Goal: Task Accomplishment & Management: Use online tool/utility

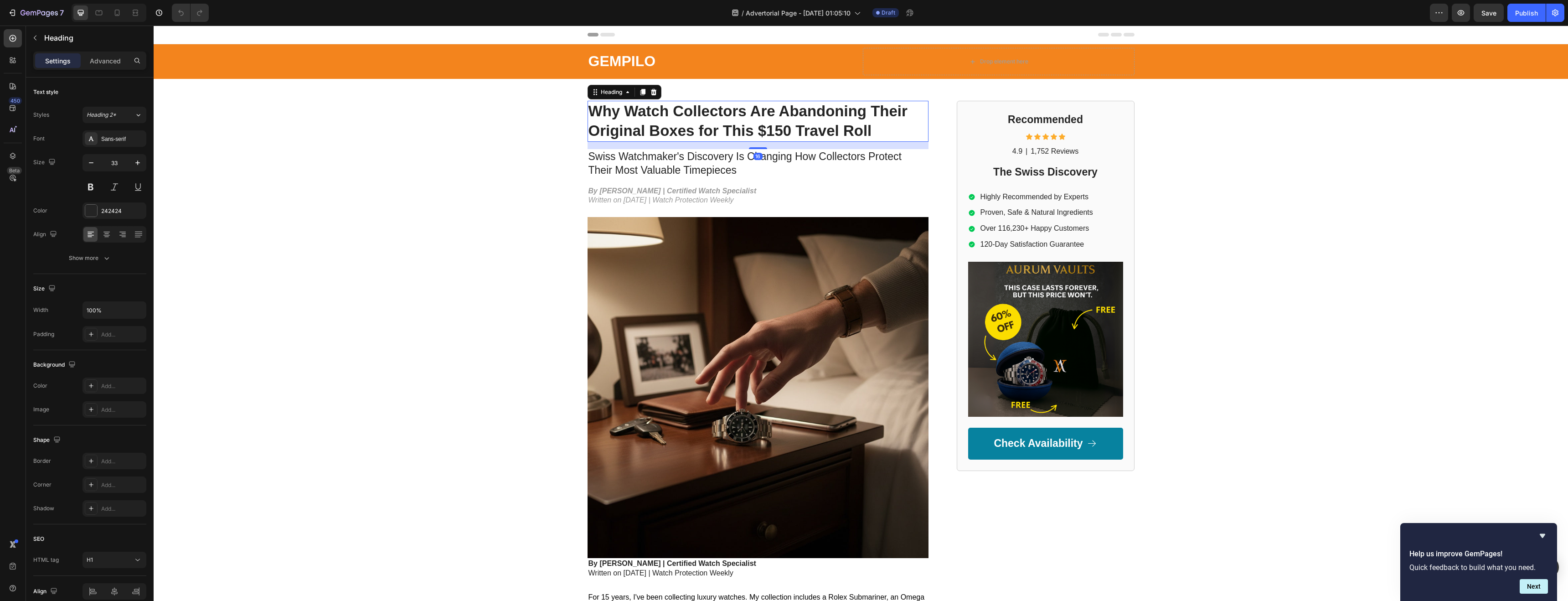
click at [715, 134] on h1 "Why Watch Collectors Are Abandoning Their Original Boxes for This $150 Travel R…" at bounding box center [758, 121] width 341 height 41
click at [713, 126] on h1 "Why Watch Collectors Are Abandoning Their Original Boxes for This $150 Travel R…" at bounding box center [758, 121] width 341 height 41
click at [713, 126] on p "Why Watch Collectors Are Abandoning Their Original Boxes for This $150 Travel R…" at bounding box center [758, 121] width 339 height 39
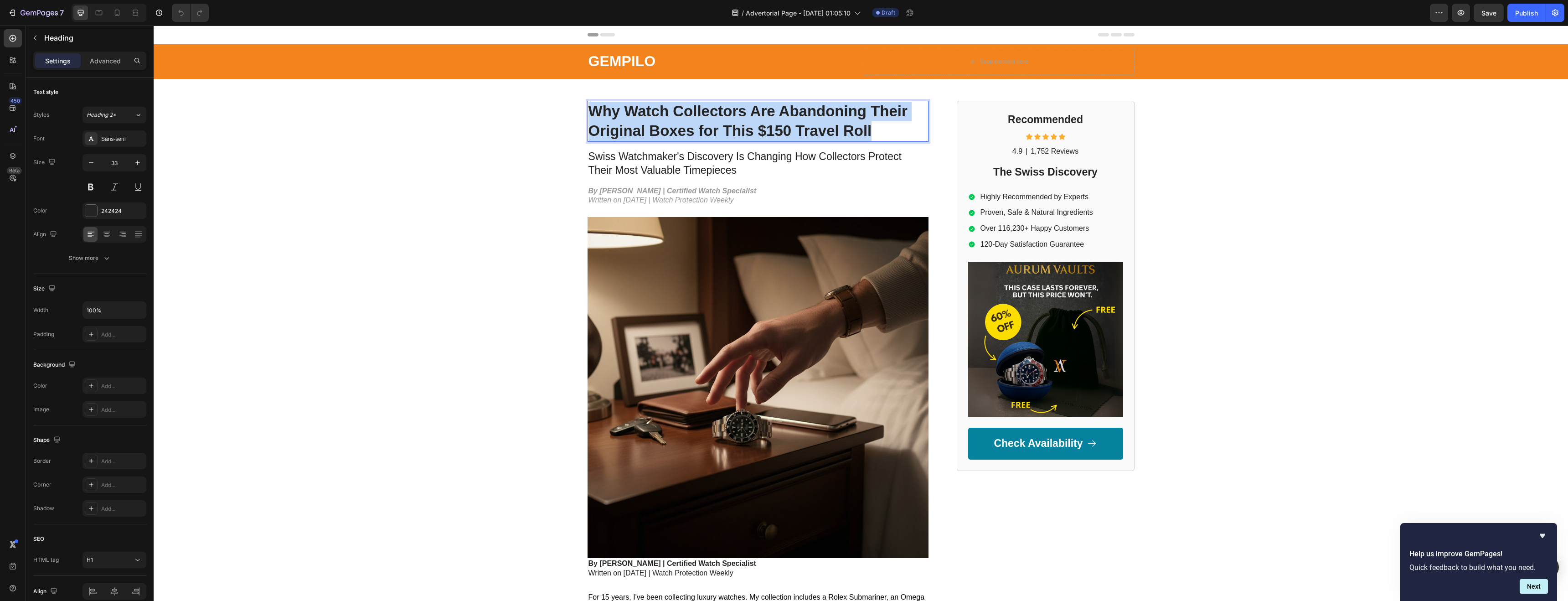
click at [713, 126] on p "Why Watch Collectors Are Abandoning Their Original Boxes for This $150 Travel R…" at bounding box center [758, 121] width 339 height 39
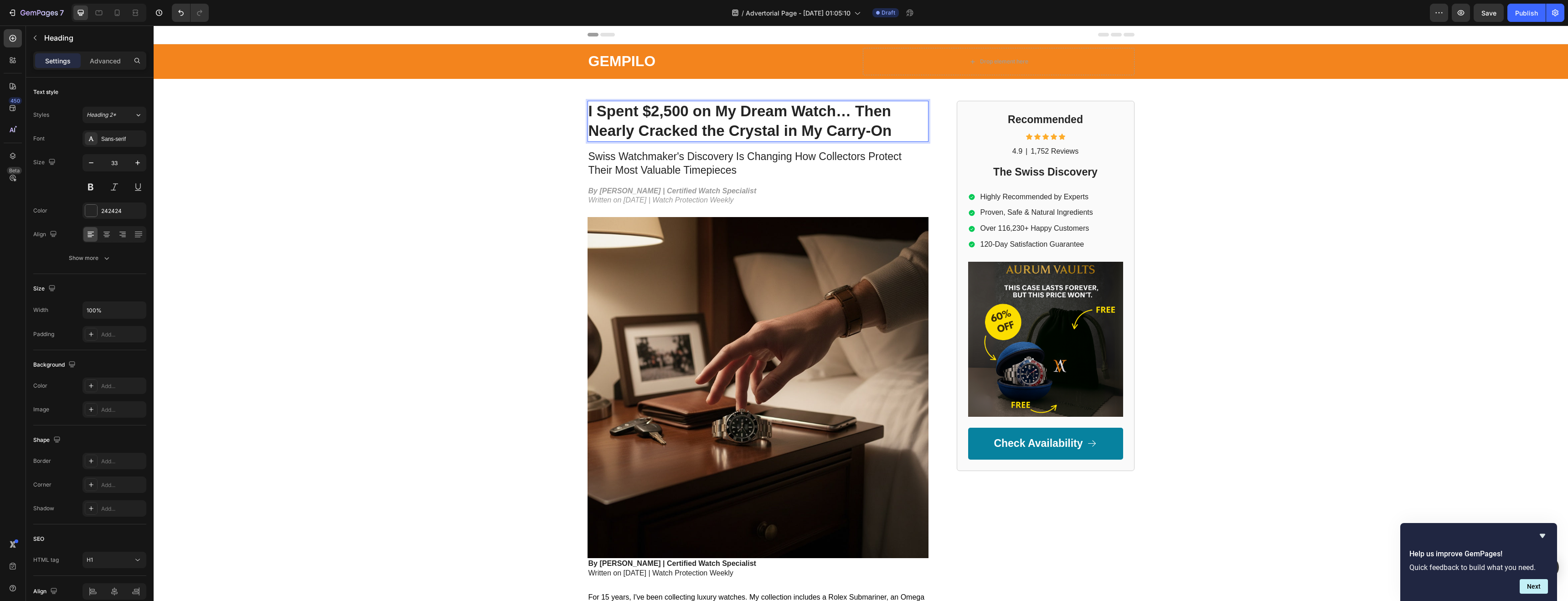
click at [660, 108] on p "I Spent $2,500 on My Dream Watch… Then Nearly Cracked the Crystal in My Carry-On" at bounding box center [758, 121] width 339 height 39
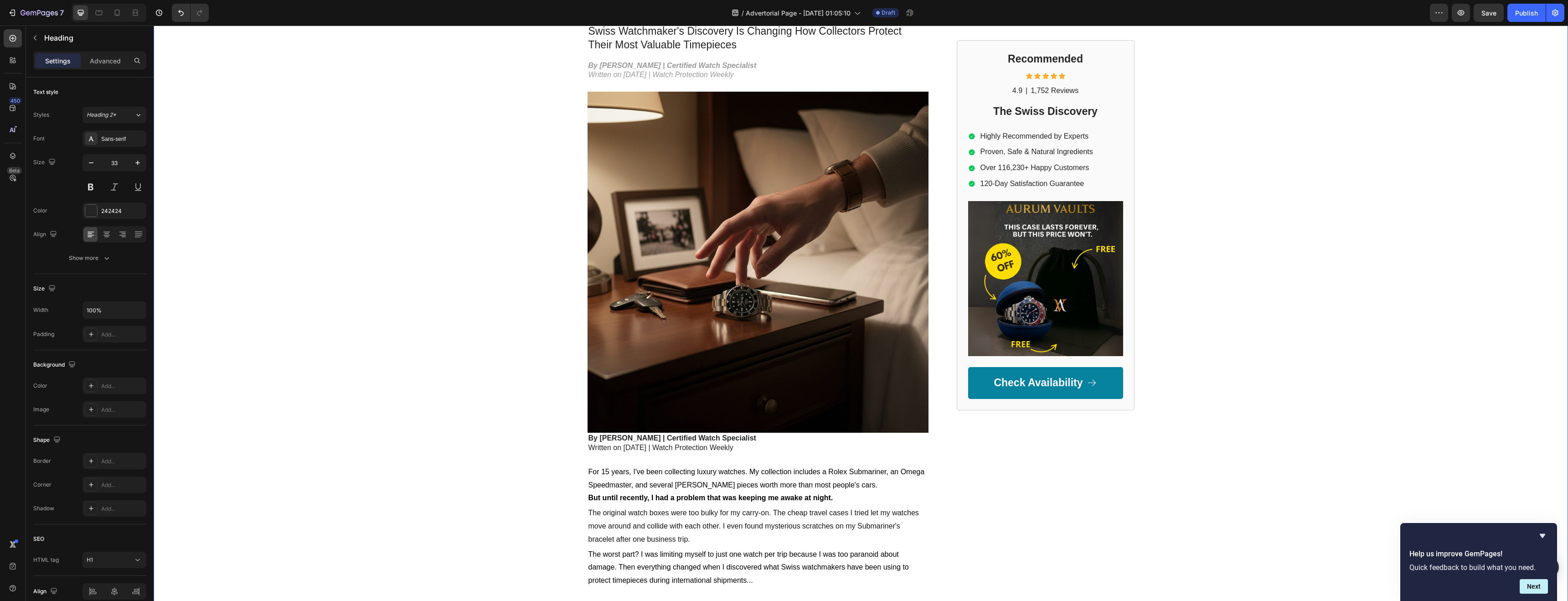
click at [508, 227] on div "GEMPILO Text Block Drop element here Row Row I Spent $10.500 on My Dream Watch……" at bounding box center [861, 253] width 1415 height 669
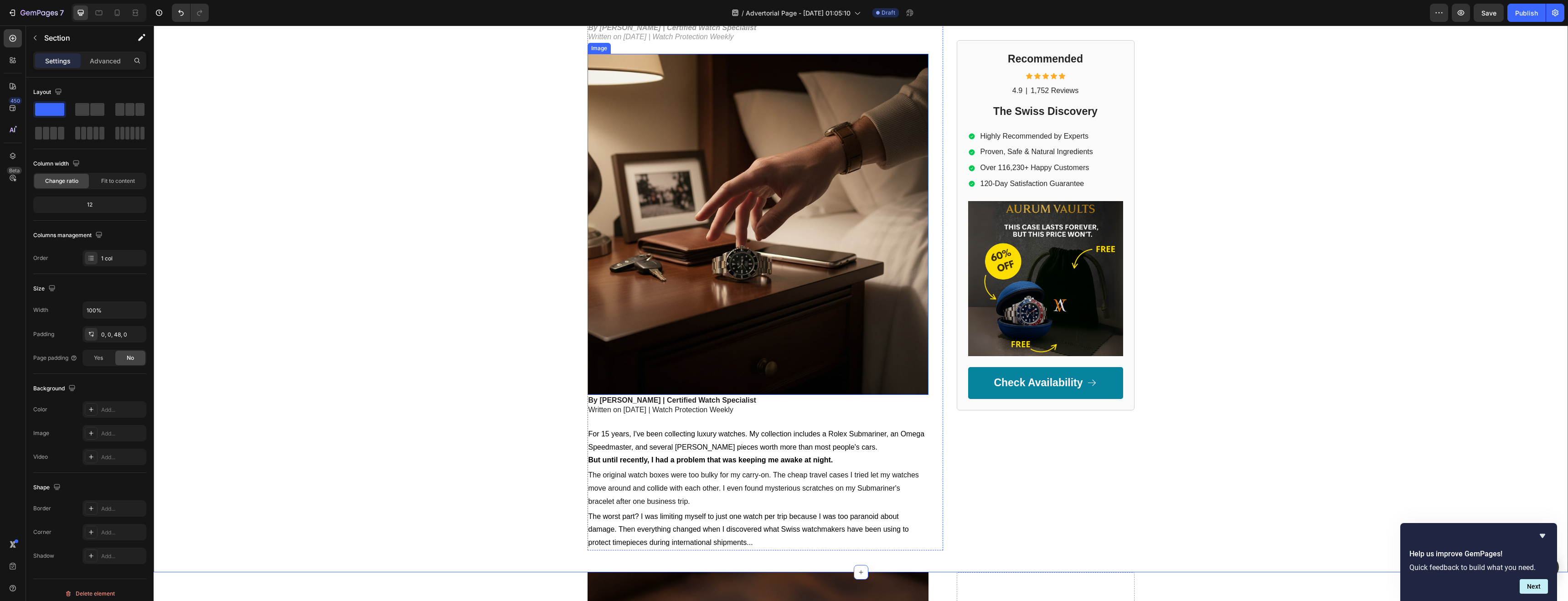
scroll to position [168, 0]
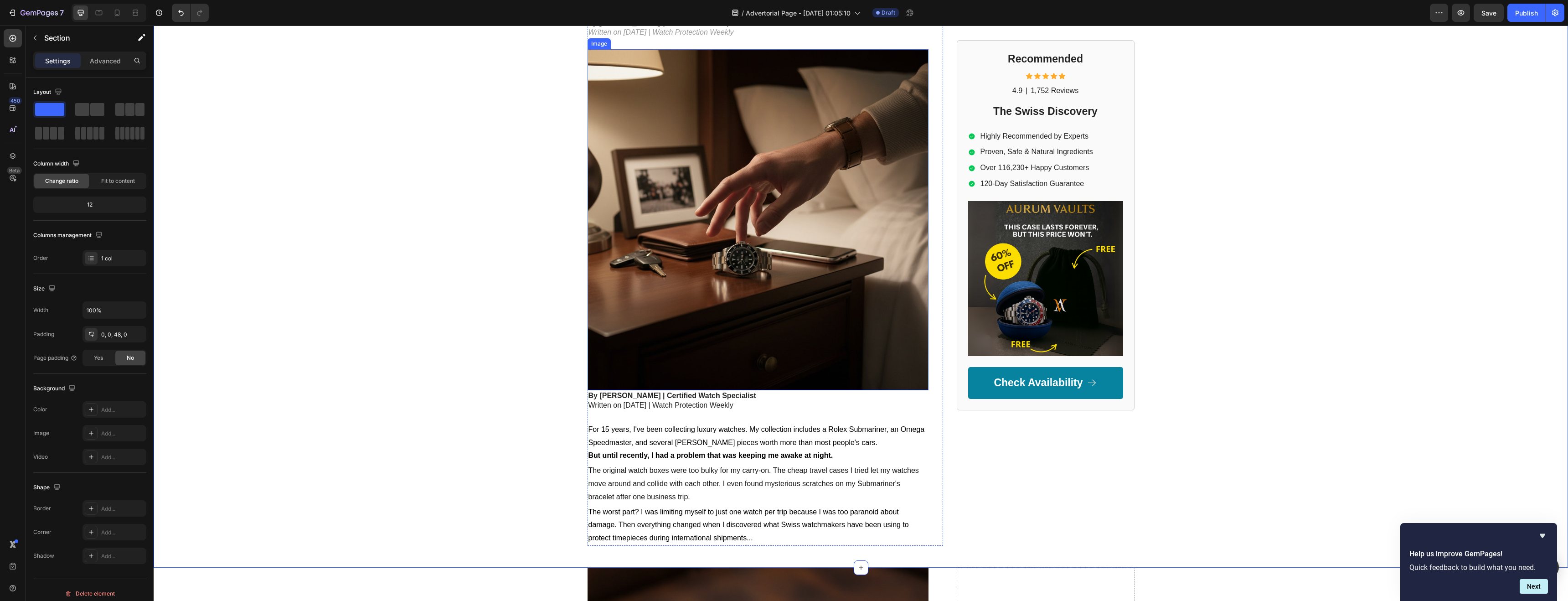
click at [726, 270] on img at bounding box center [758, 220] width 341 height 341
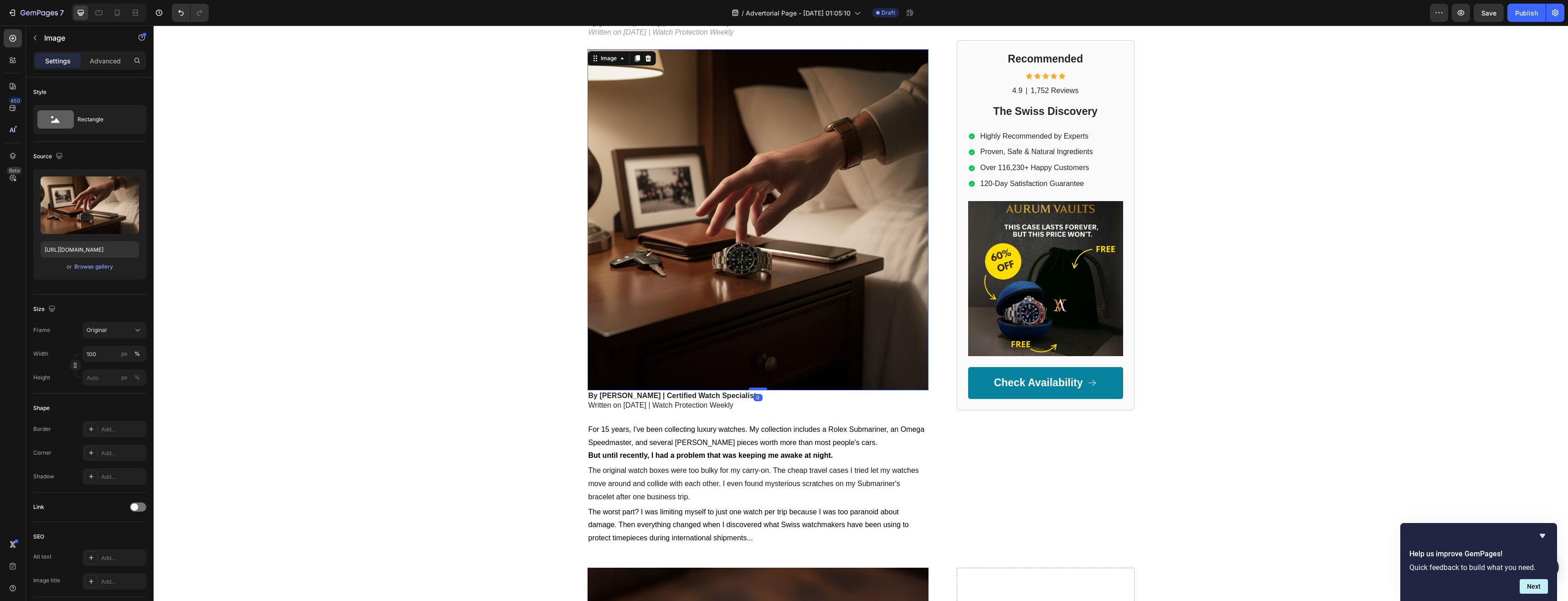
click at [760, 388] on div at bounding box center [758, 389] width 18 height 2
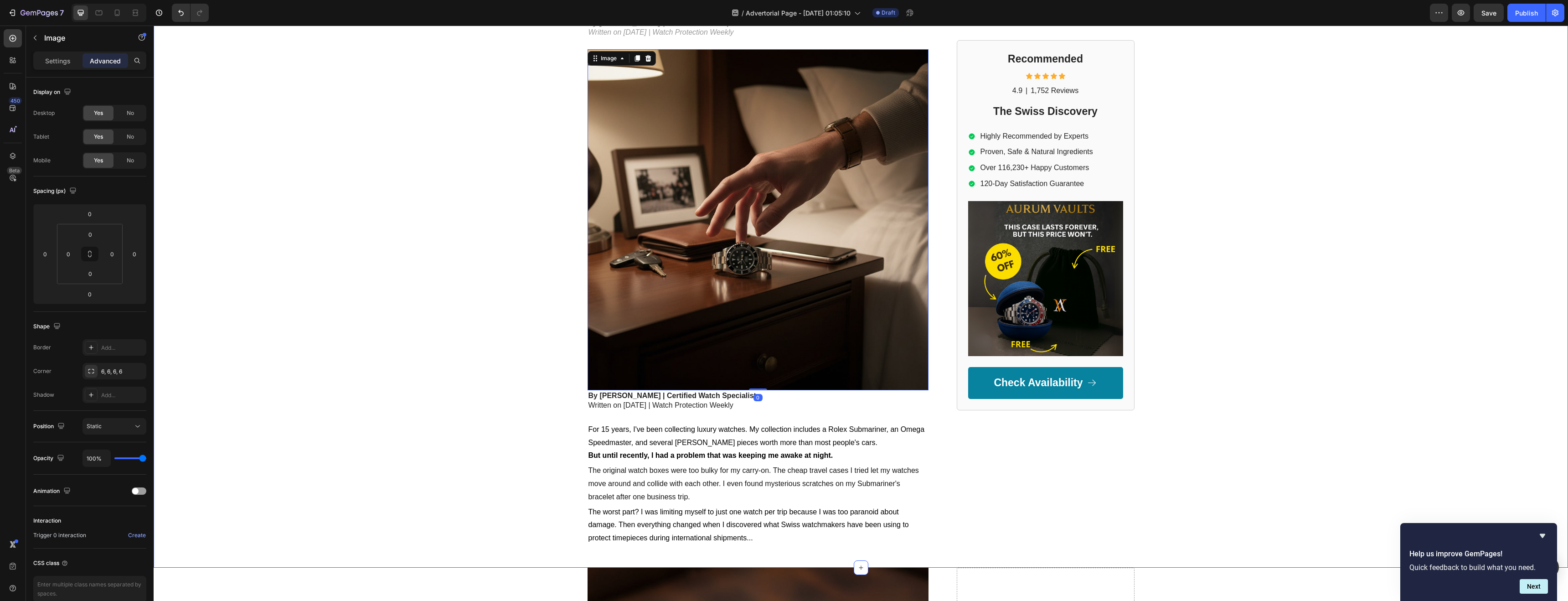
click at [627, 209] on img at bounding box center [758, 220] width 341 height 341
drag, startPoint x: 732, startPoint y: 214, endPoint x: 714, endPoint y: 213, distance: 18.0
click at [732, 214] on img at bounding box center [758, 220] width 341 height 341
click at [43, 65] on div "Settings" at bounding box center [58, 61] width 46 height 15
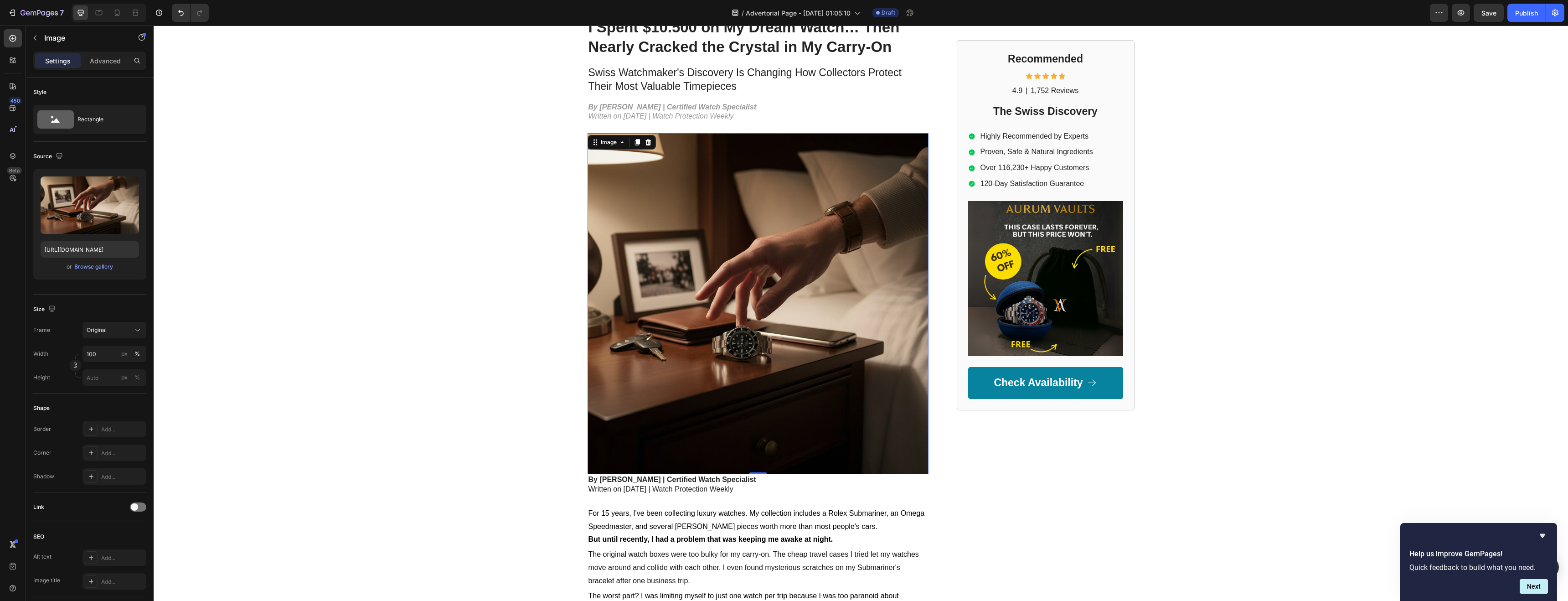
scroll to position [354, 0]
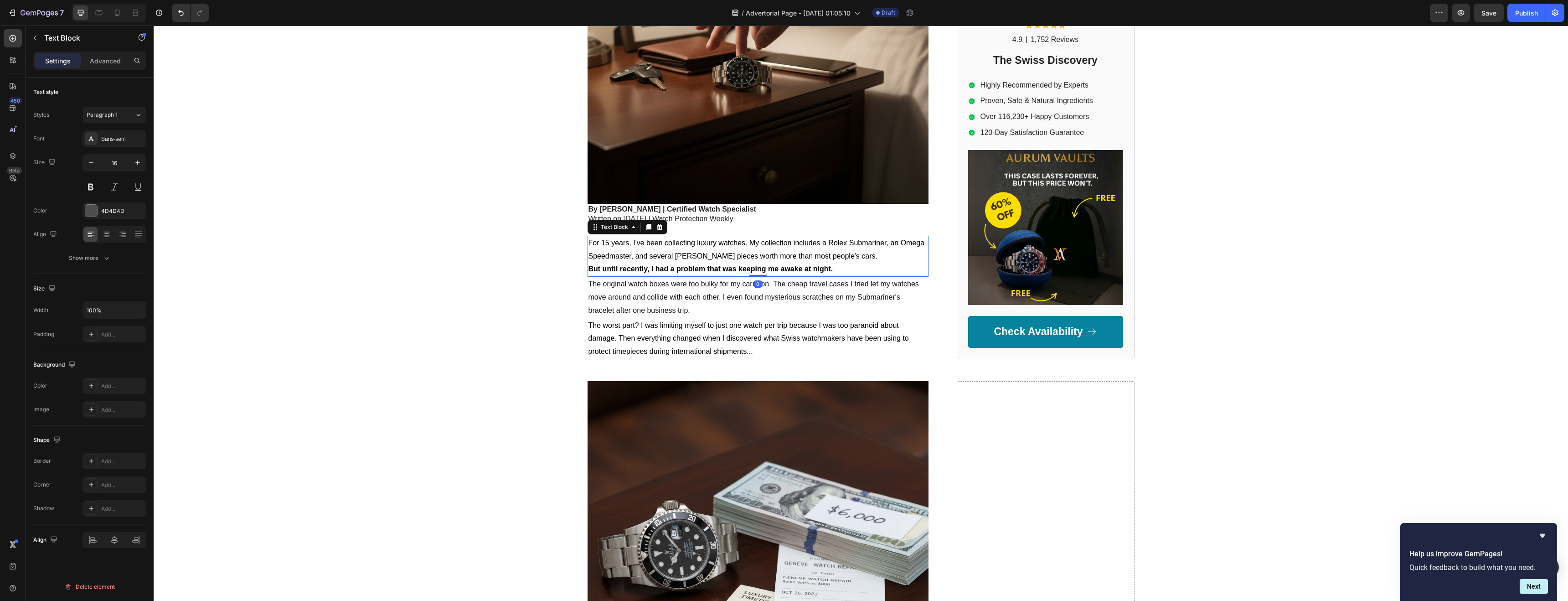
click at [640, 268] on strong "But until recently, I had a problem that was keeping me awake at night." at bounding box center [711, 269] width 245 height 8
click at [778, 269] on p "But until recently, I had a problem that was keeping me awake at night." at bounding box center [758, 269] width 339 height 13
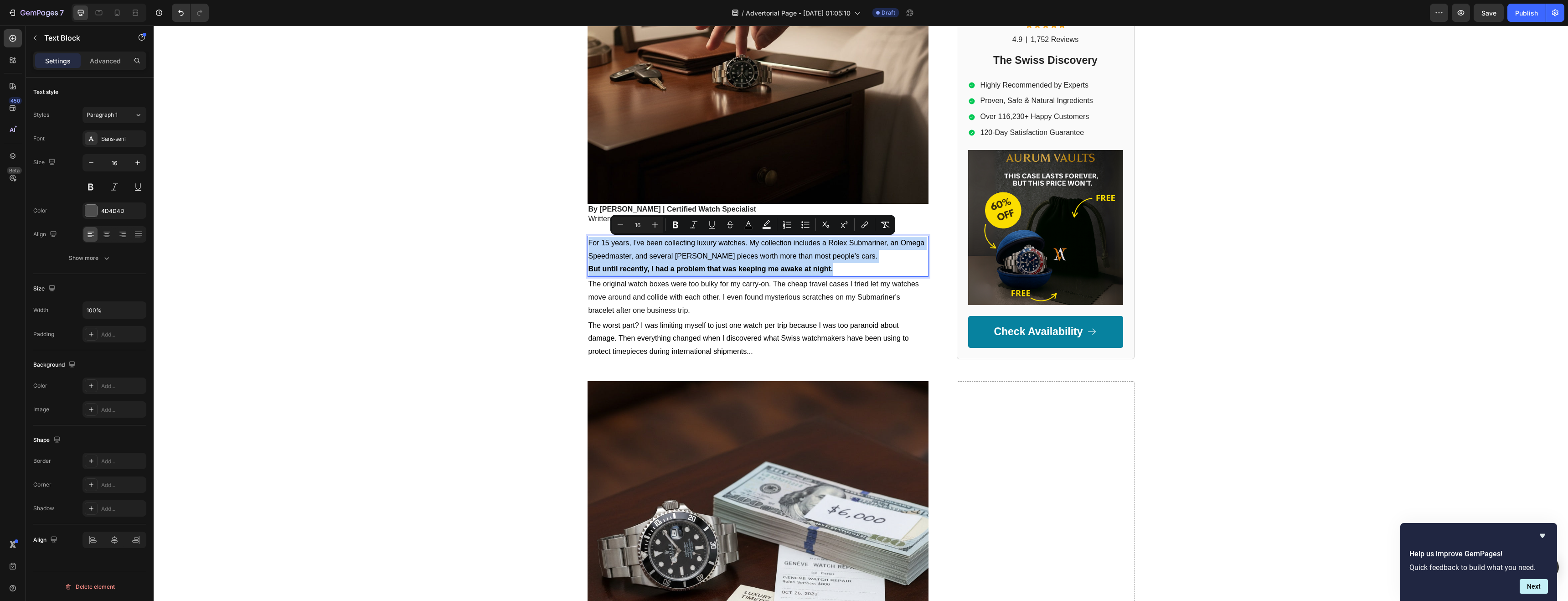
drag, startPoint x: 831, startPoint y: 269, endPoint x: 586, endPoint y: 243, distance: 246.4
click at [587, 243] on div "For 15 years, I've been collecting luxury watches. My collection includes a Rol…" at bounding box center [758, 256] width 341 height 41
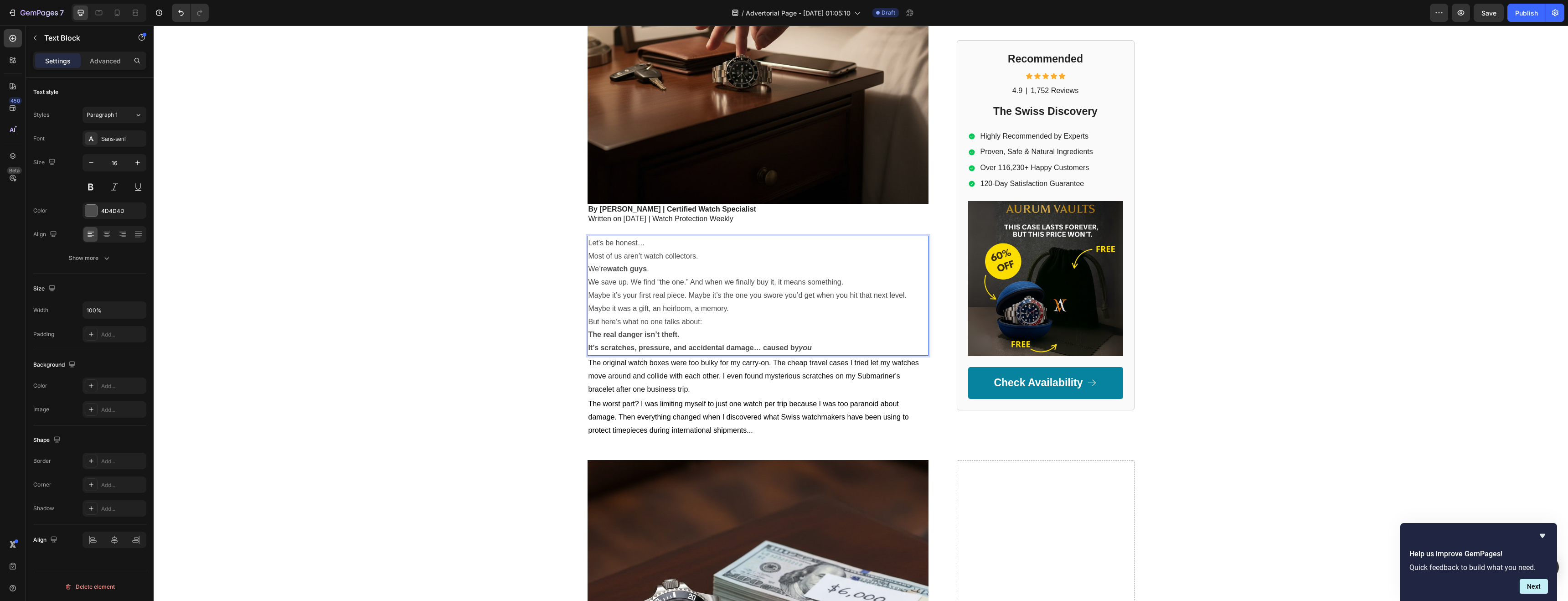
click at [589, 255] on p "Most of us aren’t watch collectors." at bounding box center [758, 256] width 339 height 13
click at [589, 269] on p "We’re watch guys ." at bounding box center [758, 269] width 339 height 13
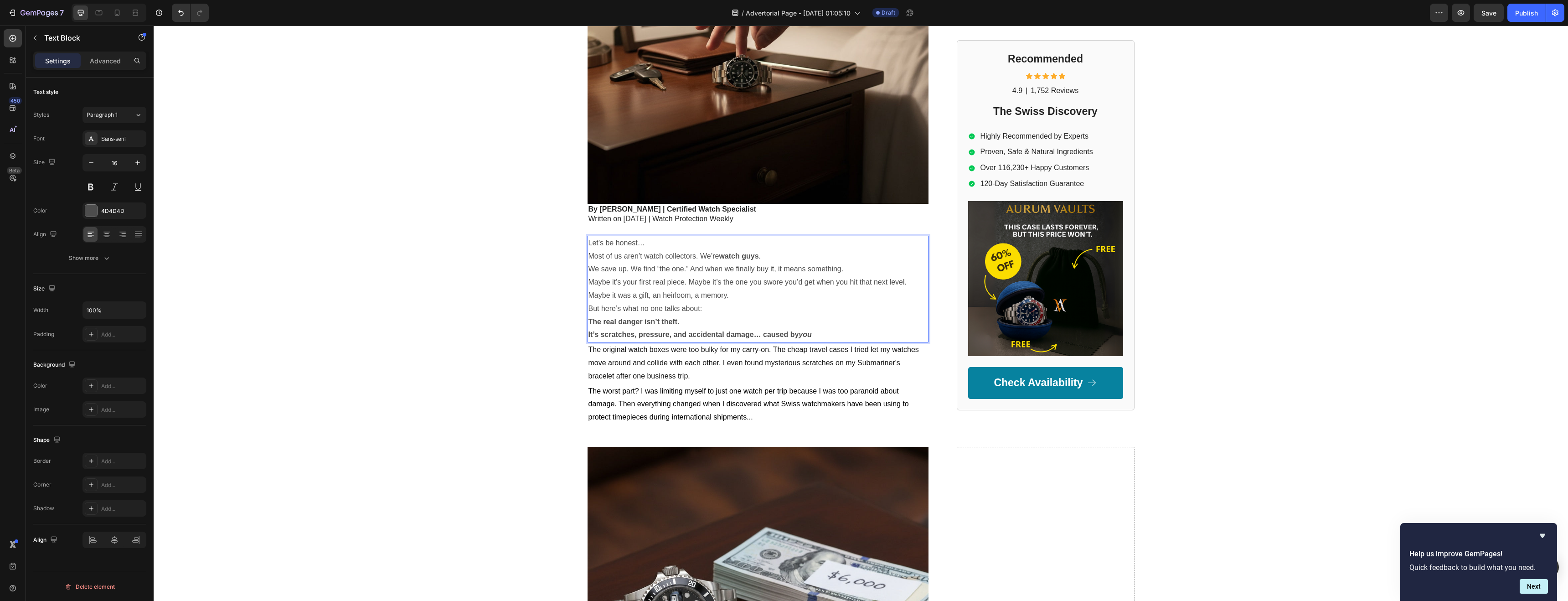
click at [589, 271] on p "We save up. We find “the one.” And when we finally buy it, it means something." at bounding box center [758, 269] width 339 height 13
click at [767, 257] on p "Most of us aren’t watch collectors. We’re watch guys, We save up. We find “the …" at bounding box center [758, 262] width 339 height 26
drag, startPoint x: 767, startPoint y: 255, endPoint x: 762, endPoint y: 257, distance: 5.4
click at [762, 257] on p "Most of us aren’t watch collectors. We’re watch guys, w e save up. We find “the…" at bounding box center [758, 262] width 339 height 26
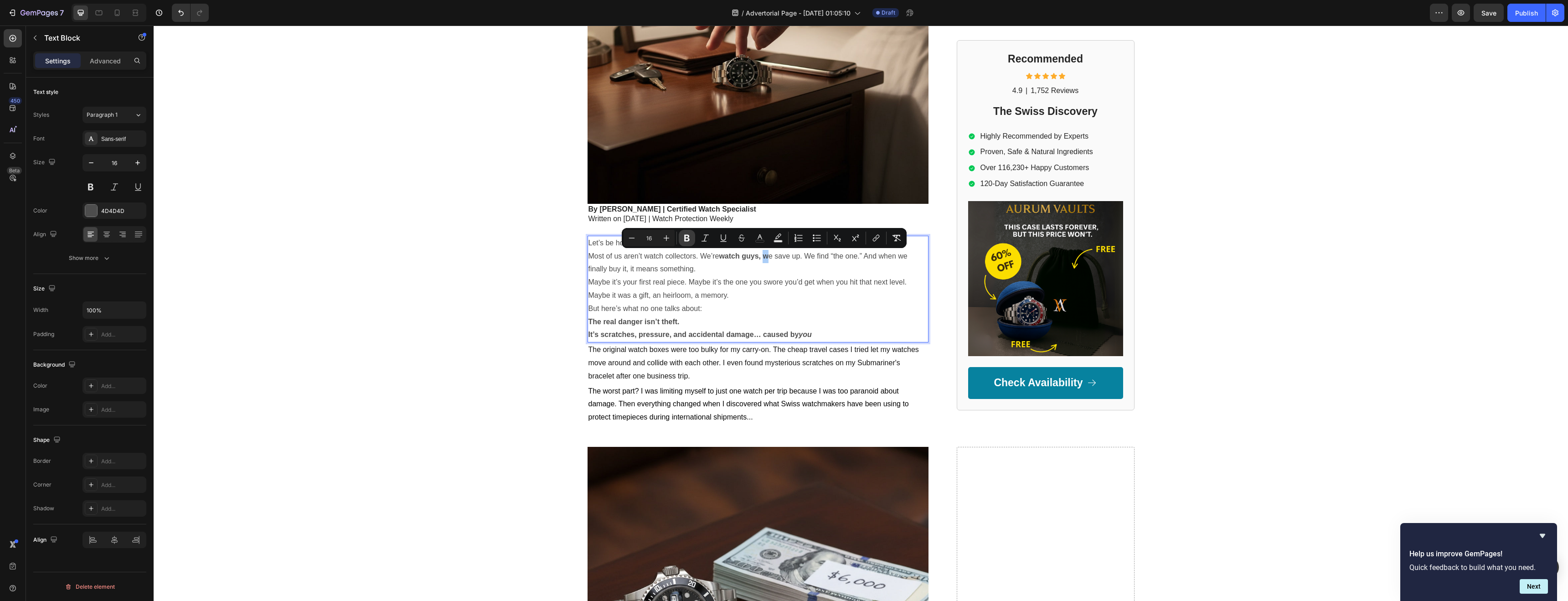
click at [686, 242] on icon "Editor contextual toolbar" at bounding box center [687, 237] width 9 height 9
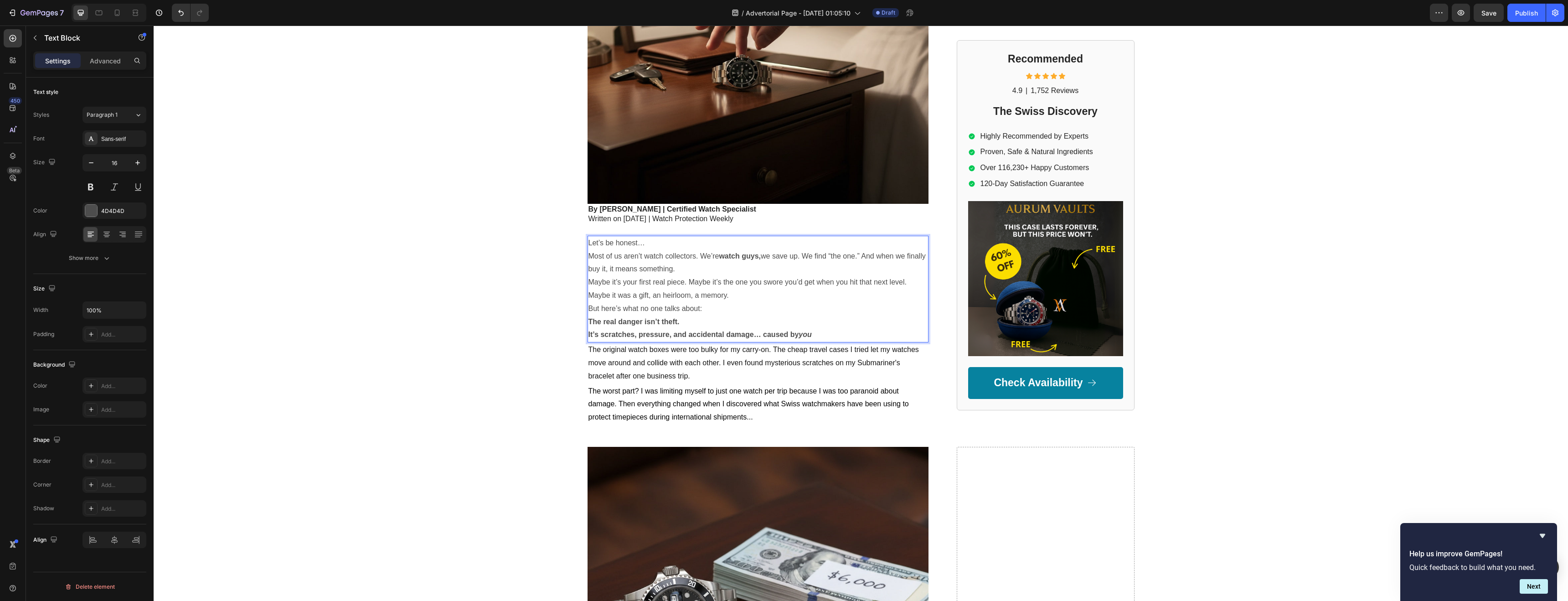
click at [589, 283] on p "Maybe it’s your first real piece. Maybe it’s the one you swore you’d get when y…" at bounding box center [758, 289] width 339 height 26
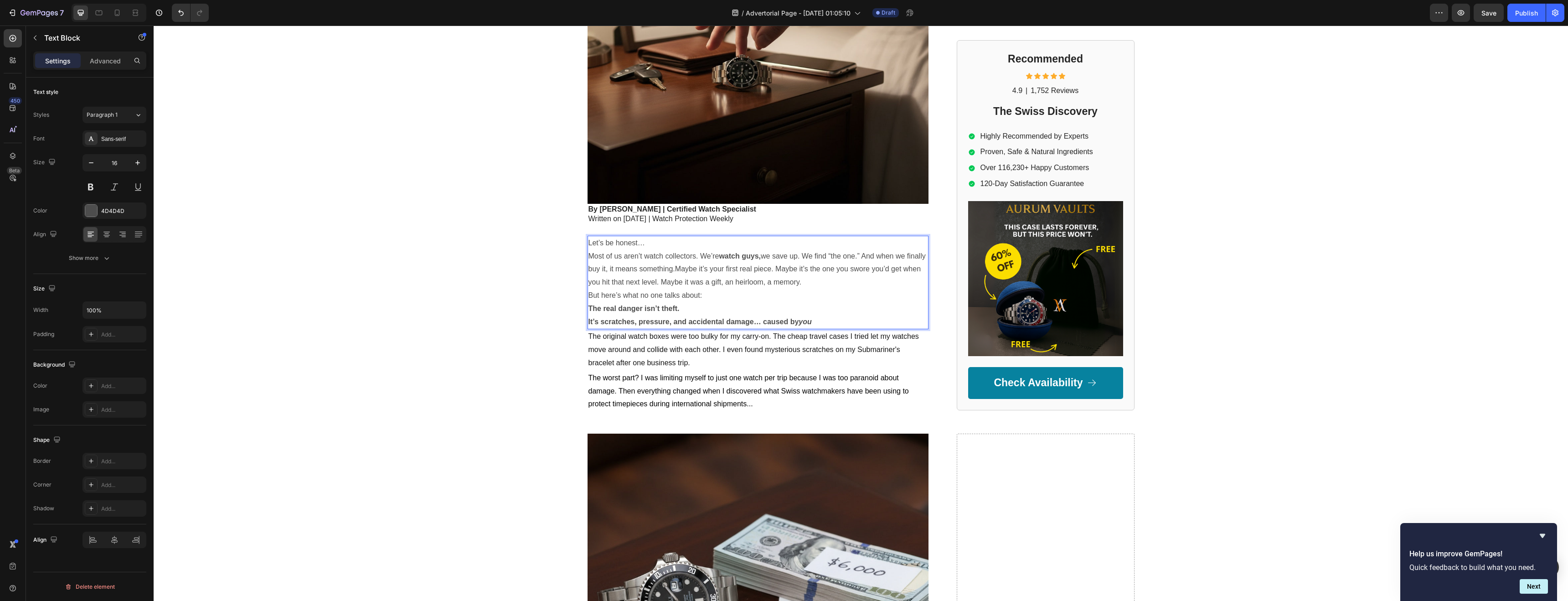
click at [695, 270] on p "Most of us aren’t watch collectors. We’re watch guys, we save up. We find “the …" at bounding box center [758, 269] width 339 height 39
click at [589, 283] on p "Most of us aren’t watch collectors. We’re watch guys, we save up. We find “the …" at bounding box center [758, 269] width 339 height 39
click at [596, 284] on p "Most of us aren’t watch collectors. We’re watch guys, we save up. We find “the …" at bounding box center [758, 269] width 339 height 39
click at [8, 60] on icon at bounding box center [12, 60] width 9 height 9
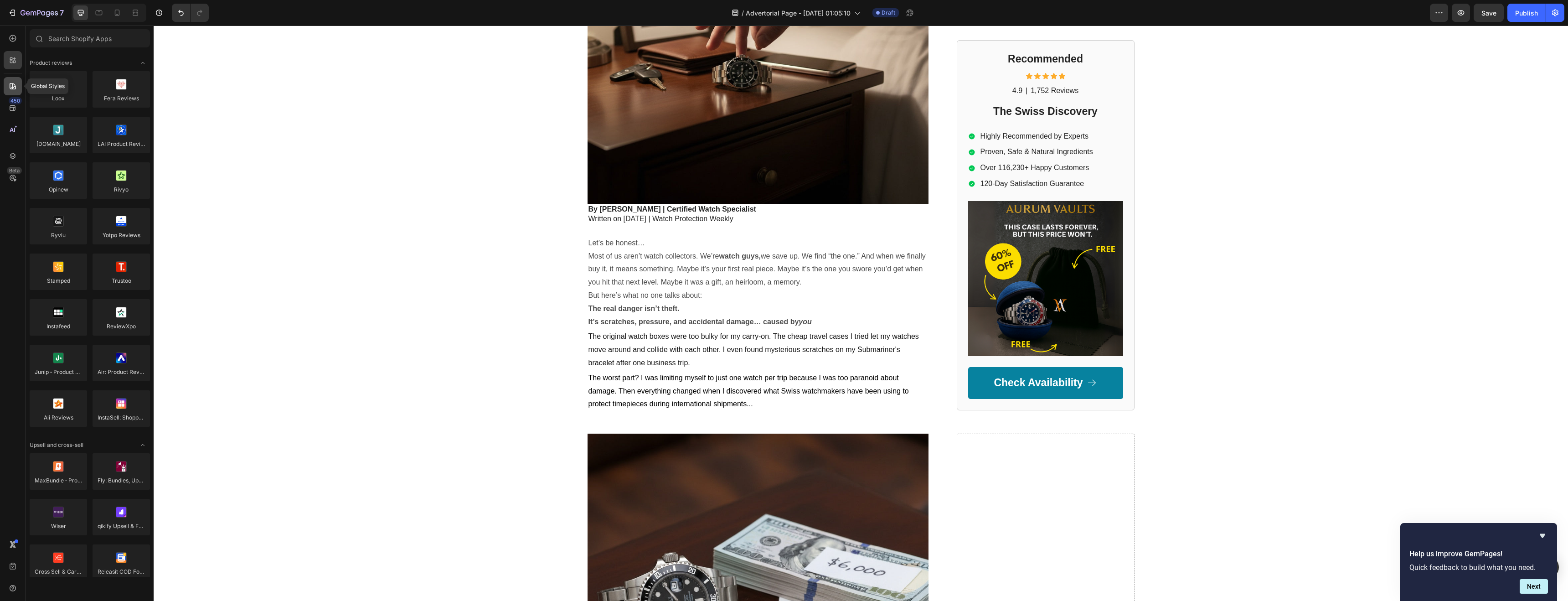
click at [13, 80] on div at bounding box center [13, 86] width 18 height 18
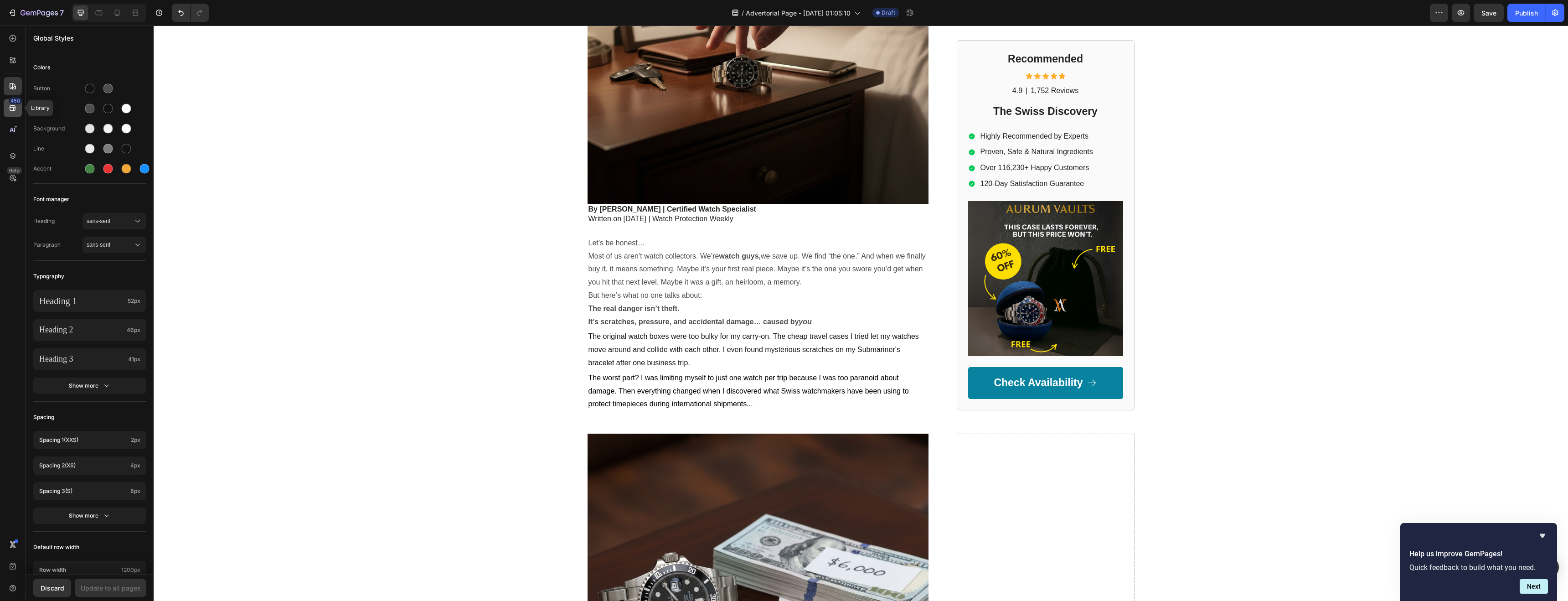
click at [10, 110] on icon at bounding box center [12, 108] width 9 height 9
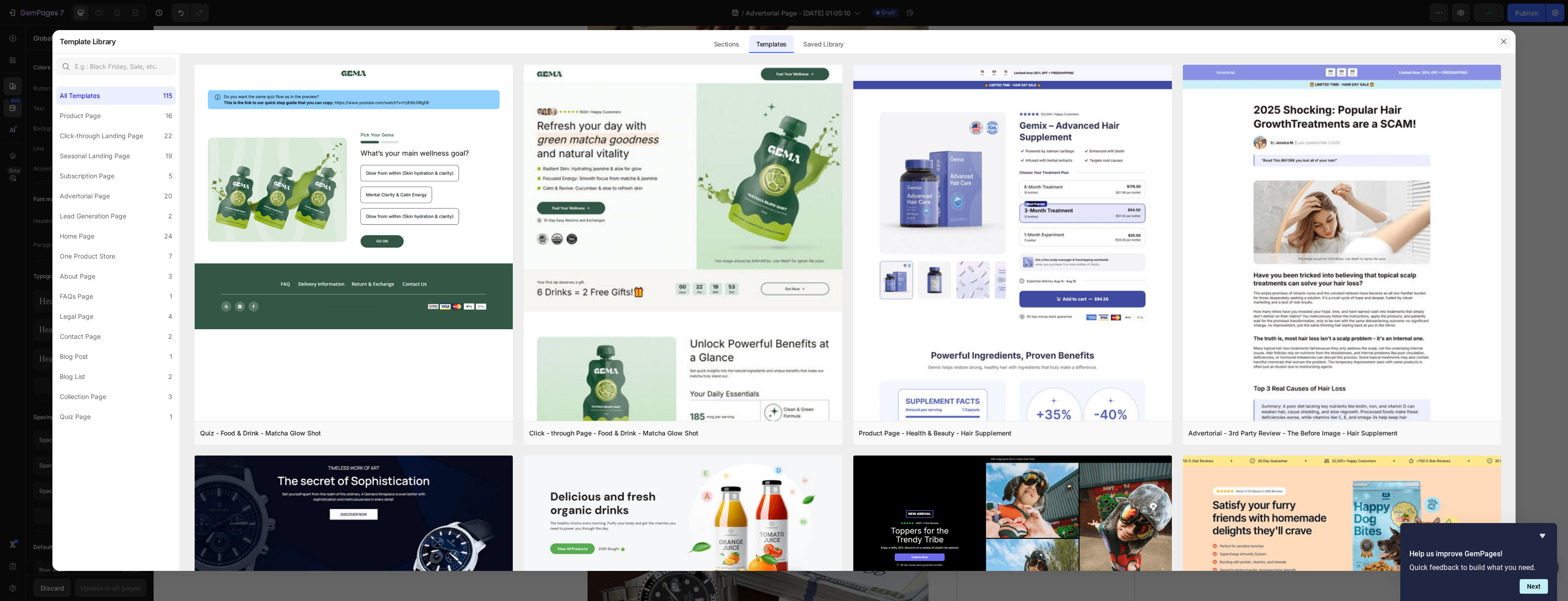
click at [778, 40] on icon "button" at bounding box center [1504, 41] width 5 height 5
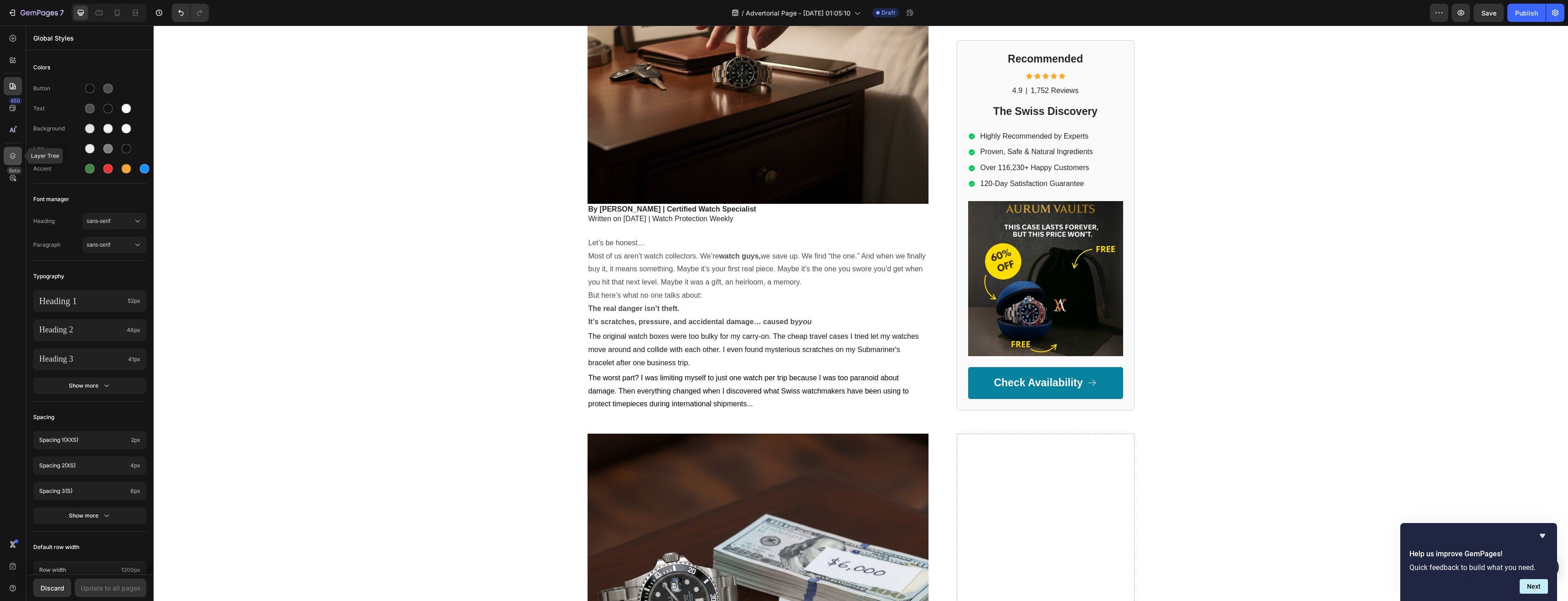
click at [11, 158] on icon at bounding box center [12, 156] width 9 height 9
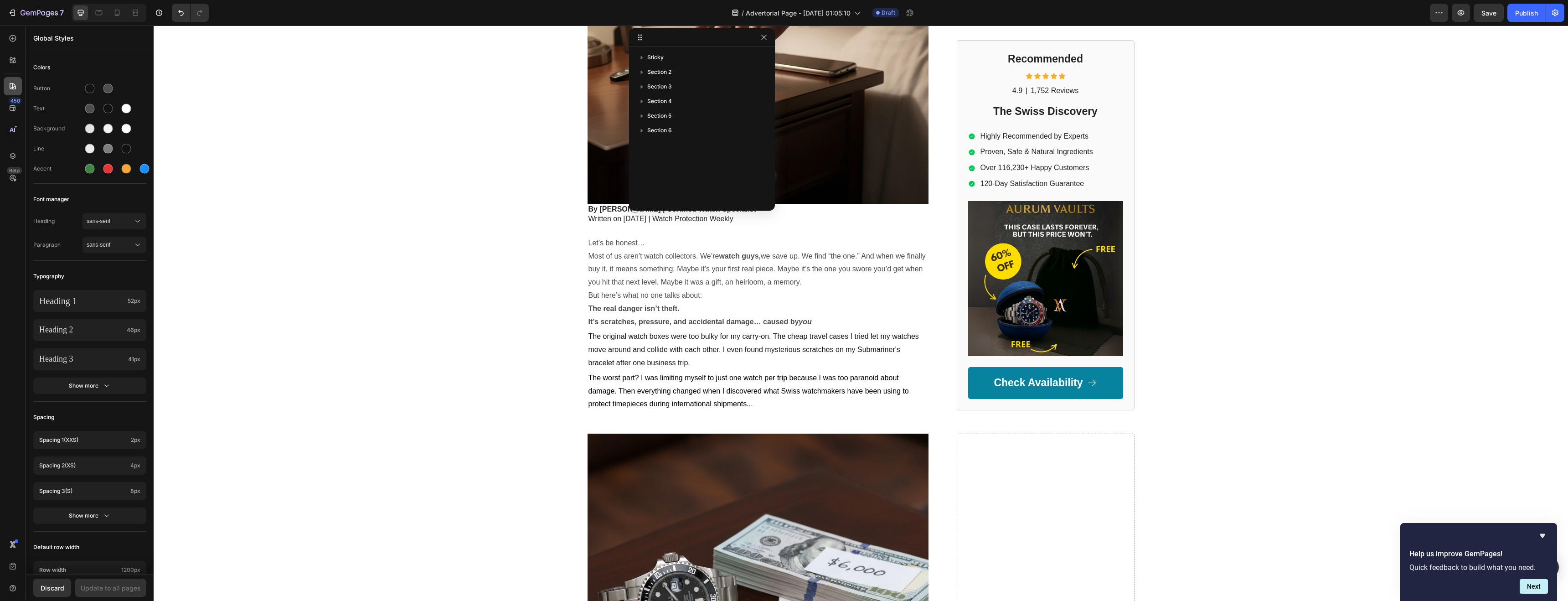
click at [15, 85] on icon at bounding box center [12, 86] width 9 height 9
click at [12, 61] on icon at bounding box center [11, 62] width 2 height 2
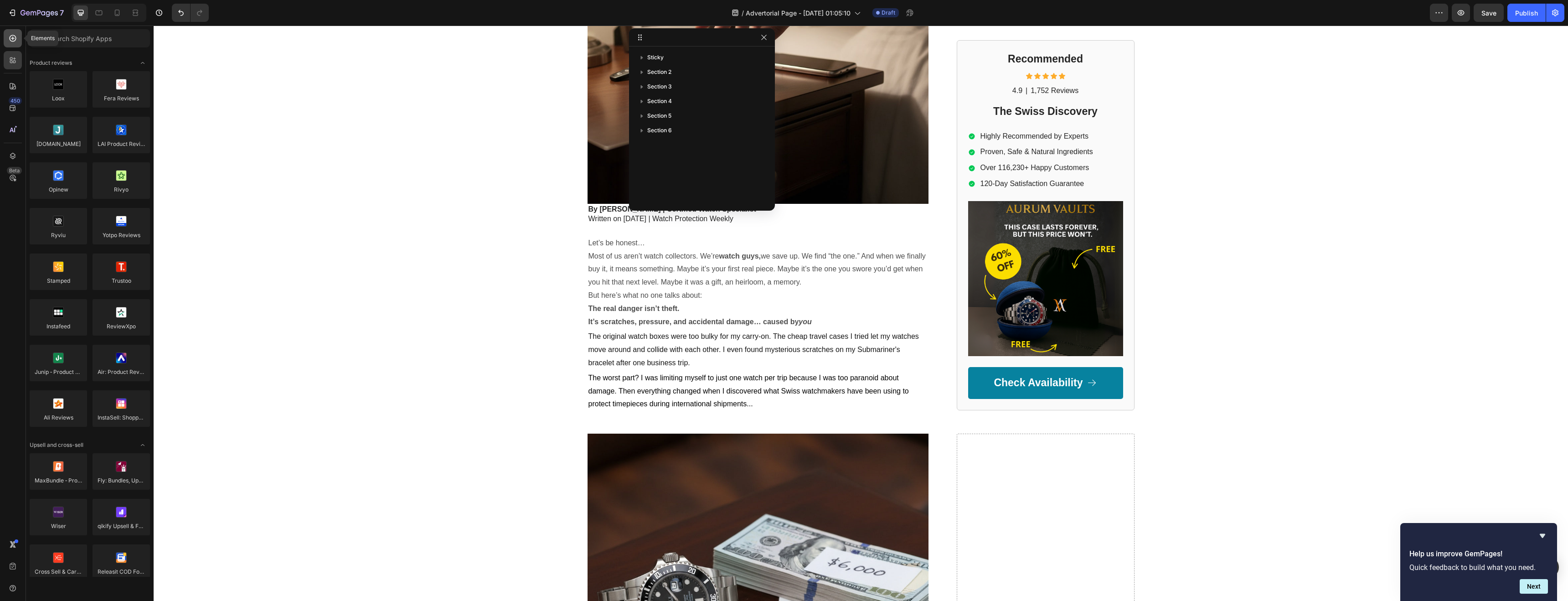
click at [15, 37] on icon at bounding box center [12, 38] width 9 height 9
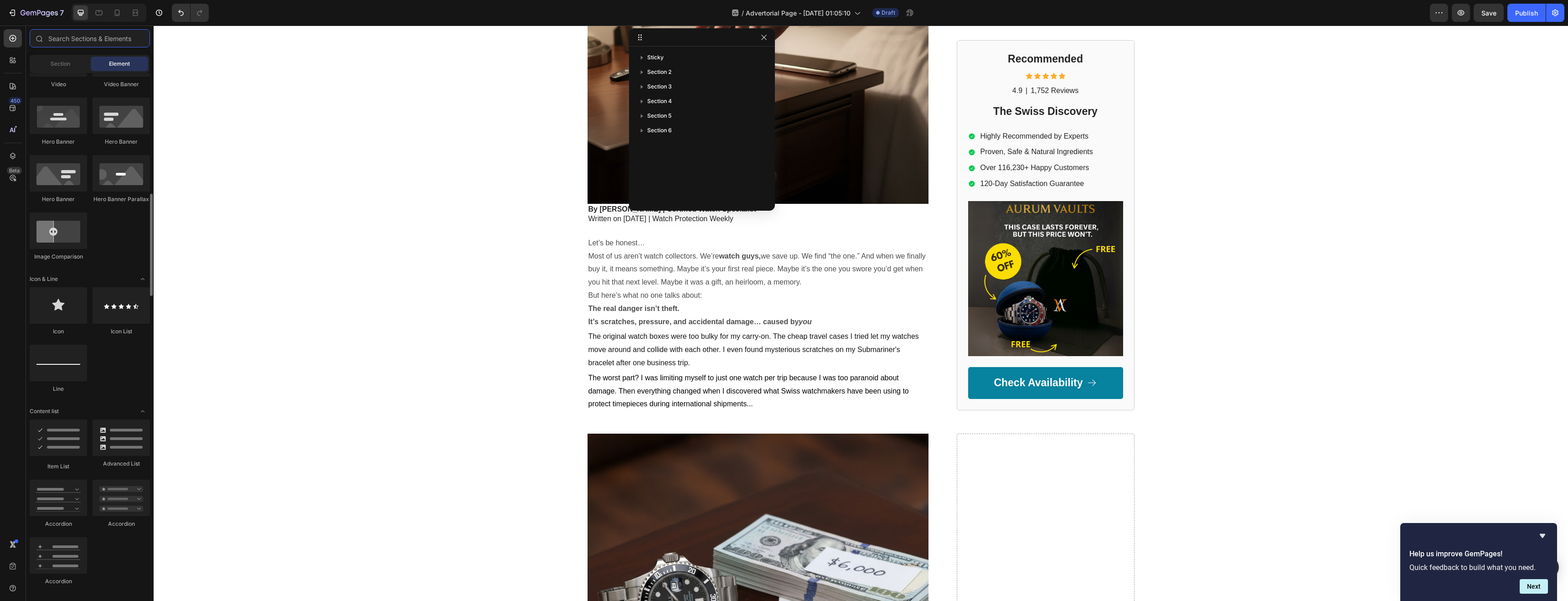
scroll to position [429, 0]
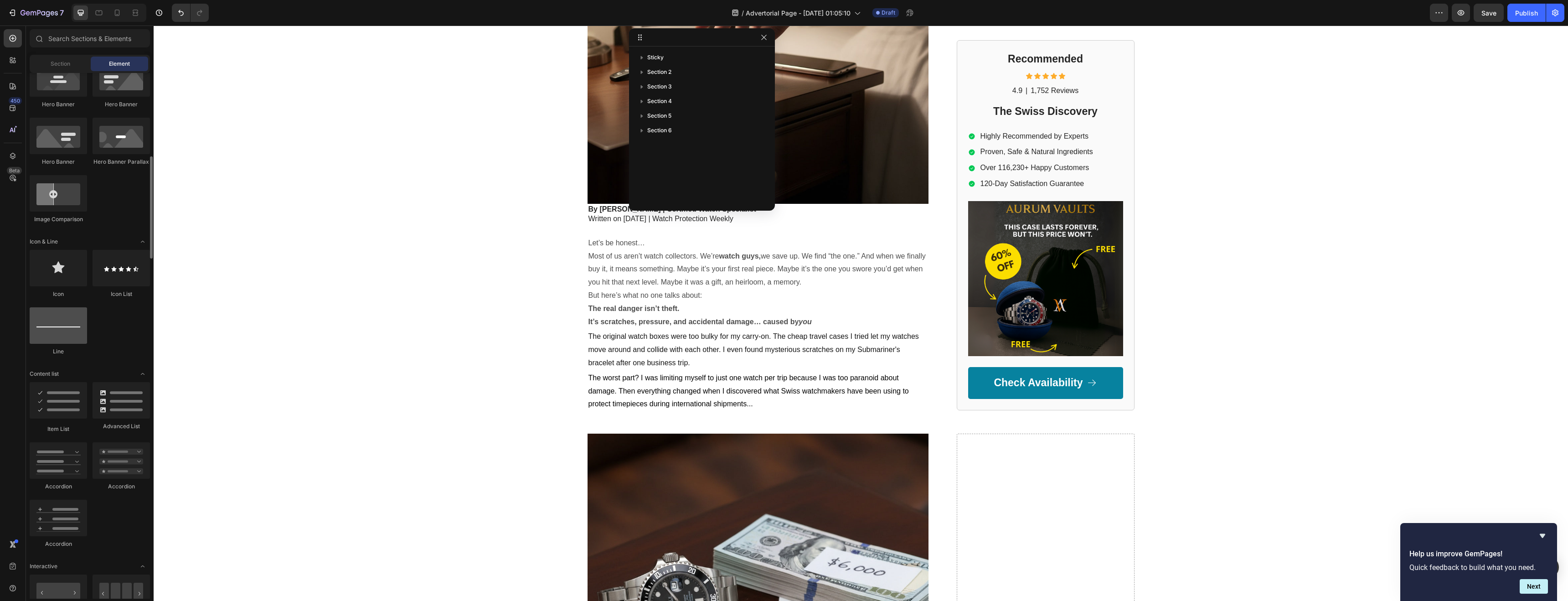
click at [69, 324] on div at bounding box center [58, 326] width 57 height 37
drag, startPoint x: 223, startPoint y: 350, endPoint x: 656, endPoint y: 319, distance: 434.1
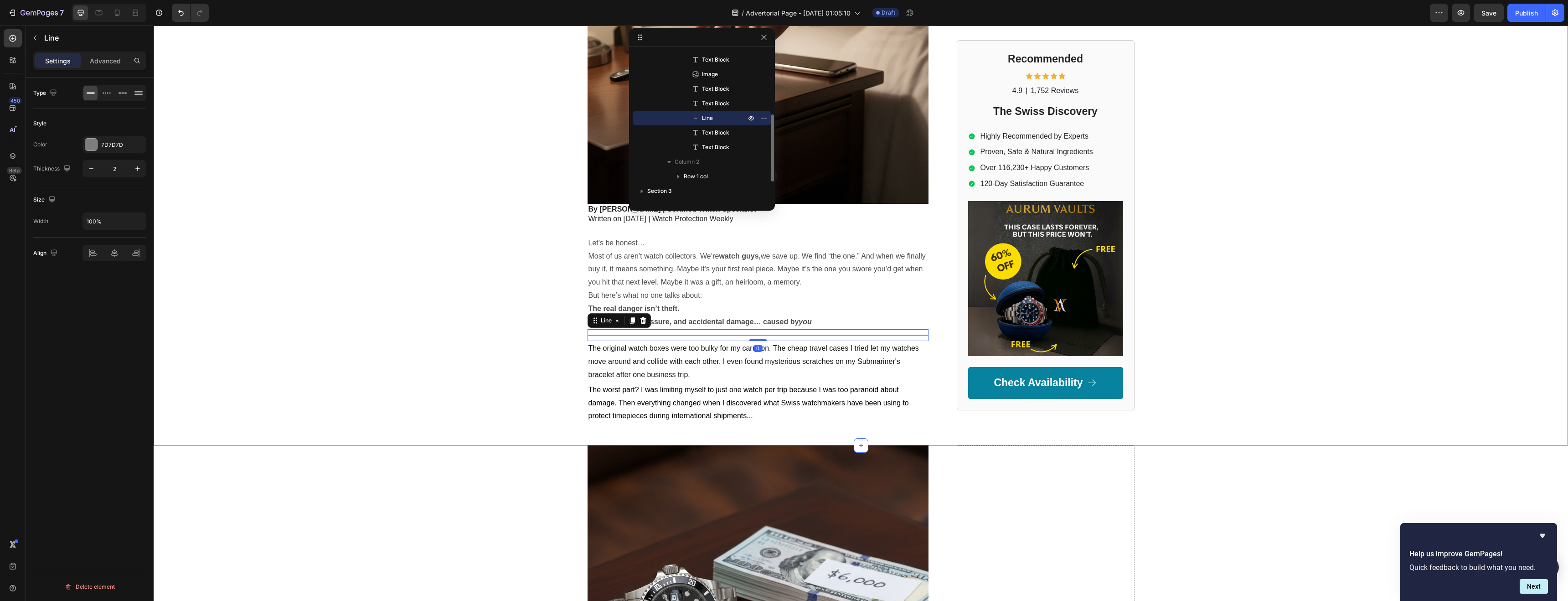
scroll to position [0, 0]
click at [495, 337] on div "GEMPILO Text Block Drop element here Row Row I Spent $10.500 on My Dream Watch……" at bounding box center [861, 57] width 1415 height 734
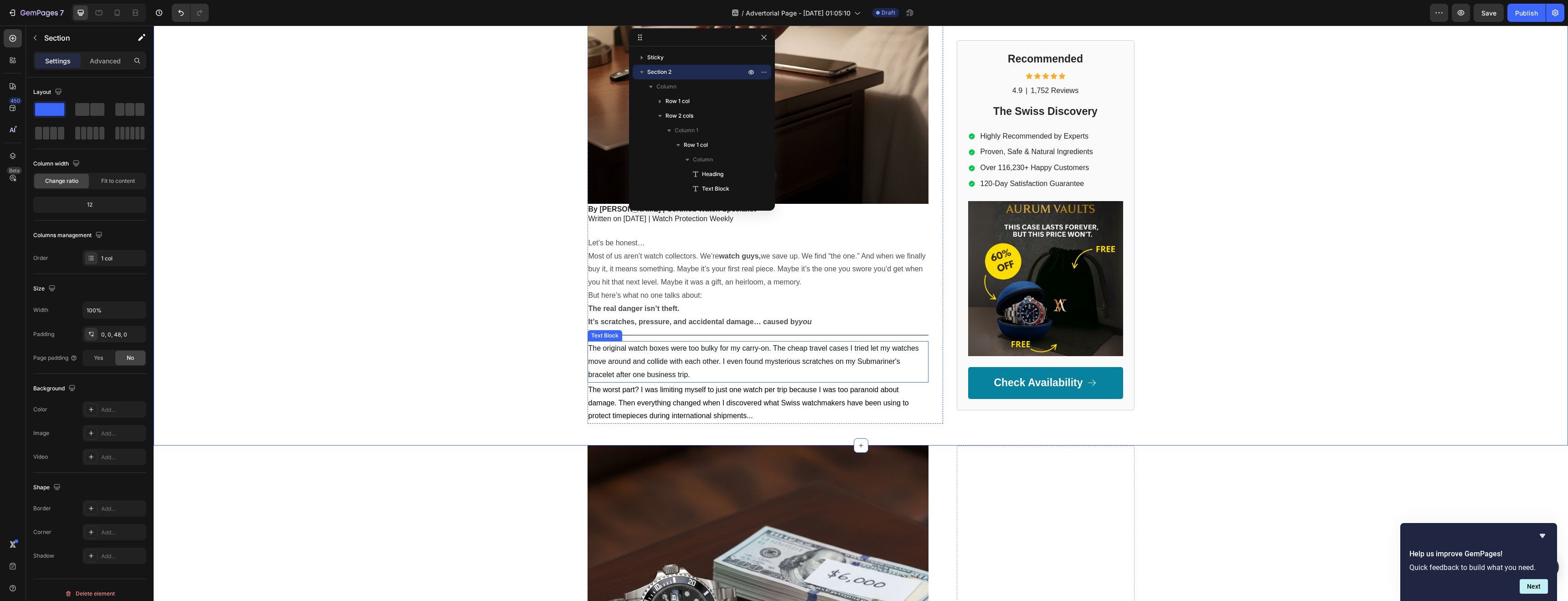
click at [603, 365] on p "The original watch boxes were too bulky for my carry-on. The cheap travel cases…" at bounding box center [758, 362] width 339 height 39
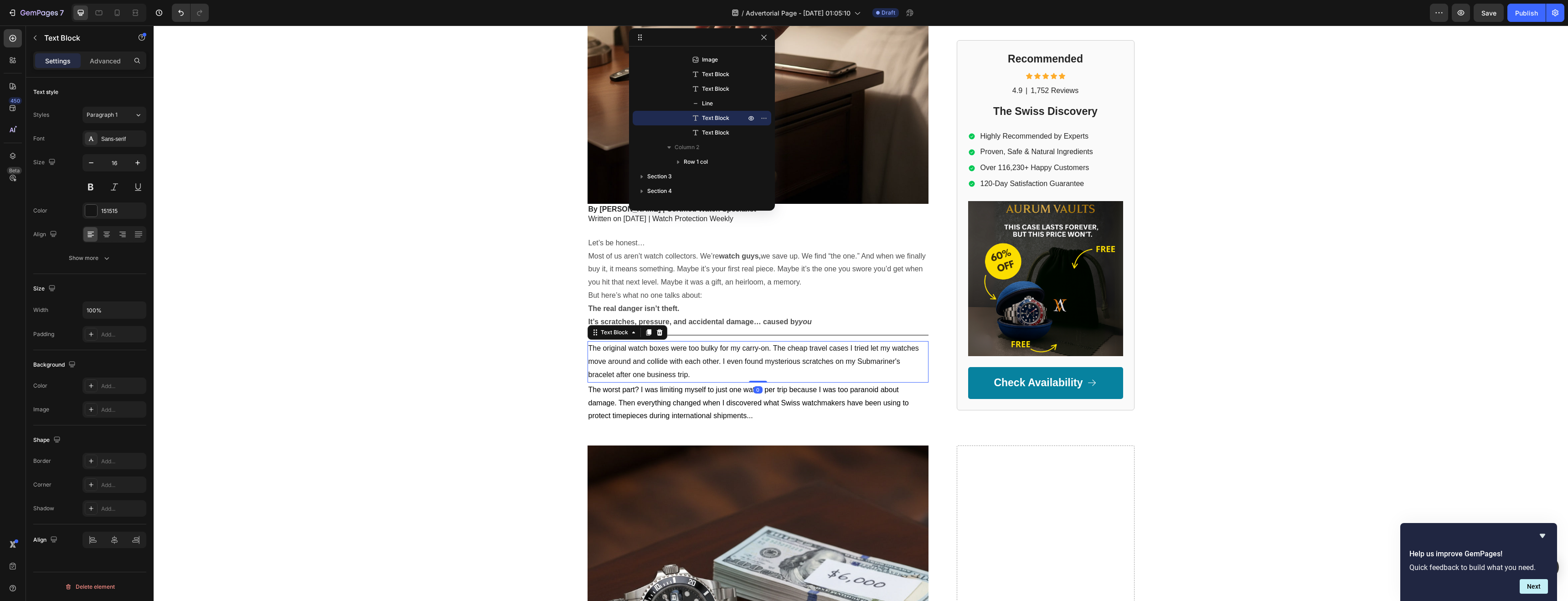
click at [778, 371] on p "The original watch boxes were too bulky for my carry-on. The cheap travel cases…" at bounding box center [758, 362] width 339 height 39
click at [698, 374] on p "The original watch boxes were too bulky for my carry-on. The cheap travel cases…" at bounding box center [758, 362] width 339 height 39
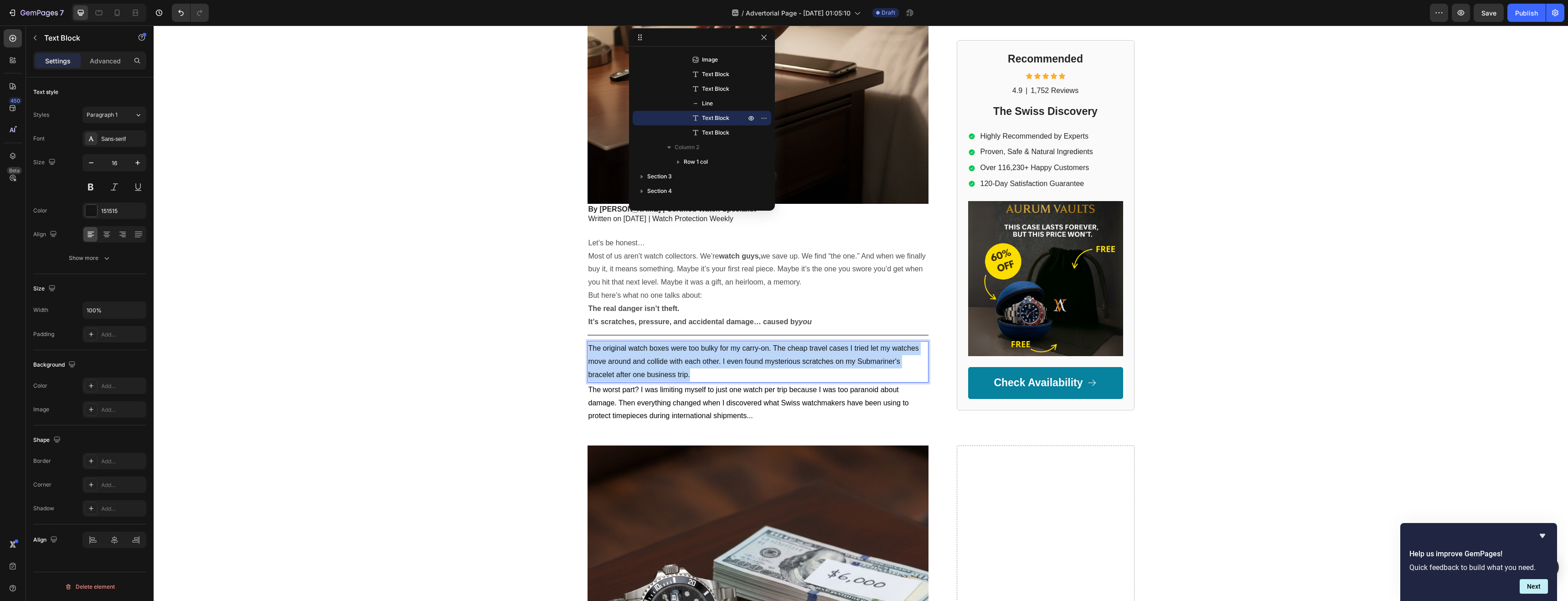
drag, startPoint x: 693, startPoint y: 374, endPoint x: 584, endPoint y: 348, distance: 112.1
click at [589, 348] on p "The original watch boxes were too bulky for my carry-on. The cheap travel cases…" at bounding box center [758, 362] width 339 height 39
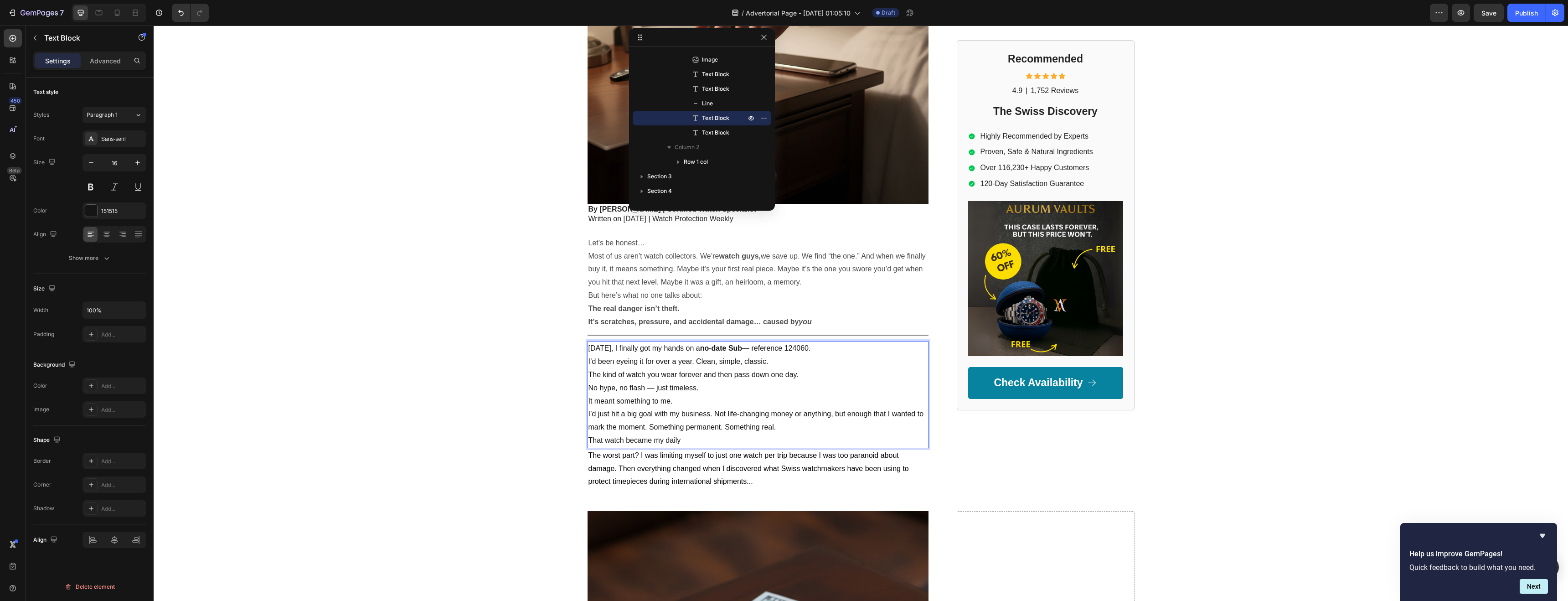
click at [589, 360] on p "I’d been eyeing it for over a year. Clean, simple, classic. The kind of watch y…" at bounding box center [758, 374] width 339 height 39
click at [589, 364] on p "I’d been eyeing it for over a year. Clean, simple, classic. The kind of watch y…" at bounding box center [758, 374] width 339 height 39
click at [778, 349] on p "[DATE], I finally got my hands on a no-date Sub — reference 124060. I’d been ey…" at bounding box center [758, 368] width 339 height 52
click at [778, 351] on p "[DATE], I finally got my hands on a no-date Sub — reference 124060. I’d been ey…" at bounding box center [758, 368] width 339 height 52
click at [589, 375] on p "[DATE], I finally got my hands on a no-date Sub reference 124060. I’d been eyei…" at bounding box center [758, 368] width 339 height 52
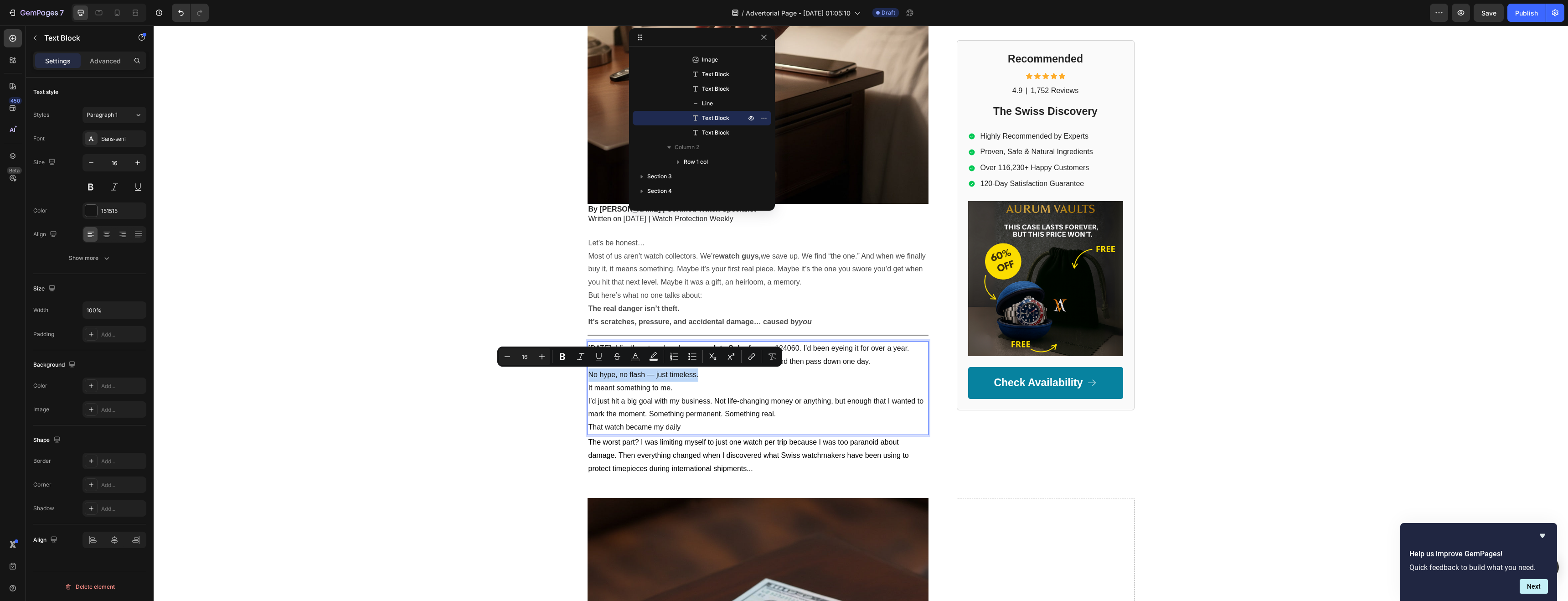
drag, startPoint x: 586, startPoint y: 375, endPoint x: 698, endPoint y: 380, distance: 112.1
click at [698, 380] on p "[DATE], I finally got my hands on a no-date Sub reference 124060. I’d been eyei…" at bounding box center [758, 362] width 339 height 39
click at [589, 389] on p "It meant something to me. I’d just hit a big goal with my business. Not life-ch…" at bounding box center [758, 401] width 339 height 39
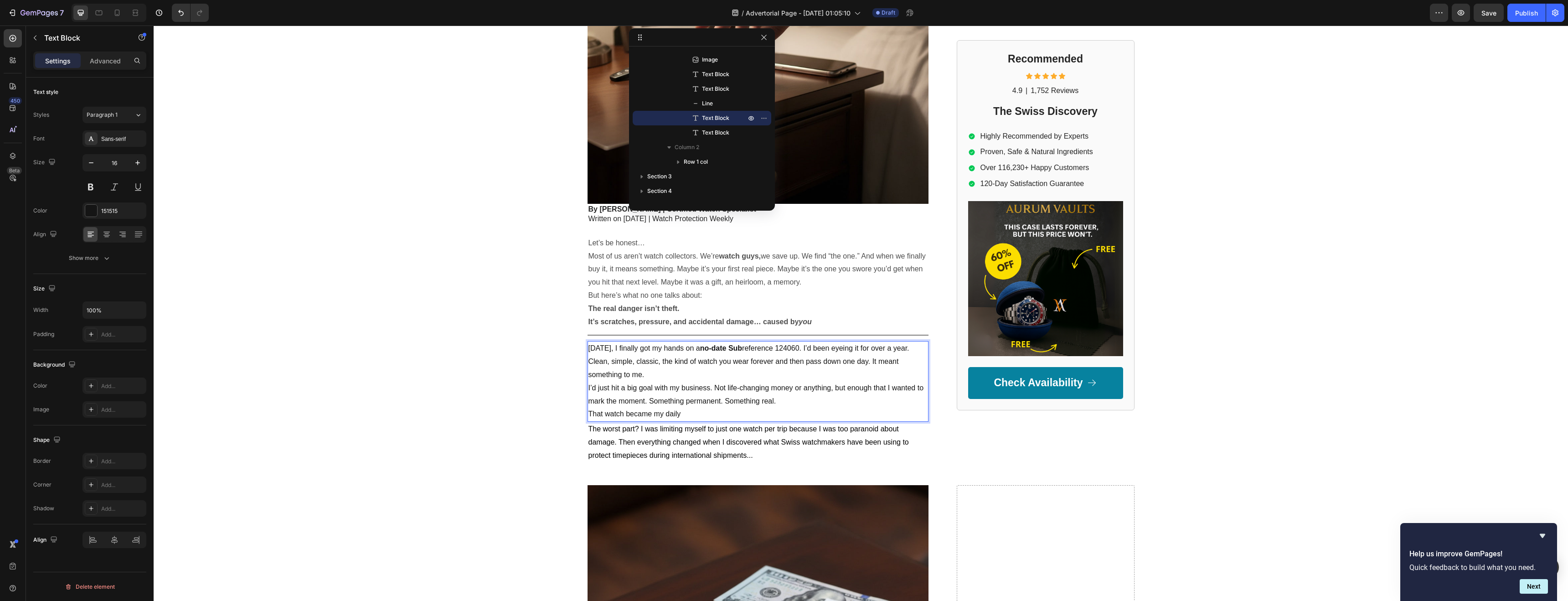
click at [589, 390] on p "[DATE], I finally got my hands on a no-date Sub reference 124060. I’d been eyei…" at bounding box center [758, 375] width 339 height 66
click at [589, 390] on p "[DATE], I finally got my hands on a no-date Sub reference 124060. I’d been eyei…" at bounding box center [758, 375] width 339 height 66
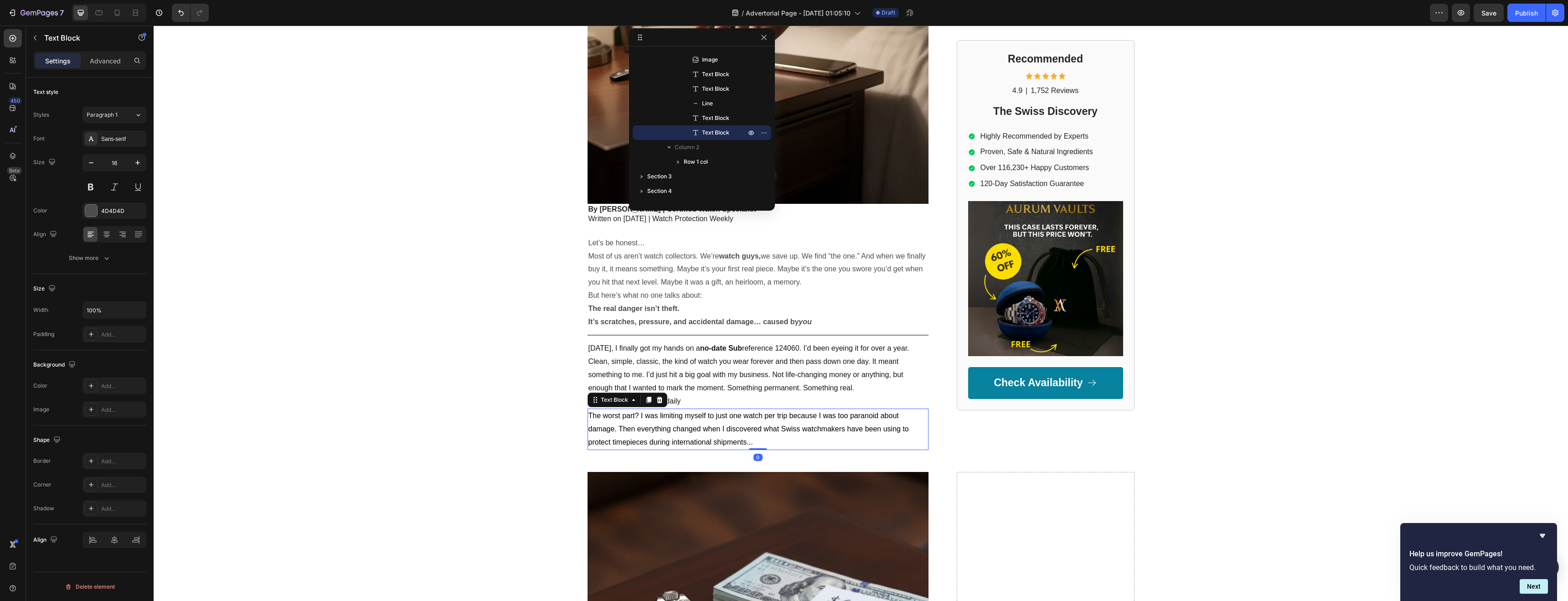
click at [710, 429] on span "The worst part? I was limiting myself to just one watch per trip because I was …" at bounding box center [749, 429] width 320 height 34
click at [636, 417] on span "The worst part? I was limiting myself to just one watch per trip because I was …" at bounding box center [749, 429] width 320 height 34
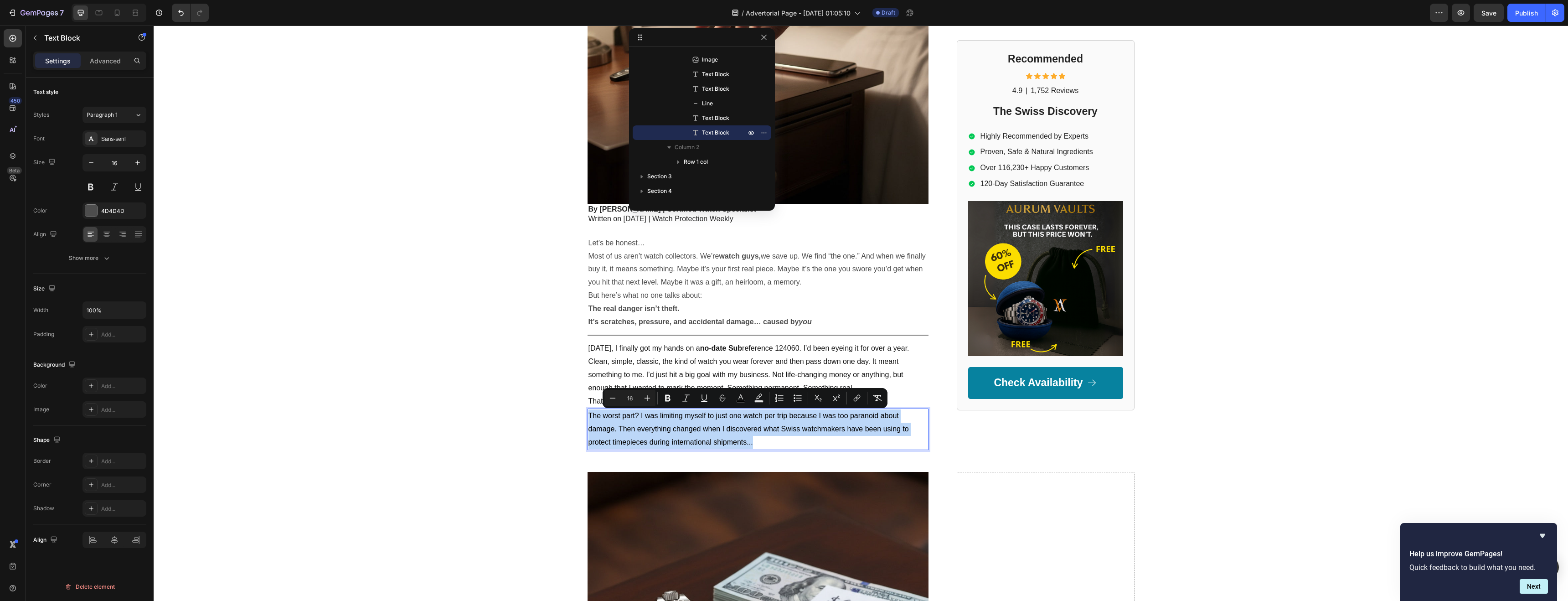
drag, startPoint x: 586, startPoint y: 415, endPoint x: 783, endPoint y: 440, distance: 198.6
click at [778, 440] on p "The worst part? I was limiting myself to just one watch per trip because I was …" at bounding box center [758, 429] width 339 height 39
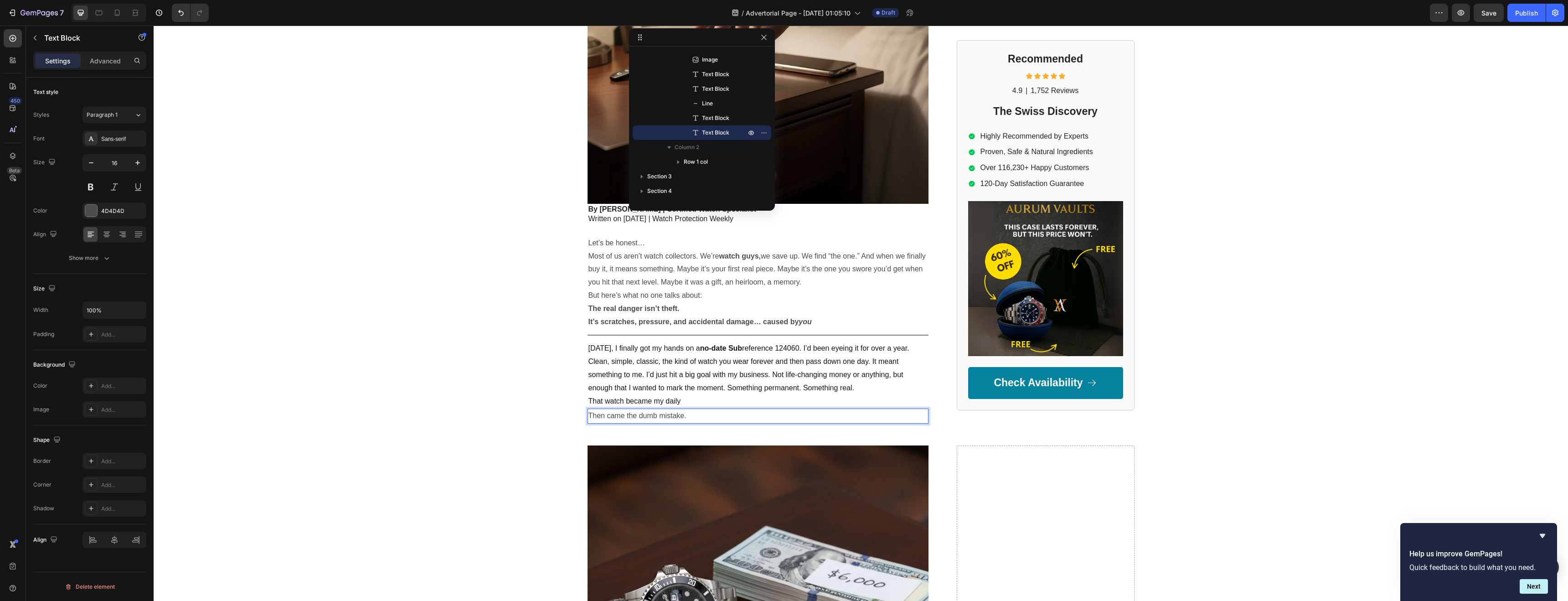
click at [705, 418] on p "Then came the dumb mistake." at bounding box center [758, 416] width 339 height 13
drag, startPoint x: 683, startPoint y: 416, endPoint x: 584, endPoint y: 415, distance: 99.0
click at [587, 415] on div "Then came the dumb mistake." at bounding box center [758, 416] width 341 height 15
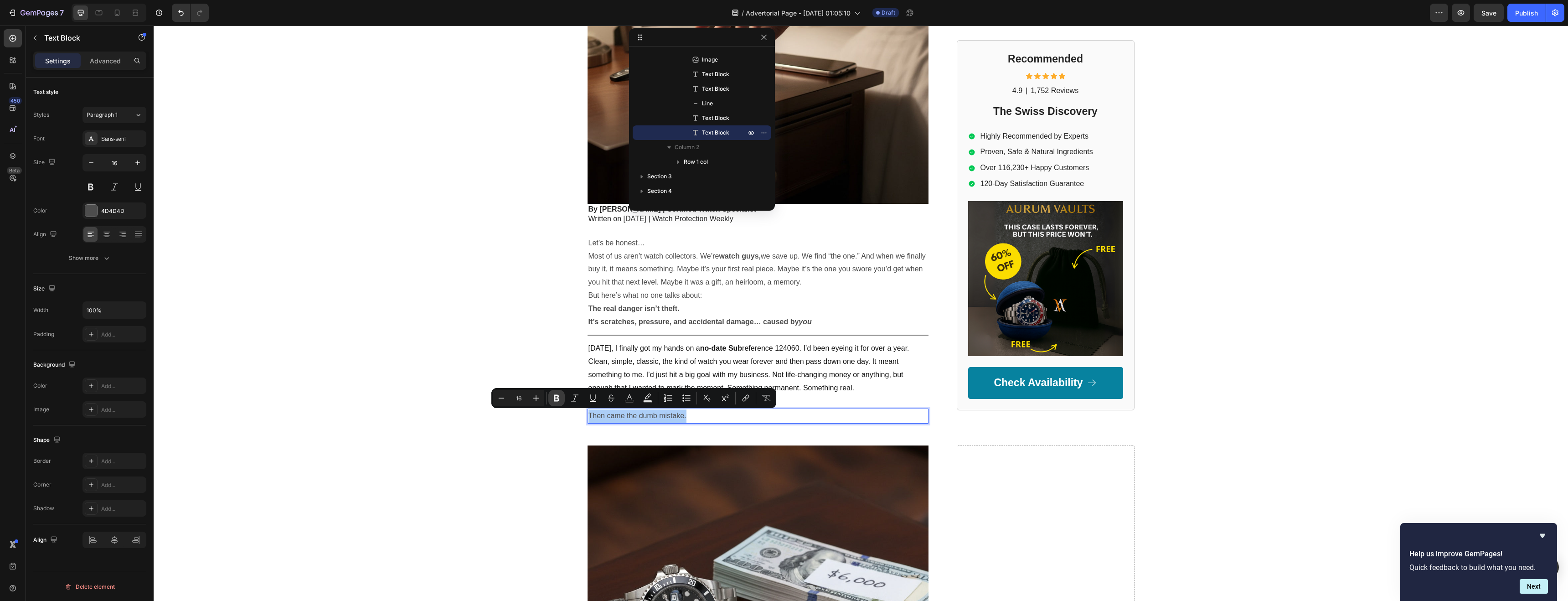
click at [561, 398] on button "Bold" at bounding box center [556, 398] width 16 height 16
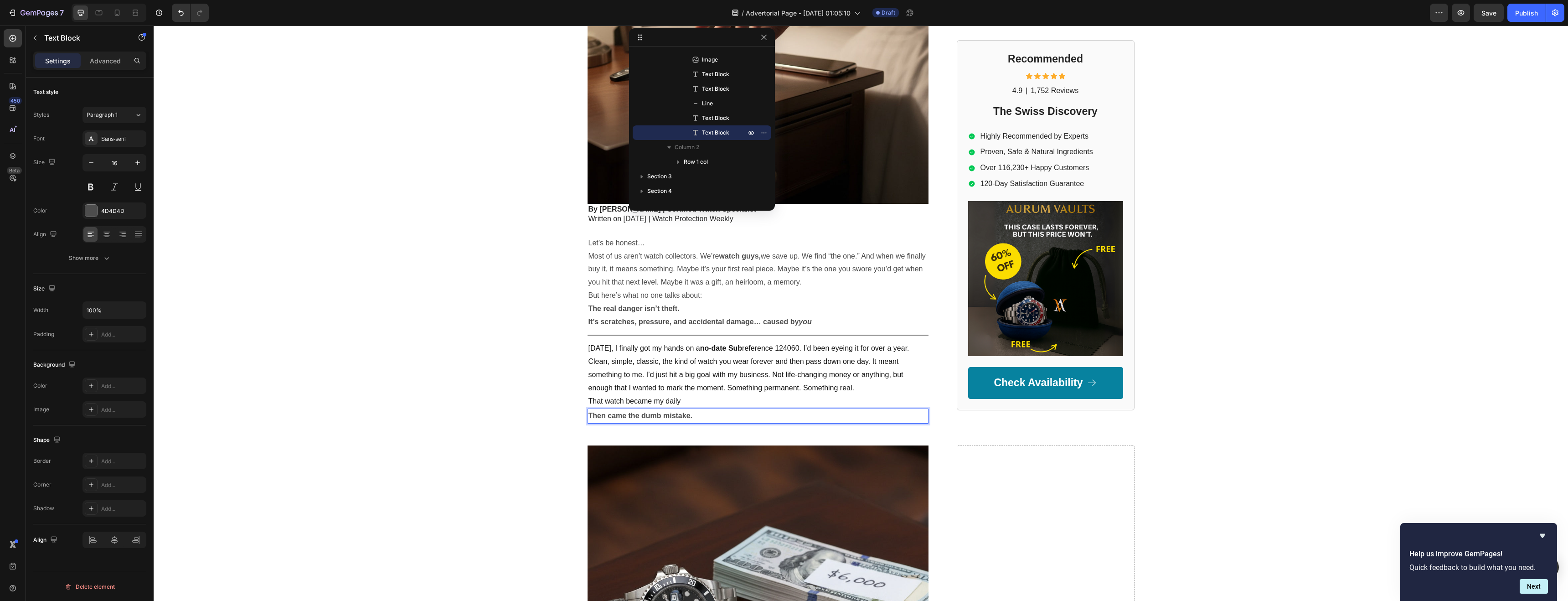
click at [688, 418] on strong "Then came the dumb mistake." at bounding box center [640, 415] width 104 height 8
drag, startPoint x: 684, startPoint y: 417, endPoint x: 650, endPoint y: 417, distance: 34.0
click at [643, 417] on strong "Then came the dumb mistake." at bounding box center [640, 415] width 104 height 8
click at [701, 417] on p "Then came the dumb mistake." at bounding box center [758, 416] width 339 height 13
drag, startPoint x: 676, startPoint y: 416, endPoint x: 580, endPoint y: 415, distance: 96.0
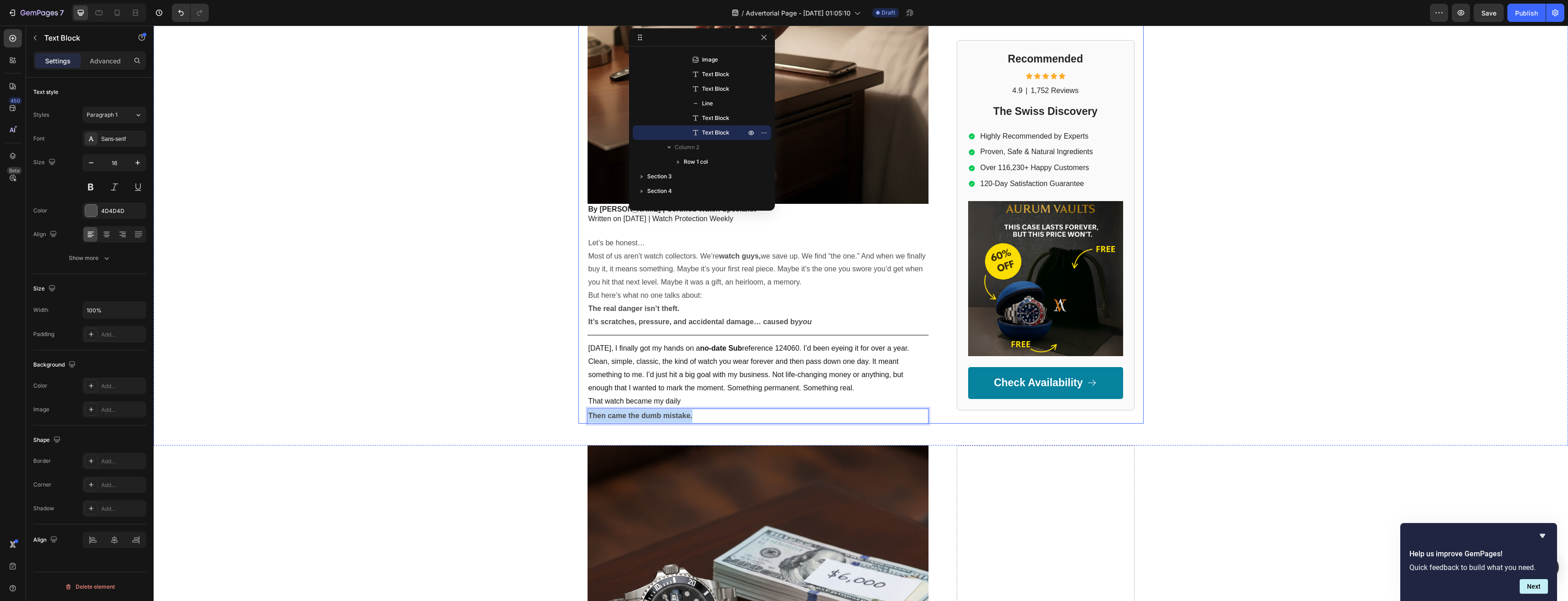
click at [580, 415] on div "I Spent $10.500 on My Dream Watch… Then Nearly Cracked the Crystal in My Carry-…" at bounding box center [861, 85] width 565 height 677
click at [607, 413] on strong "Then came the dumb mistake." at bounding box center [640, 415] width 104 height 8
click at [621, 415] on strong "Then came the dumb mistake." at bounding box center [640, 415] width 104 height 8
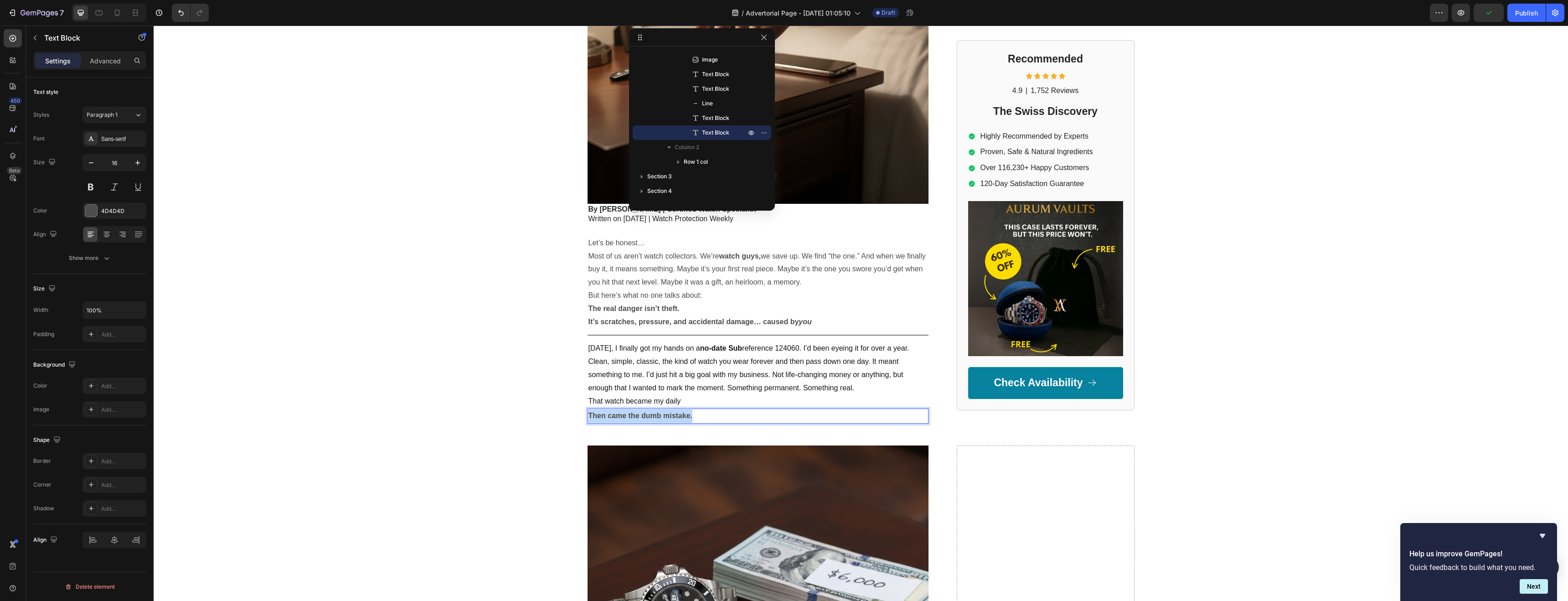
click at [620, 416] on strong "Then came the dumb mistake." at bounding box center [640, 415] width 104 height 8
click at [642, 392] on p "[DATE], I finally got my hands on a no-date Sub reference 124060. I’d been eyei…" at bounding box center [758, 368] width 339 height 52
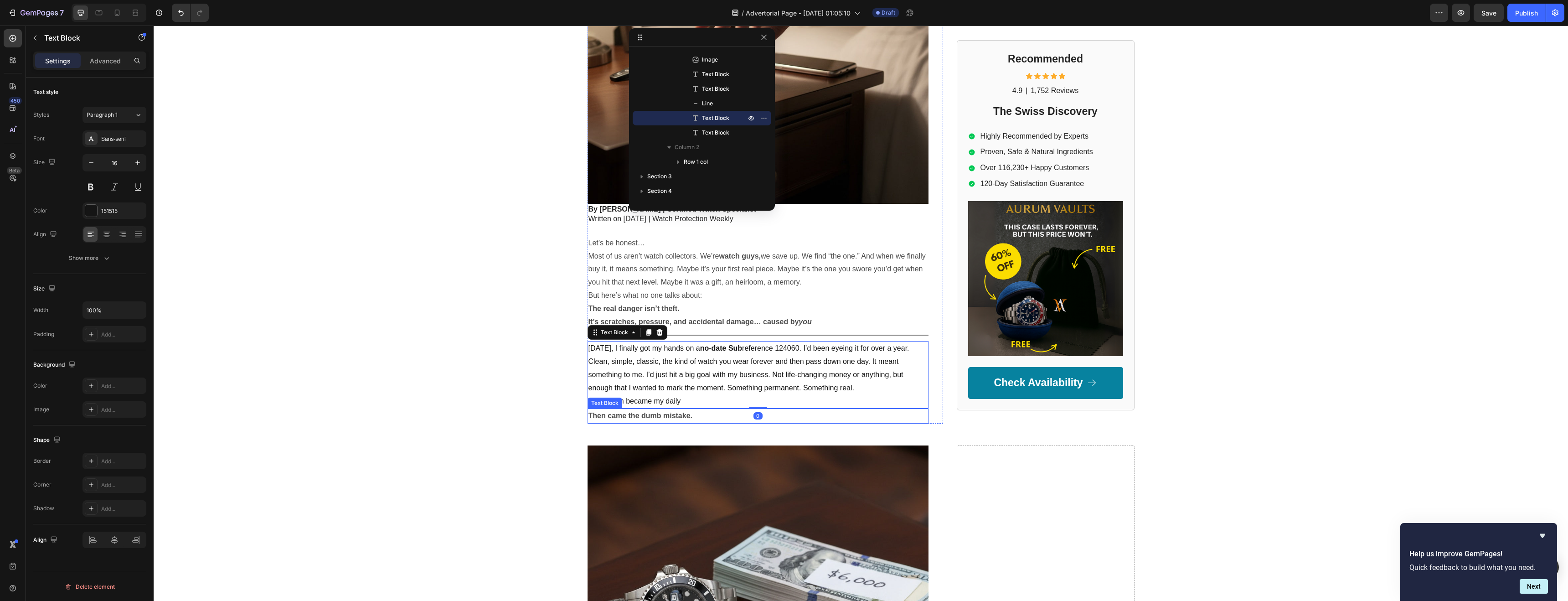
click at [653, 418] on strong "Then came the dumb mistake." at bounding box center [640, 415] width 104 height 8
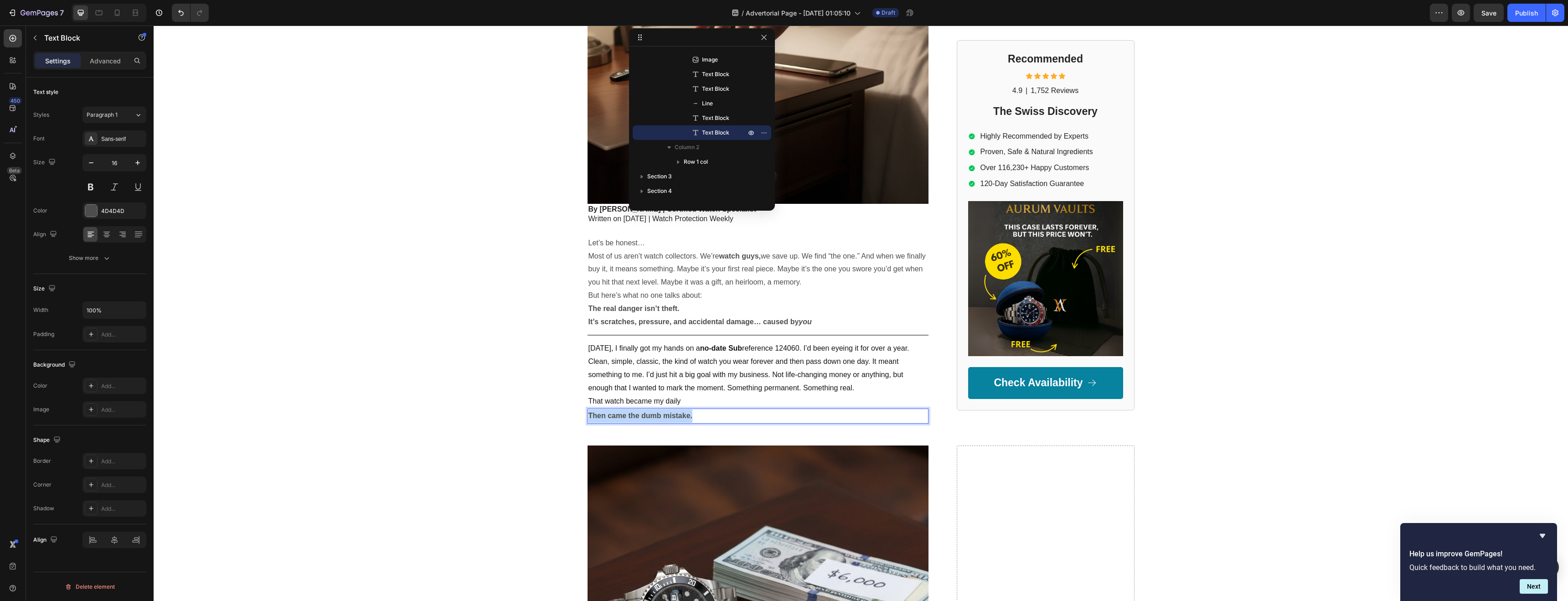
click at [653, 417] on strong "Then came the dumb mistake." at bounding box center [640, 415] width 104 height 8
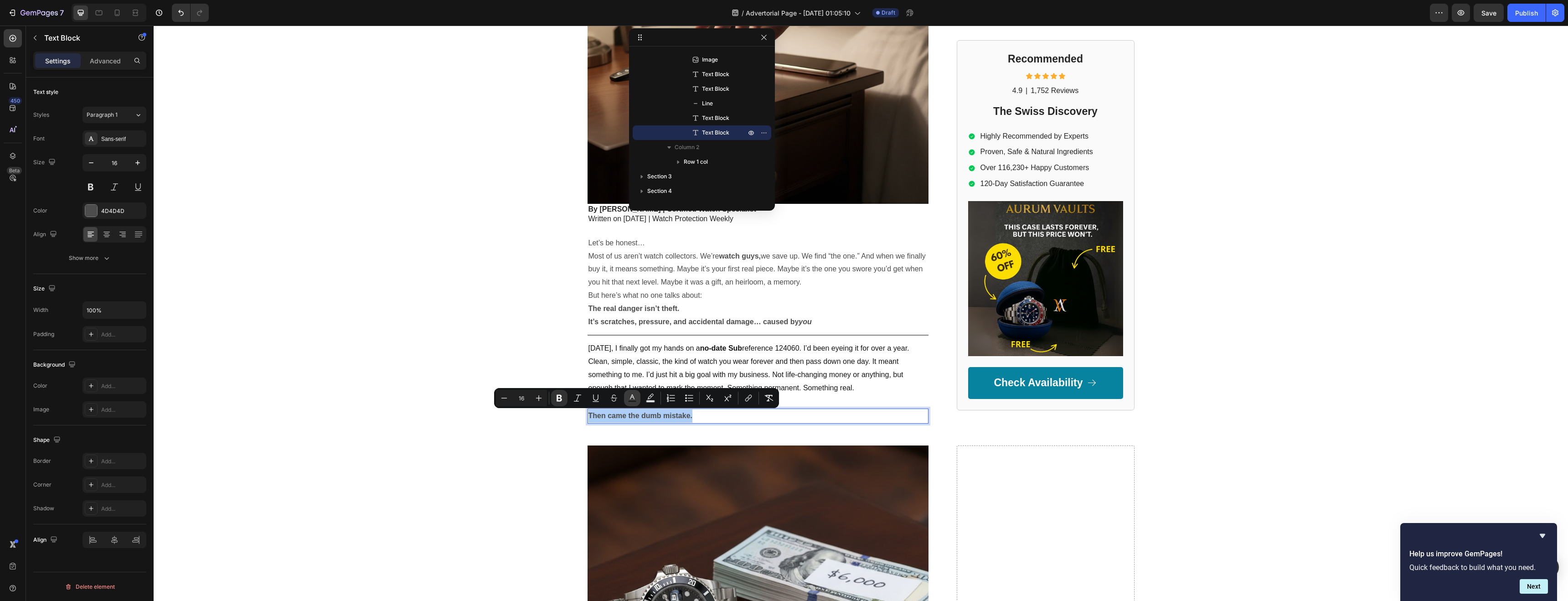
click at [634, 398] on icon "Editor contextual toolbar" at bounding box center [632, 398] width 9 height 9
type input "4D4D4D"
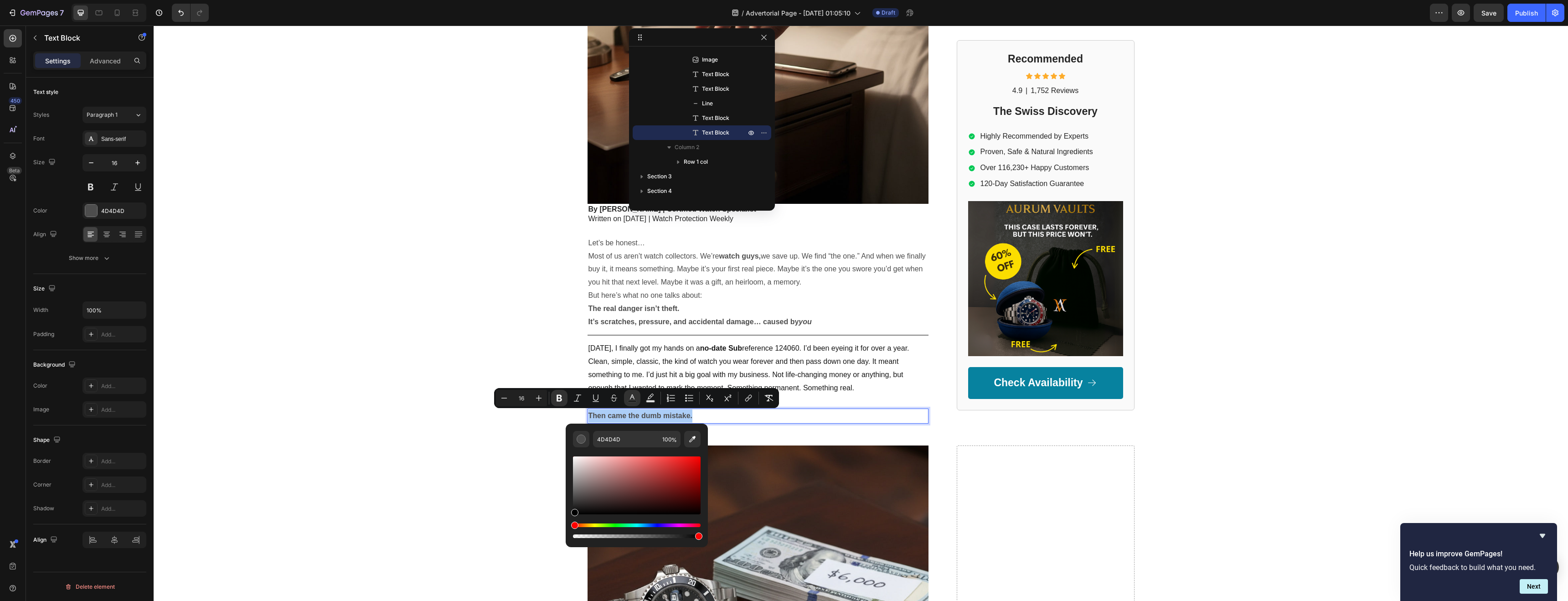
drag, startPoint x: 576, startPoint y: 498, endPoint x: 573, endPoint y: 519, distance: 21.2
click at [573, 519] on div "Editor contextual toolbar" at bounding box center [637, 497] width 128 height 85
type input "000000"
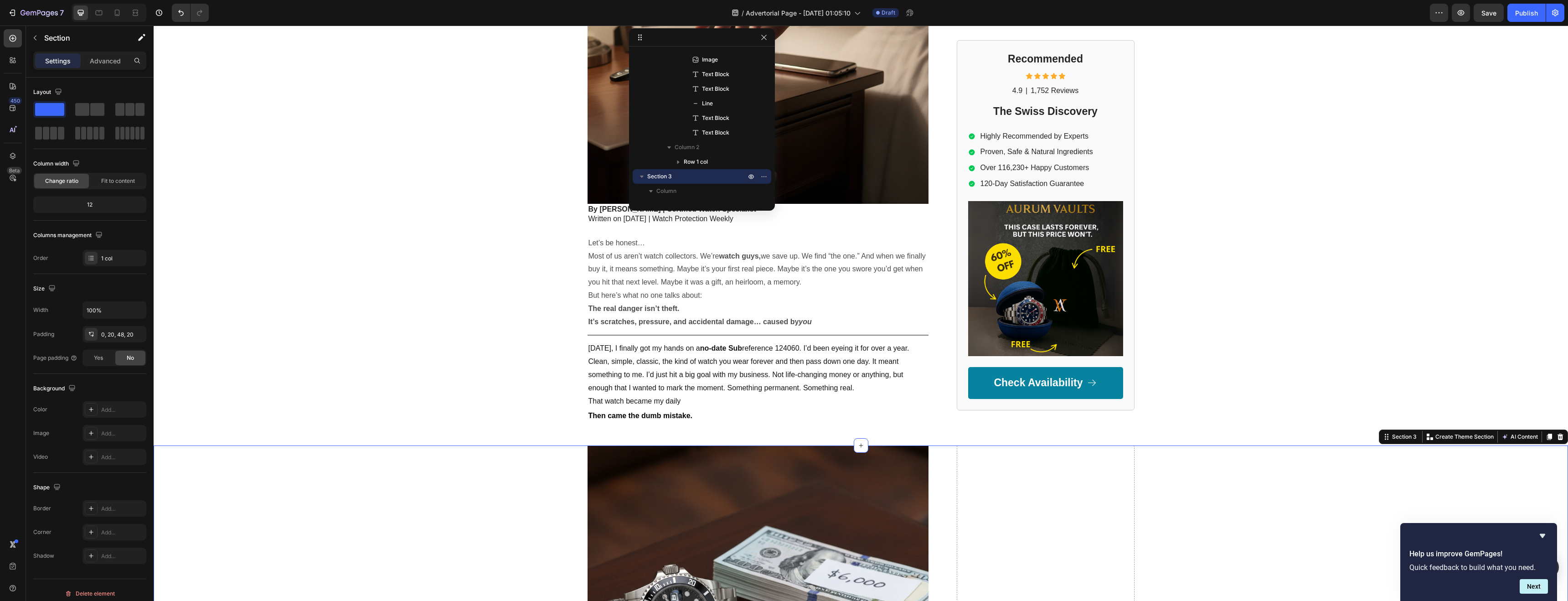
click at [676, 386] on p "[DATE], I finally got my hands on a no-date Sub reference 124060. I’d been eyei…" at bounding box center [758, 368] width 339 height 52
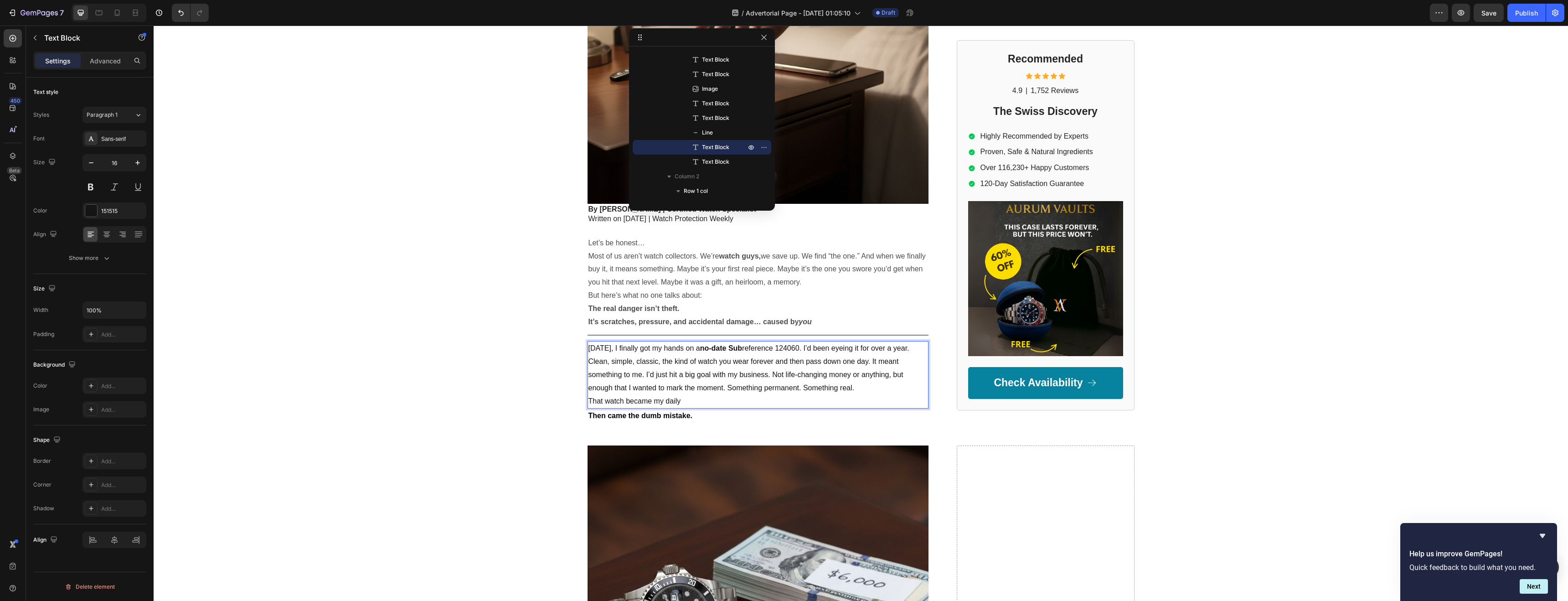
click at [680, 400] on p "That watch became my daily" at bounding box center [758, 401] width 339 height 13
drag, startPoint x: 676, startPoint y: 400, endPoint x: 659, endPoint y: 387, distance: 21.4
click at [658, 387] on div "[DATE], I finally got my hands on a no-date Sub reference 124060. I’d been eyei…" at bounding box center [758, 374] width 341 height 68
click at [691, 416] on p "Then came the dumb mistake." at bounding box center [758, 416] width 339 height 13
drag, startPoint x: 690, startPoint y: 417, endPoint x: 571, endPoint y: 418, distance: 119.0
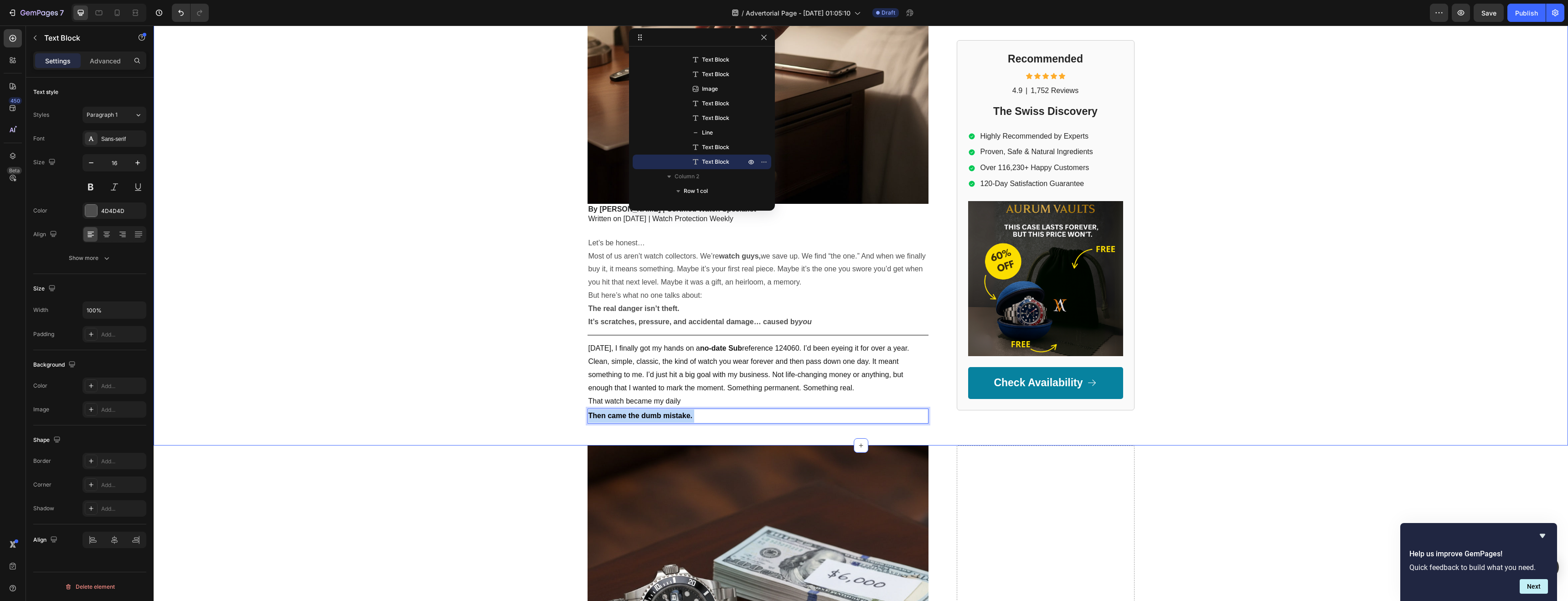
click at [571, 418] on div "GEMPILO Text Block Drop element here Row Row I Spent $10.500 on My Dream Watch……" at bounding box center [861, 57] width 1415 height 734
click at [701, 414] on p "Then came the dumb mistake." at bounding box center [758, 416] width 339 height 13
drag, startPoint x: 688, startPoint y: 414, endPoint x: 584, endPoint y: 417, distance: 104.0
click at [587, 417] on div "Then came the dumb mistake." at bounding box center [758, 416] width 341 height 15
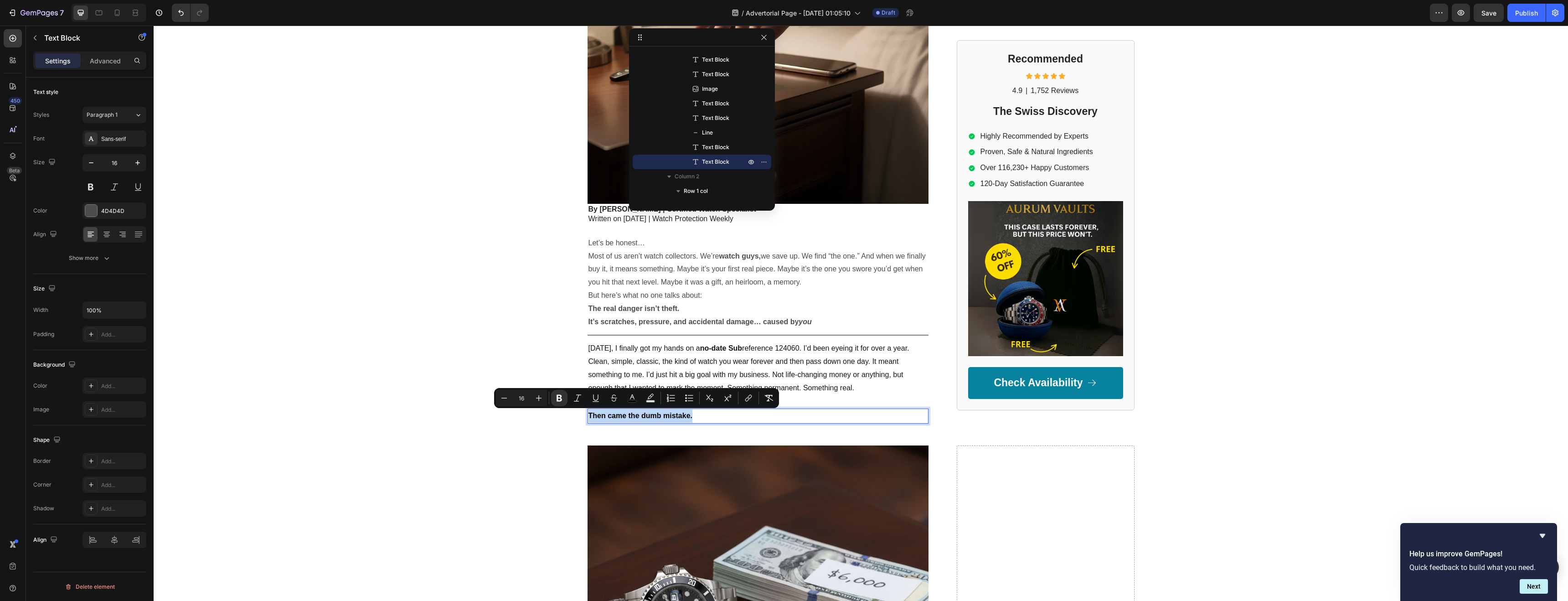
copy strong "Then came the dumb mistake."
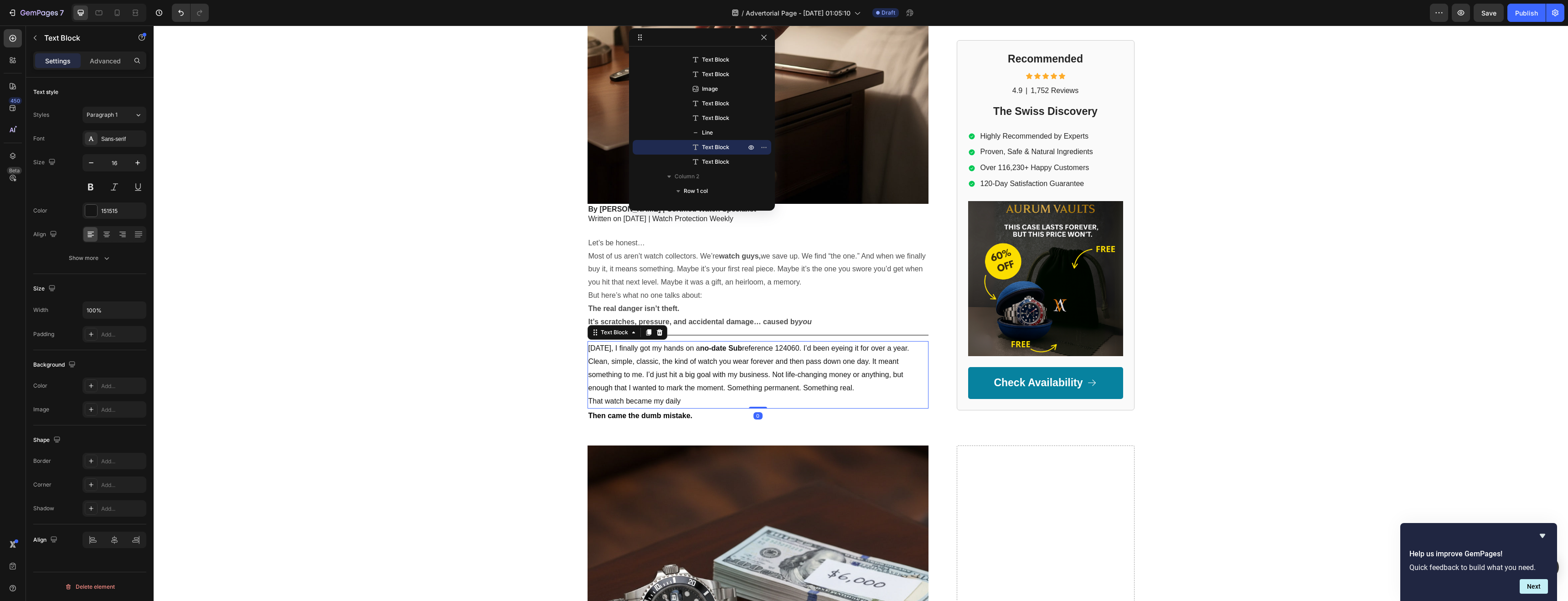
click at [643, 351] on p "[DATE], I finally got my hands on a no-date Sub reference 124060. I’d been eyei…" at bounding box center [758, 368] width 339 height 52
click at [682, 399] on p "That watch became my daily" at bounding box center [758, 401] width 339 height 13
click at [681, 401] on strong "Then came the dumb mistake." at bounding box center [732, 401] width 104 height 8
click at [691, 415] on p "Then came the dumb mistake." at bounding box center [758, 416] width 339 height 13
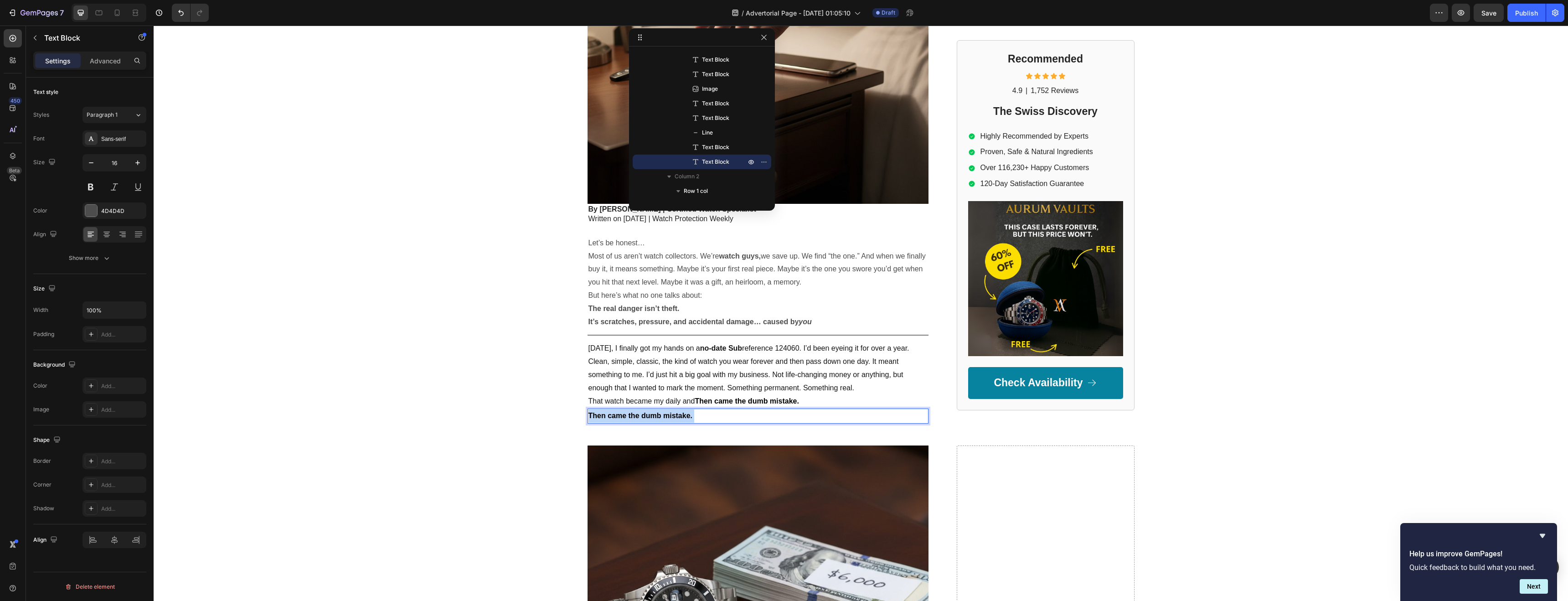
drag, startPoint x: 691, startPoint y: 415, endPoint x: 600, endPoint y: 410, distance: 91.1
click at [599, 413] on strong "Then came the dumb mistake." at bounding box center [640, 415] width 104 height 8
click at [543, 432] on div "GEMPILO Text Block Drop element here Row Row I Spent $10.500 on My Dream Watch……" at bounding box center [861, 68] width 1415 height 756
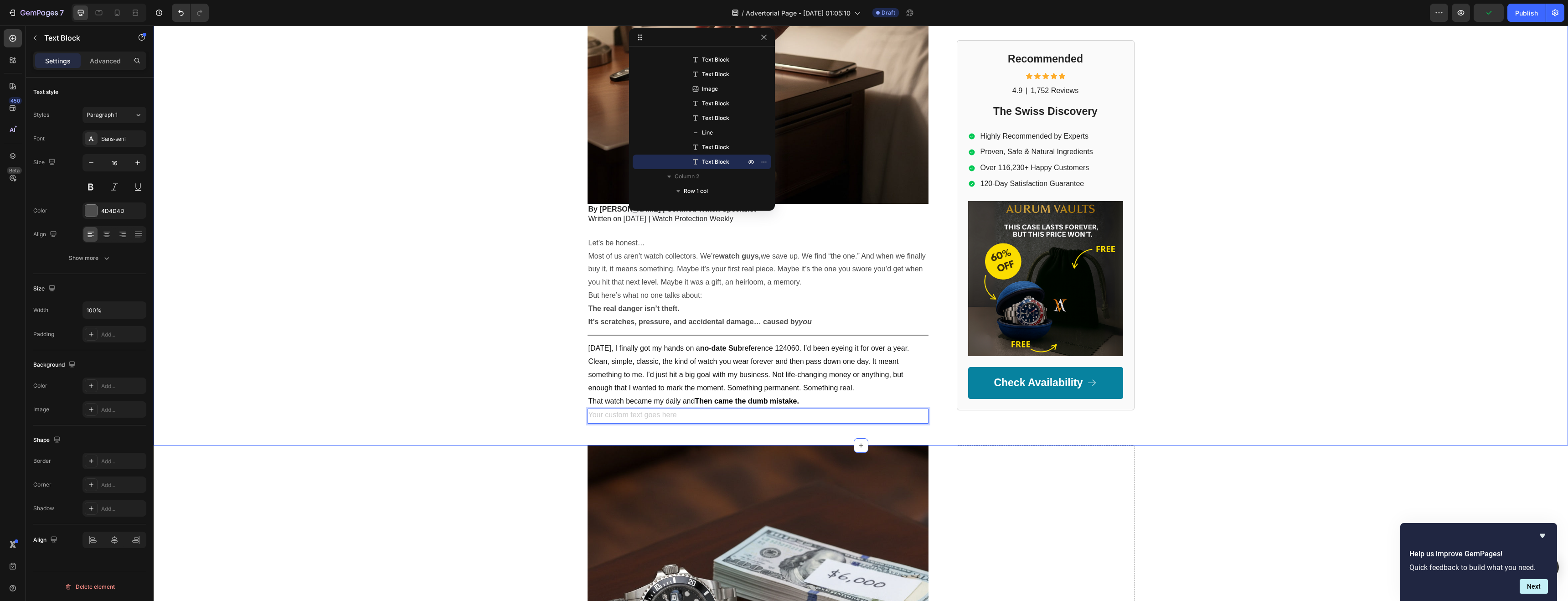
scroll to position [0, 0]
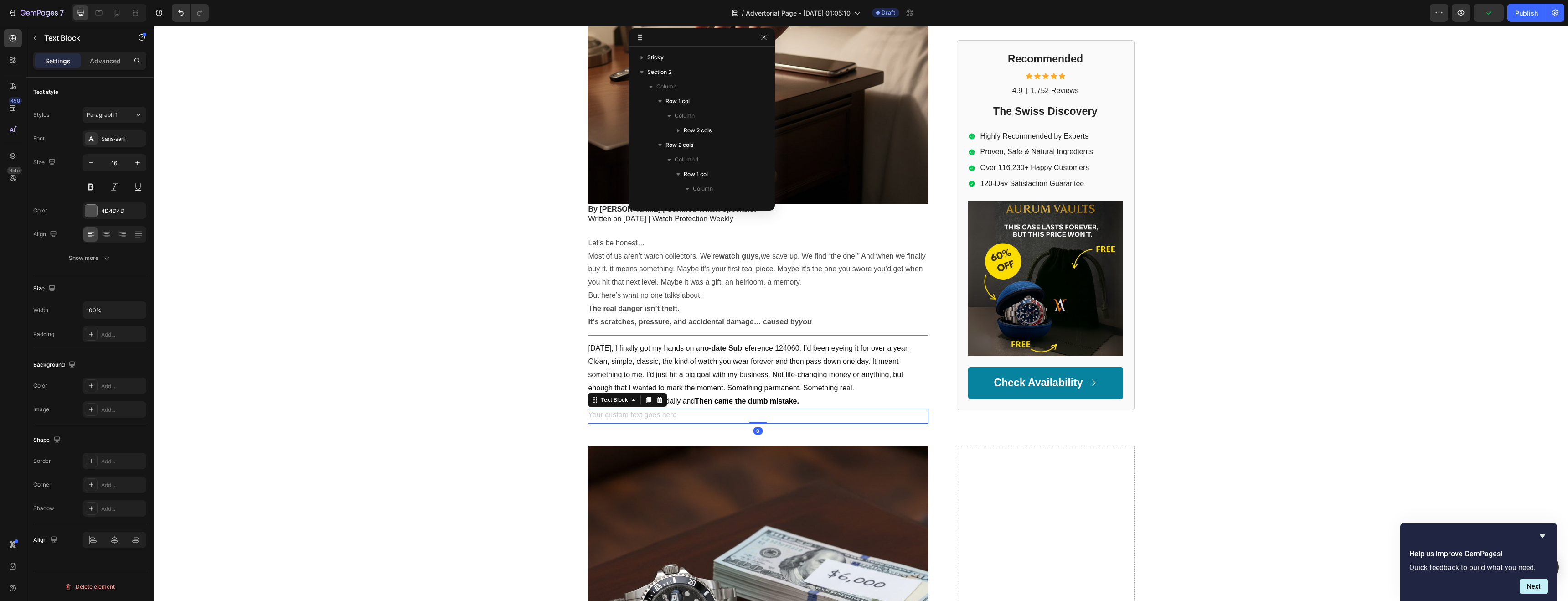
click at [589, 415] on div "Rich Text Editor. Editing area: main" at bounding box center [758, 416] width 341 height 15
click at [656, 402] on icon at bounding box center [659, 399] width 6 height 6
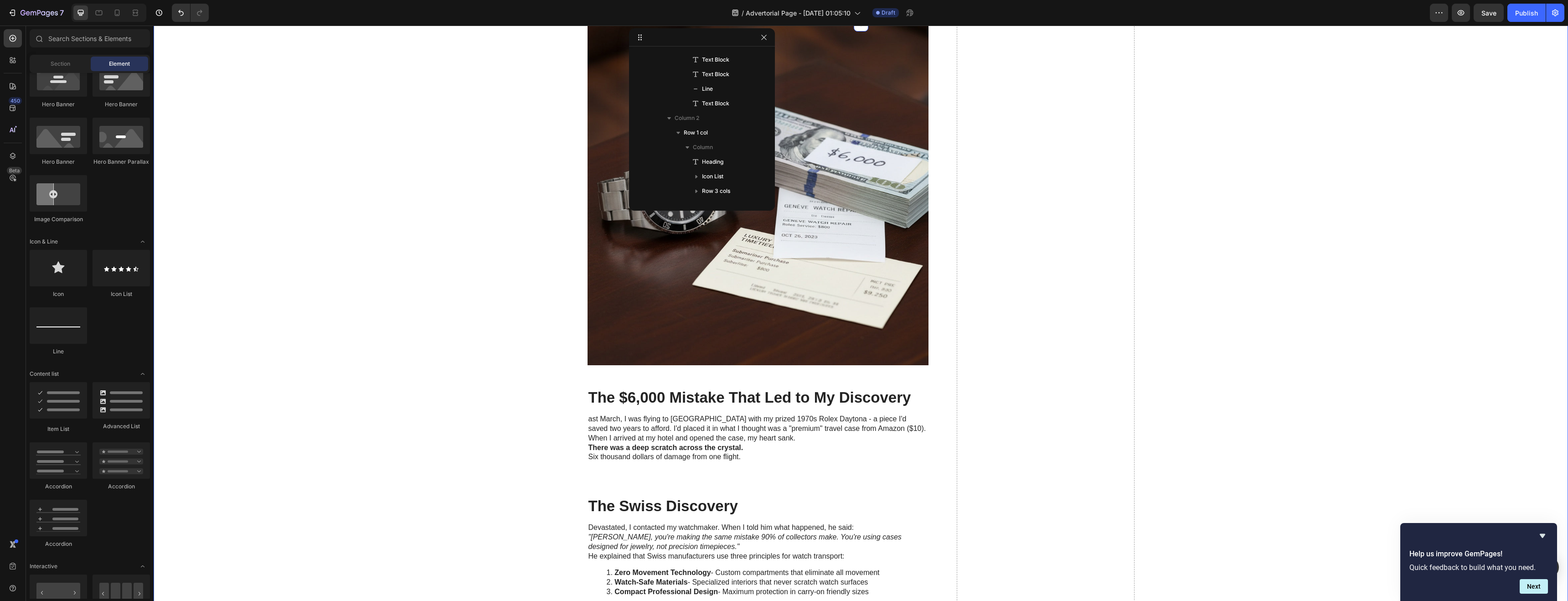
scroll to position [801, 0]
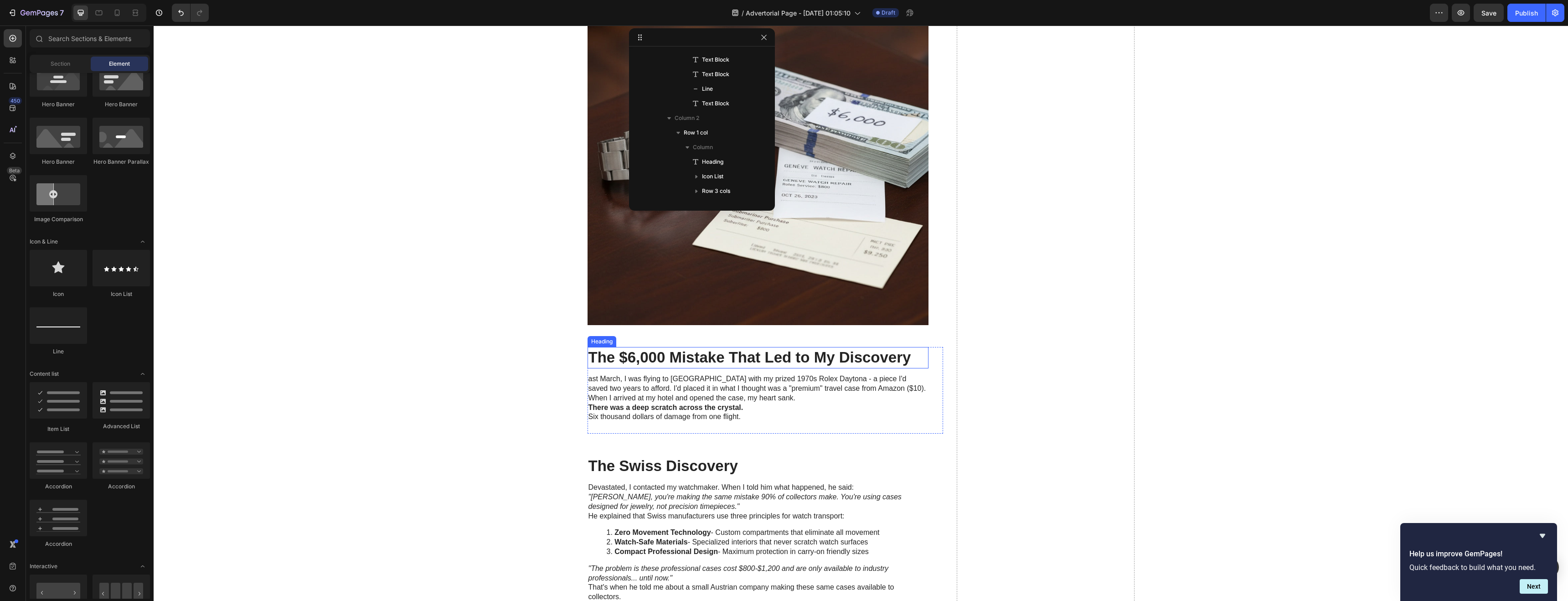
click at [698, 360] on h2 "The $6,000 Mistake That Led to My Discovery" at bounding box center [758, 357] width 341 height 21
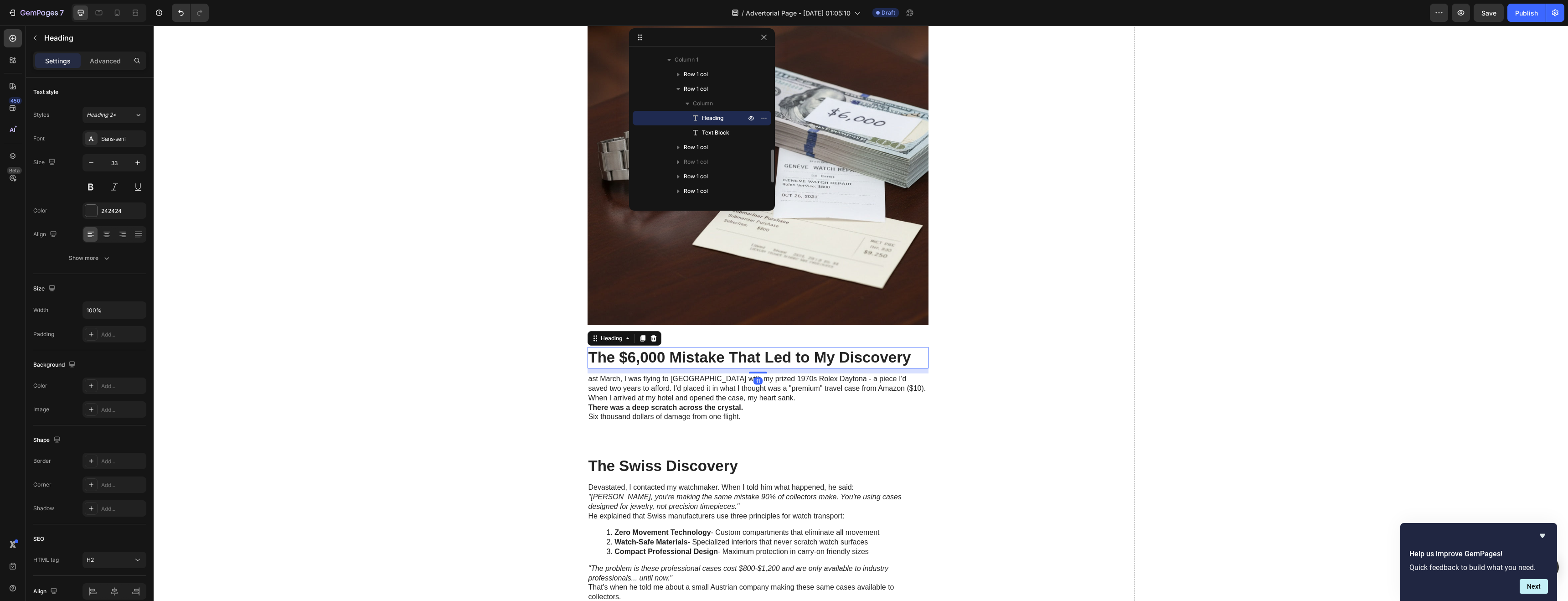
click at [698, 357] on h2 "The $6,000 Mistake That Led to My Discovery" at bounding box center [758, 357] width 341 height 21
click at [698, 357] on p "The $6,000 Mistake That Led to My Discovery" at bounding box center [758, 357] width 339 height 19
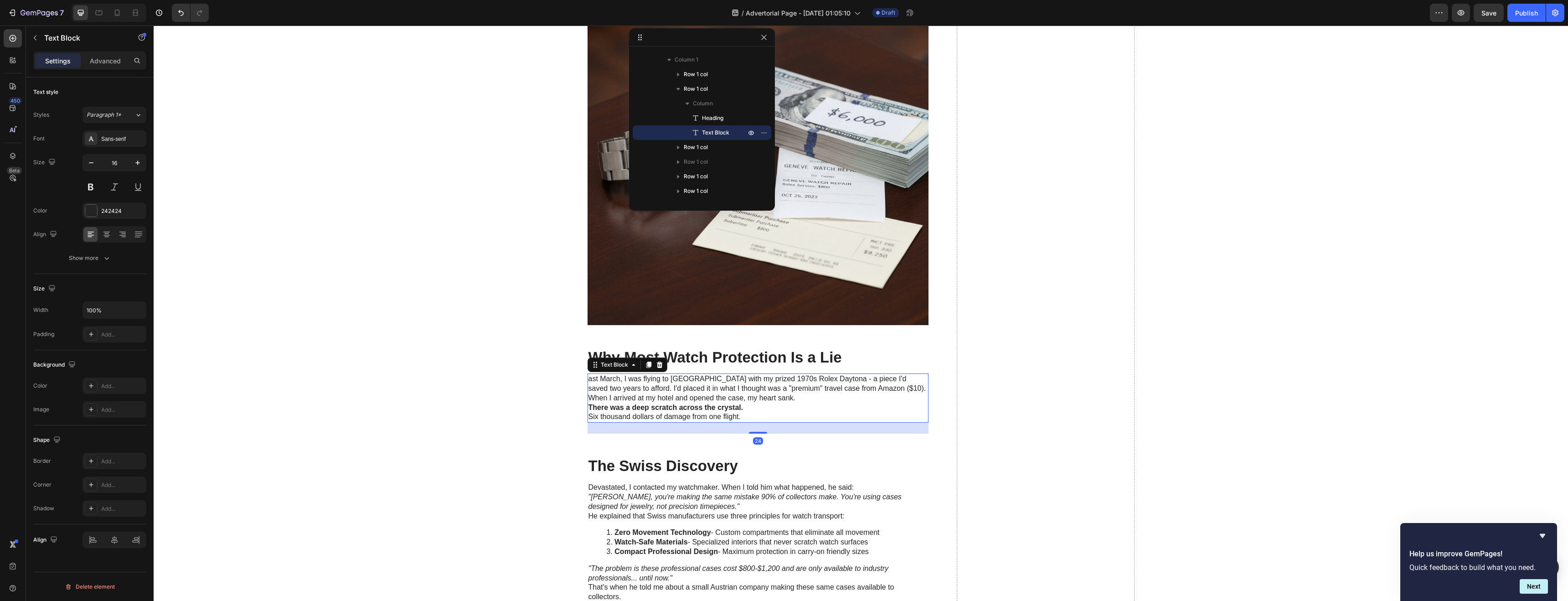
click at [709, 388] on p "ast March, I was flying to [GEOGRAPHIC_DATA] with my prized 1970s Rolex Daytona…" at bounding box center [758, 384] width 339 height 19
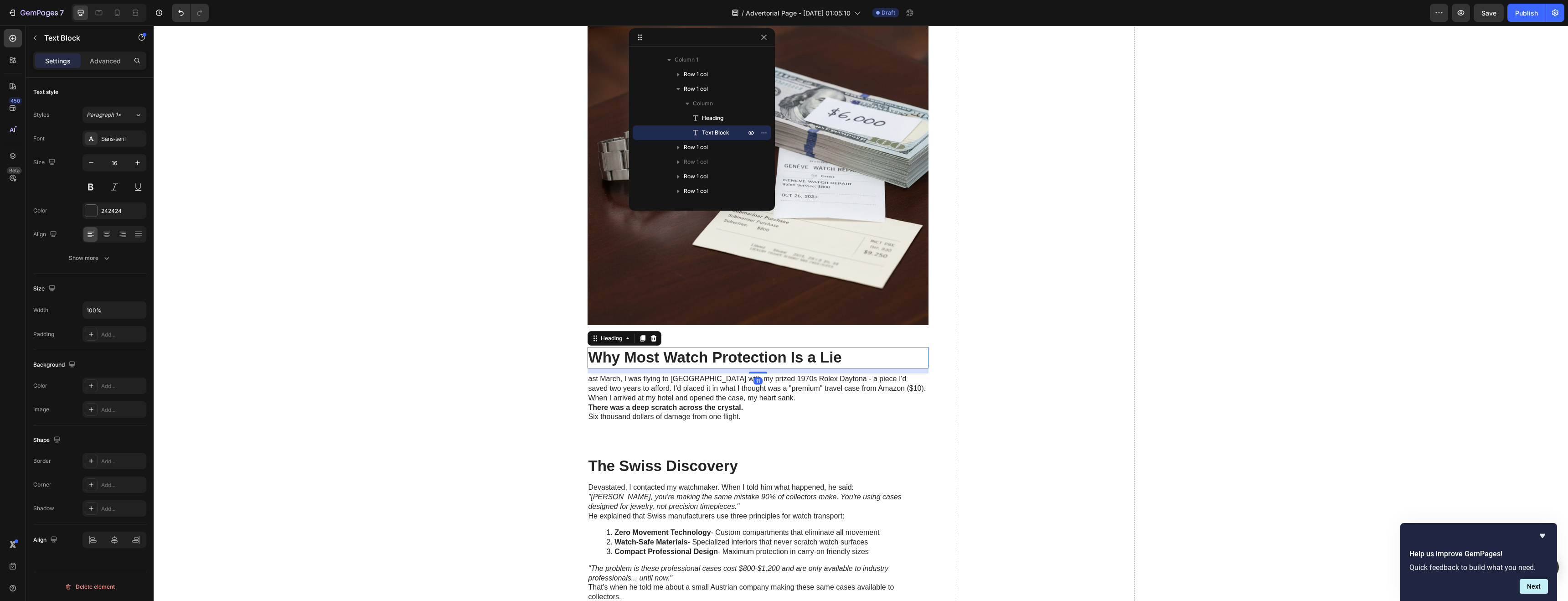
click at [709, 364] on p "Why Most Watch Protection Is a Lie" at bounding box center [758, 357] width 339 height 19
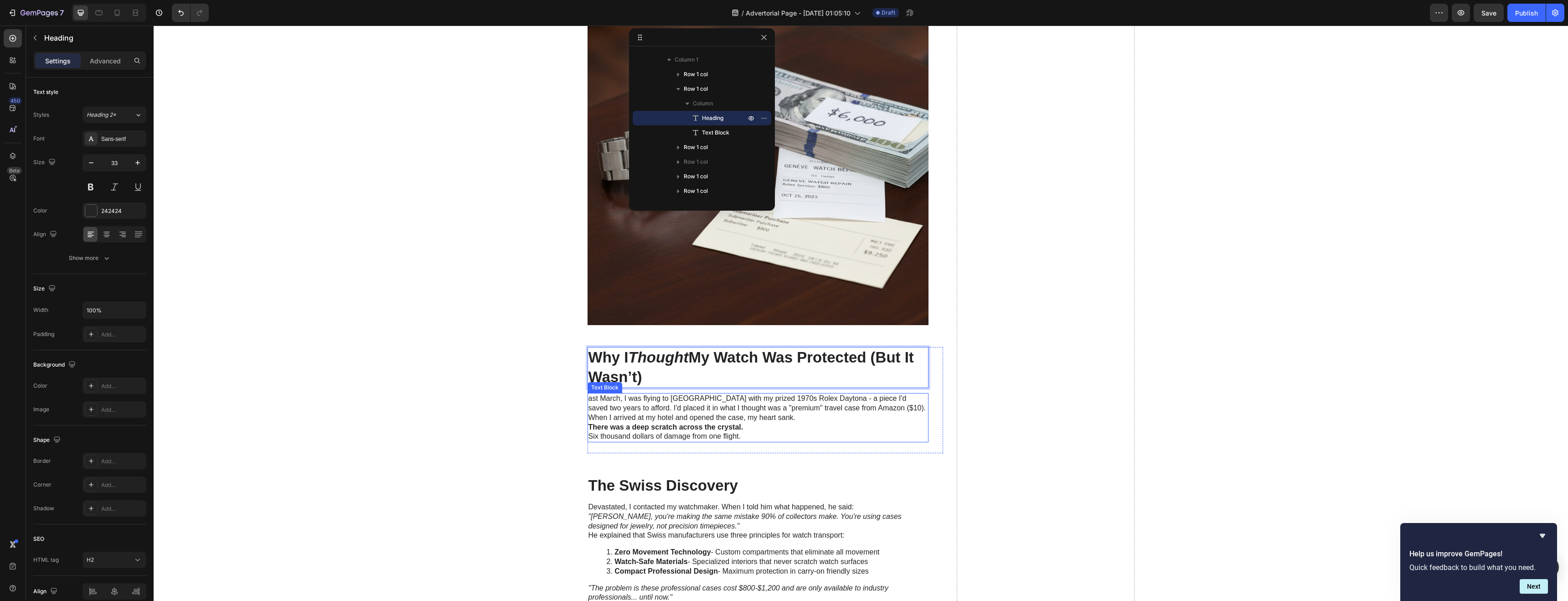
click at [674, 434] on p "Six thousand dollars of damage from one flight." at bounding box center [758, 437] width 339 height 10
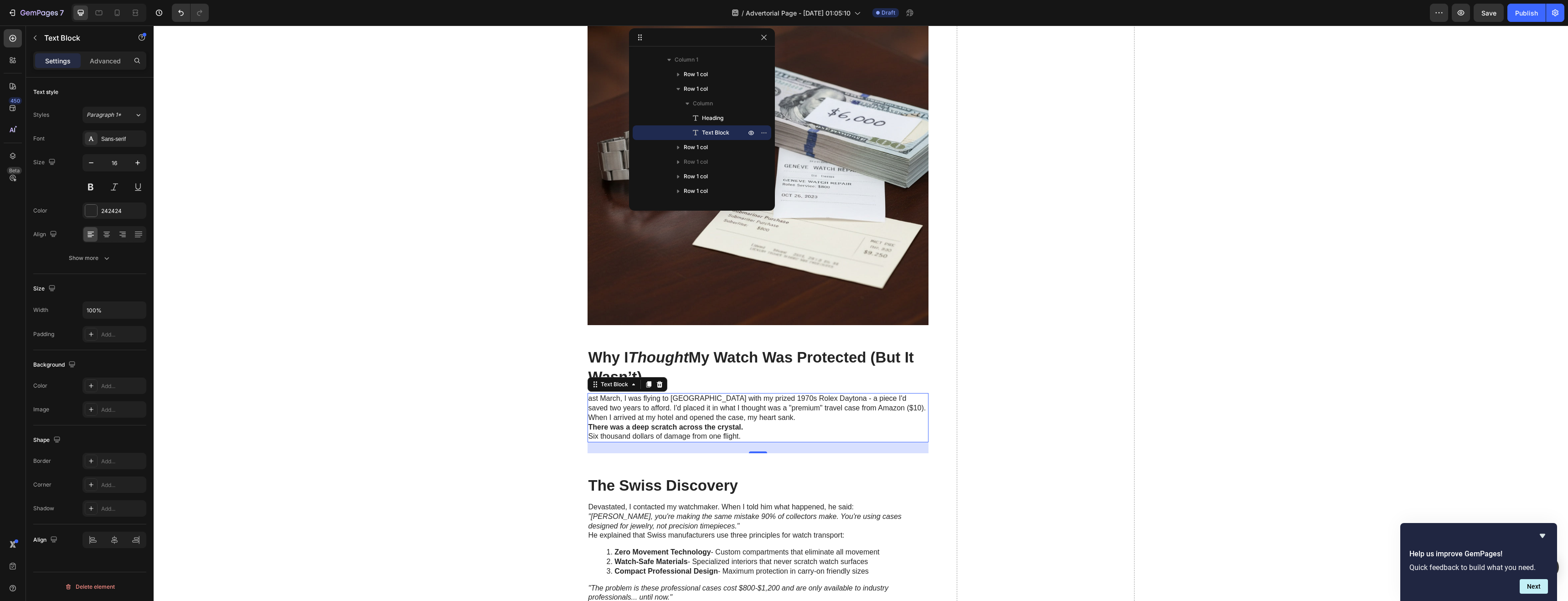
click at [756, 433] on p "Six thousand dollars of damage from one flight." at bounding box center [758, 437] width 339 height 10
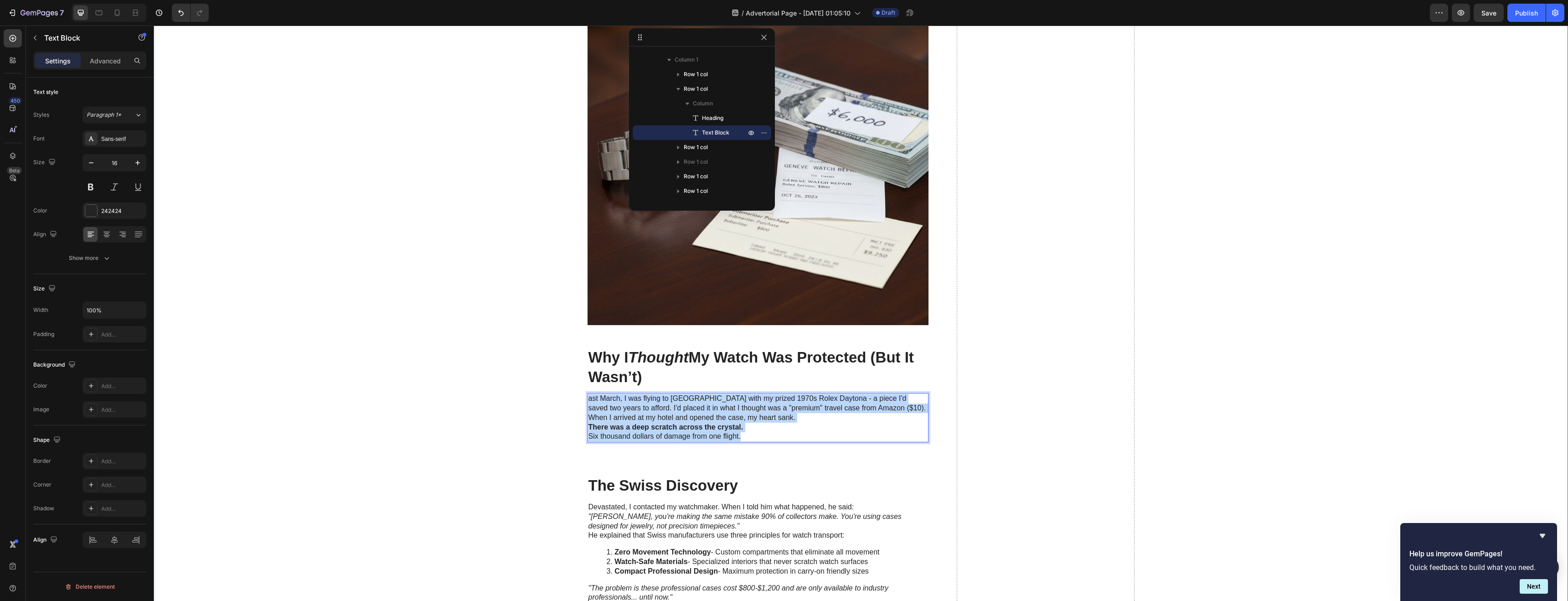
drag, startPoint x: 736, startPoint y: 431, endPoint x: 553, endPoint y: 395, distance: 186.5
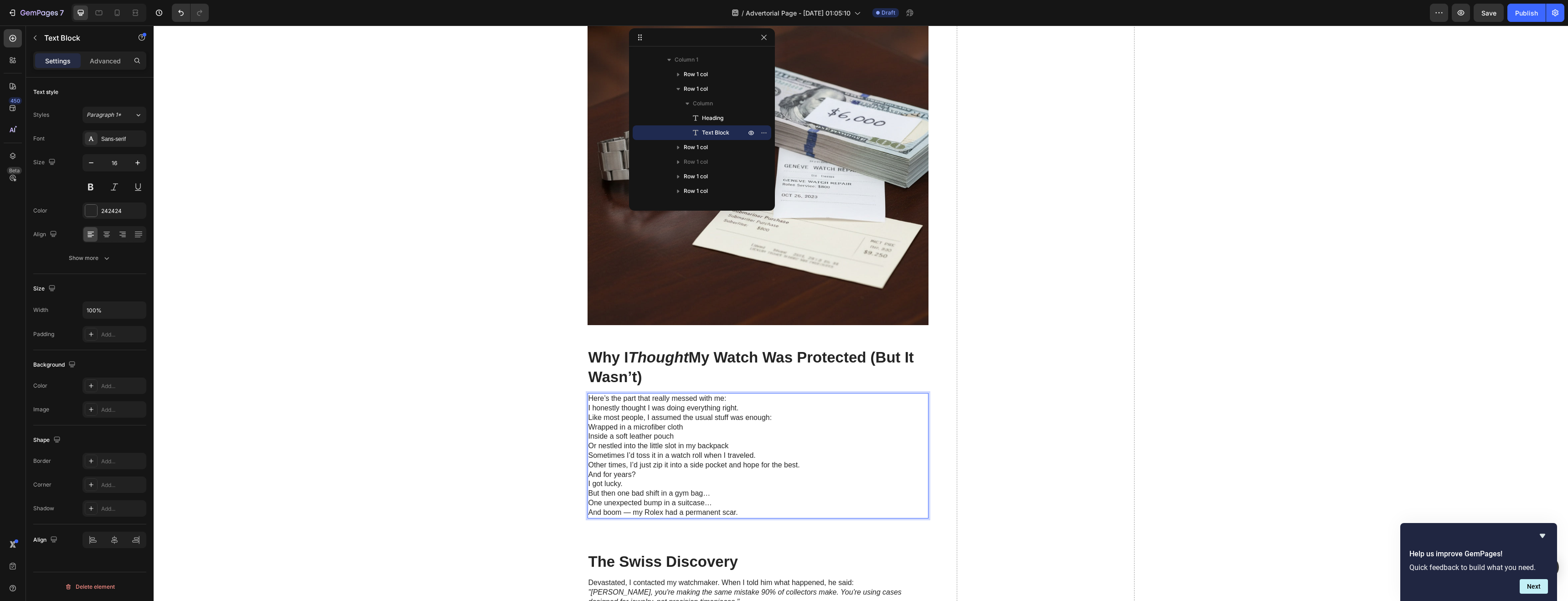
click at [589, 398] on p "Here’s the part that really messed with me:" at bounding box center [758, 399] width 339 height 10
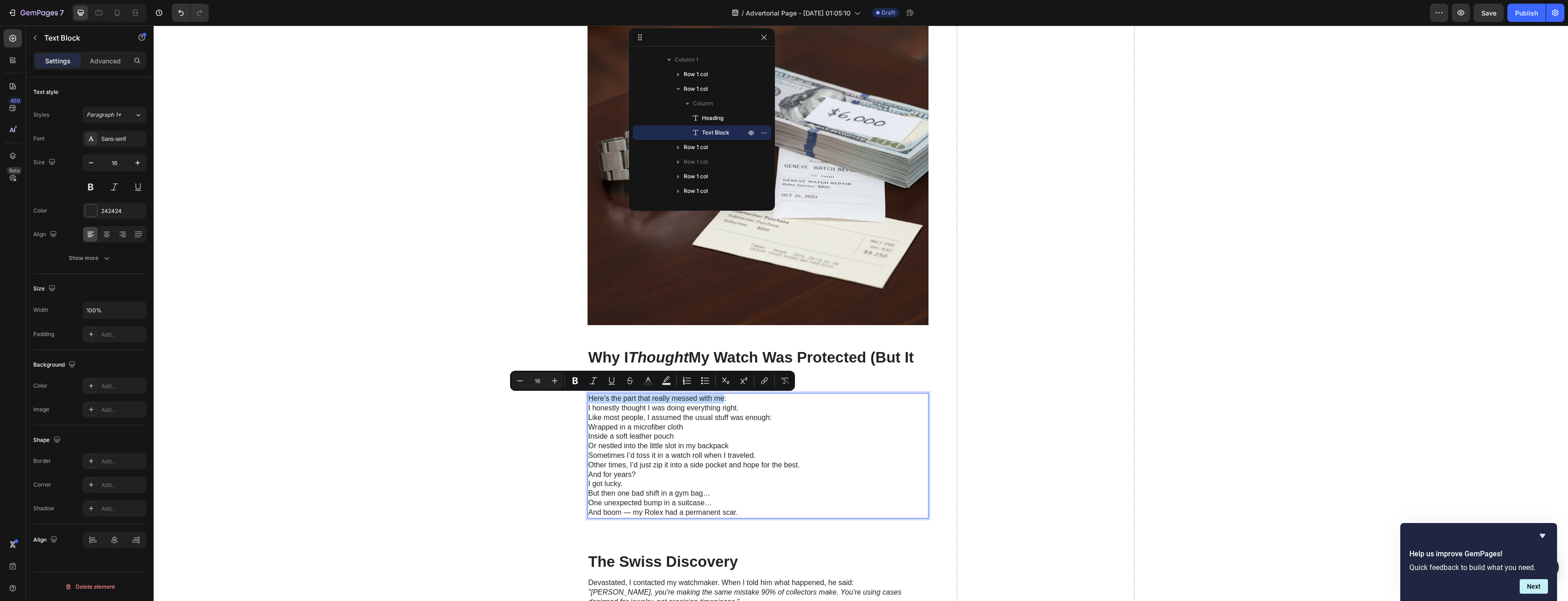
drag, startPoint x: 586, startPoint y: 398, endPoint x: 718, endPoint y: 401, distance: 132.0
click at [718, 401] on p "Here’s the part that really messed with me:" at bounding box center [758, 399] width 339 height 10
click at [578, 379] on icon "Editor contextual toolbar" at bounding box center [575, 381] width 9 height 9
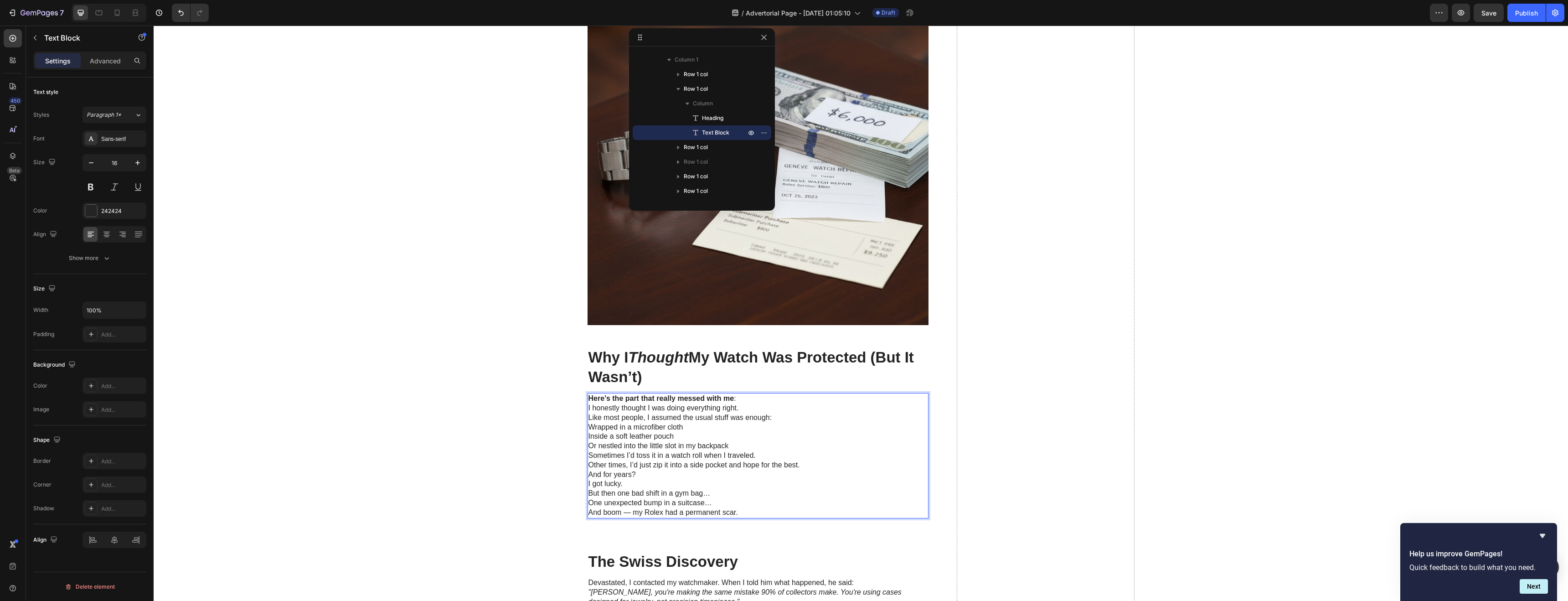
click at [732, 401] on p "Here’s the part that really messed with me :" at bounding box center [758, 399] width 339 height 10
click at [589, 417] on p "Like most people, I assumed the usual stuff was enough:" at bounding box center [758, 418] width 339 height 10
click at [736, 410] on p "I honestly thought I was doing everything [DOMAIN_NAME] most people, I assumed …" at bounding box center [758, 413] width 339 height 19
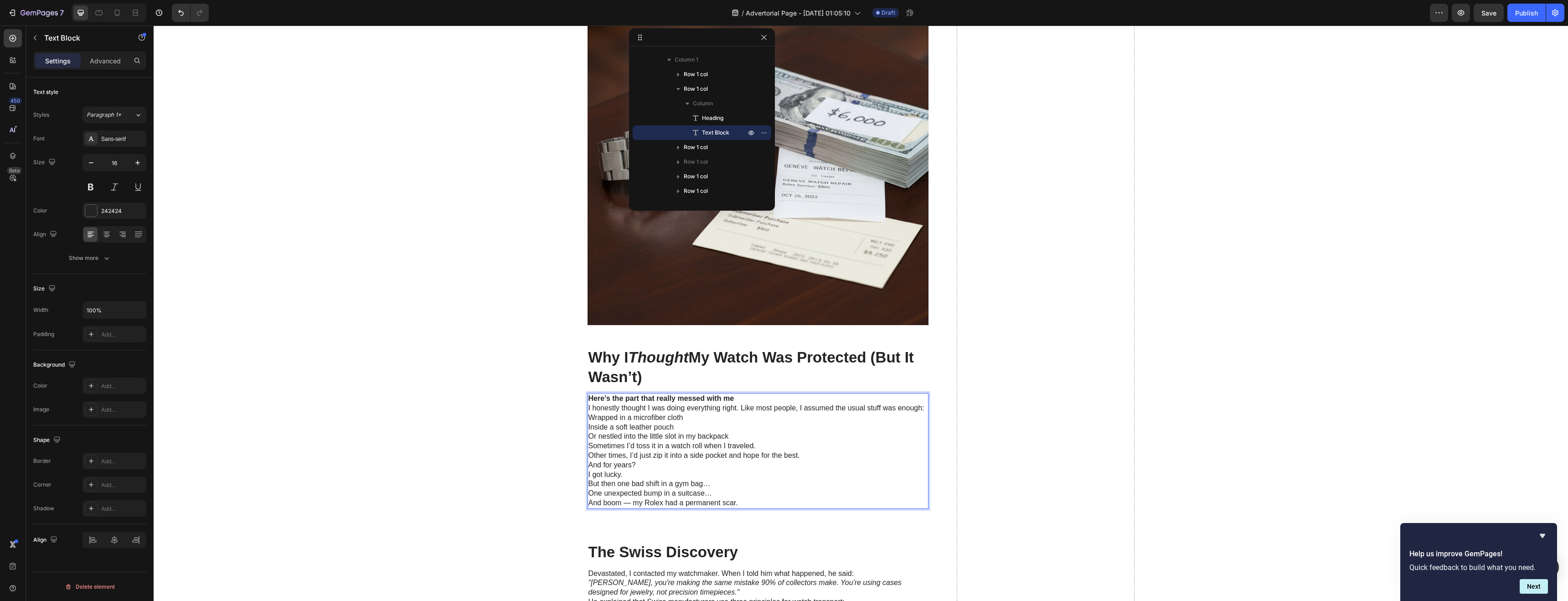
click at [778, 409] on p "I honestly thought I was doing everything right. Like most people, I assumed th…" at bounding box center [758, 409] width 339 height 10
click at [778, 410] on p "I honestly thought I was doing everything right. Like most people, I assumed th…" at bounding box center [758, 409] width 339 height 10
click at [679, 418] on p "Wrapped in a microfiber cloth" at bounding box center [758, 418] width 339 height 10
click at [589, 429] on p "Inside a soft leather pouch" at bounding box center [758, 427] width 339 height 10
click at [589, 429] on p "Inside a soft leather pouch" at bounding box center [758, 427] width 339 height 10
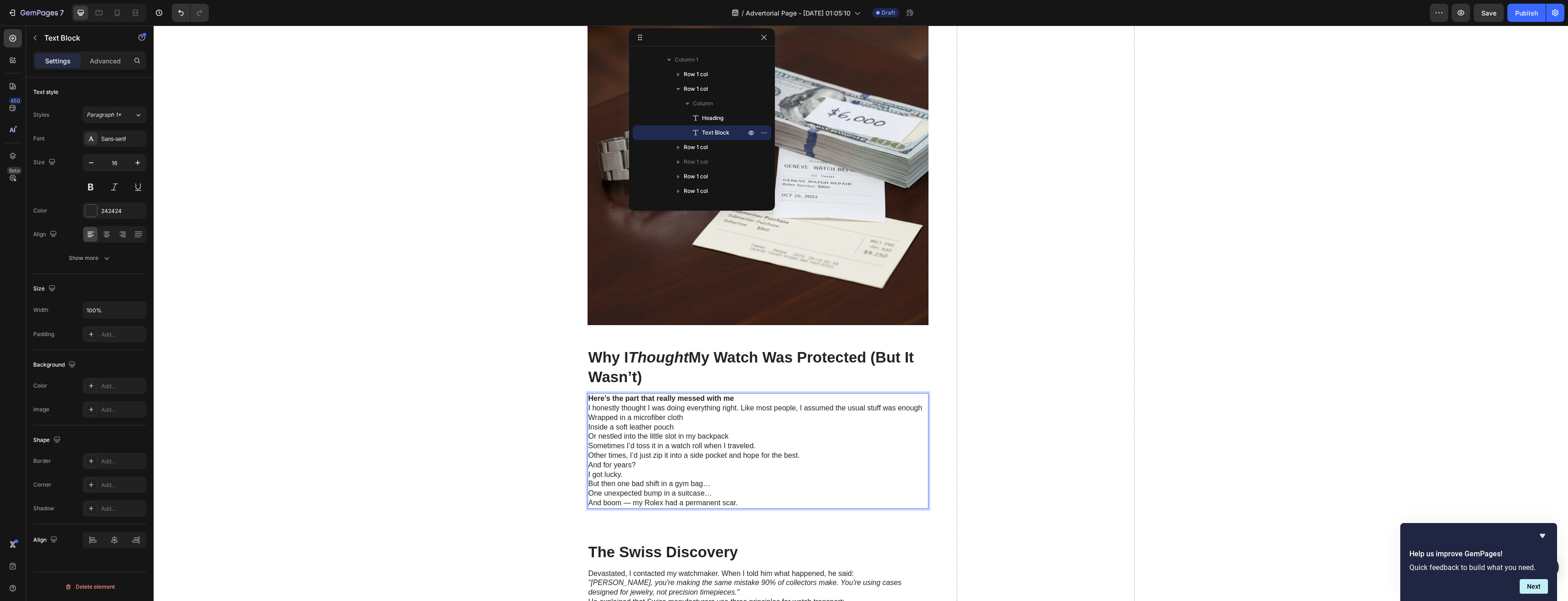
click at [589, 429] on p "Inside a soft leather pouch" at bounding box center [758, 427] width 339 height 10
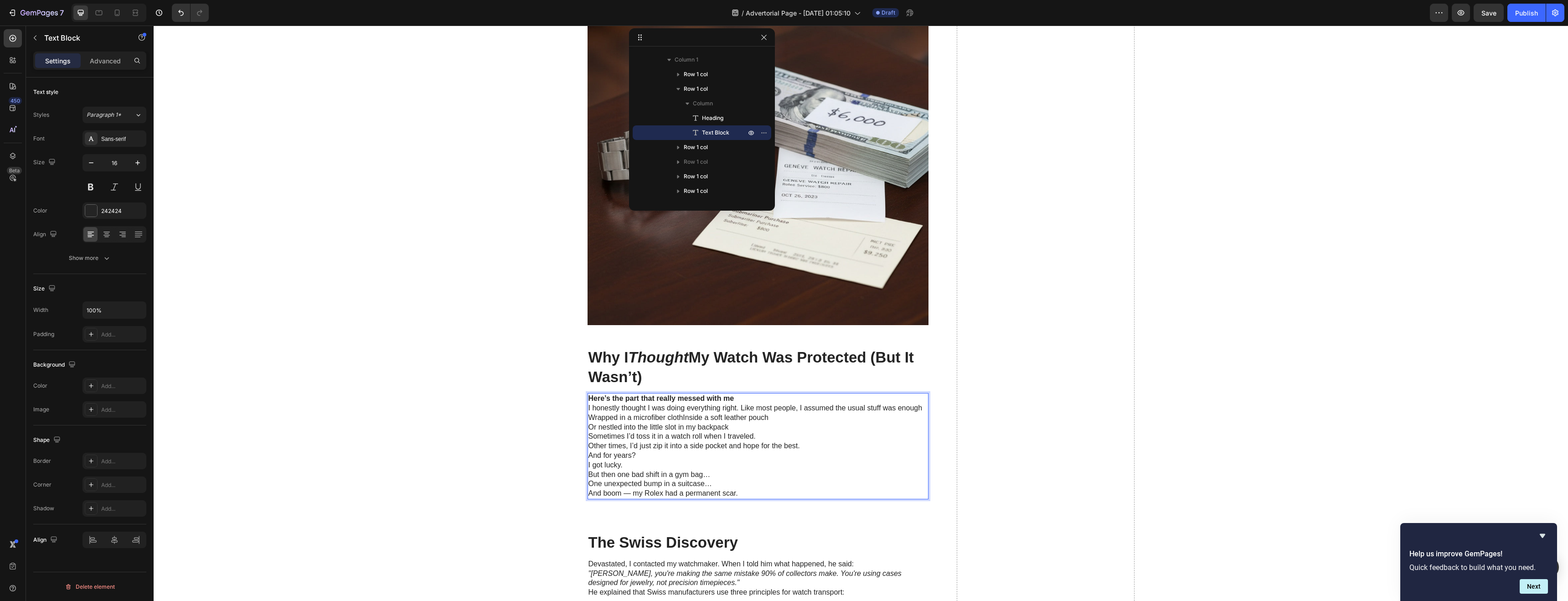
click at [679, 420] on p "Wrapped in a microfiber clothInside a soft leather pouch" at bounding box center [758, 418] width 339 height 10
click at [683, 418] on p "Wrapped in a microfiber cloth Inside a soft leather pouch" at bounding box center [758, 418] width 339 height 10
click at [684, 418] on p "Wrapped in a microfiber cloth nside a soft leather pouch" at bounding box center [758, 418] width 339 height 10
click at [682, 419] on p "Wrapped in a microfiber cloth nside a soft leather pouch" at bounding box center [758, 418] width 339 height 10
click at [589, 429] on p "Or nestled into the little slot in my backpack" at bounding box center [758, 427] width 339 height 10
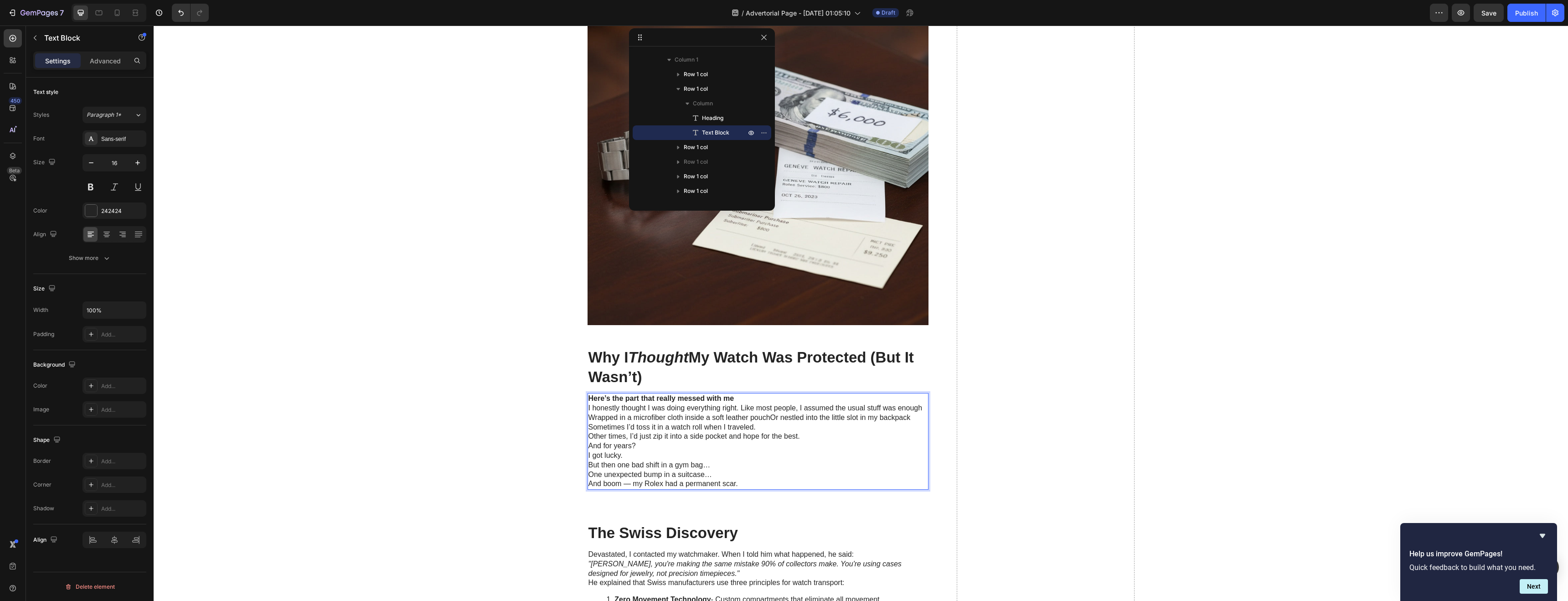
click at [769, 419] on p "Wrapped in a microfiber cloth inside a soft leather pouchOr nestled into the li…" at bounding box center [758, 418] width 339 height 10
click at [774, 419] on p "Wrapped in a microfiber cloth inside a soft leather pouch Or nestled into the l…" at bounding box center [758, 418] width 339 height 10
click at [772, 418] on p "Wrapped in a microfiber cloth inside a soft leather pouch r nestled into the li…" at bounding box center [758, 418] width 339 height 10
click at [769, 418] on p "Wrapped in a microfiber cloth inside a soft leather pouch r nestled into the li…" at bounding box center [758, 418] width 339 height 10
click at [739, 399] on p "Here’s the part that really messed with me" at bounding box center [758, 399] width 339 height 10
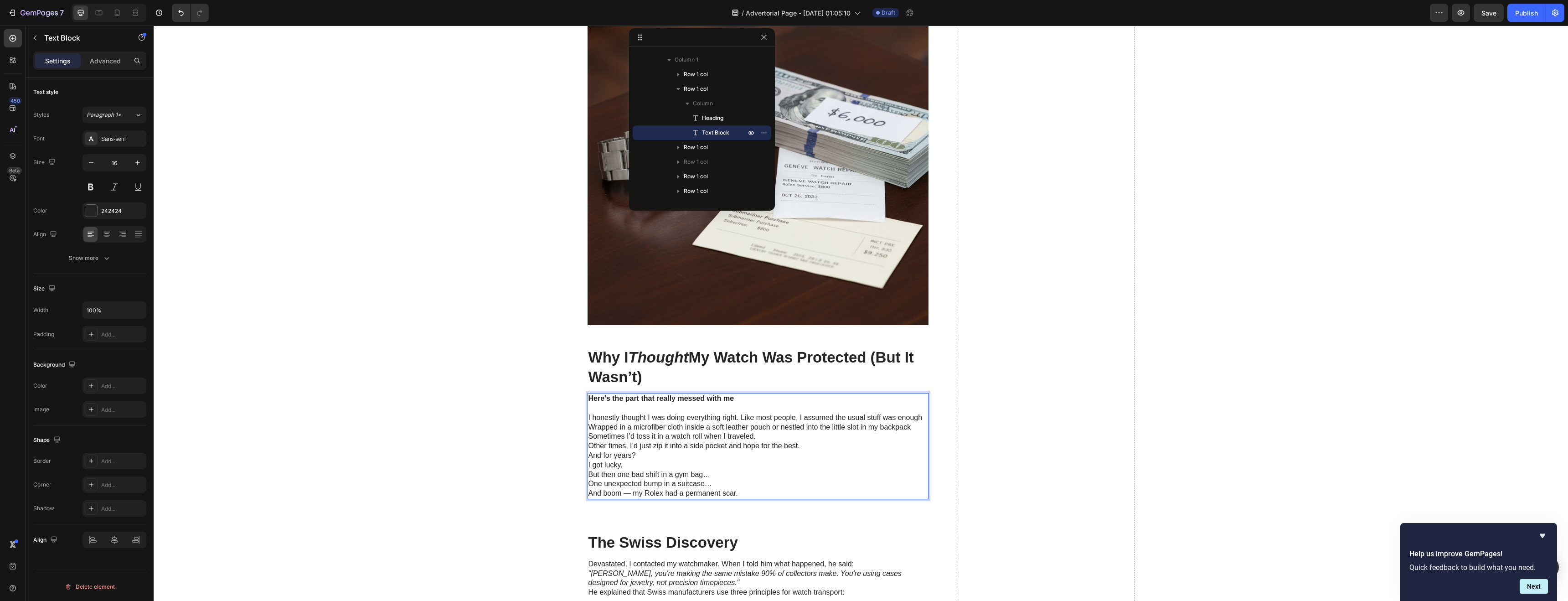
click at [589, 446] on p "Sometimes I’d toss it in a watch roll when I traveled. Other times, I’d just zi…" at bounding box center [758, 441] width 339 height 19
click at [589, 447] on p "Sometimes I’d toss it in a watch roll when I traveled. Other times, I’d just zi…" at bounding box center [758, 441] width 339 height 19
drag, startPoint x: 587, startPoint y: 447, endPoint x: 794, endPoint y: 449, distance: 207.0
click at [778, 449] on p "Sometimes I’d toss it in a watch roll when I traveled. Other times, I’d just zi…" at bounding box center [758, 441] width 339 height 19
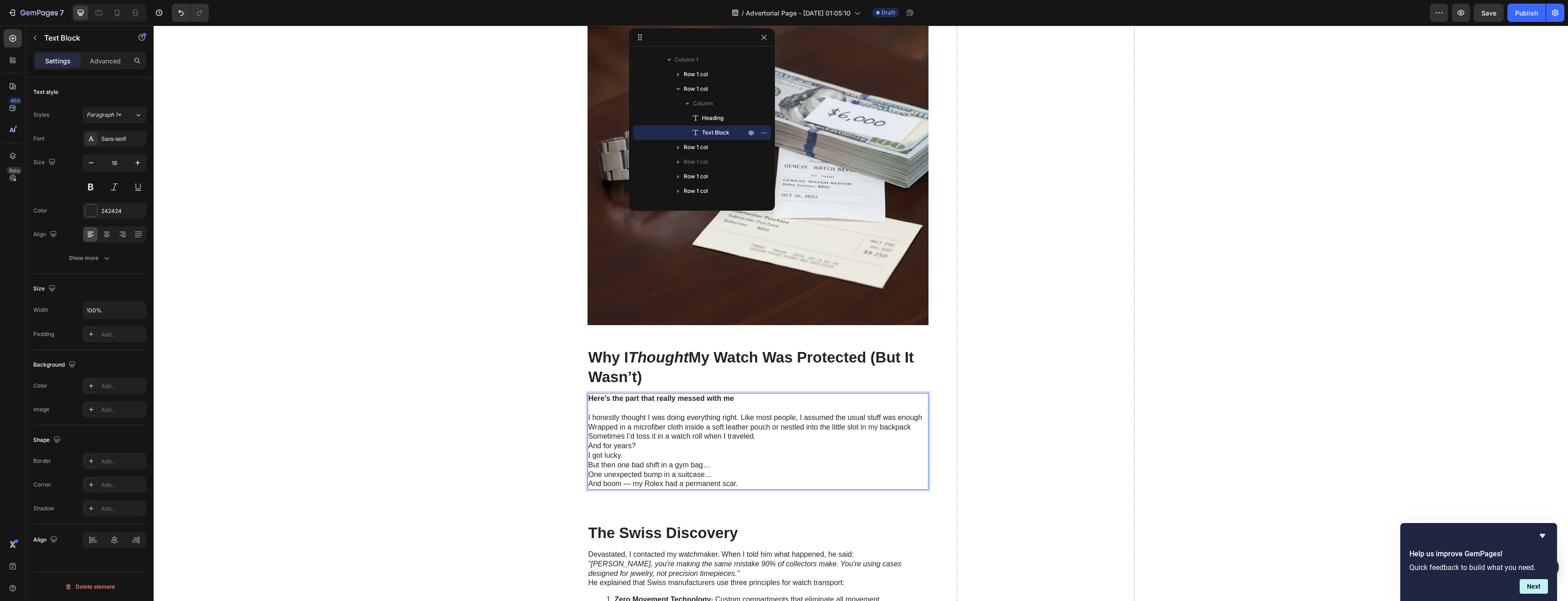
click at [589, 447] on p "And for years? I got lucky." at bounding box center [758, 451] width 339 height 19
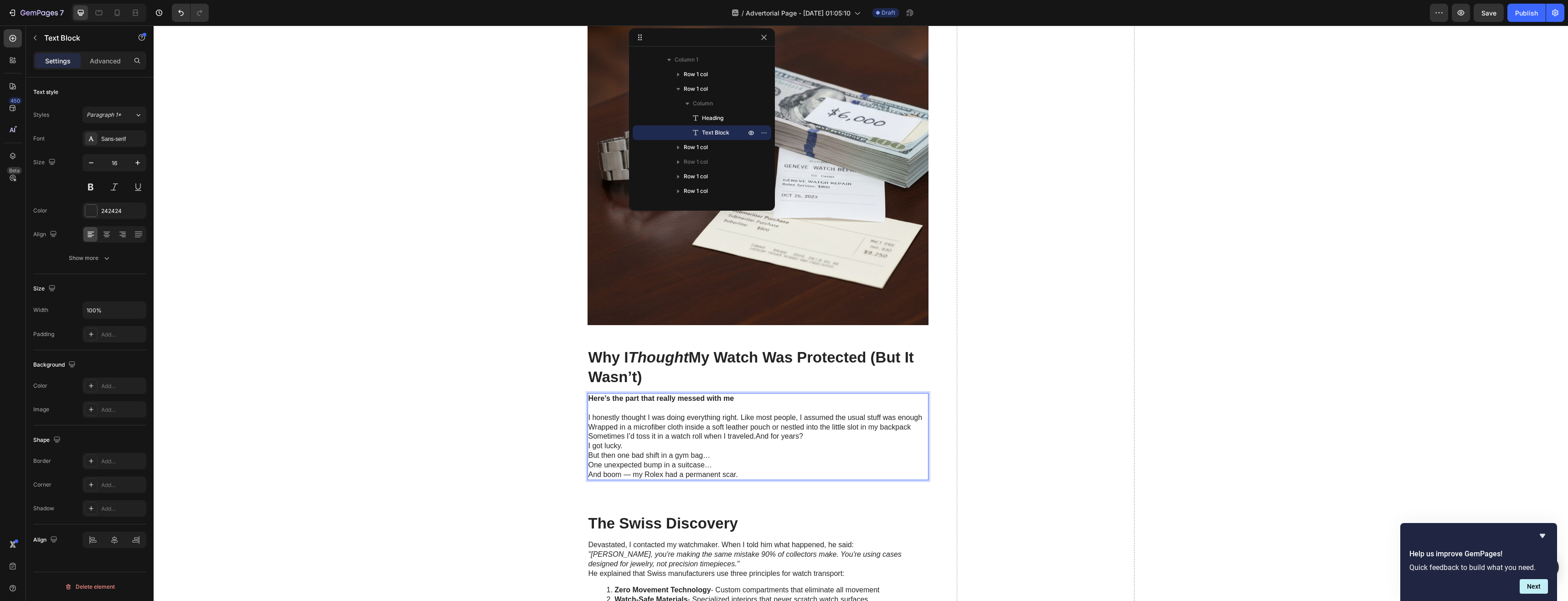
click at [754, 436] on p "Sometimes I’d toss it in a watch roll when I traveled.And for years? I got luck…" at bounding box center [758, 441] width 339 height 19
click at [589, 446] on p "Sometimes I’d toss it in a watch roll when I traveled. And for years? I got luc…" at bounding box center [758, 441] width 339 height 19
click at [589, 447] on p "Sometimes I’d toss it in a watch roll when I traveled. And for years? I got luc…" at bounding box center [758, 441] width 339 height 19
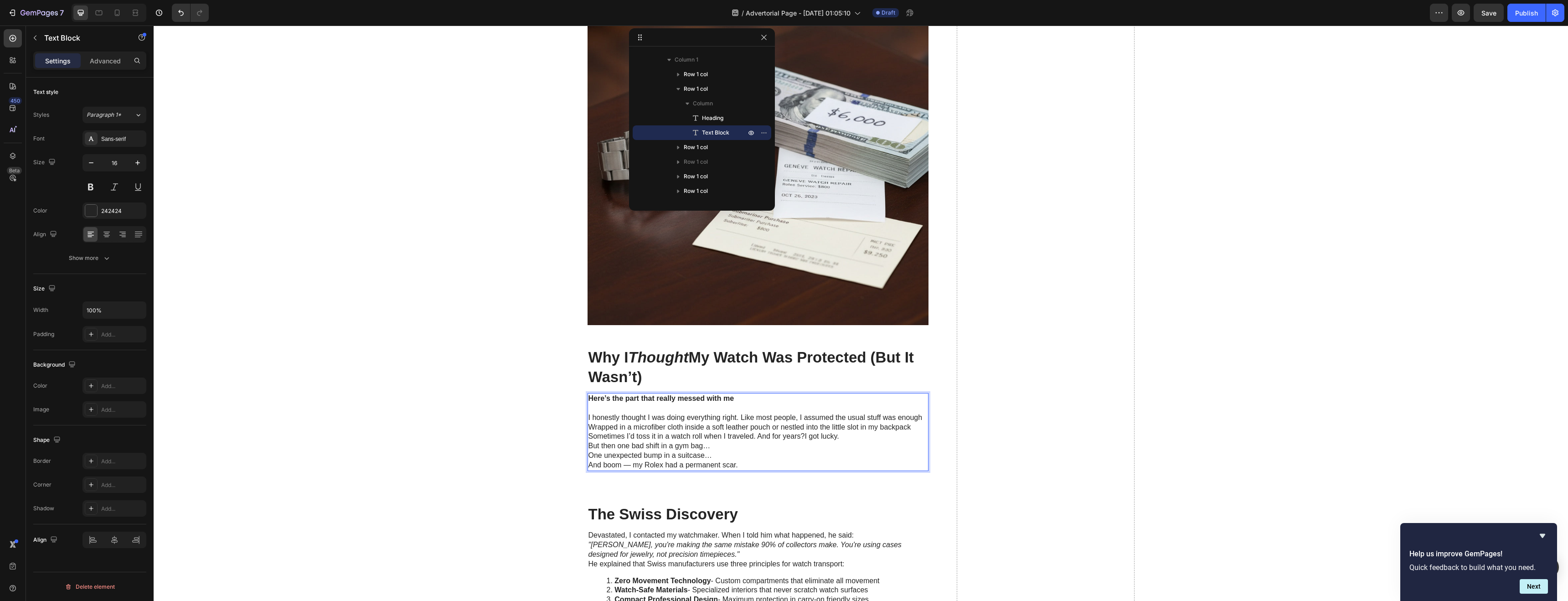
click at [778, 437] on p "Sometimes I’d toss it in a watch roll when I traveled. And for years?I got luck…" at bounding box center [758, 437] width 339 height 10
click at [589, 455] on p "But then one bad shift in a gym bag… One unexpected bump in a suitcase… And boo…" at bounding box center [758, 455] width 339 height 28
click at [589, 457] on p "But then one bad shift in a gym bag… One unexpected bump in a suitcase… And boo…" at bounding box center [758, 455] width 339 height 28
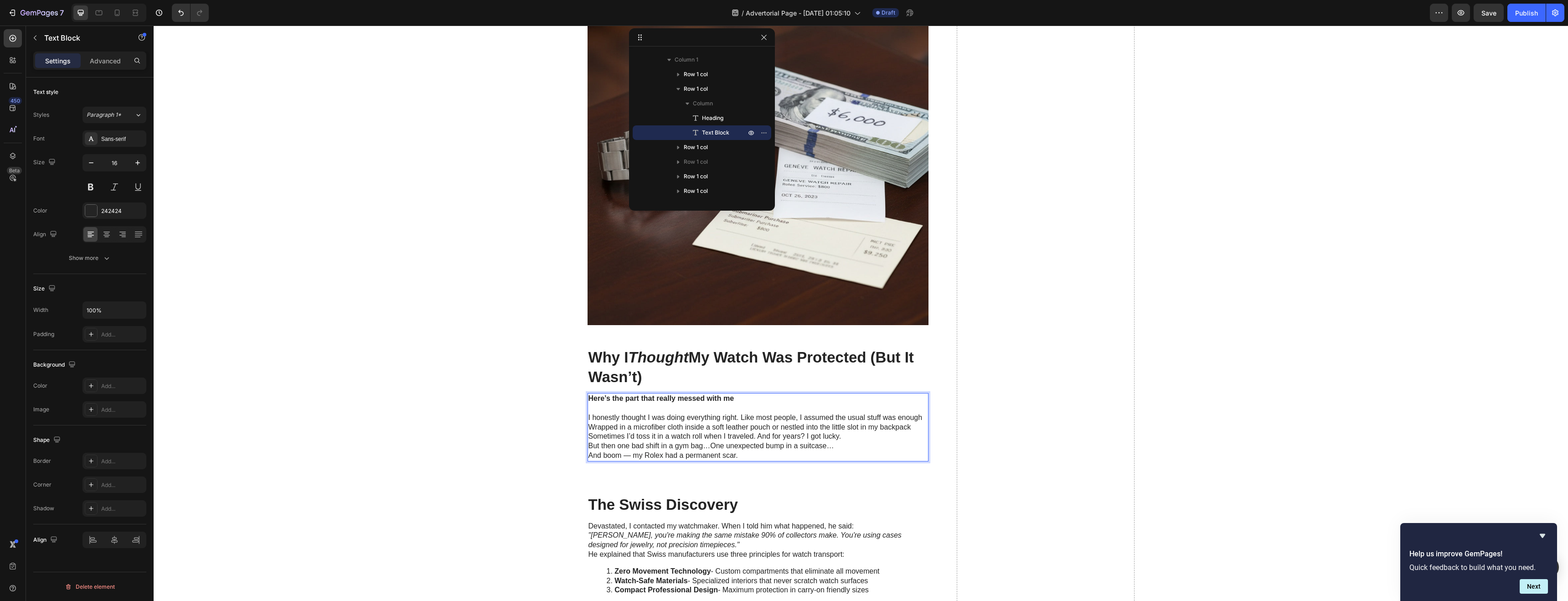
click at [709, 446] on p "But then one bad shift in a gym bag…One unexpected bump in a suitcase… And boom…" at bounding box center [758, 451] width 339 height 19
click at [589, 457] on p "But then one bad shift in a gym bag… One unexpected bump in a suitcase… And boo…" at bounding box center [758, 451] width 339 height 19
click at [778, 446] on p "But then one bad shift in a gym bag… One unexpected bump in a suitcase…And boom…" at bounding box center [758, 451] width 339 height 19
drag, startPoint x: 847, startPoint y: 445, endPoint x: 841, endPoint y: 446, distance: 6.1
click at [778, 446] on p "But then one bad shift in a gym bag… One unexpected bump in a suitcase… And boo…" at bounding box center [758, 451] width 339 height 19
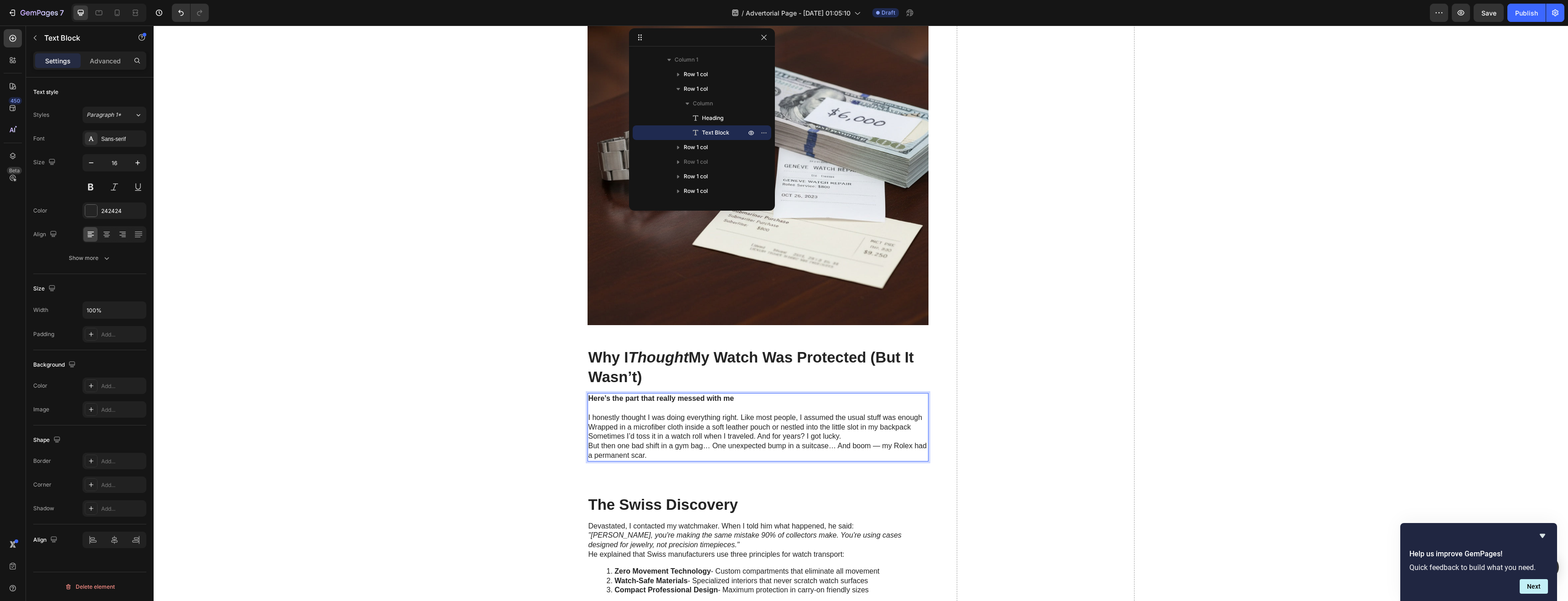
click at [778, 448] on p "But then one bad shift in a gym bag… One unexpected bump in a suitcase… And boo…" at bounding box center [758, 451] width 339 height 19
click at [635, 457] on p "But then one bad shift in a gym bag… One unexpected bump in a suitcase… And boo…" at bounding box center [758, 451] width 339 height 19
click at [614, 399] on strong "Here’s the part that really messed with me" at bounding box center [687, 398] width 146 height 8
click at [620, 453] on p "But then one bad shift in a gym bag… One unexpected bump in a suitcase… And boo…" at bounding box center [758, 451] width 339 height 19
click at [622, 457] on p "But then one bad shift in a gym bag… One unexpected bump in a suitcase… And boo…" at bounding box center [758, 451] width 339 height 19
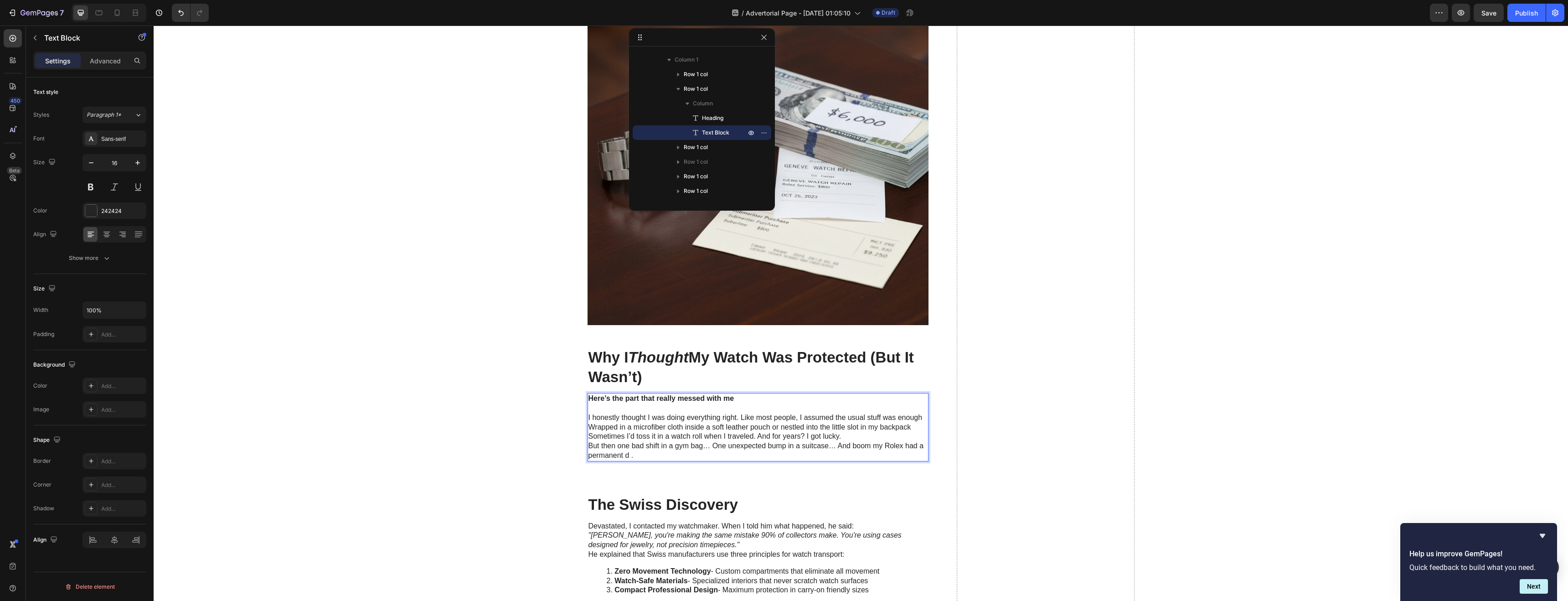
click at [626, 455] on p "But then one bad shift in a gym bag… One unexpected bump in a suitcase… And boo…" at bounding box center [758, 451] width 339 height 19
click at [629, 457] on p "But then one bad shift in a gym bag… One unexpected bump in a suitcase… And boo…" at bounding box center [758, 451] width 339 height 19
click at [637, 457] on p "But then one bad shift in a gym bag… One unexpected bump in a suitcase… And boo…" at bounding box center [758, 451] width 339 height 19
click at [636, 457] on p "But then one bad shift in a gym bag… One unexpected bump in a suitcase… And boo…" at bounding box center [758, 451] width 339 height 19
click at [640, 457] on p "But then one bad shift in a gym bag… One unexpected bump in a suitcase… And boo…" at bounding box center [758, 451] width 339 height 19
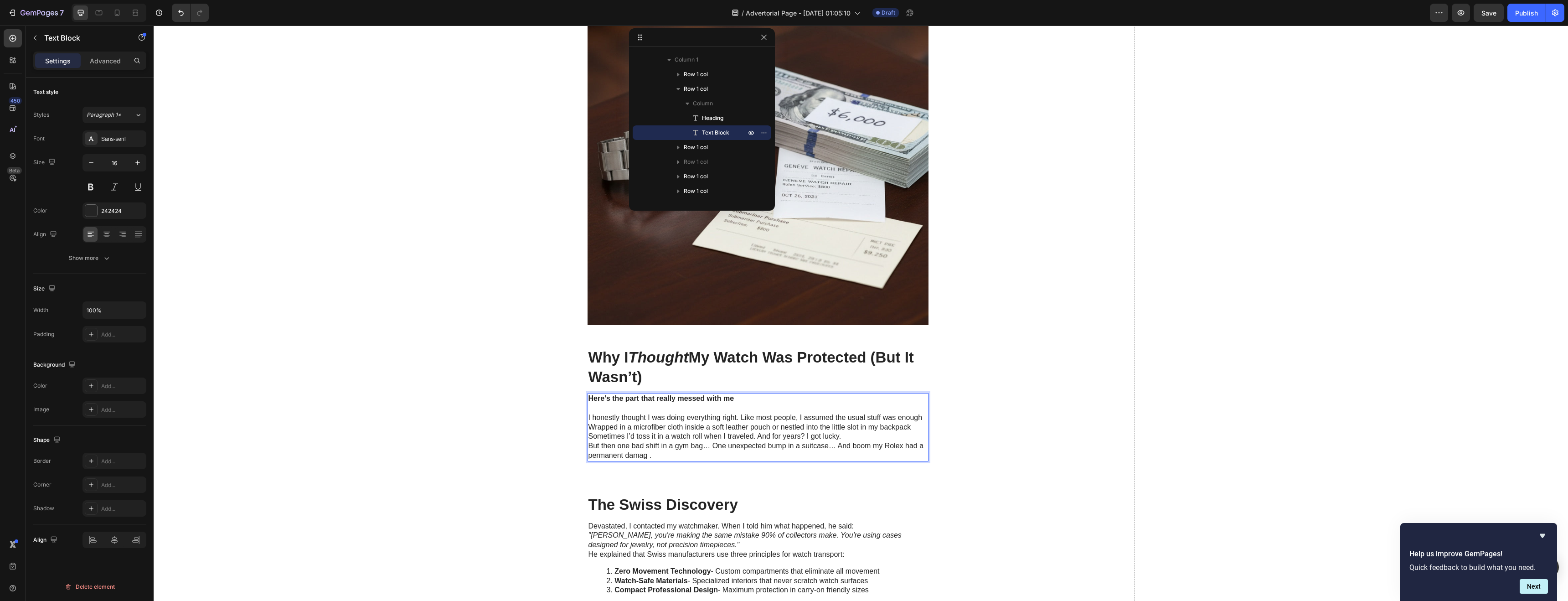
click at [643, 458] on p "But then one bad shift in a gym bag… One unexpected bump in a suitcase… And boo…" at bounding box center [758, 451] width 339 height 19
click at [651, 459] on p "But then one bad shift in a gym bag… One unexpected bump in a suitcase… And boo…" at bounding box center [758, 451] width 339 height 19
click at [651, 459] on p "But then one bad shift in a gym bag… One unexpected bump in a suitcase… And boo…" at bounding box center [758, 451] width 339 height 19
click at [651, 457] on p "But then one bad shift in a gym bag… One unexpected bump in a suitcase… And boo…" at bounding box center [758, 451] width 339 height 19
click at [778, 447] on p "But then one bad shift in a gym bag… One unexpected bump in a suitcase… And boo…" at bounding box center [758, 451] width 339 height 19
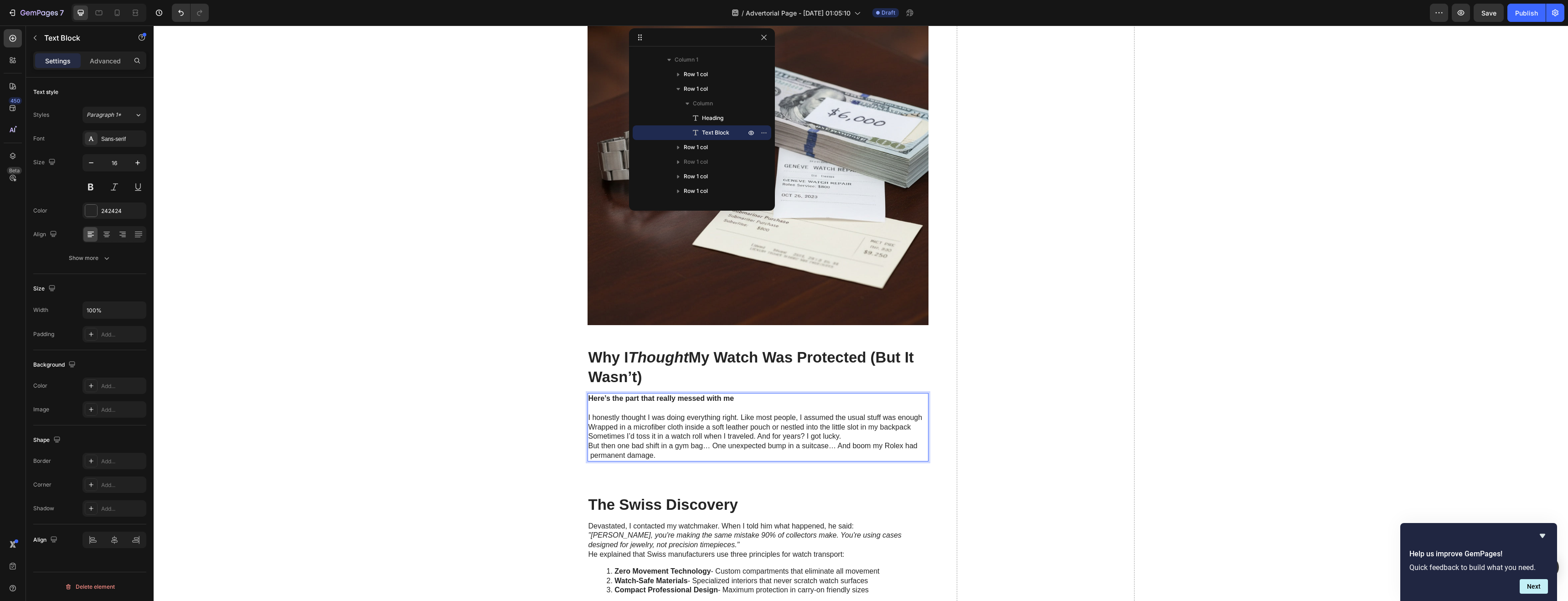
click at [589, 457] on p "But then one bad shift in a gym bag… One unexpected bump in a suitcase… And boo…" at bounding box center [758, 451] width 339 height 19
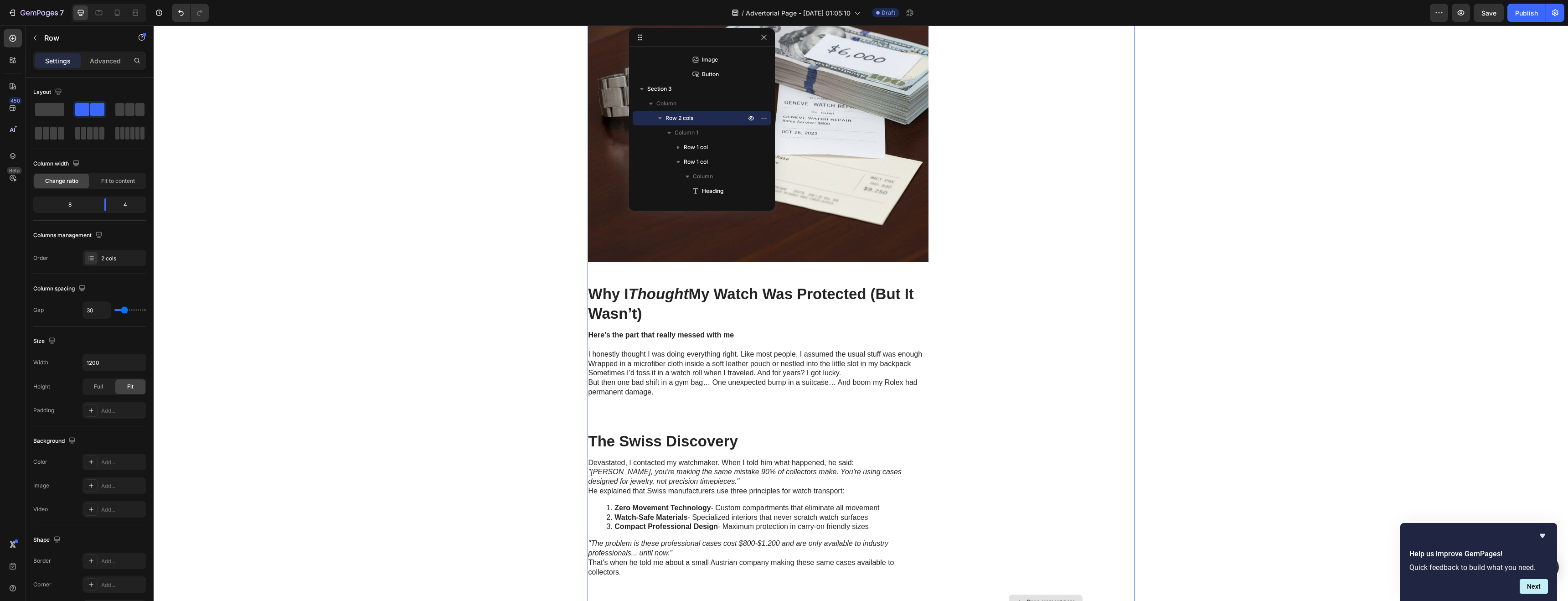
scroll to position [888, 0]
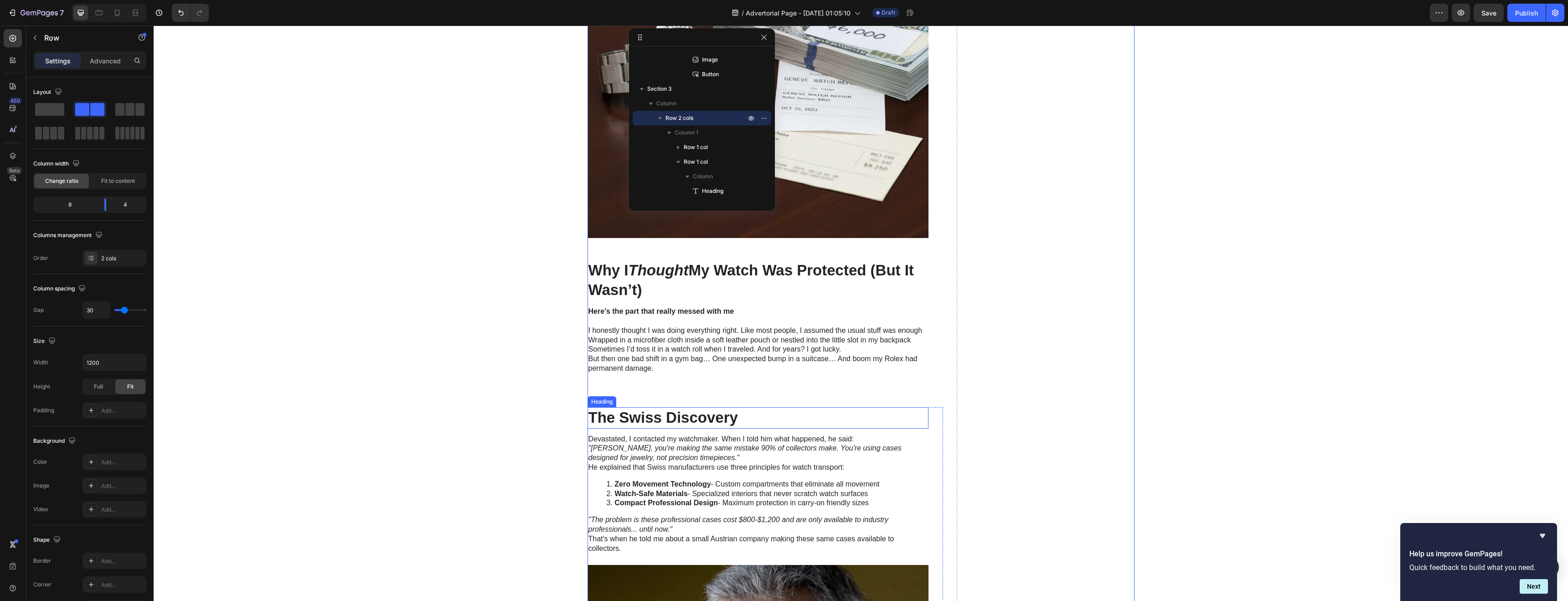
click at [704, 420] on h2 "The Swiss Discovery" at bounding box center [758, 418] width 341 height 21
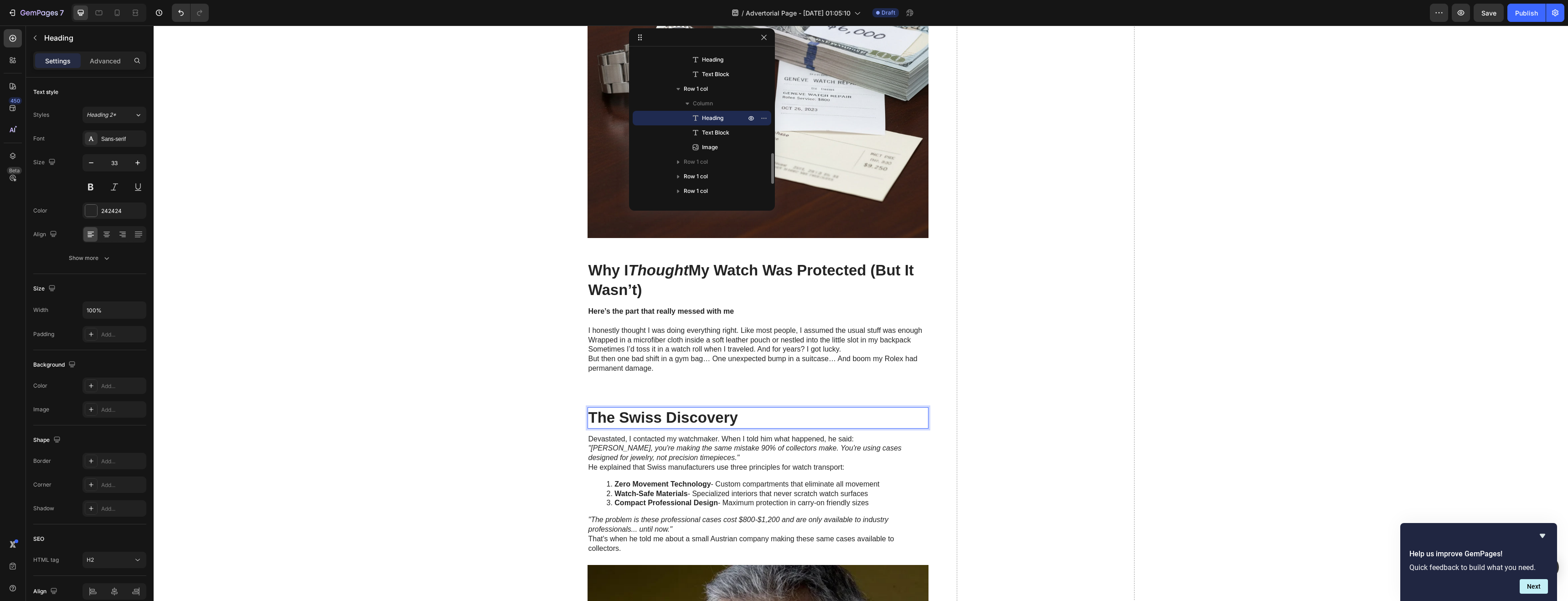
click at [704, 420] on h2 "The Swiss Discovery" at bounding box center [758, 418] width 341 height 21
click at [704, 420] on p "The Swiss Discovery" at bounding box center [758, 418] width 339 height 19
click at [680, 516] on icon ""The problem is these professional cases cost $800-$1,200 and are only availabl…" at bounding box center [738, 524] width 300 height 17
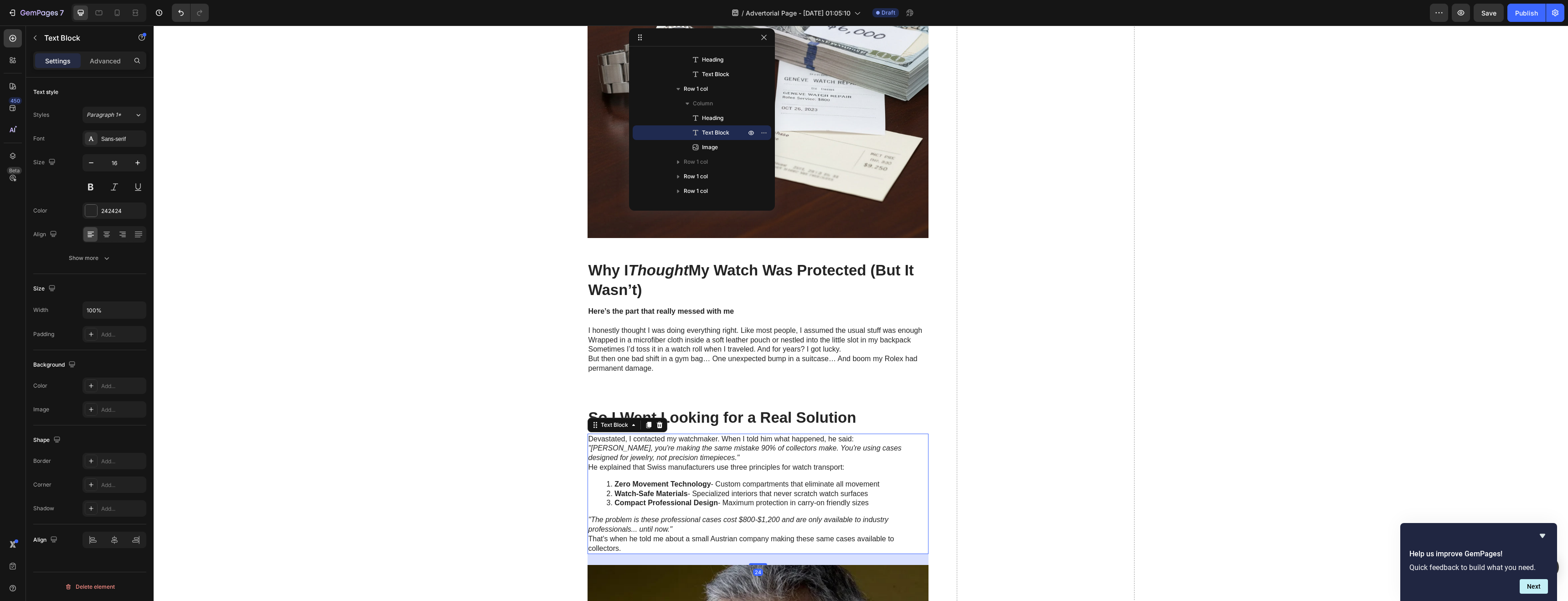
click at [653, 540] on p "That's when he told me about a small Austrian company making these same cases a…" at bounding box center [758, 544] width 339 height 19
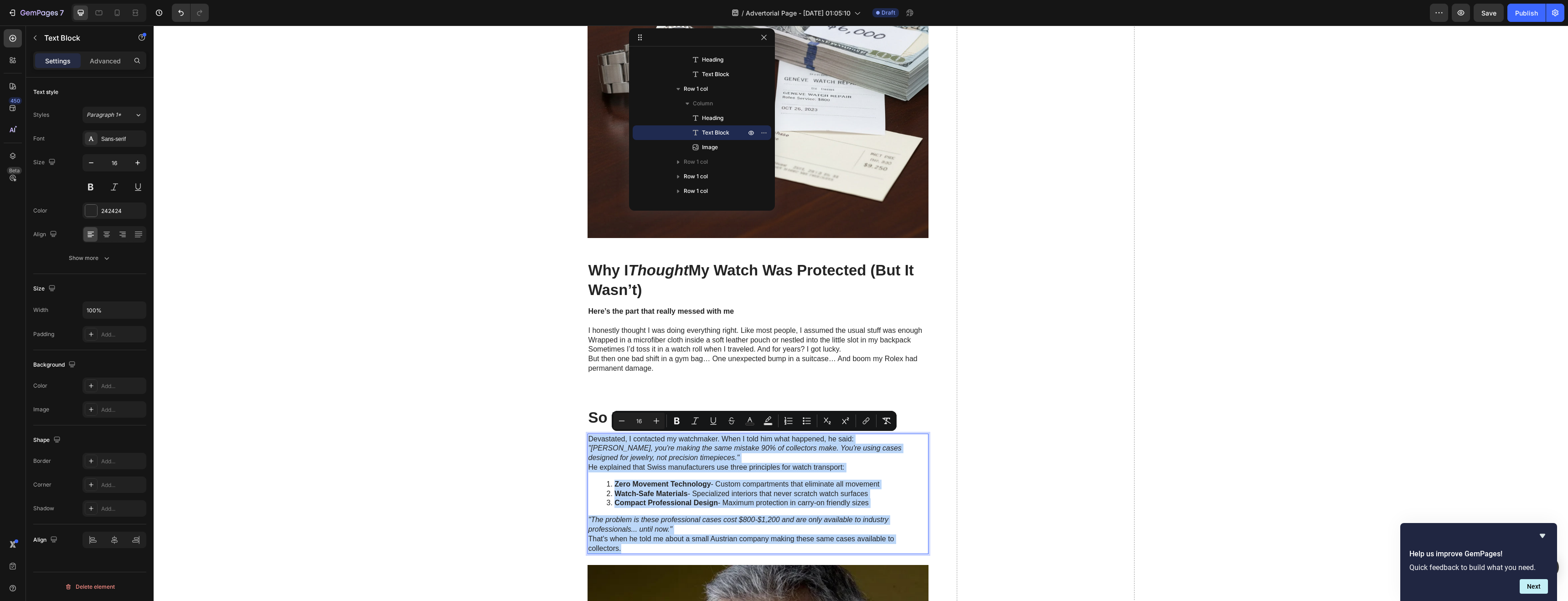
drag, startPoint x: 631, startPoint y: 547, endPoint x: 584, endPoint y: 434, distance: 122.4
click at [587, 434] on div "Devastated, I contacted my watchmaker. When I told him what happened, he said: …" at bounding box center [758, 494] width 341 height 121
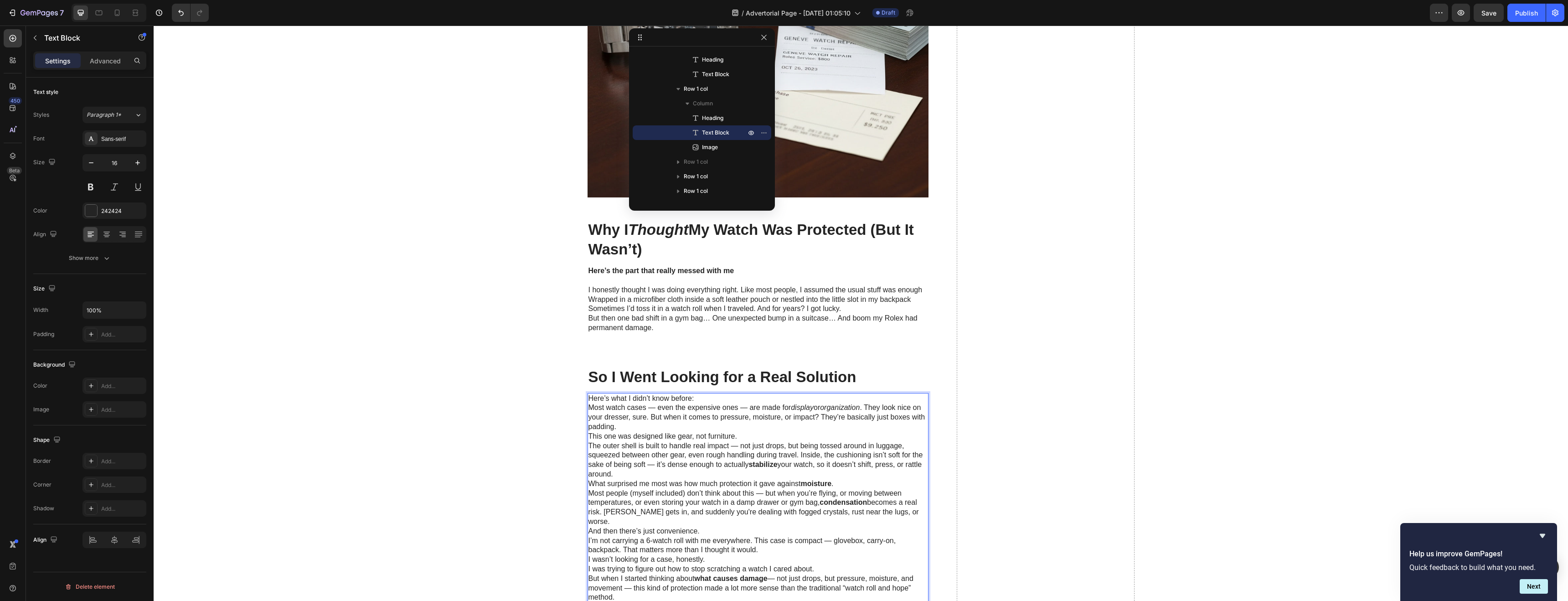
scroll to position [929, 0]
click at [690, 399] on p "Here’s what I didn’t know before:" at bounding box center [758, 398] width 339 height 10
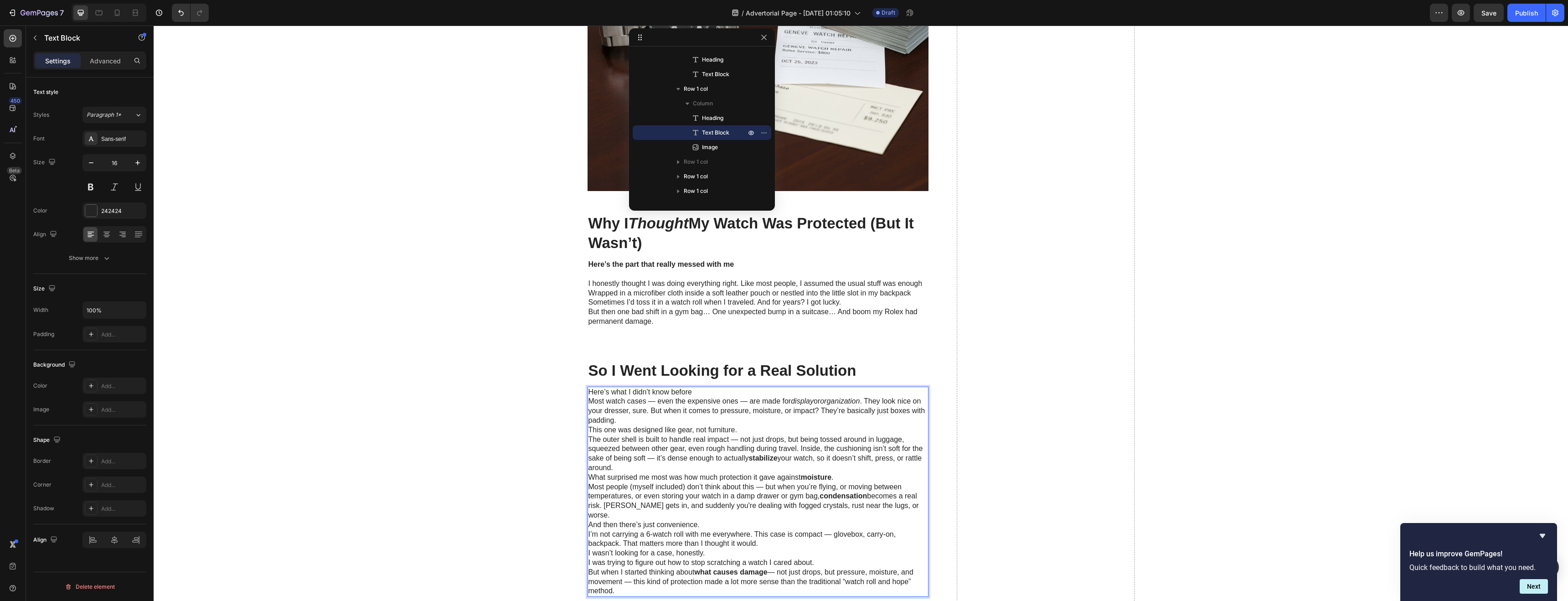
scroll to position [937, 0]
click at [690, 388] on p "Here’s what I didn’t know before" at bounding box center [758, 391] width 339 height 10
drag, startPoint x: 690, startPoint y: 388, endPoint x: 598, endPoint y: 390, distance: 92.0
click at [598, 390] on p "Here’s what I didn’t know before" at bounding box center [758, 391] width 339 height 10
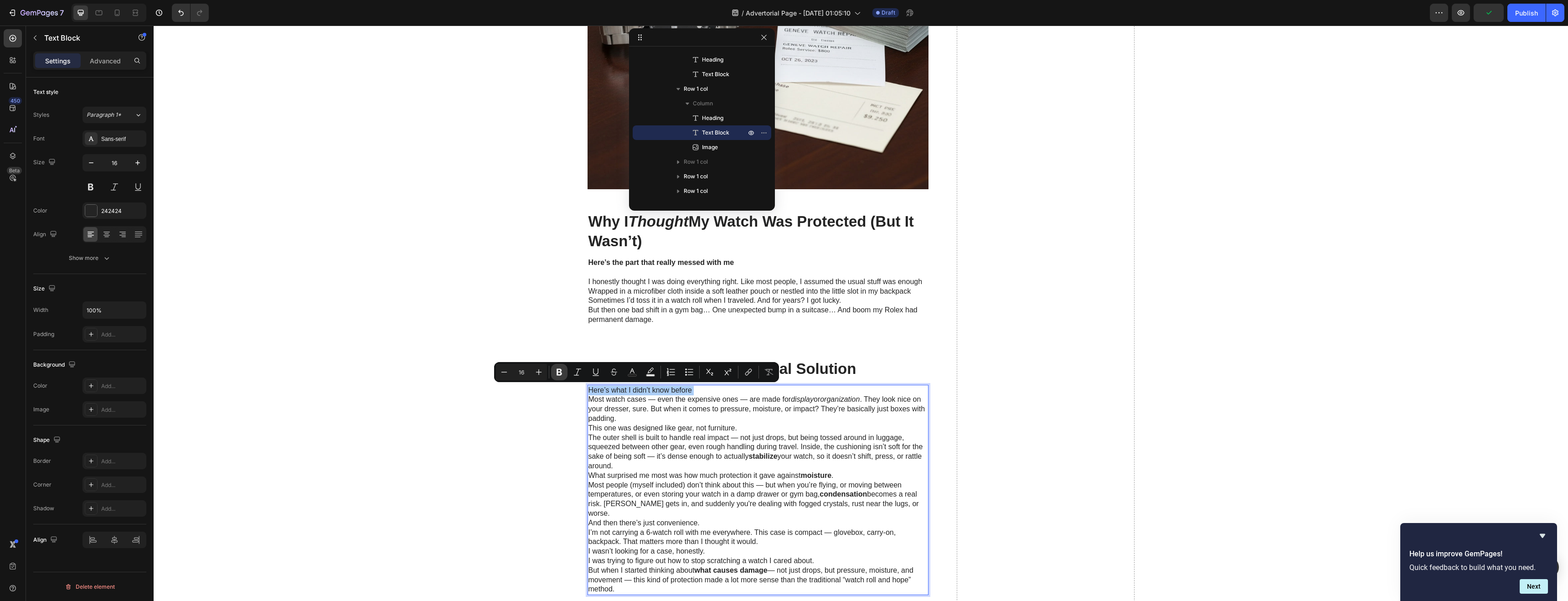
click at [564, 375] on button "Bold" at bounding box center [559, 372] width 16 height 16
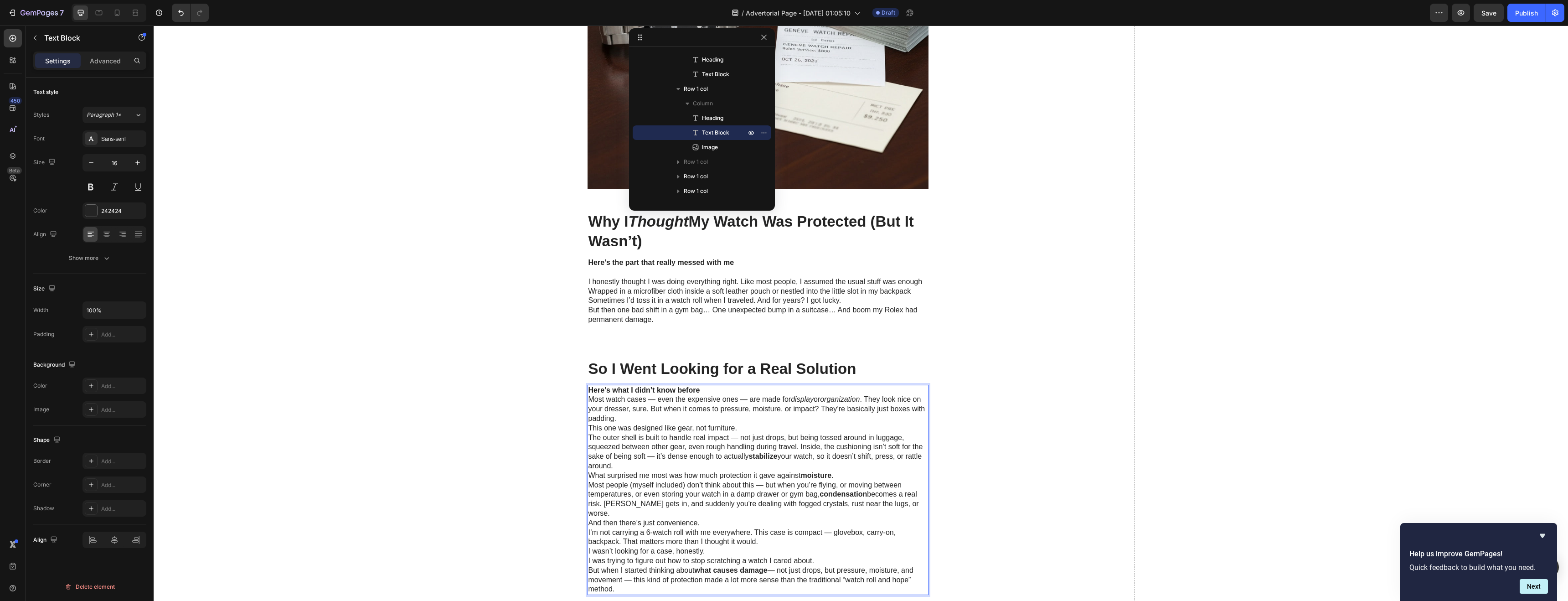
click at [595, 400] on p "Most watch cases — even the expensive ones — are made for display or organizati…" at bounding box center [758, 409] width 339 height 28
click at [653, 399] on p "Most watch cases — even the expensive ones — are made for display or organizati…" at bounding box center [758, 409] width 339 height 28
click at [647, 399] on p "Most watch cases even the expensive ones — are made for display or organization…" at bounding box center [758, 409] width 339 height 28
click at [738, 398] on p "Most watch cases even the expensive ones — are made for display or organization…" at bounding box center [758, 409] width 339 height 28
click at [734, 400] on p "Most watch cases even the expensive ones —are made for display or organization …" at bounding box center [758, 409] width 339 height 28
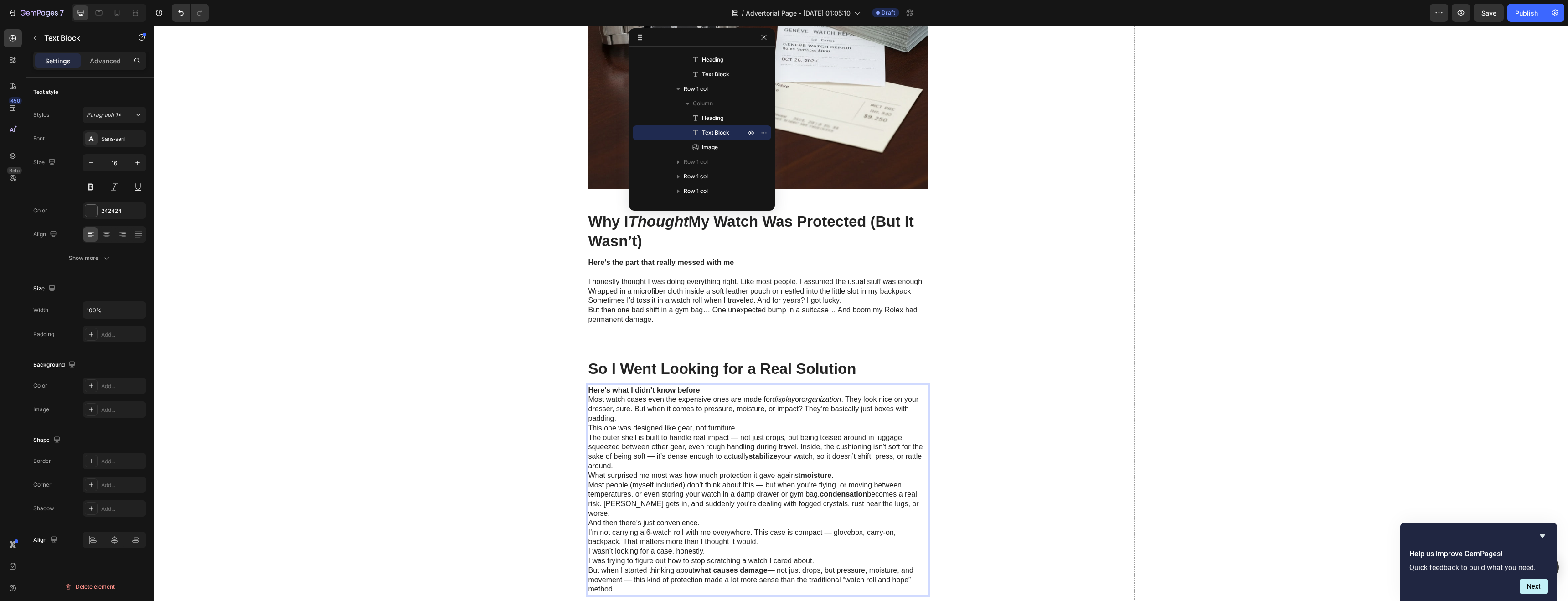
click at [769, 43] on div at bounding box center [702, 37] width 146 height 18
click at [766, 39] on icon "button" at bounding box center [764, 37] width 7 height 7
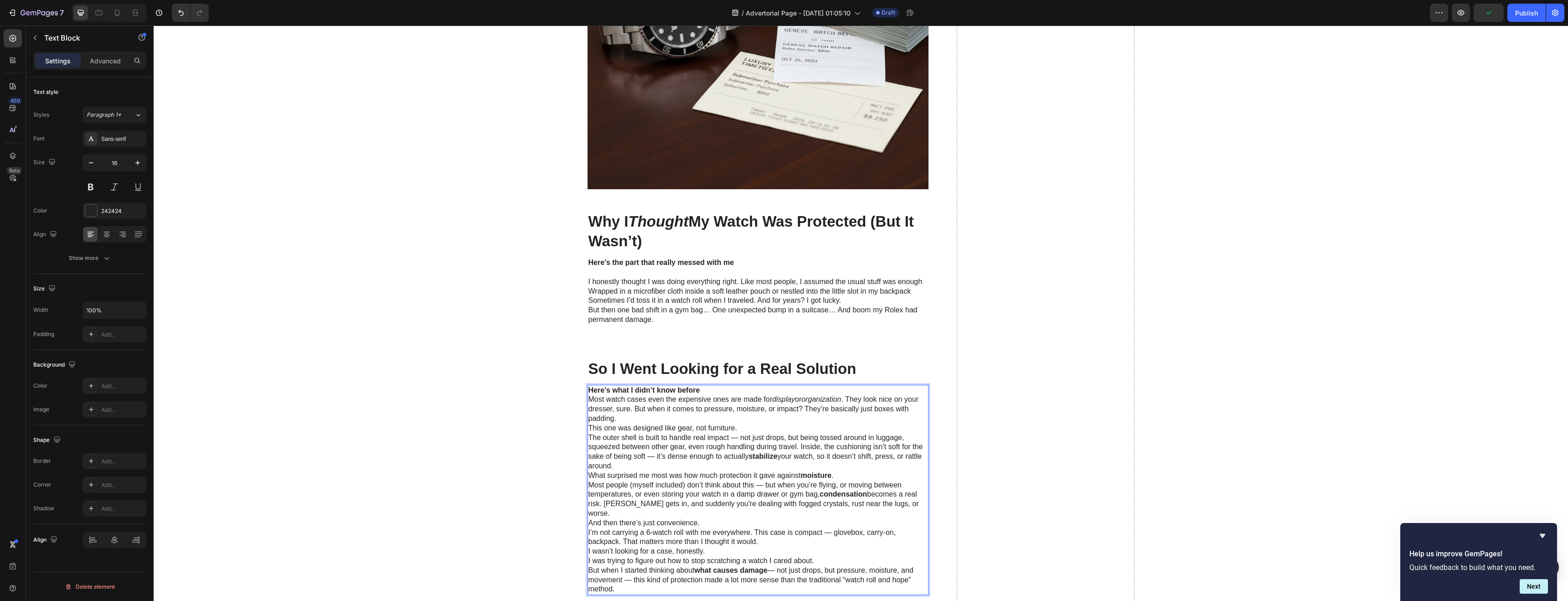
click at [589, 428] on p "This one was designed like gear, not furniture." at bounding box center [758, 429] width 339 height 10
click at [589, 429] on p "This one was designed like gear, not furniture." at bounding box center [758, 429] width 339 height 10
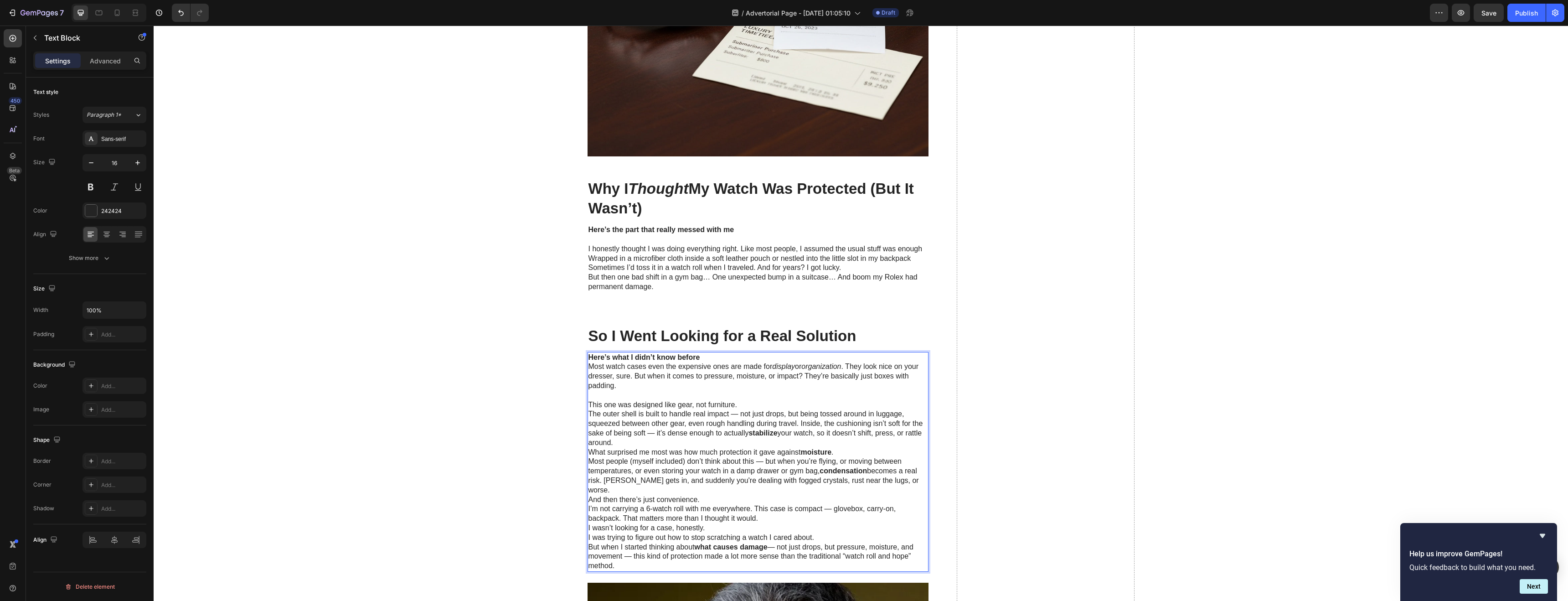
scroll to position [988, 0]
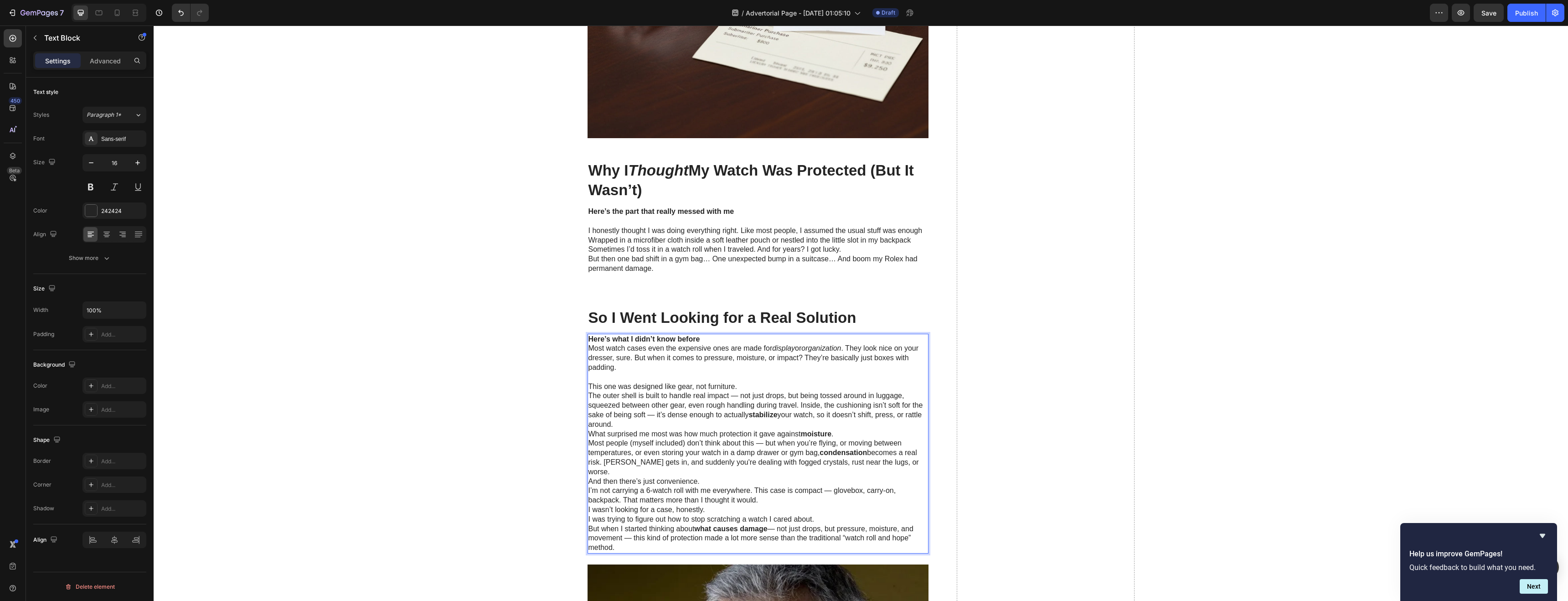
click at [636, 426] on p "The outer shell is built to handle real impact — not just drops, but being toss…" at bounding box center [758, 410] width 339 height 38
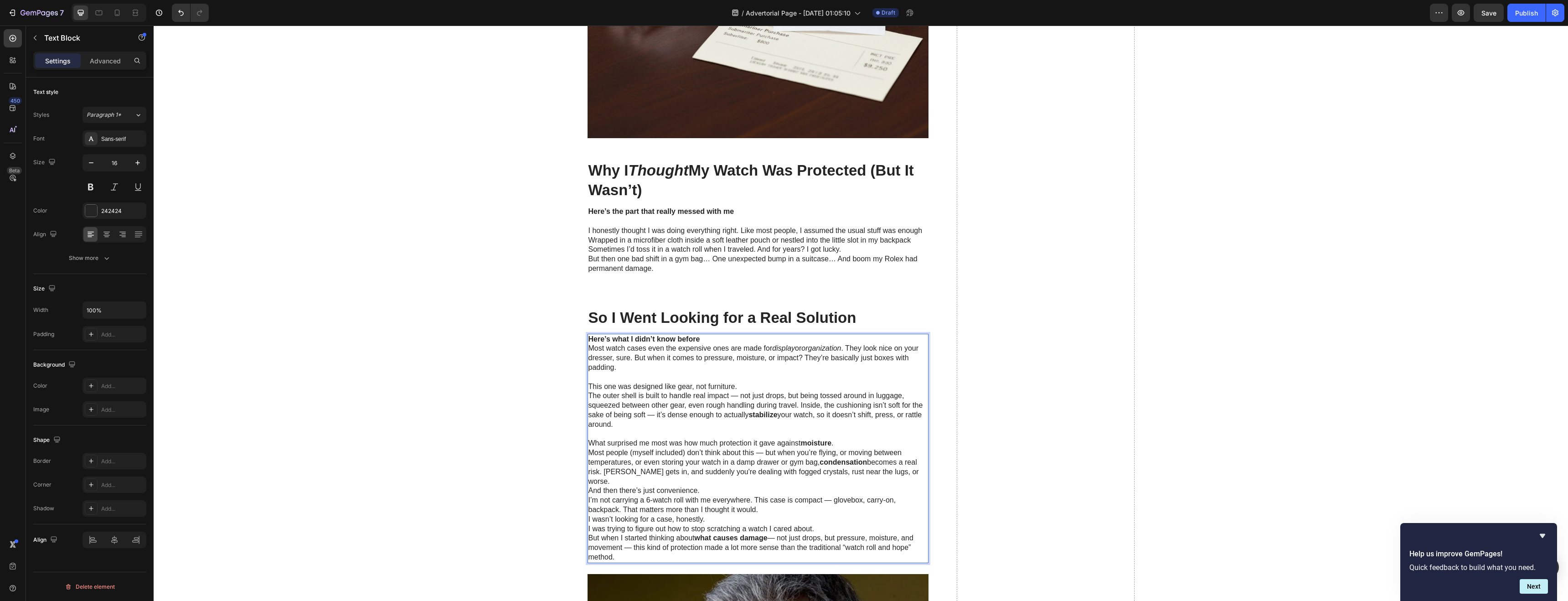
click at [650, 415] on p "The outer shell is built to handle real impact — not just drops, but being toss…" at bounding box center [758, 410] width 339 height 38
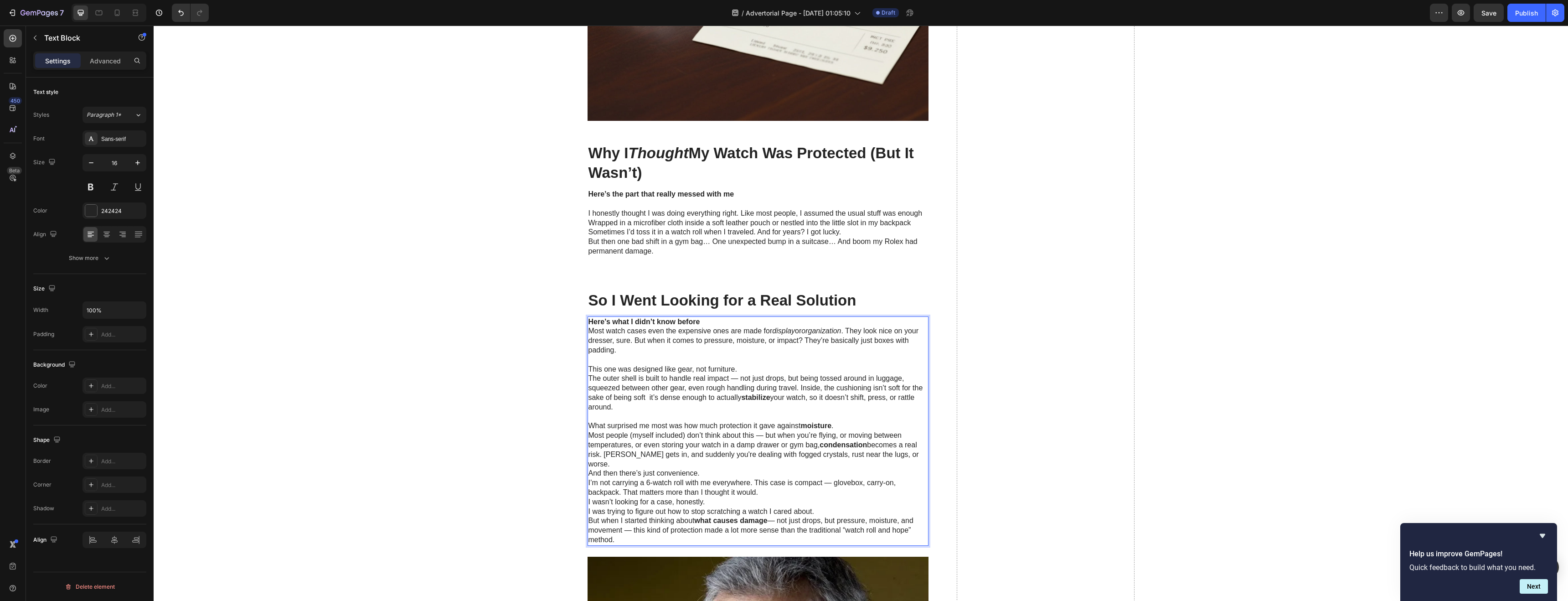
scroll to position [1007, 0]
click at [705, 468] on p "And then there’s just convenience. I’m not carrying a 6-watch roll with me ever…" at bounding box center [758, 482] width 339 height 28
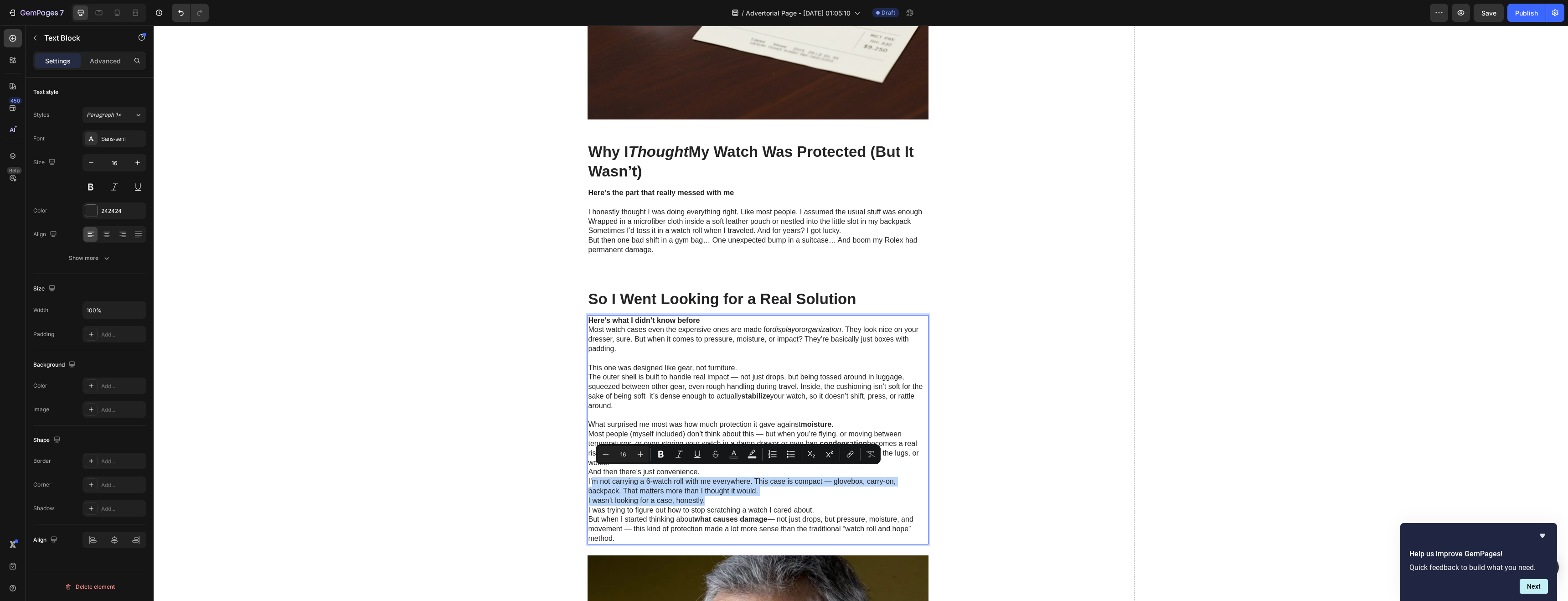
drag, startPoint x: 707, startPoint y: 493, endPoint x: 589, endPoint y: 471, distance: 120.0
click at [589, 471] on div "Here’s what I didn’t know before Most watch cases even the expensive ones are m…" at bounding box center [758, 429] width 341 height 230
click at [589, 498] on p "I wasn’t looking for a case, honestly. I was trying to figure out how to stop s…" at bounding box center [758, 505] width 339 height 19
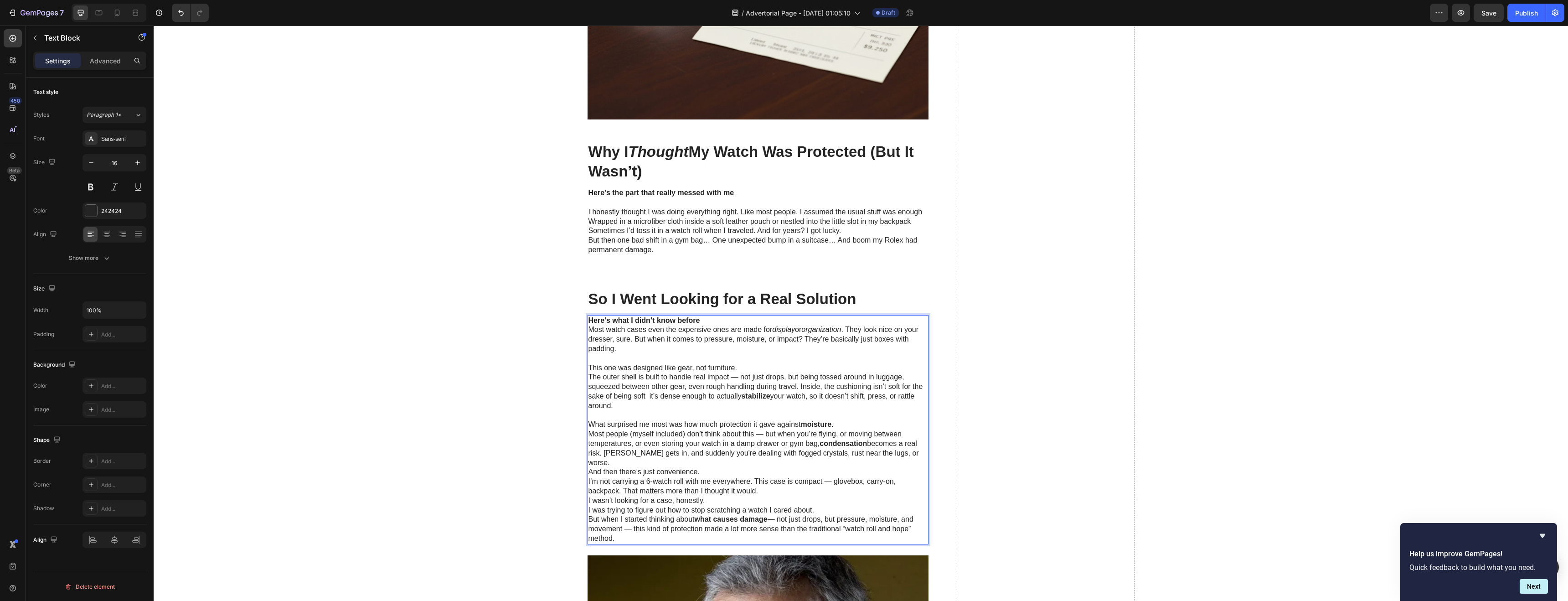
drag, startPoint x: 586, startPoint y: 499, endPoint x: 646, endPoint y: 525, distance: 65.4
click at [646, 525] on div "Here’s what I didn’t know before Most watch cases even the expensive ones are m…" at bounding box center [758, 429] width 341 height 230
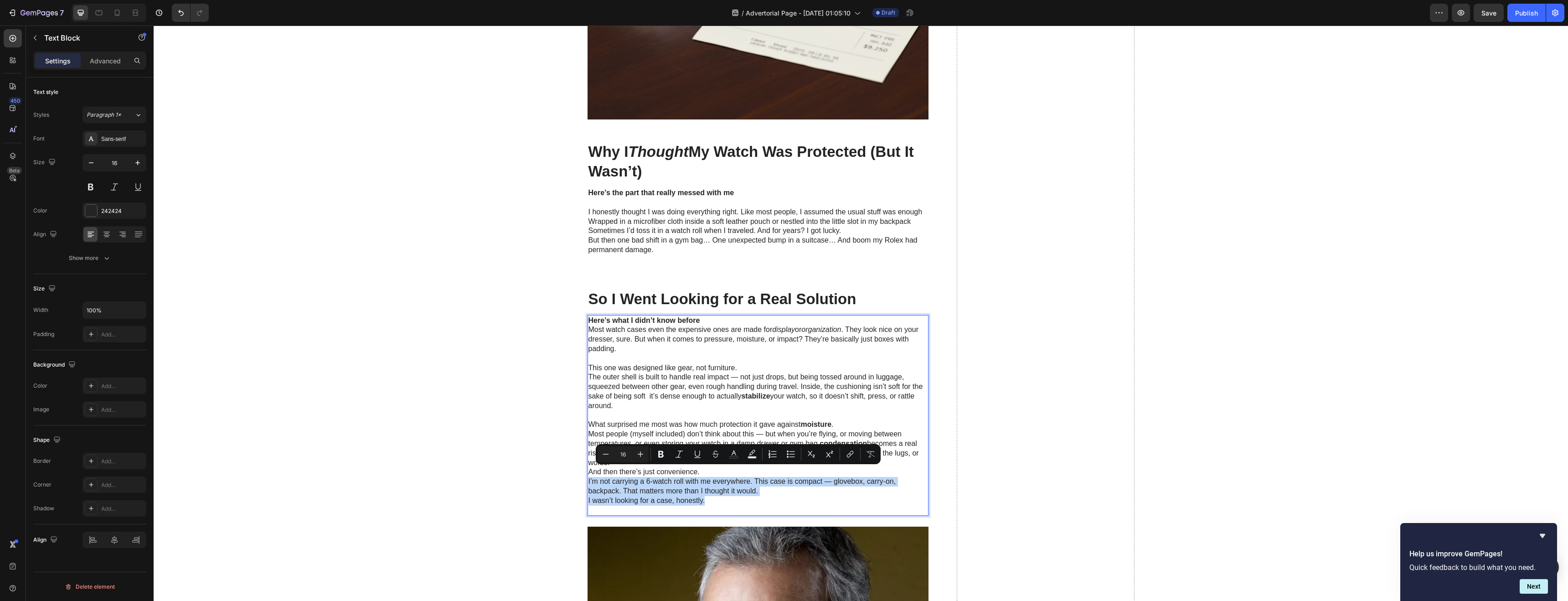
drag, startPoint x: 704, startPoint y: 494, endPoint x: 586, endPoint y: 473, distance: 119.9
click at [587, 473] on div "Here’s what I didn’t know before Most watch cases even the expensive ones are m…" at bounding box center [758, 415] width 341 height 201
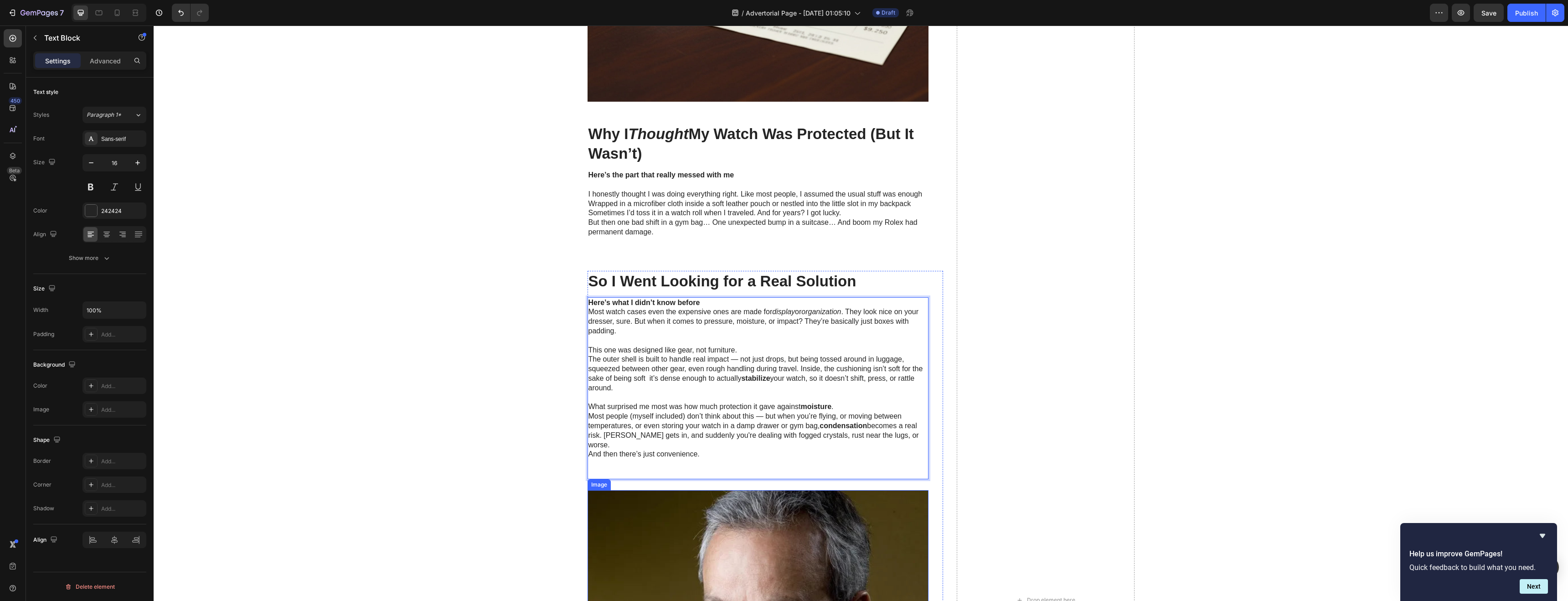
scroll to position [977, 0]
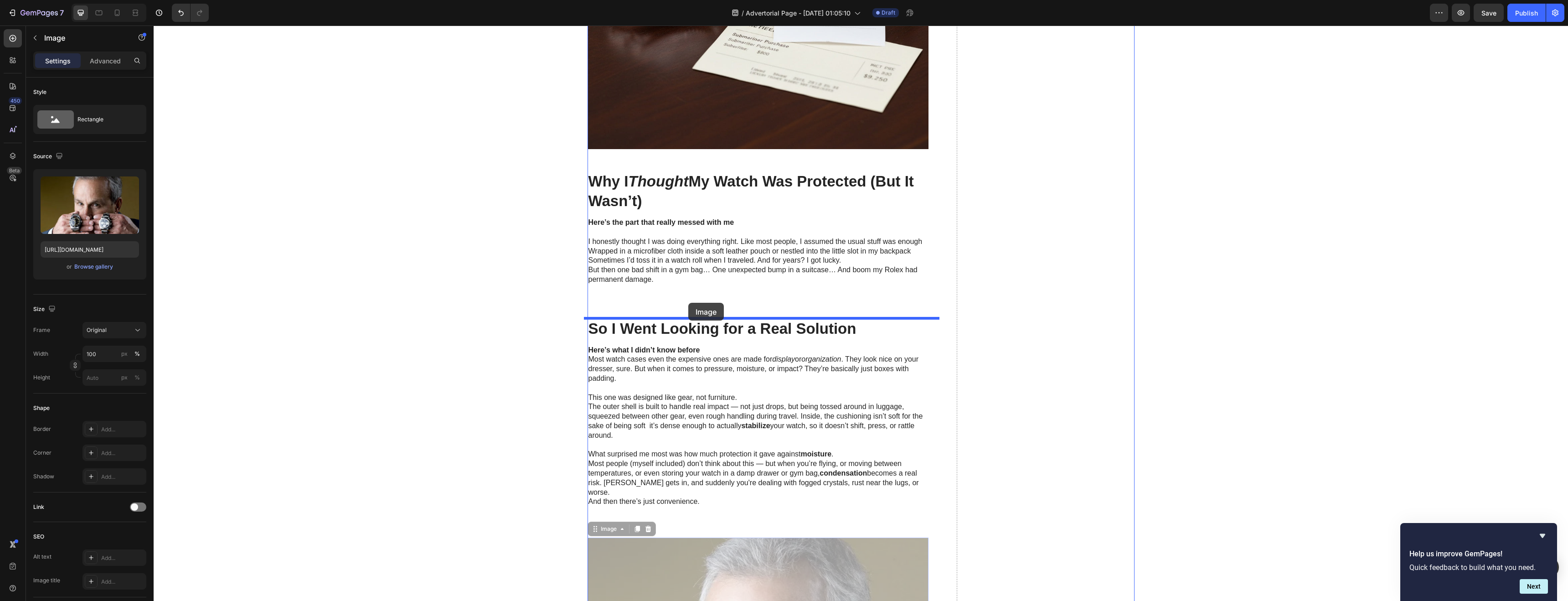
drag, startPoint x: 729, startPoint y: 557, endPoint x: 688, endPoint y: 303, distance: 257.3
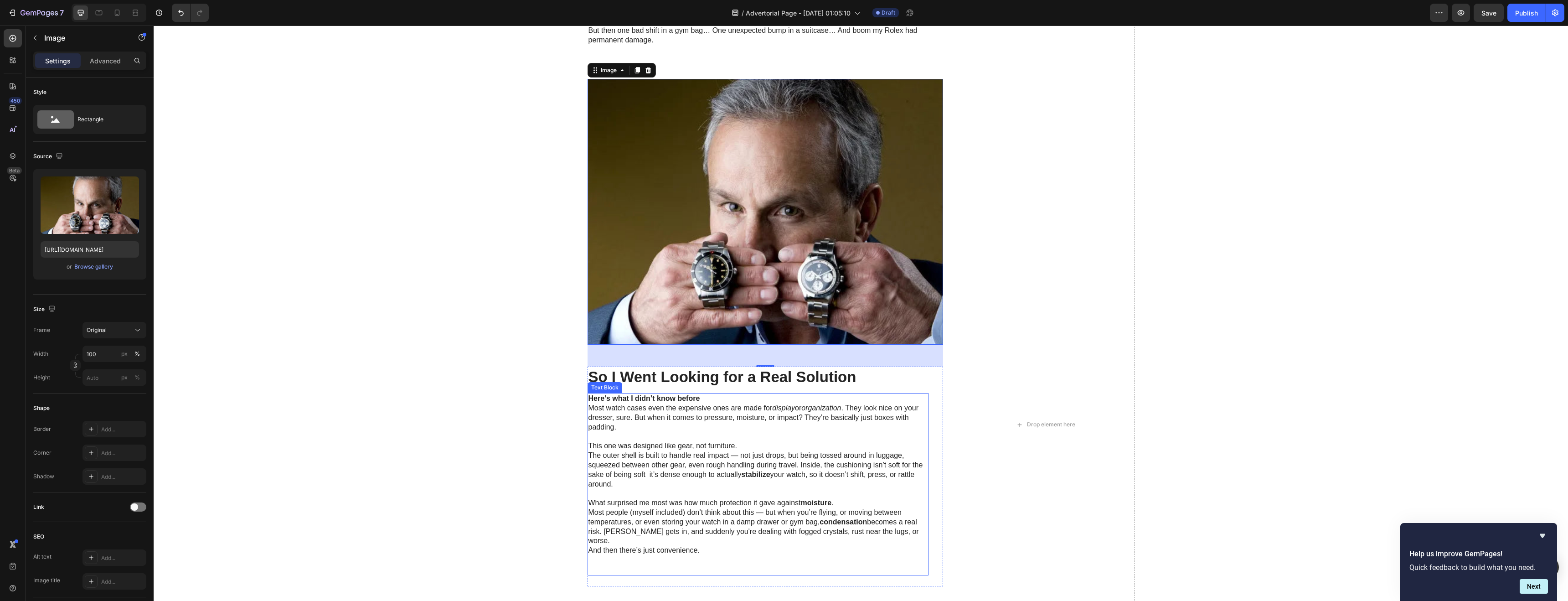
scroll to position [1232, 0]
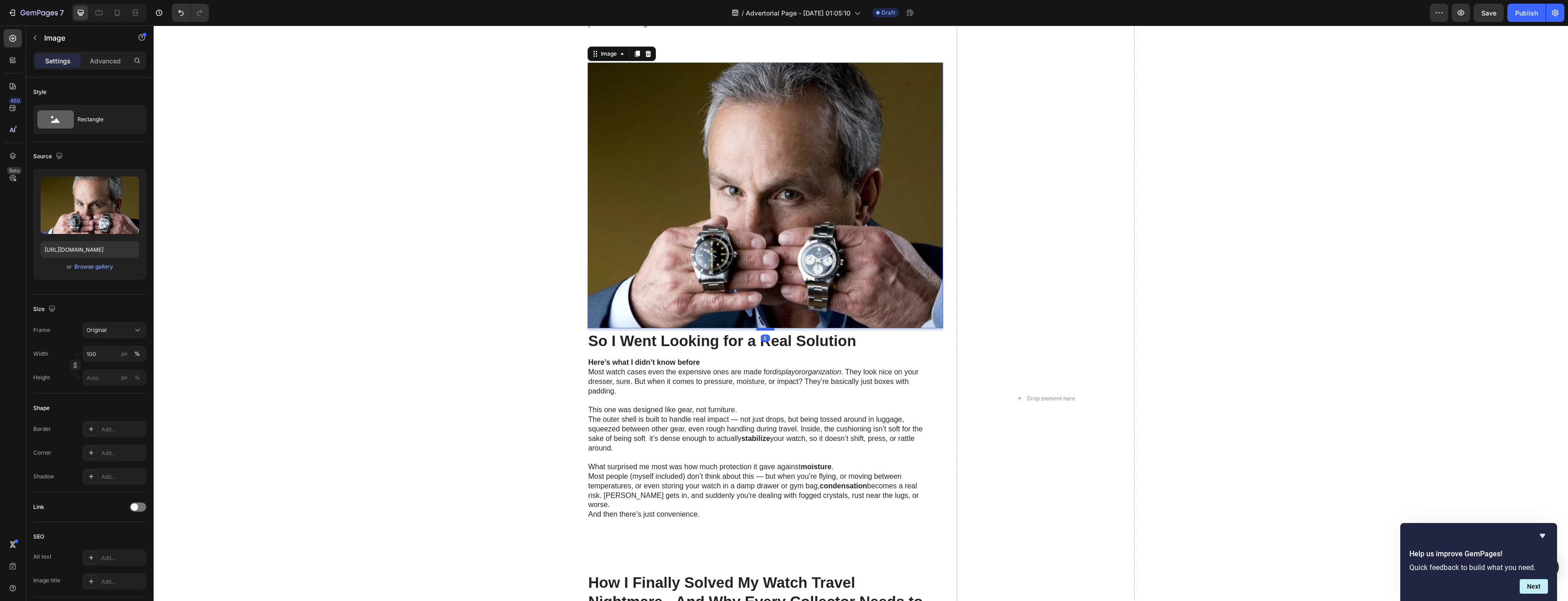
drag, startPoint x: 758, startPoint y: 350, endPoint x: 757, endPoint y: 331, distance: 19.0
click at [757, 328] on div "5" at bounding box center [765, 328] width 355 height 0
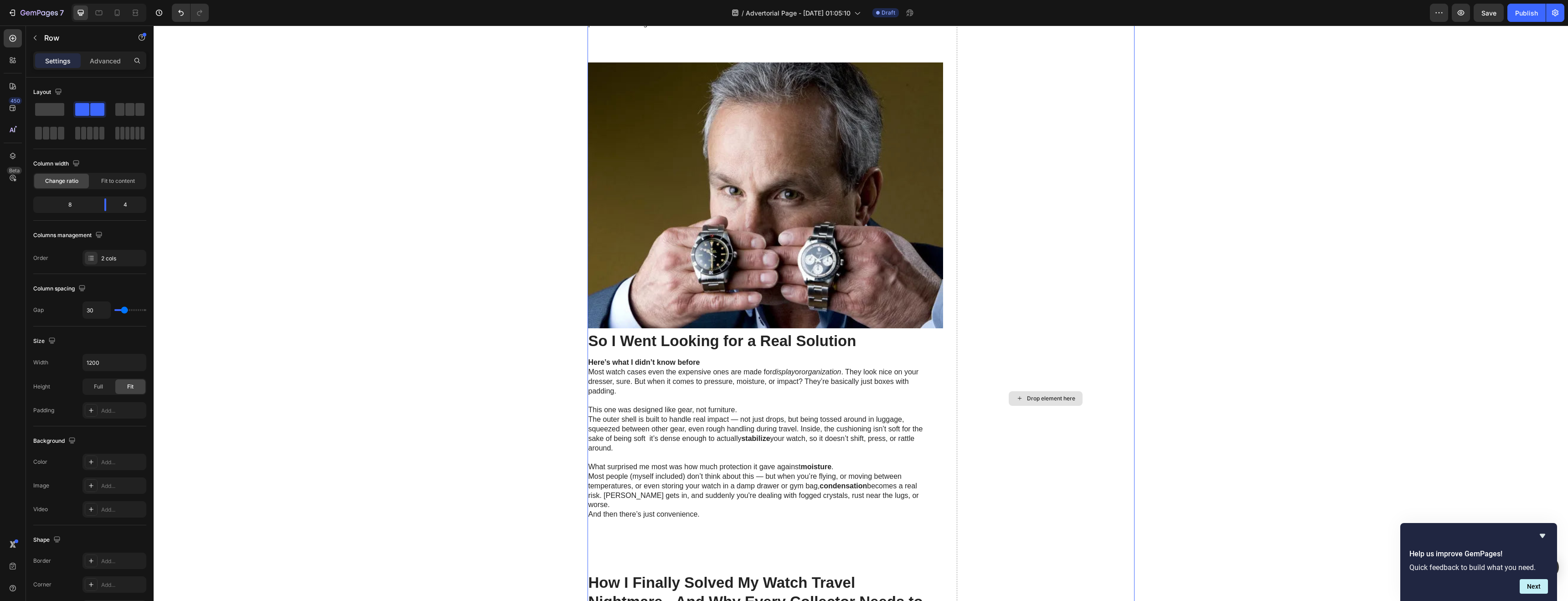
click at [778, 346] on div "Drop element here" at bounding box center [1046, 398] width 178 height 1692
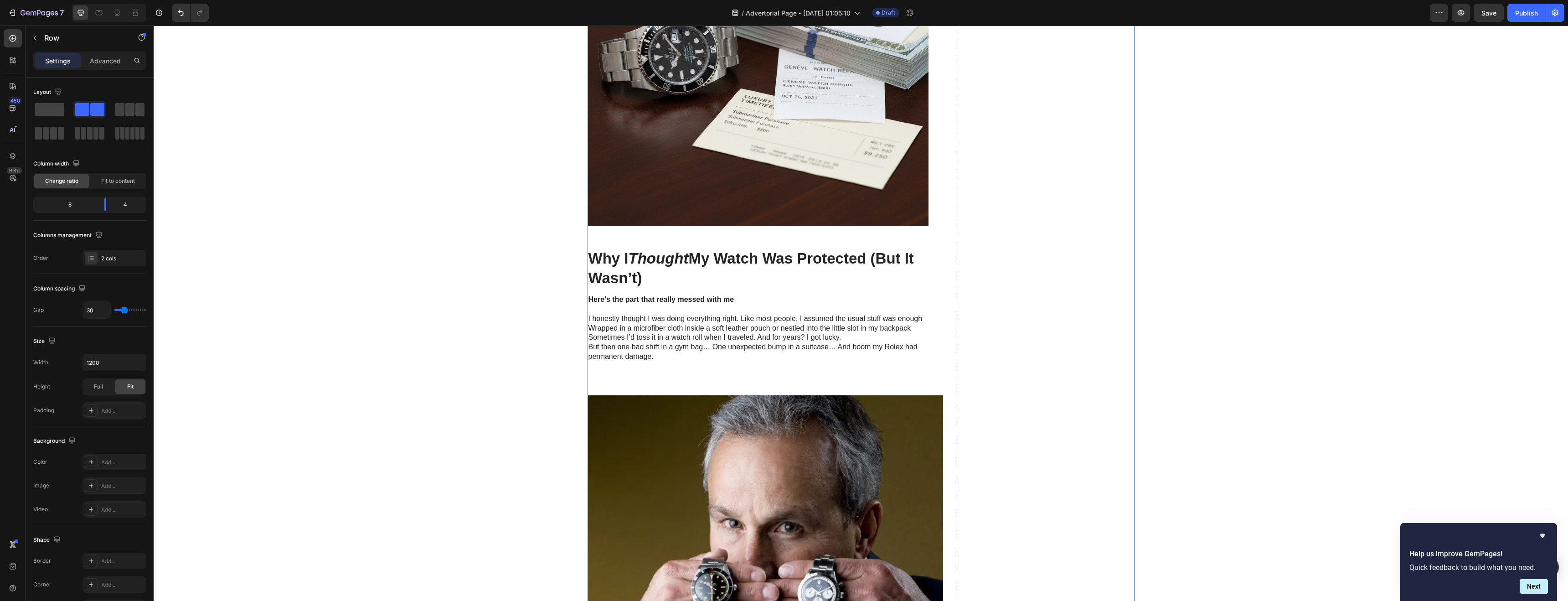
scroll to position [717, 0]
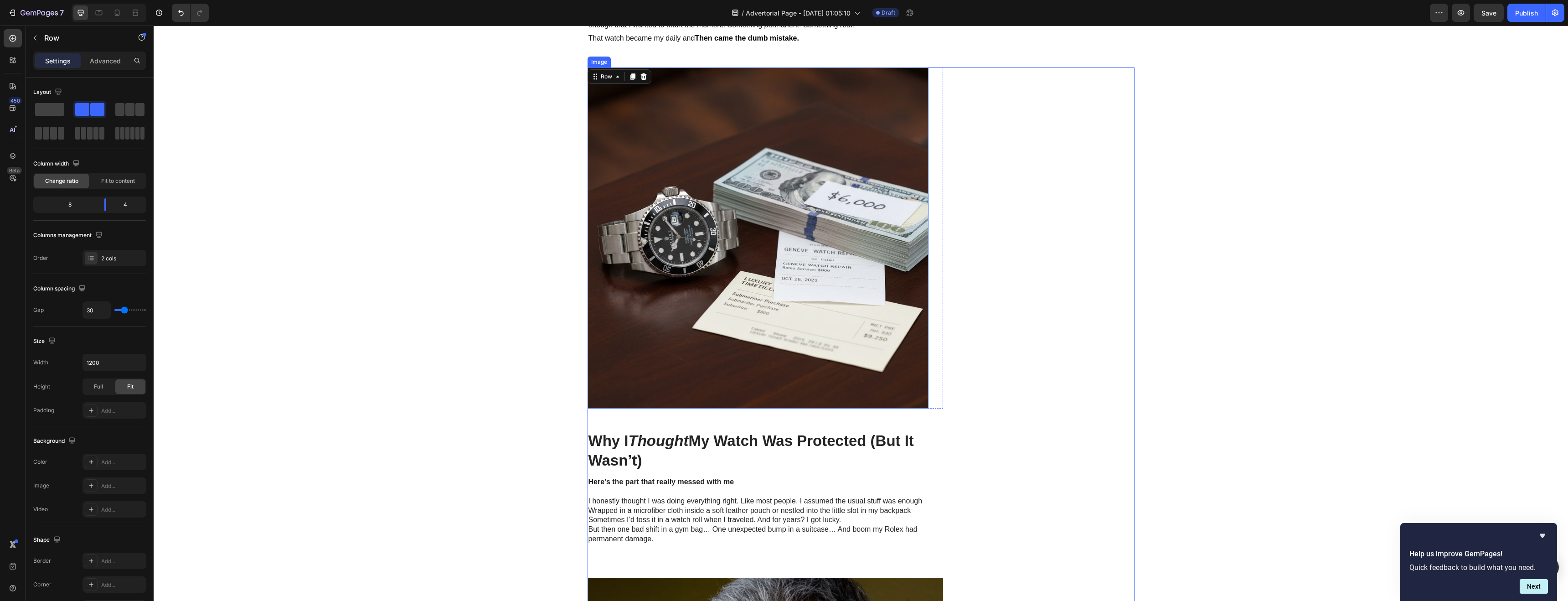
click at [778, 402] on img at bounding box center [758, 238] width 341 height 341
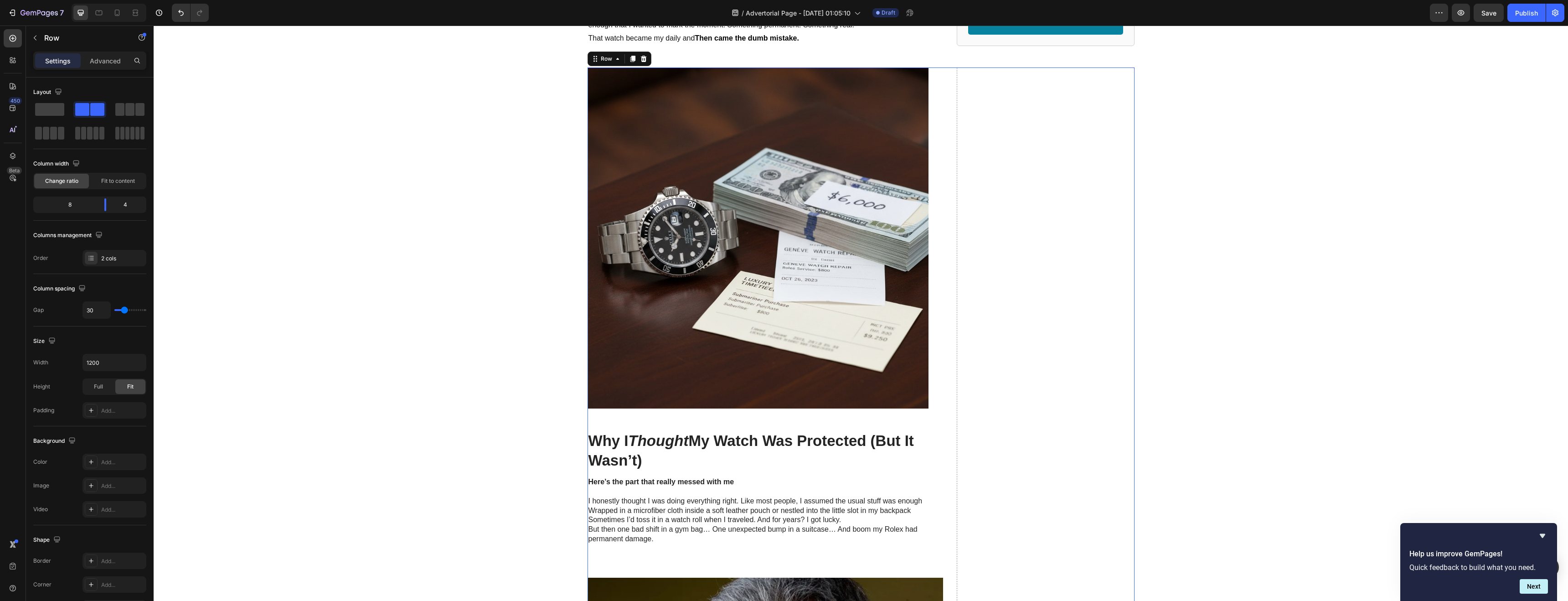
click at [725, 407] on img at bounding box center [758, 238] width 341 height 341
click at [751, 405] on img at bounding box center [758, 238] width 341 height 341
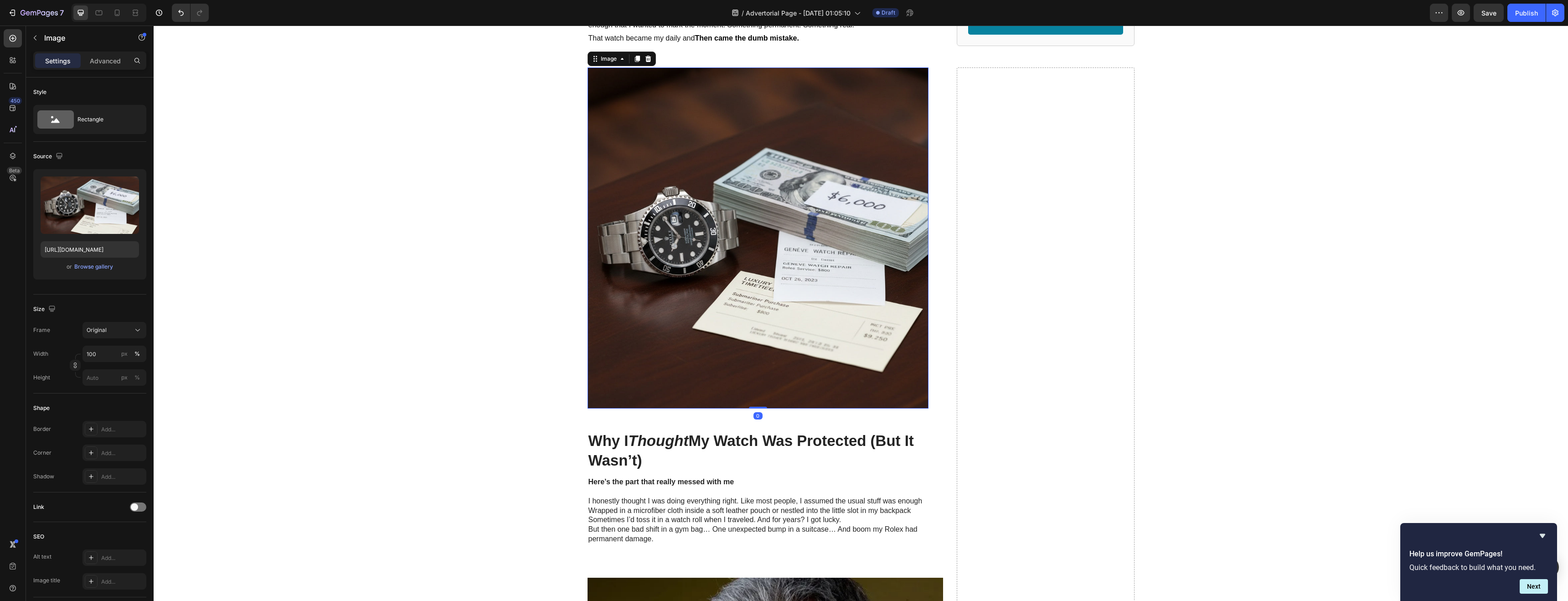
drag, startPoint x: 752, startPoint y: 408, endPoint x: 750, endPoint y: 391, distance: 17.1
click at [750, 391] on div "Image 0" at bounding box center [758, 238] width 341 height 341
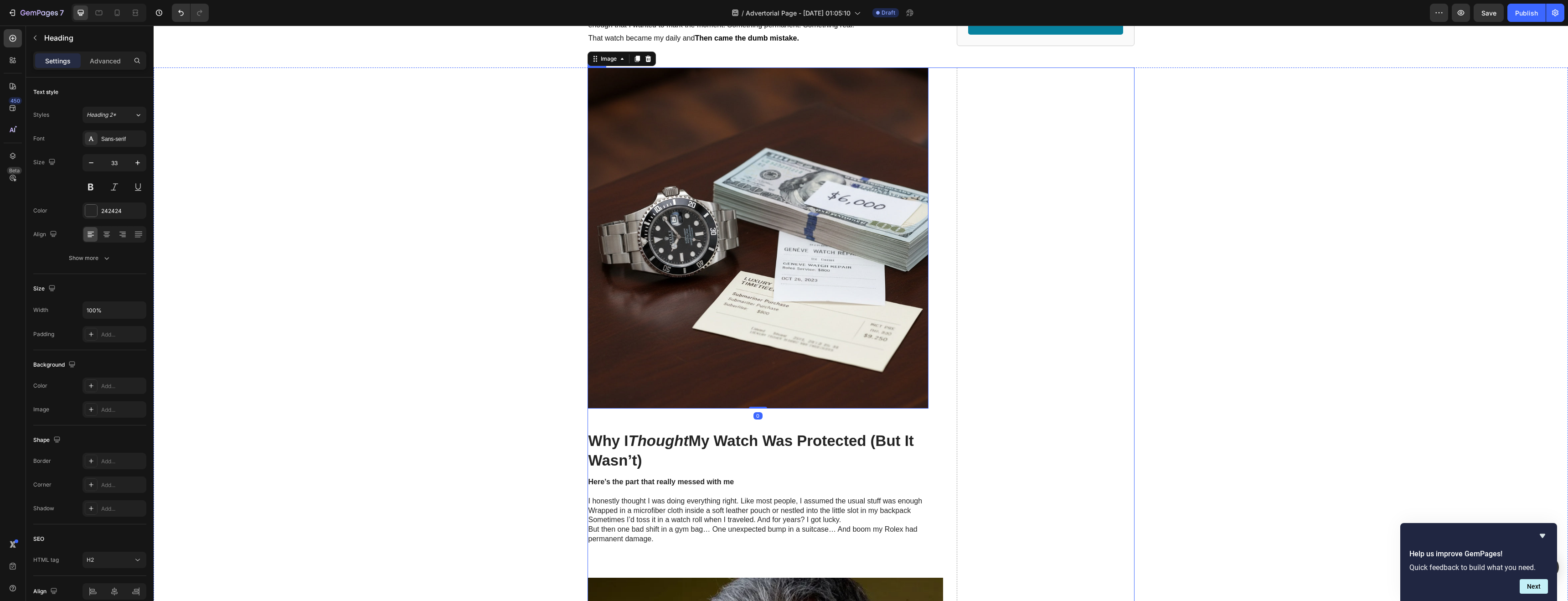
click at [645, 435] on icon "Thought" at bounding box center [659, 441] width 60 height 17
drag, startPoint x: 649, startPoint y: 440, endPoint x: 648, endPoint y: 433, distance: 7.1
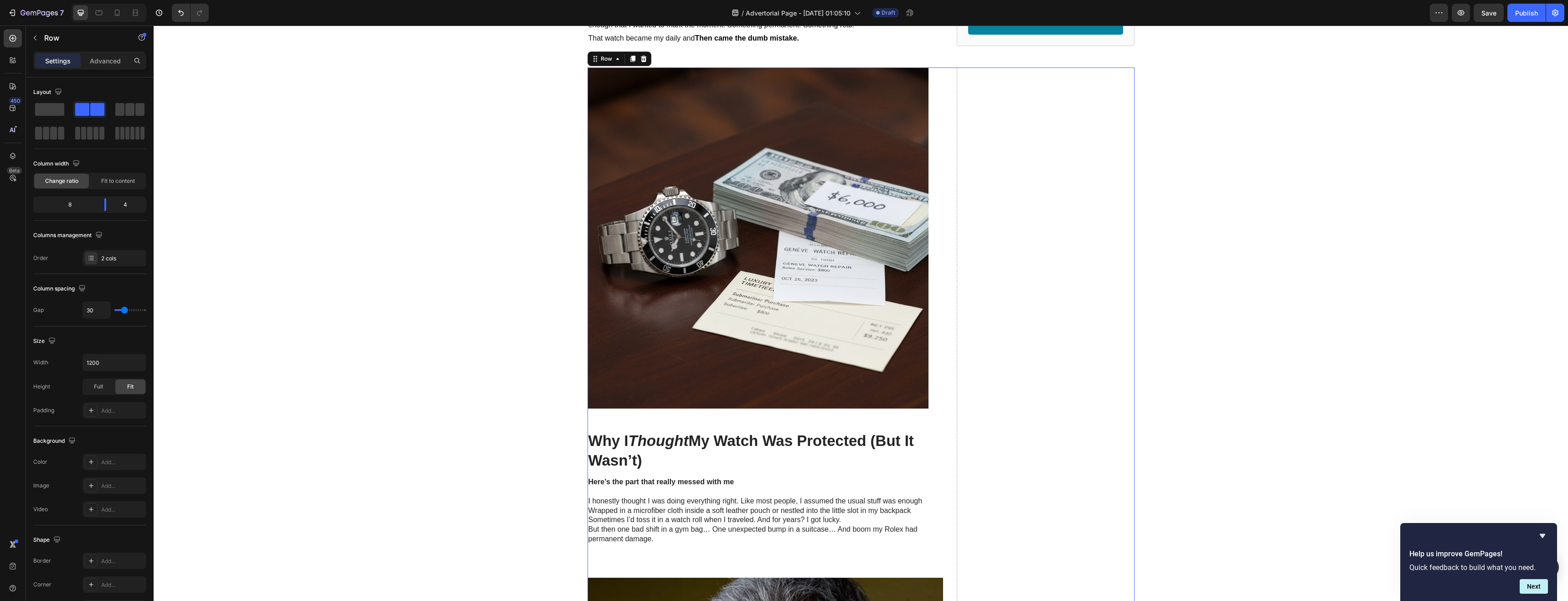
click at [622, 457] on p "Why I Thought My Watch Was Protected (But It Wasn’t)" at bounding box center [758, 451] width 339 height 39
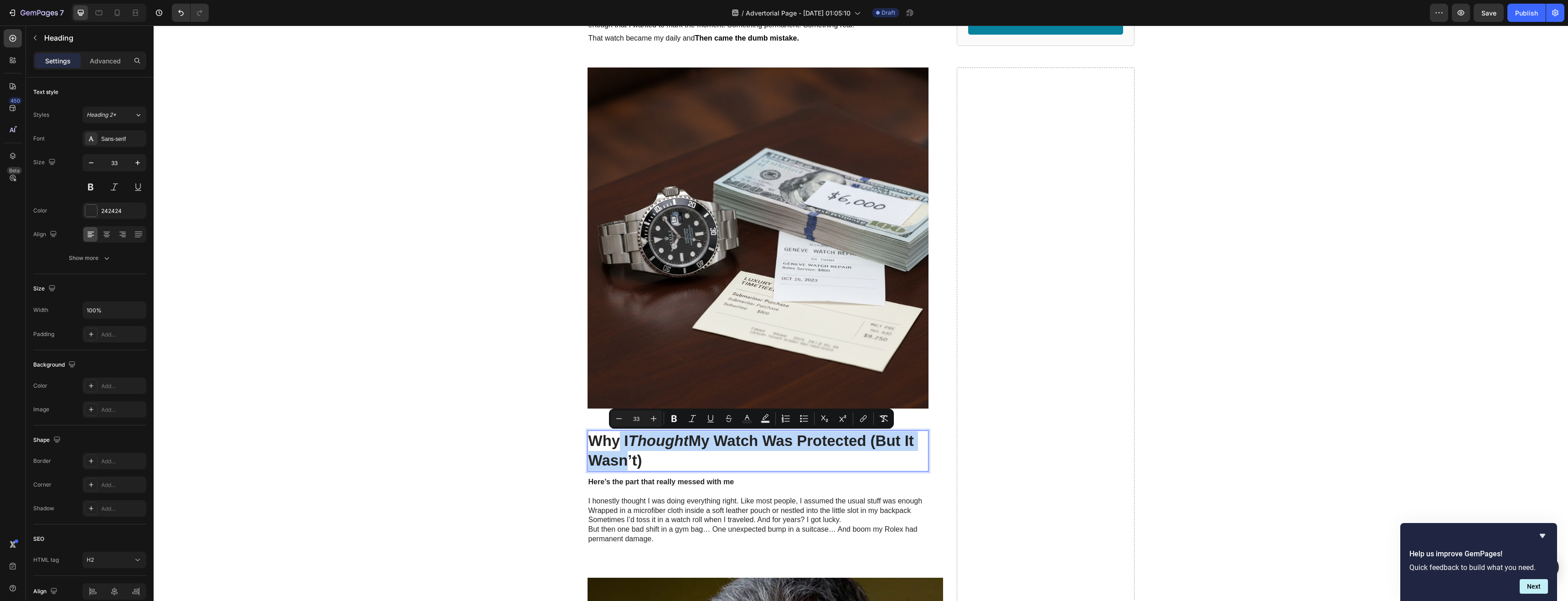
drag, startPoint x: 615, startPoint y: 455, endPoint x: 620, endPoint y: 457, distance: 5.4
click at [669, 474] on div "Why I Thought My Watch Was Protected (But It Wasn’t) Heading 11 Here’s the part…" at bounding box center [758, 493] width 341 height 125
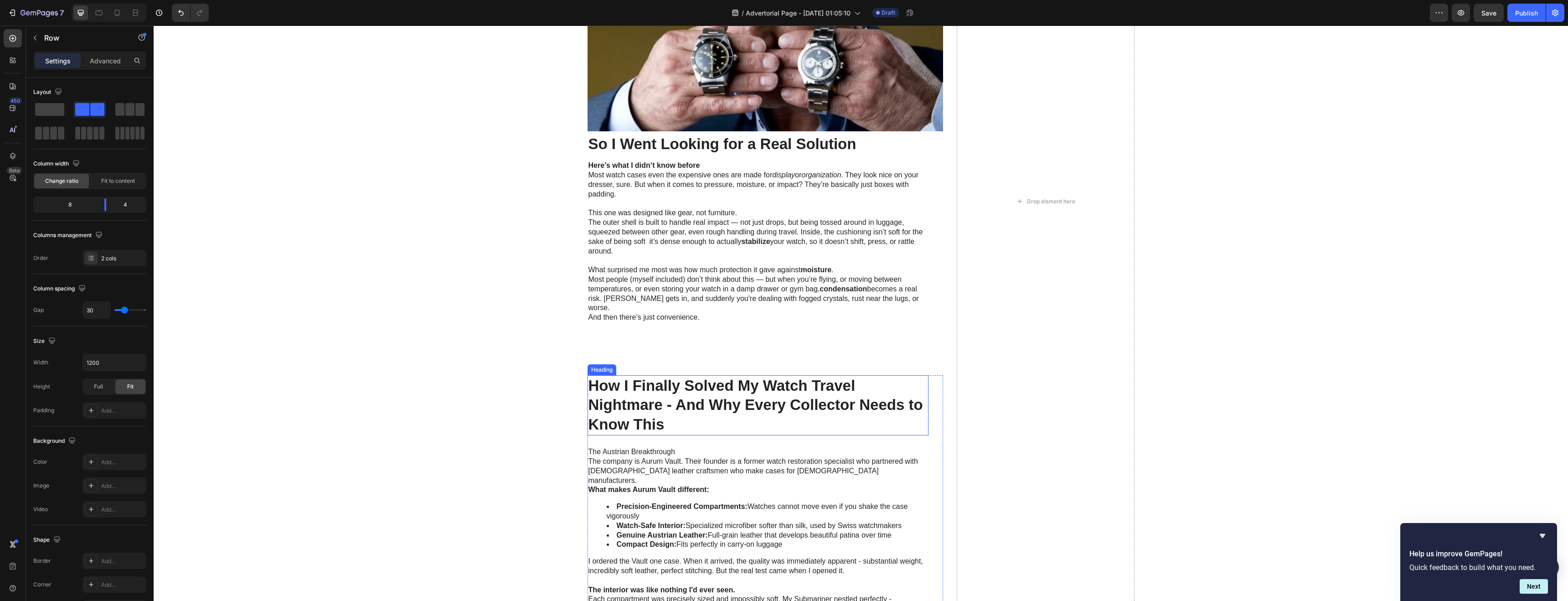
scroll to position [1433, 0]
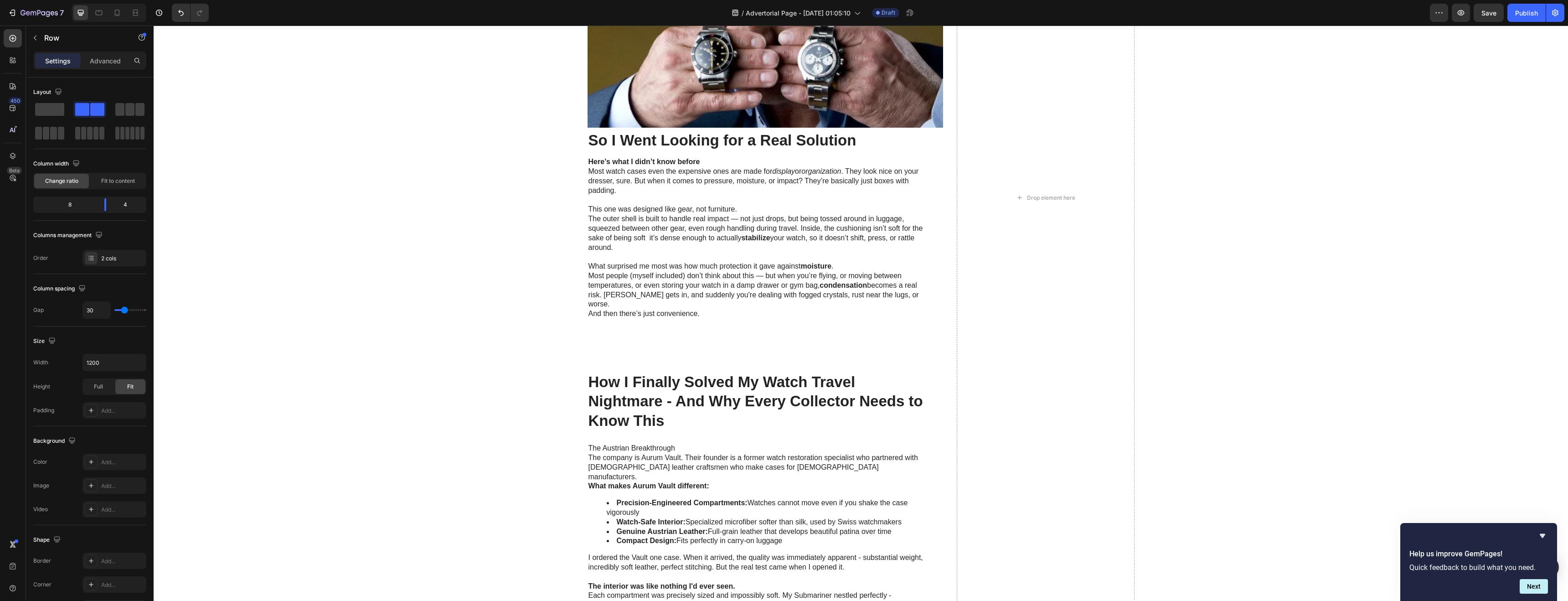
click at [758, 344] on div "Image Row Why I Thought My Watch Was Protected (But It Wasn’t) Heading Here’s t…" at bounding box center [765, 197] width 355 height 1692
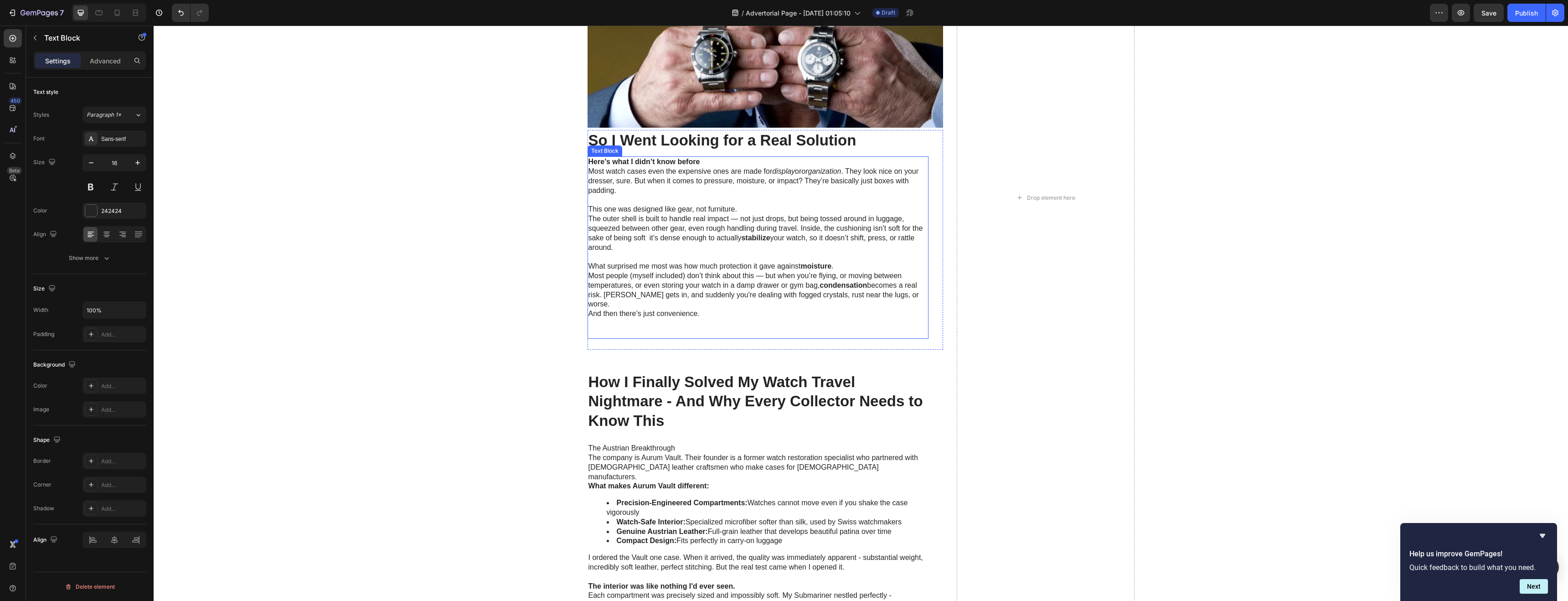
click at [690, 163] on strong "Here’s what I didn’t know before" at bounding box center [644, 161] width 111 height 8
click at [695, 162] on strong "Here’s what I didn’t know before" at bounding box center [644, 161] width 111 height 8
click at [589, 162] on strong "Here’s what I didn’t know before" at bounding box center [644, 161] width 111 height 8
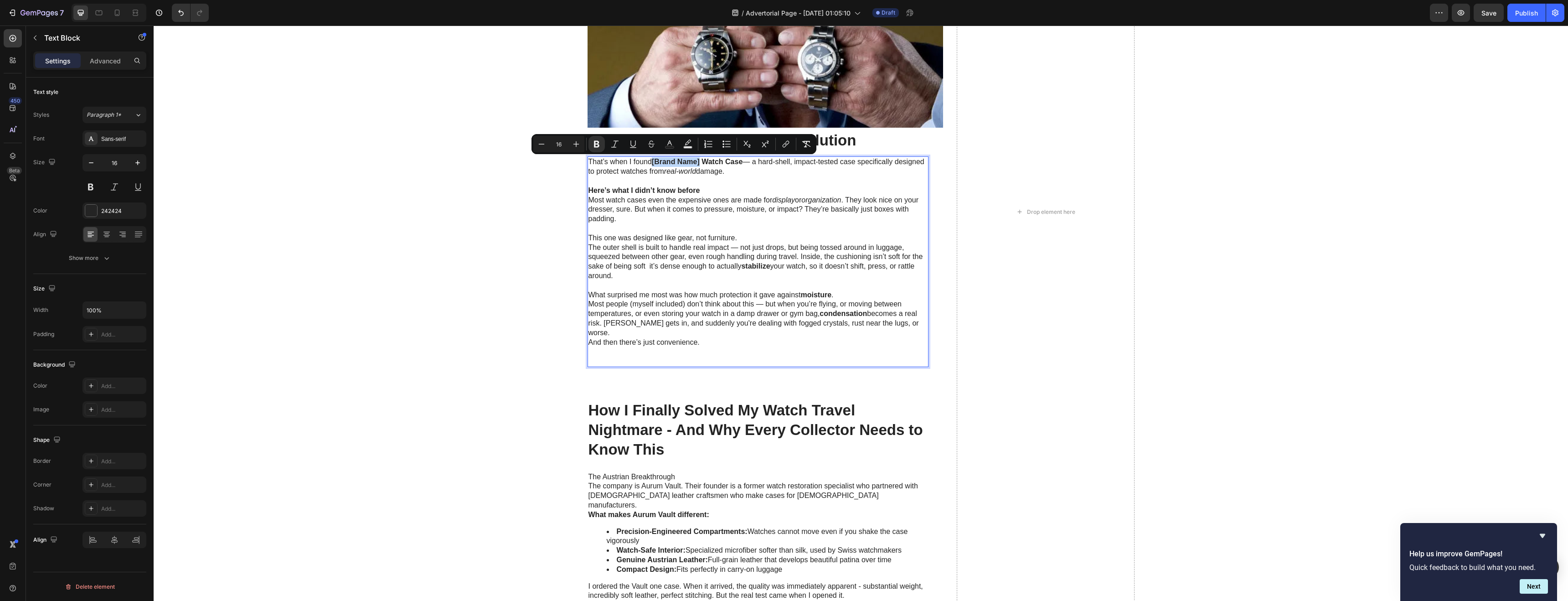
drag, startPoint x: 698, startPoint y: 161, endPoint x: 649, endPoint y: 161, distance: 49.0
click at [649, 161] on p "That’s when I found [Brand Name] Watch Case — a hard-shell, impact-tested case …" at bounding box center [758, 166] width 339 height 19
drag, startPoint x: 698, startPoint y: 163, endPoint x: 653, endPoint y: 161, distance: 45.0
click at [653, 161] on p "That’s when I found The Vault One Watch Case — a hard-shell, impact-tested case…" at bounding box center [758, 166] width 339 height 19
click at [598, 146] on icon "Editor contextual toolbar" at bounding box center [596, 144] width 5 height 7
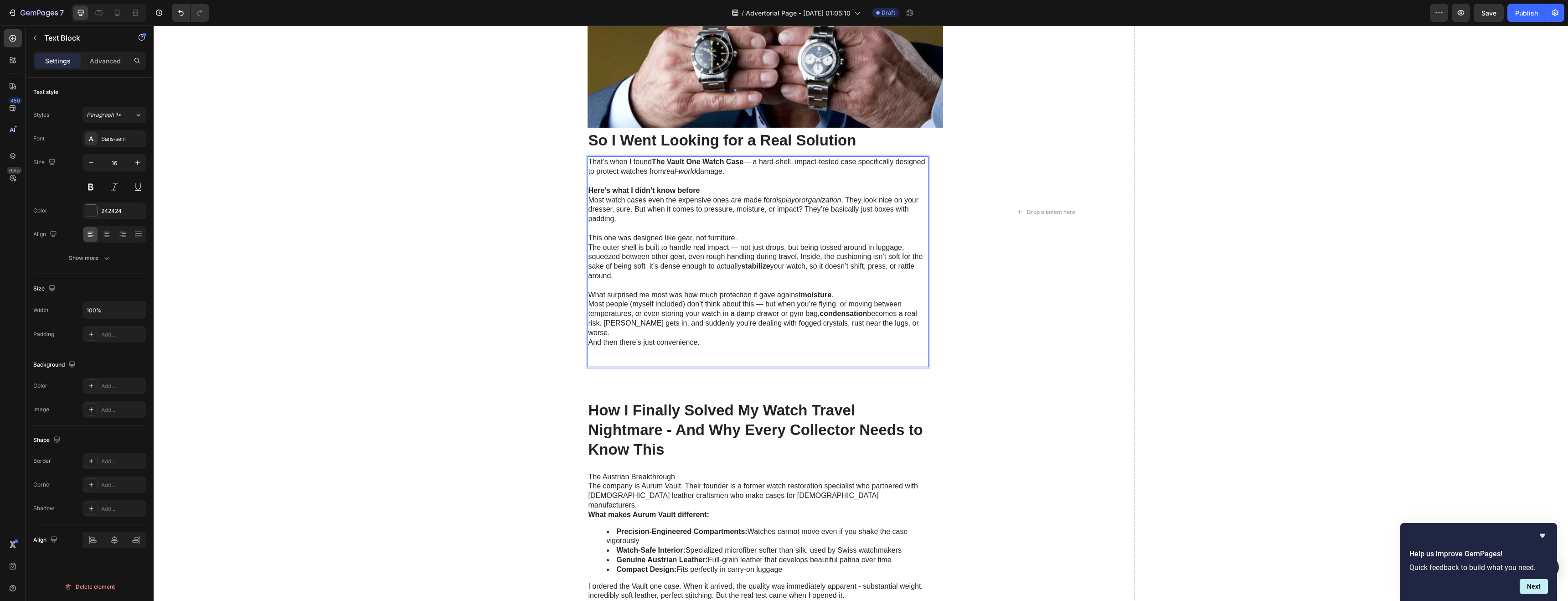
click at [705, 163] on strong "Watch Case" at bounding box center [723, 161] width 41 height 8
click at [651, 192] on strong "Here’s what I didn’t know before" at bounding box center [644, 190] width 111 height 8
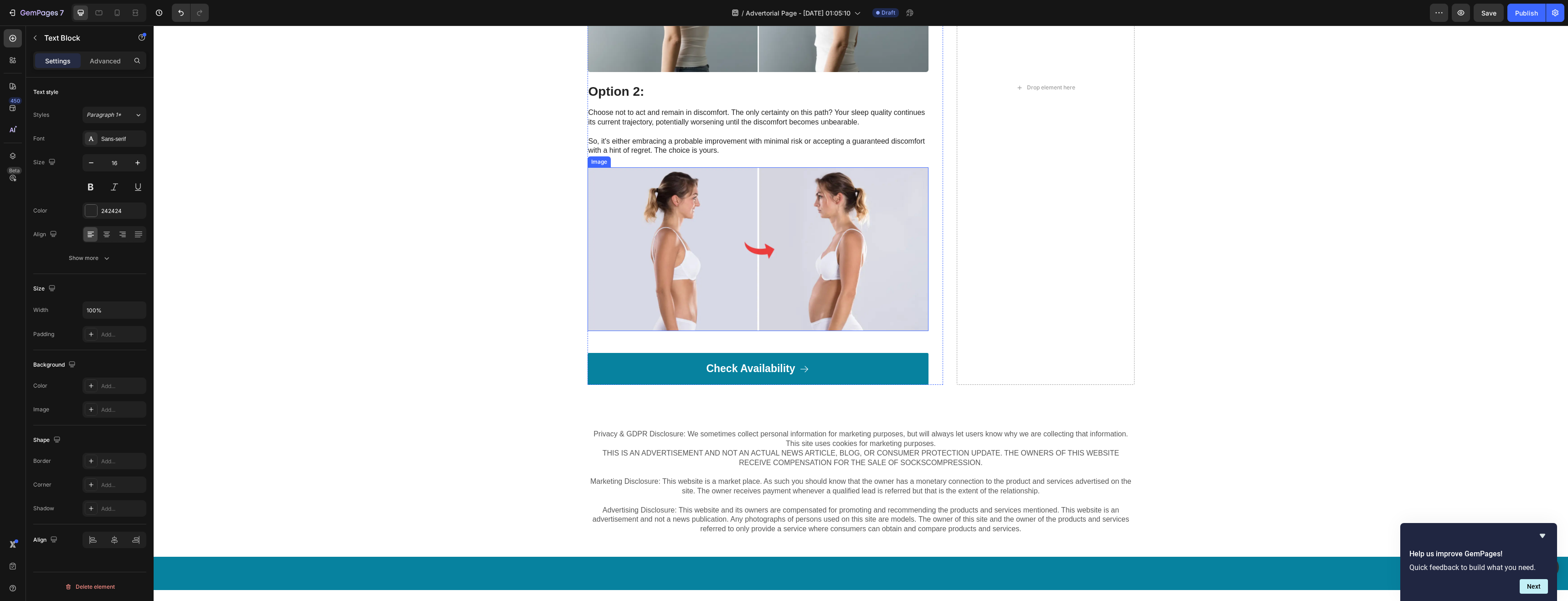
scroll to position [3182, 0]
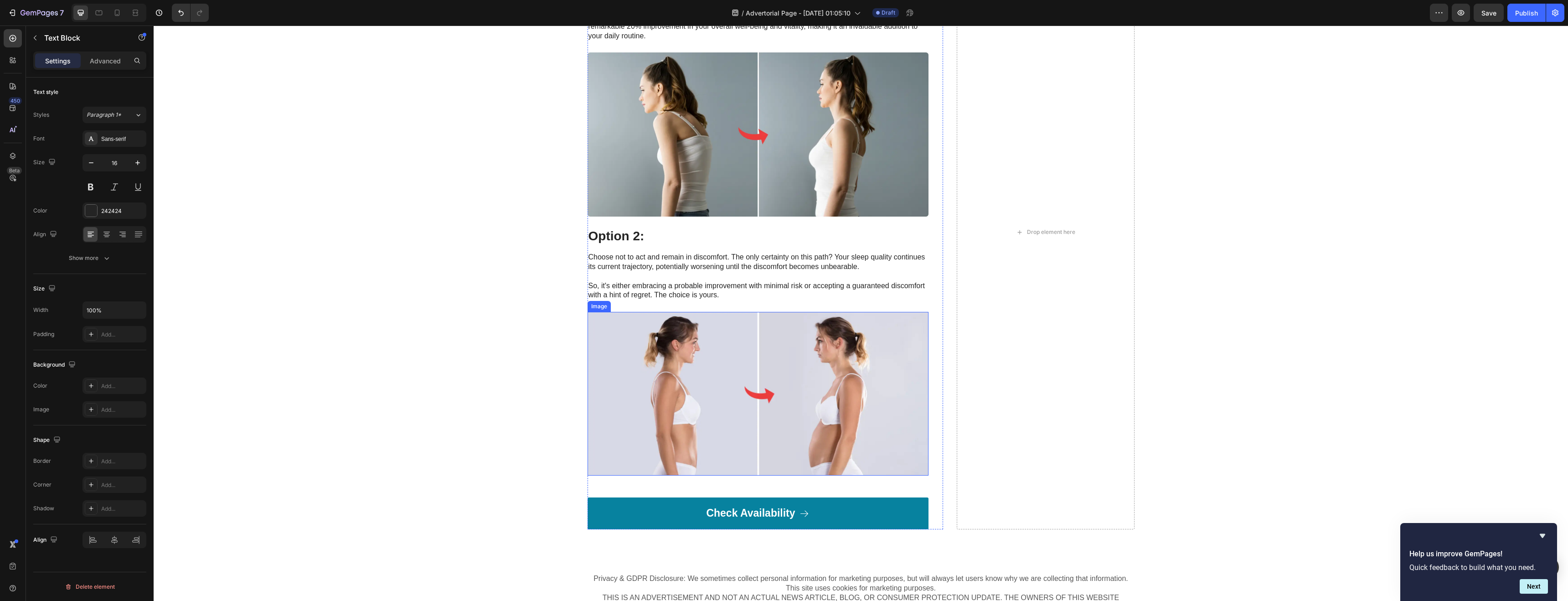
click at [710, 339] on img at bounding box center [758, 393] width 341 height 164
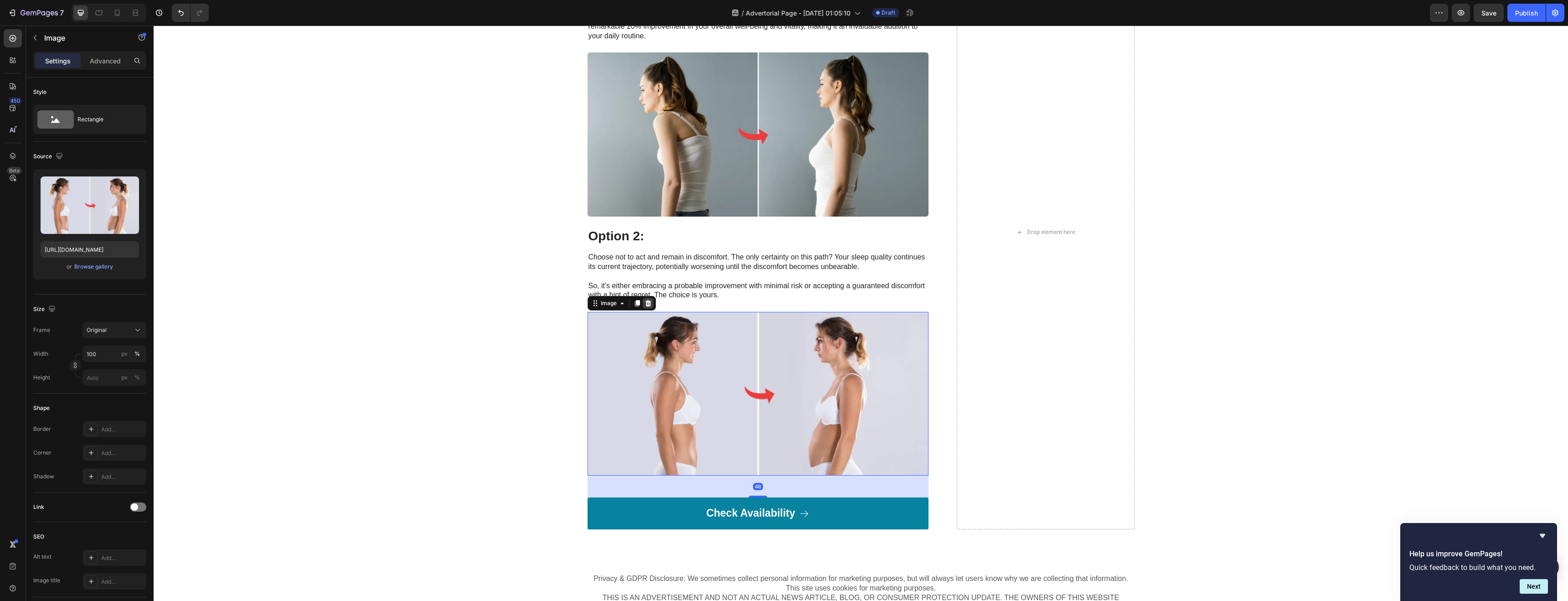
click at [648, 306] on icon at bounding box center [648, 303] width 7 height 7
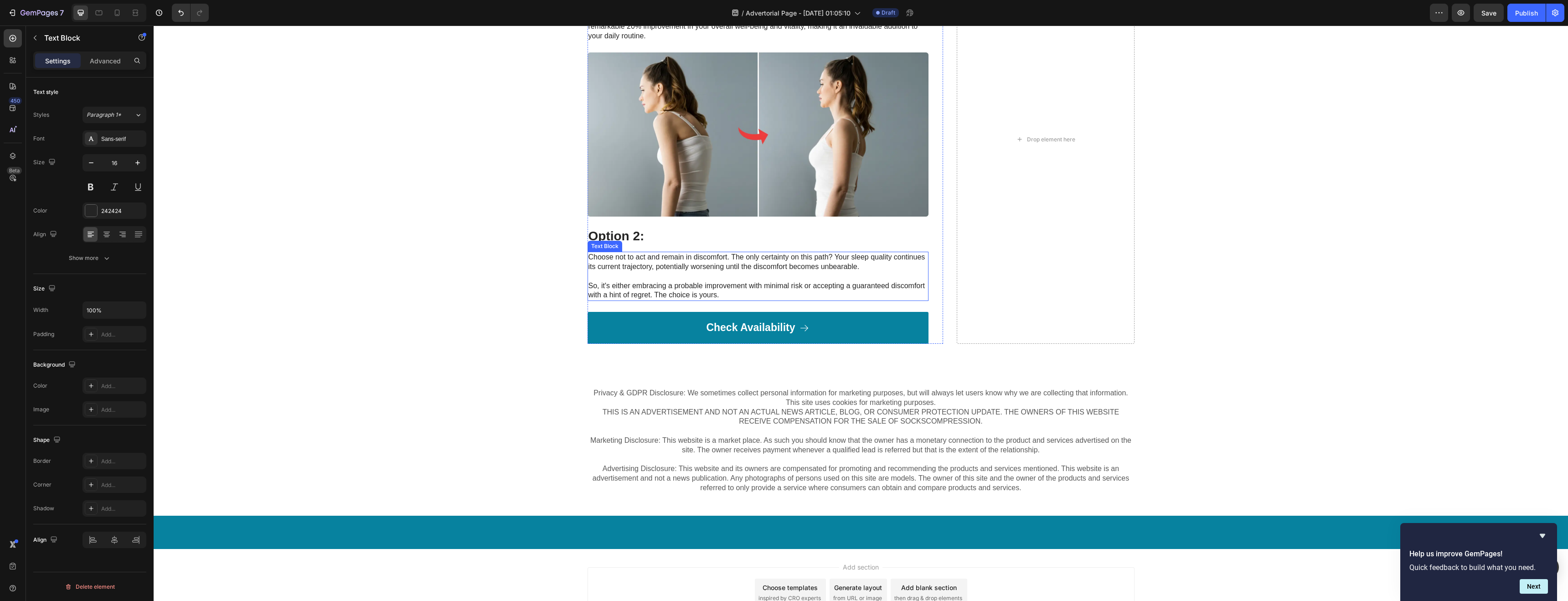
click at [649, 283] on p "Choose not to act and remain in discomfort. The only certainty on this path? Yo…" at bounding box center [758, 276] width 339 height 47
click at [656, 245] on icon at bounding box center [659, 243] width 6 height 6
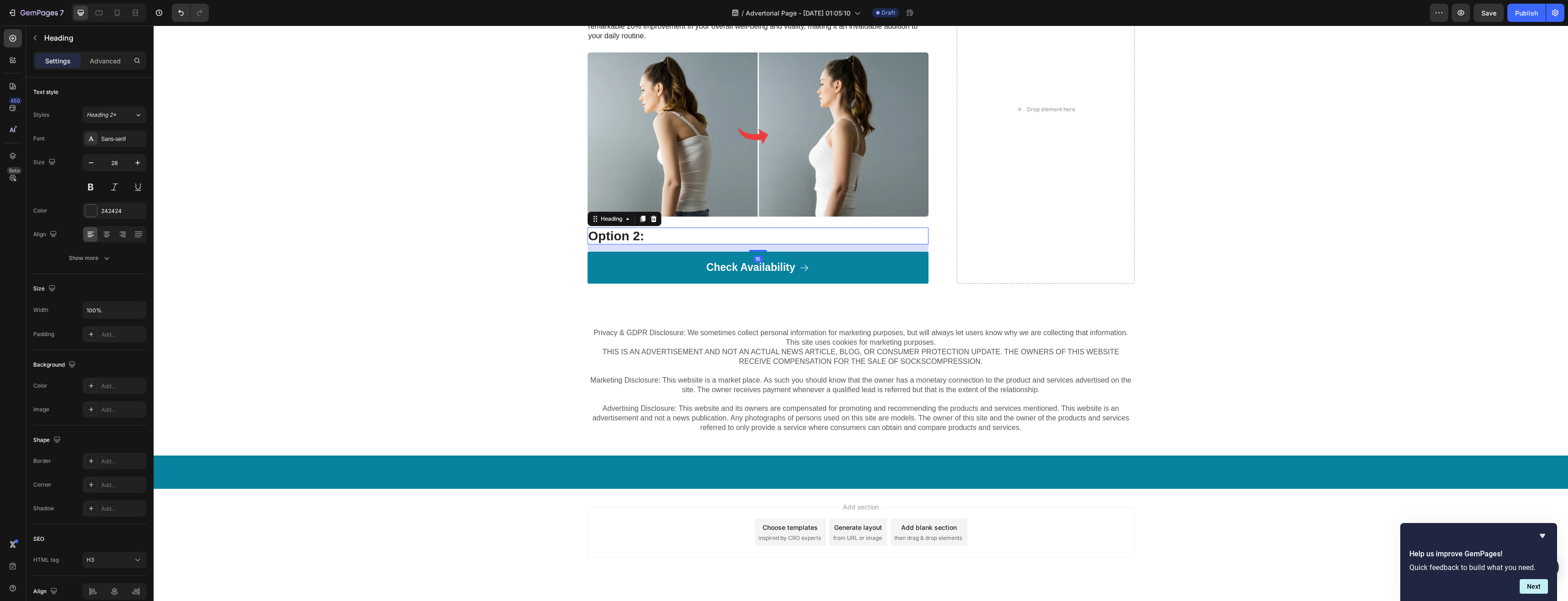
click at [654, 234] on h3 "Option 2:" at bounding box center [758, 236] width 341 height 17
click at [655, 221] on div at bounding box center [654, 219] width 11 height 11
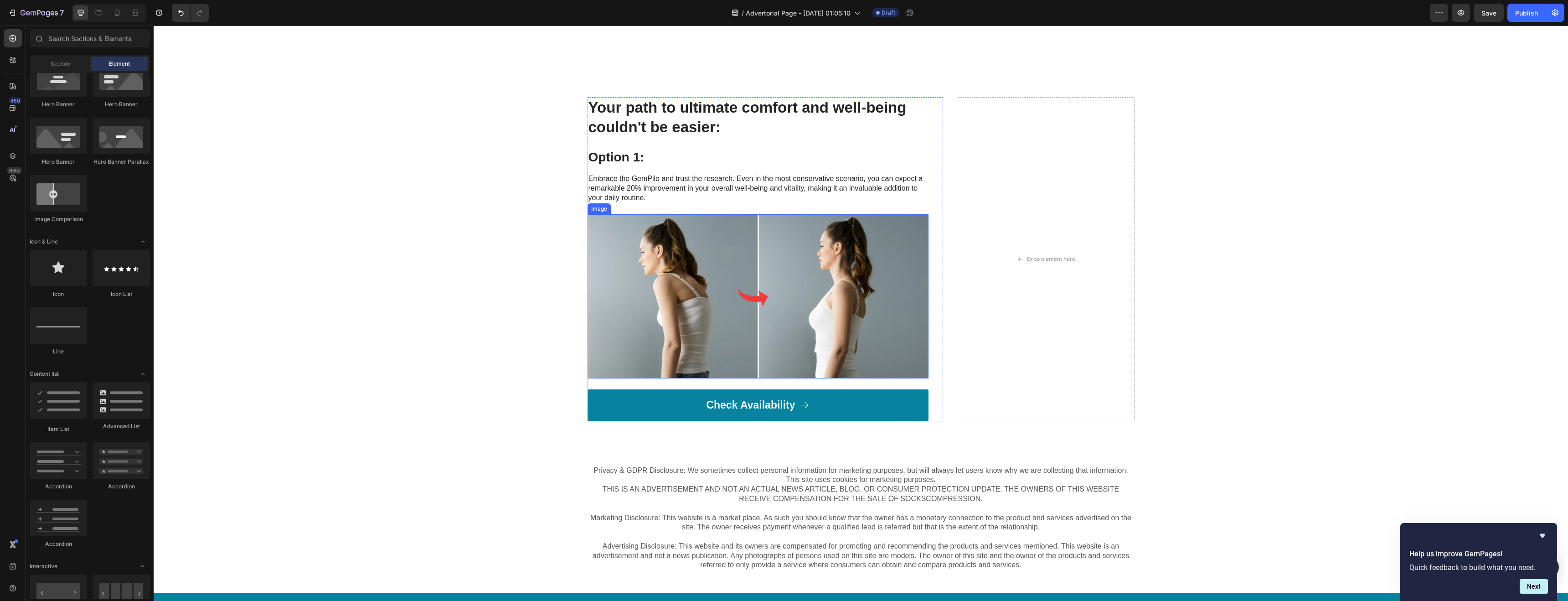
scroll to position [3006, 0]
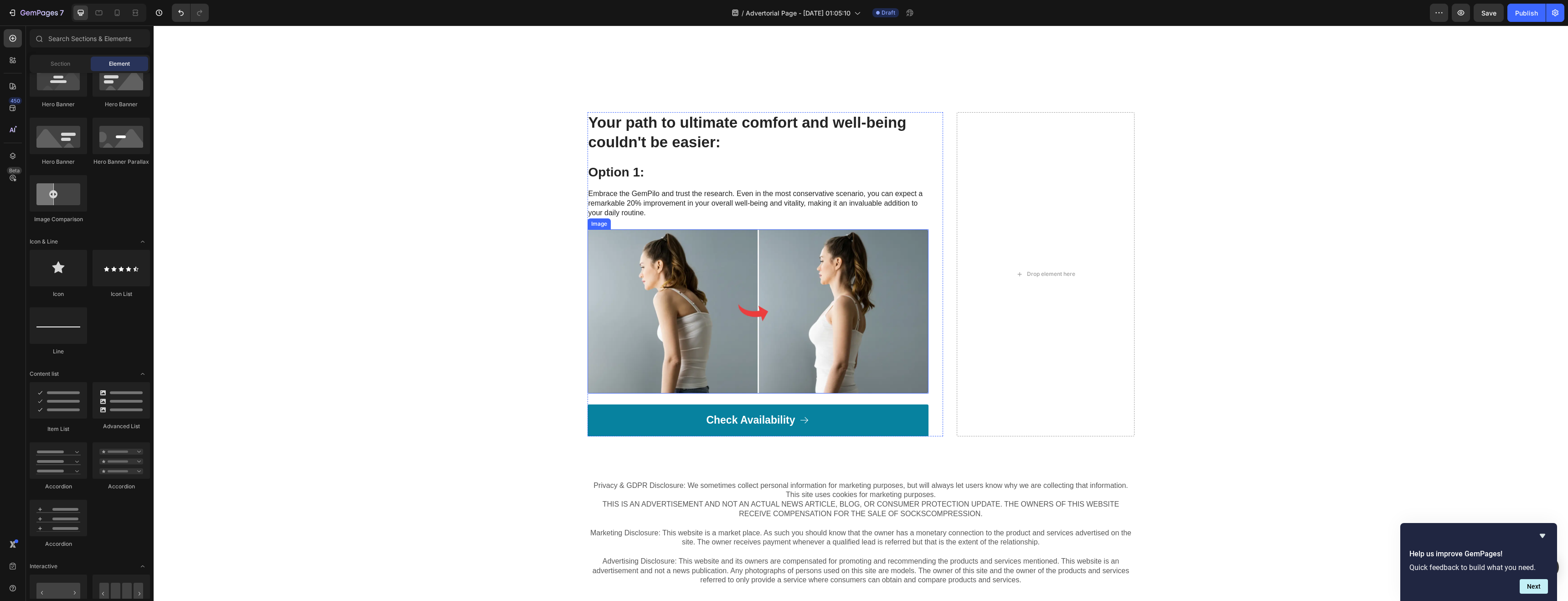
click at [668, 262] on img at bounding box center [758, 311] width 341 height 164
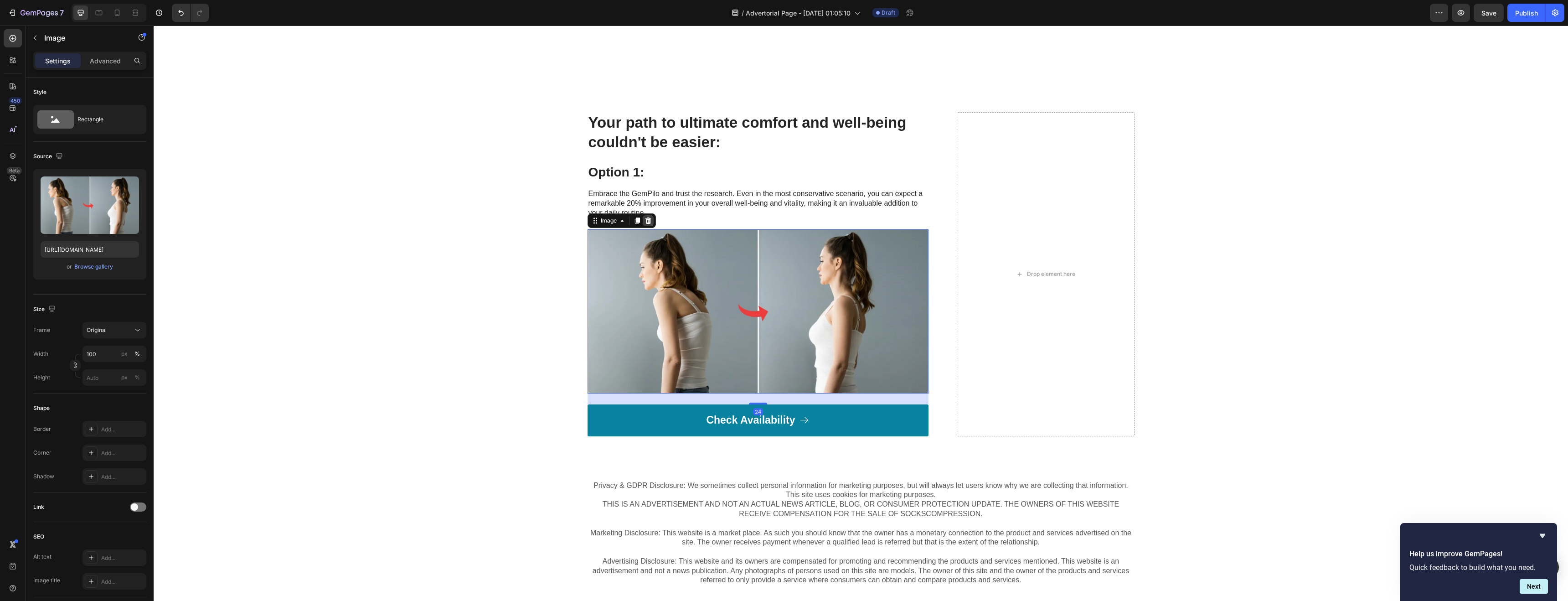
click at [647, 224] on div at bounding box center [648, 220] width 11 height 11
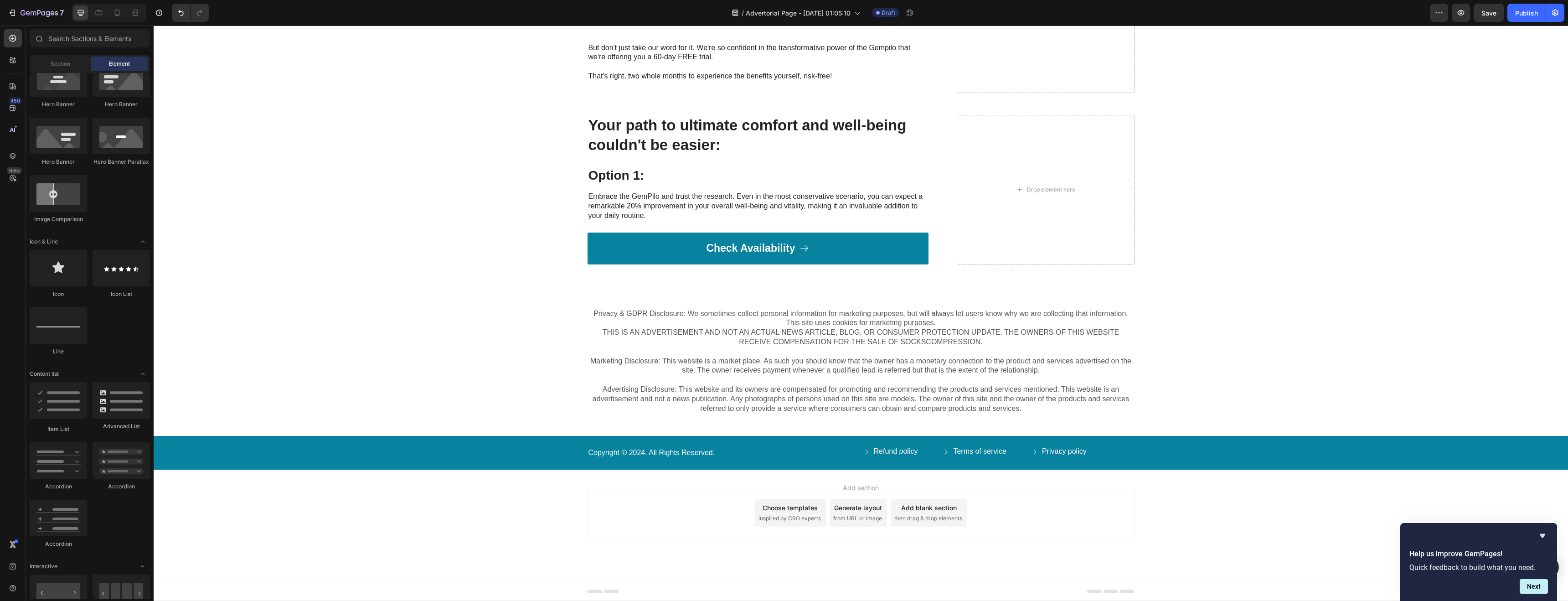
scroll to position [3002, 0]
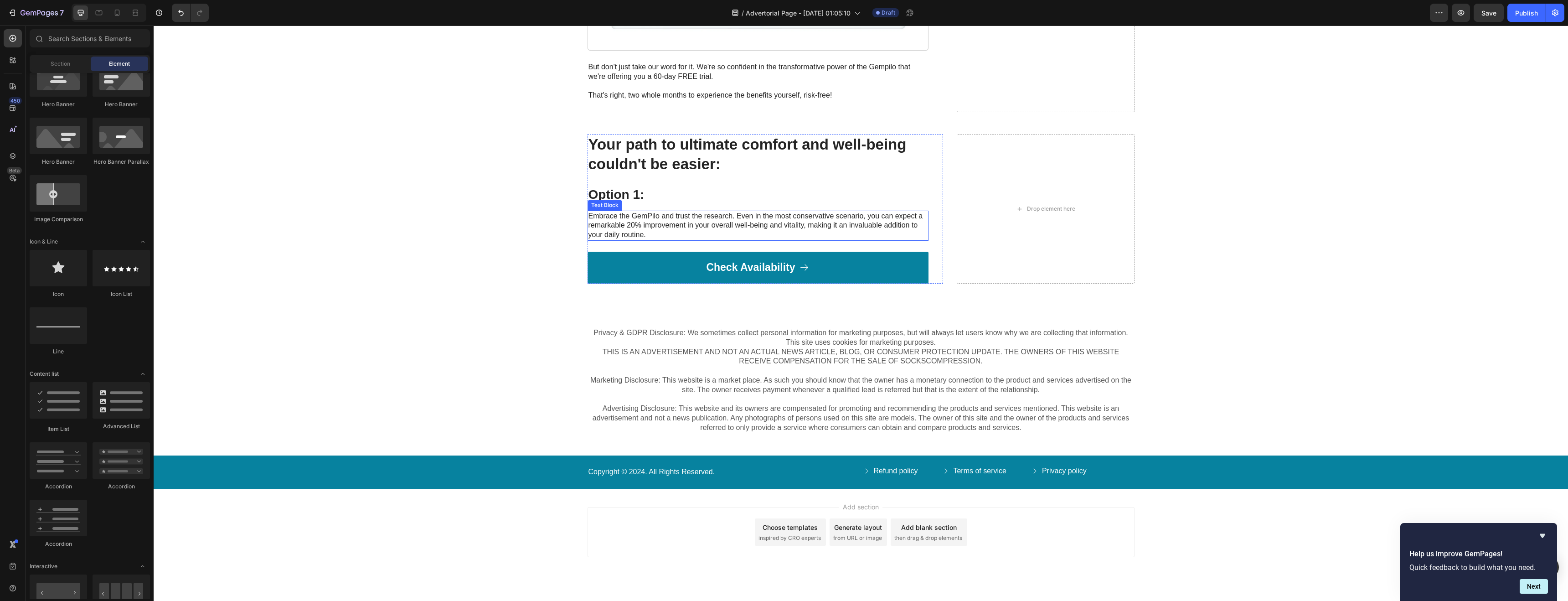
click at [646, 211] on p "Embrace the GemPilo and trust the research. Even in the most conservative scena…" at bounding box center [758, 225] width 339 height 28
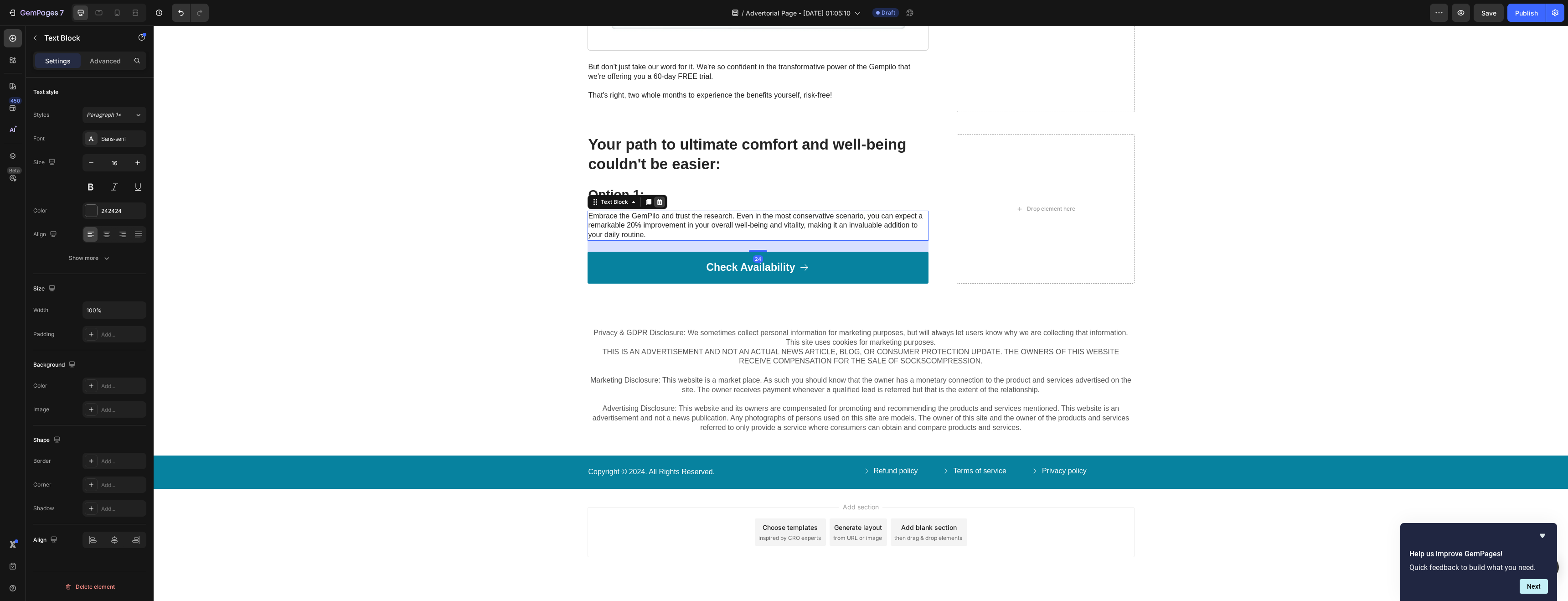
click at [656, 199] on icon at bounding box center [660, 202] width 7 height 7
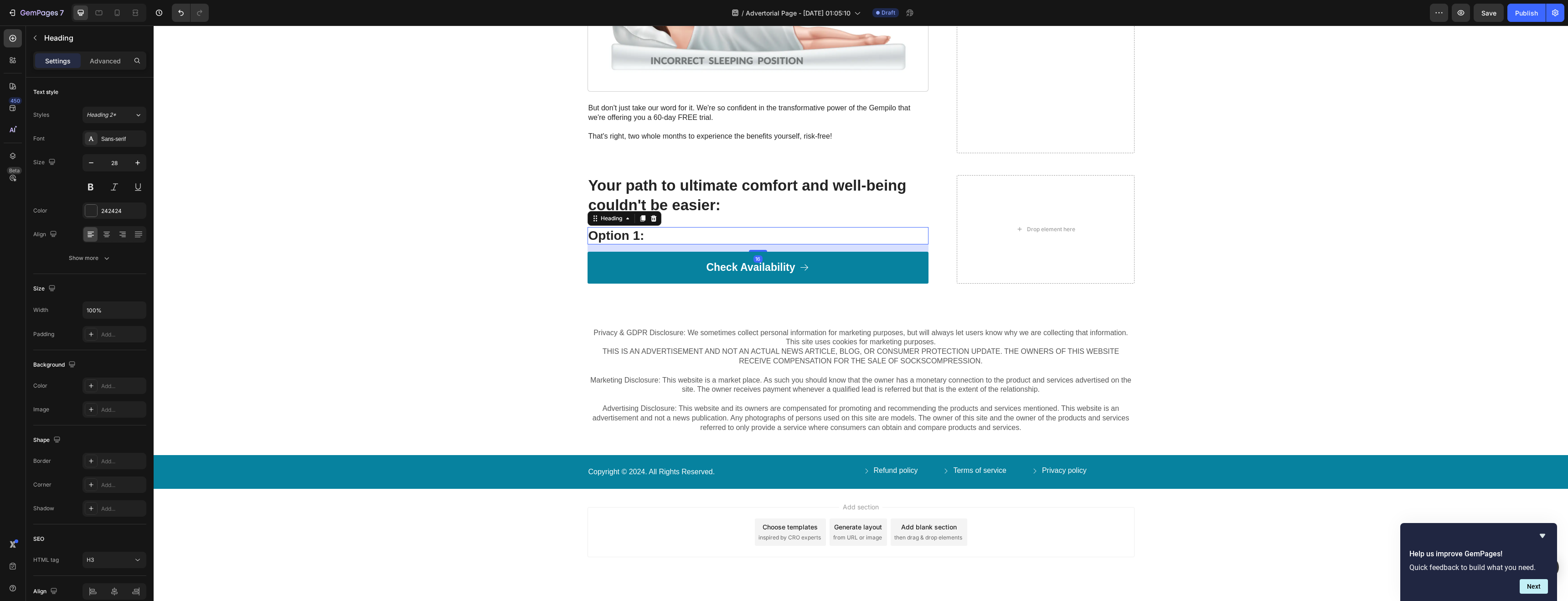
click at [632, 227] on h3 "Option 1:" at bounding box center [758, 236] width 341 height 17
click at [653, 215] on icon at bounding box center [654, 218] width 6 height 6
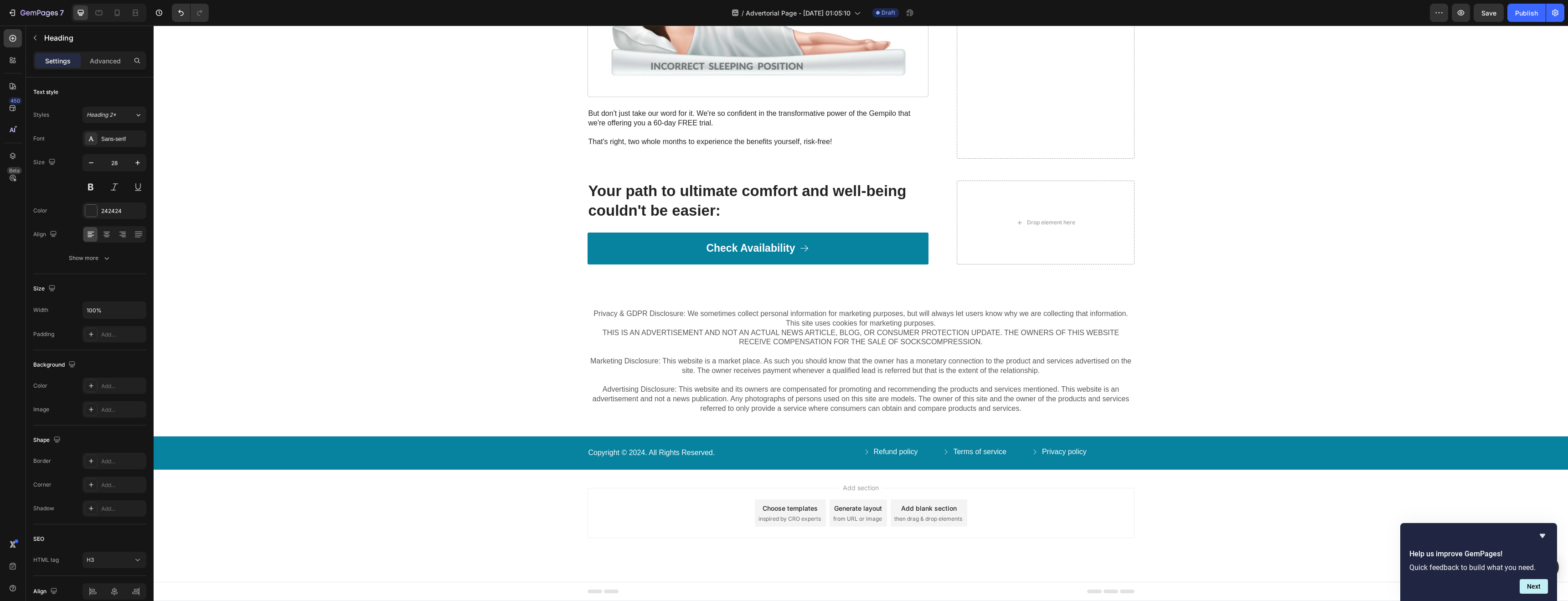
scroll to position [2937, 0]
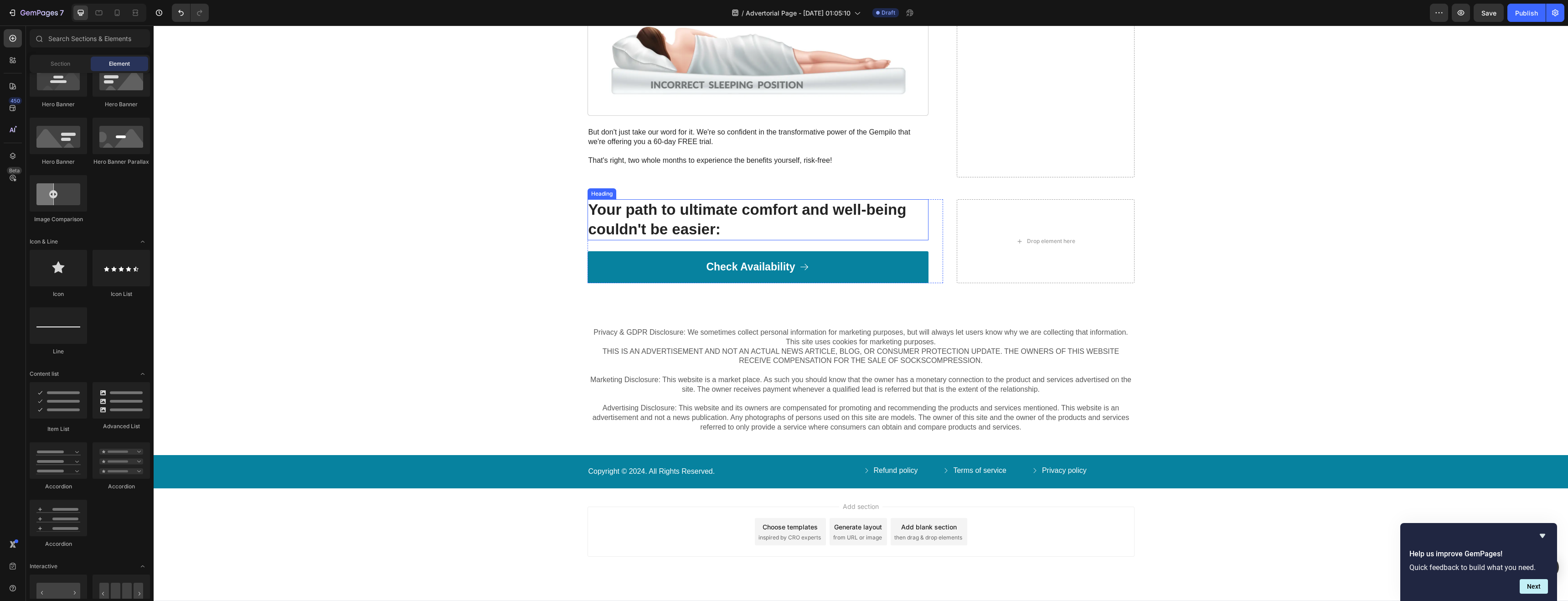
click at [654, 199] on h2 "Your path to ultimate comfort and well-being couldn't be easier:" at bounding box center [758, 219] width 341 height 41
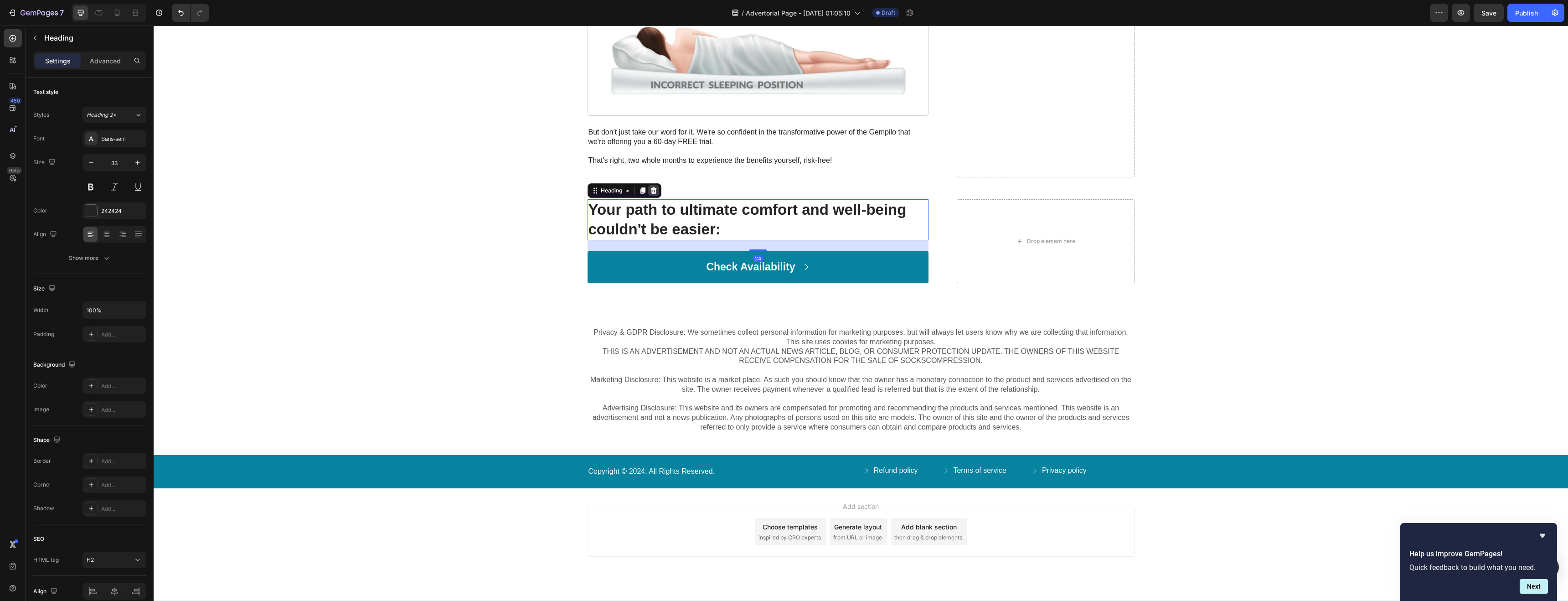
click at [651, 188] on icon at bounding box center [654, 191] width 6 height 6
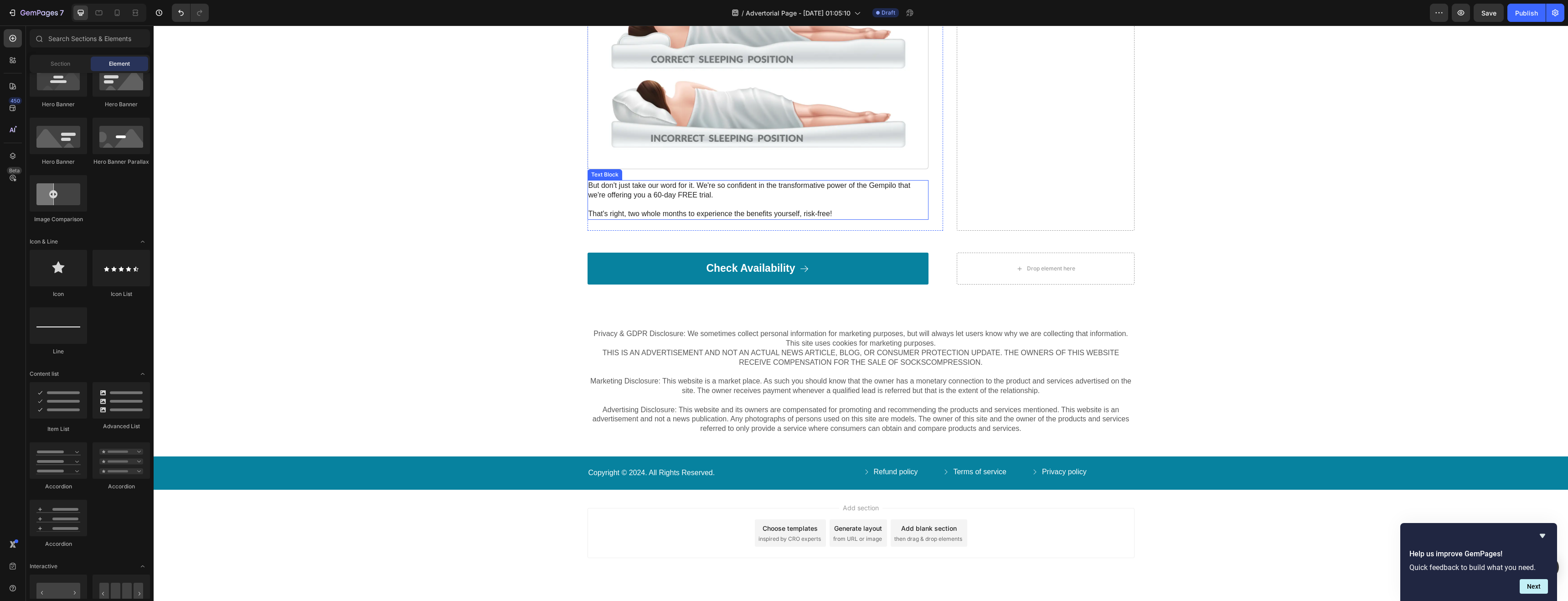
scroll to position [2883, 0]
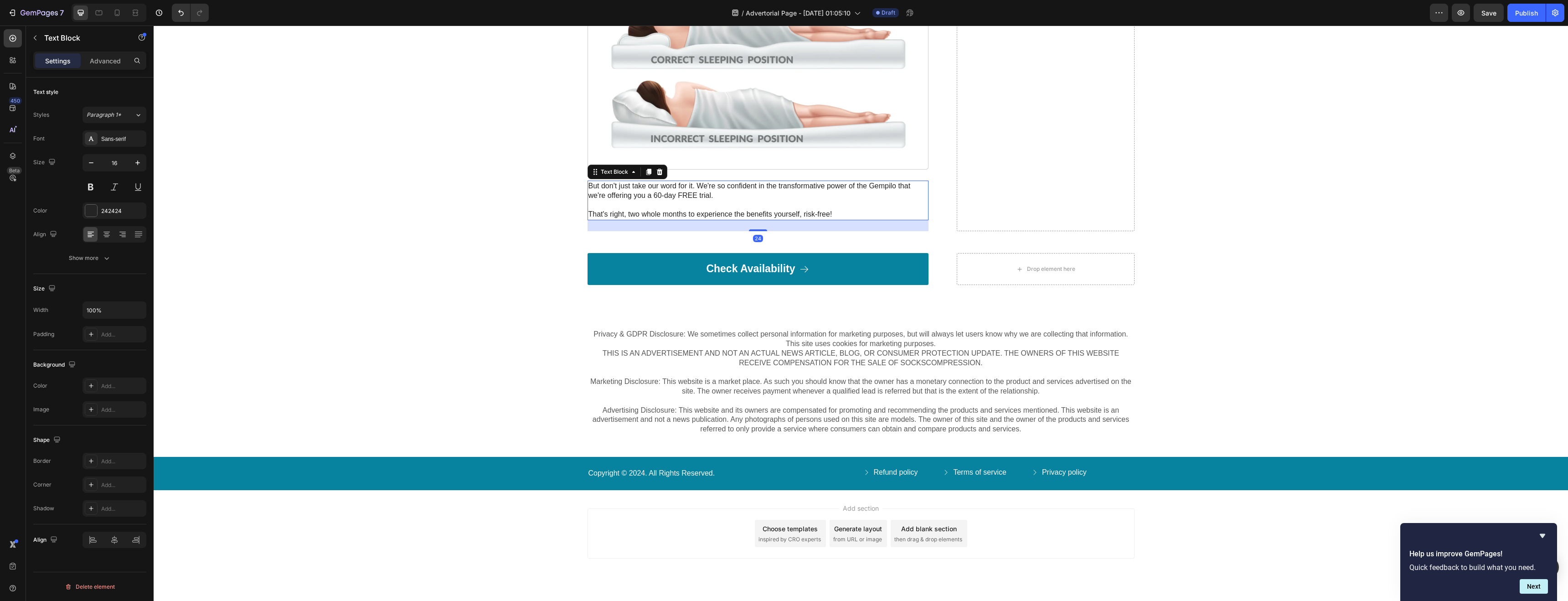
click at [651, 189] on p "But don't just take our word for it. We're so confident in the transformative p…" at bounding box center [758, 200] width 339 height 38
click at [659, 168] on icon at bounding box center [660, 172] width 7 height 7
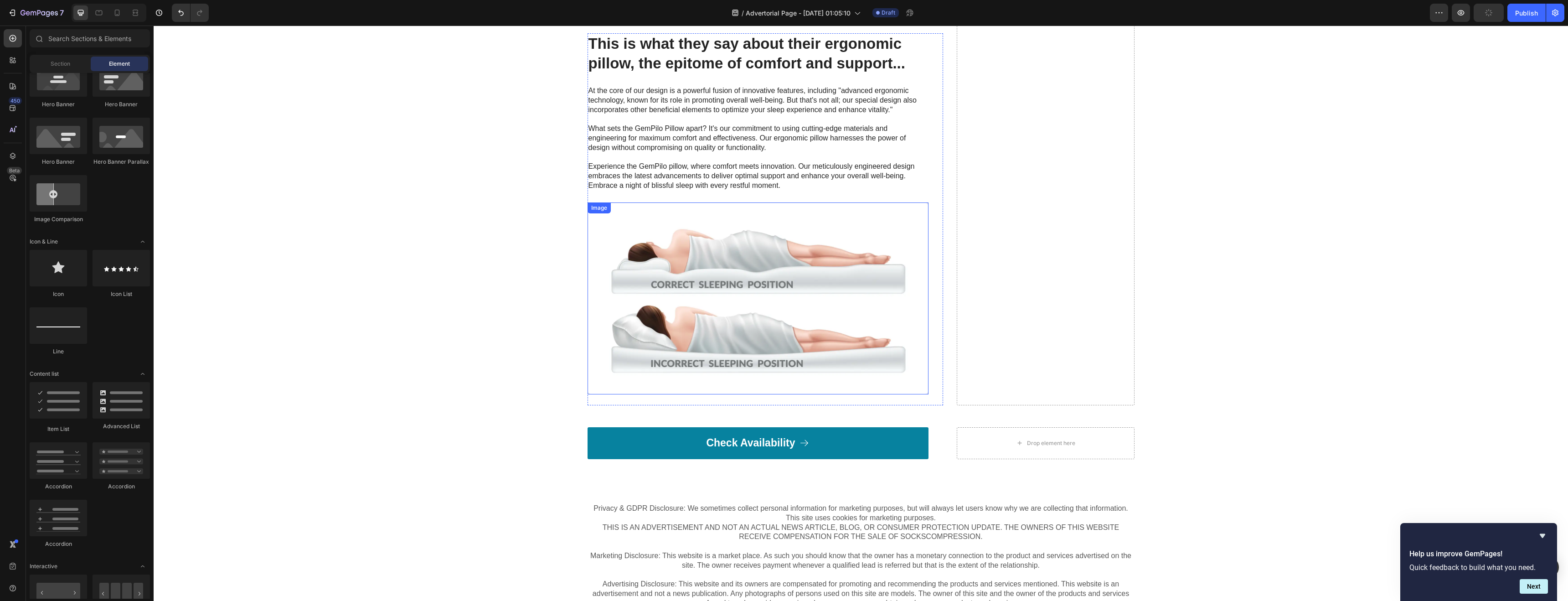
scroll to position [2657, 0]
click at [669, 226] on img at bounding box center [758, 299] width 341 height 192
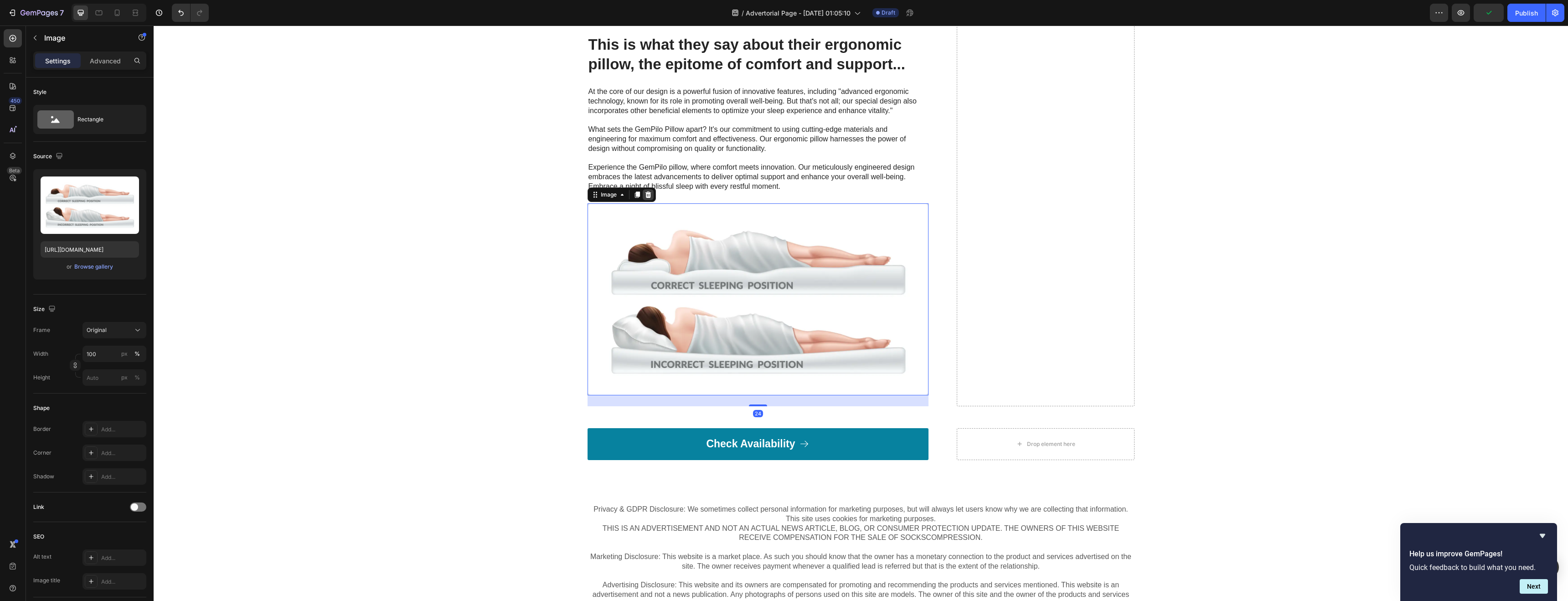
click at [647, 191] on icon at bounding box center [648, 195] width 7 height 7
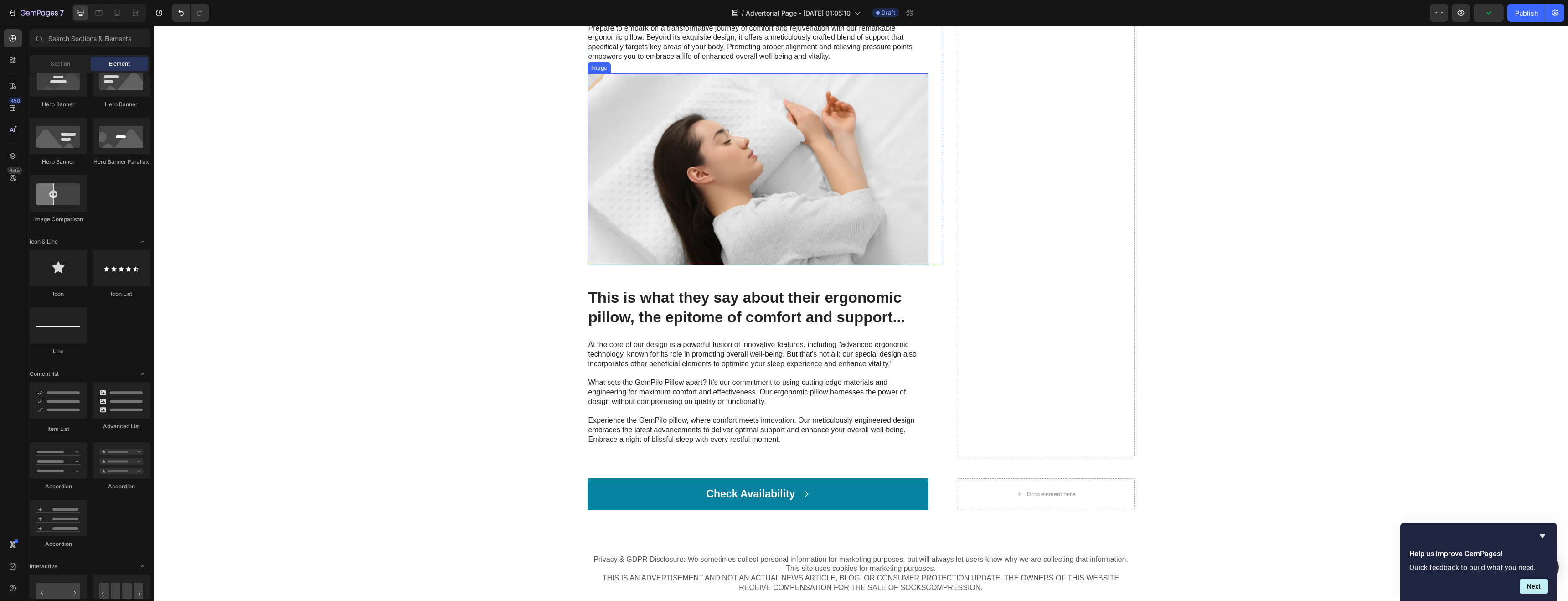
scroll to position [2339, 0]
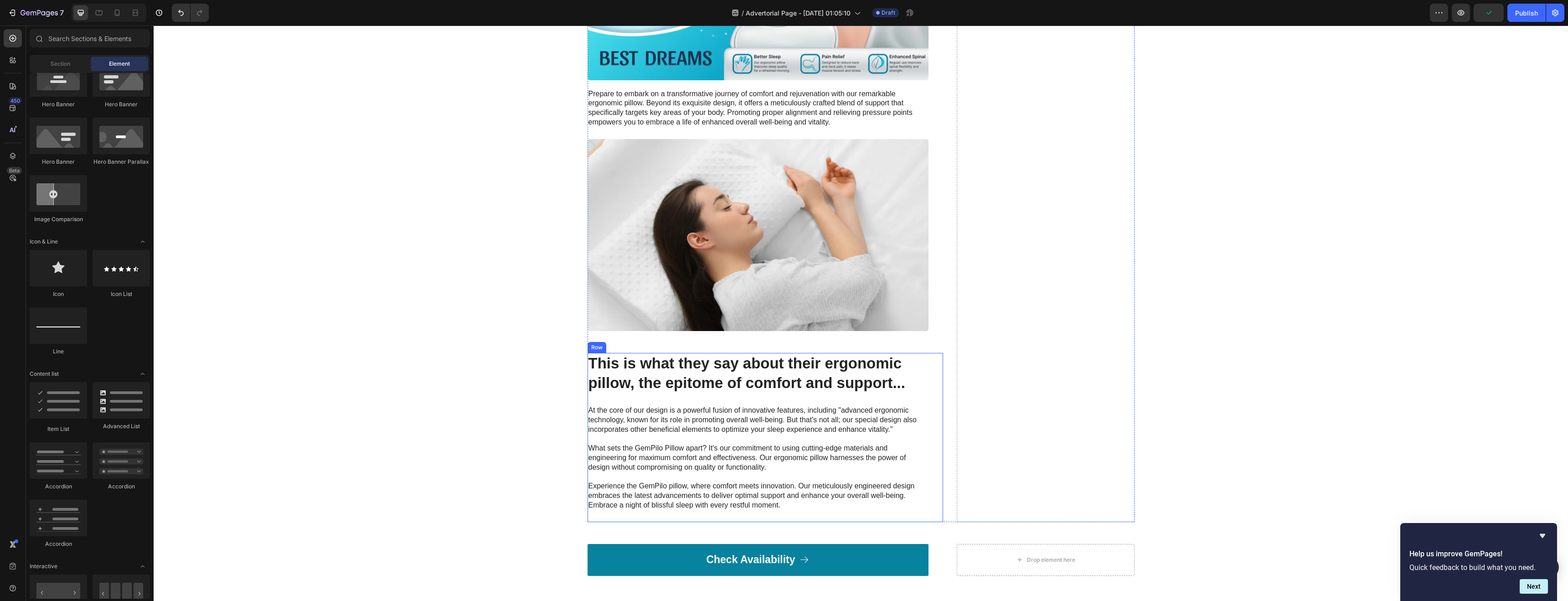
click at [693, 378] on div "This is what they say about their ergonomic pillow, the epitome of comfort and …" at bounding box center [758, 438] width 341 height 169
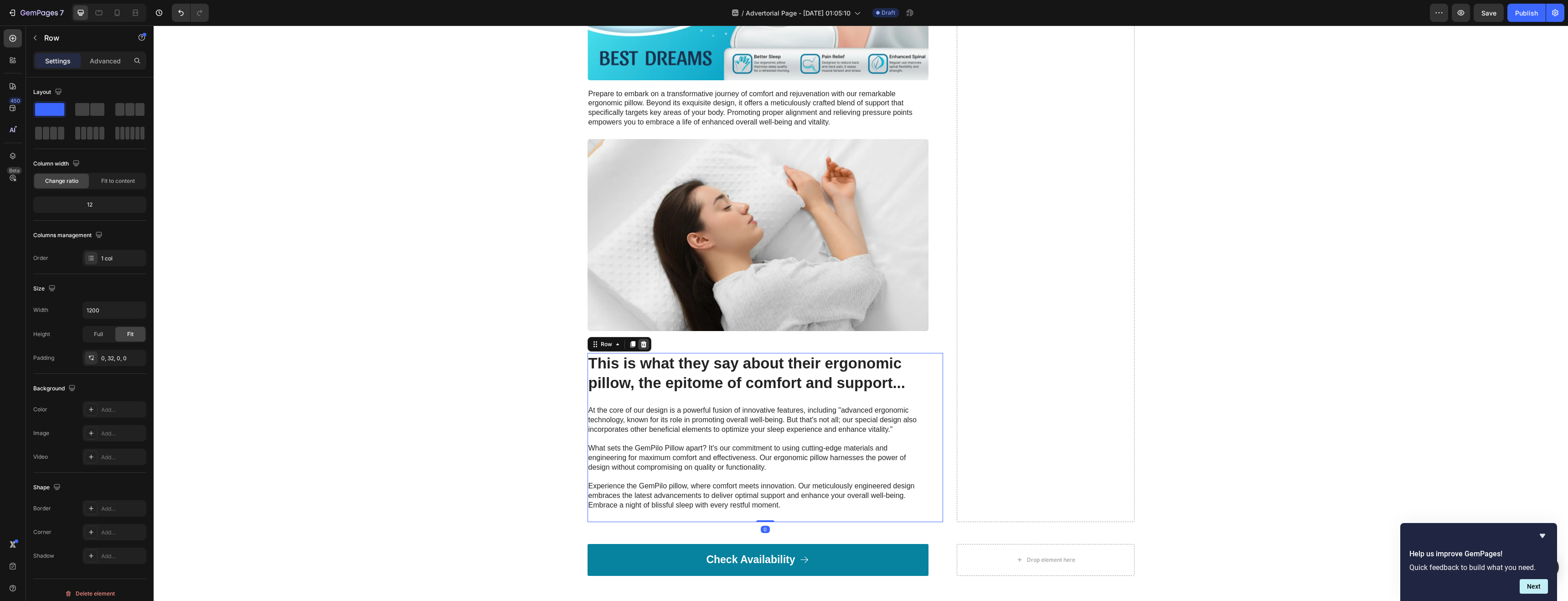
click at [642, 341] on icon at bounding box center [643, 344] width 6 height 6
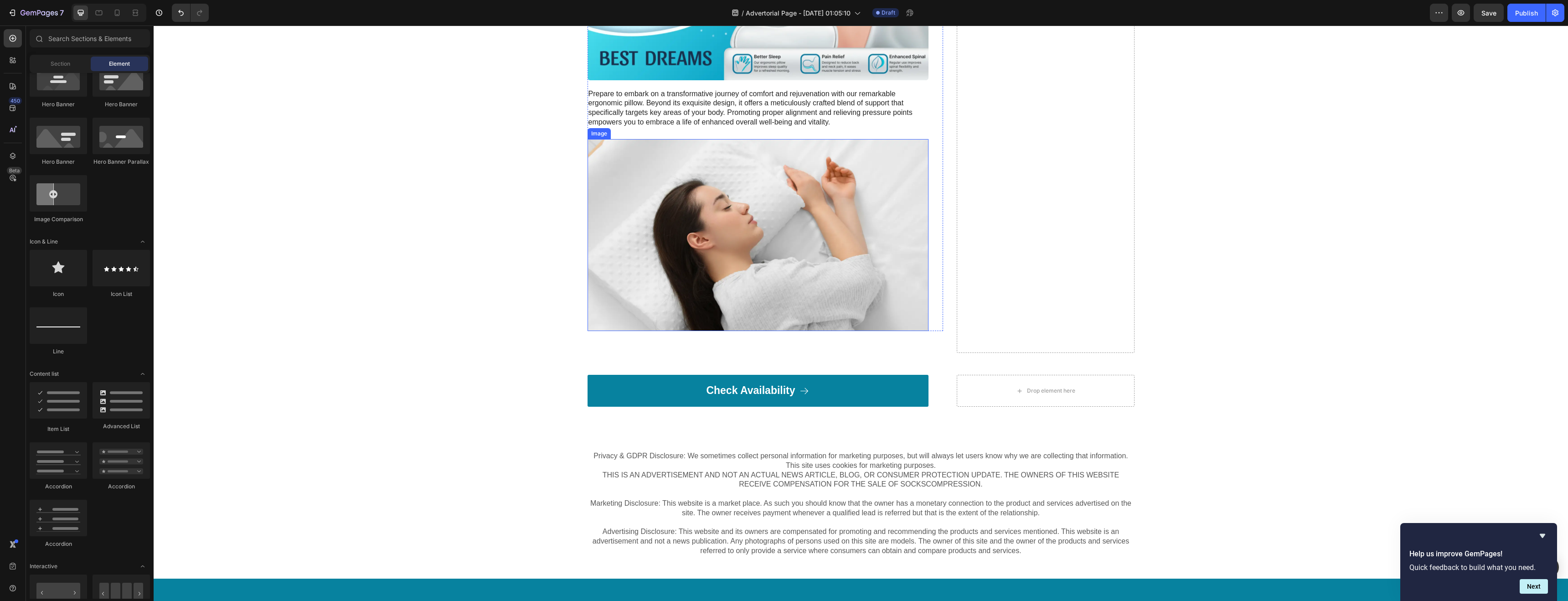
click at [665, 281] on img at bounding box center [758, 234] width 341 height 192
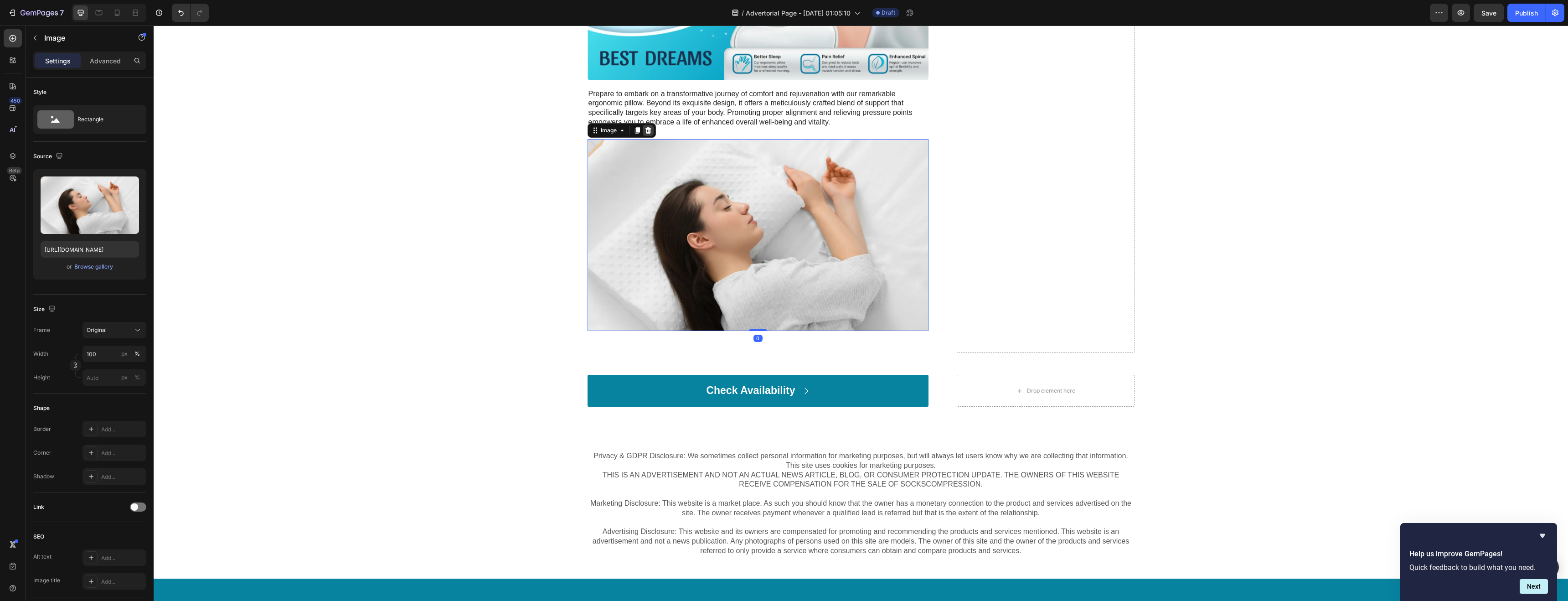
click at [645, 127] on icon at bounding box center [648, 130] width 7 height 7
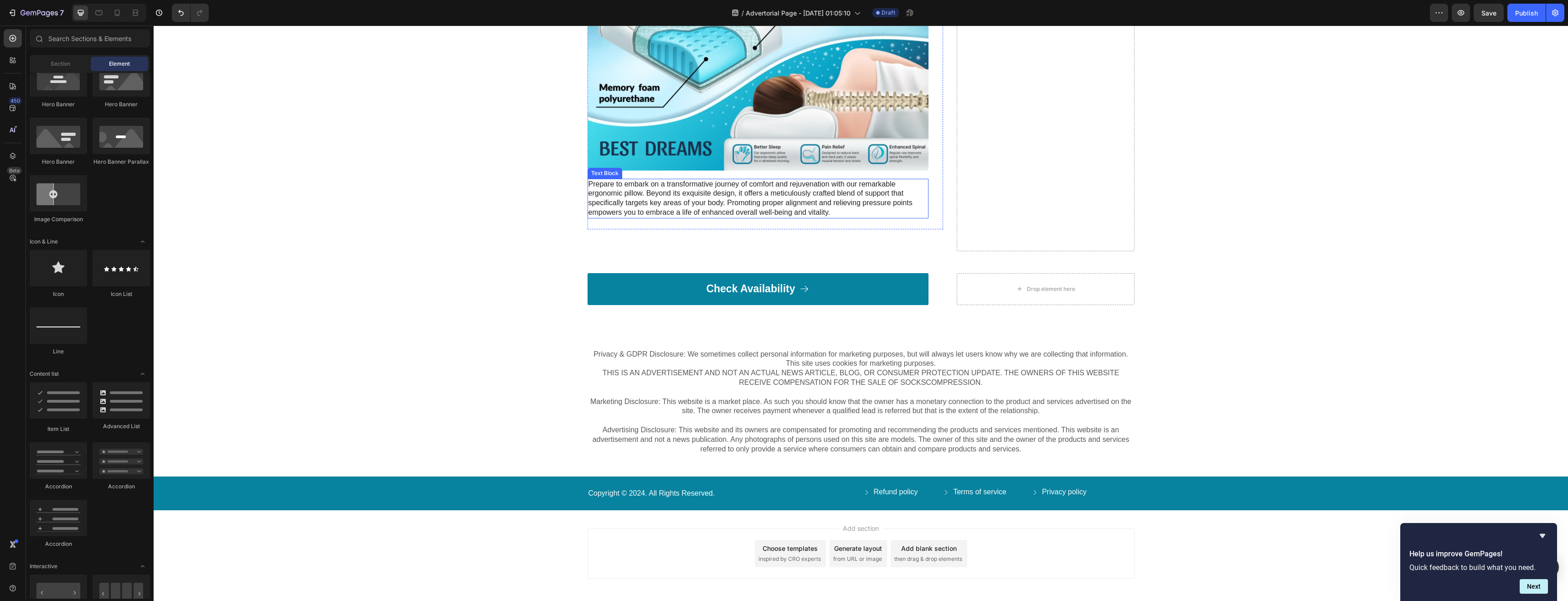
scroll to position [2215, 0]
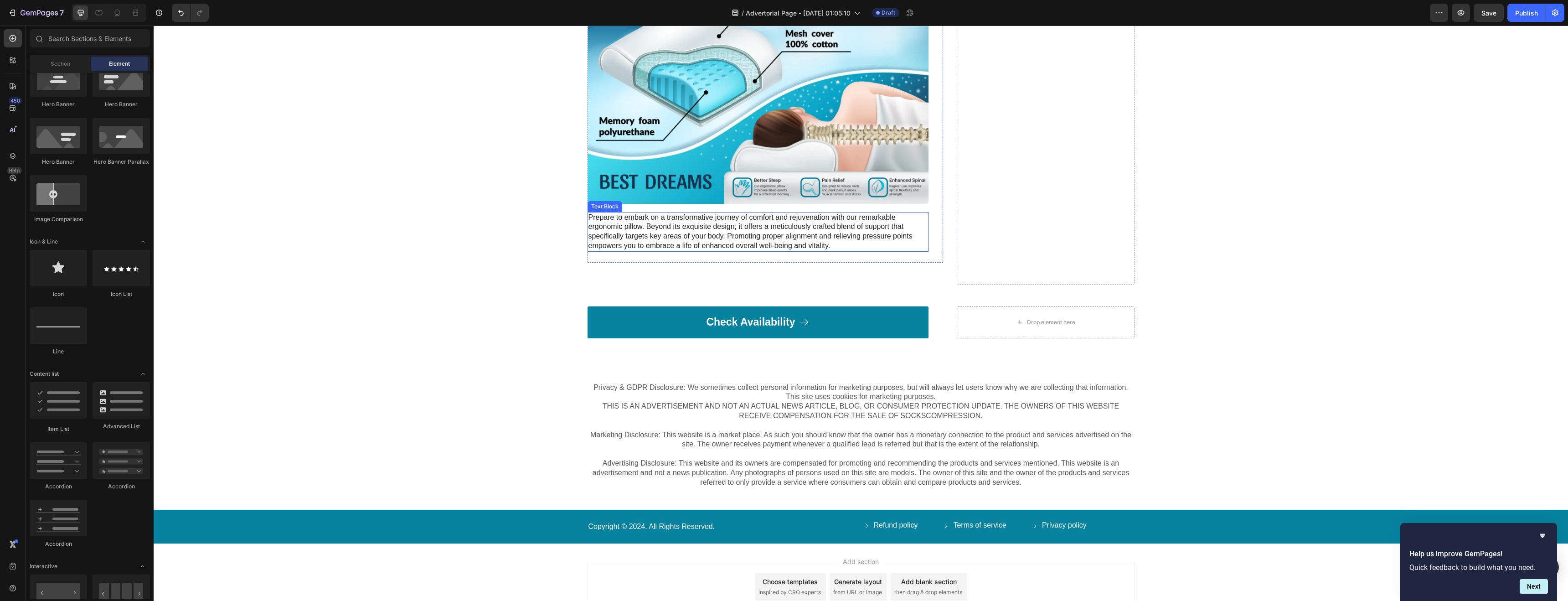
click at [673, 220] on p "Prepare to embark on a transformative journey of comfort and rejuvenation with …" at bounding box center [758, 232] width 339 height 38
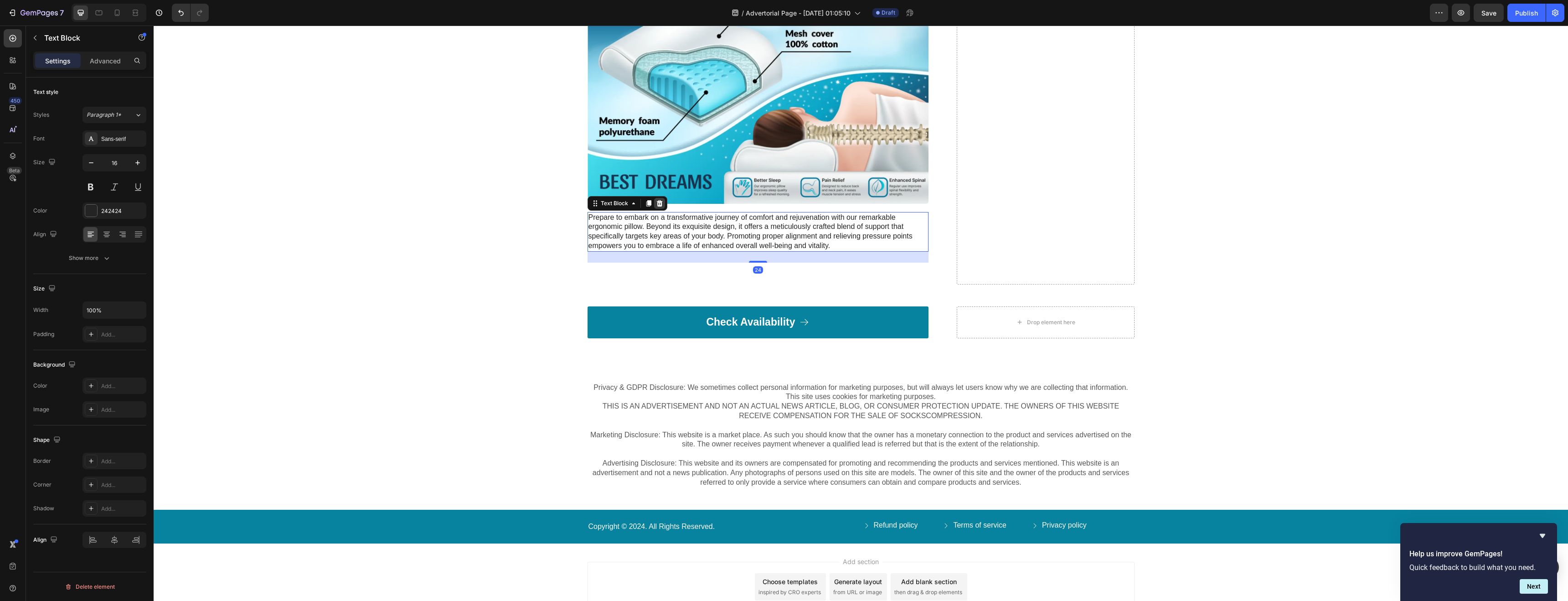
click at [657, 200] on icon at bounding box center [659, 203] width 6 height 6
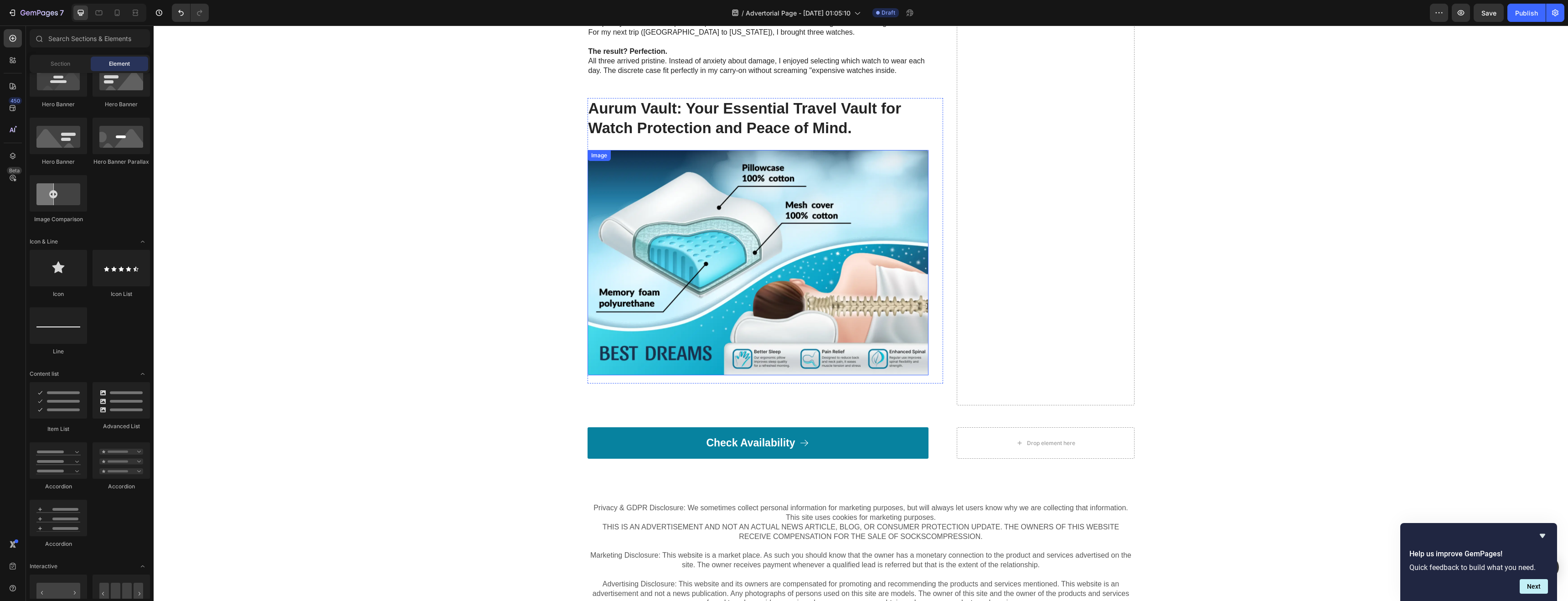
scroll to position [2033, 0]
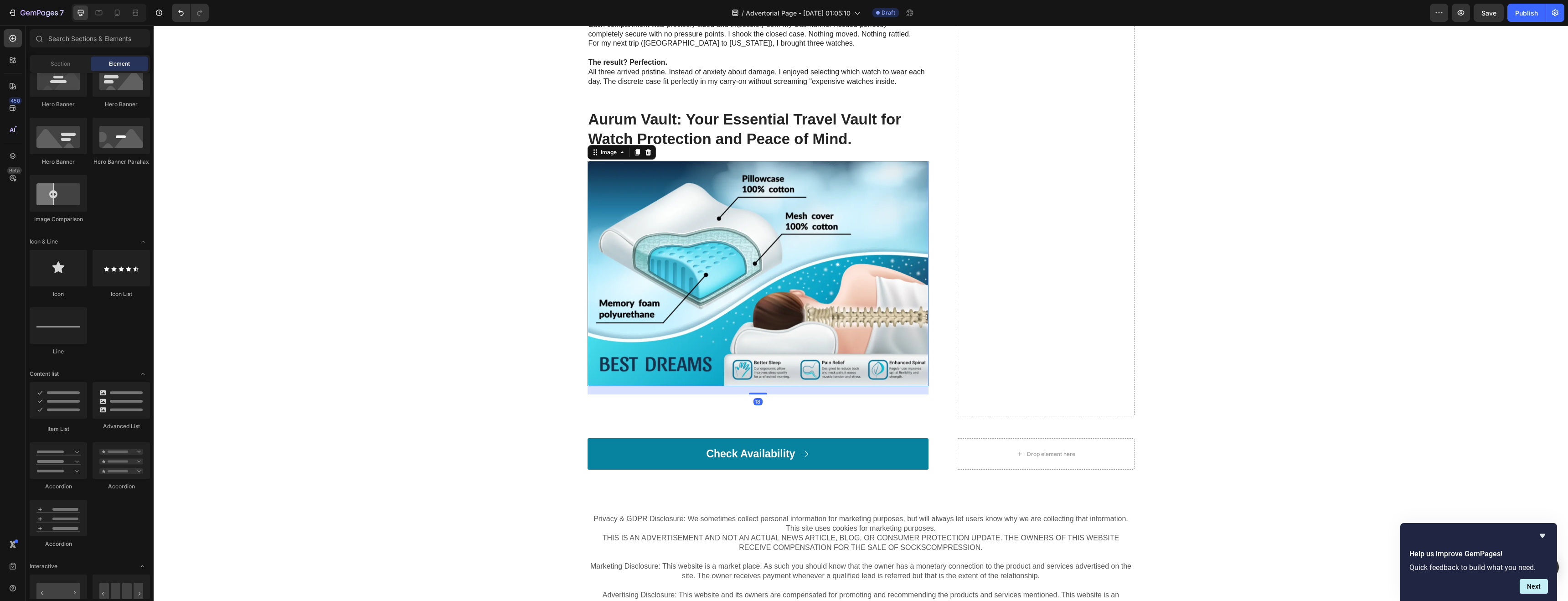
click at [688, 257] on img at bounding box center [758, 273] width 341 height 225
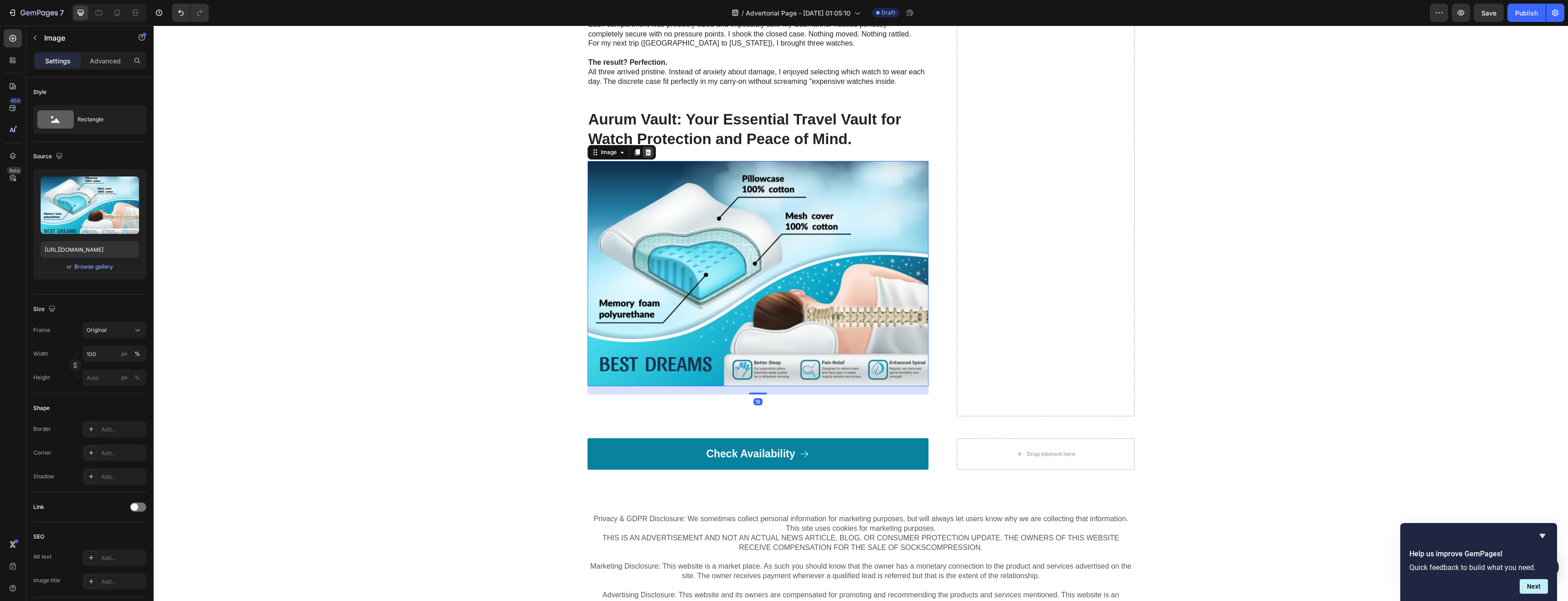
click at [645, 149] on icon at bounding box center [648, 152] width 7 height 7
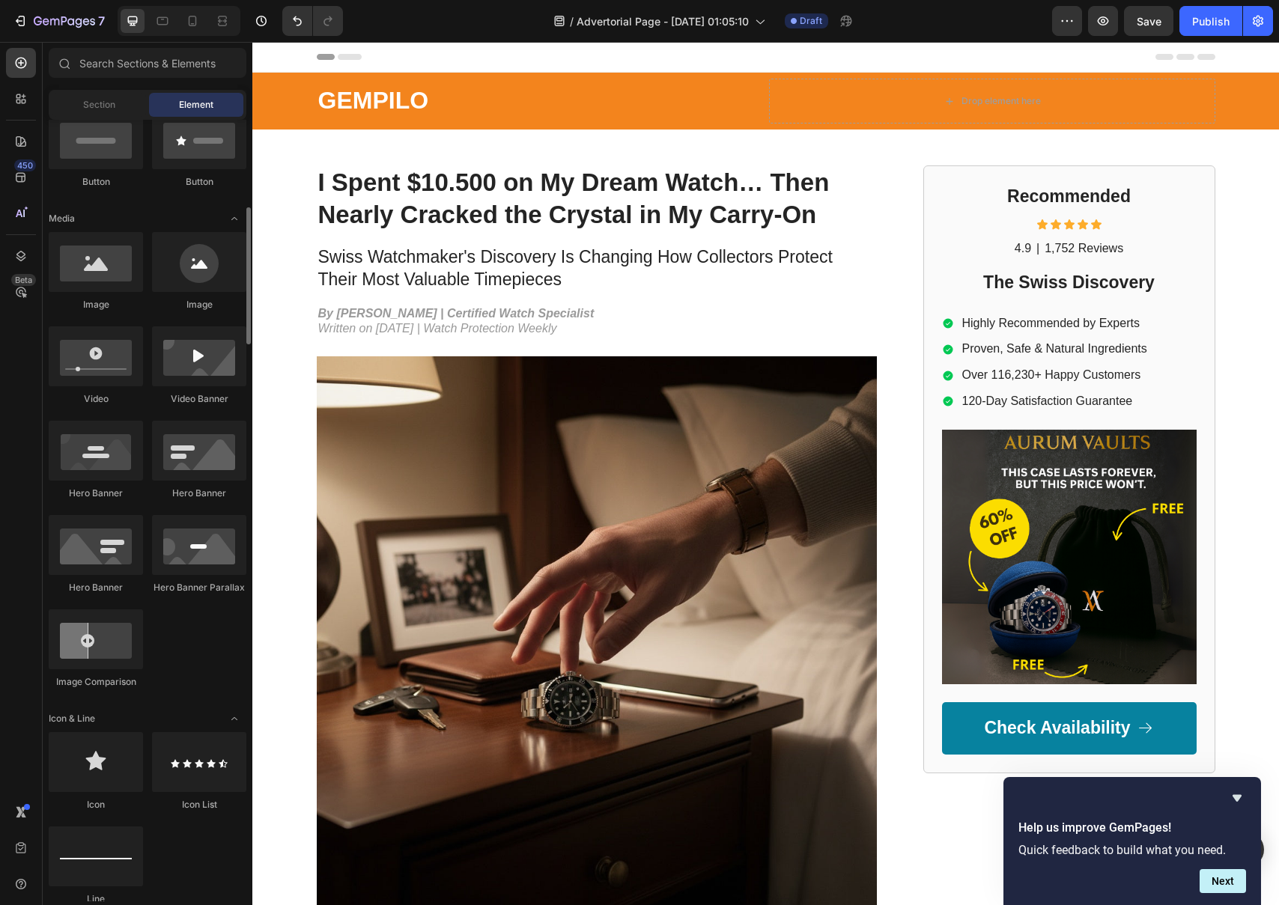
scroll to position [0, 0]
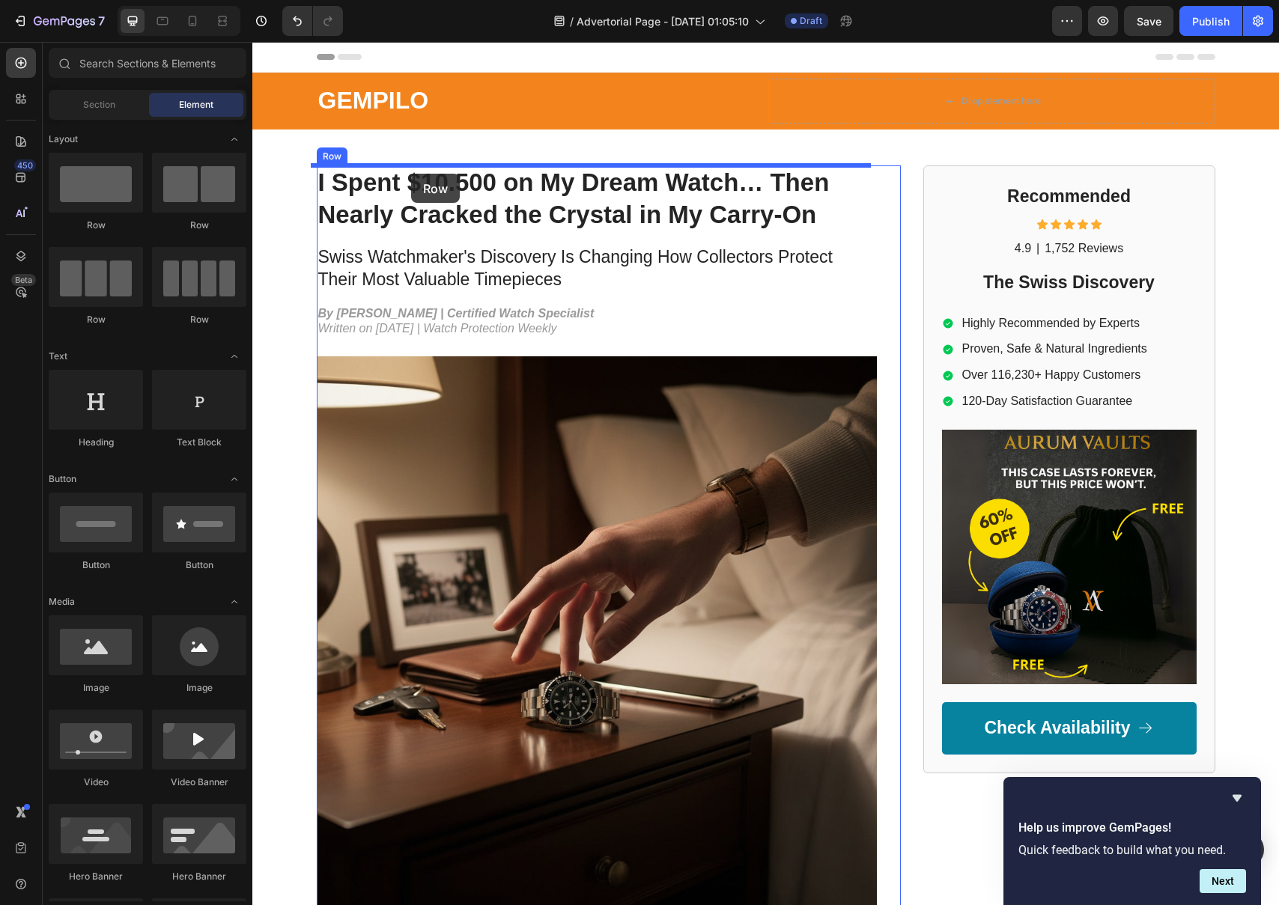
drag, startPoint x: 359, startPoint y: 248, endPoint x: 411, endPoint y: 174, distance: 90.4
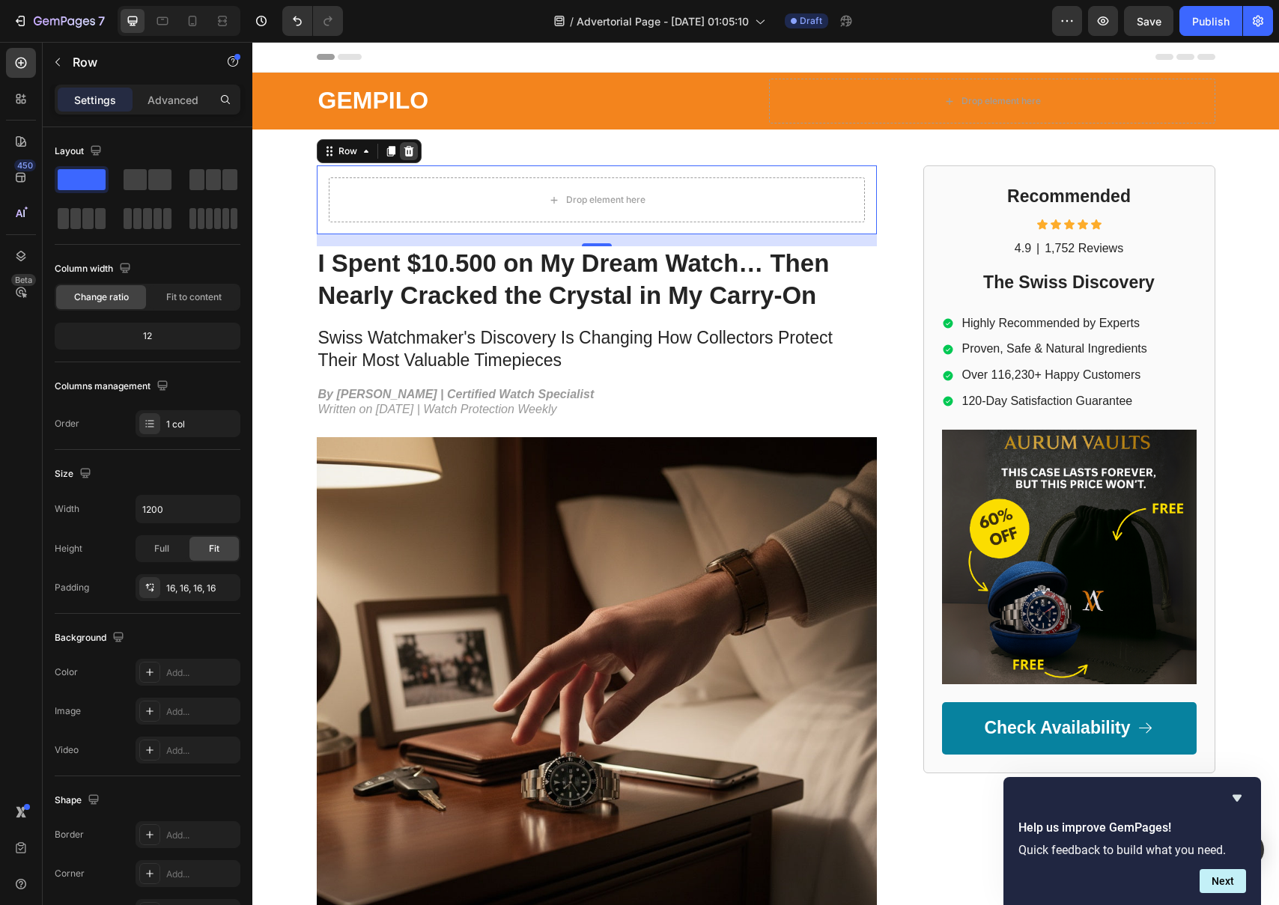
click at [403, 154] on icon at bounding box center [409, 151] width 12 height 12
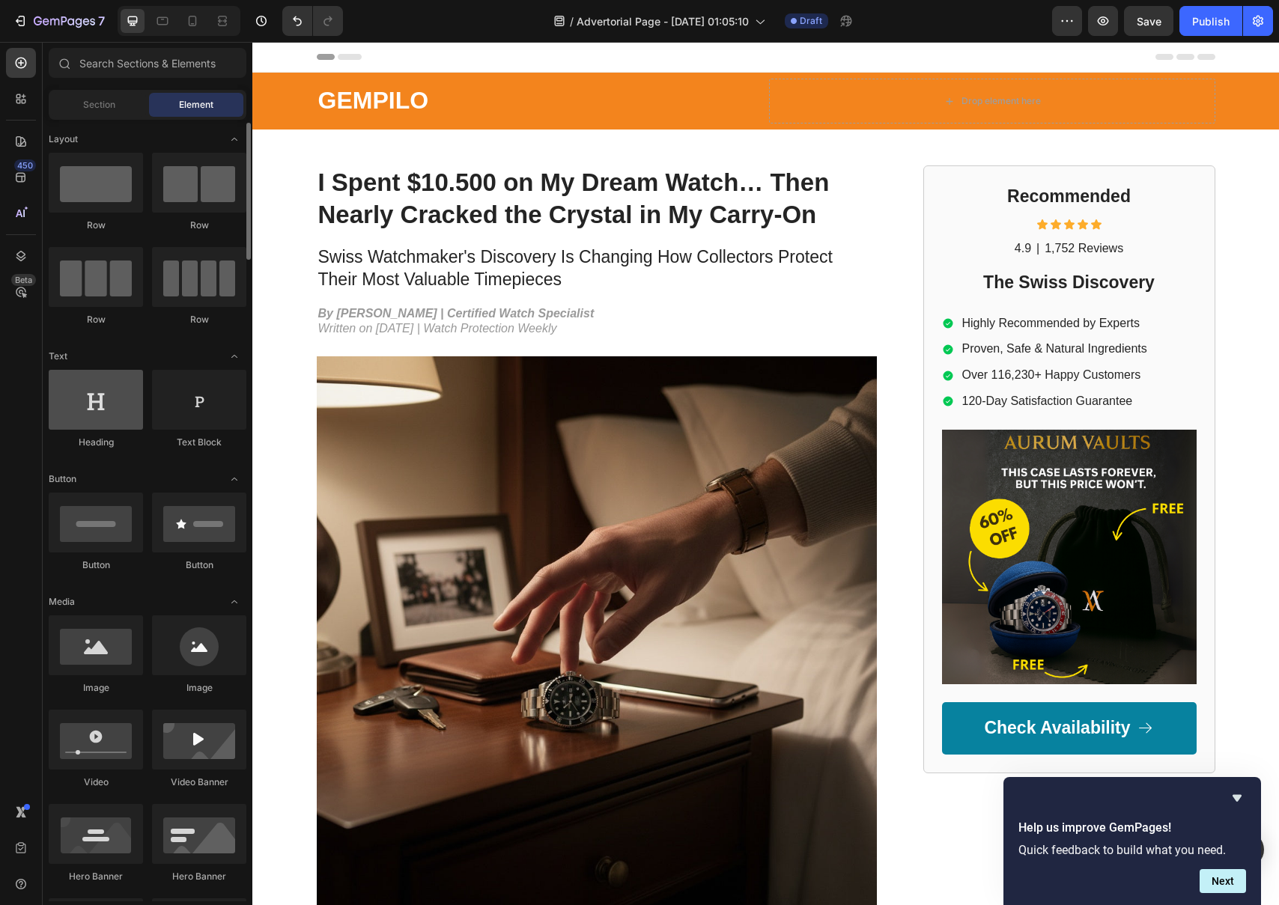
scroll to position [109, 0]
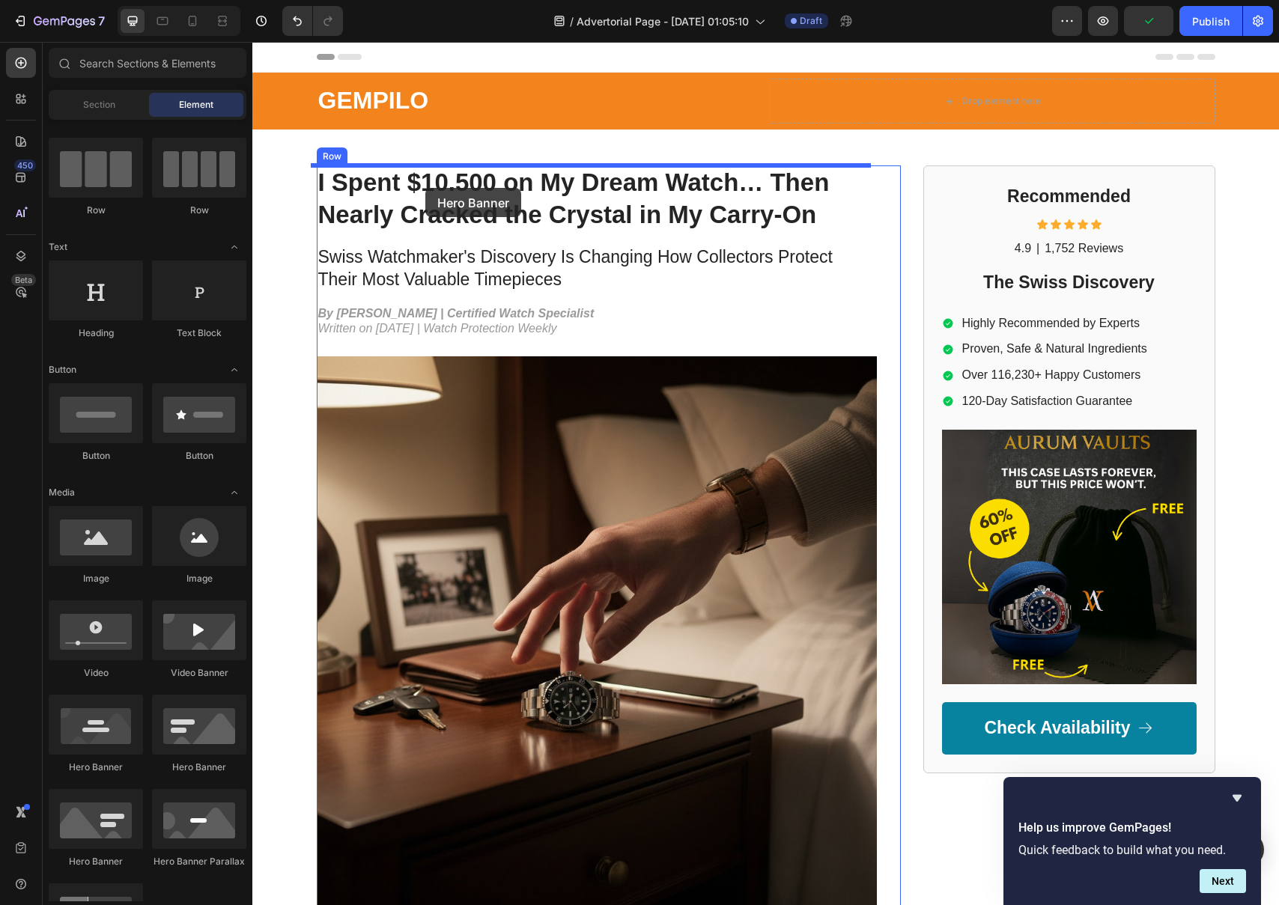
drag, startPoint x: 366, startPoint y: 776, endPoint x: 425, endPoint y: 188, distance: 590.8
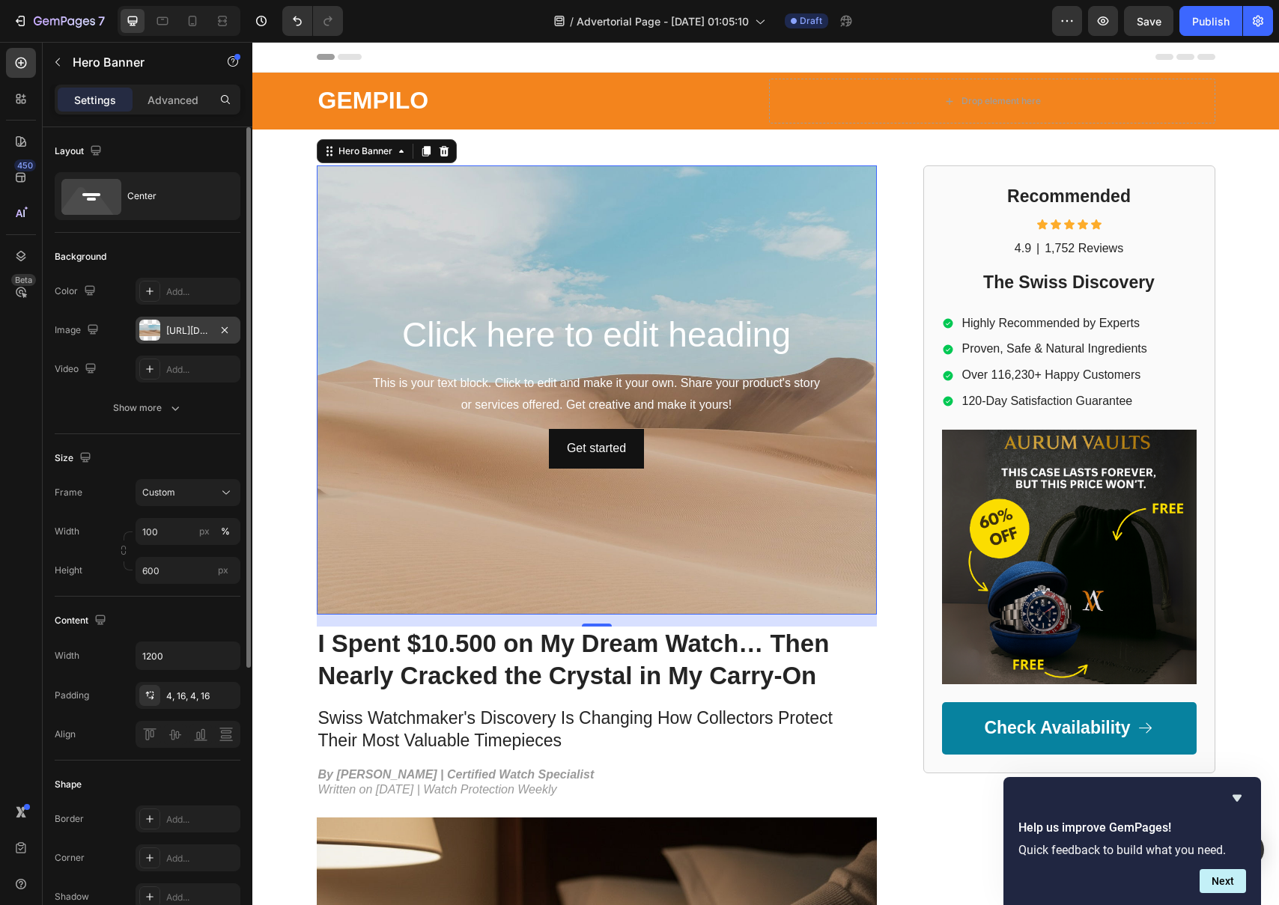
click at [160, 328] on div "[URL][DOMAIN_NAME]" at bounding box center [188, 330] width 105 height 27
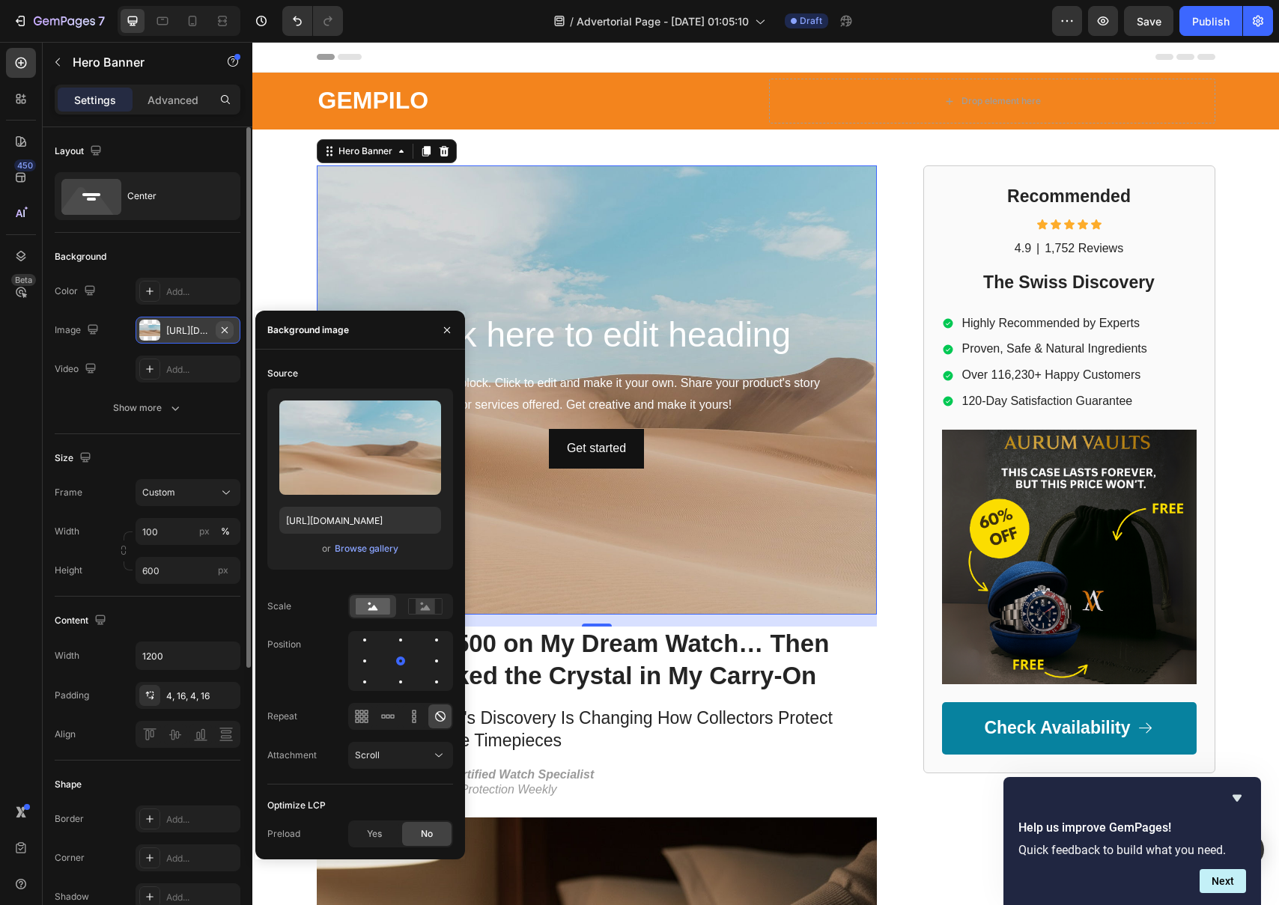
click at [222, 332] on icon "button" at bounding box center [225, 330] width 12 height 12
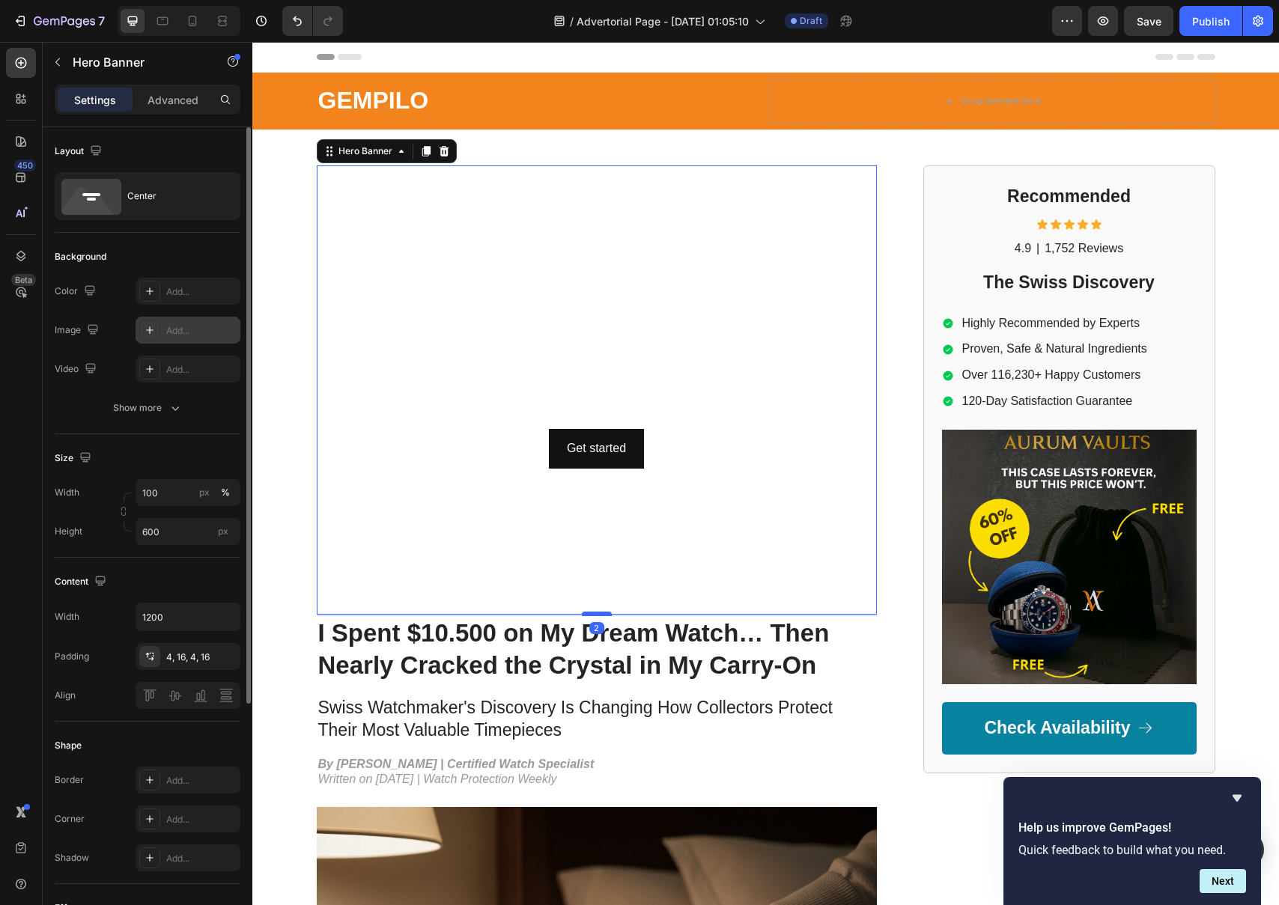
drag, startPoint x: 592, startPoint y: 624, endPoint x: 592, endPoint y: 613, distance: 10.5
click at [592, 613] on div at bounding box center [597, 614] width 30 height 4
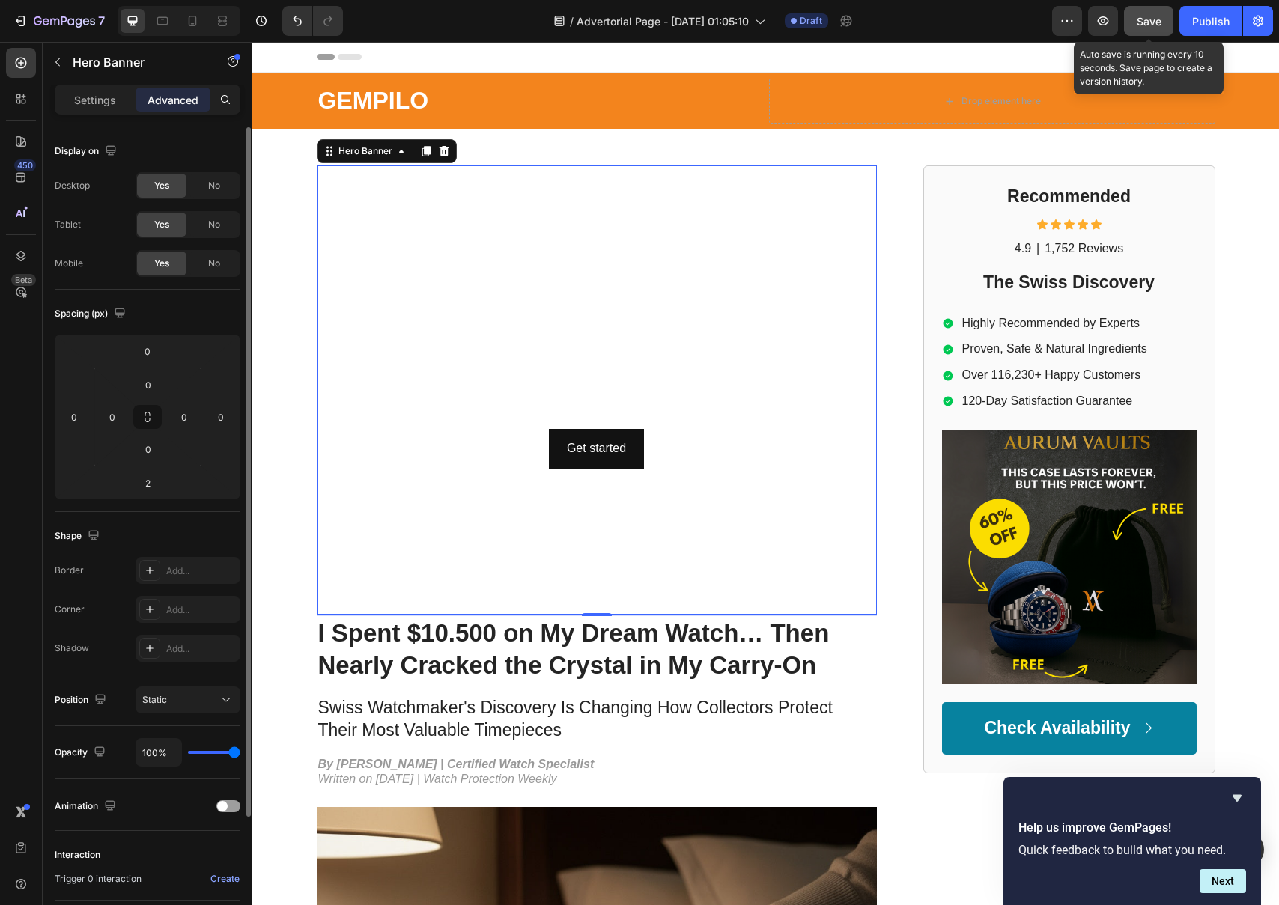
click at [1161, 15] on button "Save" at bounding box center [1148, 21] width 49 height 30
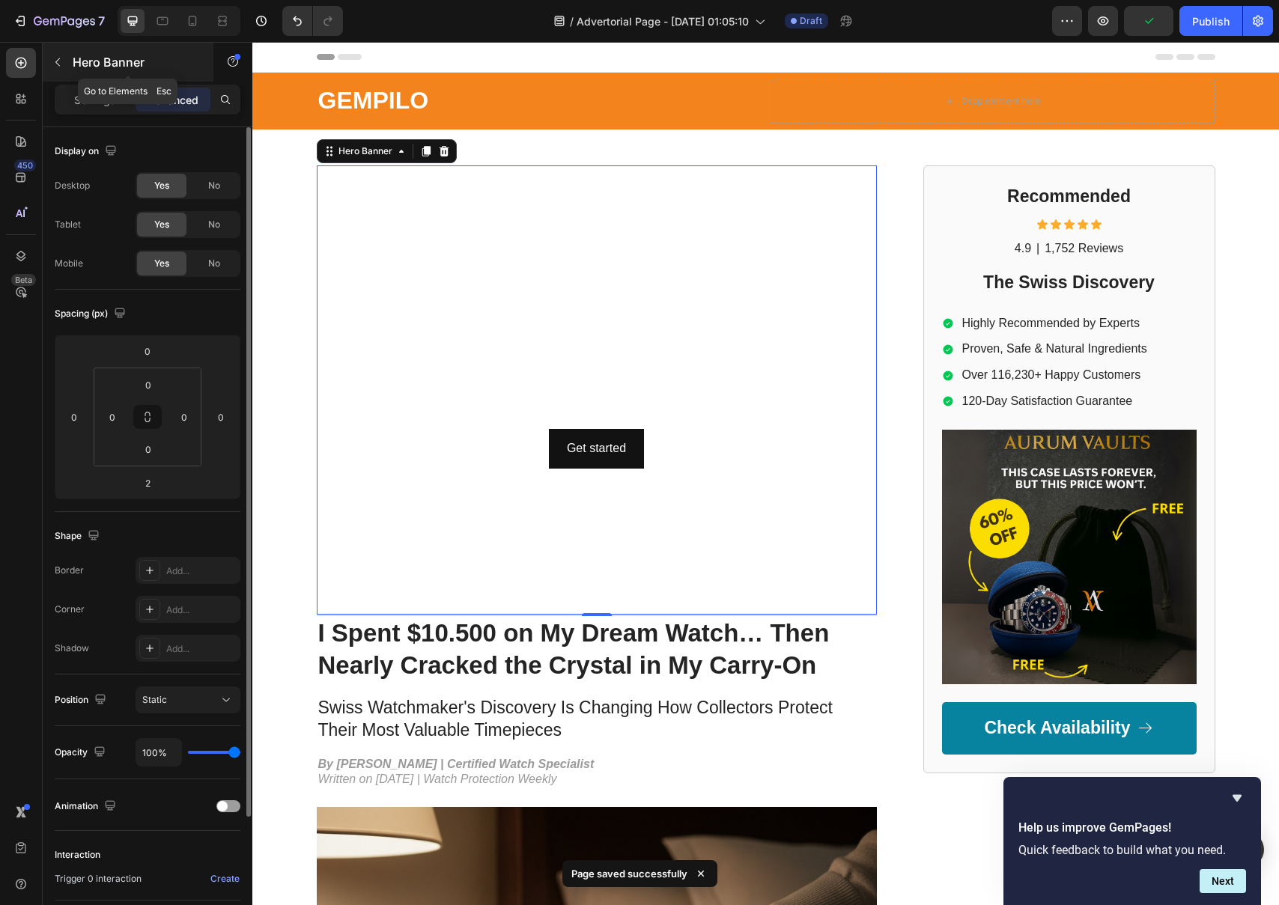
click at [55, 61] on icon "button" at bounding box center [58, 62] width 12 height 12
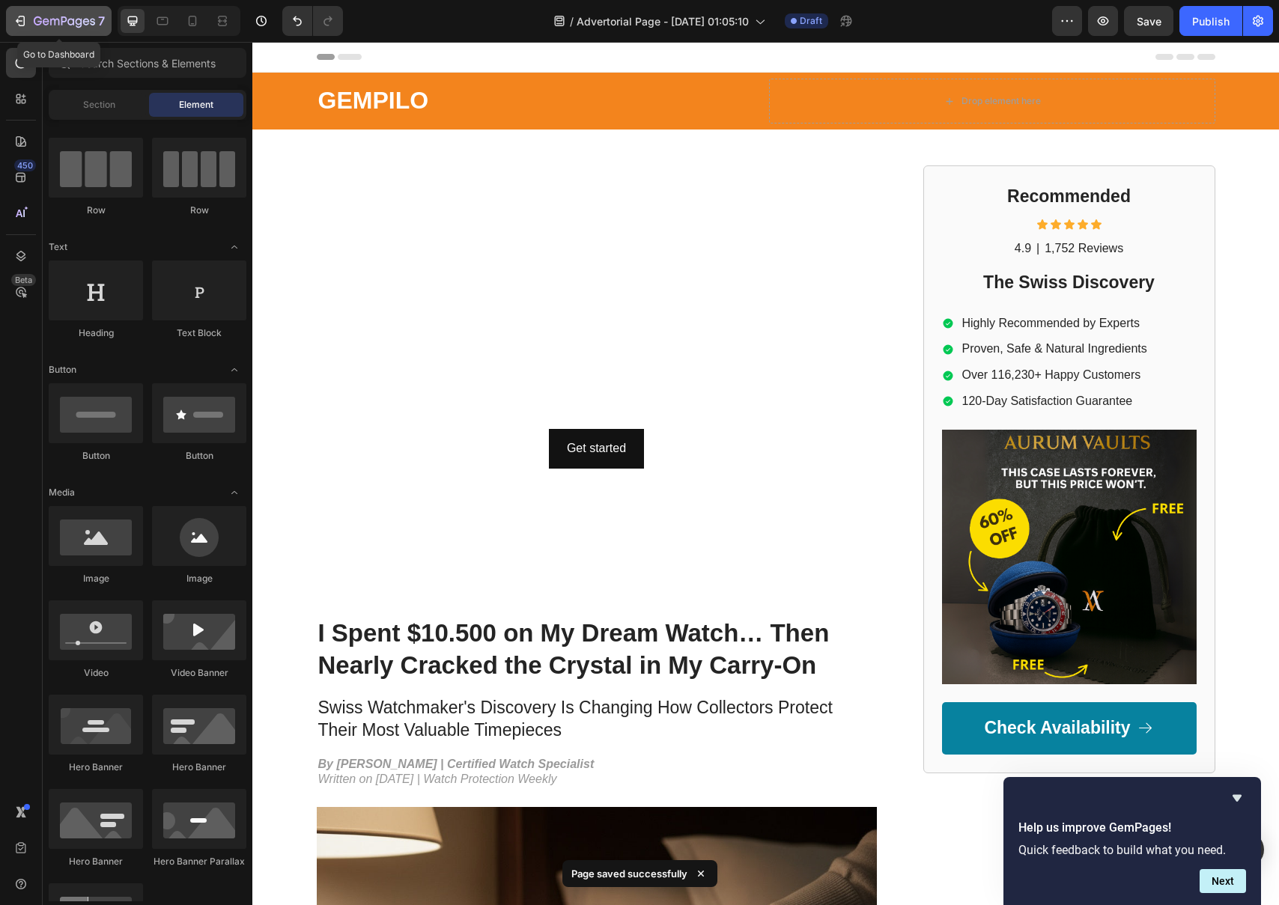
click at [34, 25] on icon "button" at bounding box center [64, 22] width 61 height 13
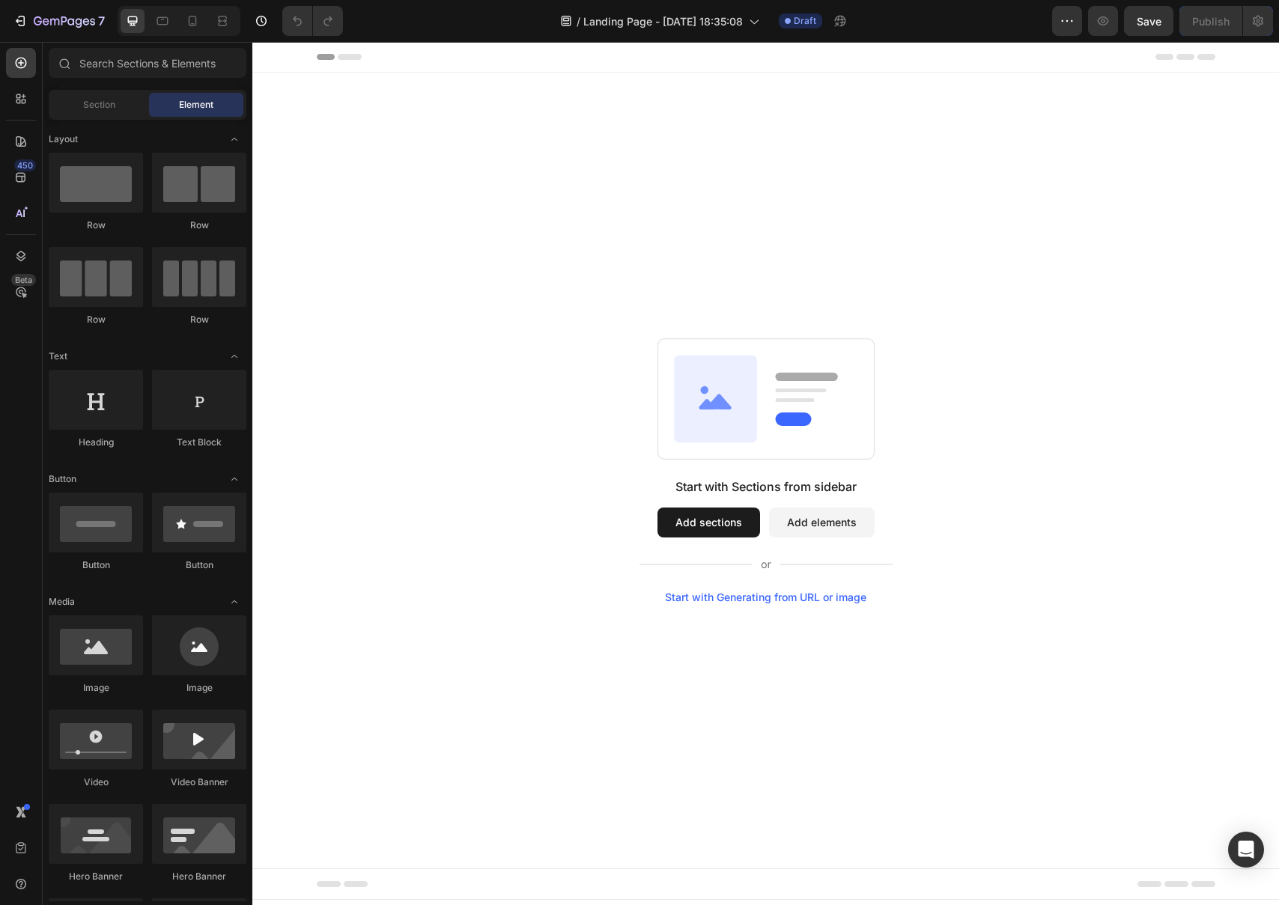
click at [695, 523] on button "Add sections" at bounding box center [708, 523] width 103 height 30
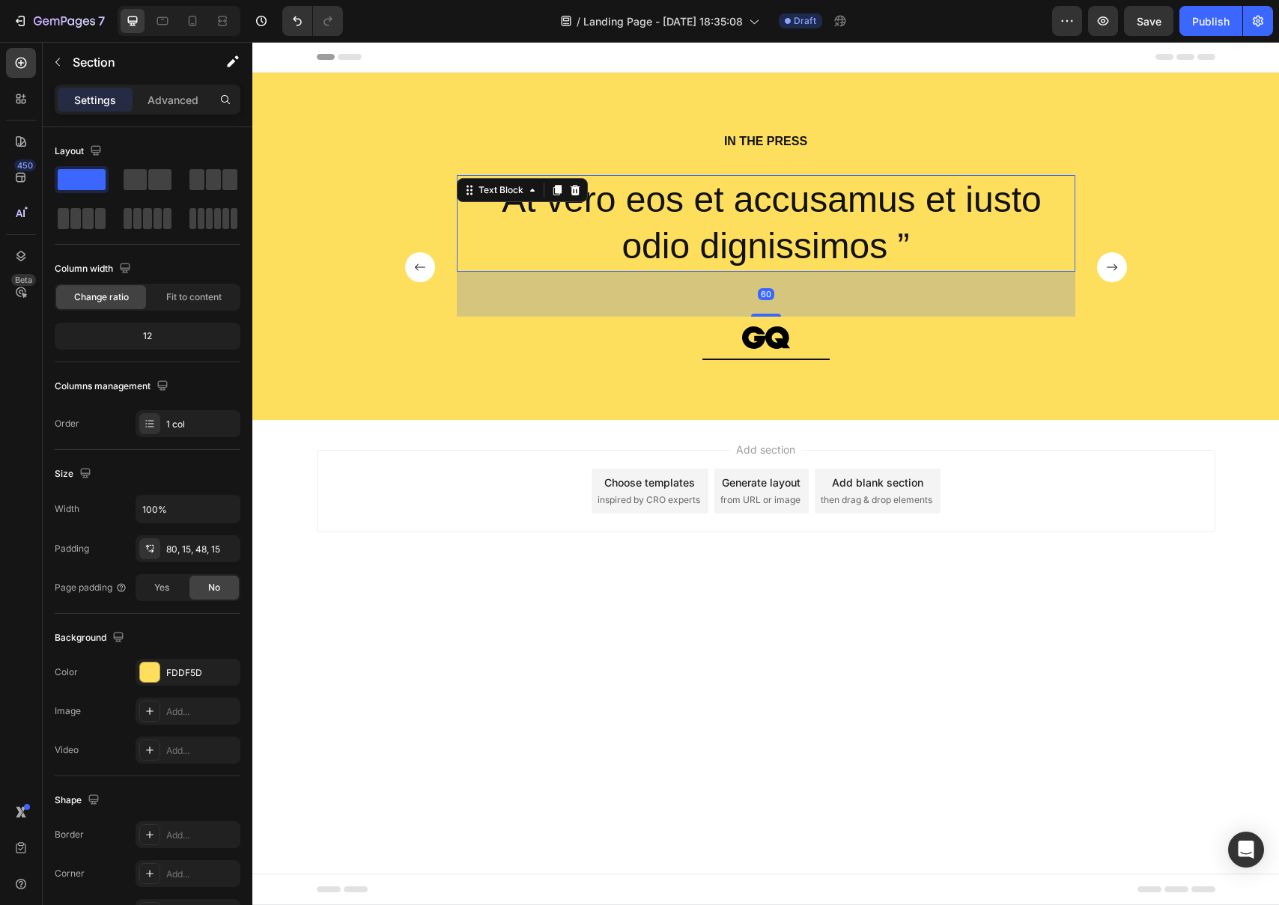
click at [737, 270] on div "“At vero eos et accusamus et iusto odio dignissimos ”" at bounding box center [766, 223] width 619 height 97
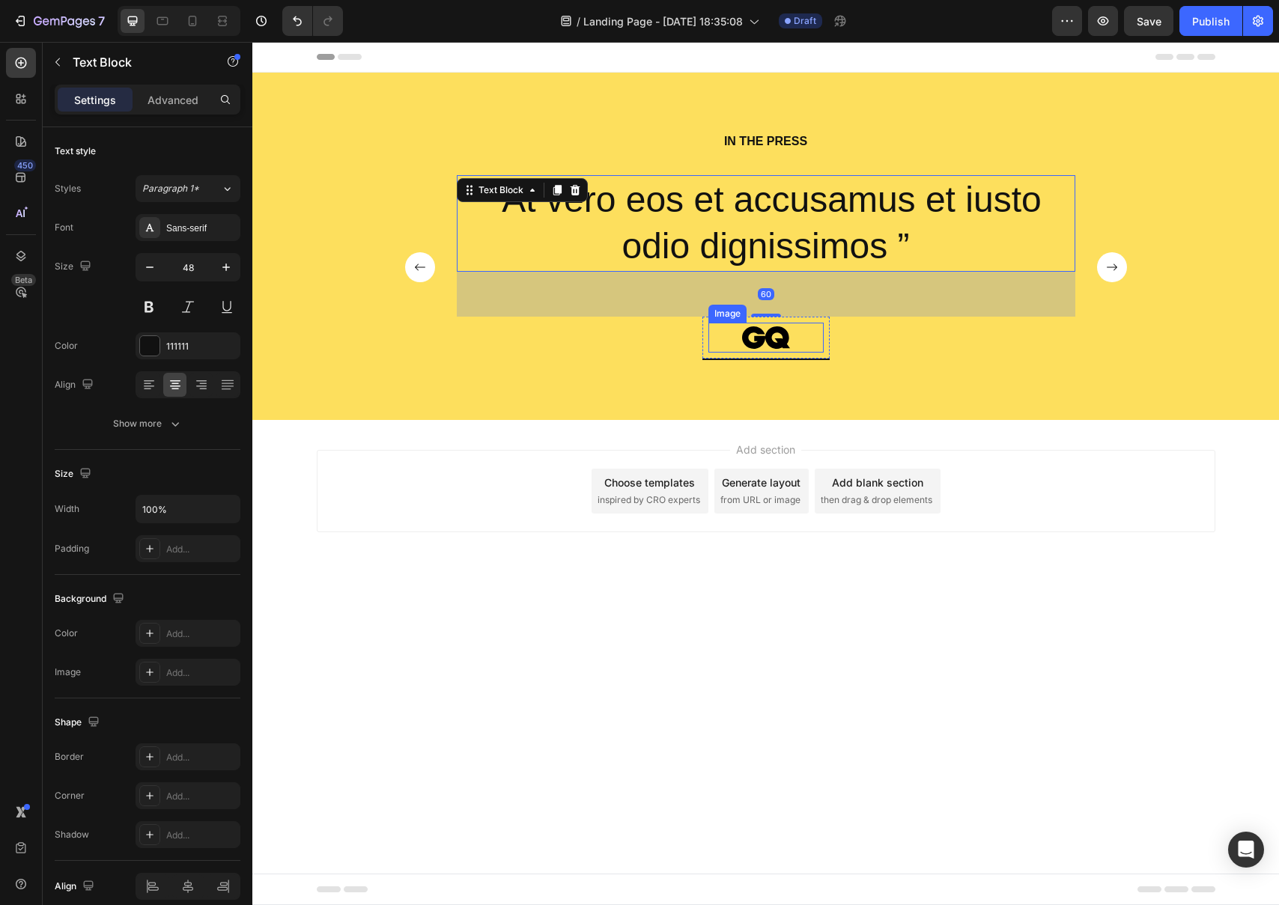
click at [772, 338] on img at bounding box center [765, 338] width 55 height 30
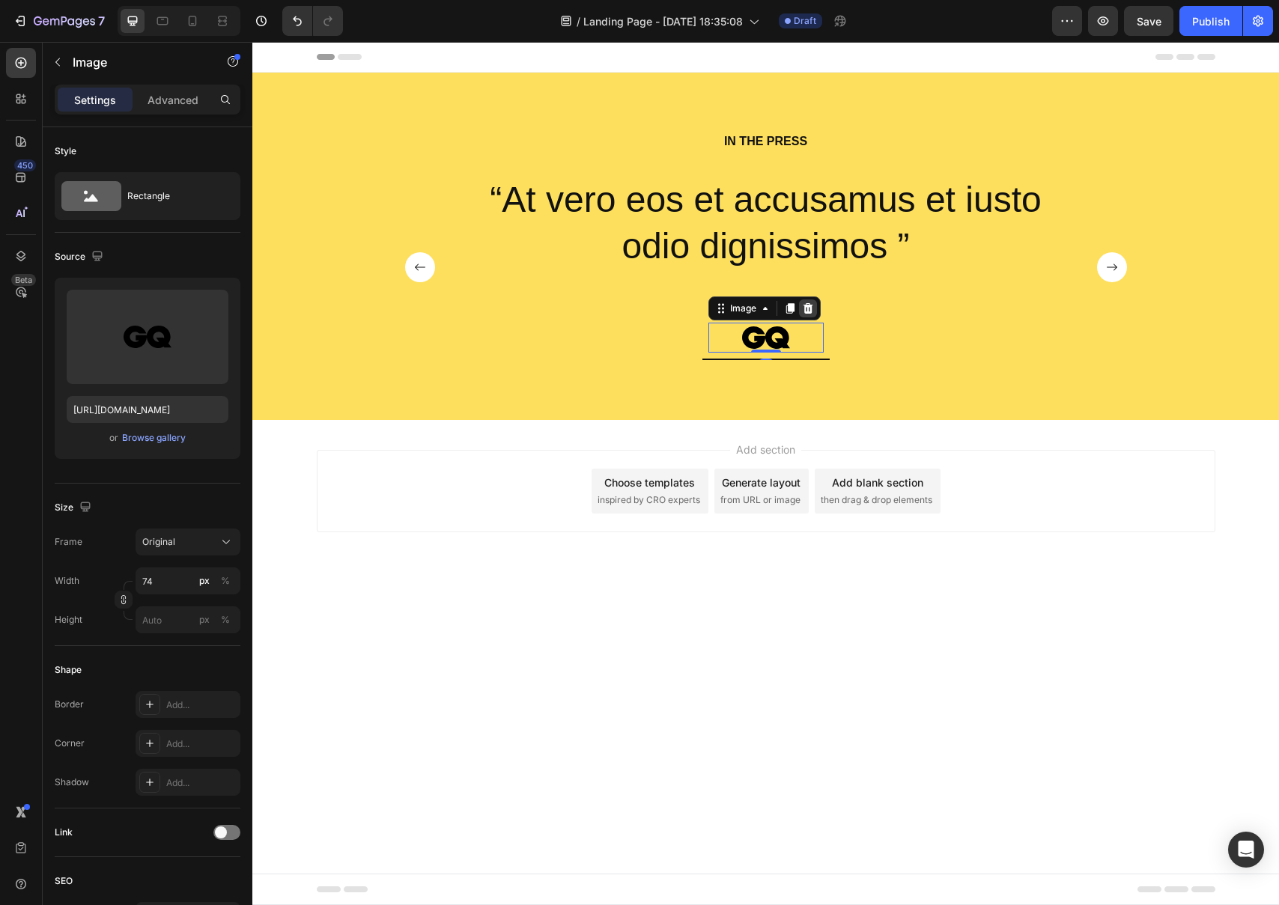
click at [809, 312] on icon at bounding box center [808, 308] width 10 height 10
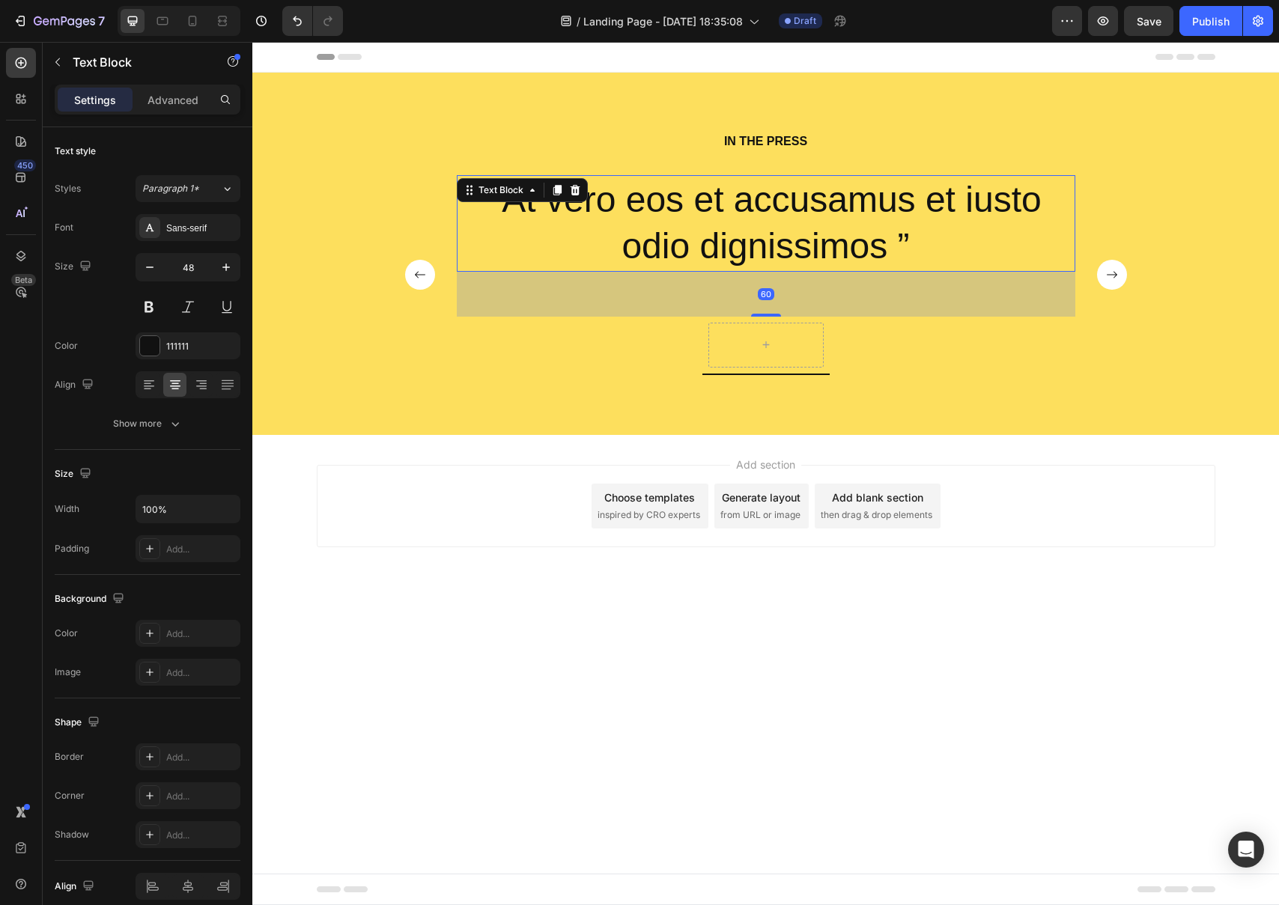
click at [809, 255] on p "“At vero eos et accusamus et iusto odio dignissimos ”" at bounding box center [766, 224] width 616 height 94
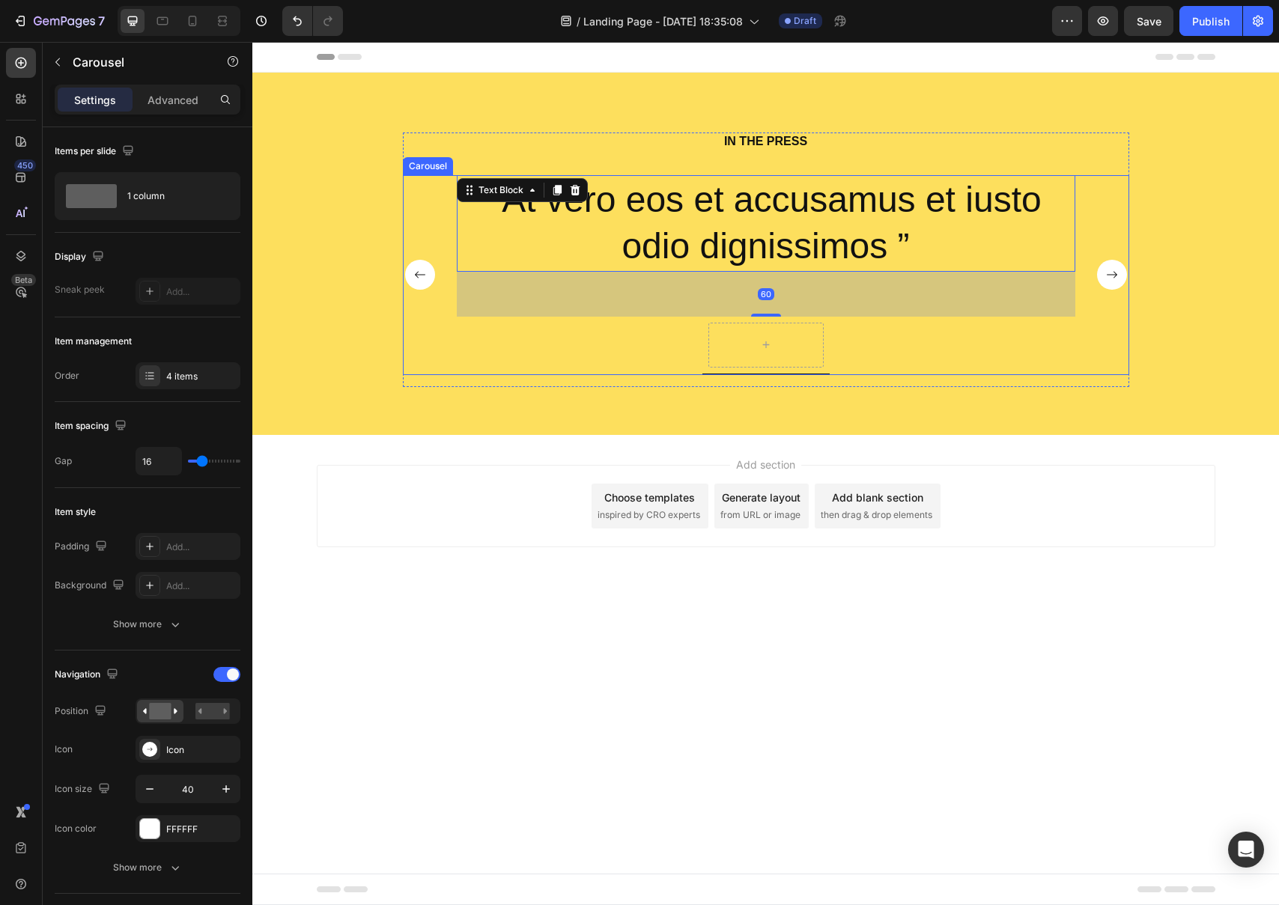
click at [457, 367] on div "“At vero eos et accusamus et iusto odio dignissimos ” Text Block 60 Row" at bounding box center [766, 275] width 619 height 200
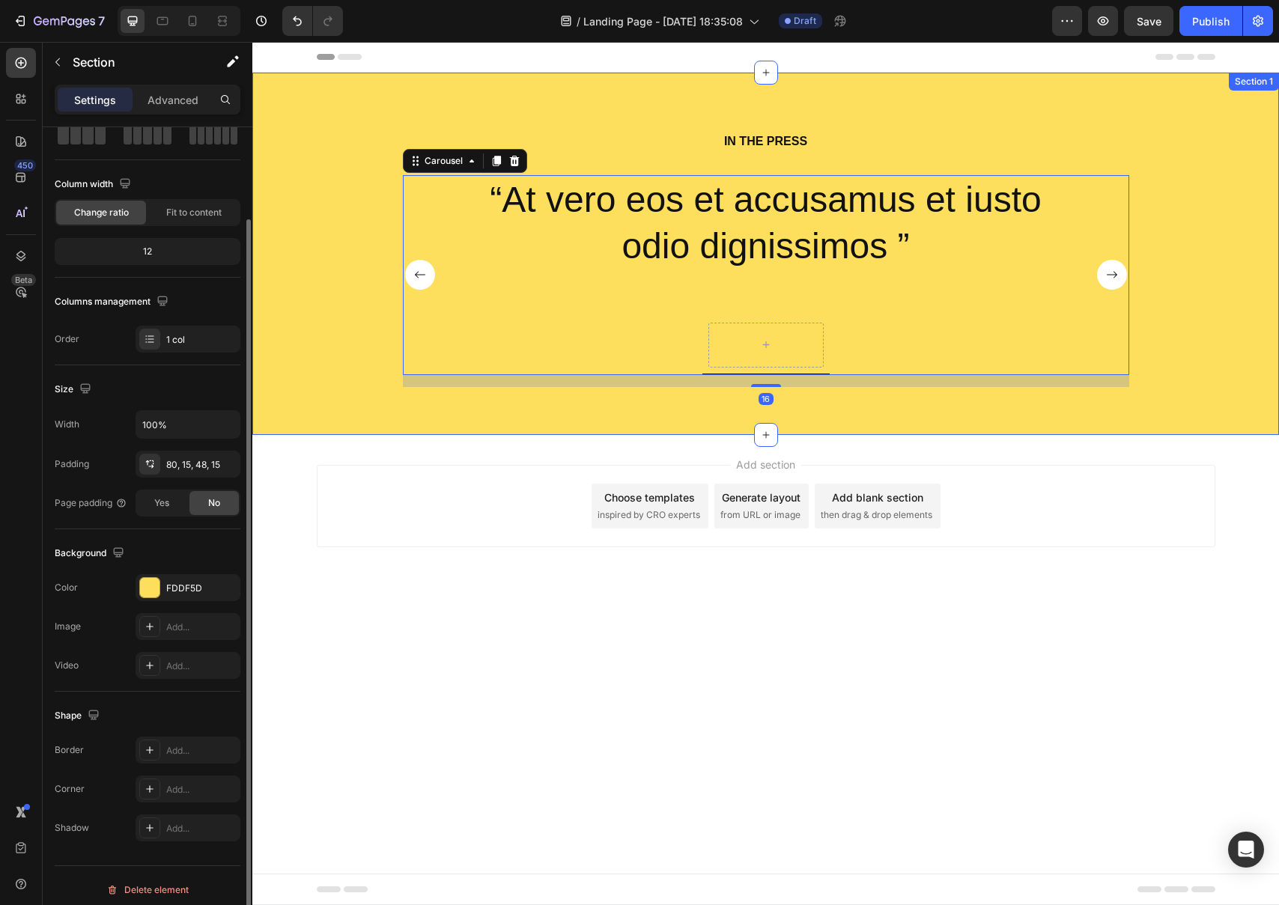
click at [344, 335] on div "IN THE PRESS Heading “At vero eos et accusamus et iusto odio dignissimos ” Text…" at bounding box center [766, 266] width 1004 height 267
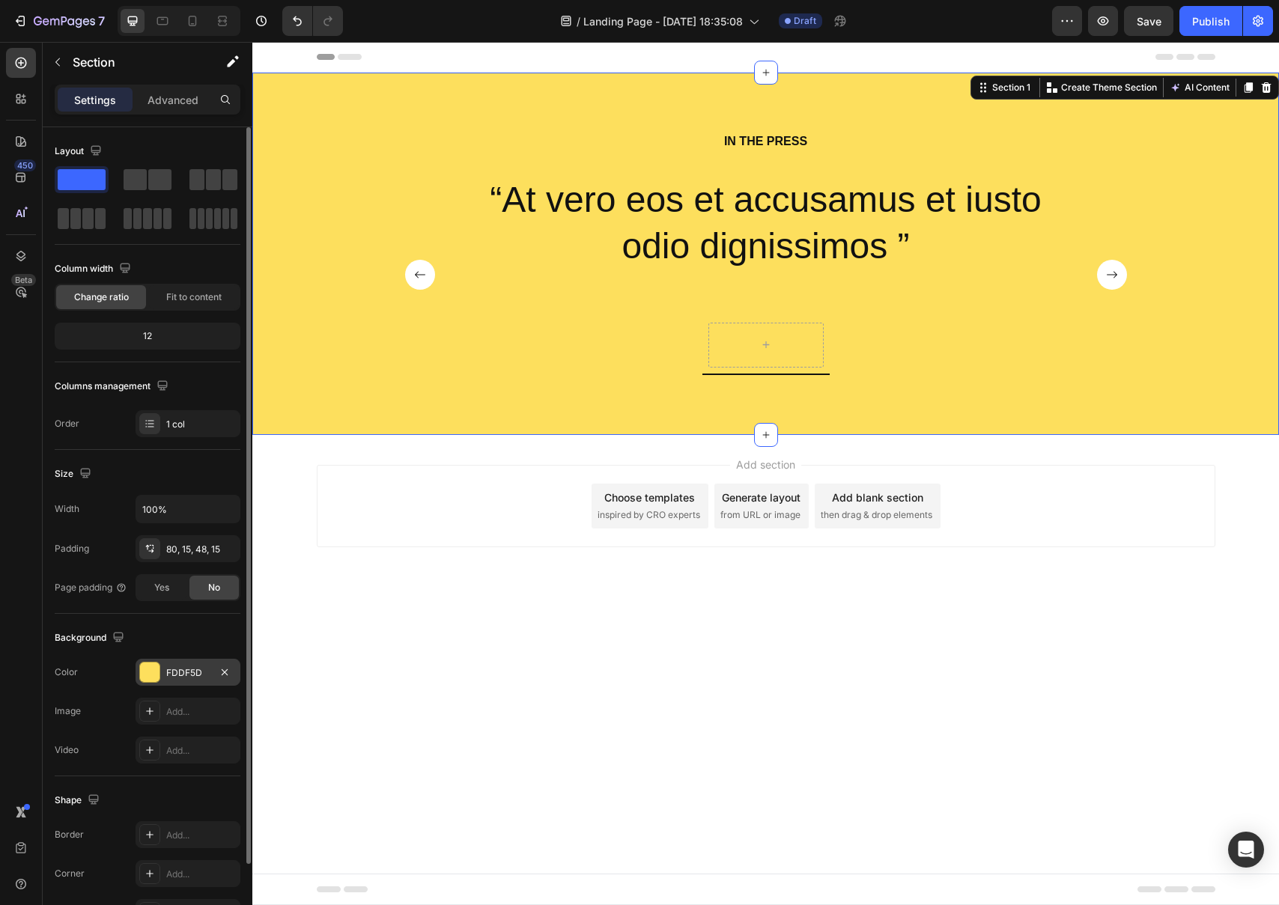
click at [158, 664] on div at bounding box center [149, 672] width 19 height 19
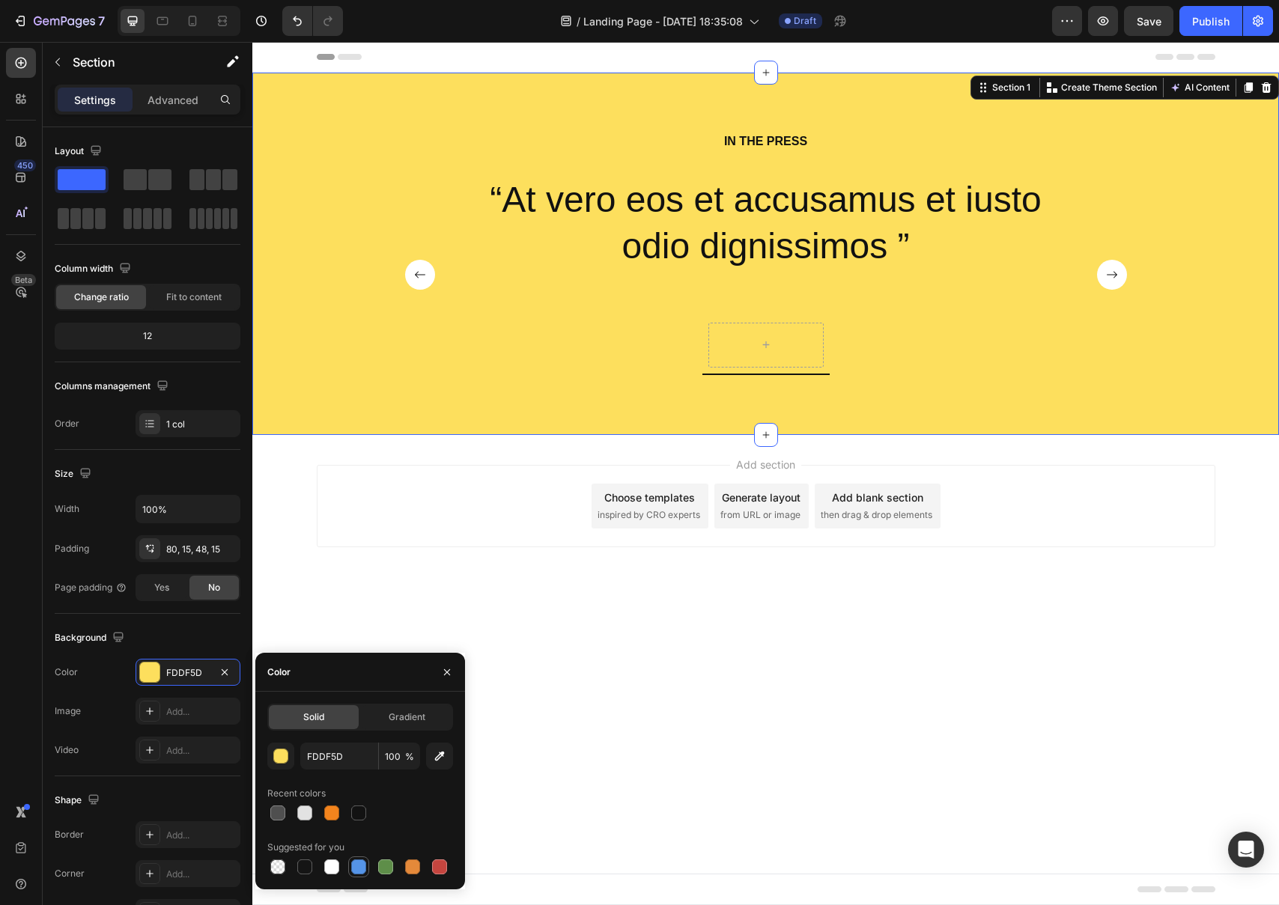
click at [363, 863] on div at bounding box center [358, 867] width 15 height 15
type input "5594E7"
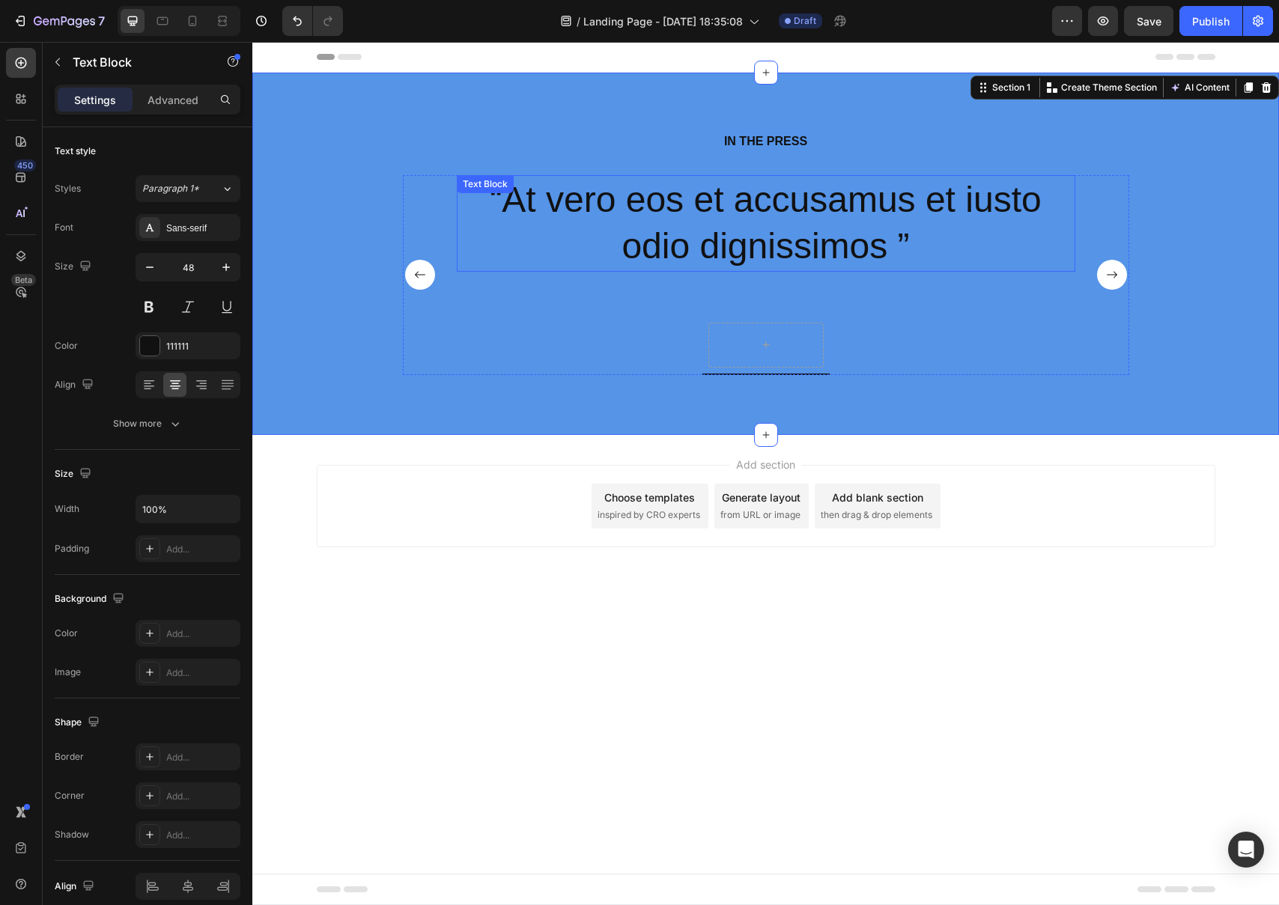
click at [742, 229] on p "“At vero eos et accusamus et iusto odio dignissimos ”" at bounding box center [766, 224] width 616 height 94
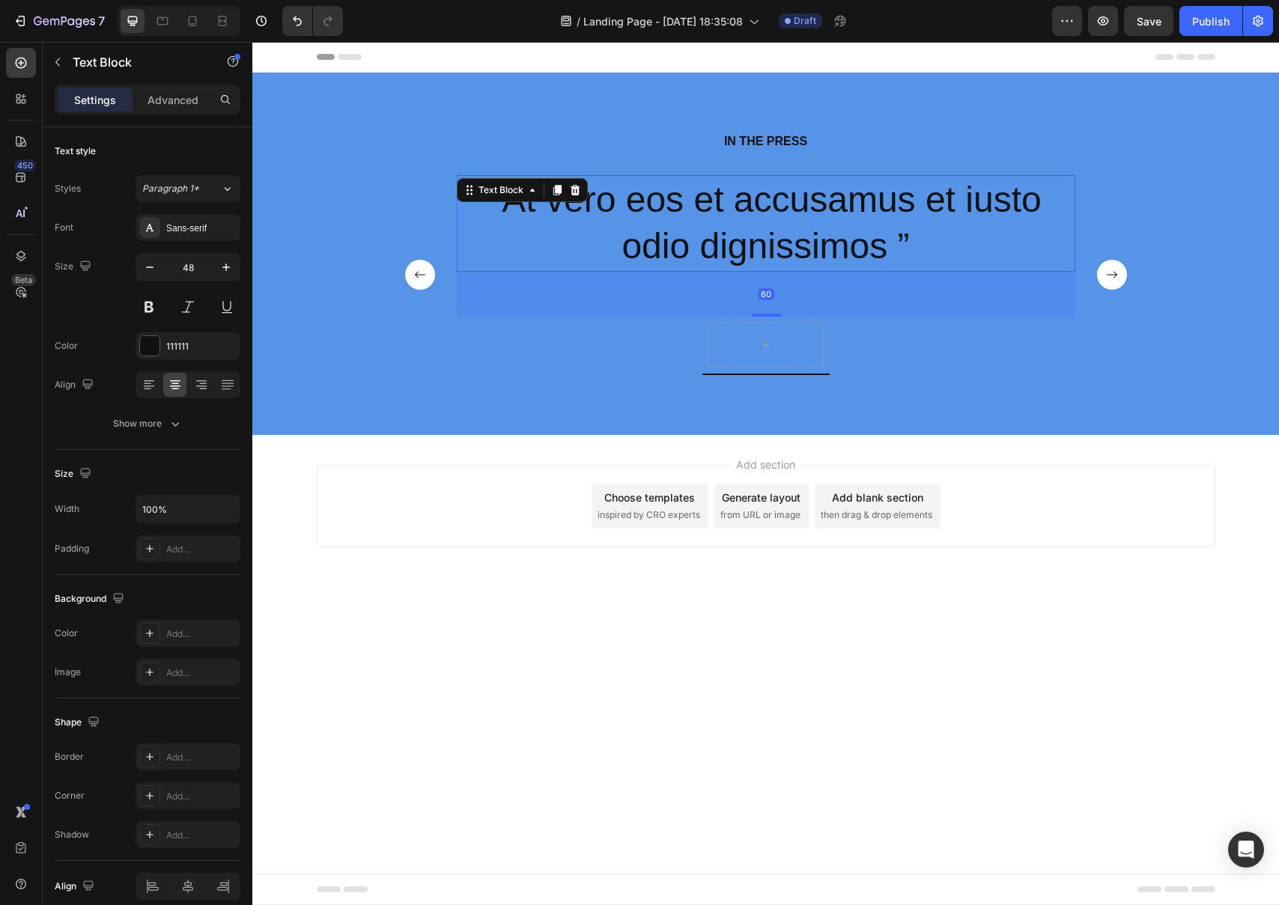
click at [893, 255] on p "“At vero eos et accusamus et iusto odio dignissimos ”" at bounding box center [766, 224] width 616 height 94
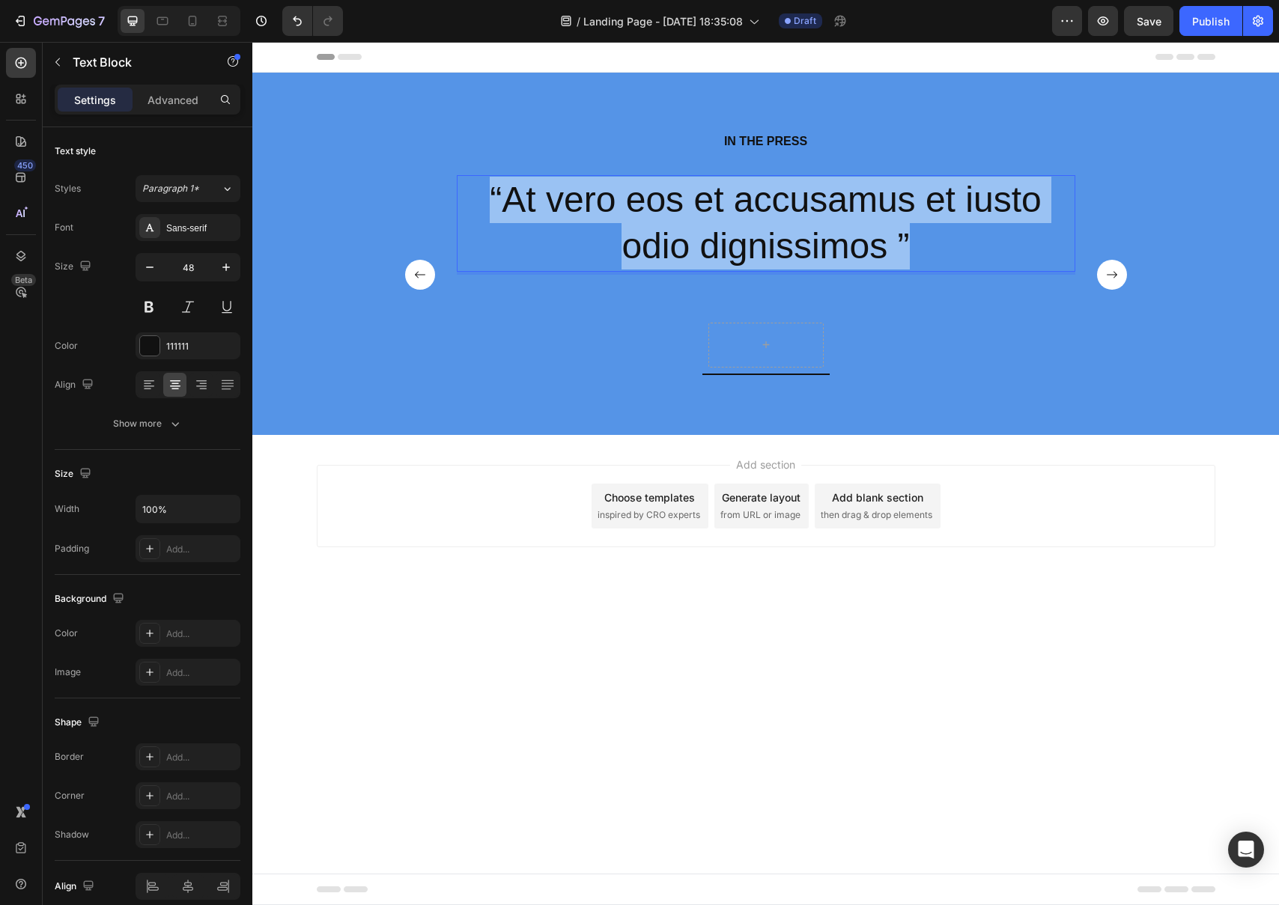
drag, startPoint x: 893, startPoint y: 255, endPoint x: 494, endPoint y: 183, distance: 404.8
click at [494, 183] on p "“At vero eos et accusamus et iusto odio dignissimos ”" at bounding box center [766, 224] width 616 height 94
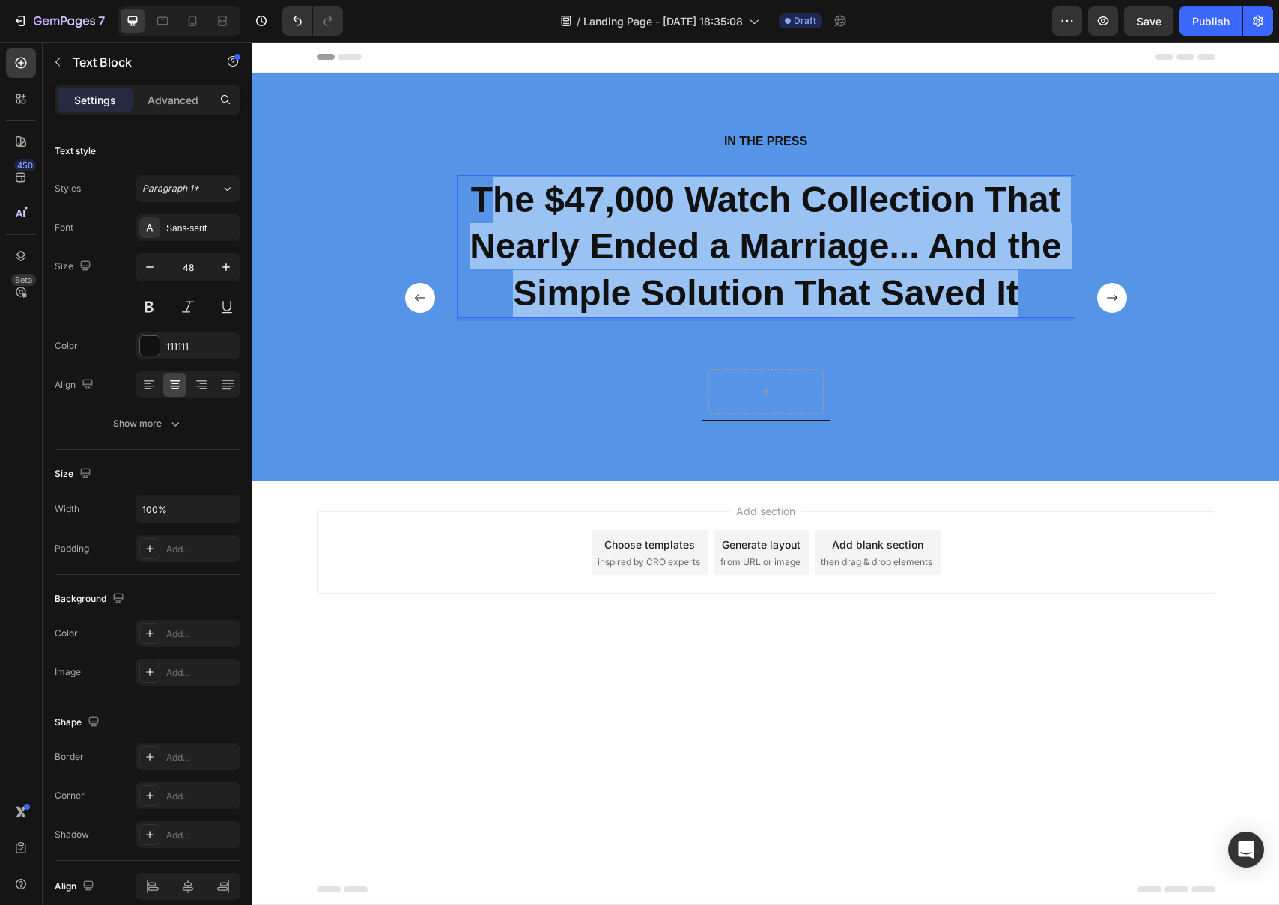
drag, startPoint x: 1019, startPoint y: 292, endPoint x: 483, endPoint y: 192, distance: 545.3
click at [483, 192] on p "The $47,000 Watch Collection That Nearly Ended a Marriage... And the Simple Sol…" at bounding box center [766, 247] width 616 height 140
drag, startPoint x: 478, startPoint y: 195, endPoint x: 1026, endPoint y: 292, distance: 556.6
click at [1026, 292] on p "The $47,000 Watch Collection That Nearly Ended a Marriage... And the Simple Sol…" at bounding box center [766, 247] width 616 height 140
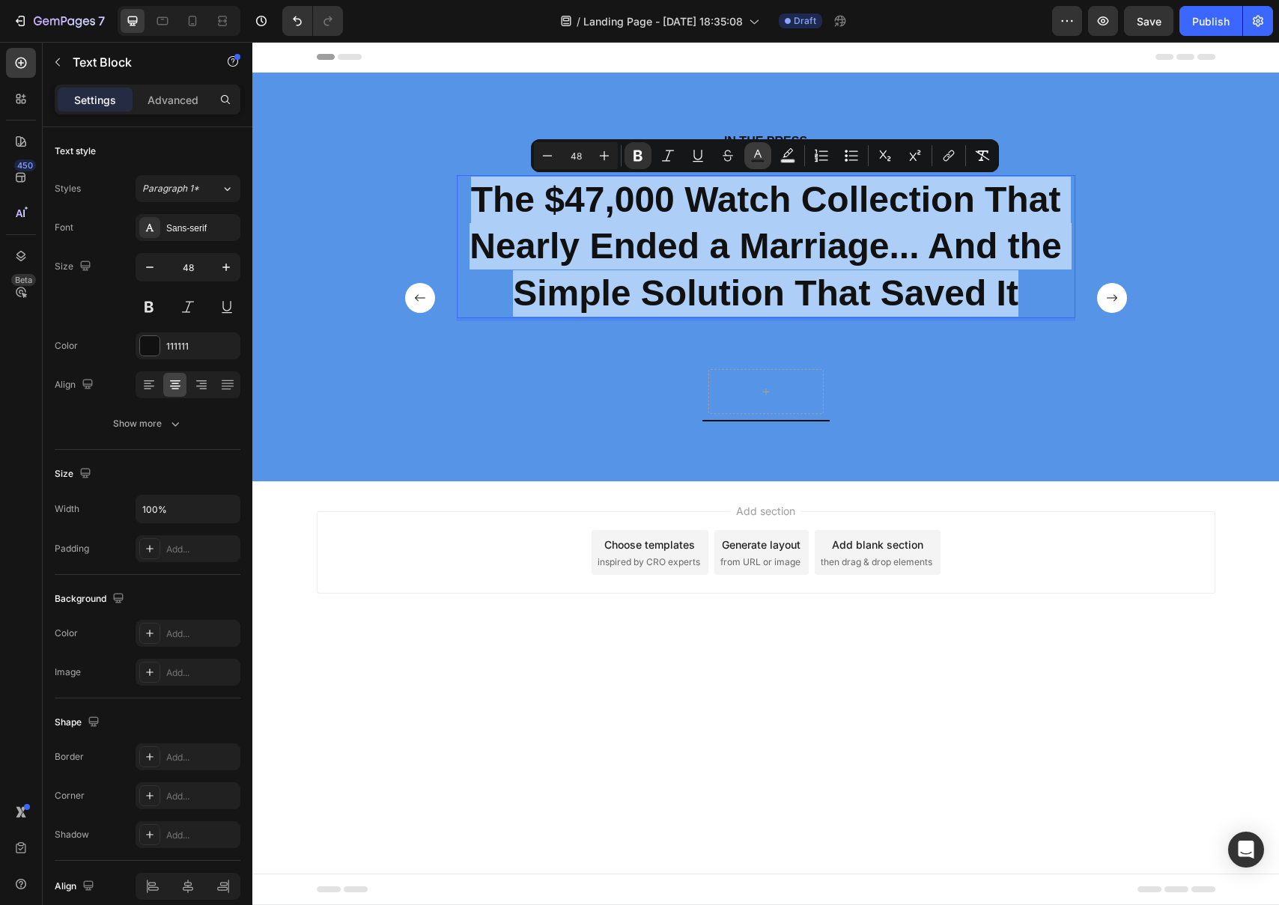
click at [759, 165] on button "Text Color" at bounding box center [757, 155] width 27 height 27
type input "111111"
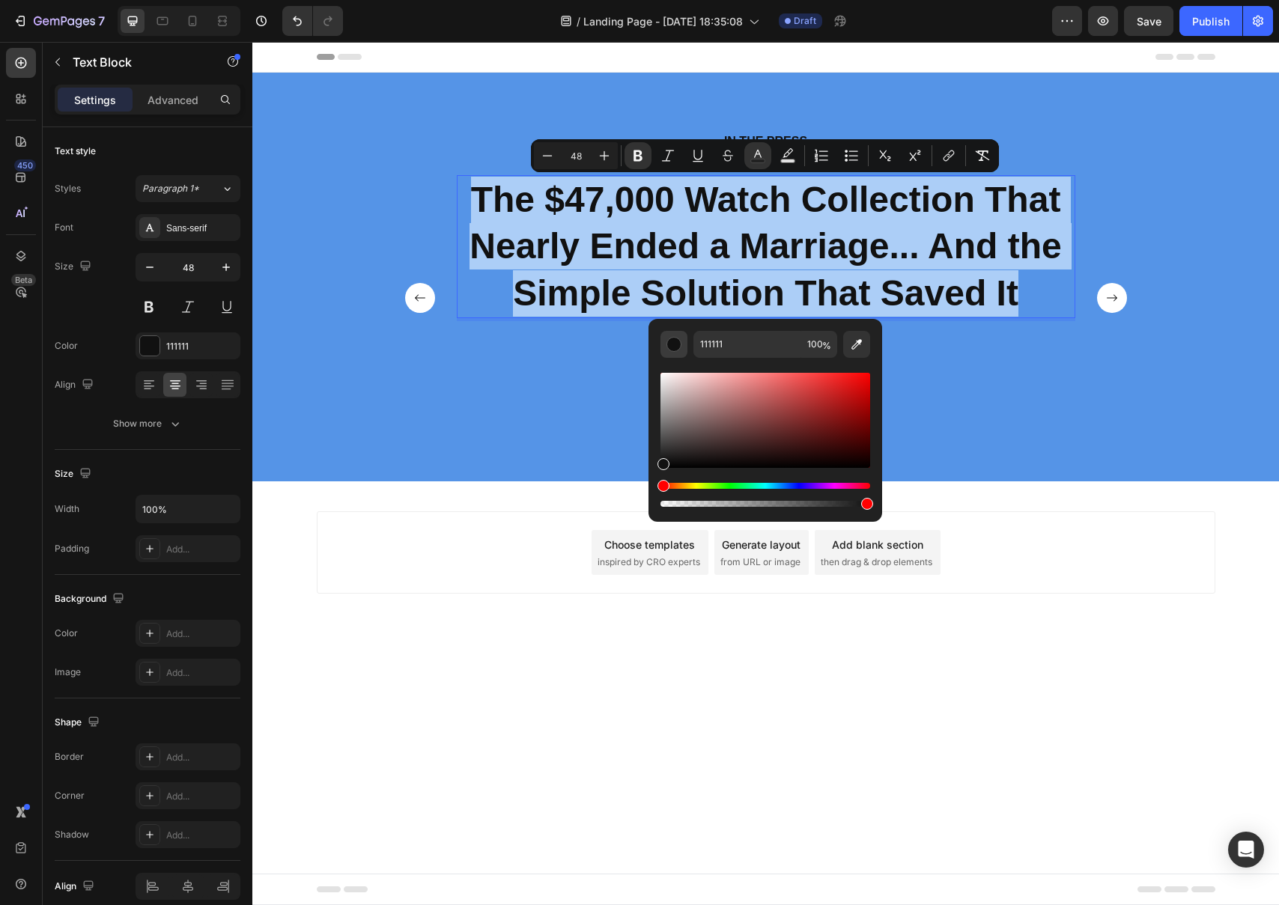
click at [674, 352] on button "Editor contextual toolbar" at bounding box center [673, 344] width 27 height 27
drag, startPoint x: 669, startPoint y: 465, endPoint x: 649, endPoint y: 367, distance: 100.2
click at [649, 367] on div "111111 100 %" at bounding box center [765, 414] width 234 height 191
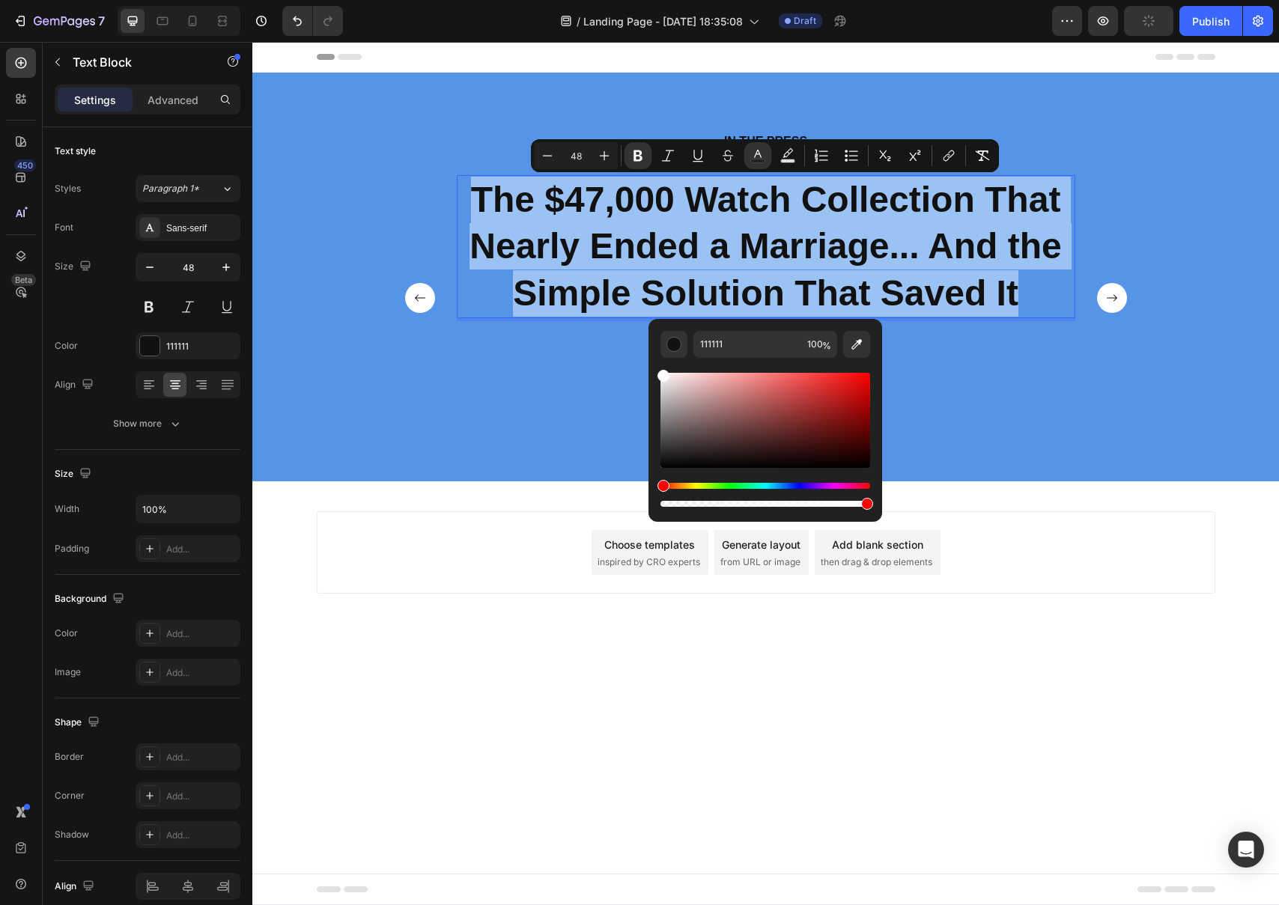
type input "FFFFFF"
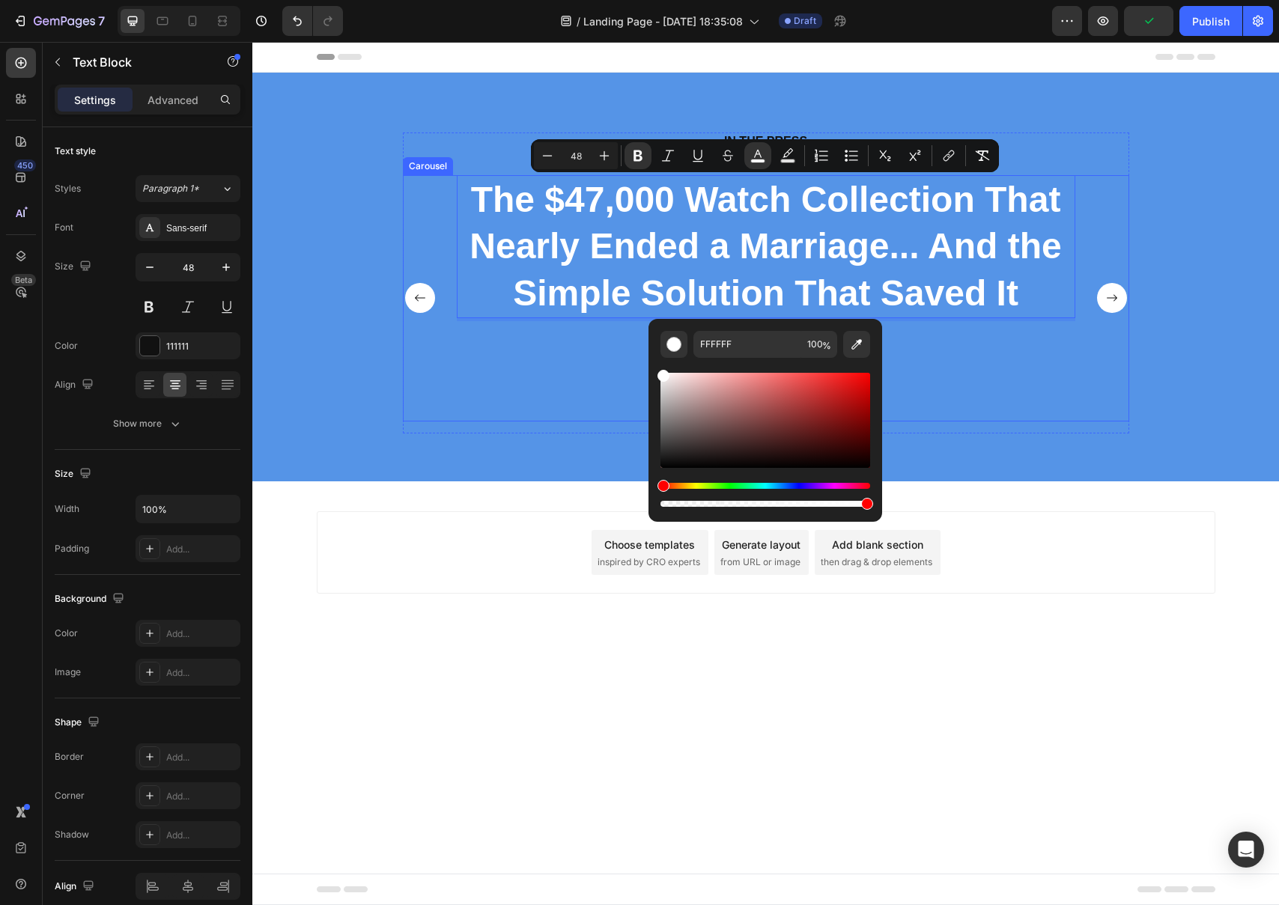
click at [538, 378] on div "The $47,000 Watch Collection That Nearly Ended a Marriage... And the Simple Sol…" at bounding box center [766, 298] width 619 height 246
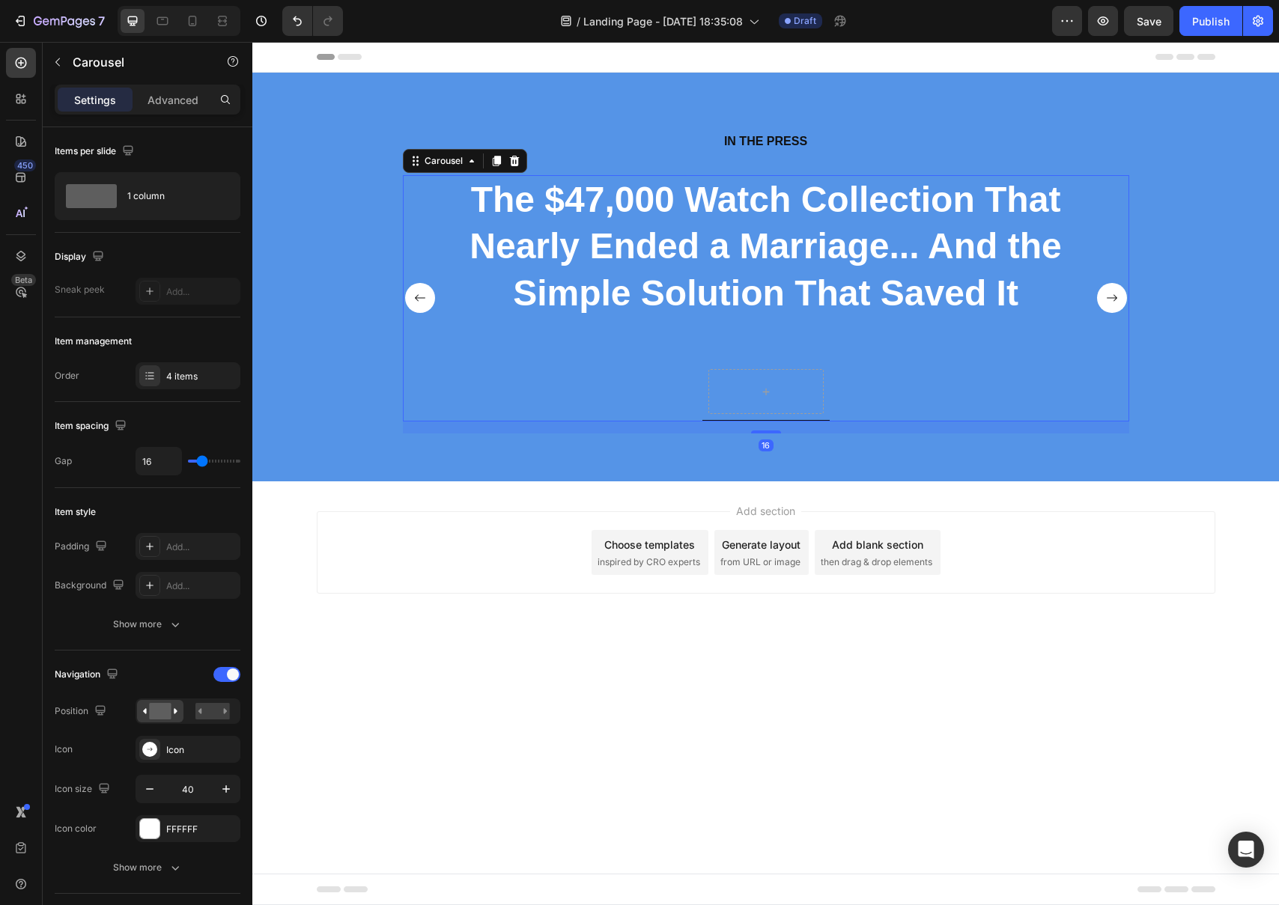
click at [1108, 304] on rect "Carousel Next Arrow" at bounding box center [1112, 298] width 30 height 30
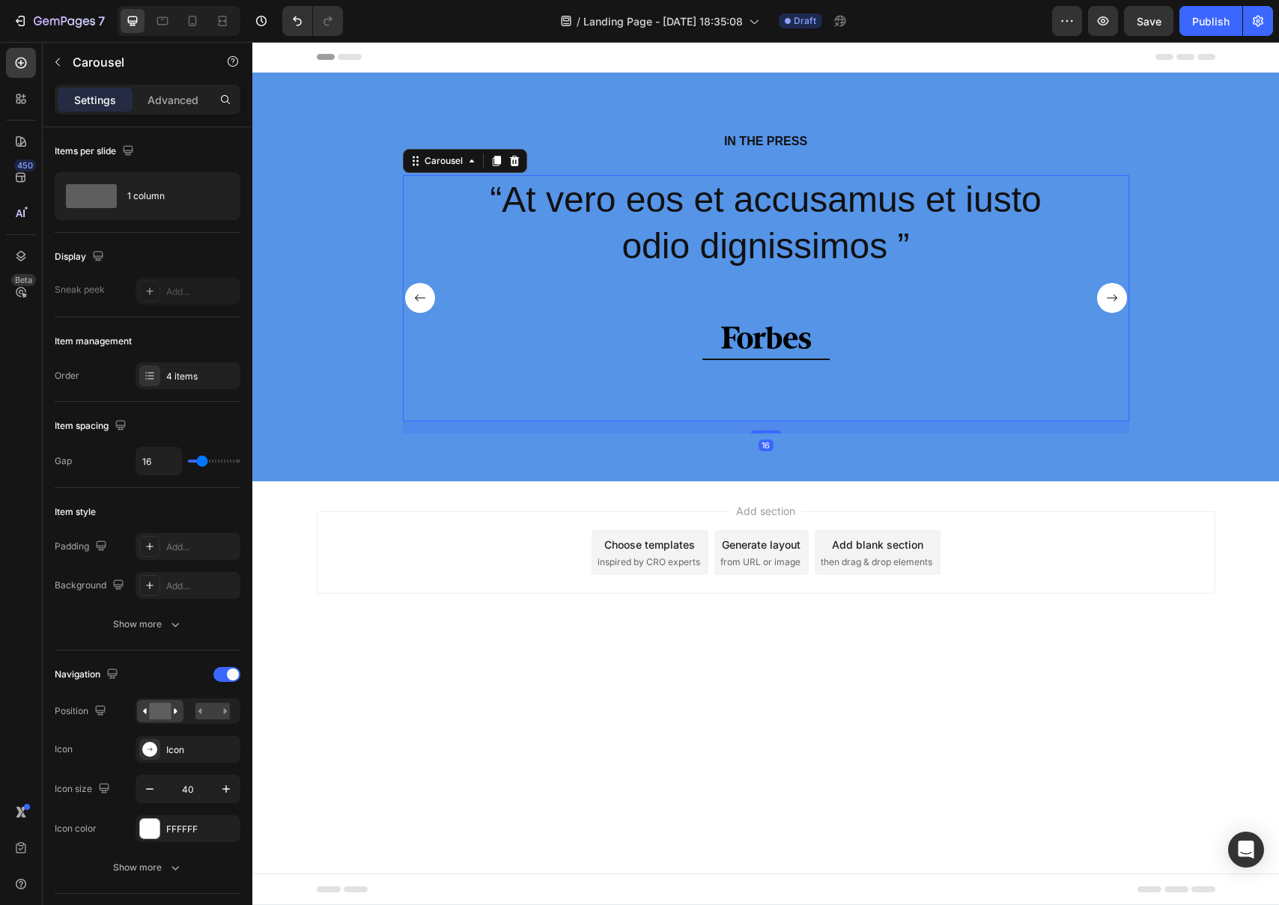
click at [1108, 304] on rect "Carousel Next Arrow" at bounding box center [1112, 298] width 30 height 30
click at [469, 166] on icon at bounding box center [472, 161] width 12 height 12
click at [448, 139] on div "Row 1 col" at bounding box center [433, 135] width 58 height 24
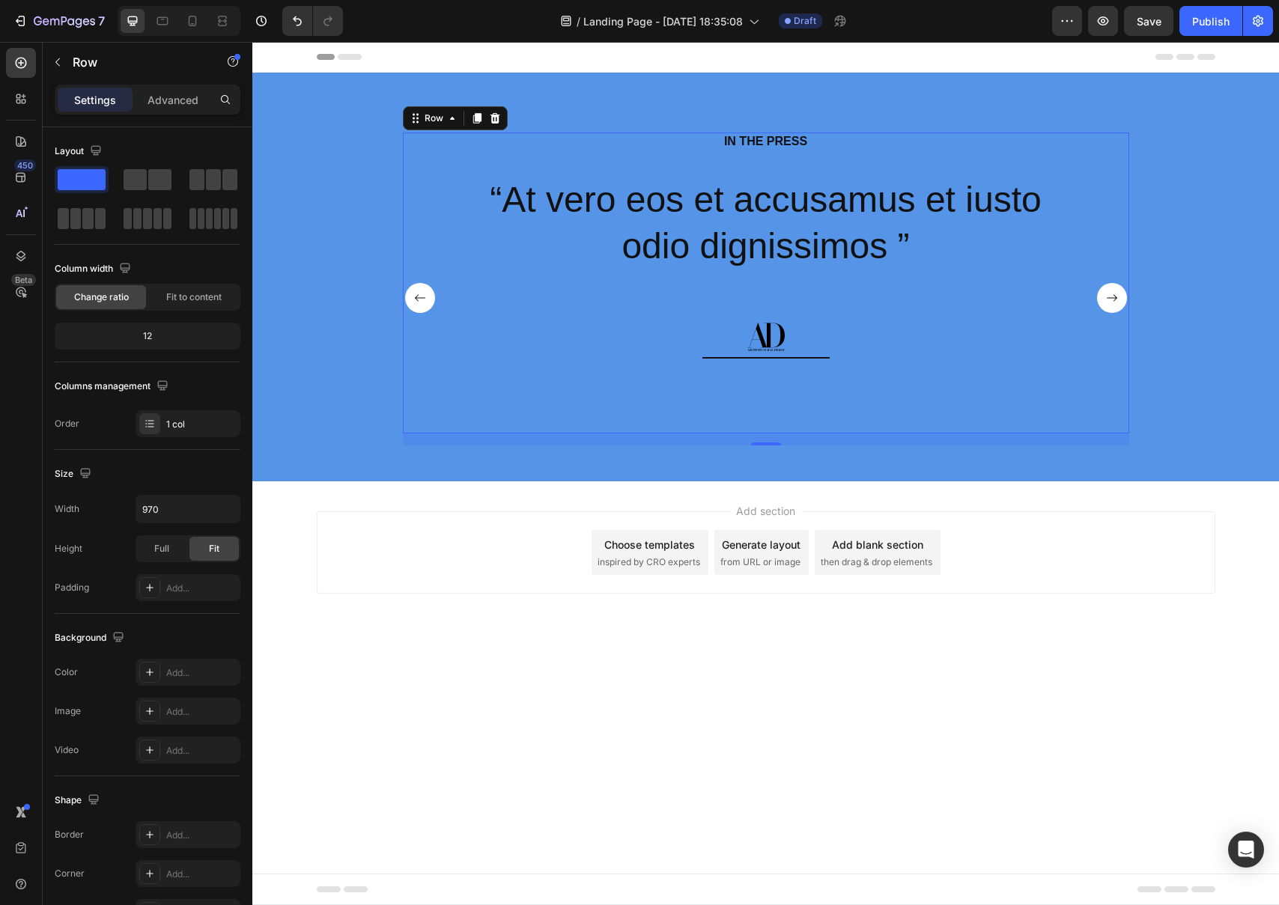
click at [178, 114] on div "Settings Advanced" at bounding box center [148, 106] width 210 height 43
click at [174, 109] on div "Advanced" at bounding box center [173, 100] width 75 height 24
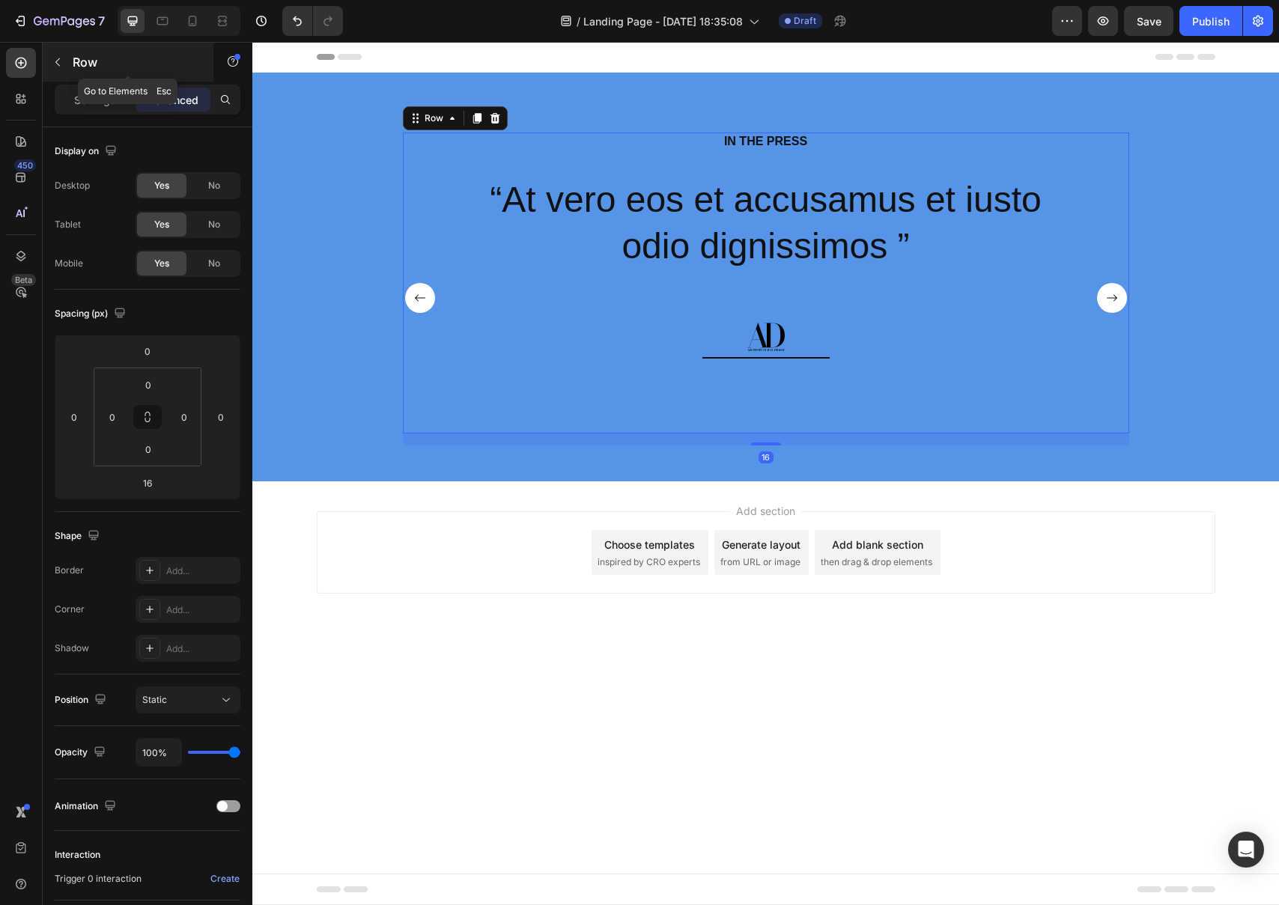
click at [54, 67] on icon "button" at bounding box center [58, 62] width 12 height 12
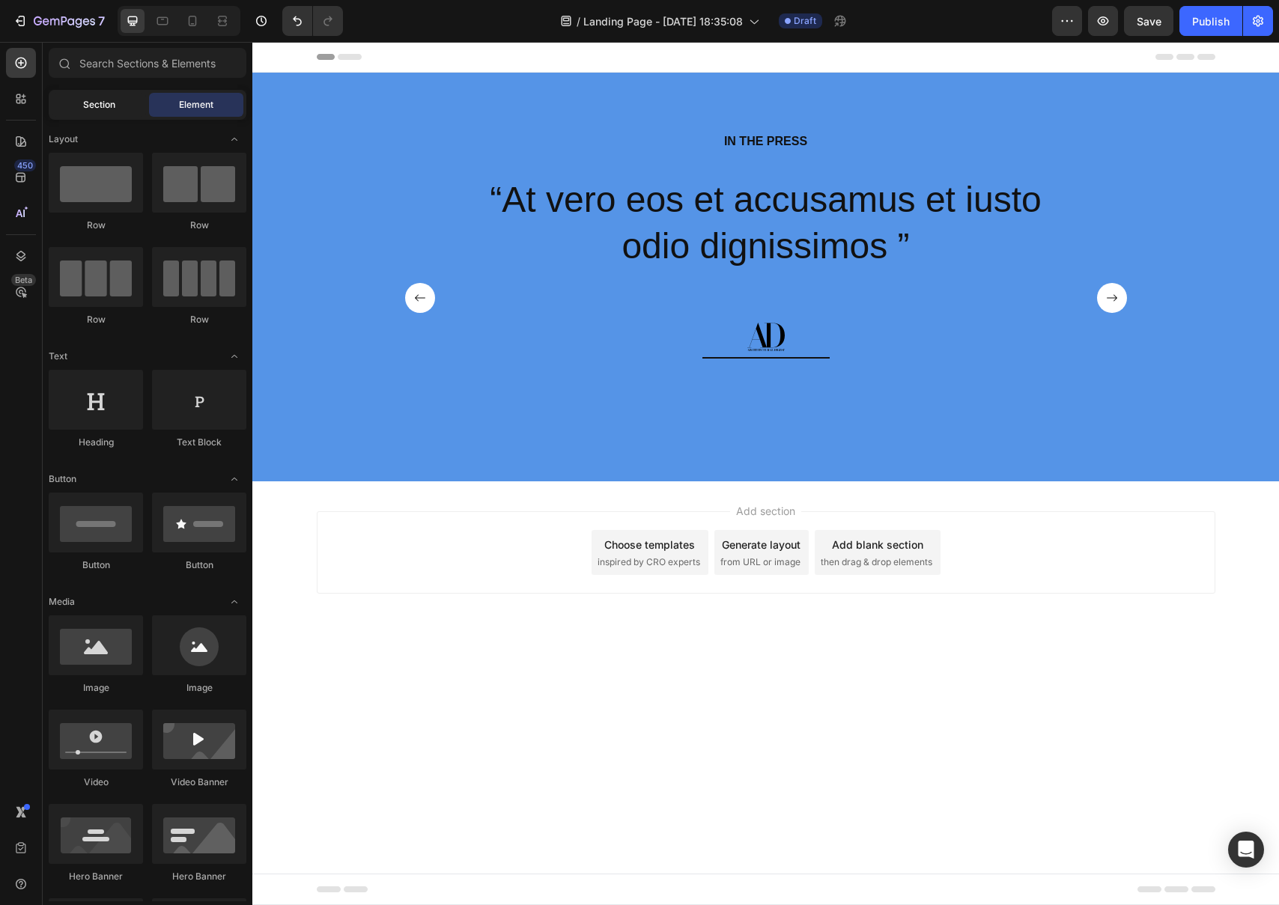
click at [101, 106] on span "Section" at bounding box center [99, 104] width 32 height 13
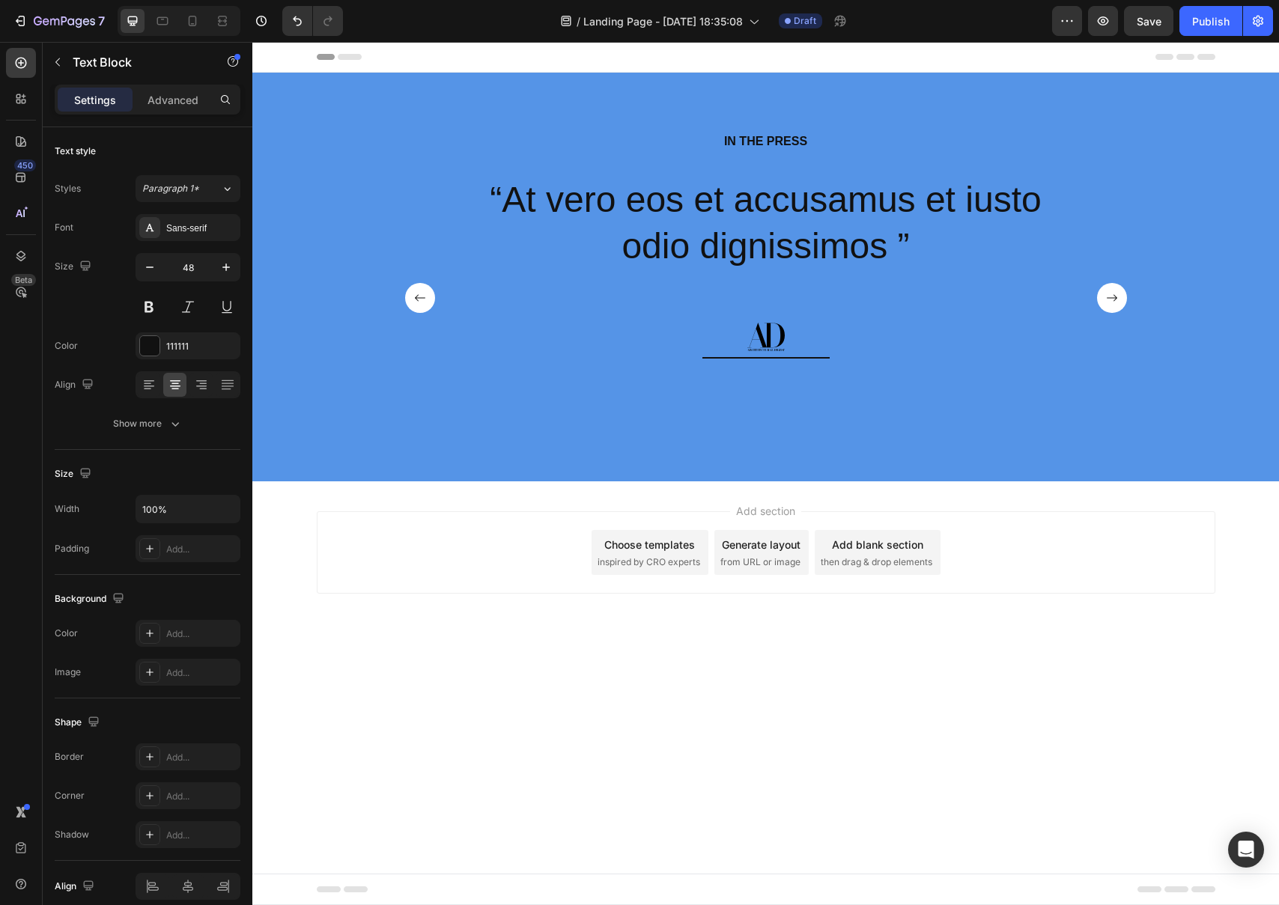
click at [492, 198] on div "“At vero eos et accusamus et iusto odio dignissimos ” Text Block" at bounding box center [766, 223] width 619 height 97
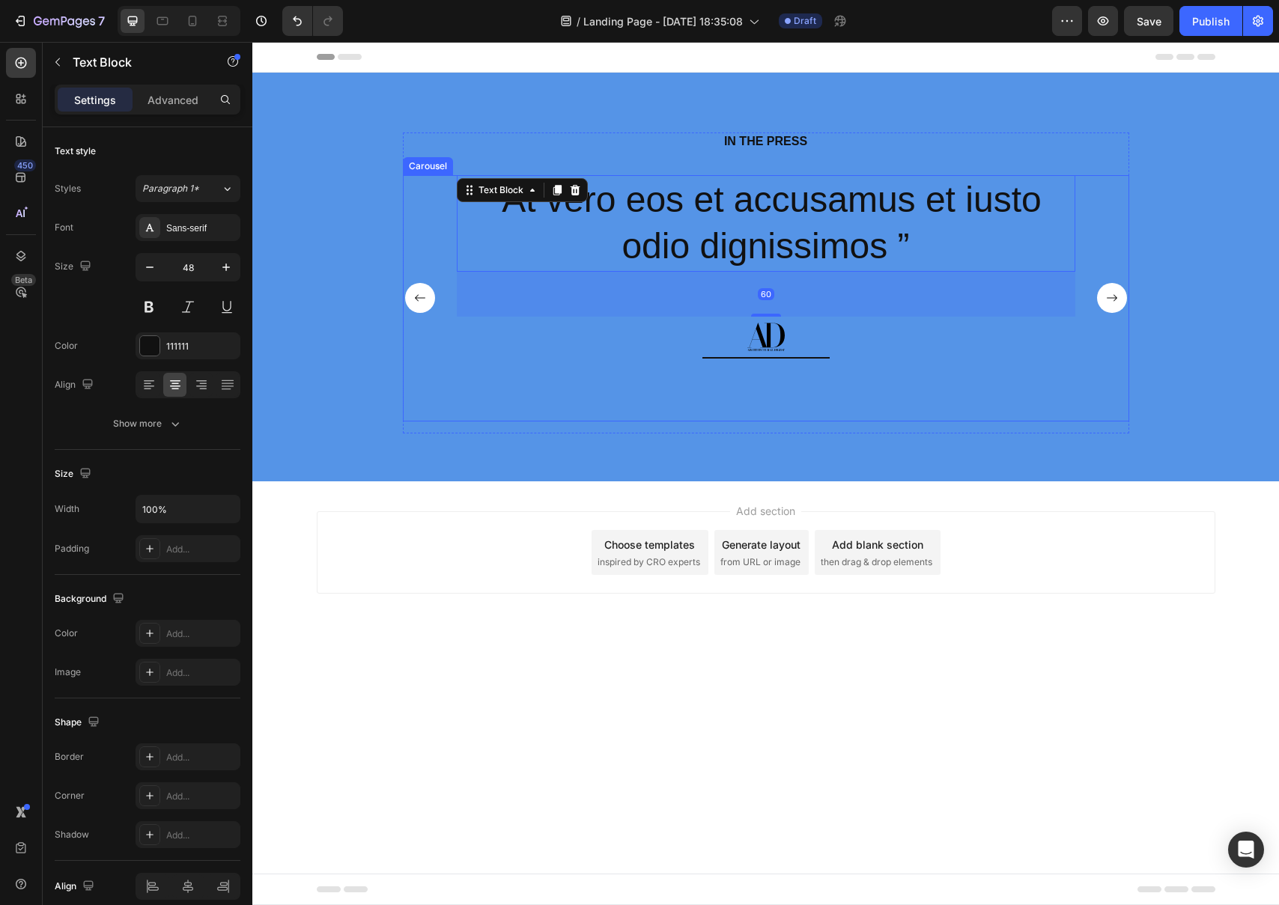
click at [426, 297] on rect "Carousel Back Arrow" at bounding box center [420, 298] width 30 height 30
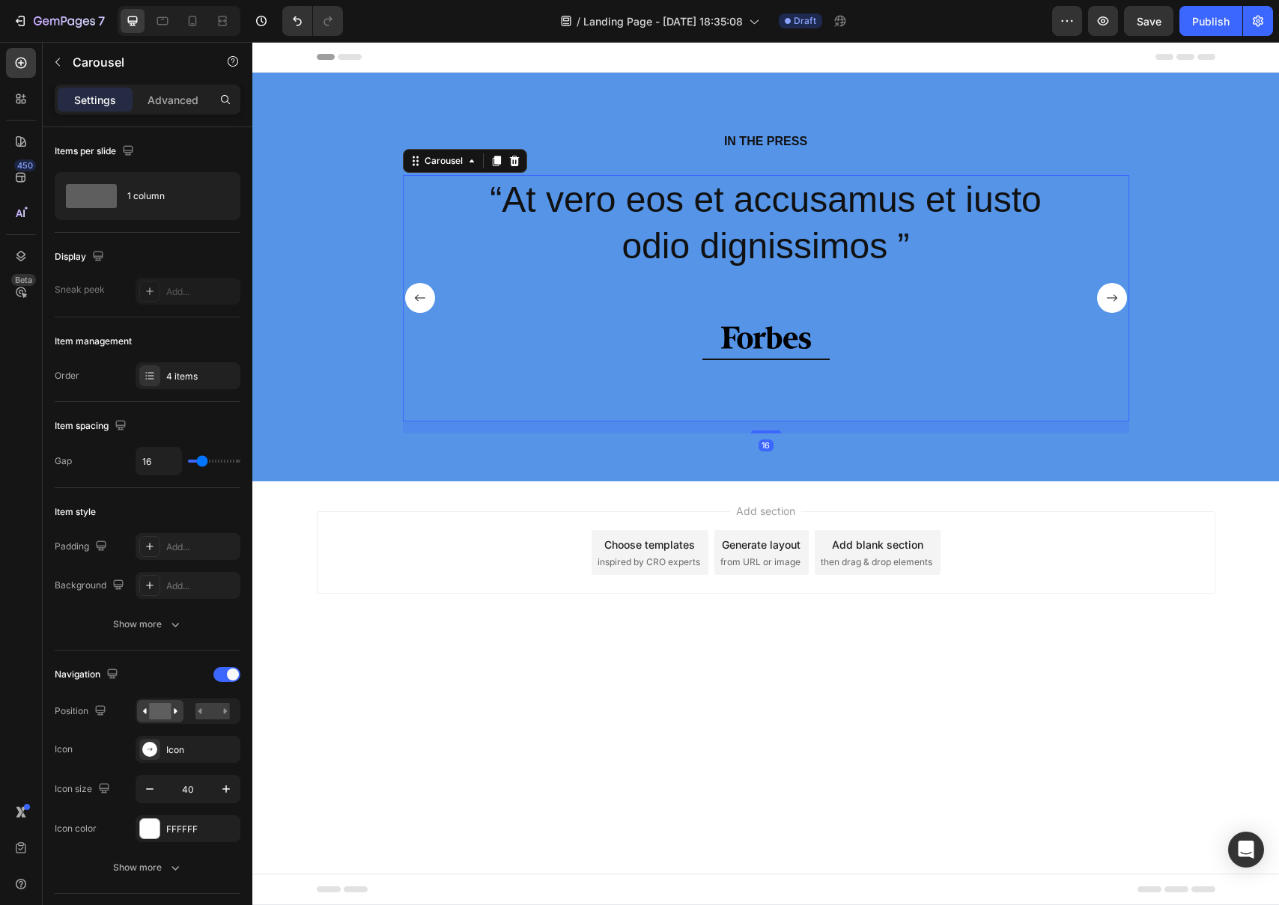
click at [426, 297] on rect "Carousel Back Arrow" at bounding box center [420, 298] width 30 height 30
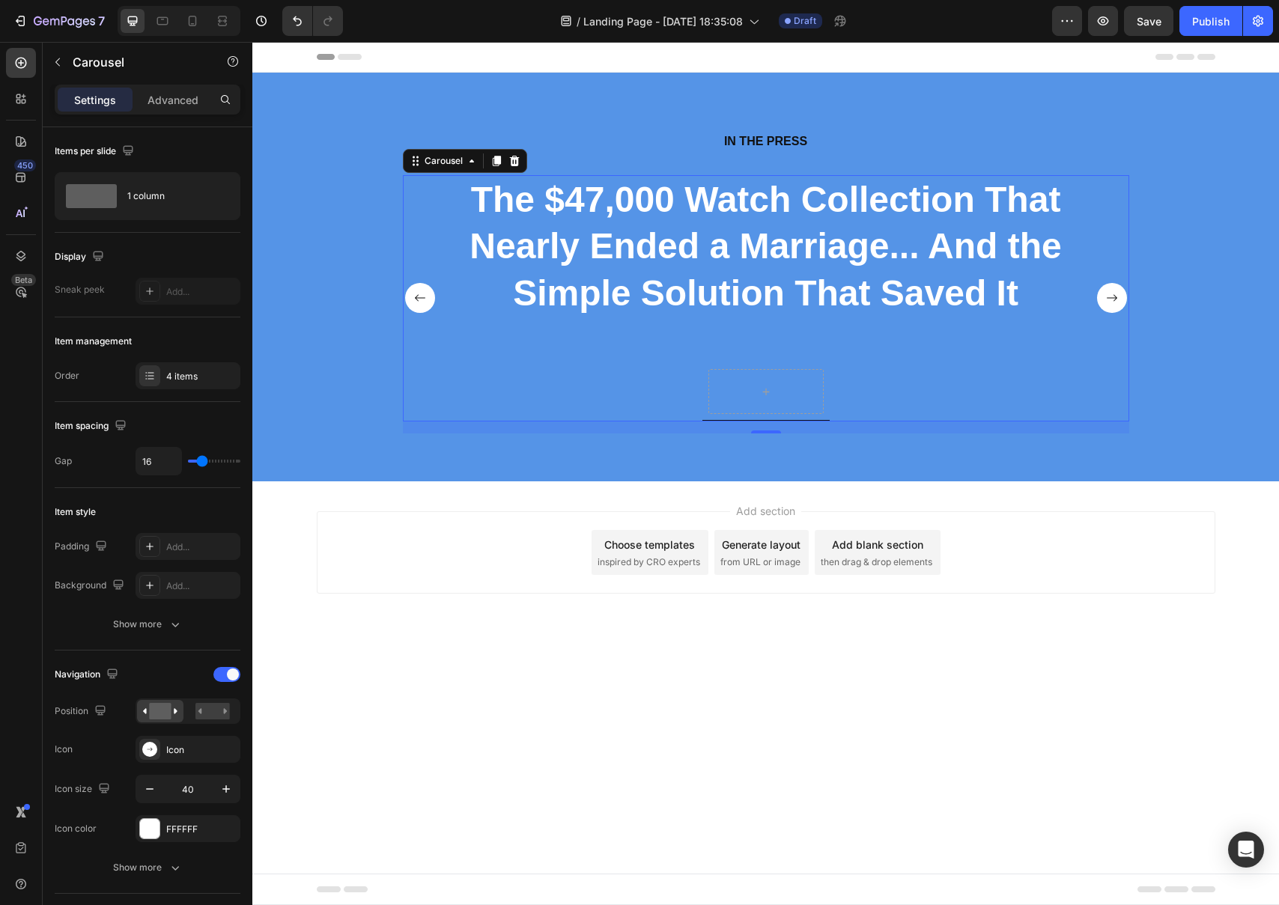
click at [426, 297] on rect "Carousel Back Arrow" at bounding box center [420, 298] width 30 height 30
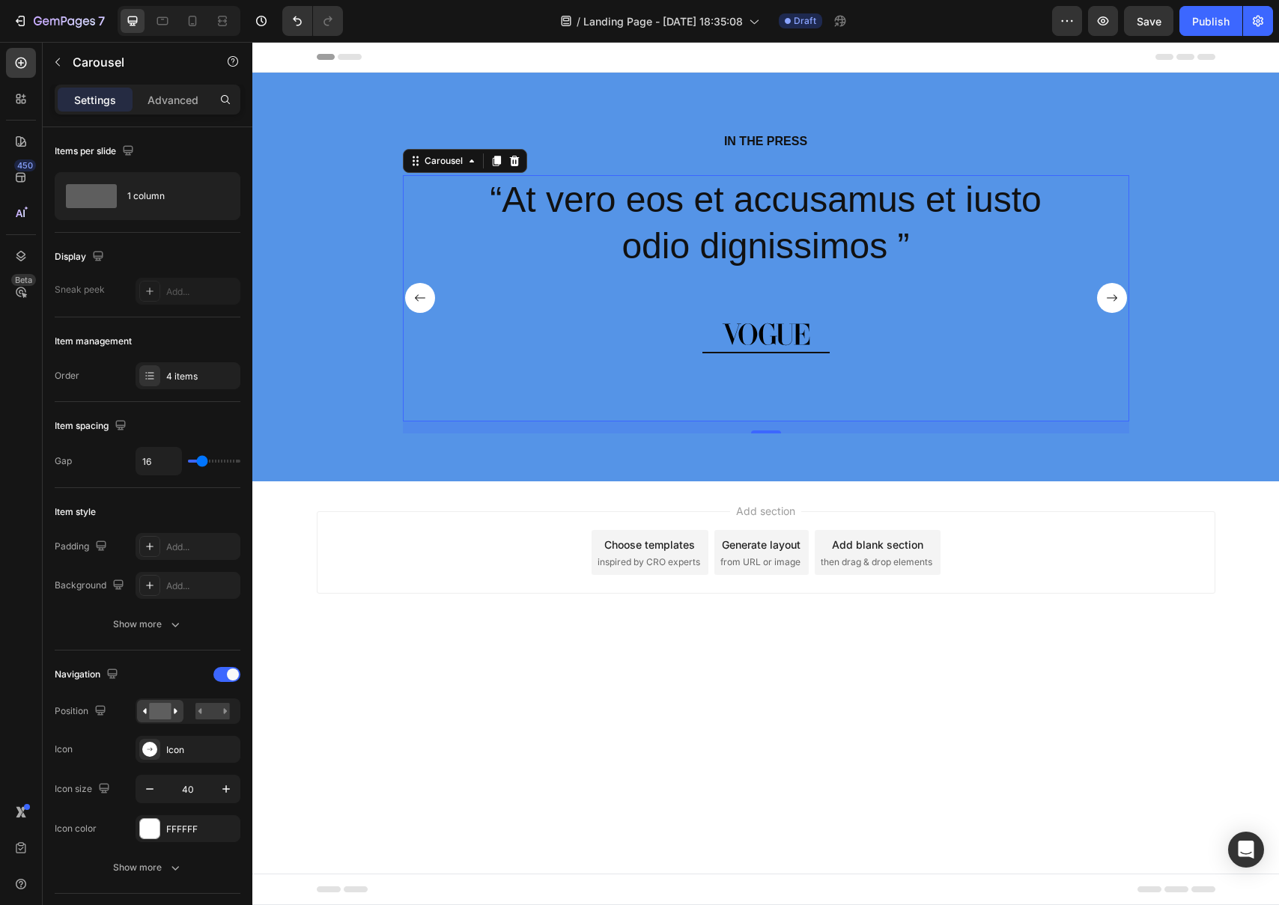
click at [1108, 302] on rect "Carousel Next Arrow" at bounding box center [1112, 298] width 30 height 30
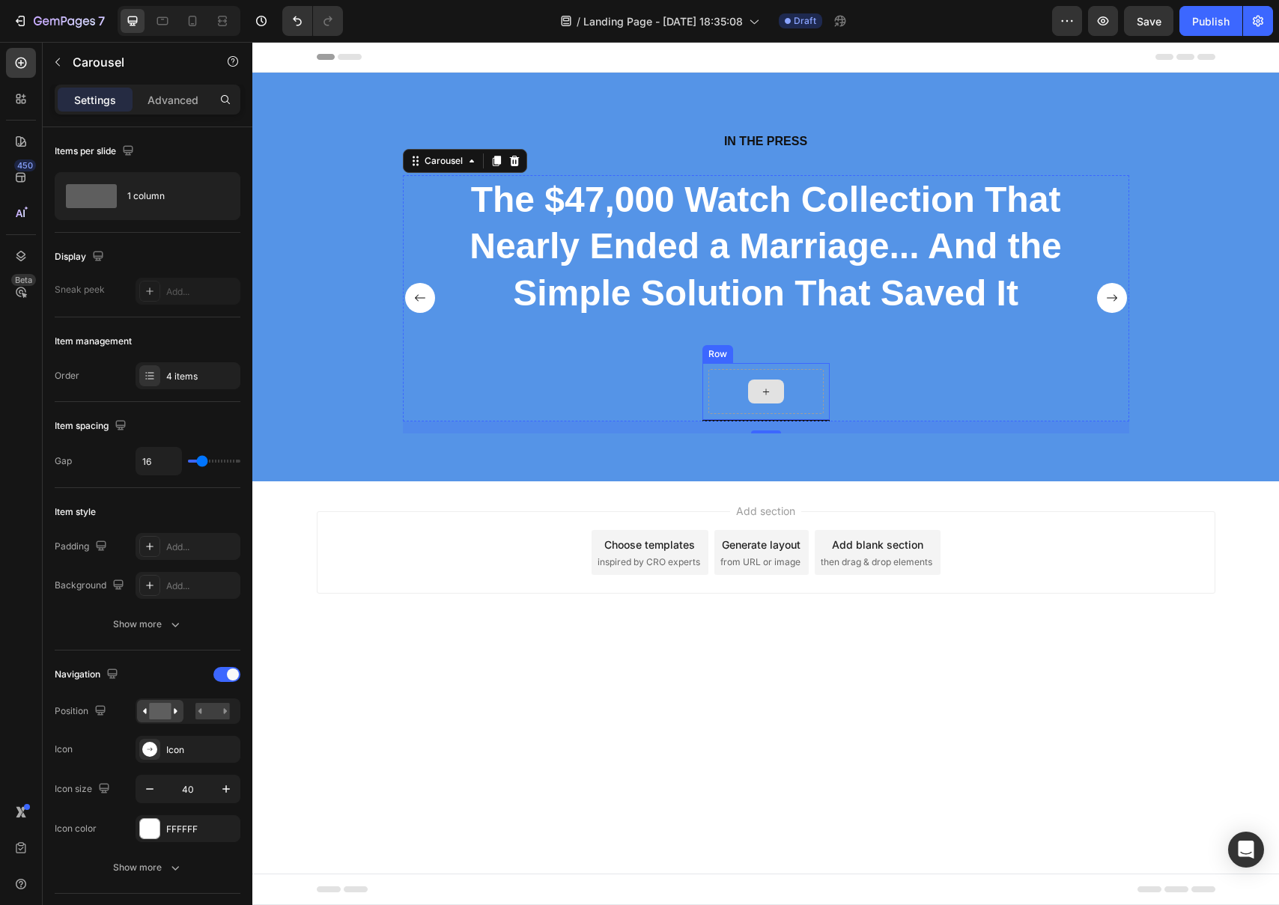
click at [784, 389] on div at bounding box center [765, 391] width 115 height 45
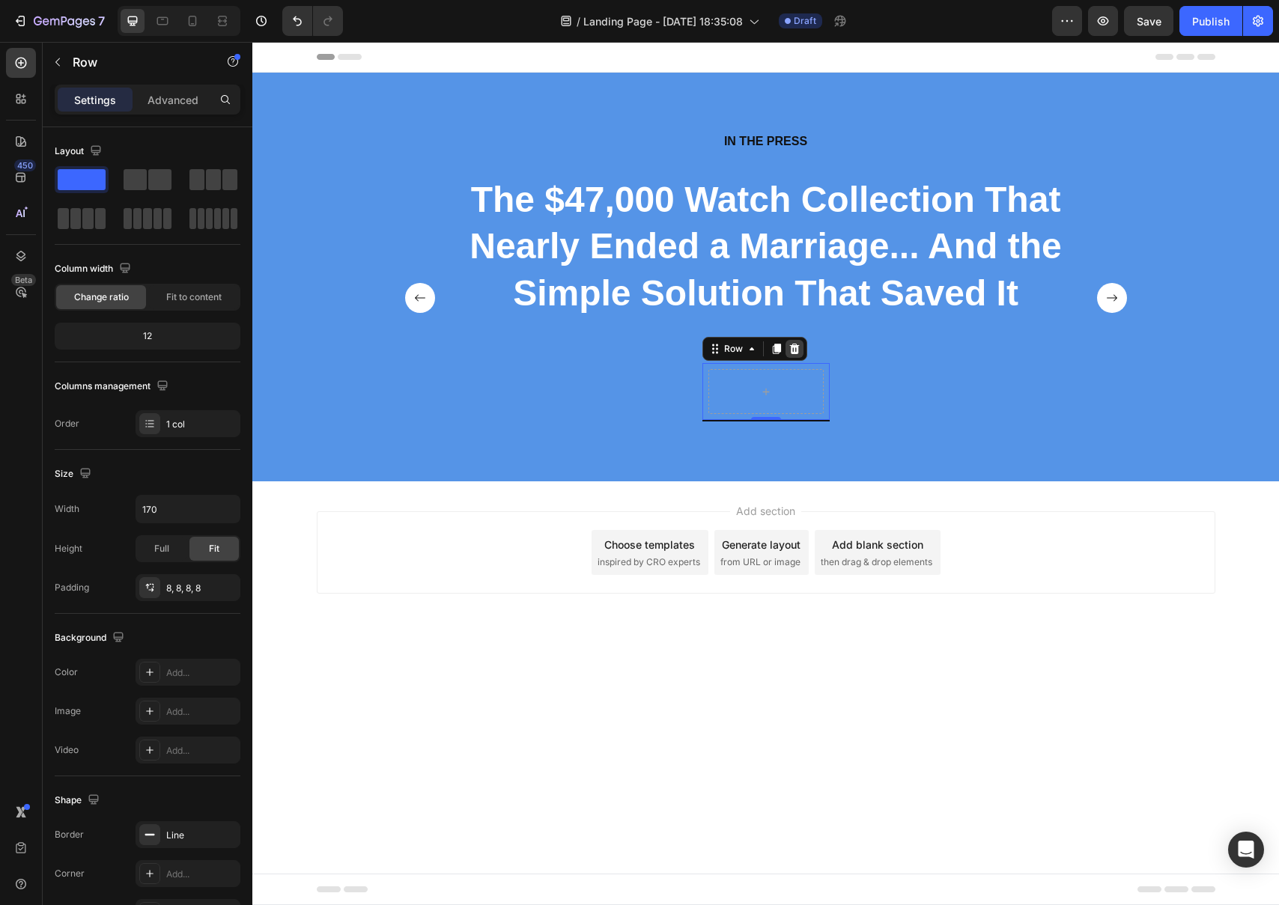
click at [797, 356] on div at bounding box center [795, 349] width 18 height 18
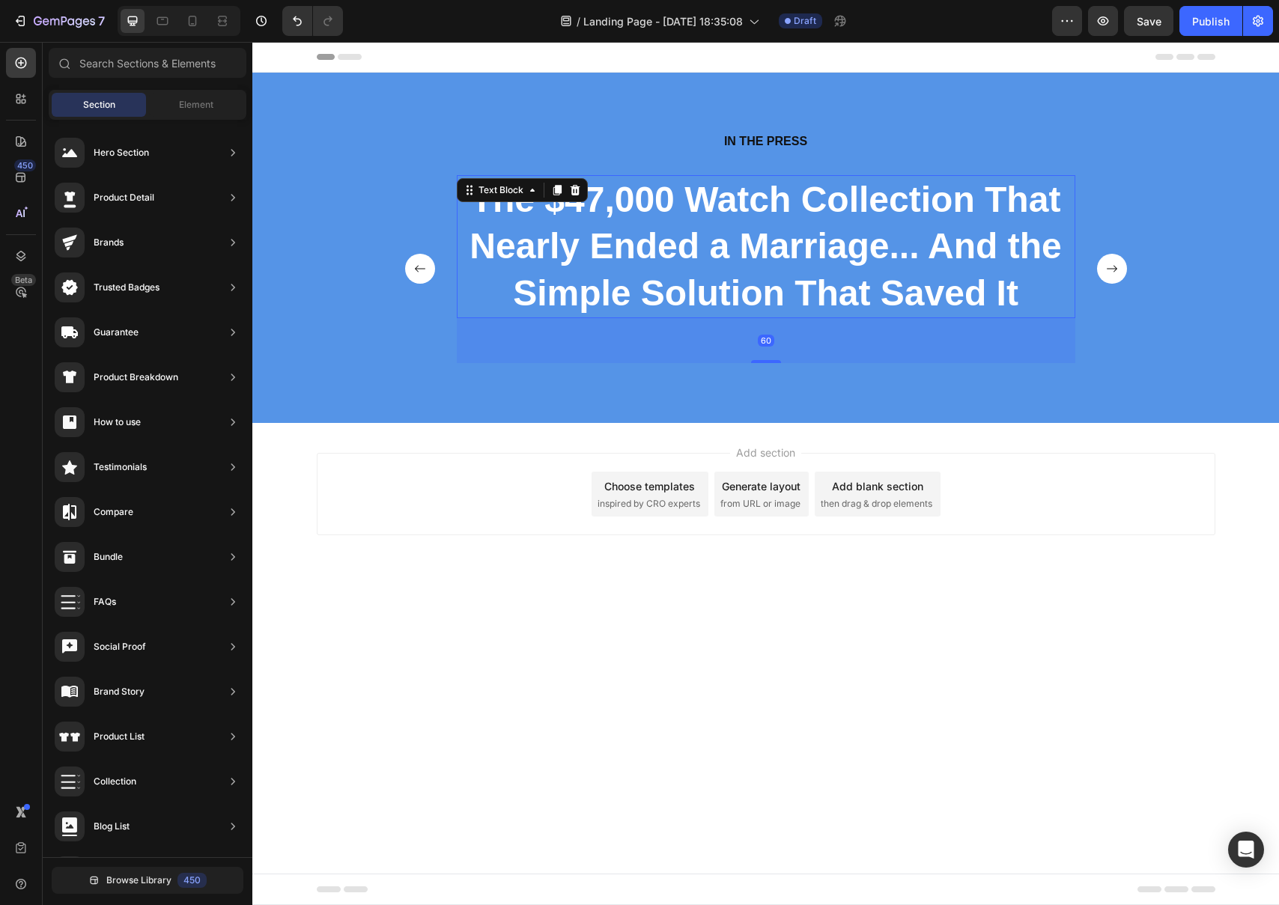
click at [648, 308] on strong "The $47,000 Watch Collection That Nearly Ended a Marriage... And the Simple Sol…" at bounding box center [766, 246] width 592 height 133
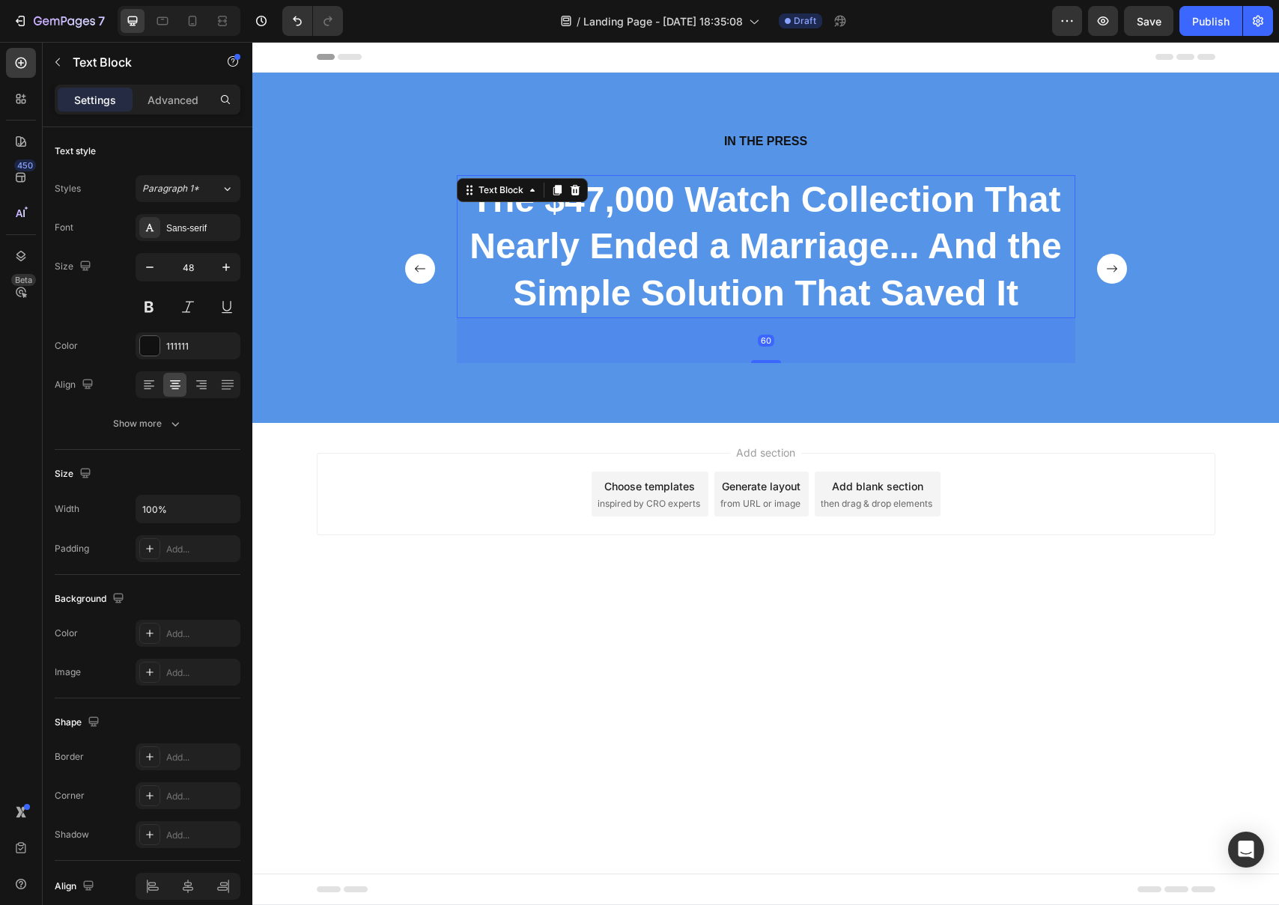
click at [671, 341] on div "60" at bounding box center [766, 340] width 619 height 45
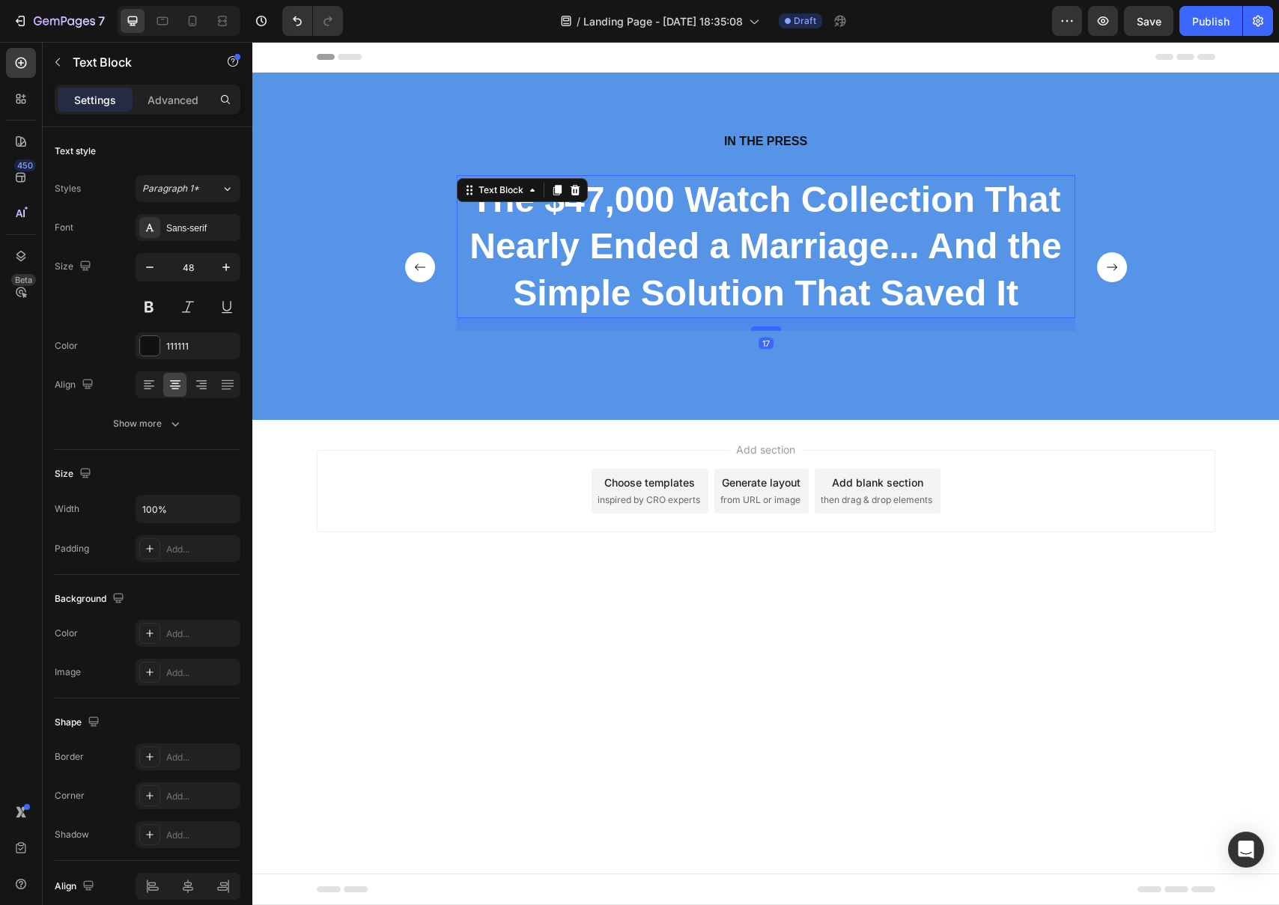
drag, startPoint x: 757, startPoint y: 361, endPoint x: 759, endPoint y: 329, distance: 32.3
click at [759, 329] on div at bounding box center [766, 328] width 30 height 4
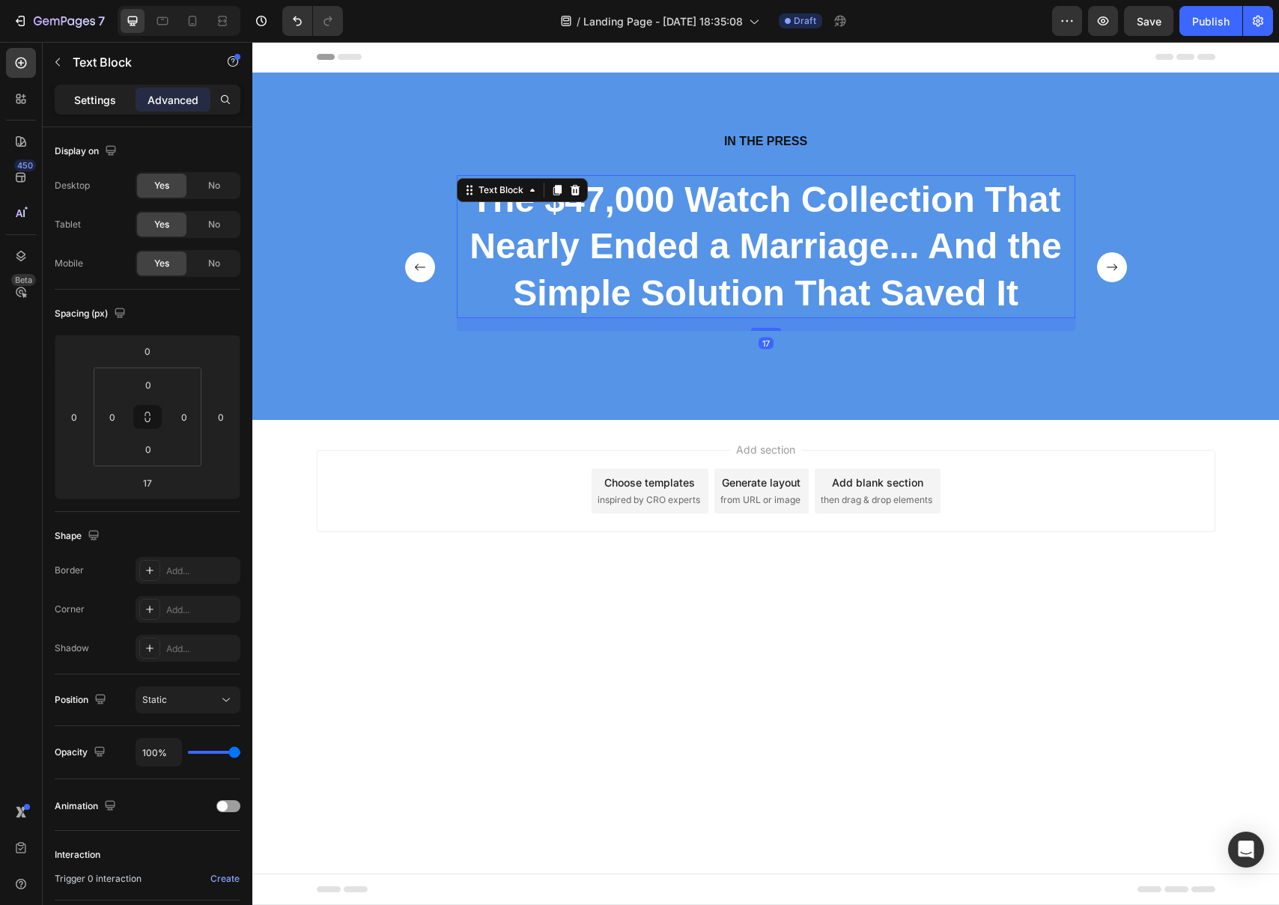
click at [91, 100] on p "Settings" at bounding box center [95, 100] width 42 height 16
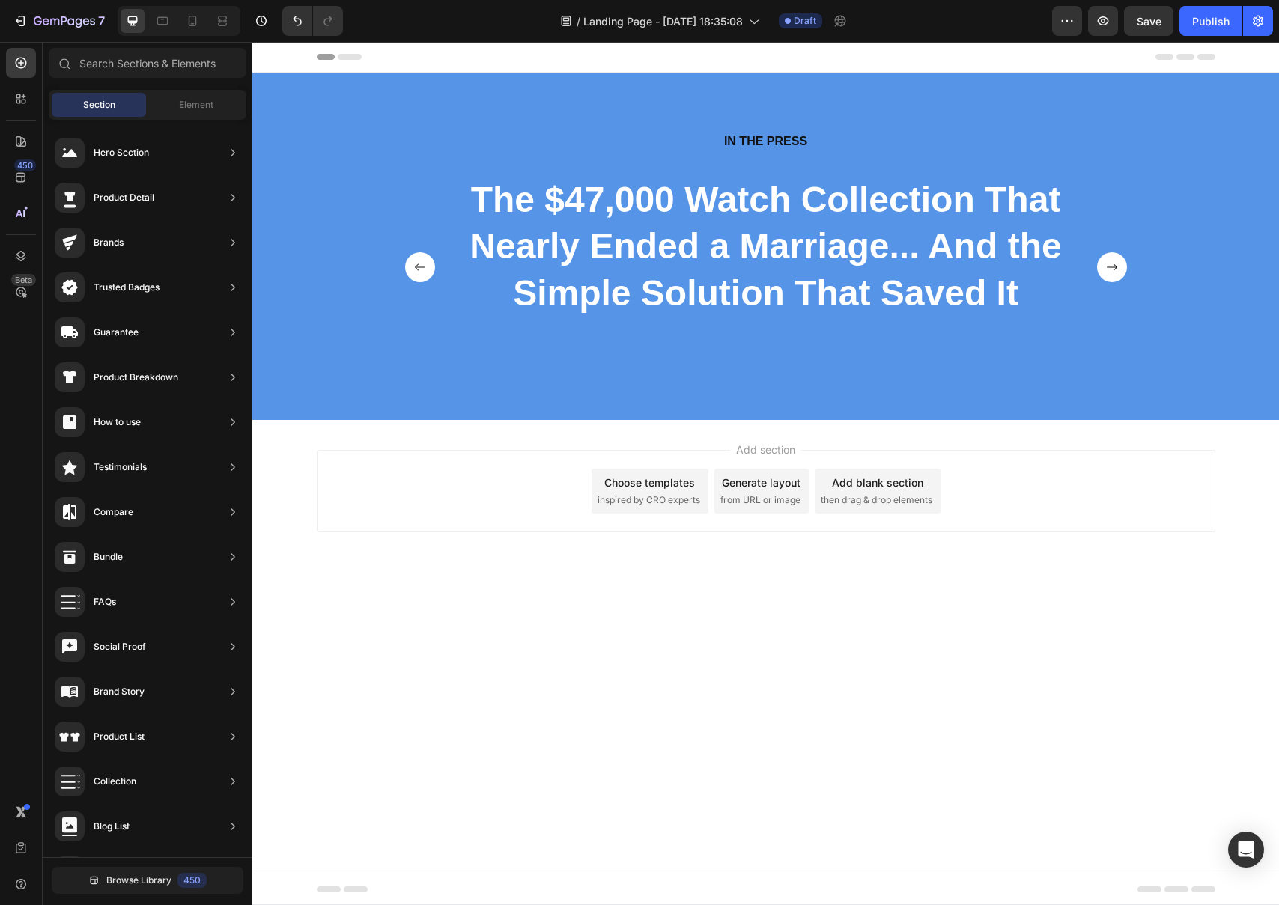
click at [747, 490] on div "Generate layout" at bounding box center [761, 483] width 79 height 16
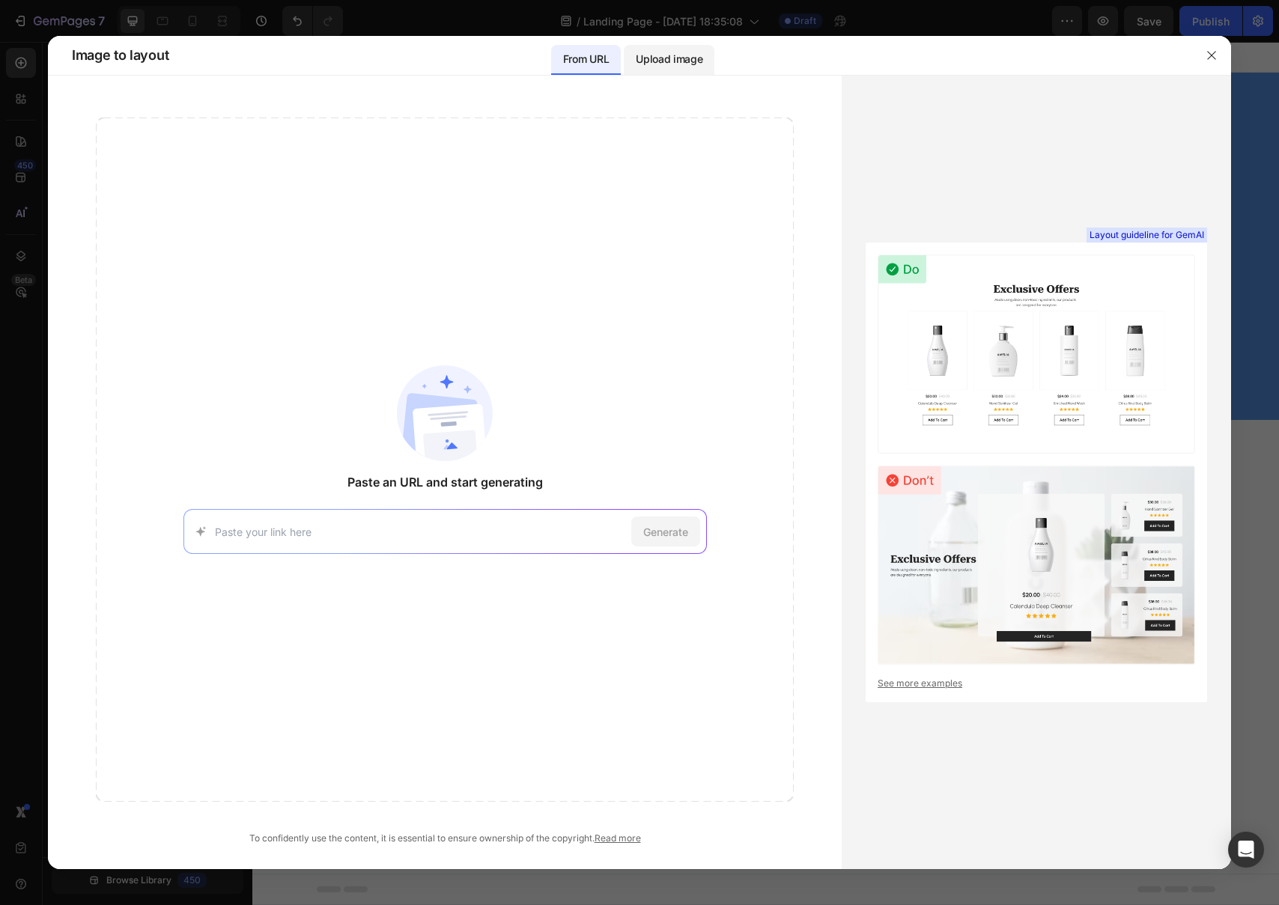
click at [677, 61] on p "Upload image" at bounding box center [669, 59] width 67 height 18
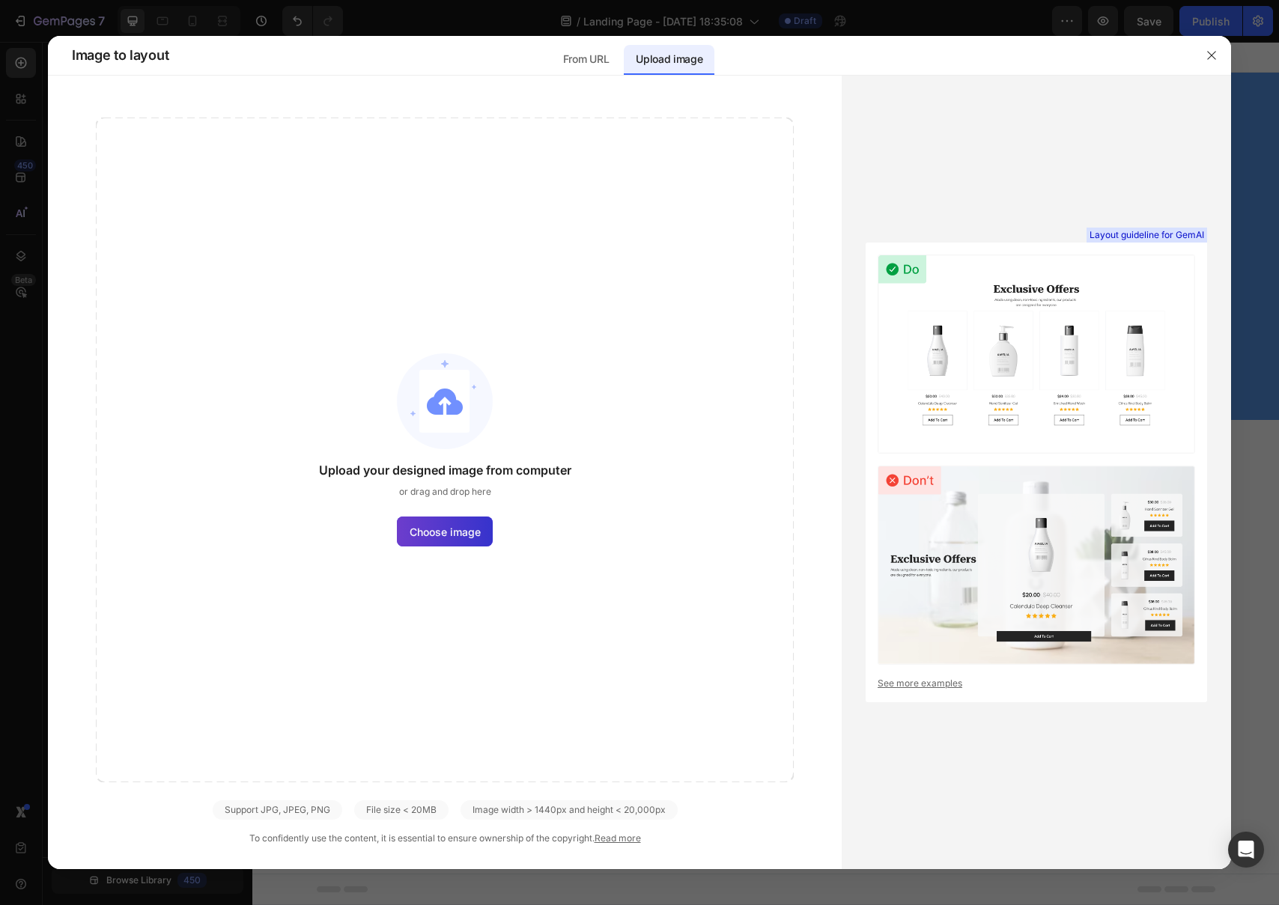
click at [438, 534] on span "Choose image" at bounding box center [445, 532] width 71 height 16
click at [0, 0] on input "Choose image" at bounding box center [0, 0] width 0 height 0
click at [589, 49] on div "From URL" at bounding box center [586, 60] width 70 height 30
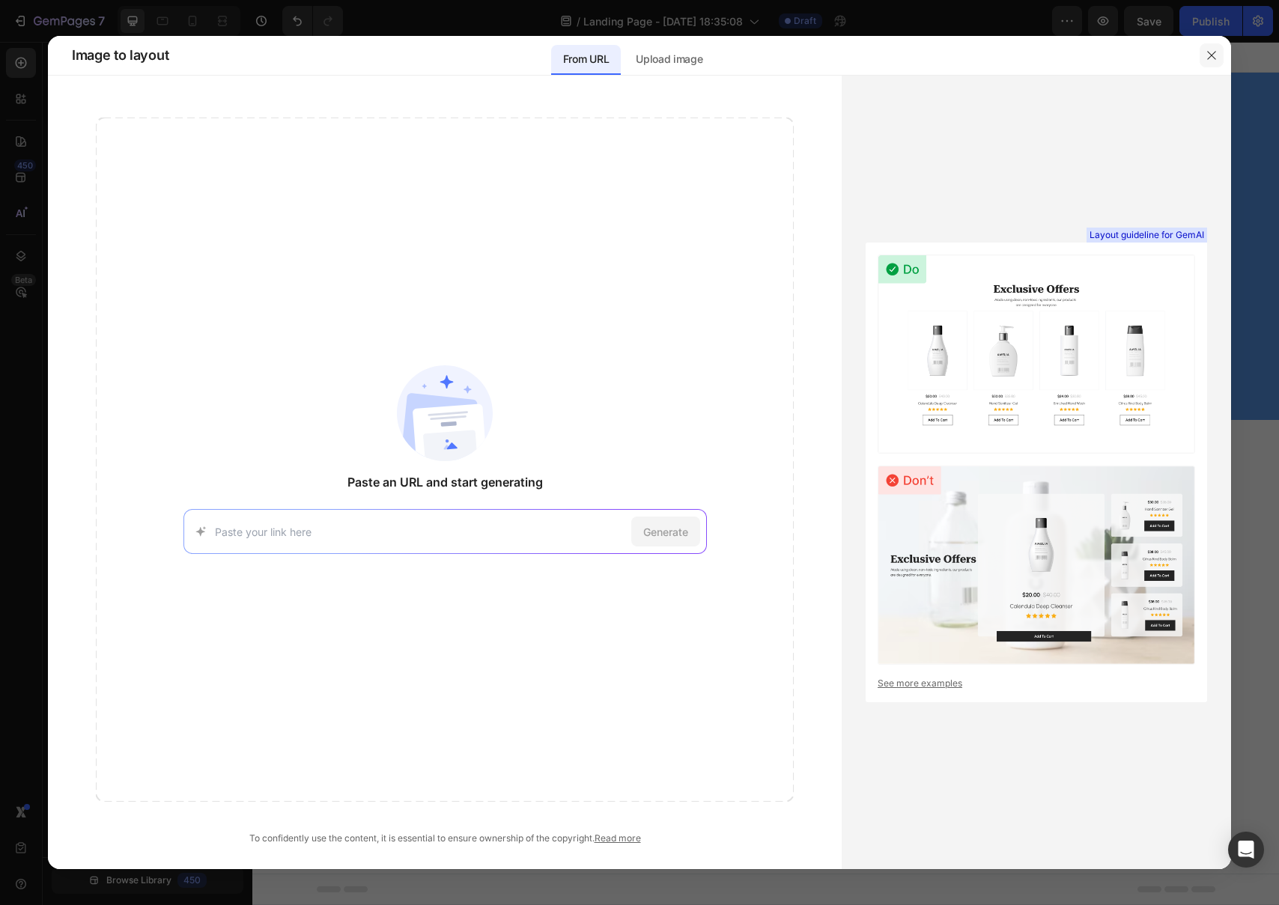
click at [1214, 57] on icon "button" at bounding box center [1212, 55] width 12 height 12
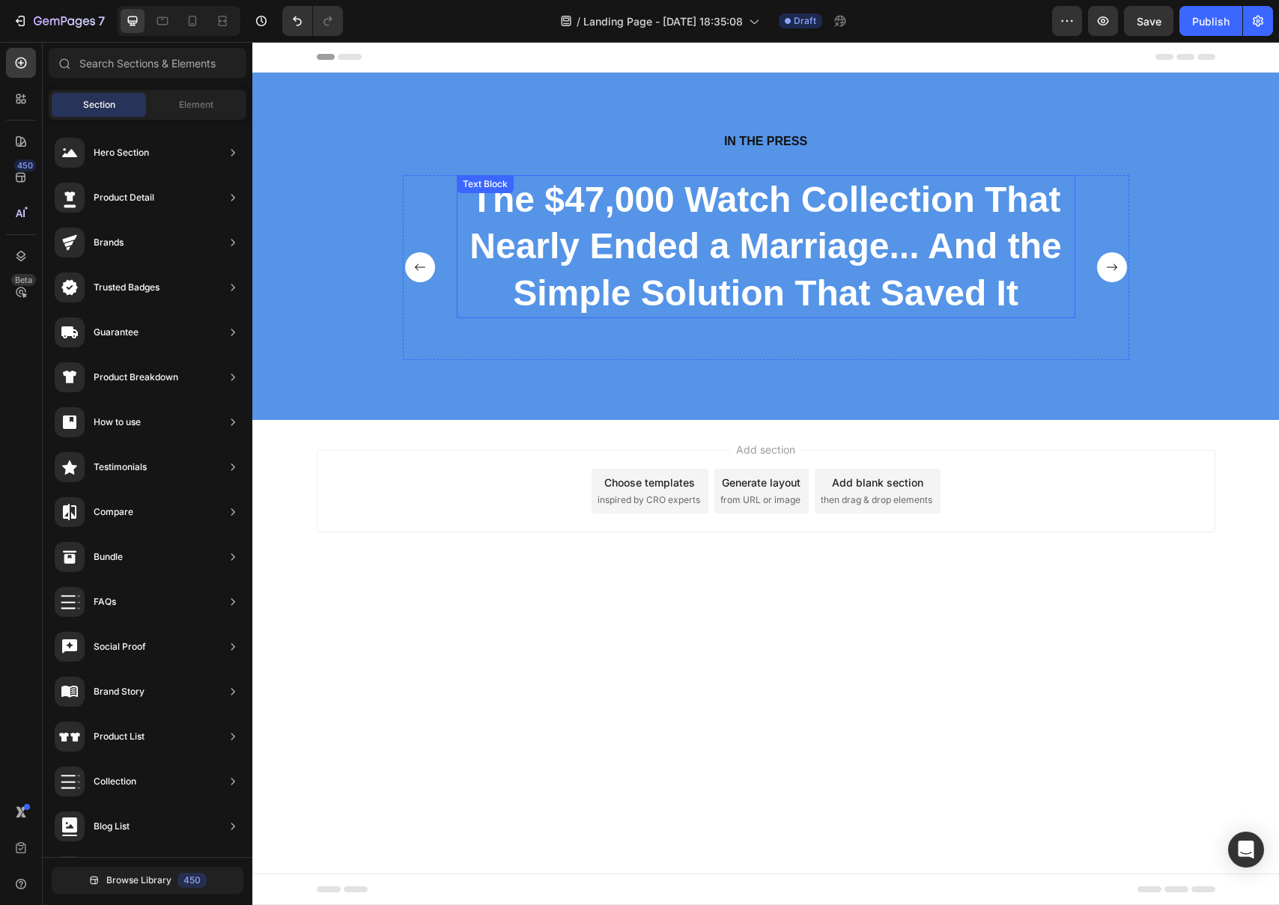
click at [624, 263] on strong "The $47,000 Watch Collection That Nearly Ended a Marriage... And the Simple Sol…" at bounding box center [766, 246] width 592 height 133
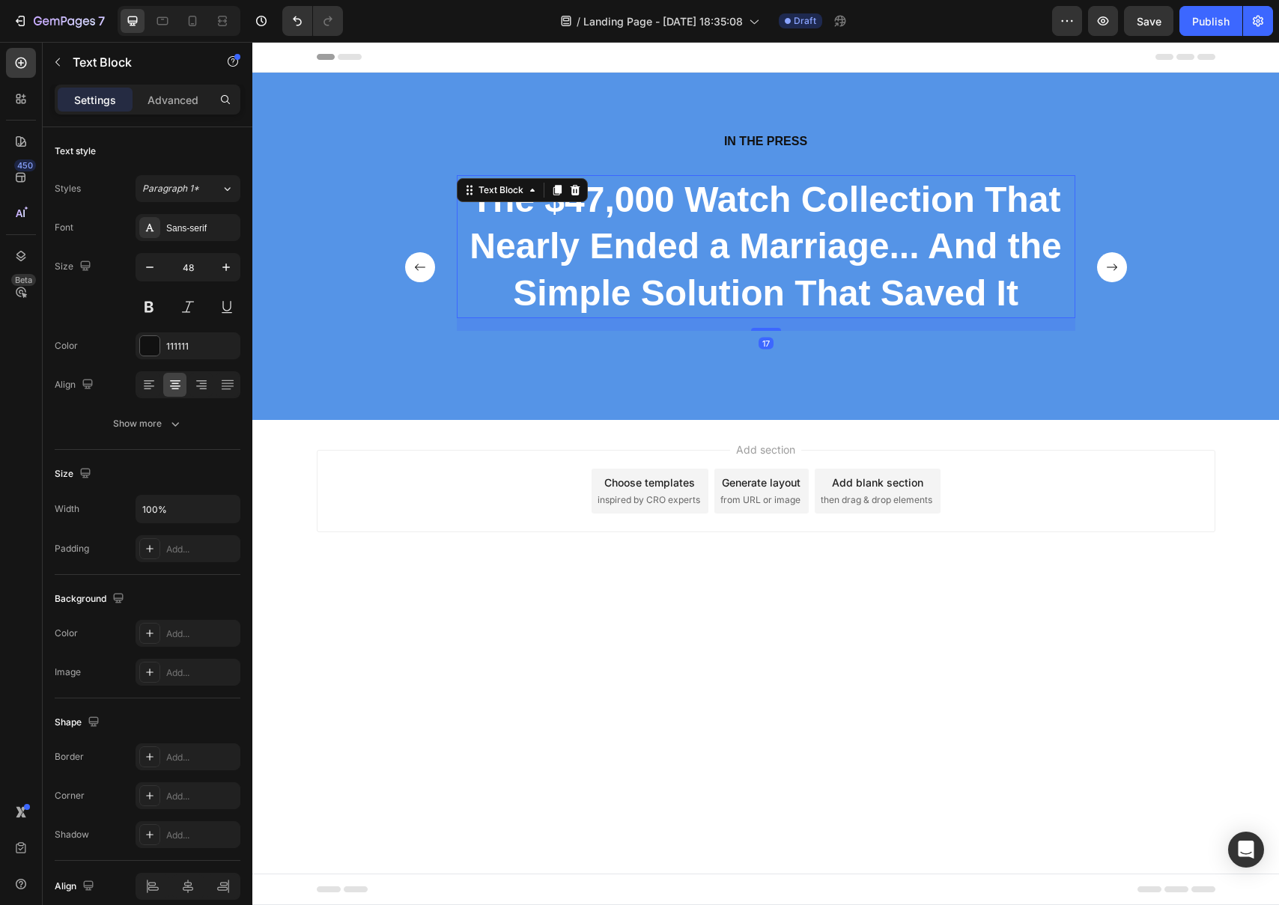
click at [624, 263] on strong "The $47,000 Watch Collection That Nearly Ended a Marriage... And the Simple Sol…" at bounding box center [766, 246] width 592 height 133
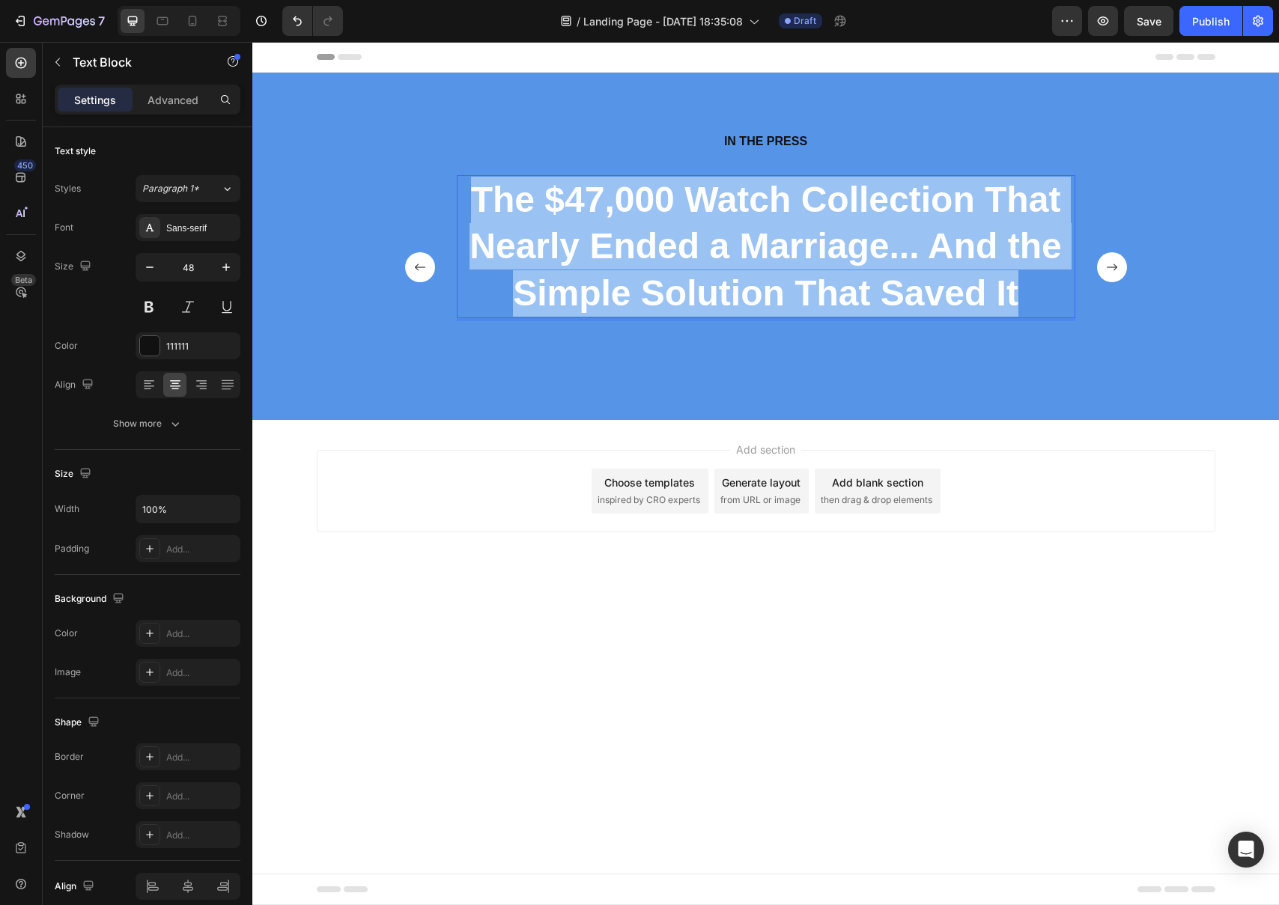
click at [624, 263] on strong "The $47,000 Watch Collection That Nearly Ended a Marriage... And the Simple Sol…" at bounding box center [766, 246] width 592 height 133
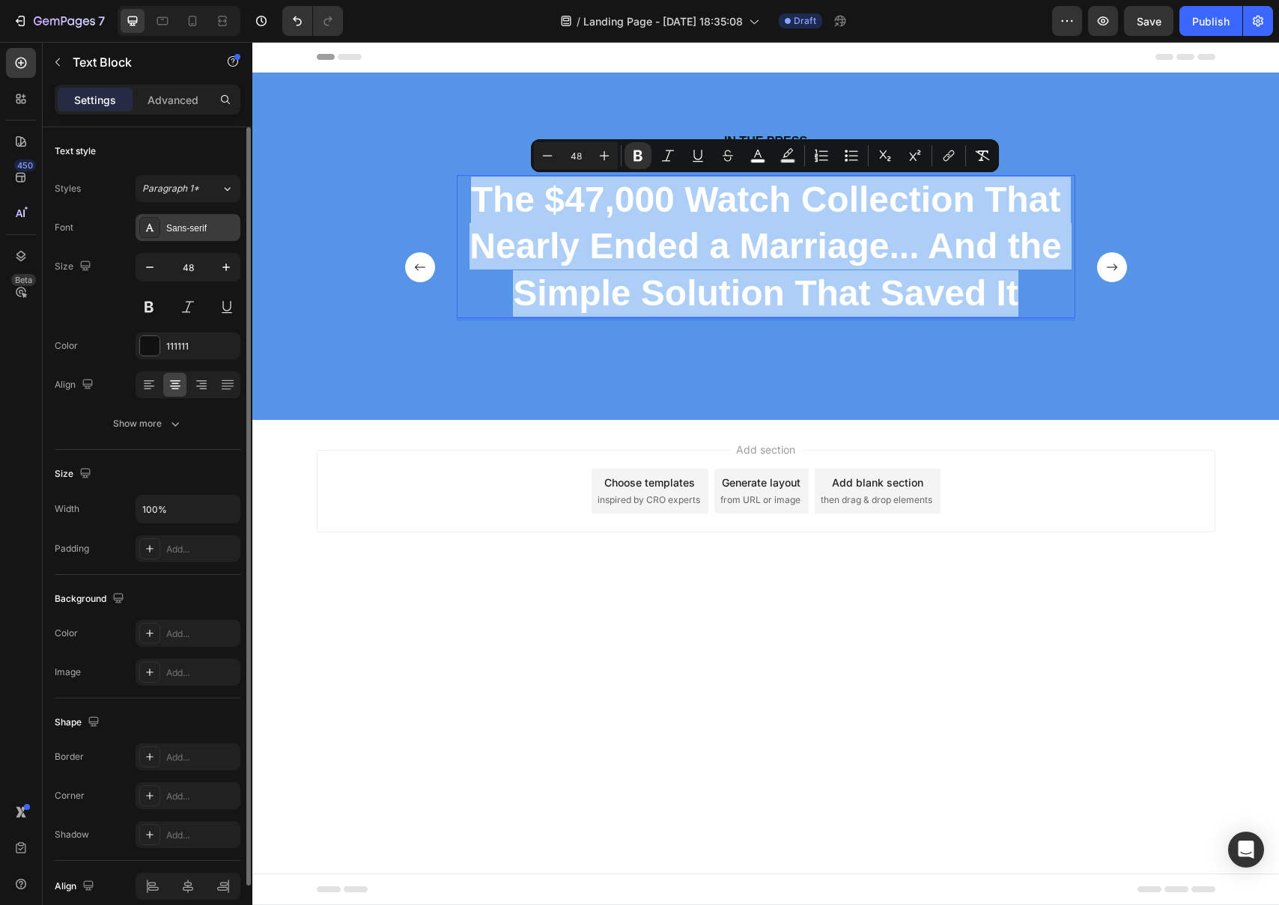
click at [170, 222] on div "Sans-serif" at bounding box center [201, 228] width 70 height 13
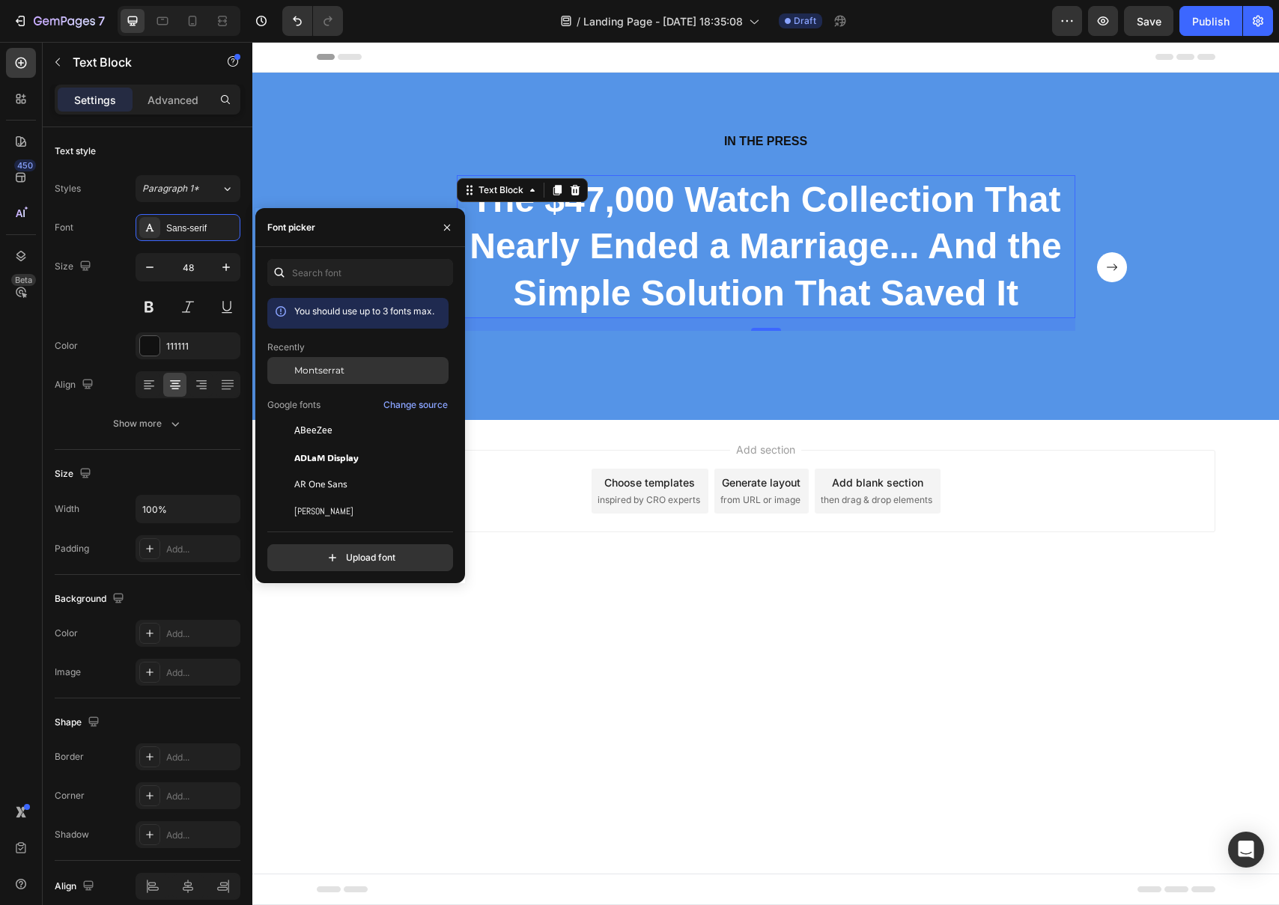
click at [323, 382] on div "Montserrat" at bounding box center [357, 370] width 181 height 27
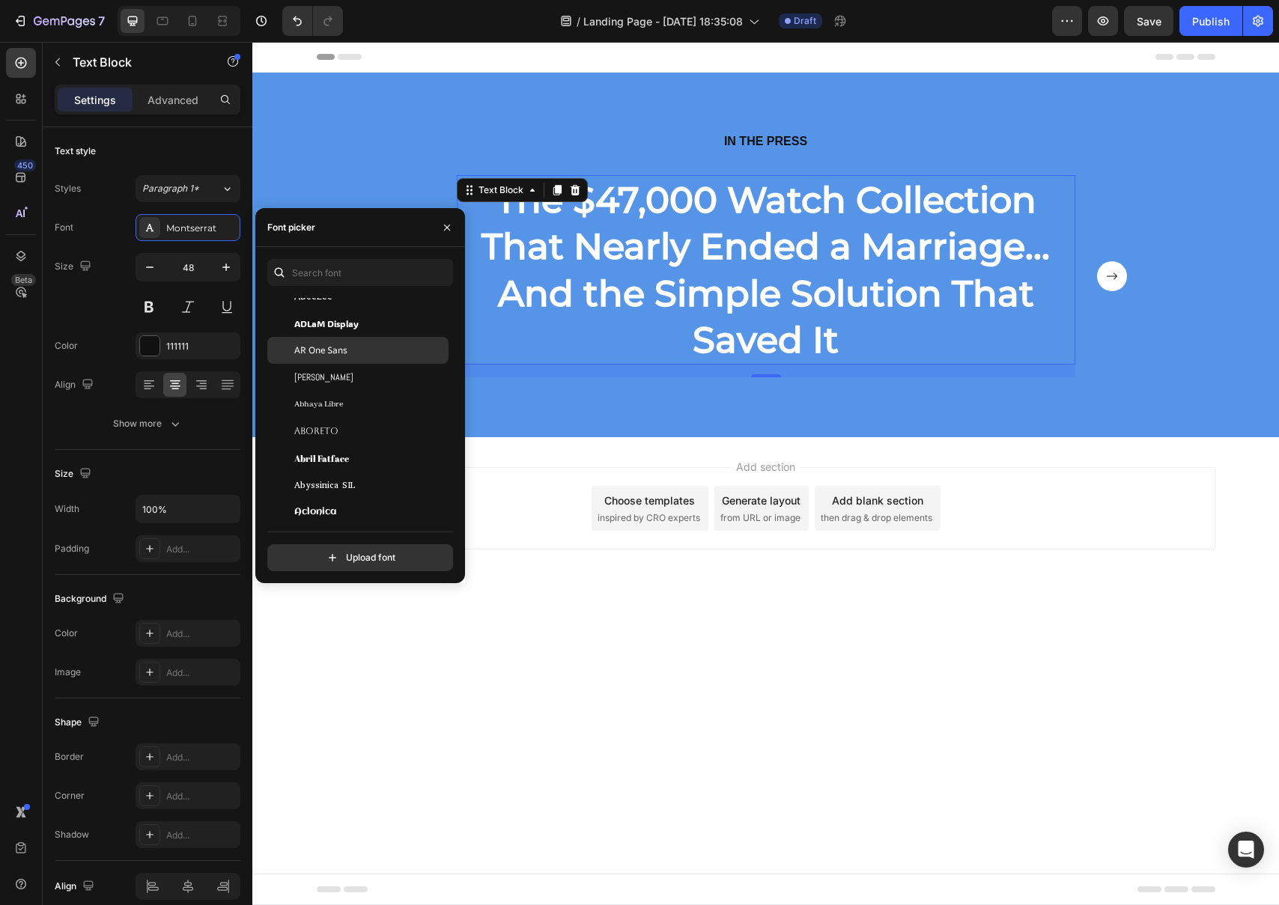
scroll to position [141, 0]
click at [352, 459] on div "Abril Fatface" at bounding box center [357, 451] width 181 height 27
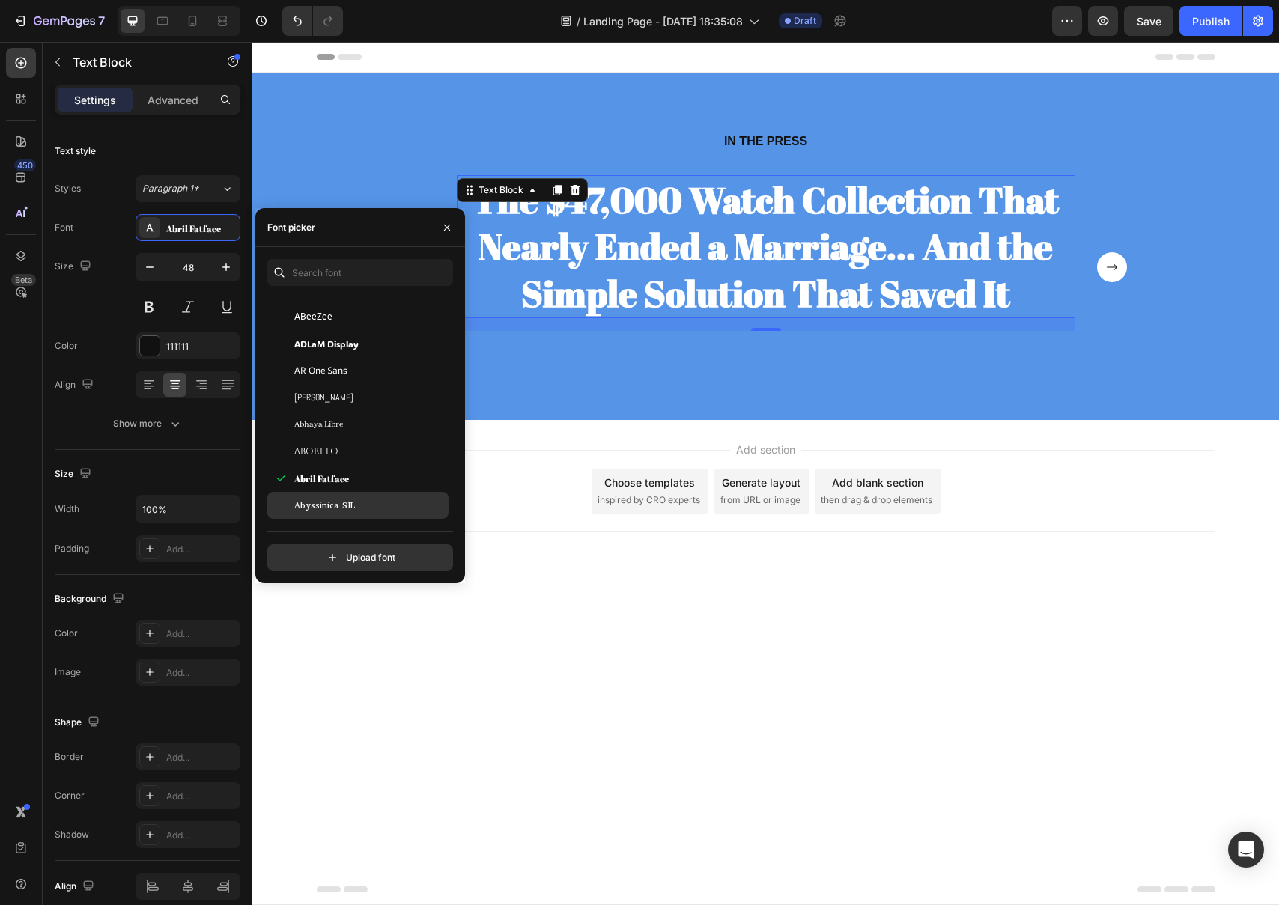
click at [356, 503] on div "Abyssinica SIL" at bounding box center [369, 505] width 151 height 13
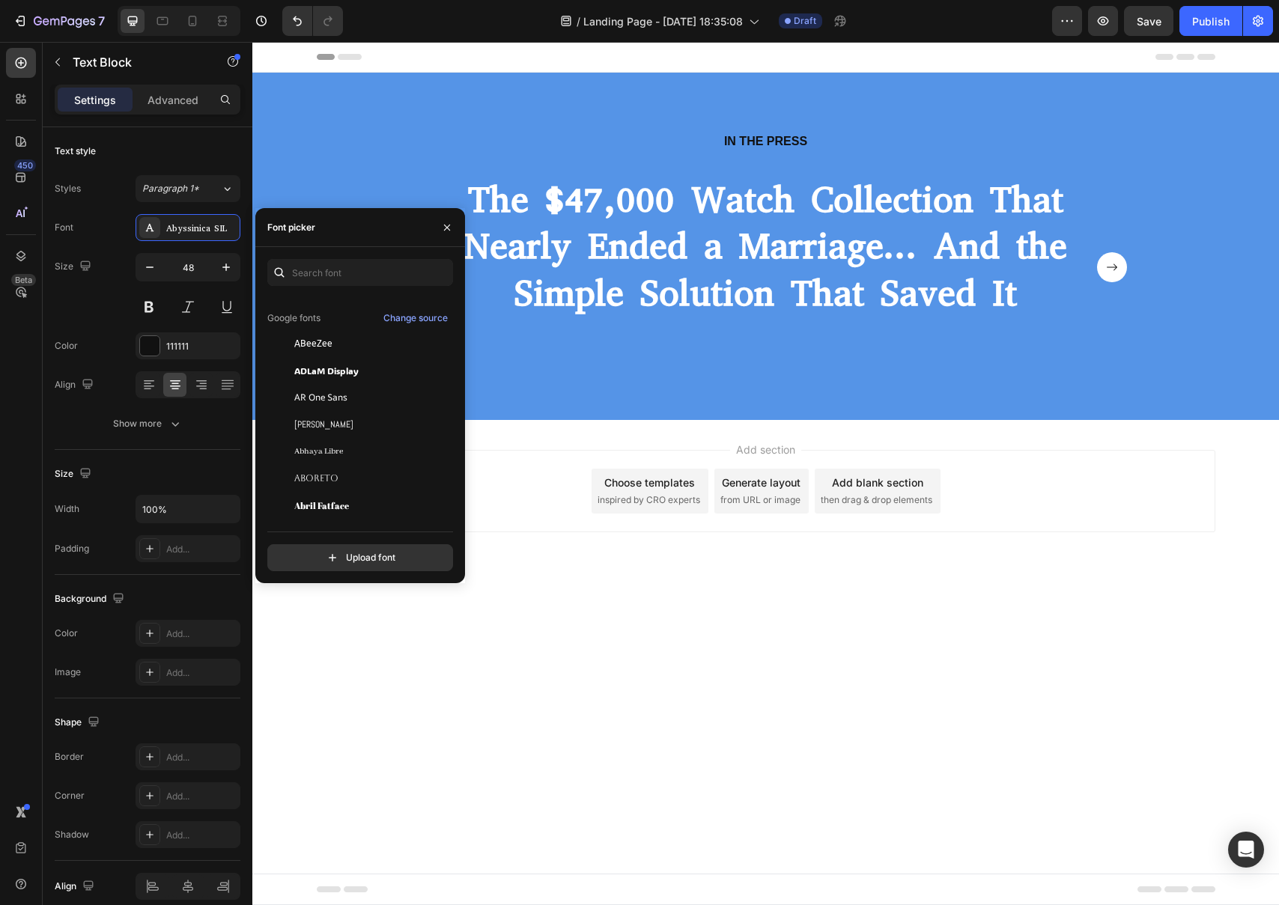
click at [595, 602] on div "Add section Choose templates inspired by CRO experts Generate layout from URL o…" at bounding box center [765, 512] width 1027 height 184
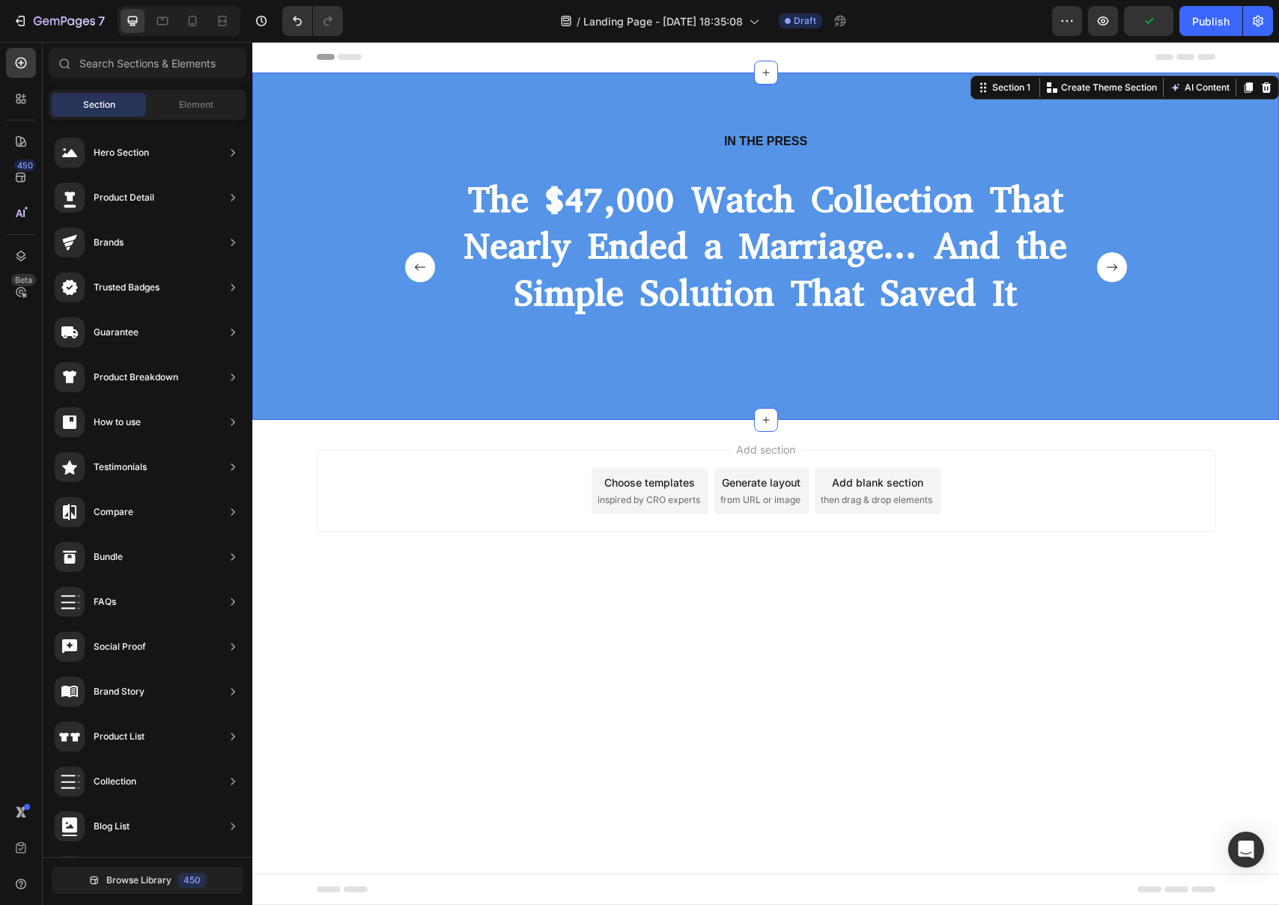
click at [286, 384] on div "IN THE PRESS Heading The $47,000 Watch Collection That Nearly Ended a Marriage.…" at bounding box center [765, 246] width 1027 height 347
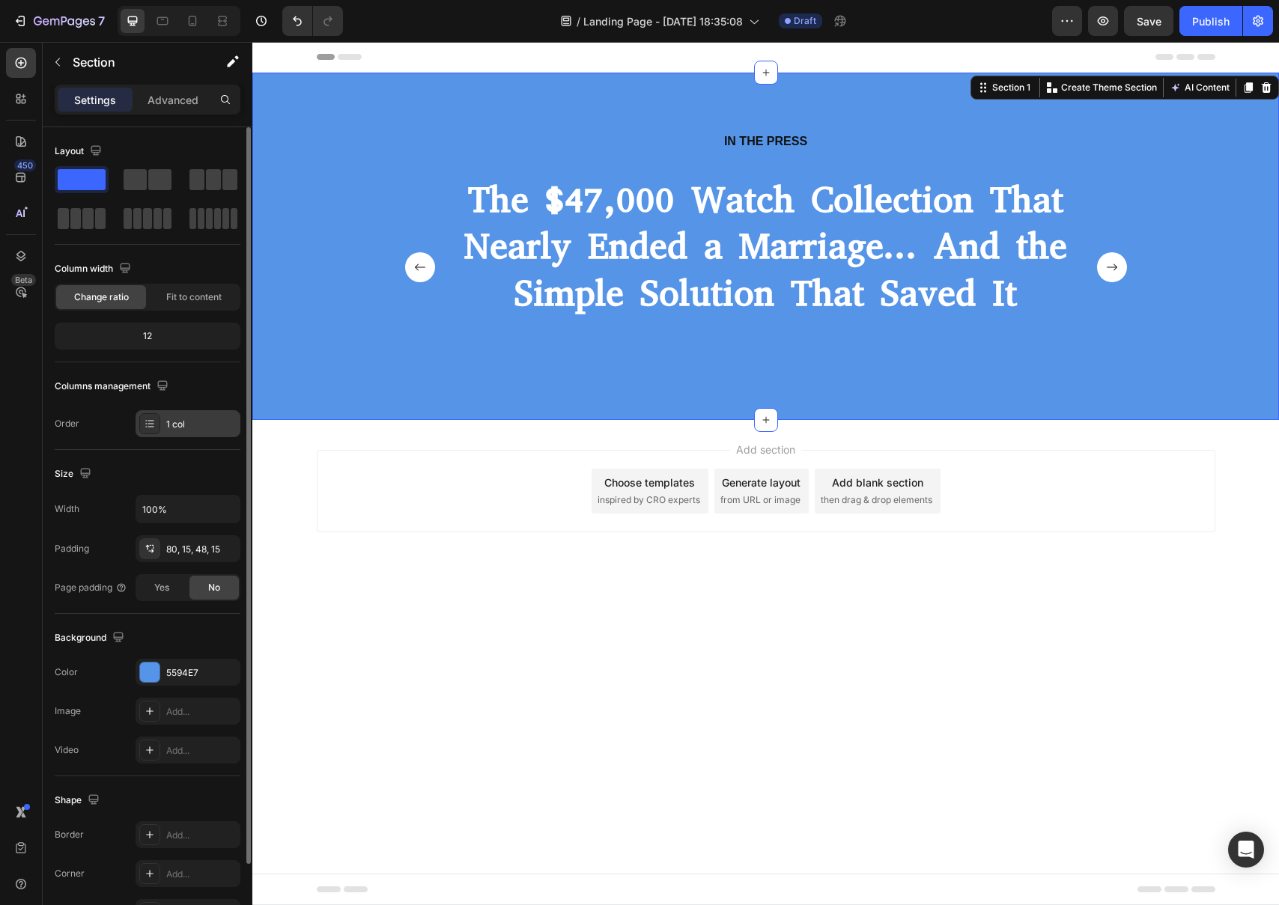
click at [158, 430] on div at bounding box center [149, 423] width 21 height 21
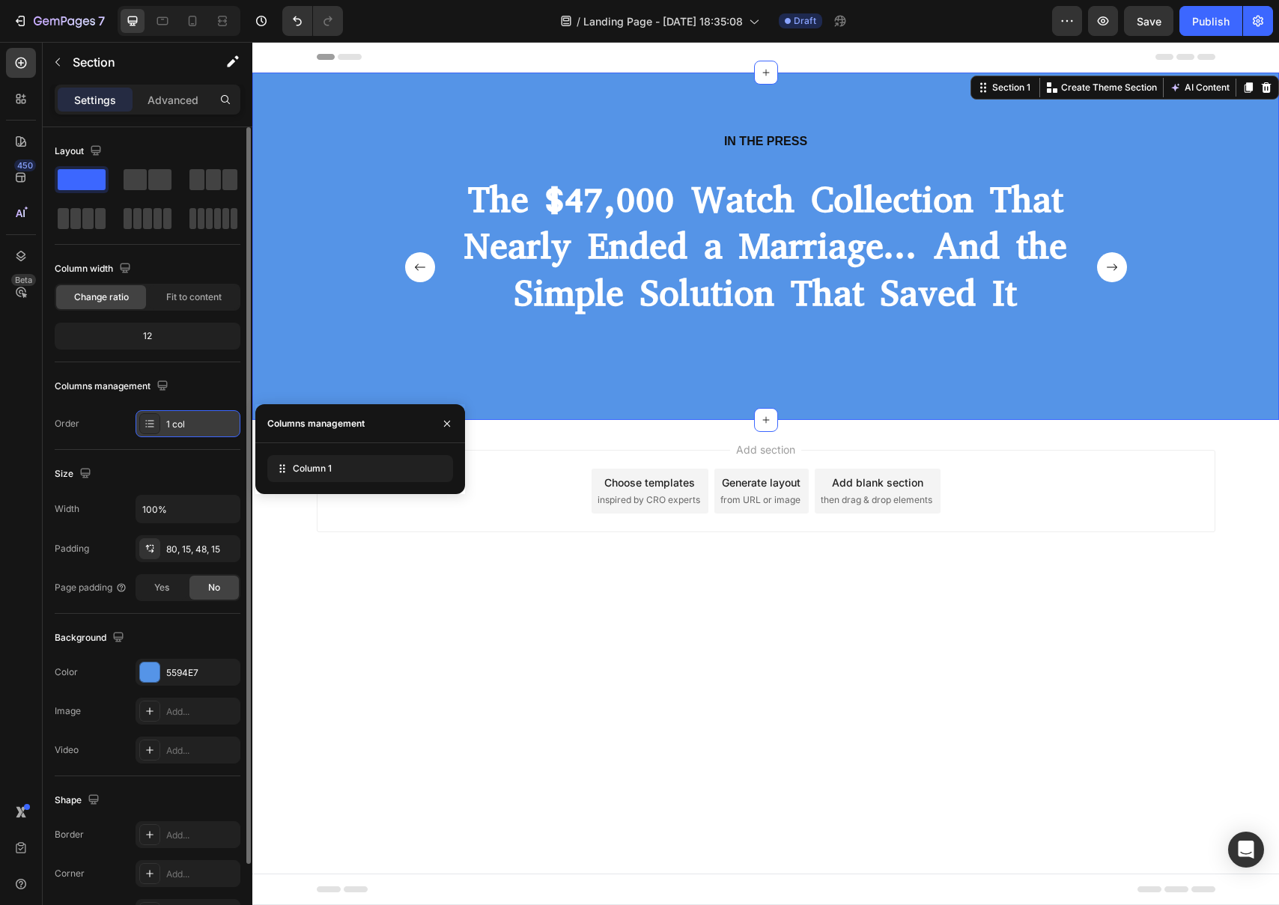
click at [177, 428] on div "1 col" at bounding box center [201, 424] width 70 height 13
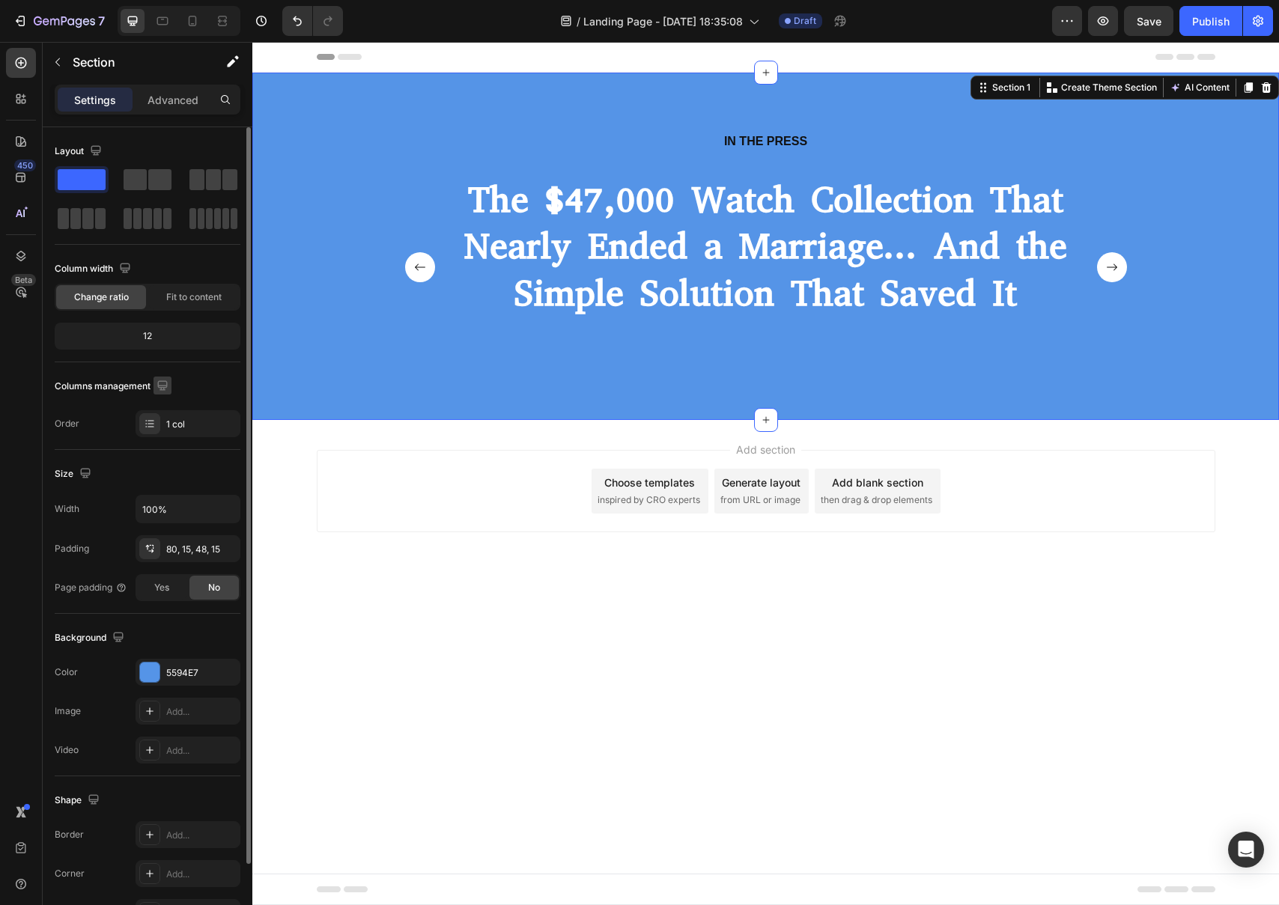
click at [165, 384] on icon "button" at bounding box center [162, 385] width 15 height 15
click at [170, 460] on icon "button" at bounding box center [165, 463] width 15 height 15
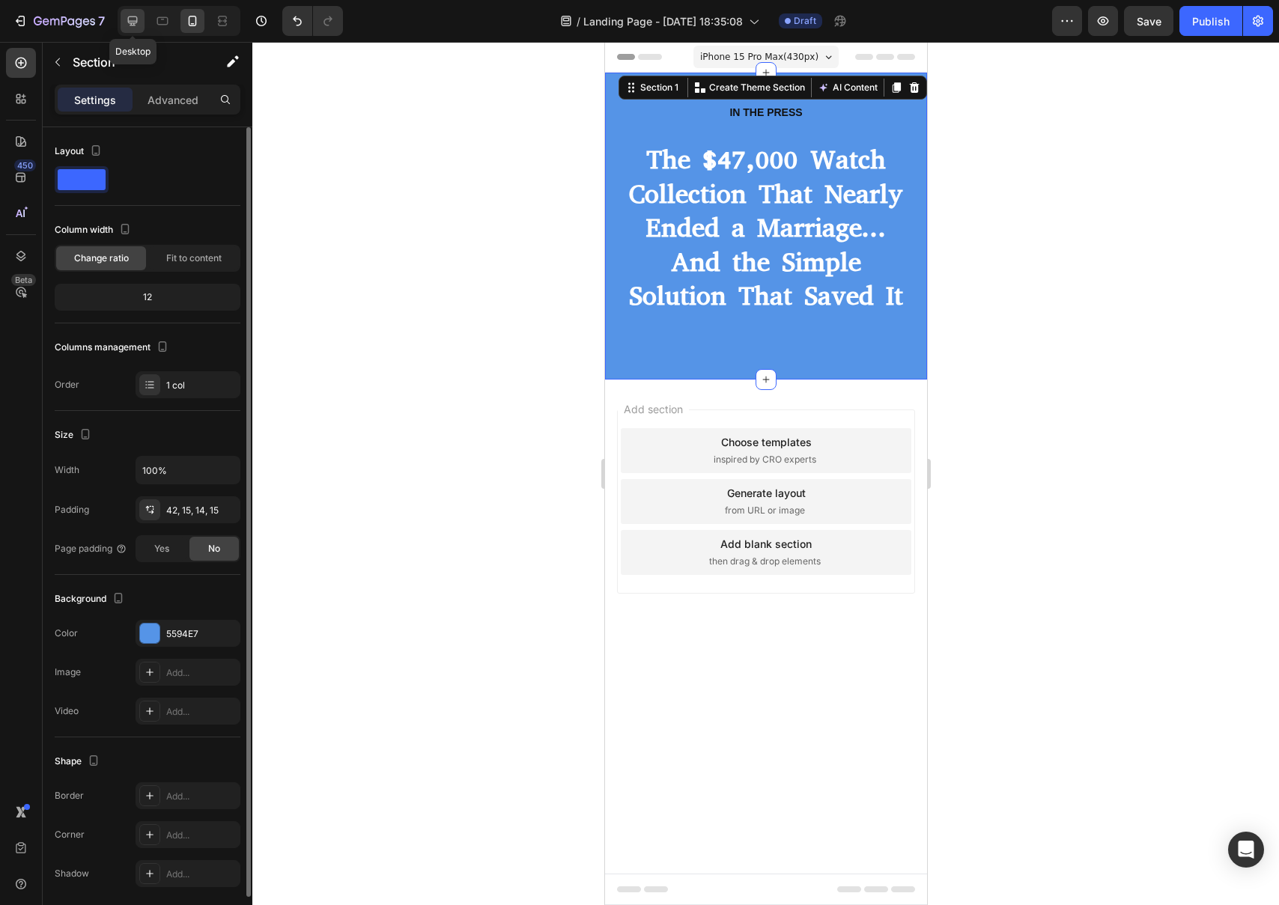
click at [126, 22] on icon at bounding box center [132, 20] width 15 height 15
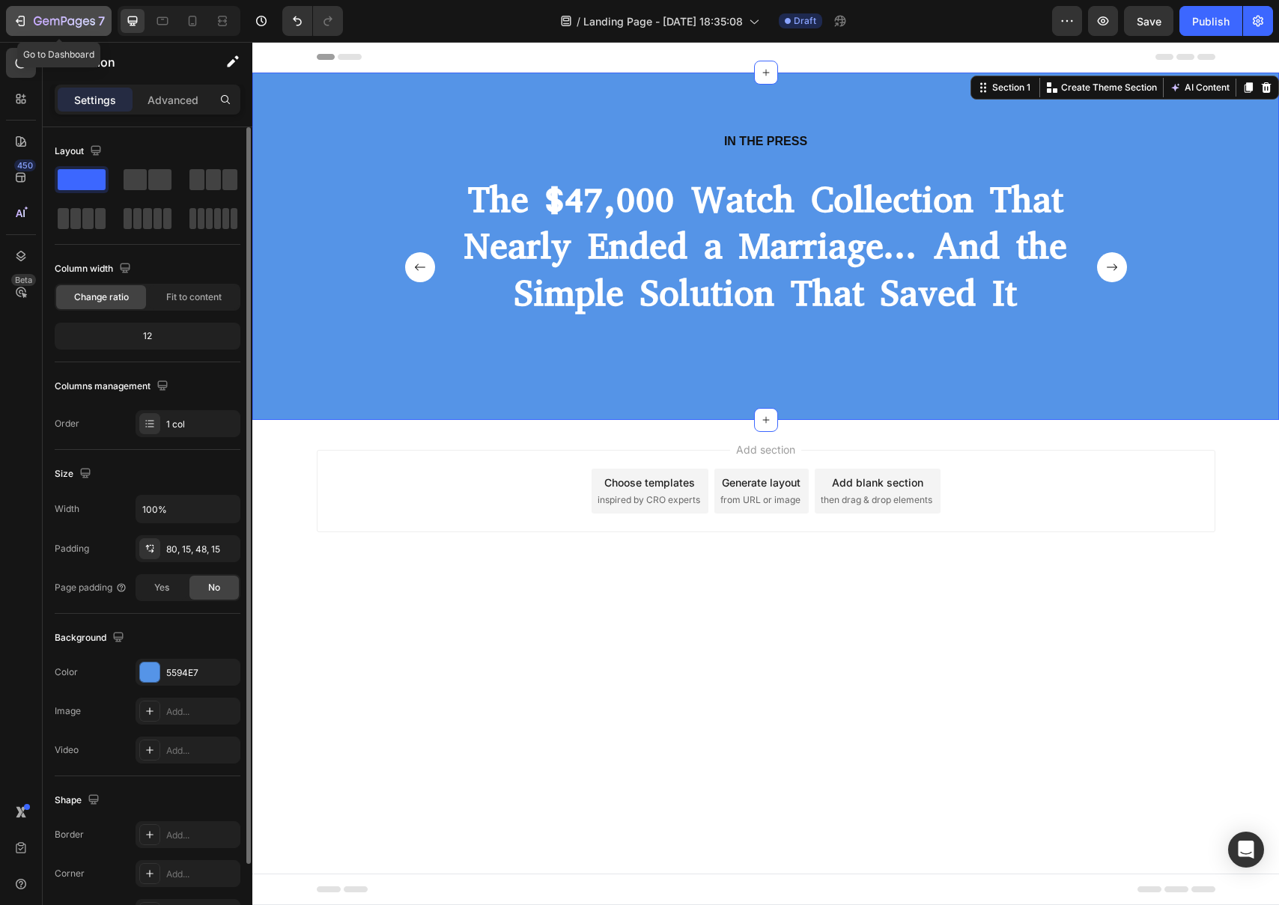
click at [23, 27] on icon "button" at bounding box center [20, 20] width 15 height 15
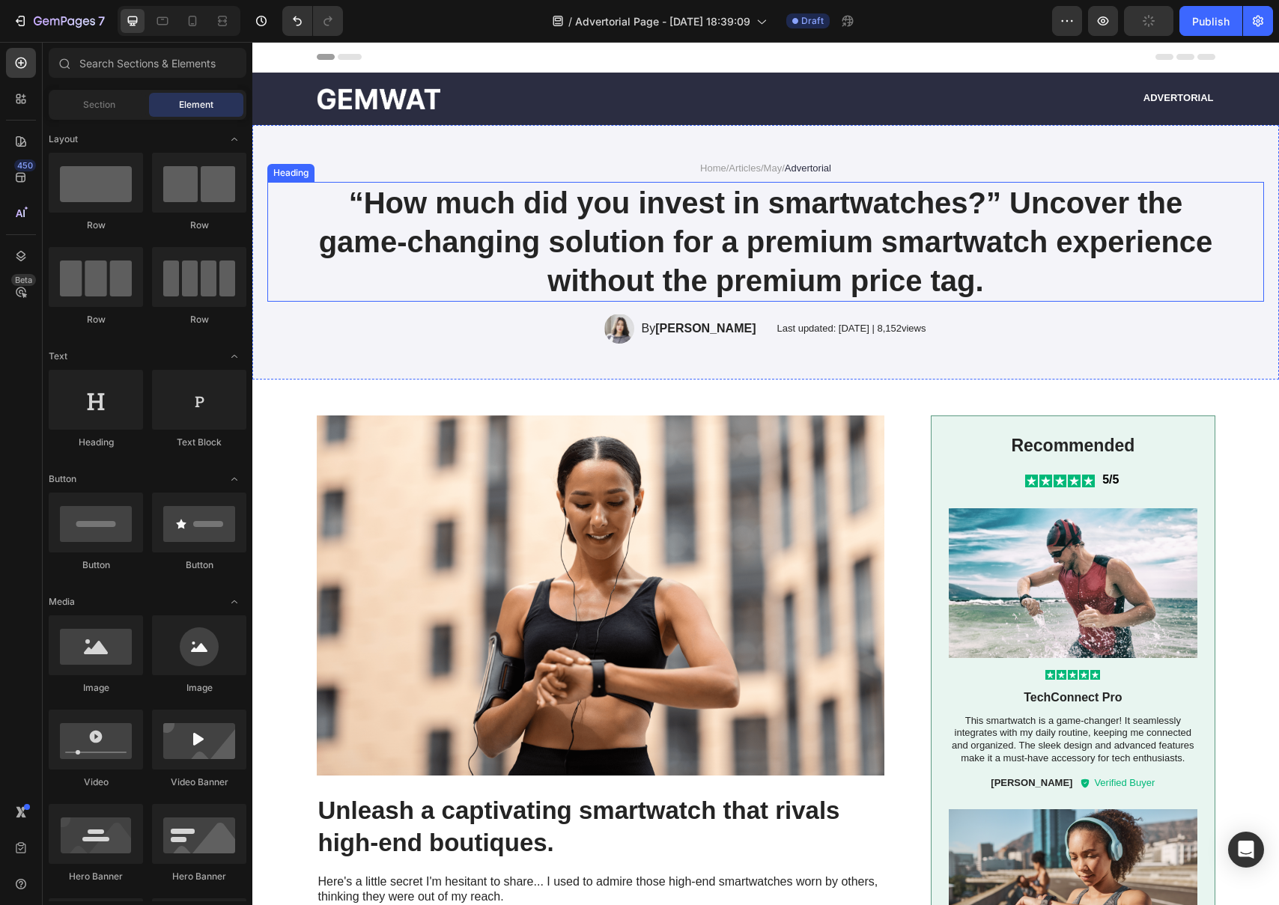
click at [768, 277] on h1 "“How much did you invest in smartwatches?” Uncover the game-changing solution f…" at bounding box center [766, 242] width 899 height 120
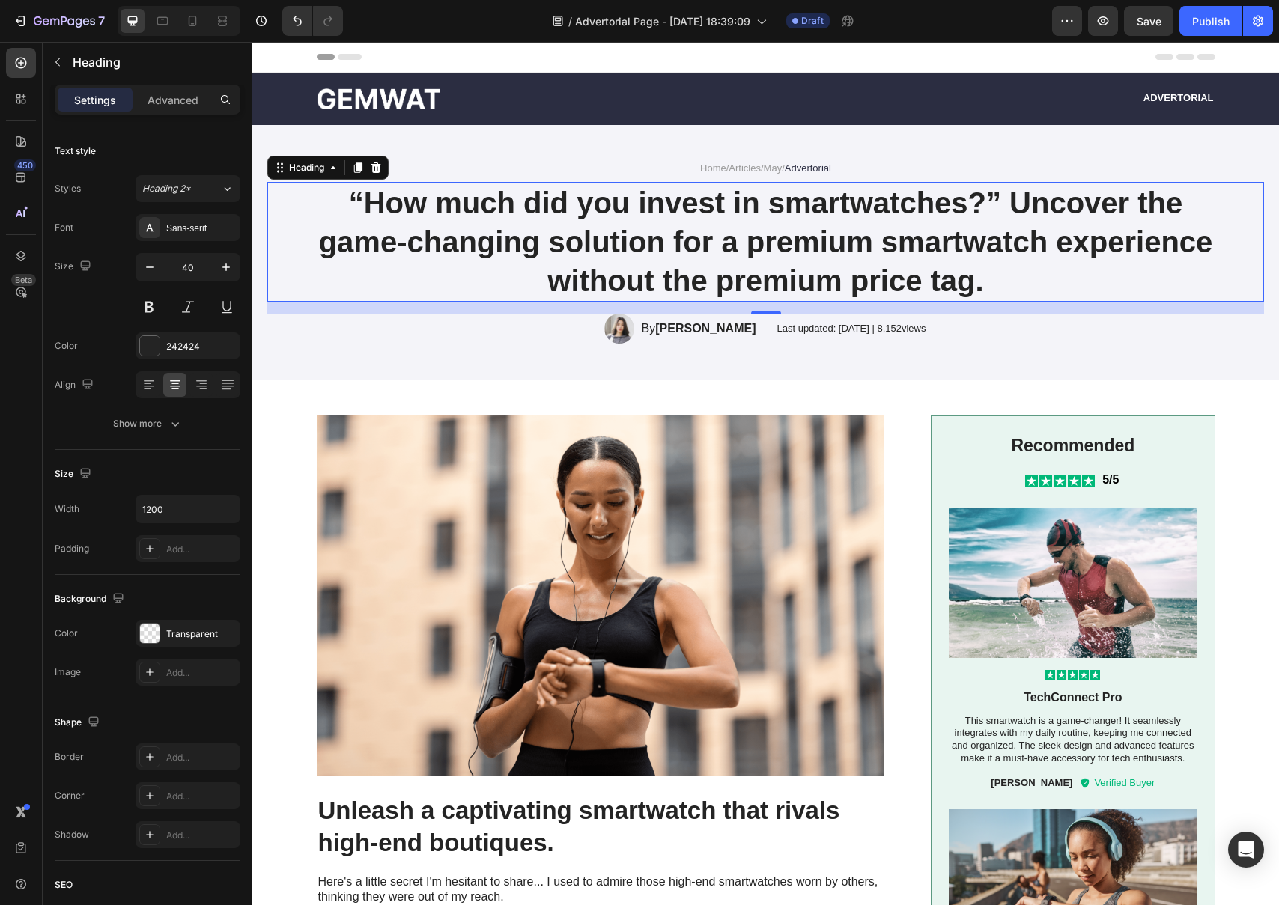
click at [849, 278] on h1 "“How much did you invest in smartwatches?” Uncover the game-changing solution f…" at bounding box center [766, 242] width 899 height 120
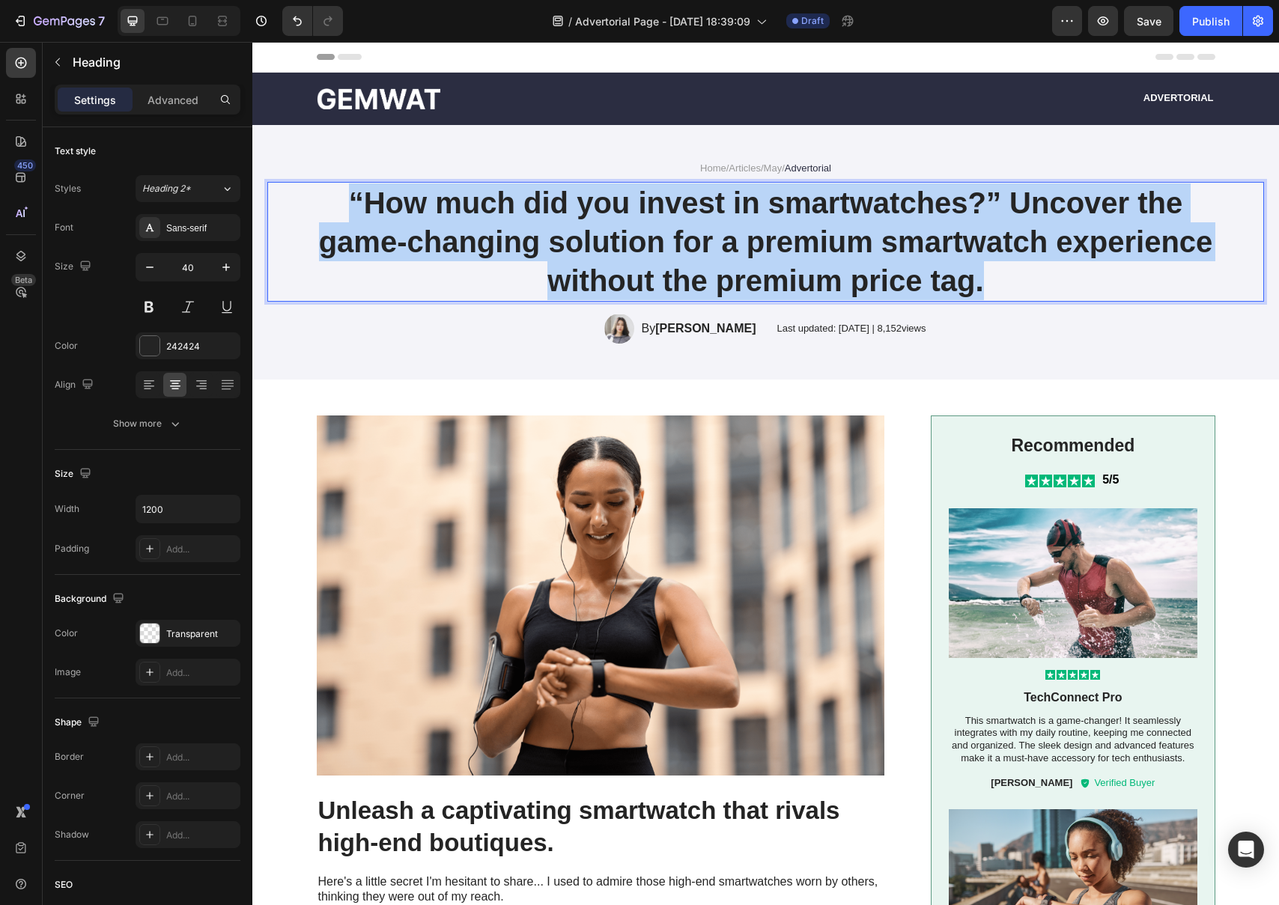
click at [849, 278] on p "“How much did you invest in smartwatches?” Uncover the game-changing solution f…" at bounding box center [766, 241] width 896 height 117
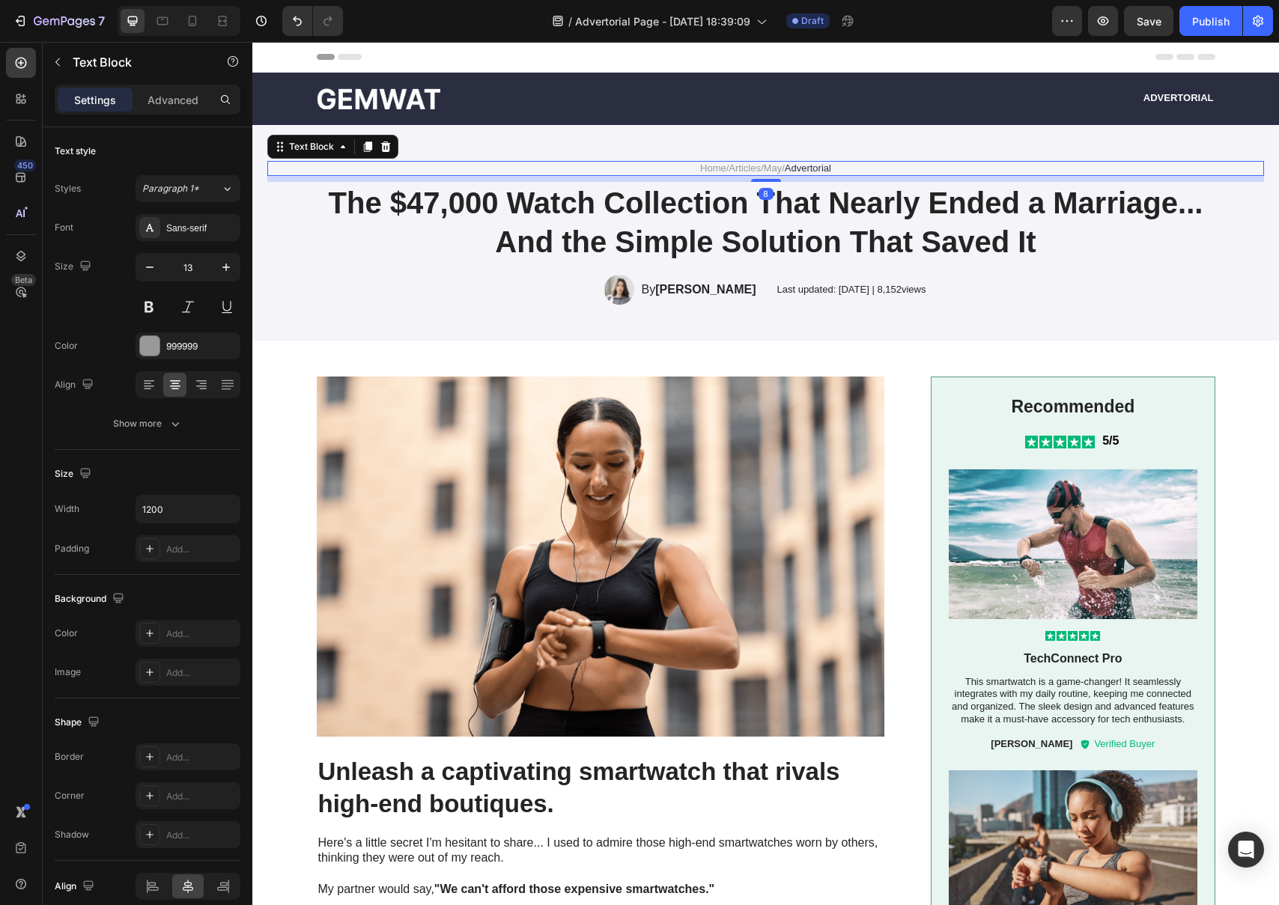
click at [807, 167] on span "Advertorial" at bounding box center [808, 167] width 46 height 11
click at [383, 149] on icon at bounding box center [386, 146] width 10 height 10
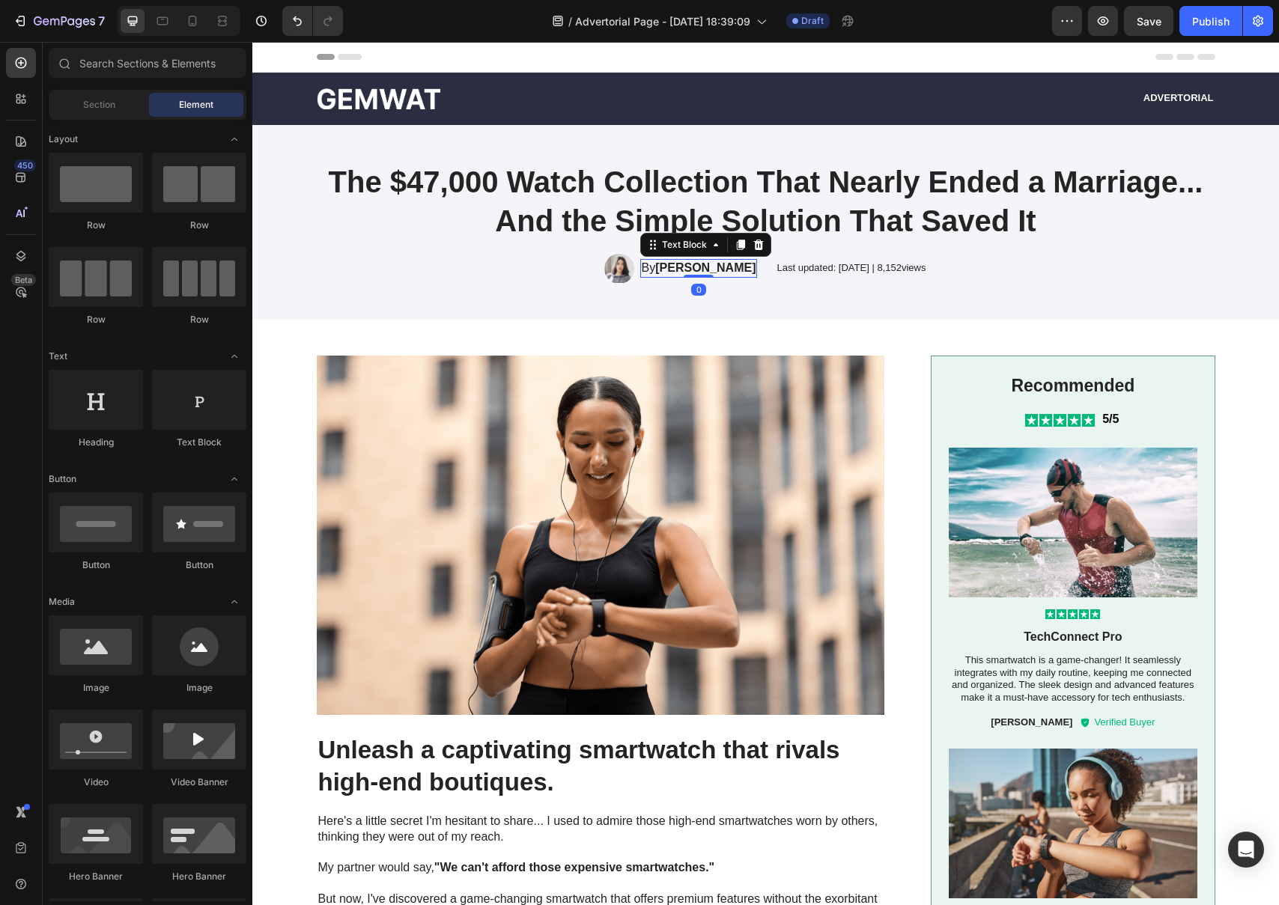
click at [672, 273] on strong "Emma Johnson" at bounding box center [705, 267] width 100 height 13
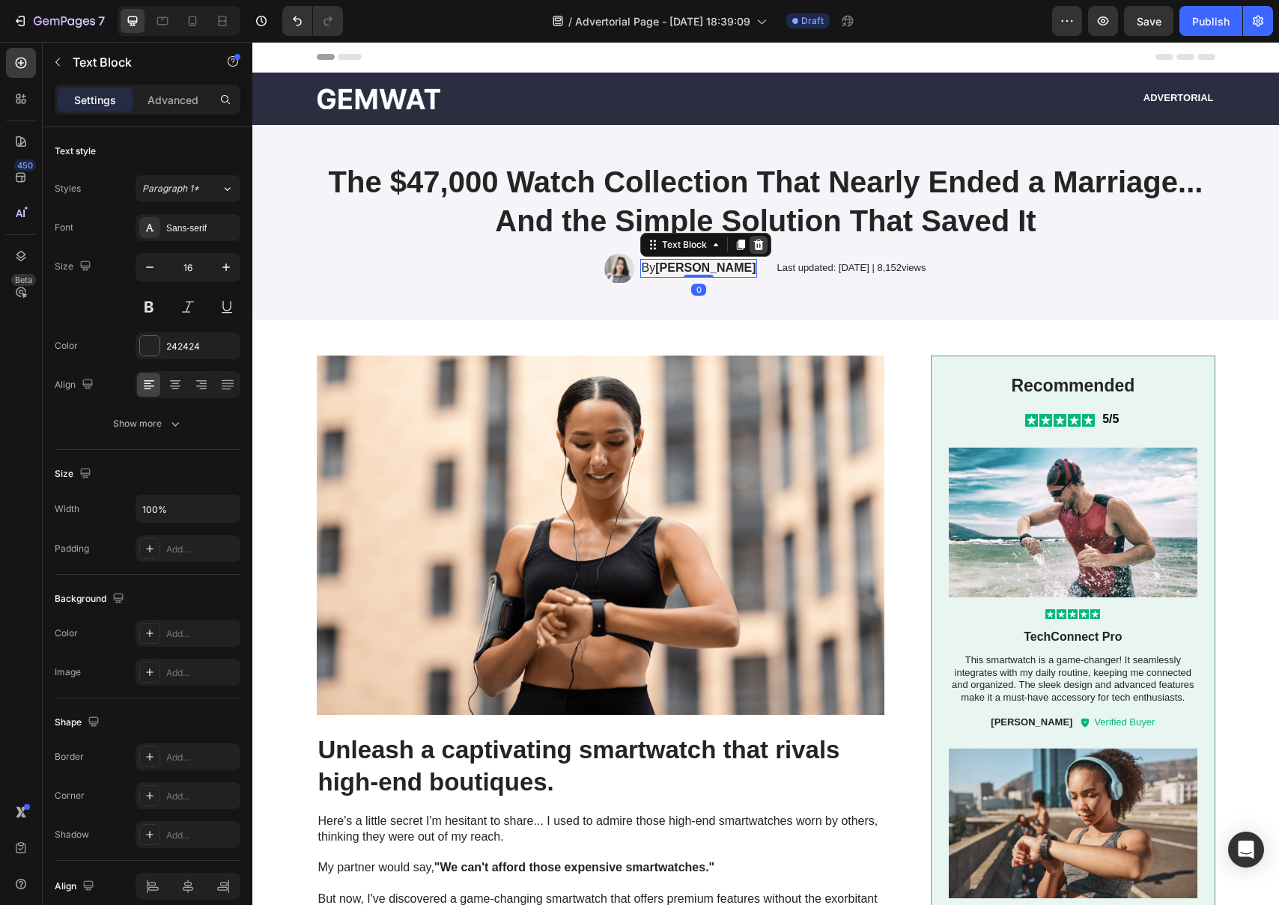
click at [755, 248] on icon at bounding box center [759, 245] width 12 height 12
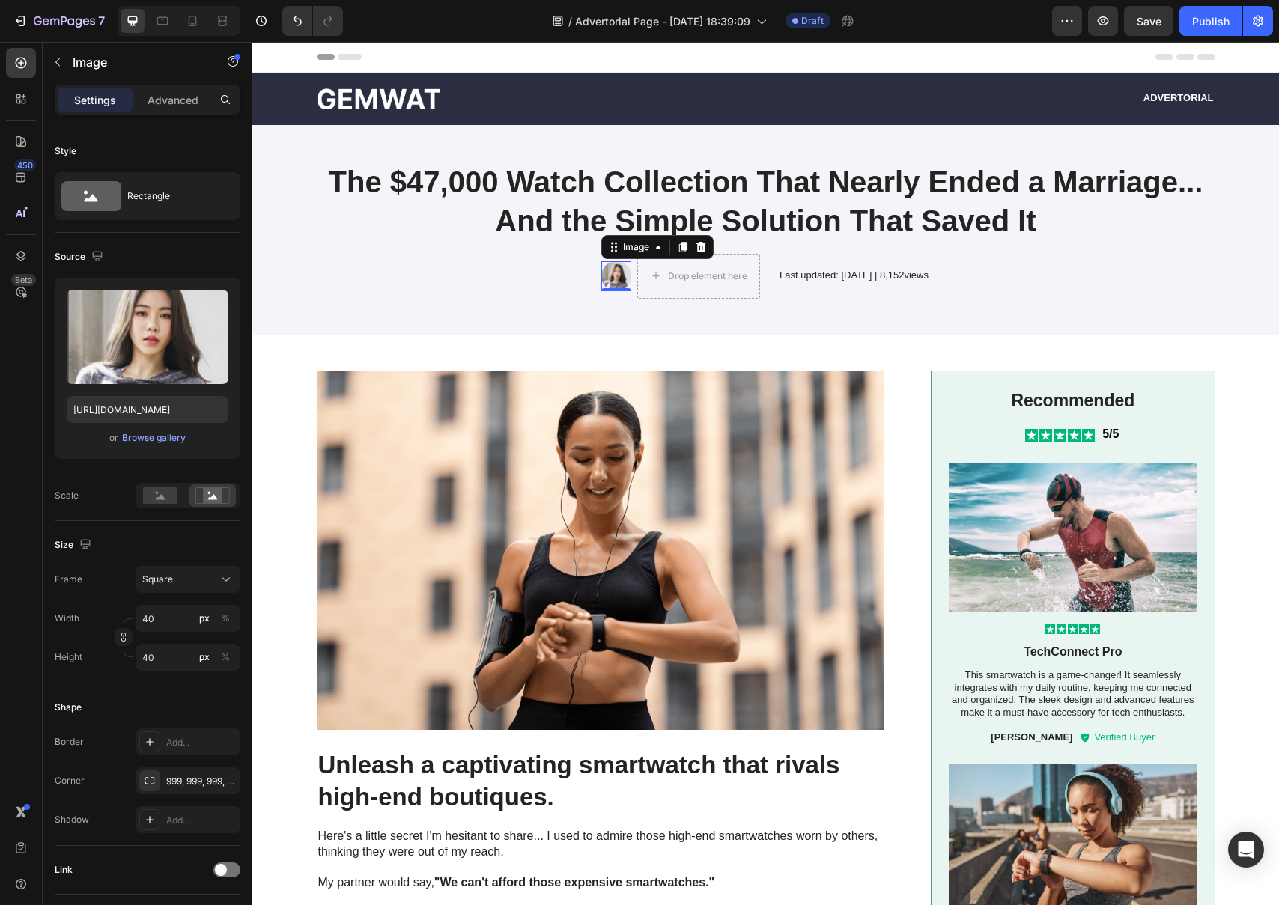
click at [604, 276] on img at bounding box center [616, 276] width 30 height 30
click at [696, 247] on icon at bounding box center [701, 246] width 10 height 10
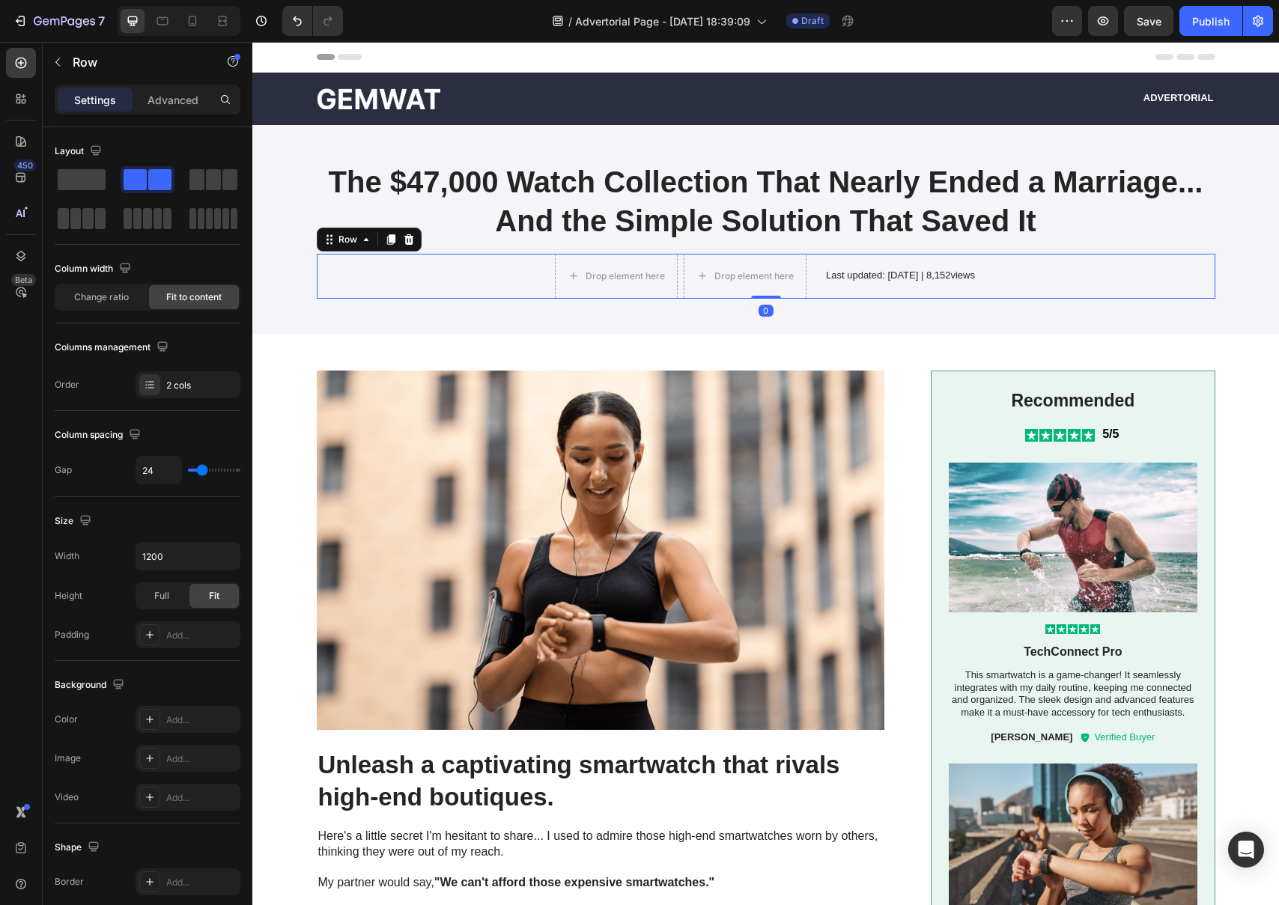
click at [516, 272] on div "Drop element here Drop element here Row Last updated: May 2024 | 8,152views Tex…" at bounding box center [766, 276] width 899 height 45
click at [409, 237] on div at bounding box center [409, 240] width 18 height 18
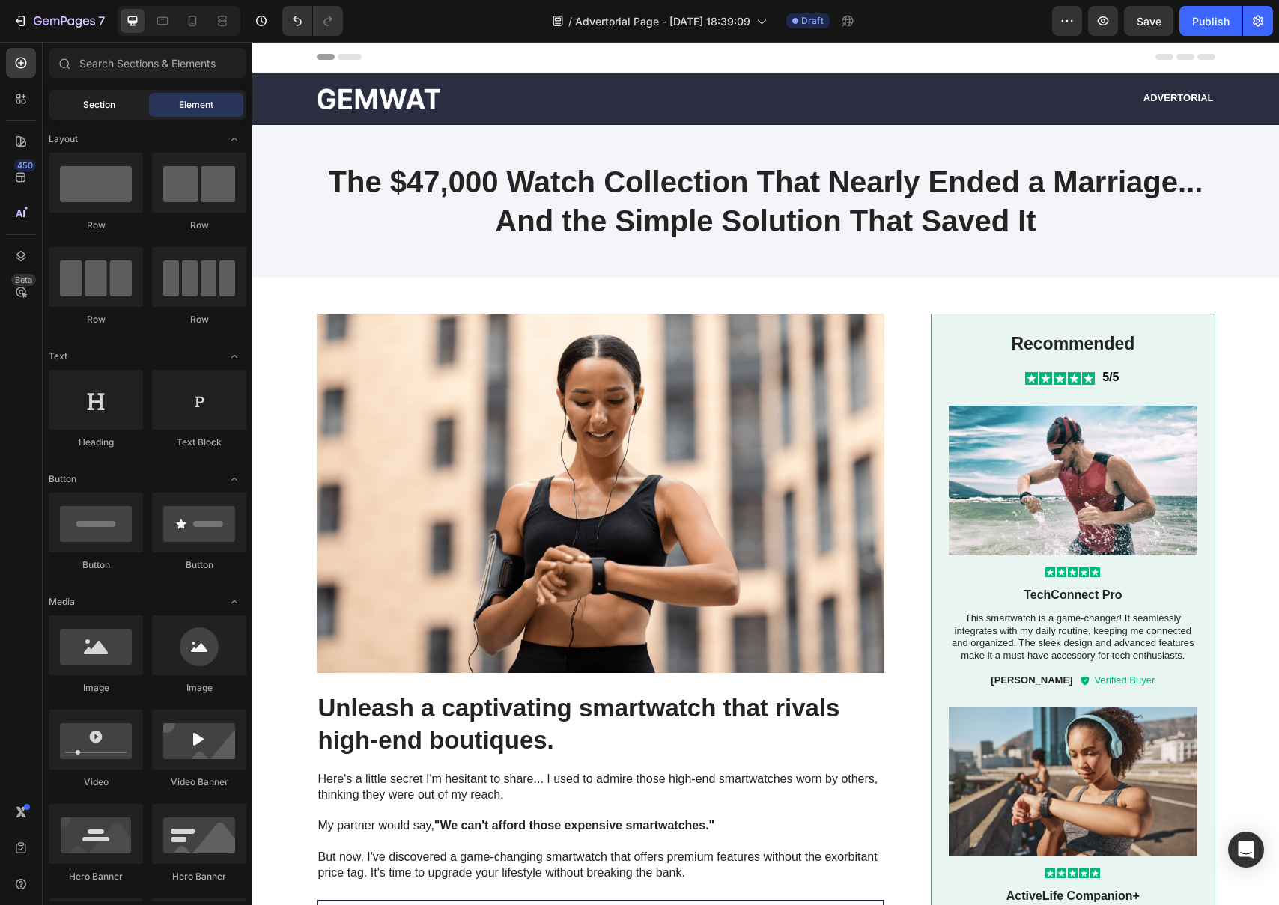
click at [83, 108] on span "Section" at bounding box center [99, 104] width 32 height 13
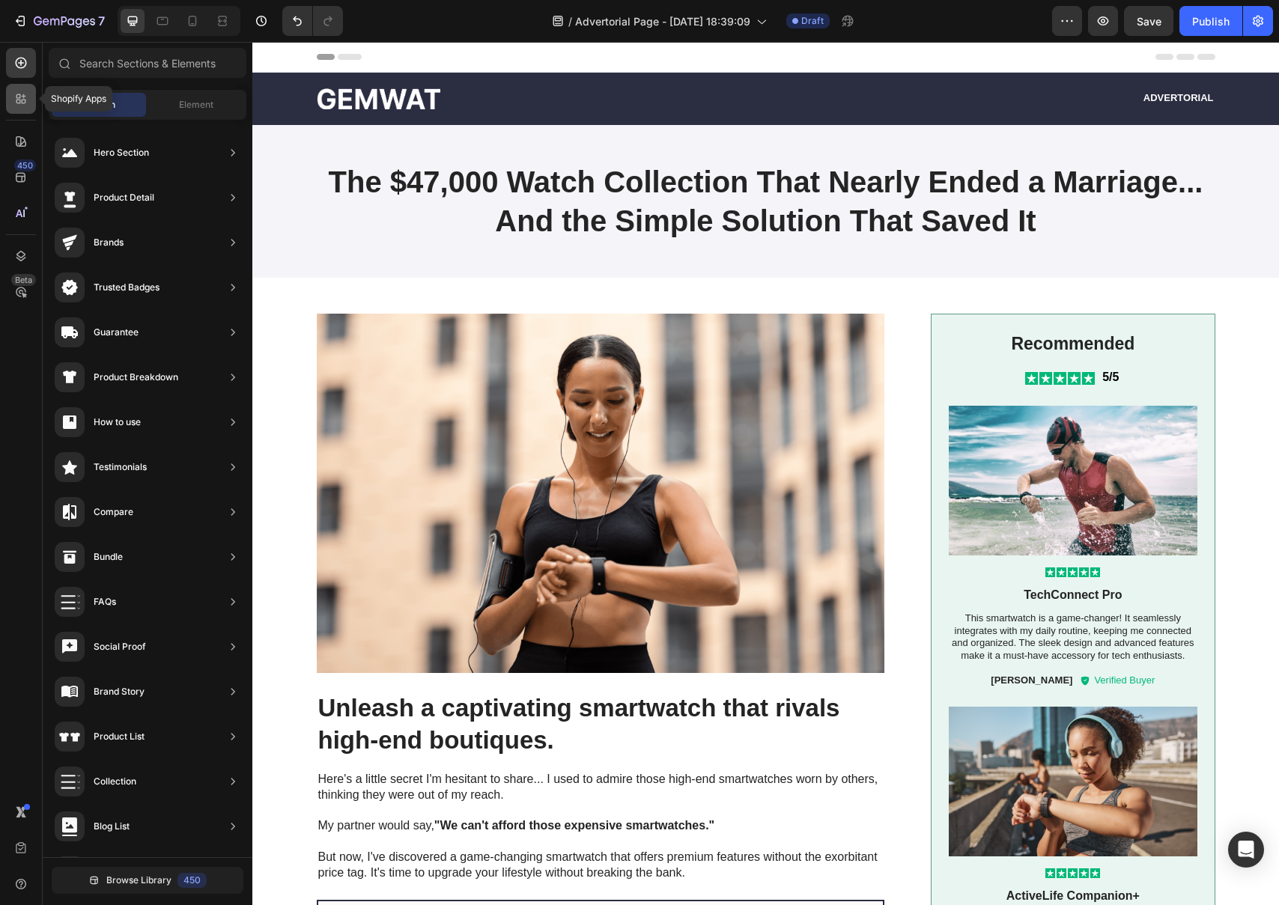
click at [29, 106] on div at bounding box center [21, 99] width 30 height 30
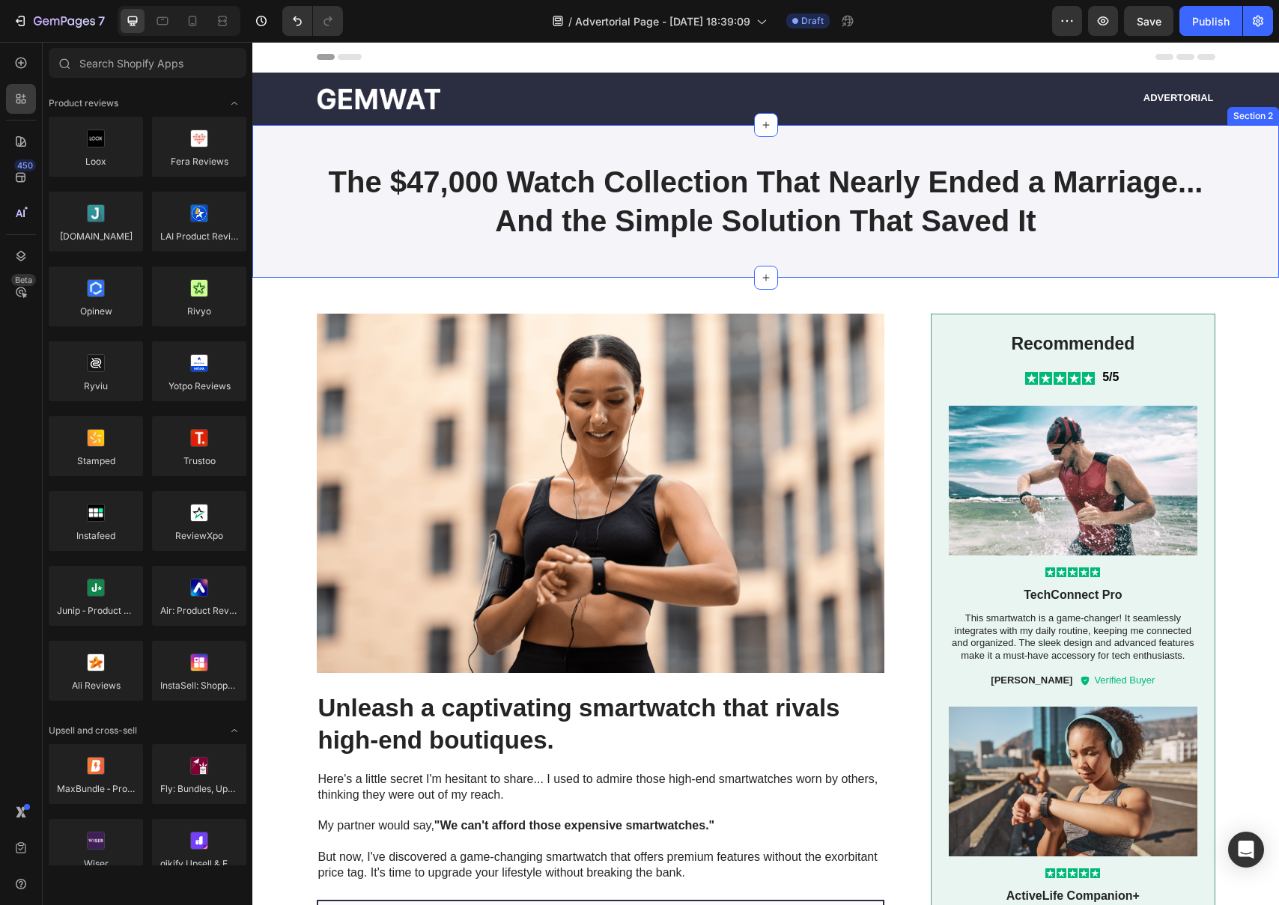
drag, startPoint x: 547, startPoint y: 246, endPoint x: 556, endPoint y: 246, distance: 9.0
click at [547, 246] on div "⁠⁠⁠⁠⁠⁠⁠ The $47,000 Watch Collection That Nearly Ended a Marriage... And the Si…" at bounding box center [765, 201] width 1027 height 153
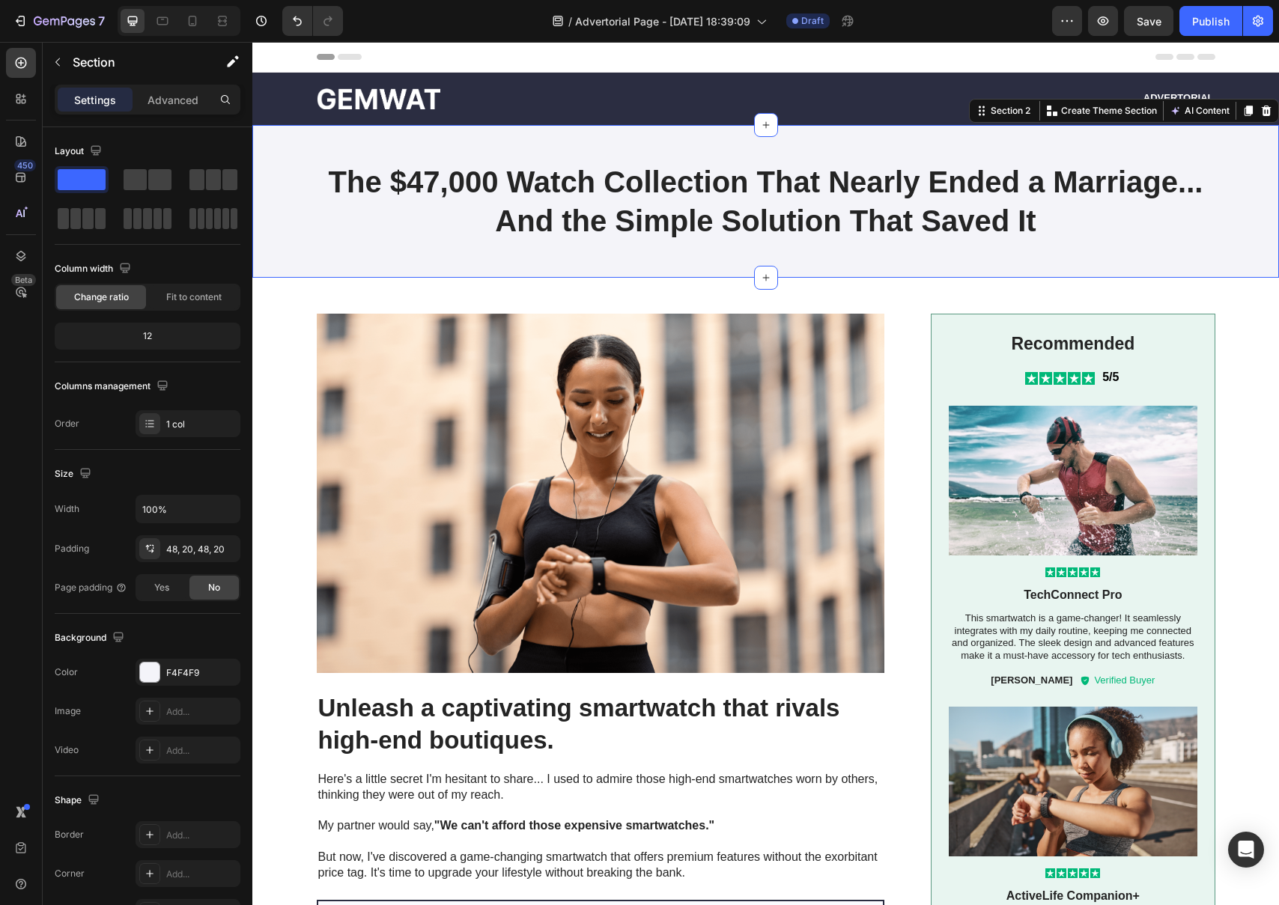
click at [678, 249] on div "⁠⁠⁠⁠⁠⁠⁠ The $47,000 Watch Collection That Nearly Ended a Marriage... And the Si…" at bounding box center [765, 201] width 1027 height 153
click at [22, 142] on icon at bounding box center [20, 141] width 15 height 15
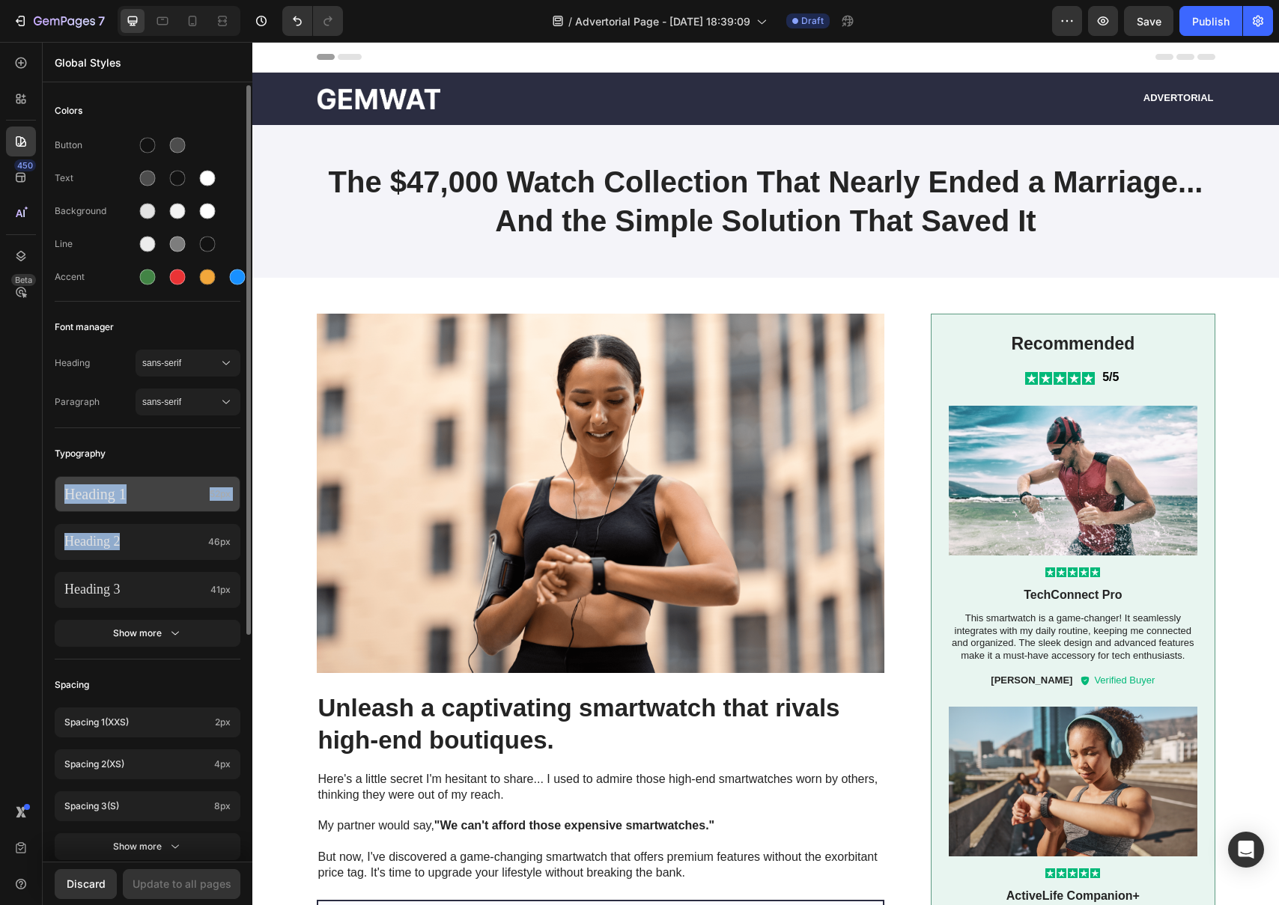
drag, startPoint x: 138, startPoint y: 534, endPoint x: 198, endPoint y: 483, distance: 78.6
click at [204, 475] on div "Heading 1 52px Heading 2 46px Heading 3 41px Show more" at bounding box center [148, 563] width 186 height 192
click at [162, 530] on div "Heading 2 46px" at bounding box center [148, 542] width 186 height 36
drag, startPoint x: 157, startPoint y: 536, endPoint x: 175, endPoint y: 523, distance: 23.1
click at [183, 518] on div "Heading 1 52px Heading 2 46px Heading 3 41px Show more" at bounding box center [148, 563] width 186 height 192
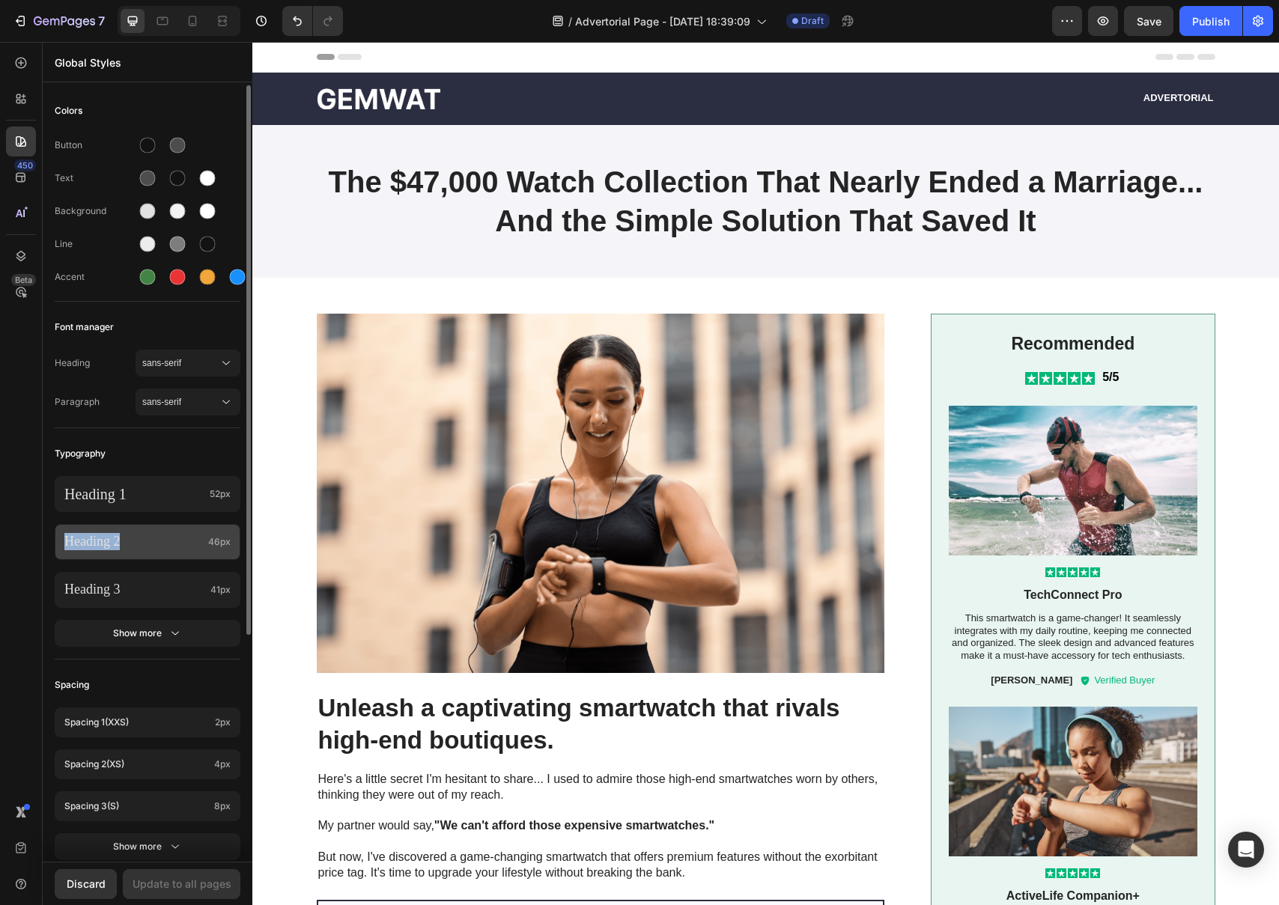
click at [165, 532] on div "Heading 2 46px" at bounding box center [148, 542] width 186 height 36
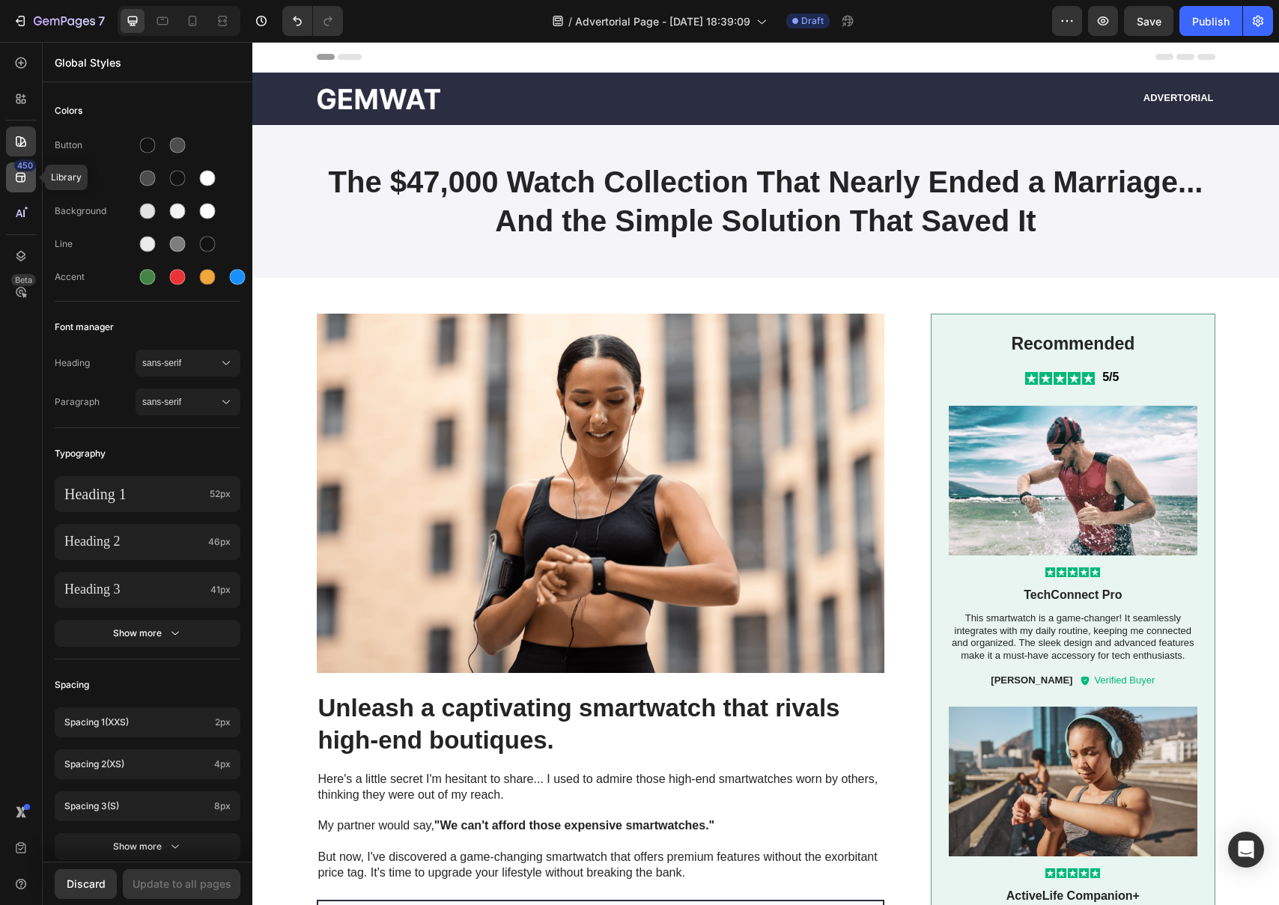
click at [16, 174] on icon at bounding box center [20, 177] width 15 height 15
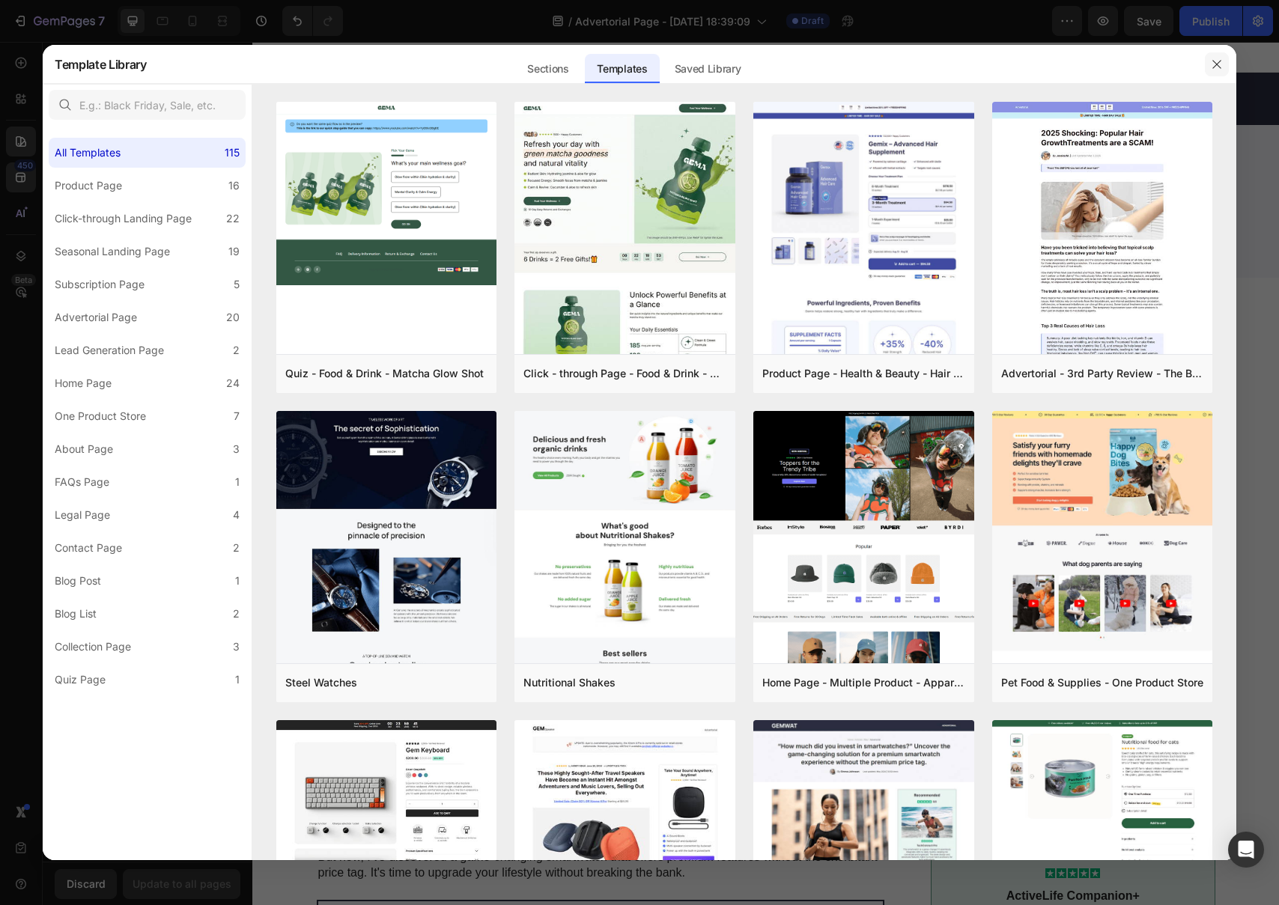
click at [1216, 62] on icon "button" at bounding box center [1217, 64] width 12 height 12
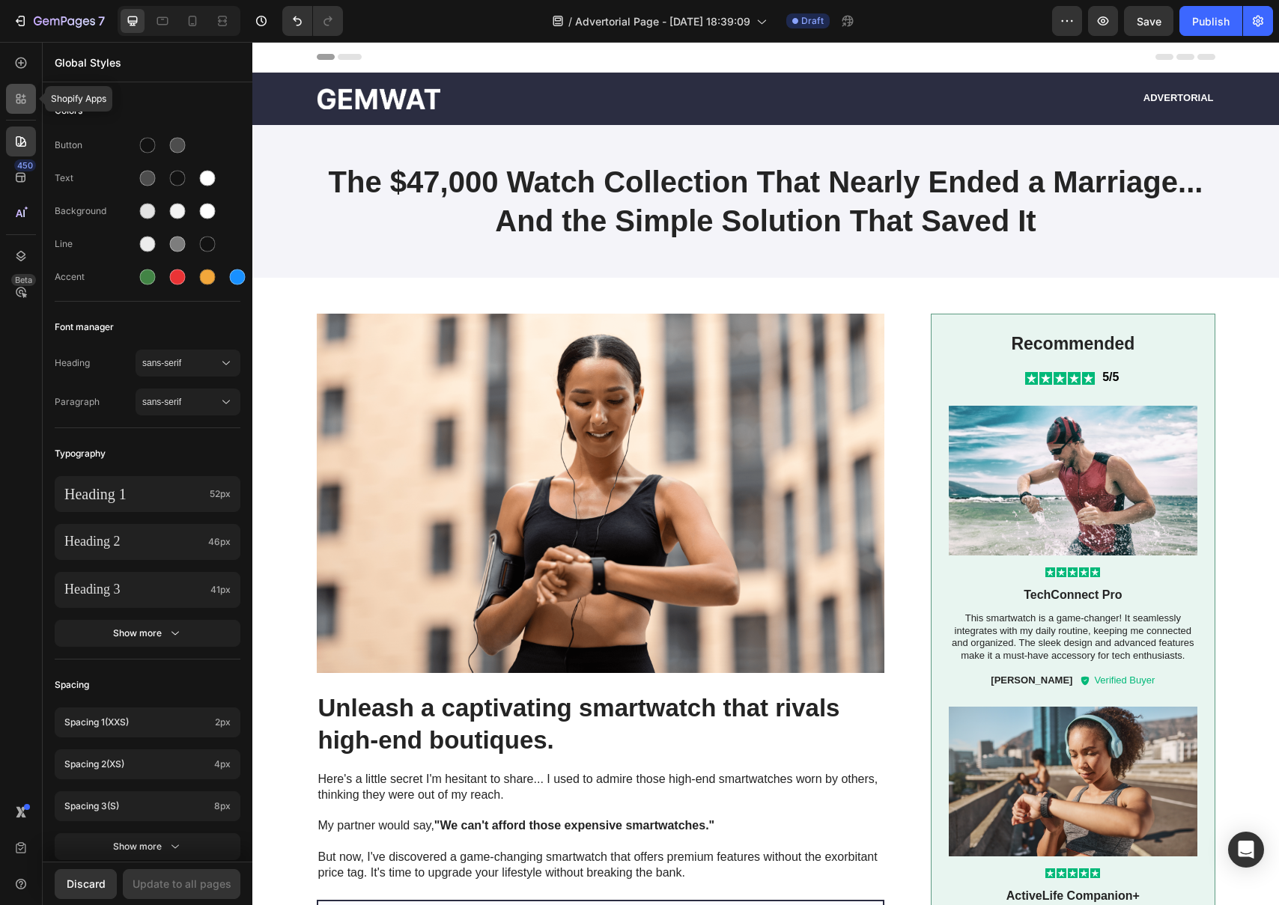
click at [25, 94] on icon at bounding box center [20, 98] width 15 height 15
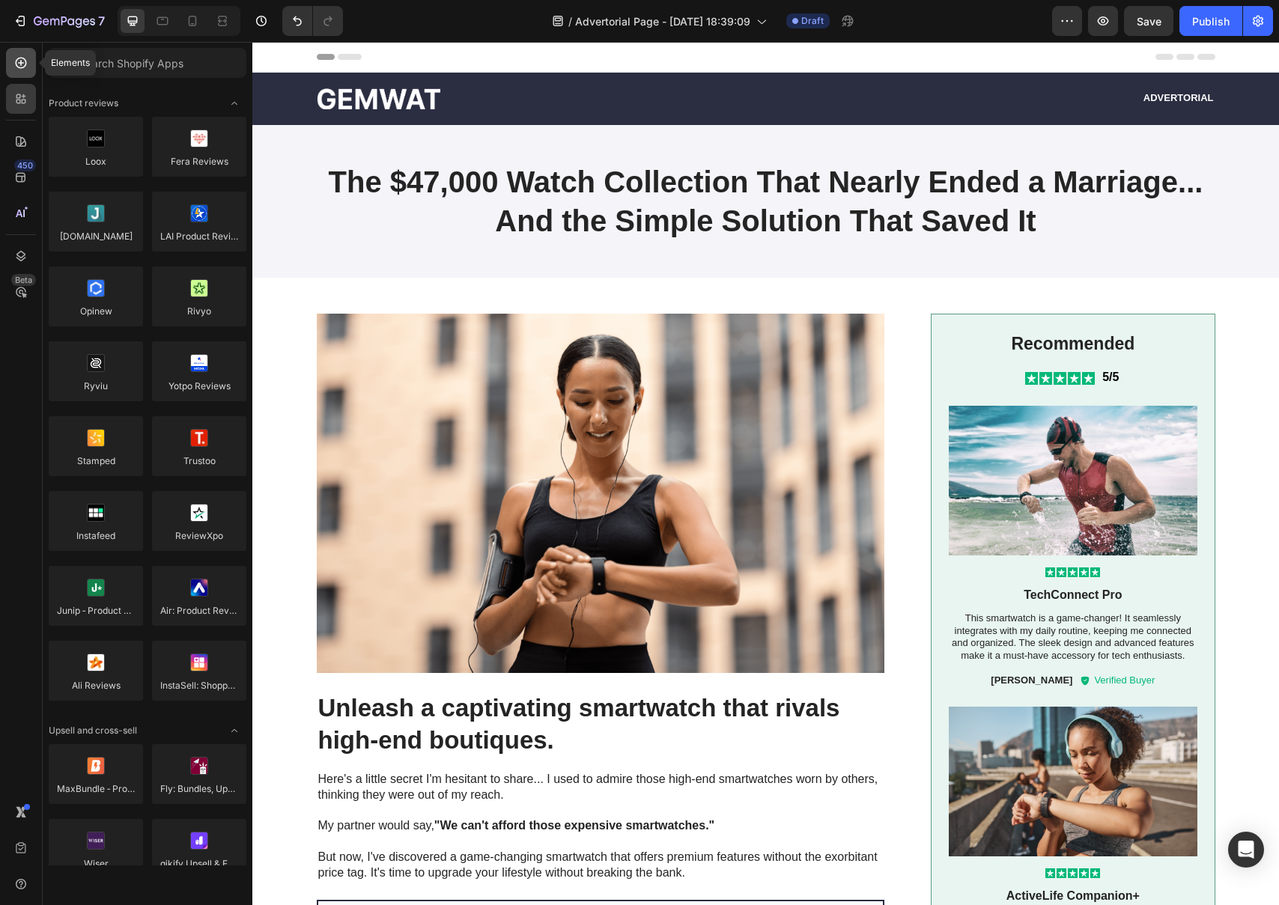
click at [18, 76] on div at bounding box center [21, 63] width 30 height 30
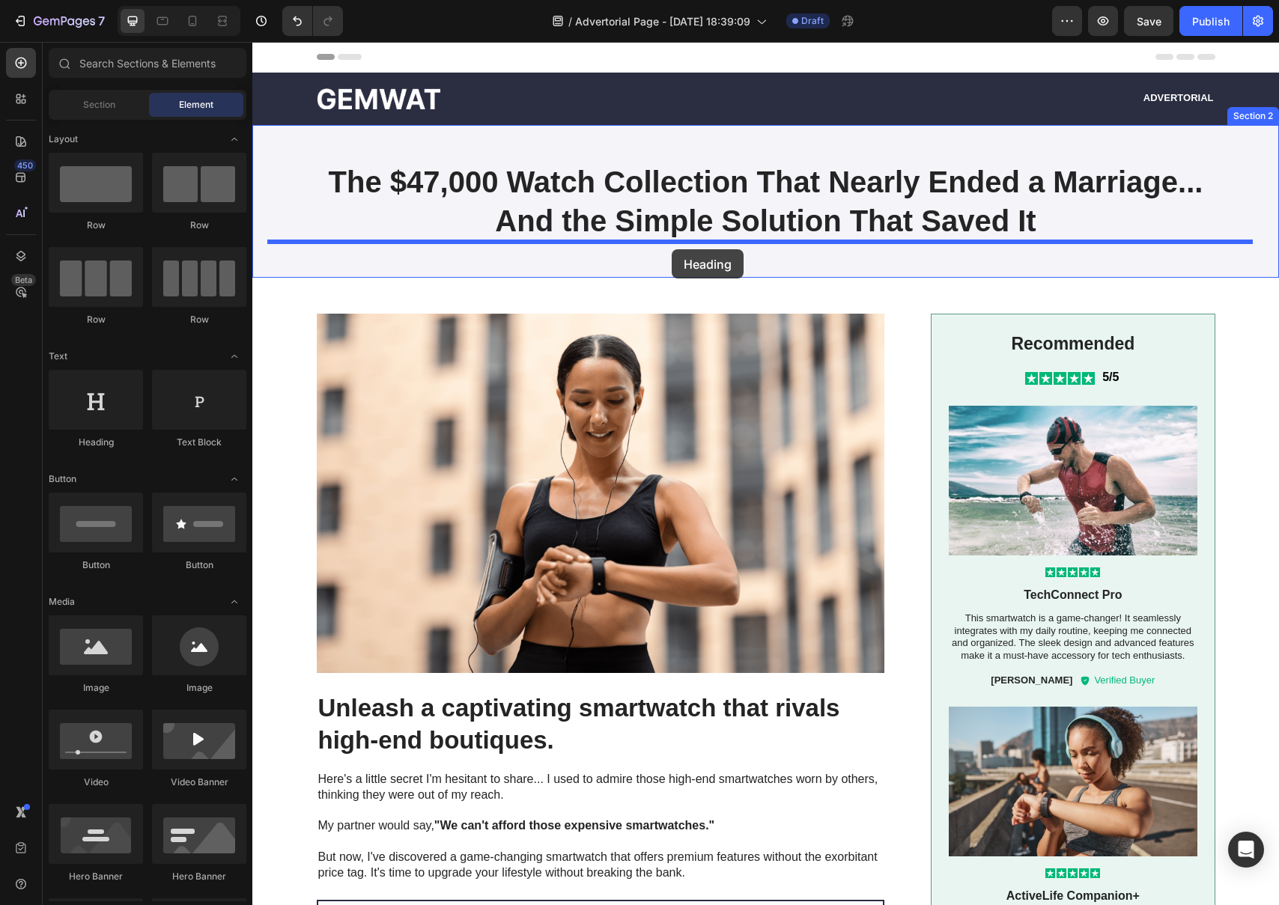
drag, startPoint x: 353, startPoint y: 444, endPoint x: 672, endPoint y: 249, distance: 373.1
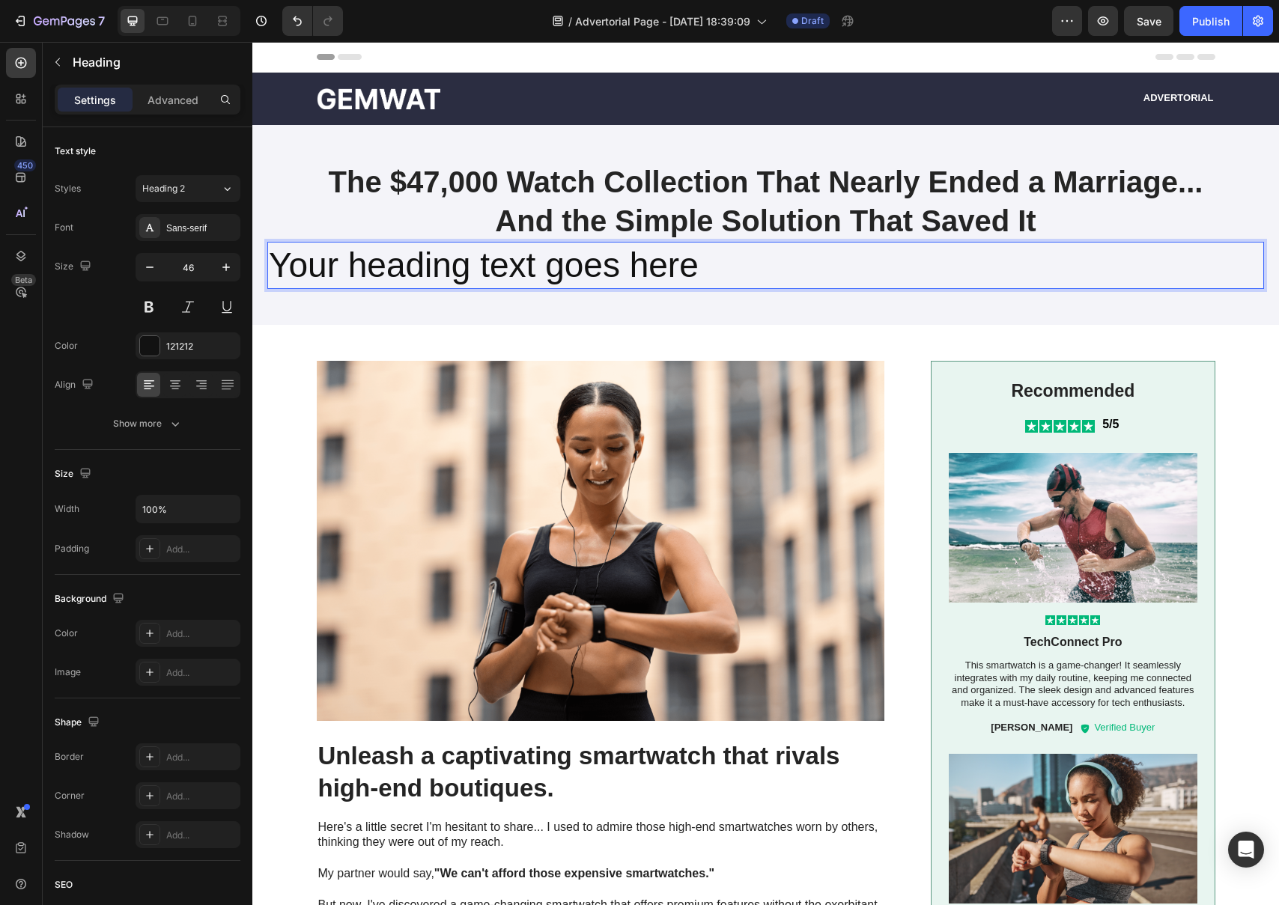
click at [636, 264] on h2 "Your heading text goes here" at bounding box center [765, 266] width 997 height 48
click at [636, 264] on p "Your heading text goes here" at bounding box center [766, 265] width 994 height 45
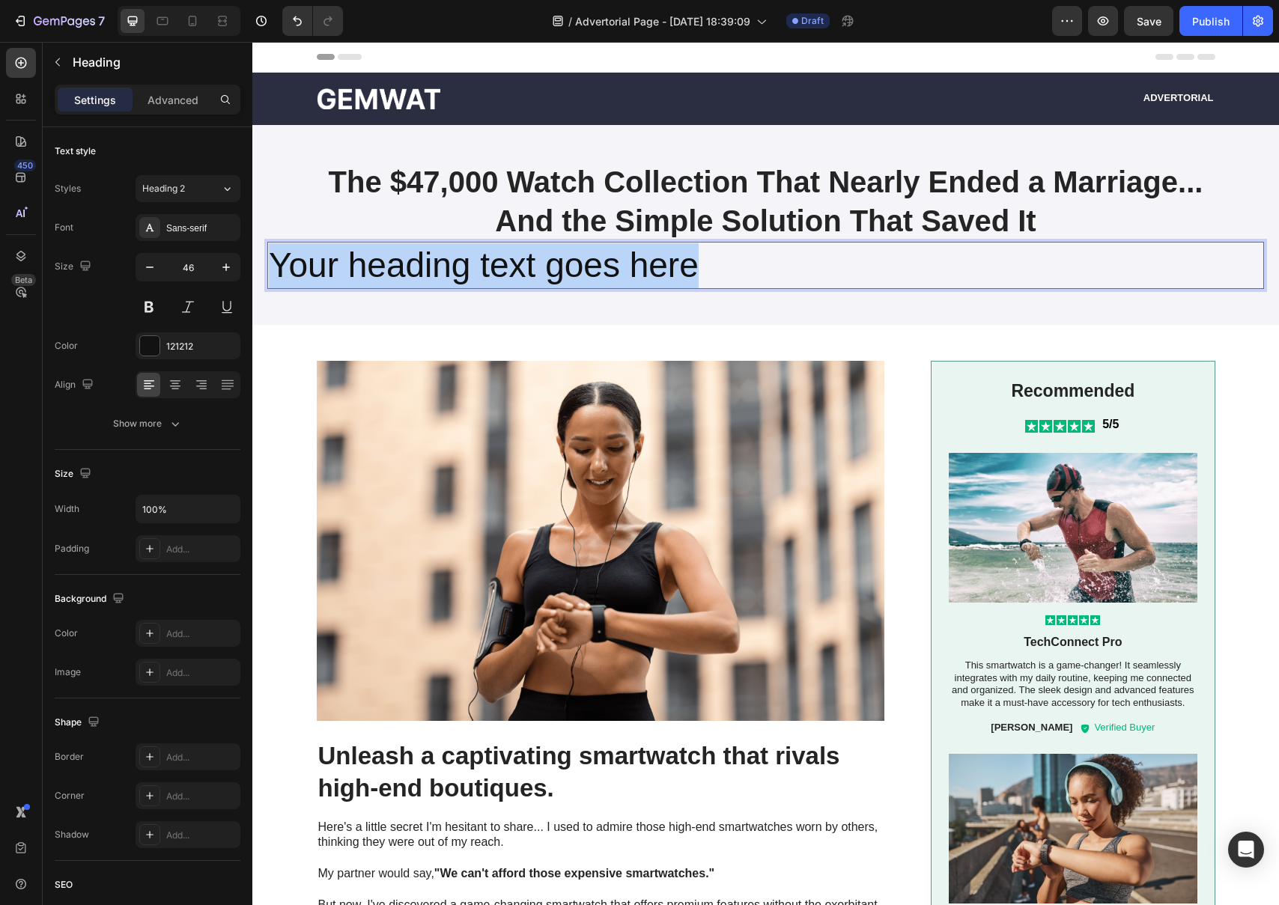
click at [636, 264] on p "Your heading text goes here" at bounding box center [766, 265] width 994 height 45
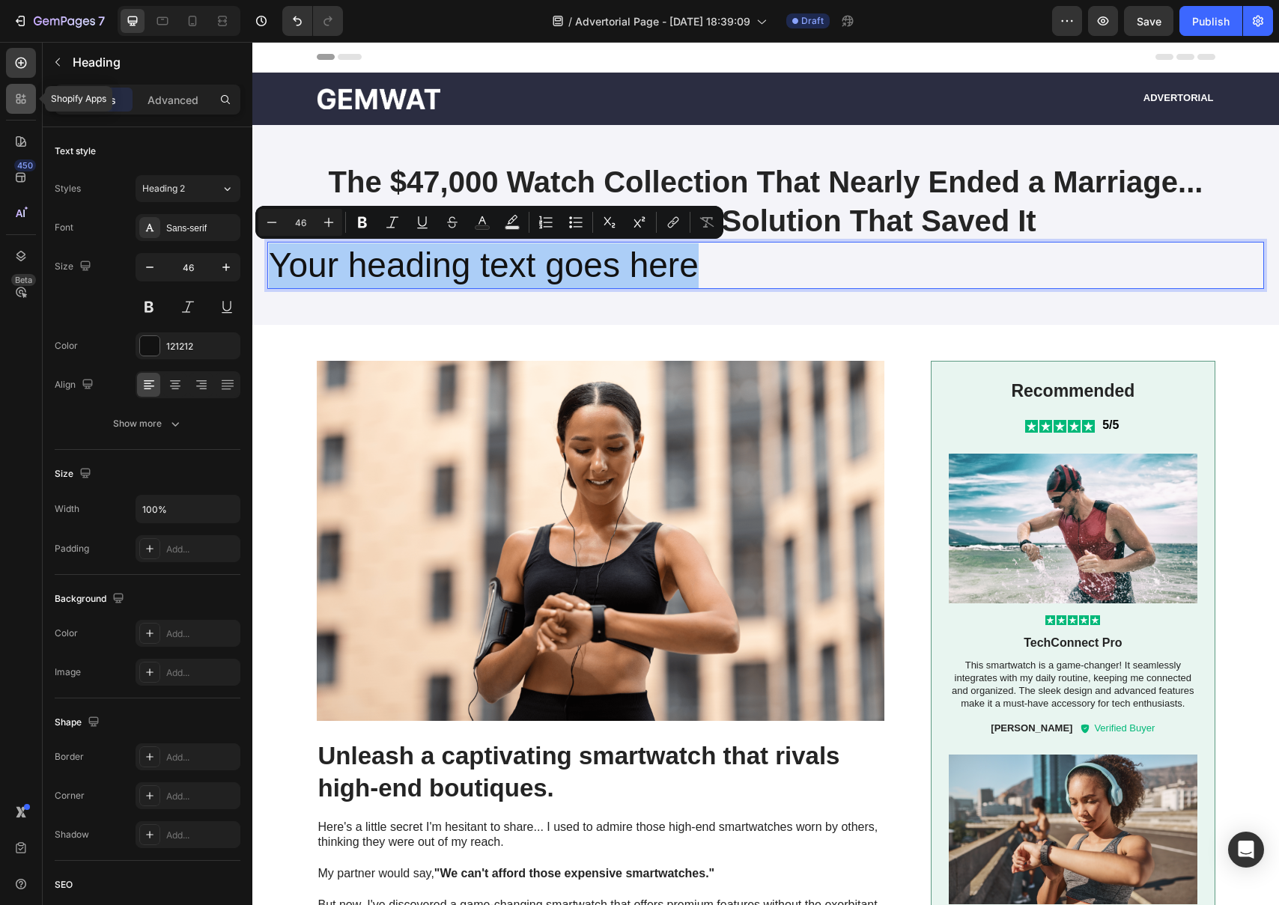
click at [22, 100] on icon at bounding box center [24, 102] width 4 height 4
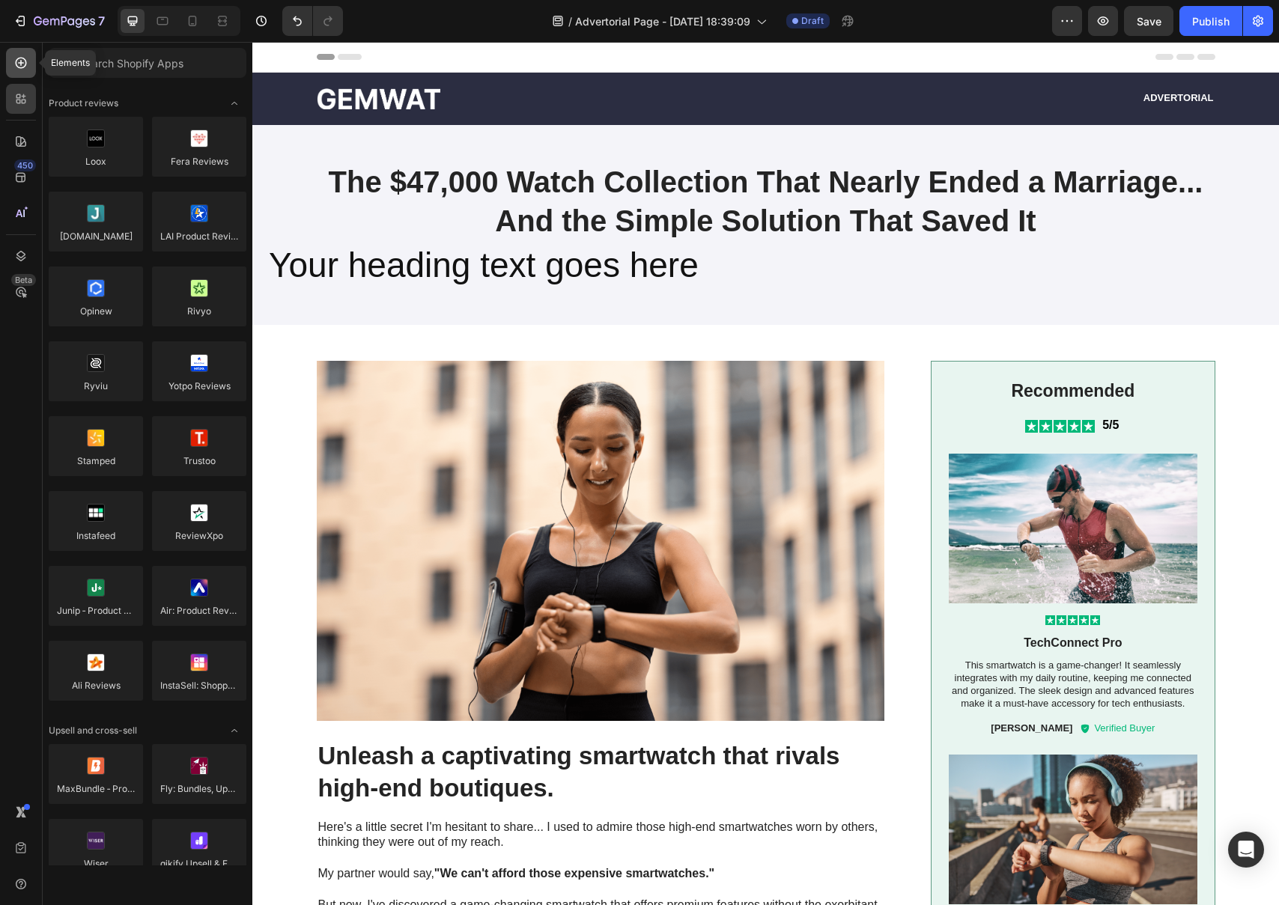
click at [25, 59] on icon at bounding box center [21, 63] width 11 height 11
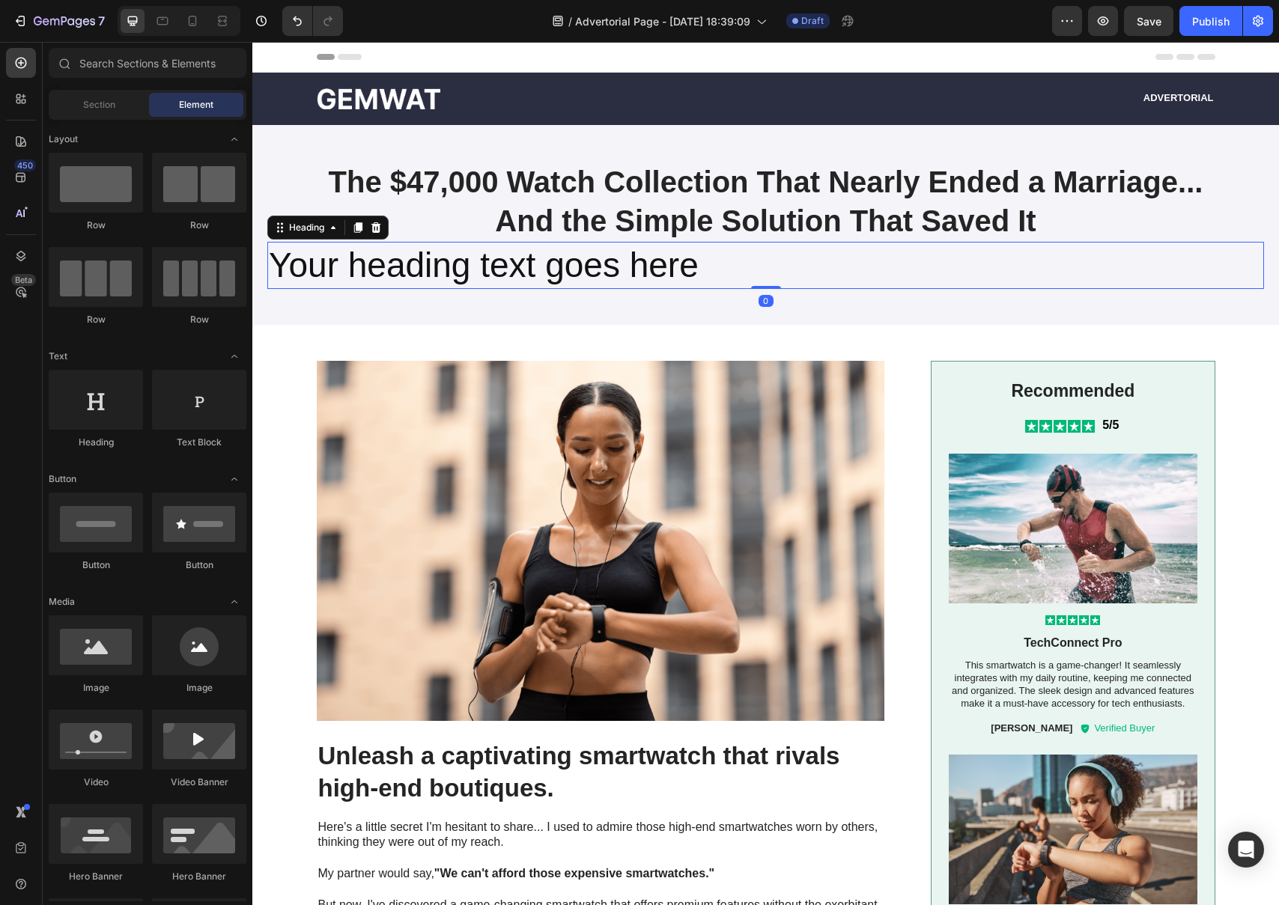
click at [528, 271] on p "Your heading text goes here" at bounding box center [766, 265] width 994 height 45
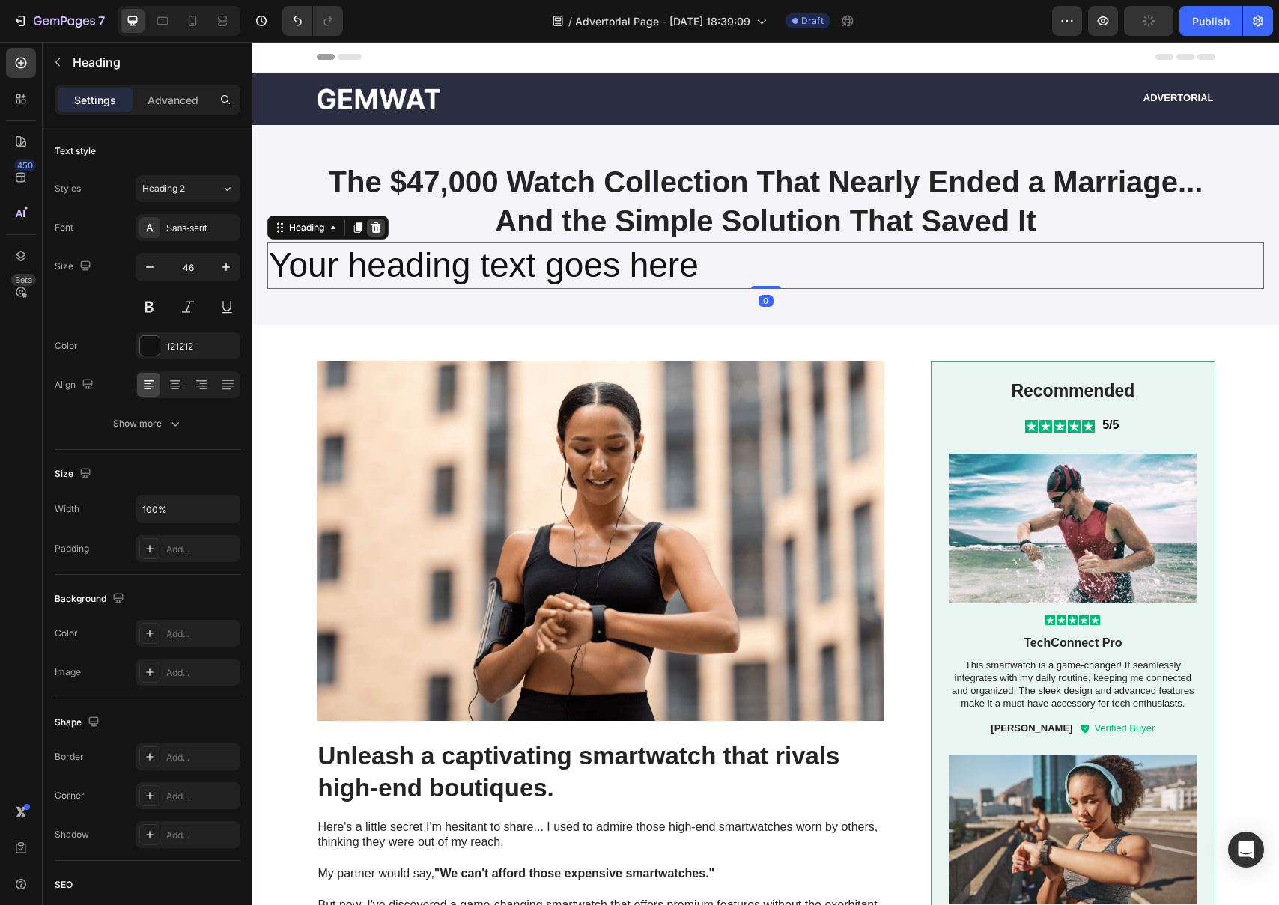
click at [375, 232] on icon at bounding box center [376, 228] width 12 height 12
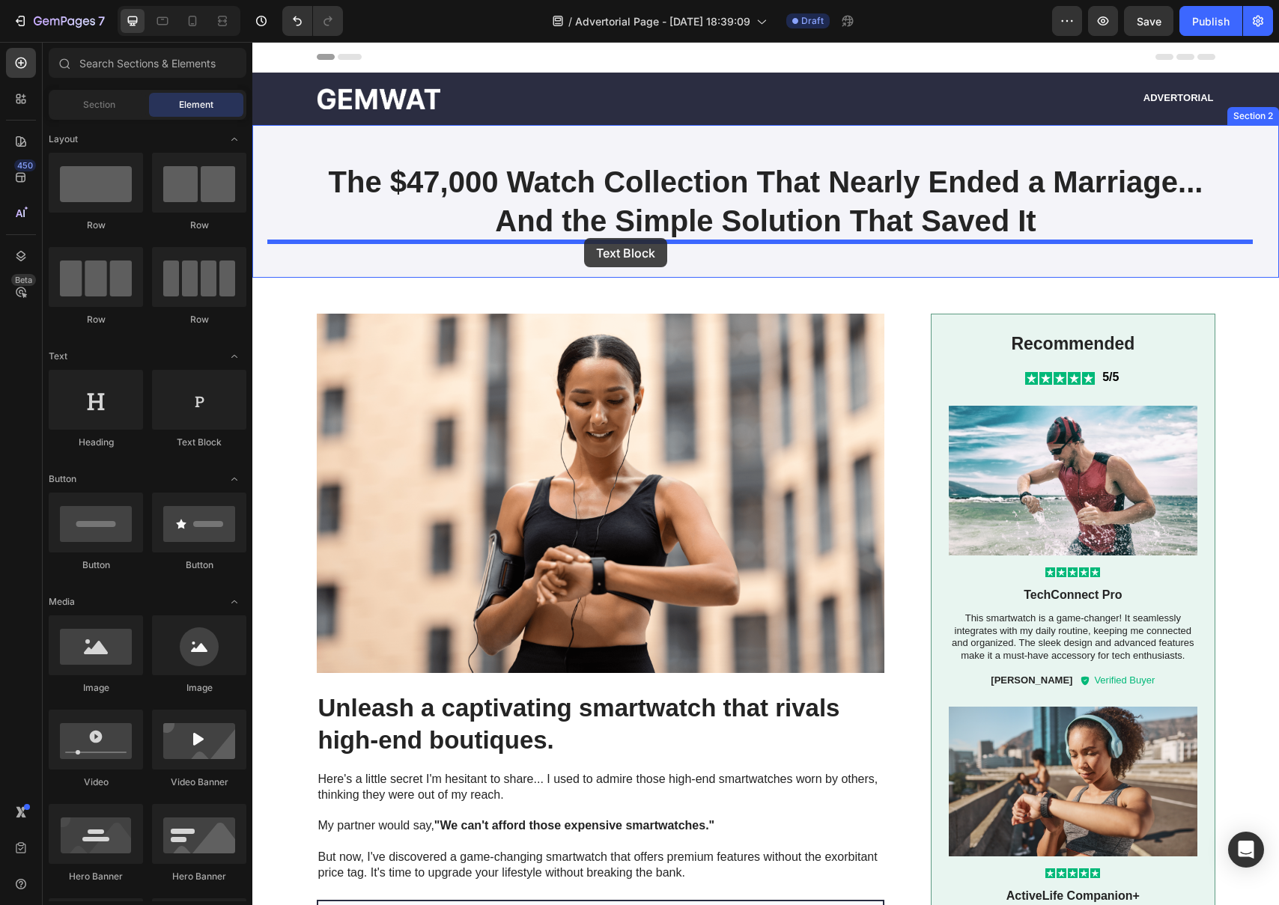
drag, startPoint x: 437, startPoint y: 467, endPoint x: 583, endPoint y: 240, distance: 270.5
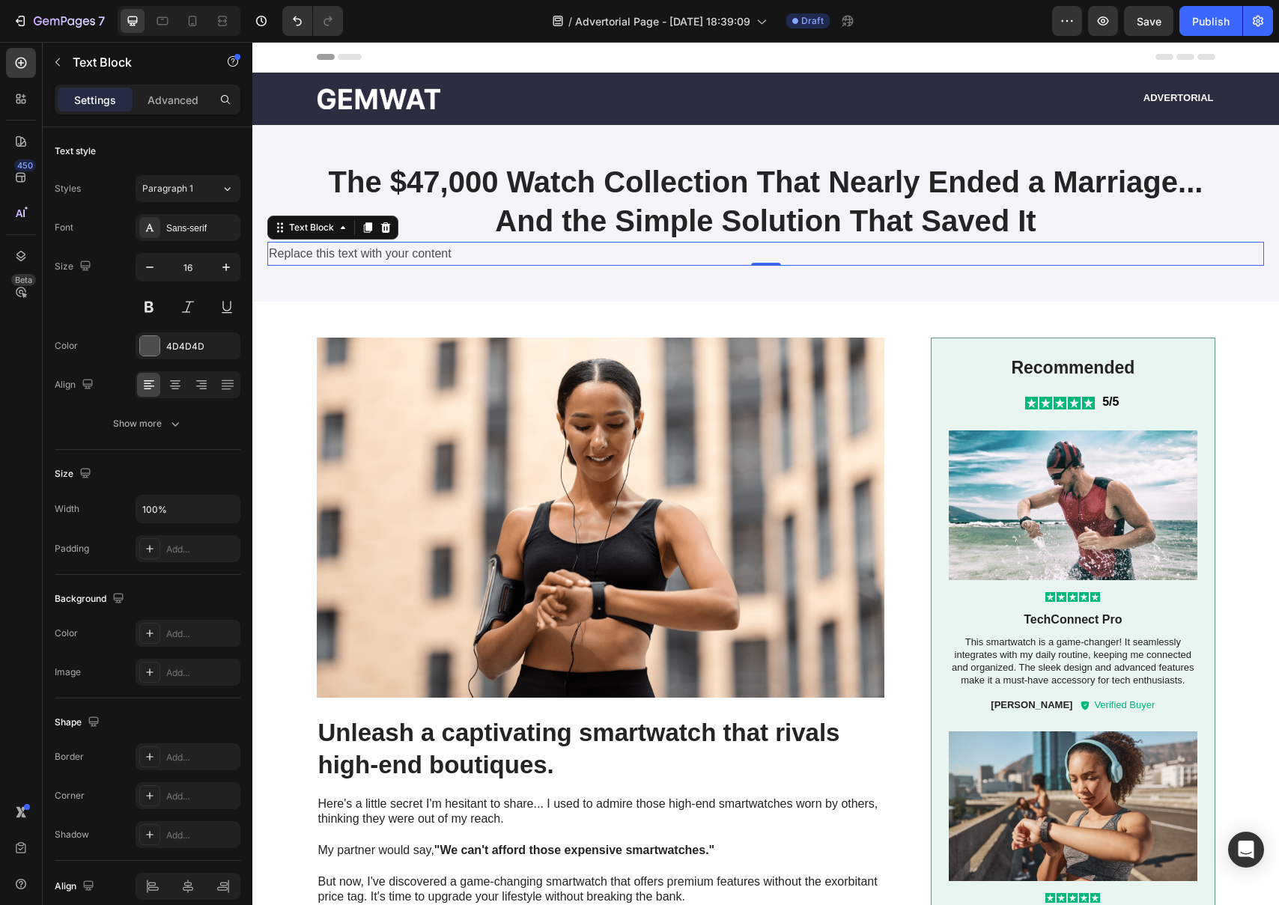
click at [430, 258] on div "Replace this text with your content" at bounding box center [765, 254] width 997 height 25
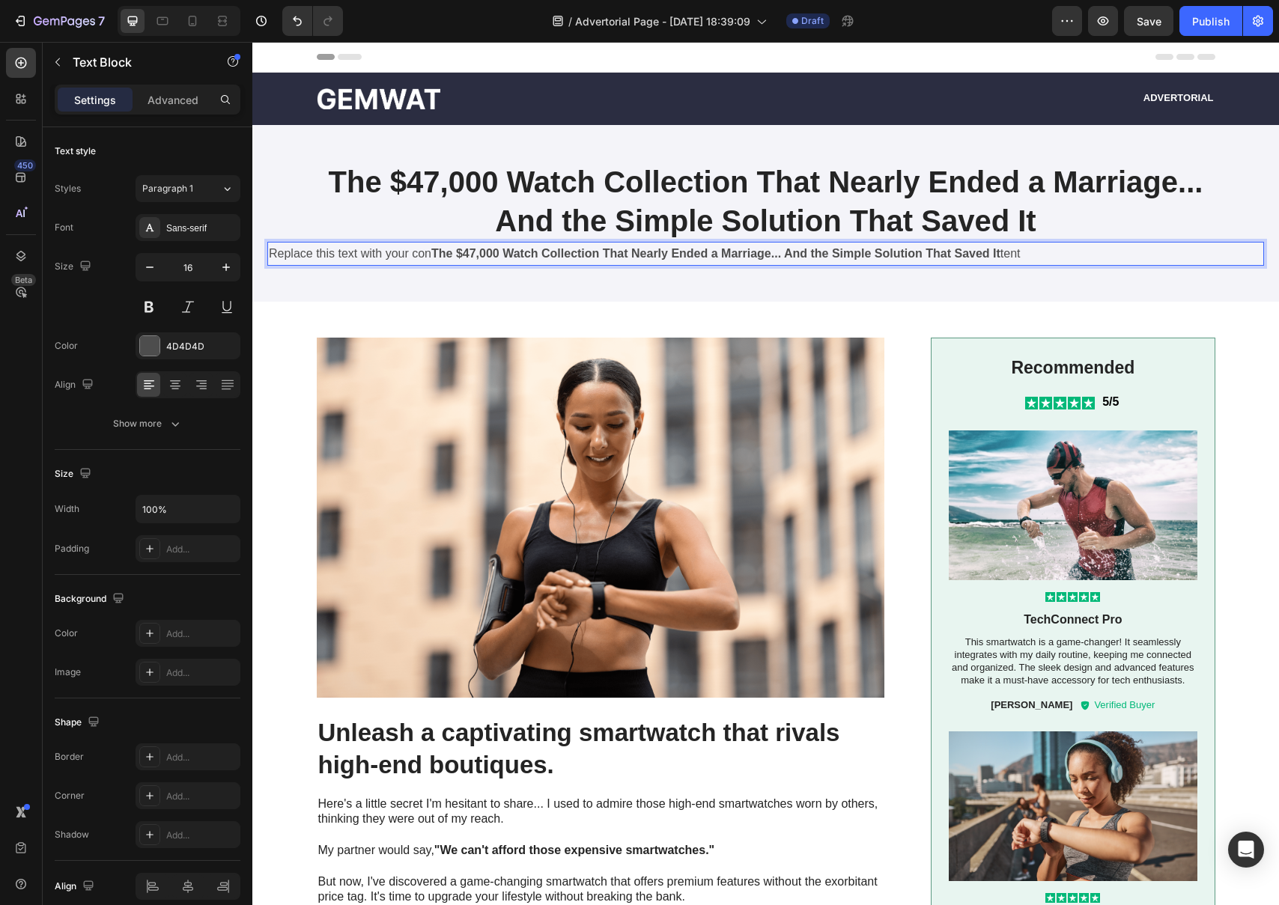
click at [836, 254] on strong "The $47,000 Watch Collection That Nearly Ended a Marriage... And the Simple Sol…" at bounding box center [715, 253] width 569 height 13
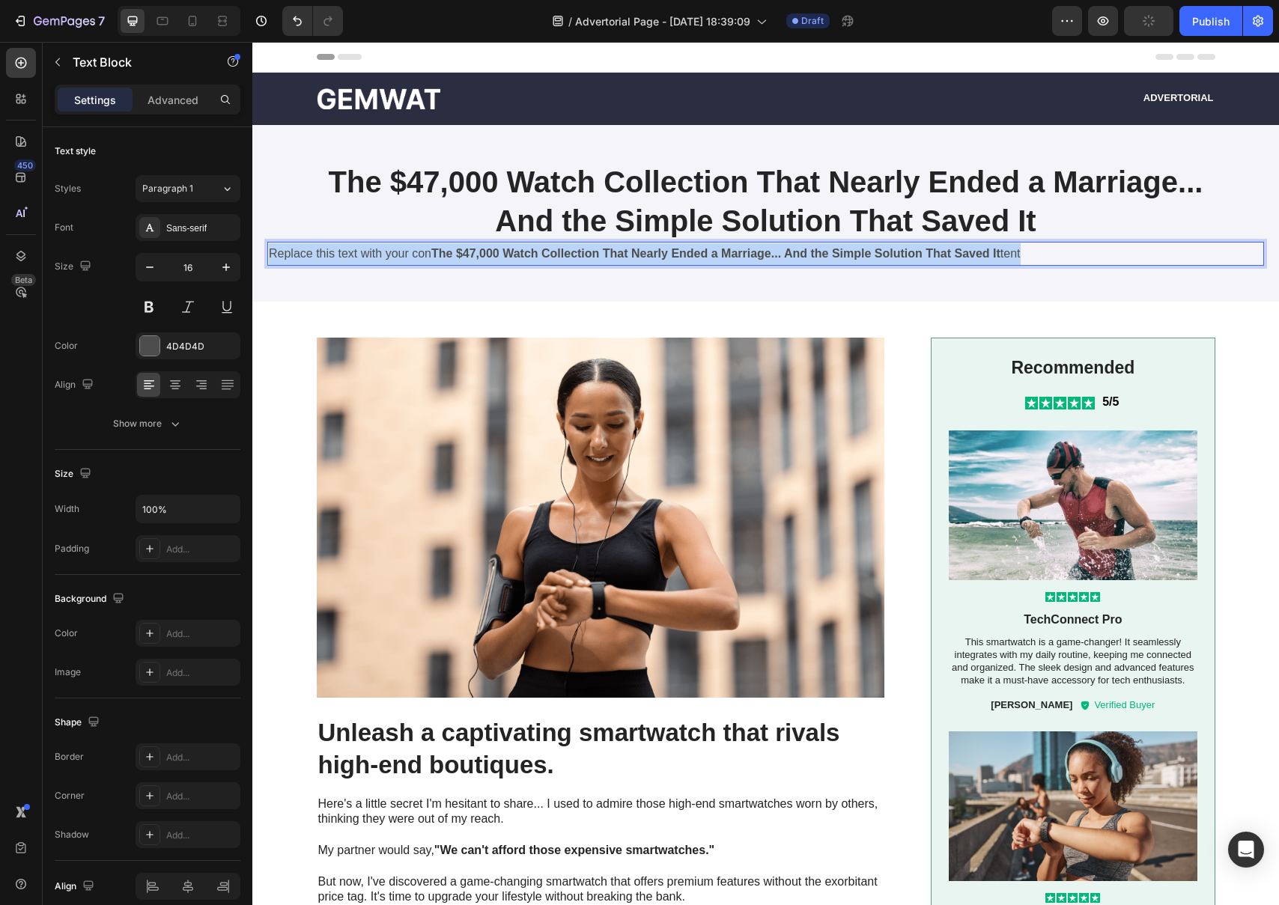
click at [836, 254] on strong "The $47,000 Watch Collection That Nearly Ended a Marriage... And the Simple Sol…" at bounding box center [715, 253] width 569 height 13
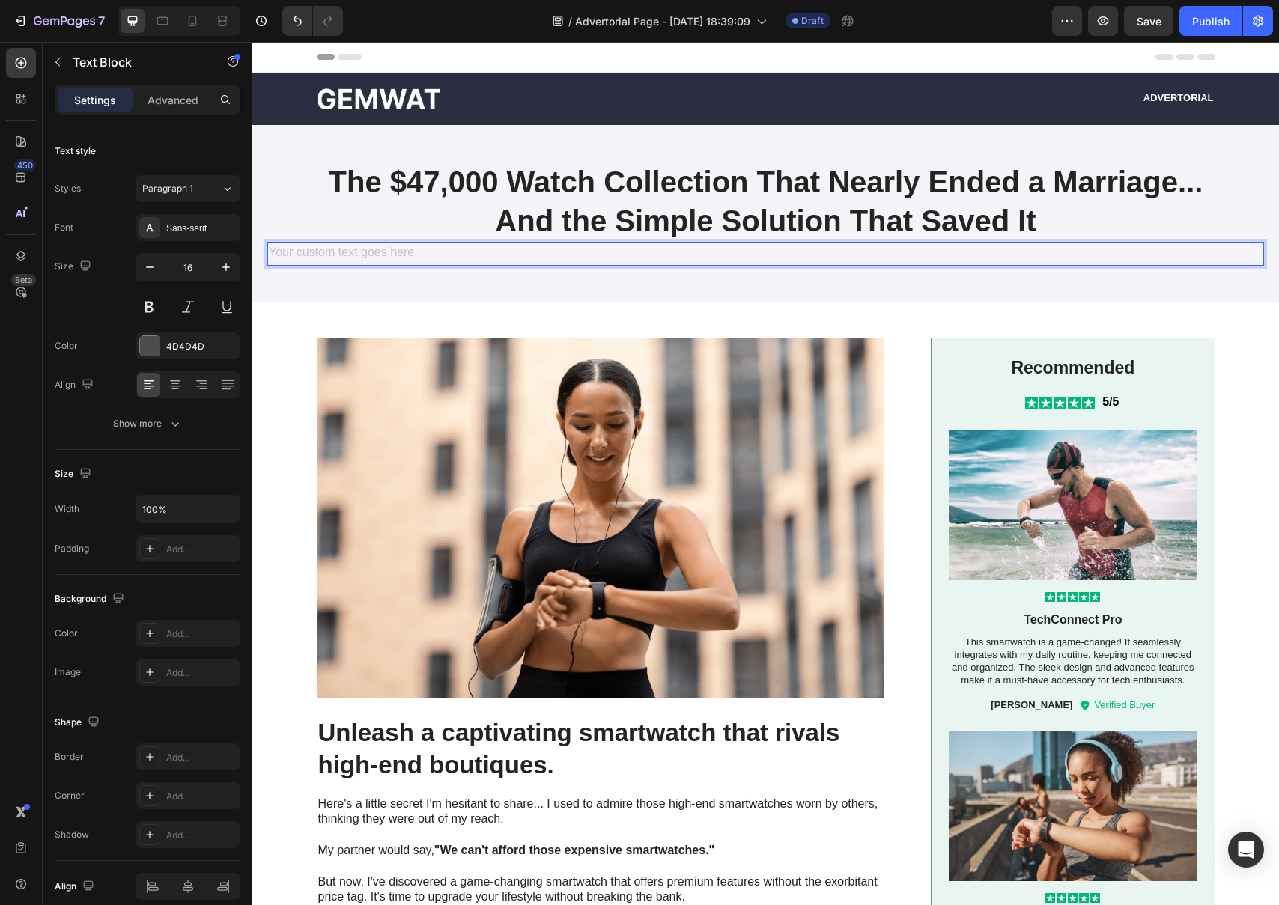
click at [384, 252] on div "Rich Text Editor. Editing area: main" at bounding box center [765, 254] width 997 height 25
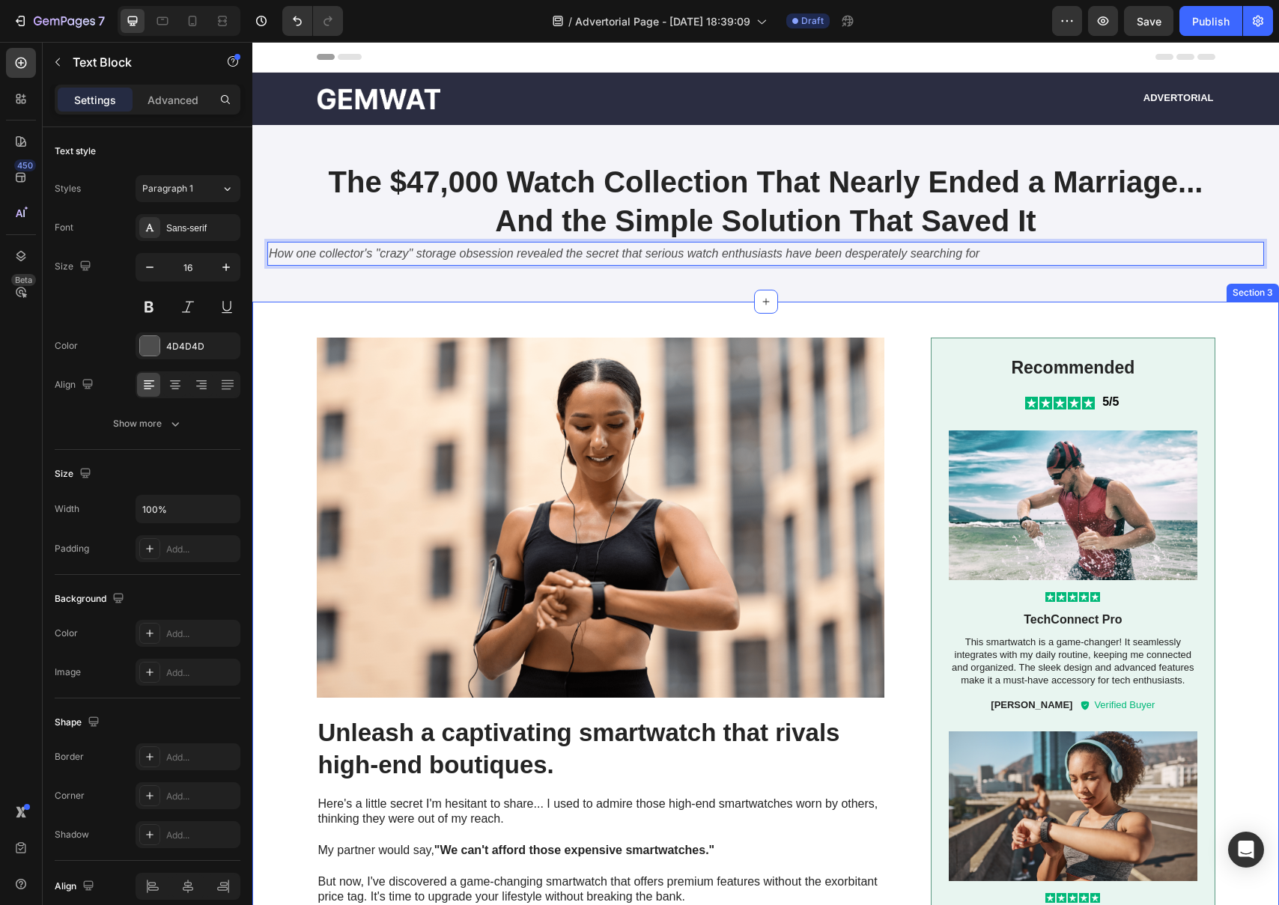
click at [393, 257] on icon "How one collector's "crazy" storage obsession revealed the secret that serious …" at bounding box center [624, 253] width 711 height 13
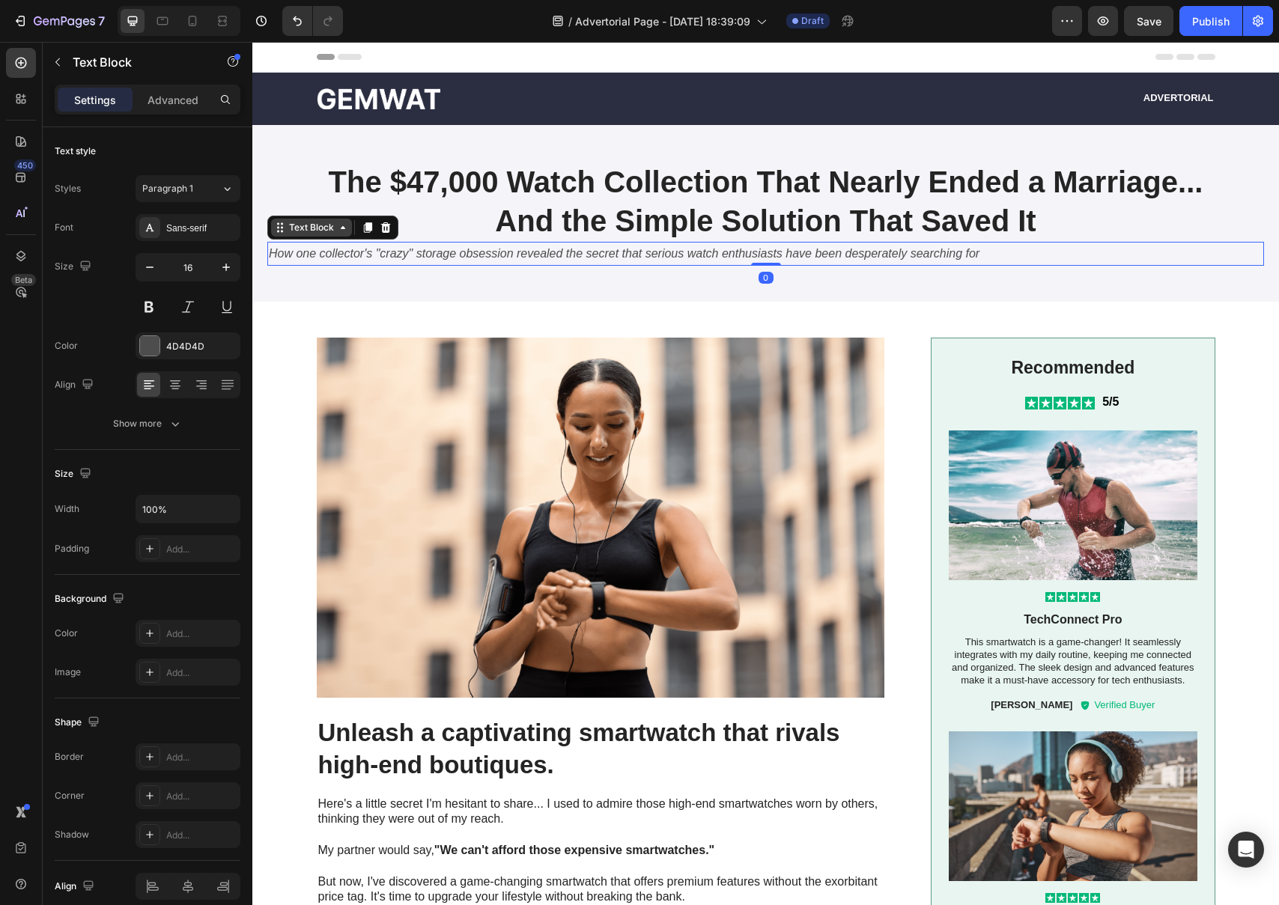
click at [334, 233] on div "Text Block" at bounding box center [311, 227] width 51 height 13
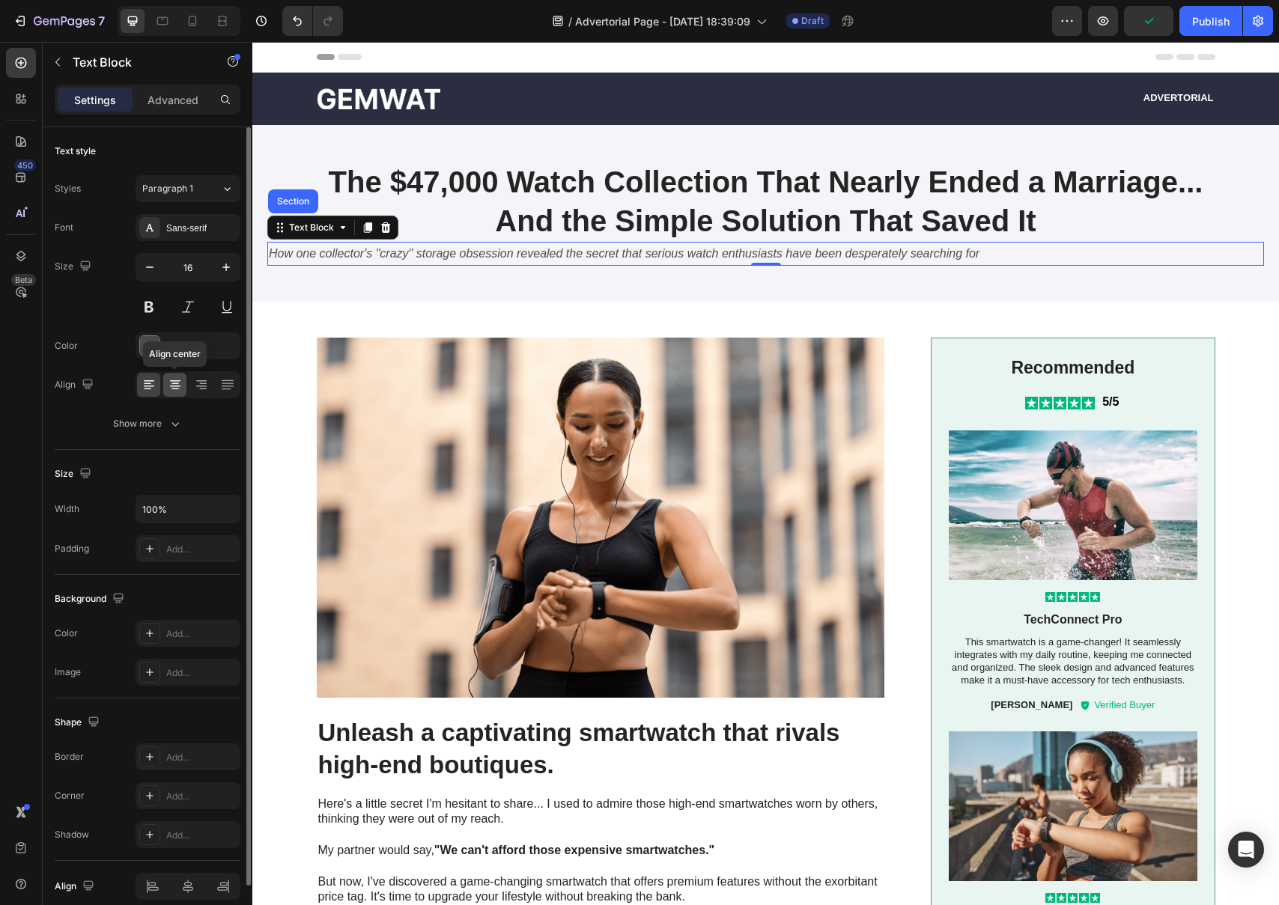
click at [179, 382] on icon at bounding box center [175, 384] width 15 height 15
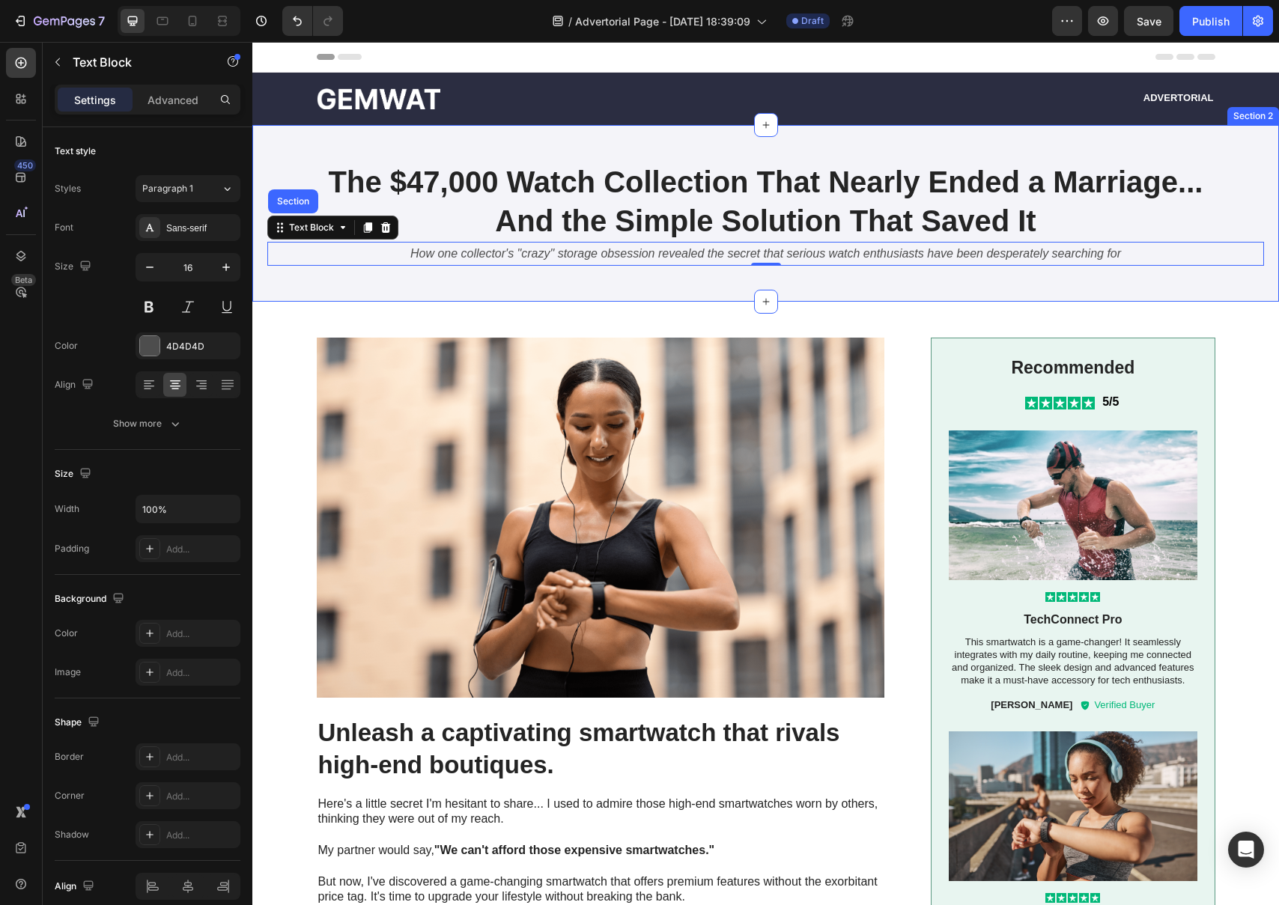
click at [456, 288] on div "⁠⁠⁠⁠⁠⁠⁠ The $47,000 Watch Collection That Nearly Ended a Marriage... And the Si…" at bounding box center [765, 213] width 1027 height 177
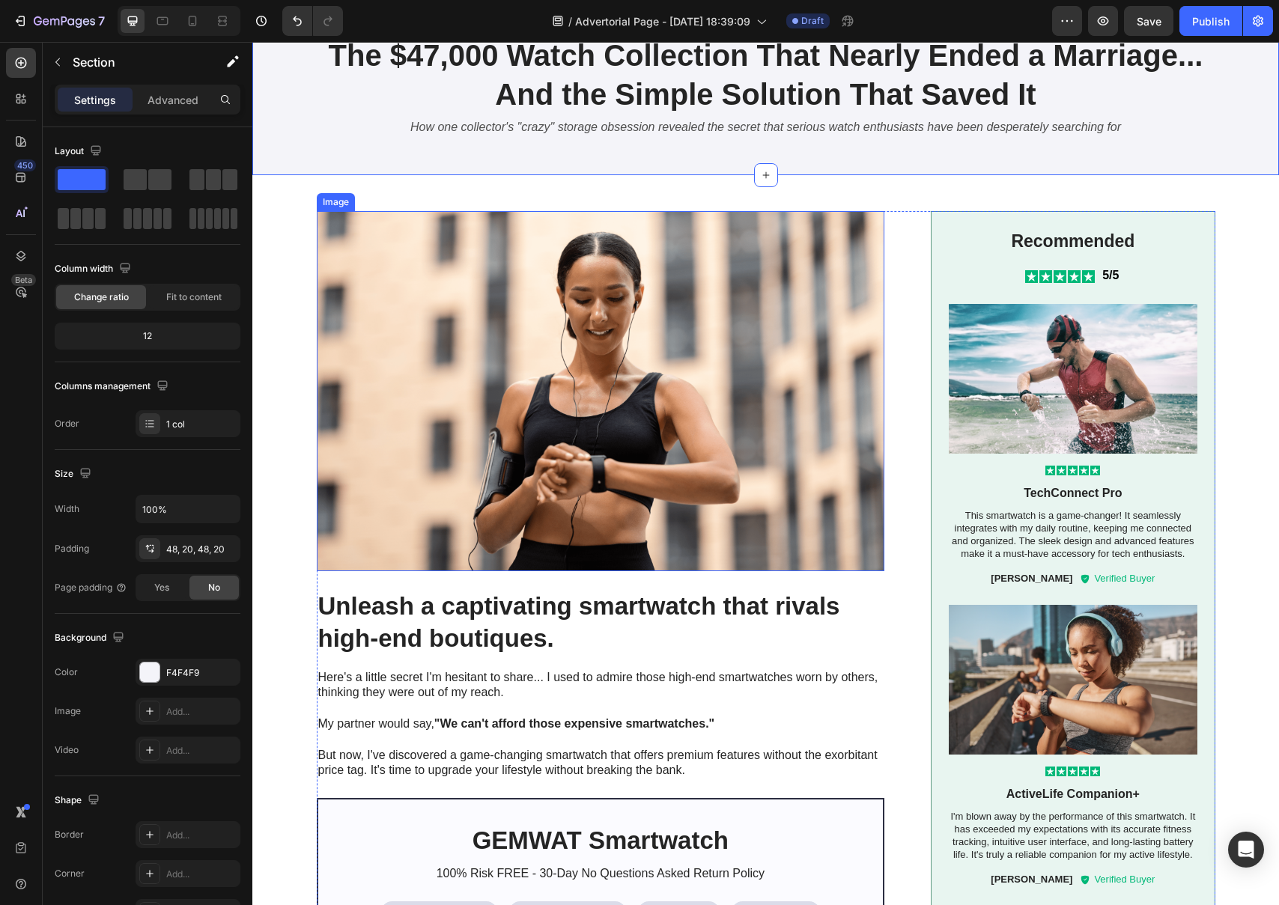
scroll to position [128, 0]
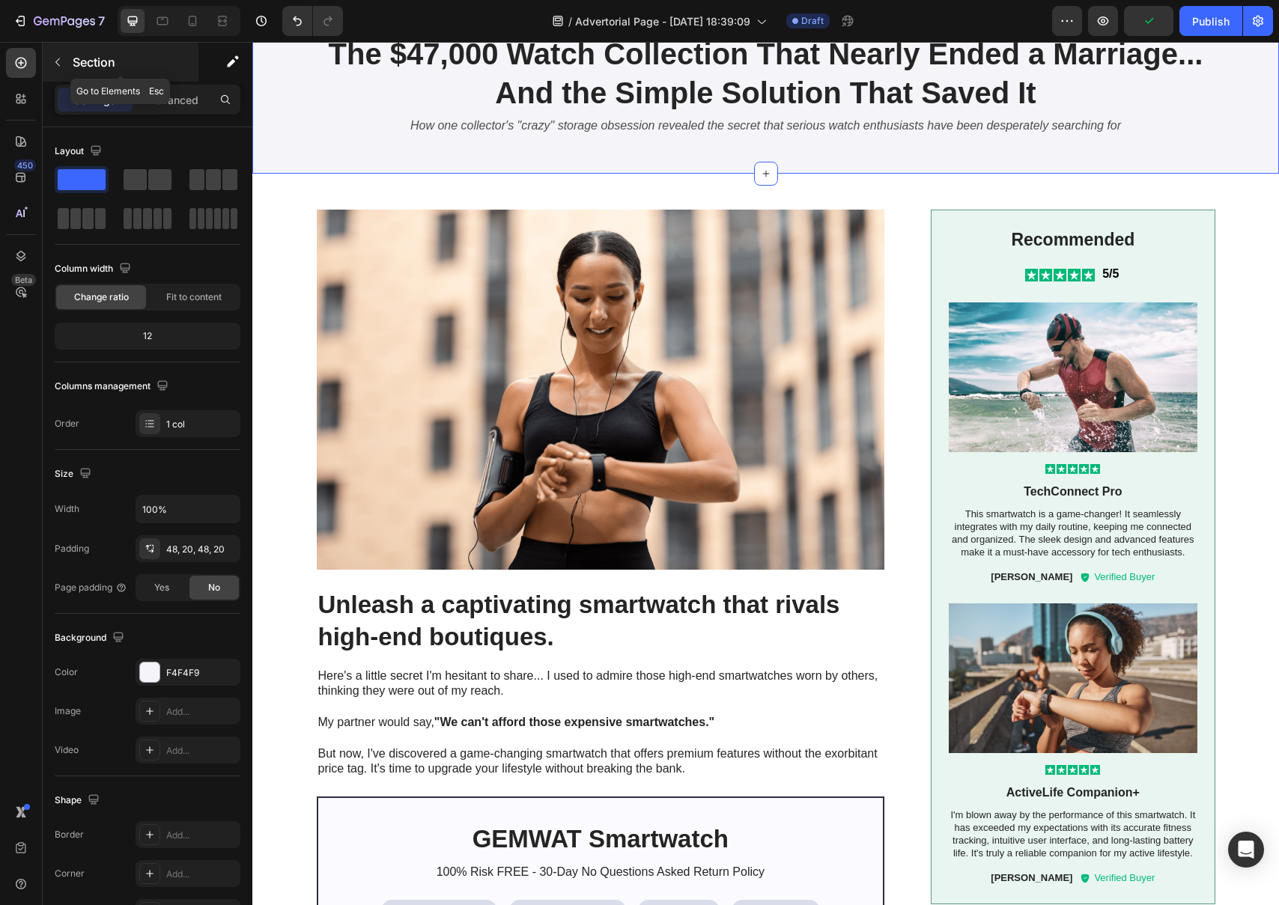
click at [57, 62] on icon "button" at bounding box center [58, 62] width 12 height 12
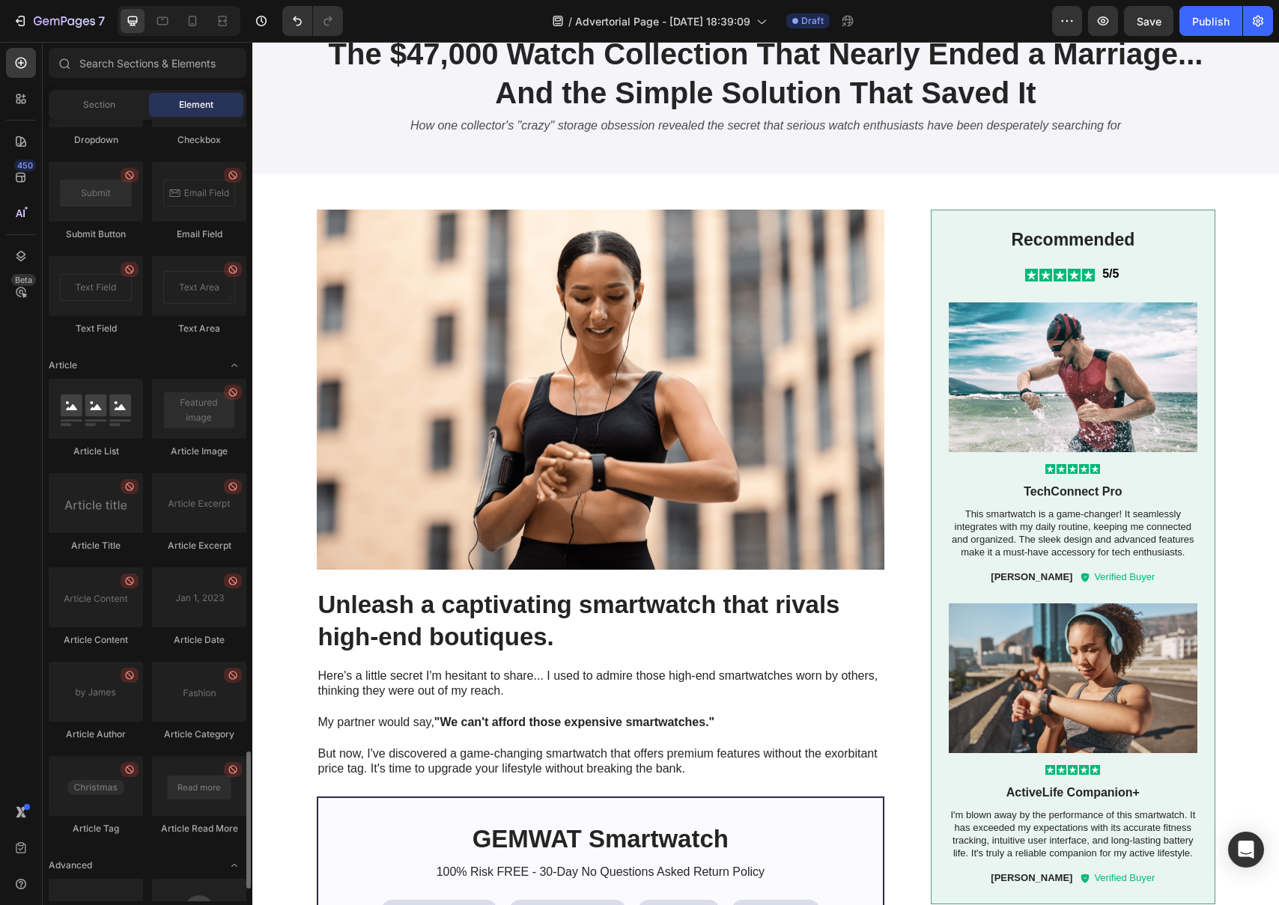
scroll to position [3656, 0]
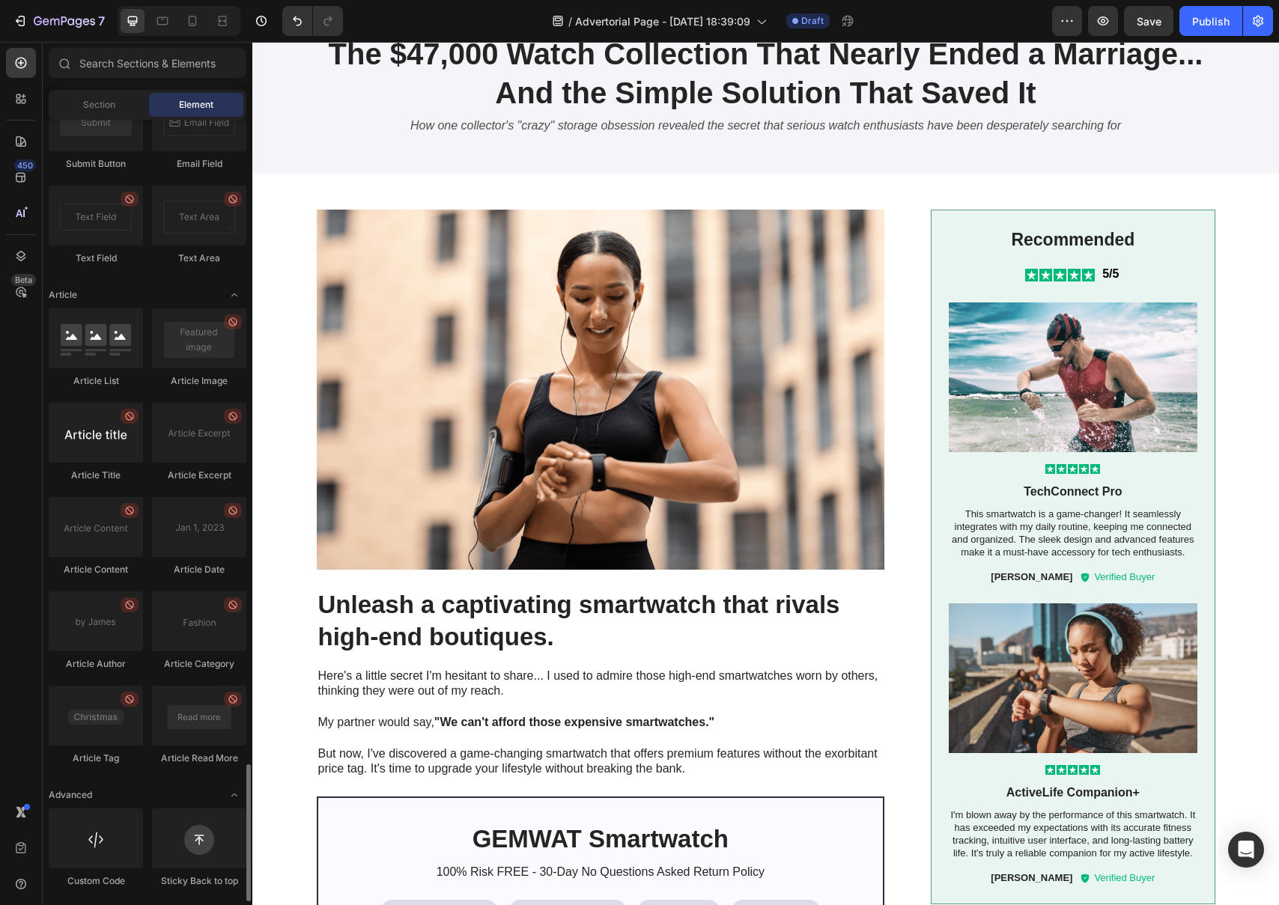
click at [109, 428] on div at bounding box center [96, 433] width 94 height 60
drag, startPoint x: 105, startPoint y: 433, endPoint x: 171, endPoint y: 411, distance: 70.1
click at [233, 429] on div "Article List Article Image Article Title Article Excerpt Article Content Articl…" at bounding box center [148, 544] width 198 height 470
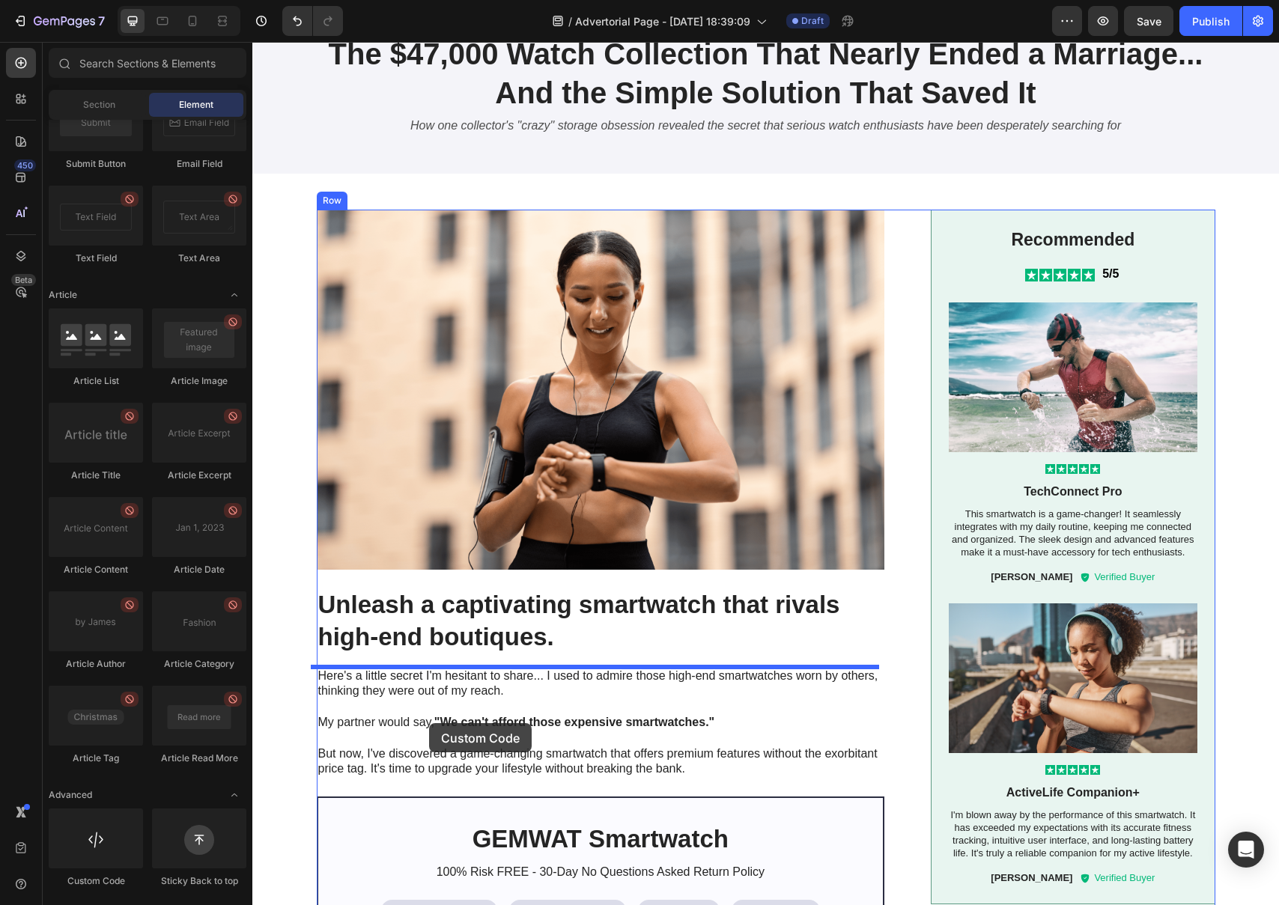
drag, startPoint x: 347, startPoint y: 887, endPoint x: 429, endPoint y: 723, distance: 183.5
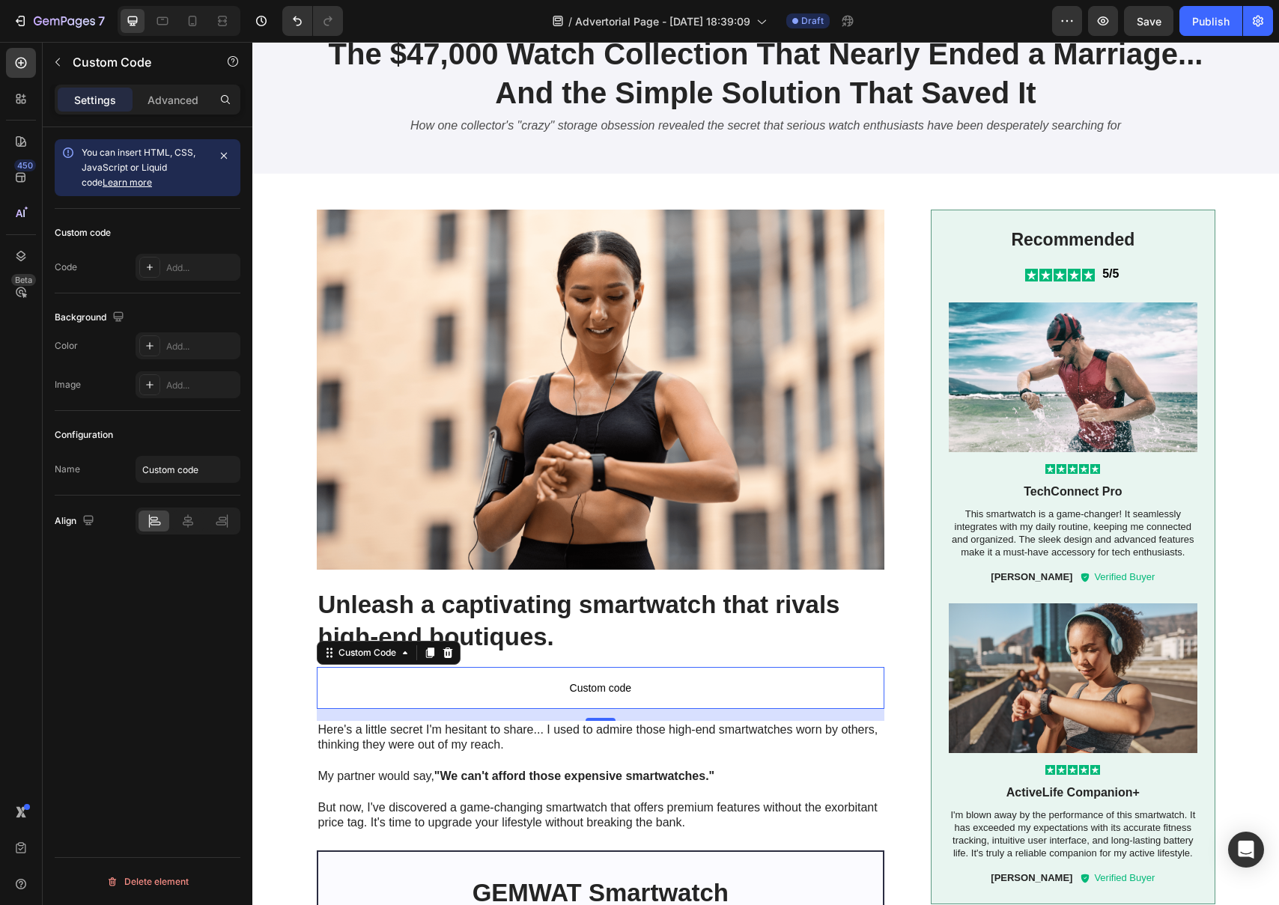
click at [557, 675] on p "Custom code" at bounding box center [601, 688] width 568 height 42
click at [562, 684] on span "Custom code" at bounding box center [601, 688] width 568 height 18
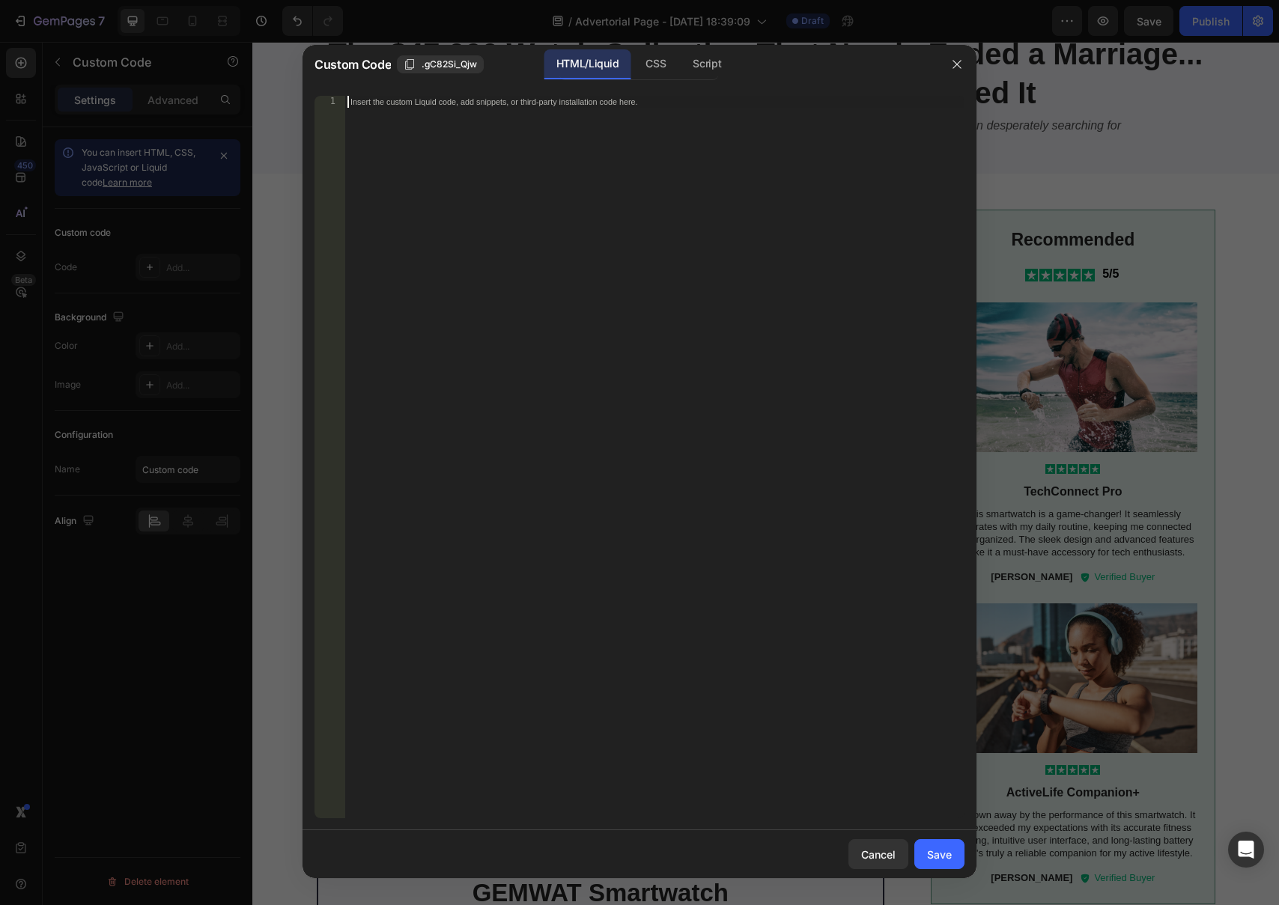
click at [419, 145] on div "Insert the custom Liquid code, add snippets, or third-party installation code h…" at bounding box center [654, 469] width 620 height 747
paste textarea "<iframe src="https://claude.site/public/artifacts/f4e60ff2-4e8b-41a9-9e5f-d54ae…"
type textarea "<iframe src="https://claude.site/public/artifacts/f4e60ff2-4e8b-41a9-9e5f-d54ae…"
click at [937, 865] on button "Save" at bounding box center [939, 854] width 50 height 30
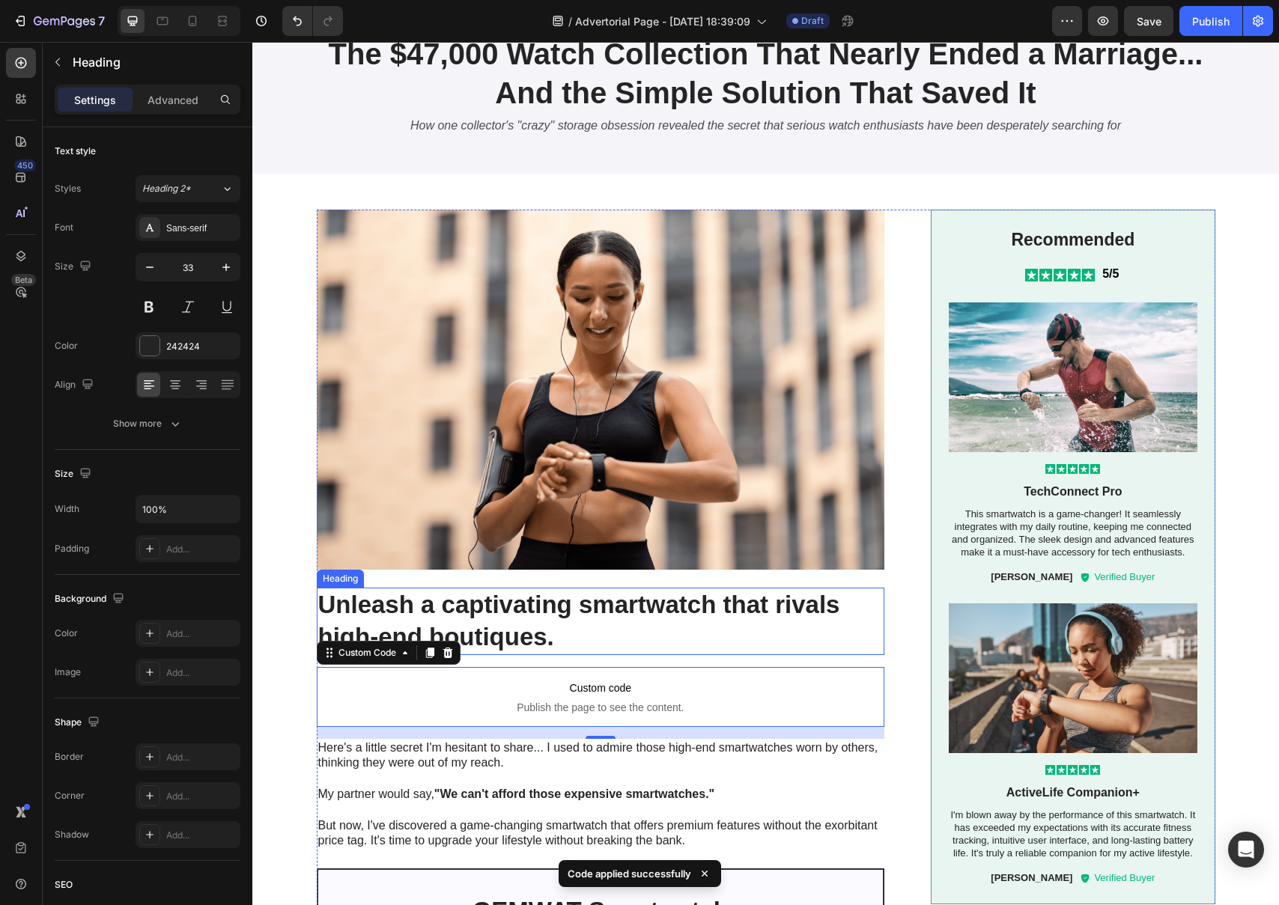
click at [854, 619] on h2 "Unleash a captivating smartwatch that rivals high-end boutiques." at bounding box center [601, 621] width 568 height 67
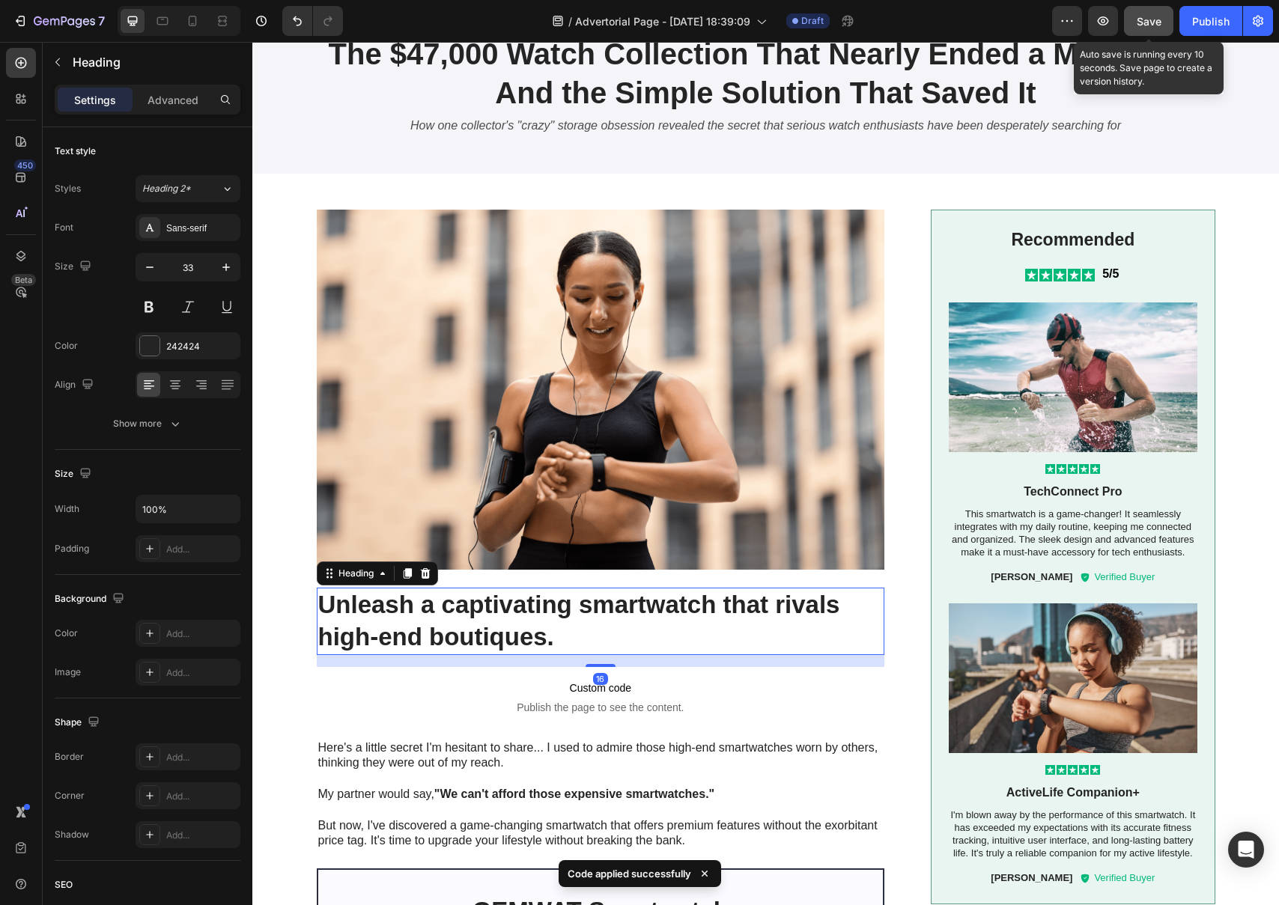
click at [1152, 12] on button "Save" at bounding box center [1148, 21] width 49 height 30
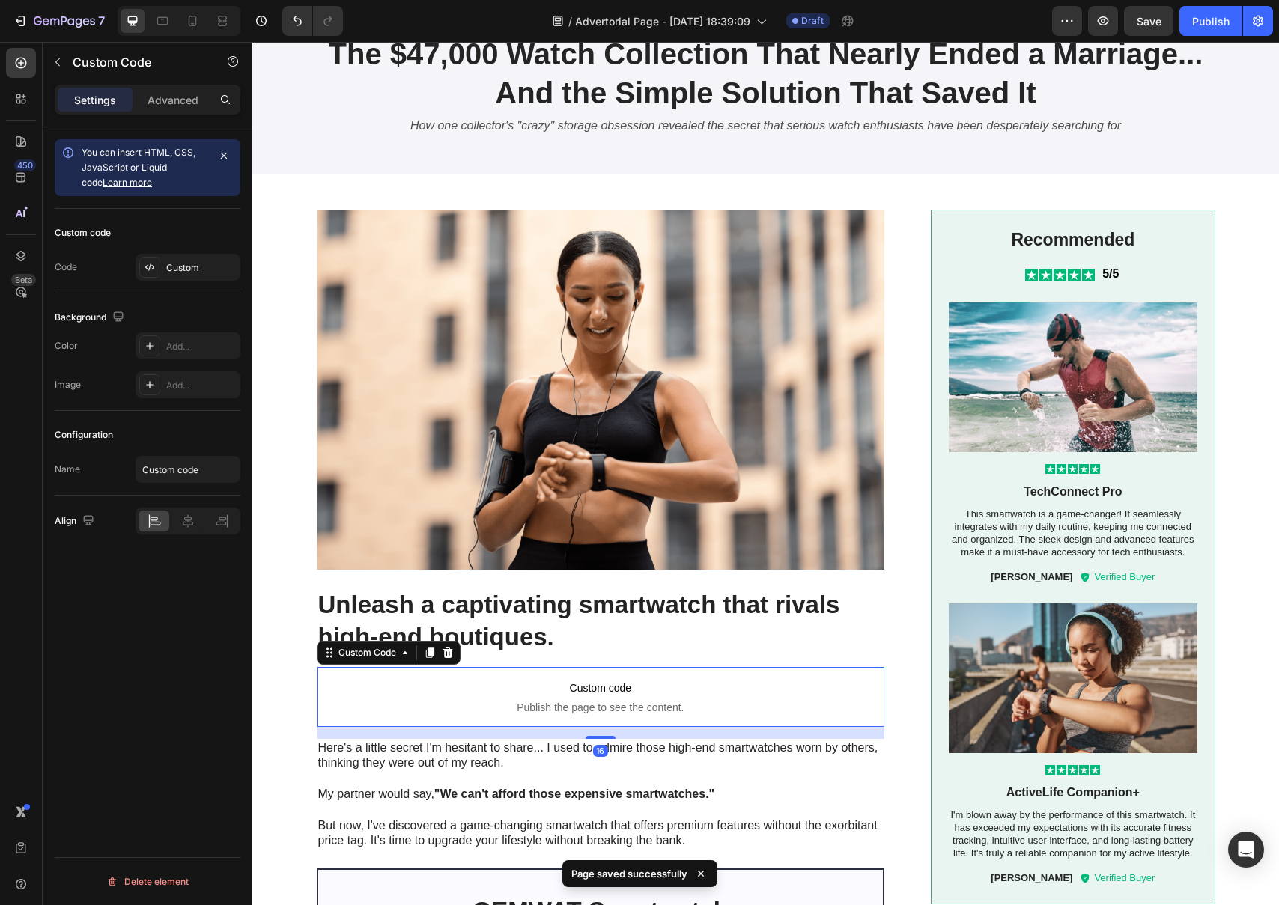
click at [607, 709] on span "Publish the page to see the content." at bounding box center [601, 707] width 568 height 15
click at [448, 653] on icon at bounding box center [448, 653] width 12 height 12
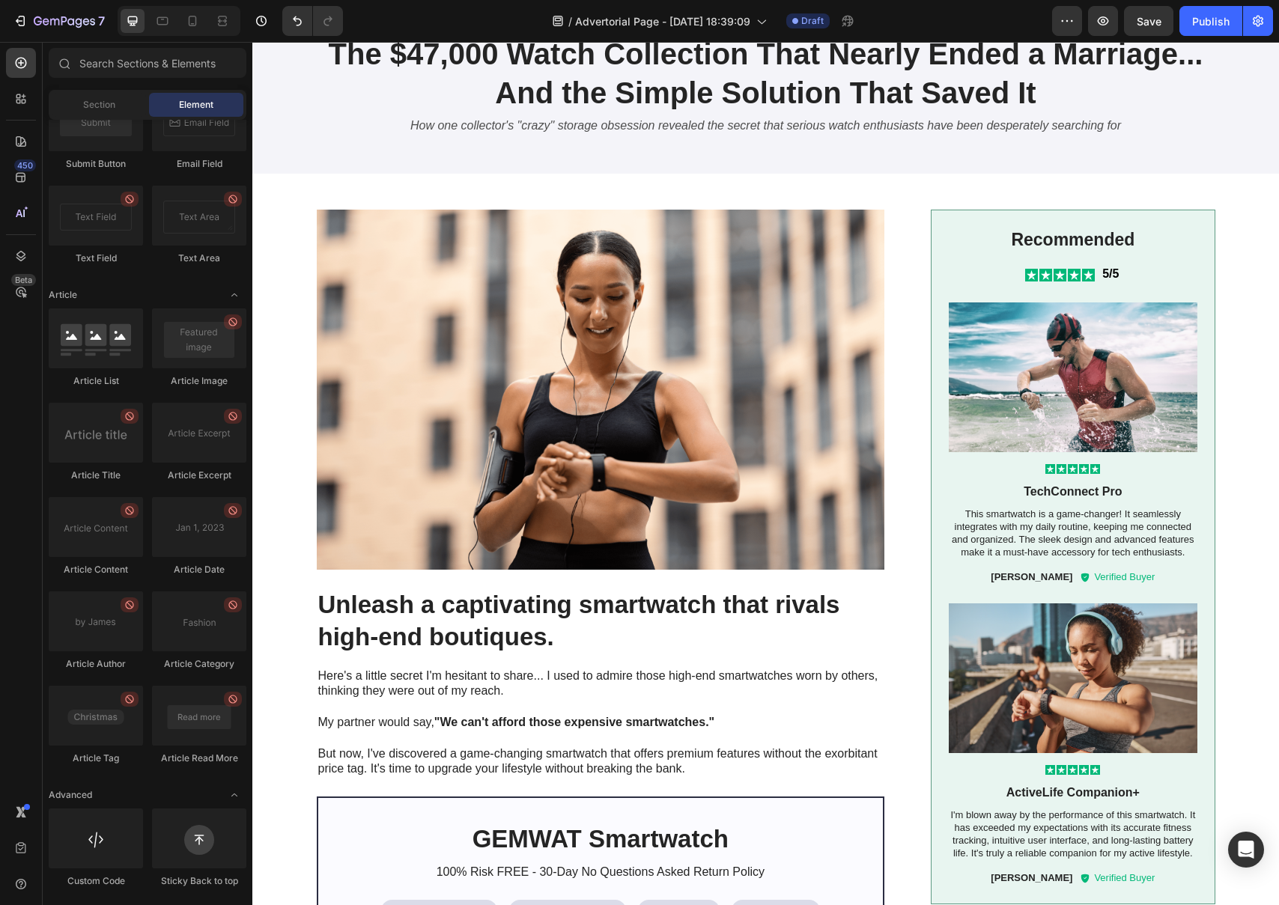
click at [470, 629] on h2 "Unleash a captivating smartwatch that rivals high-end boutiques." at bounding box center [601, 621] width 568 height 67
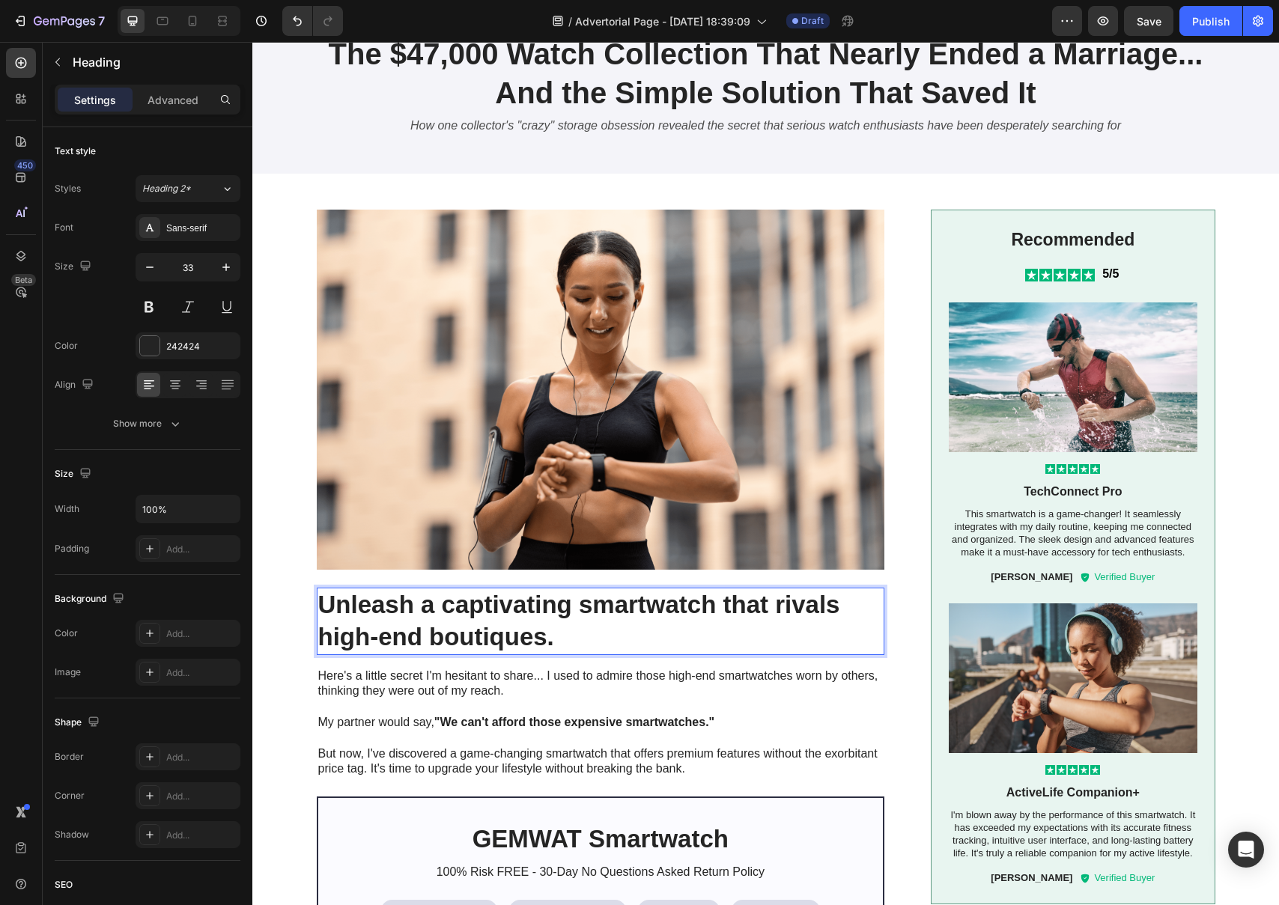
click at [550, 637] on p "Unleash a captivating smartwatch that rivals high-end boutiques." at bounding box center [600, 621] width 565 height 64
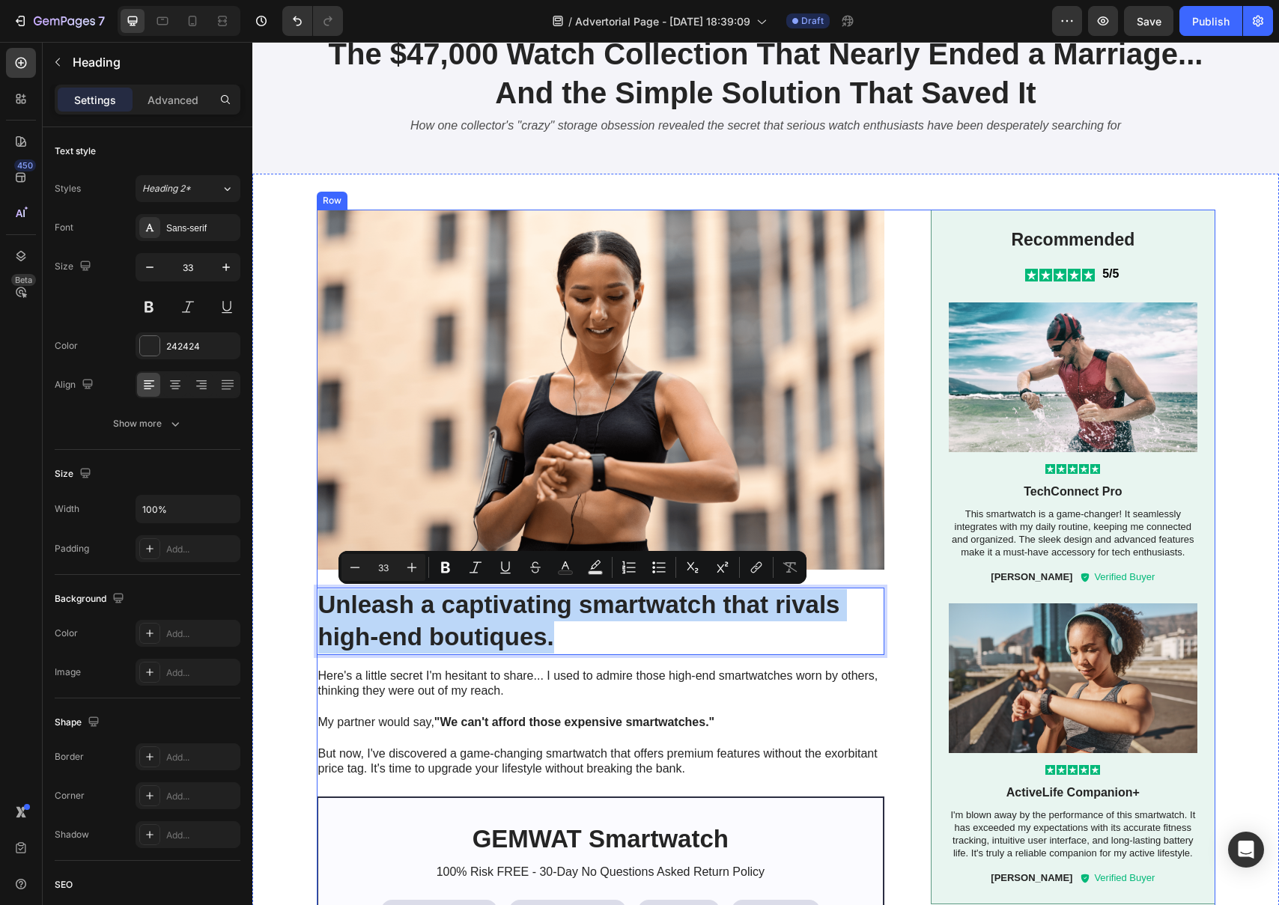
drag, startPoint x: 550, startPoint y: 637, endPoint x: 322, endPoint y: 587, distance: 233.7
click at [322, 588] on h2 "Unleash a captivating smartwatch that rivals high-end boutiques." at bounding box center [601, 621] width 568 height 67
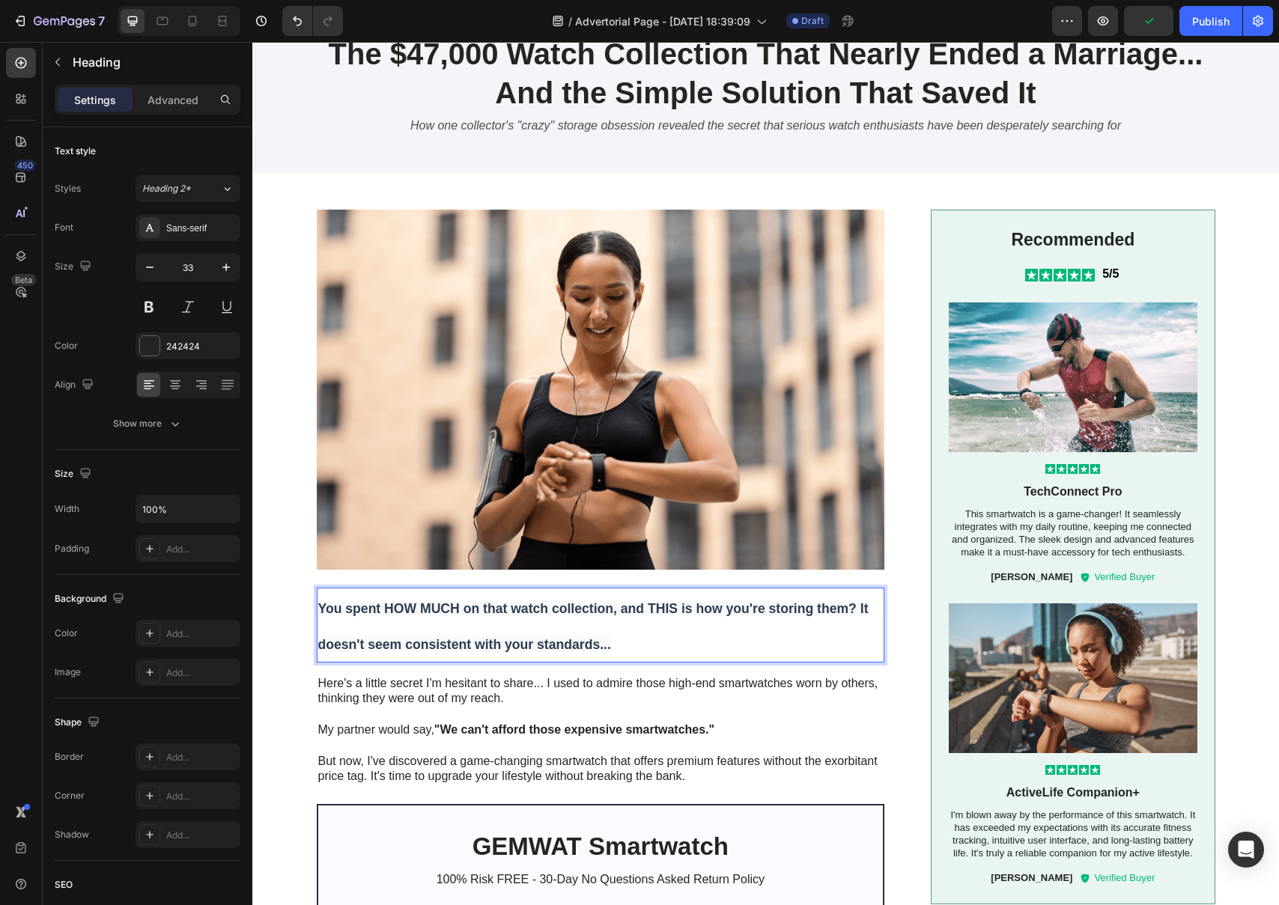
click at [608, 637] on p "You spent HOW MUCH on that watch collection, and THIS is how you're storing the…" at bounding box center [600, 625] width 565 height 72
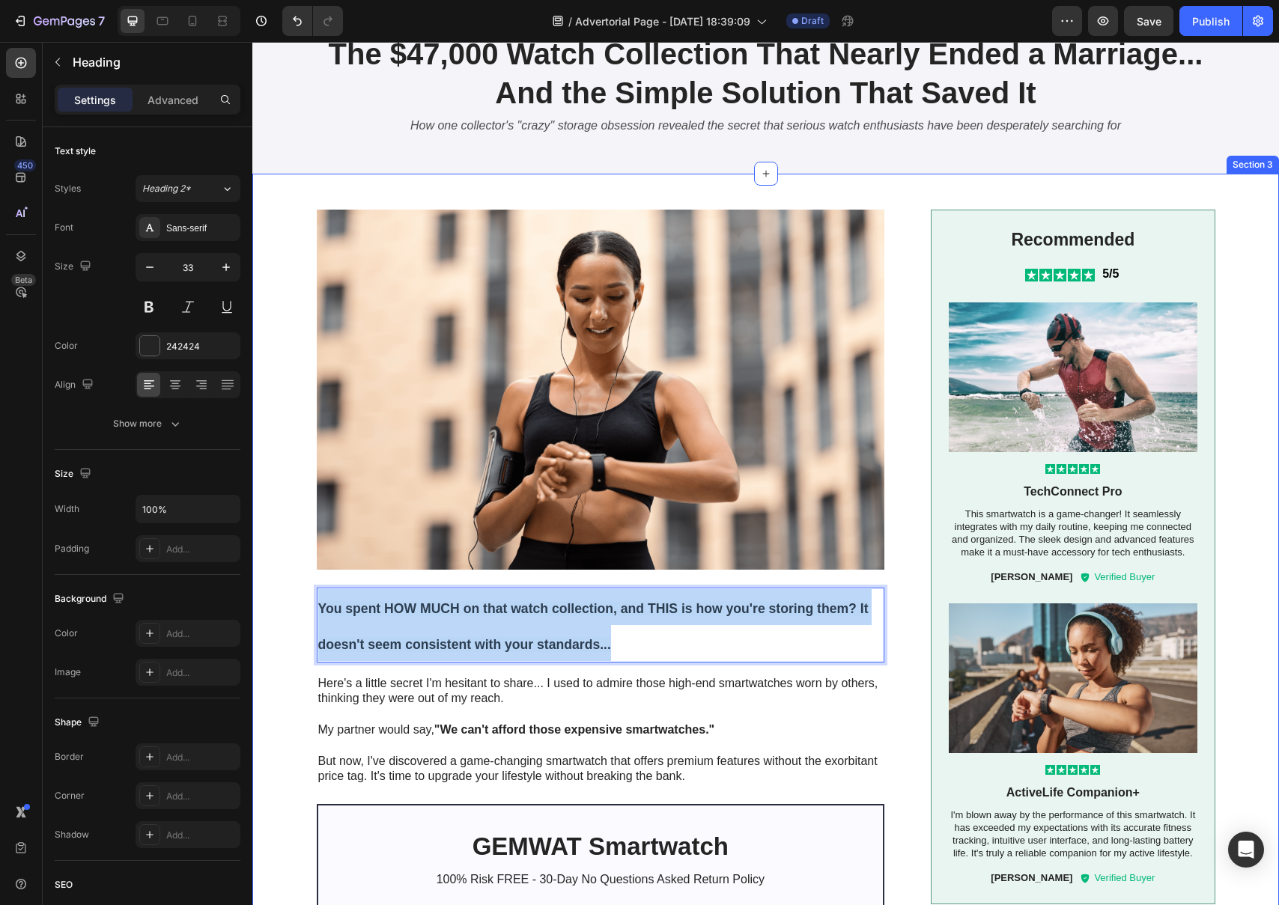
drag, startPoint x: 612, startPoint y: 641, endPoint x: 306, endPoint y: 604, distance: 308.5
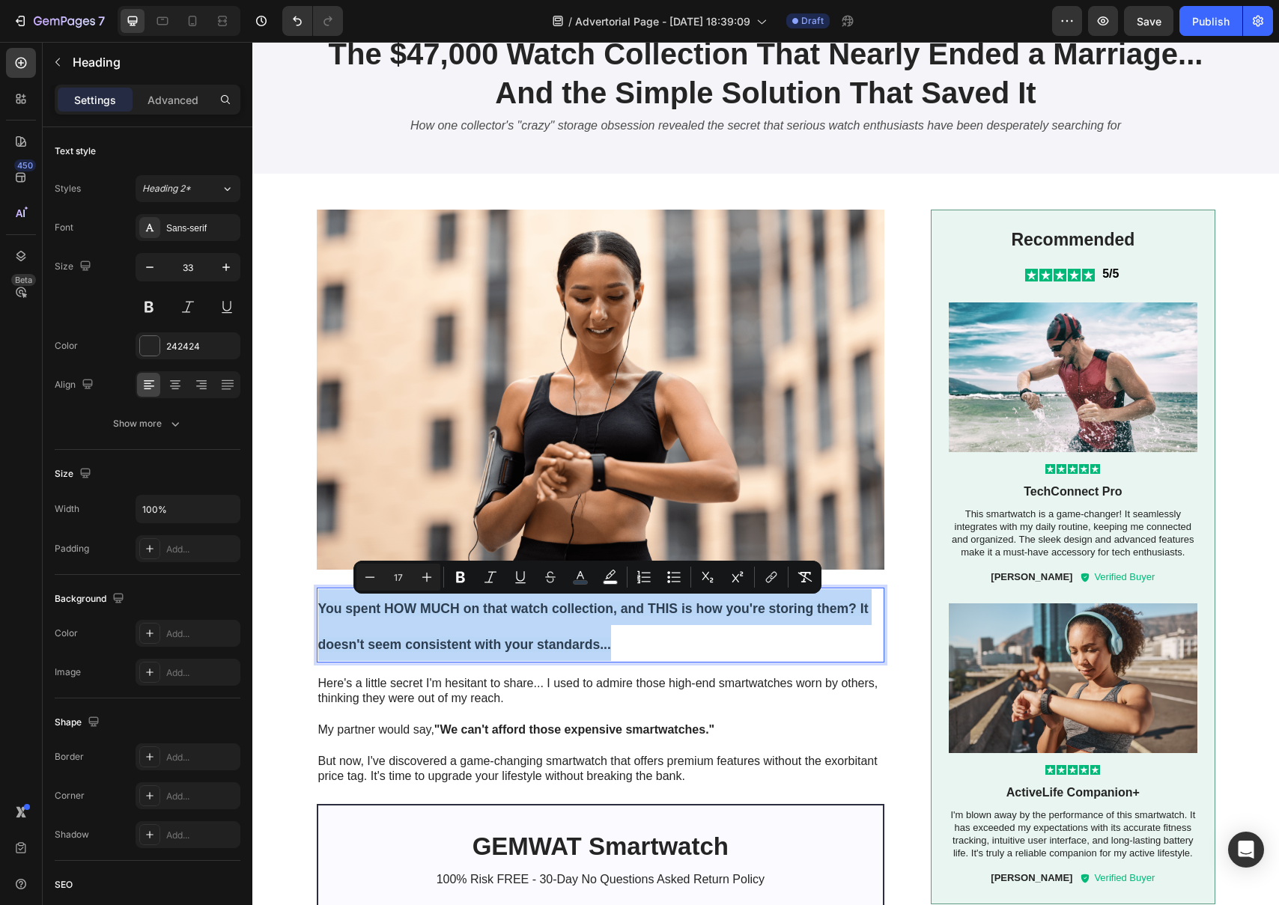
click at [598, 647] on span "You spent HOW MUCH on that watch collection, and THIS is how you're storing the…" at bounding box center [593, 626] width 550 height 51
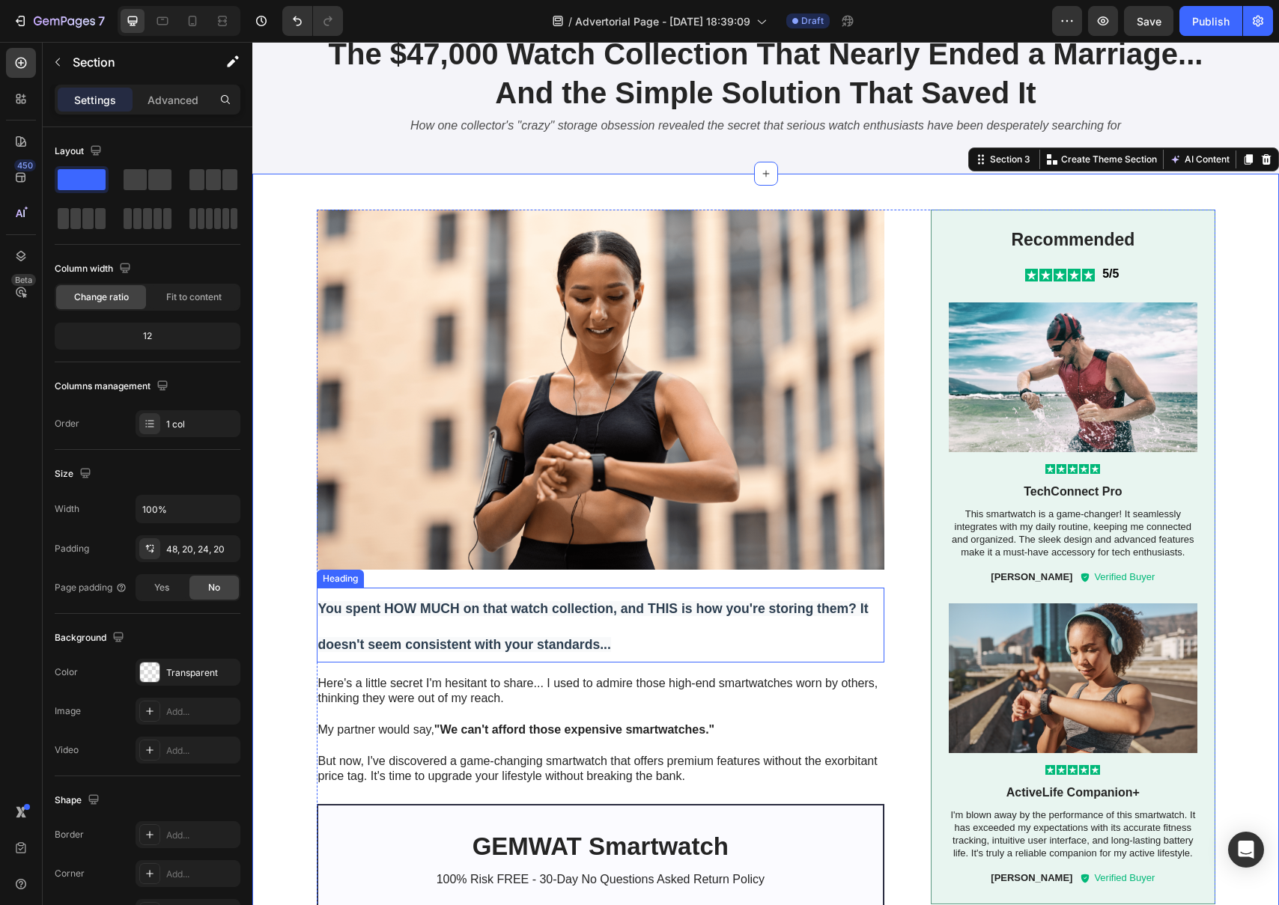
click at [392, 634] on p "⁠⁠⁠⁠⁠⁠⁠ You spent HOW MUCH on that watch collection, and THIS is how you're sto…" at bounding box center [600, 625] width 565 height 72
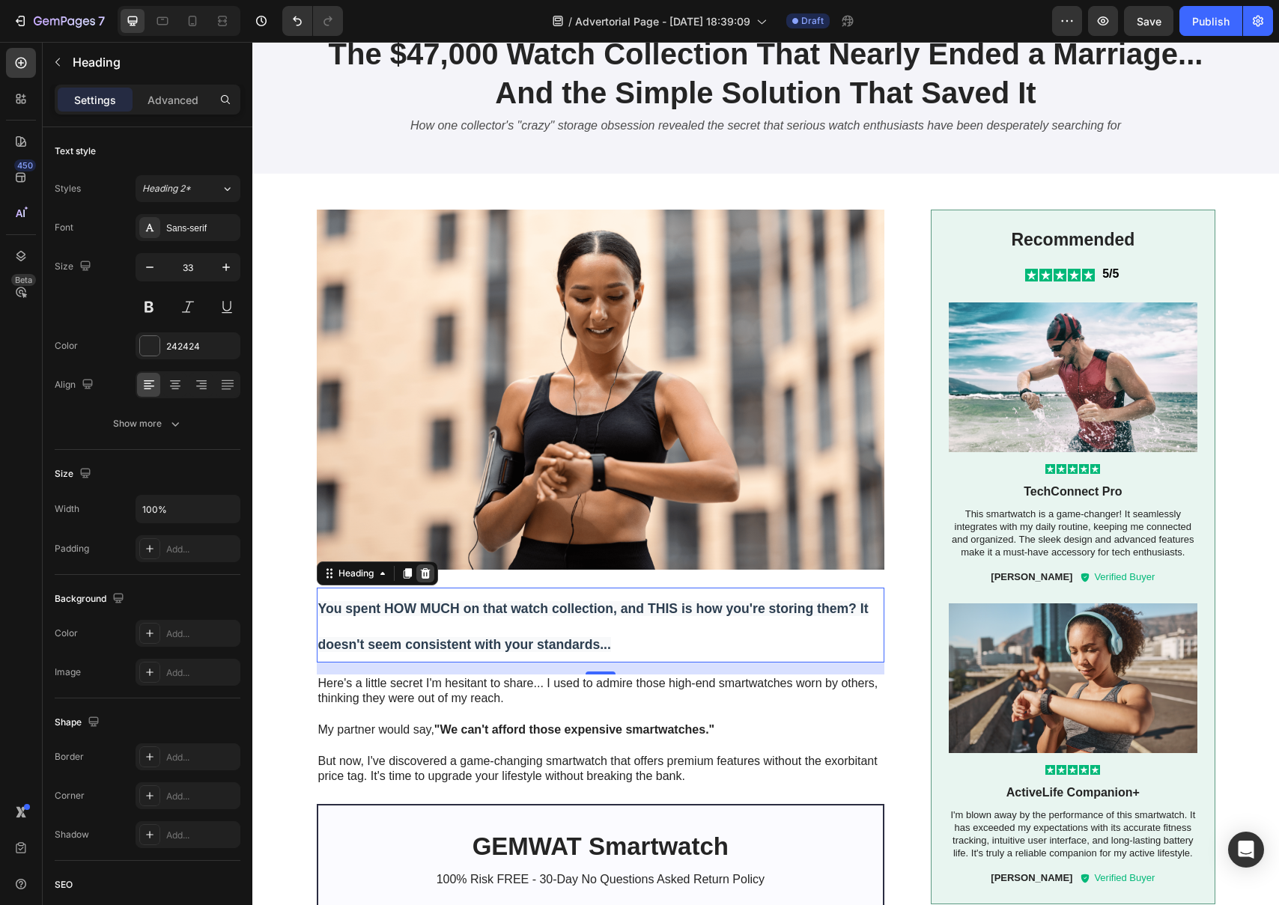
click at [425, 574] on icon at bounding box center [425, 574] width 12 height 12
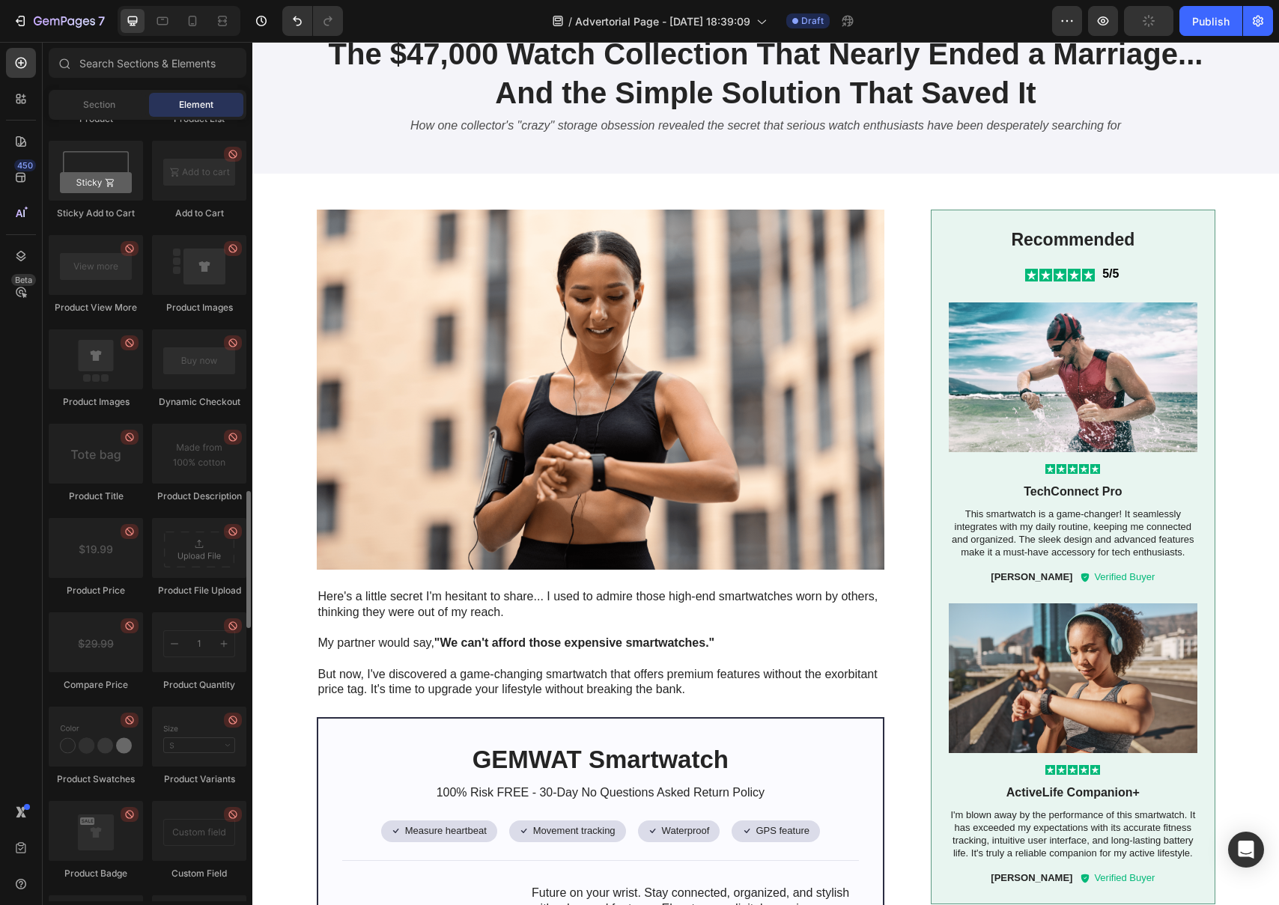
scroll to position [0, 0]
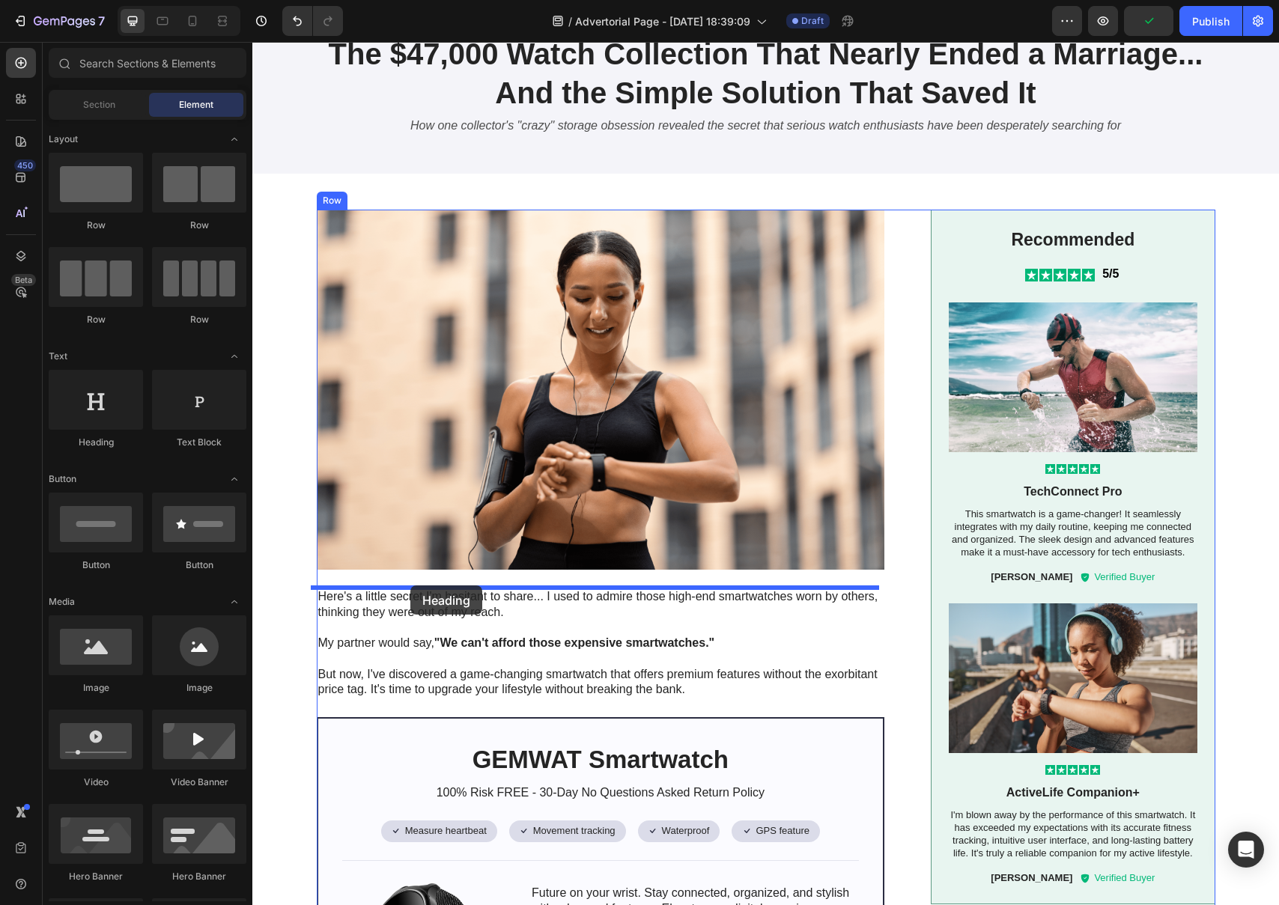
drag, startPoint x: 376, startPoint y: 446, endPoint x: 410, endPoint y: 586, distance: 144.2
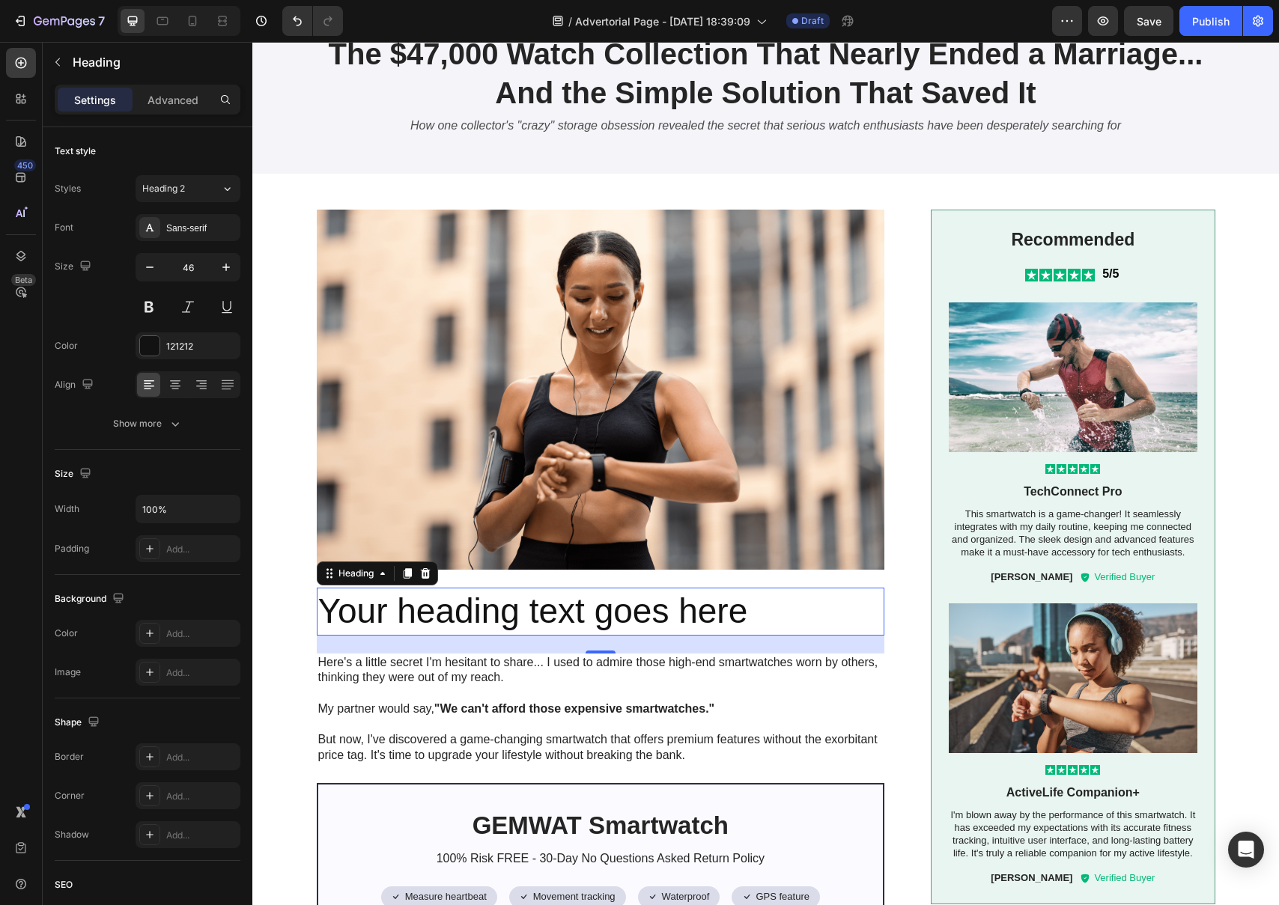
click at [318, 617] on h2 "Your heading text goes here" at bounding box center [601, 612] width 568 height 48
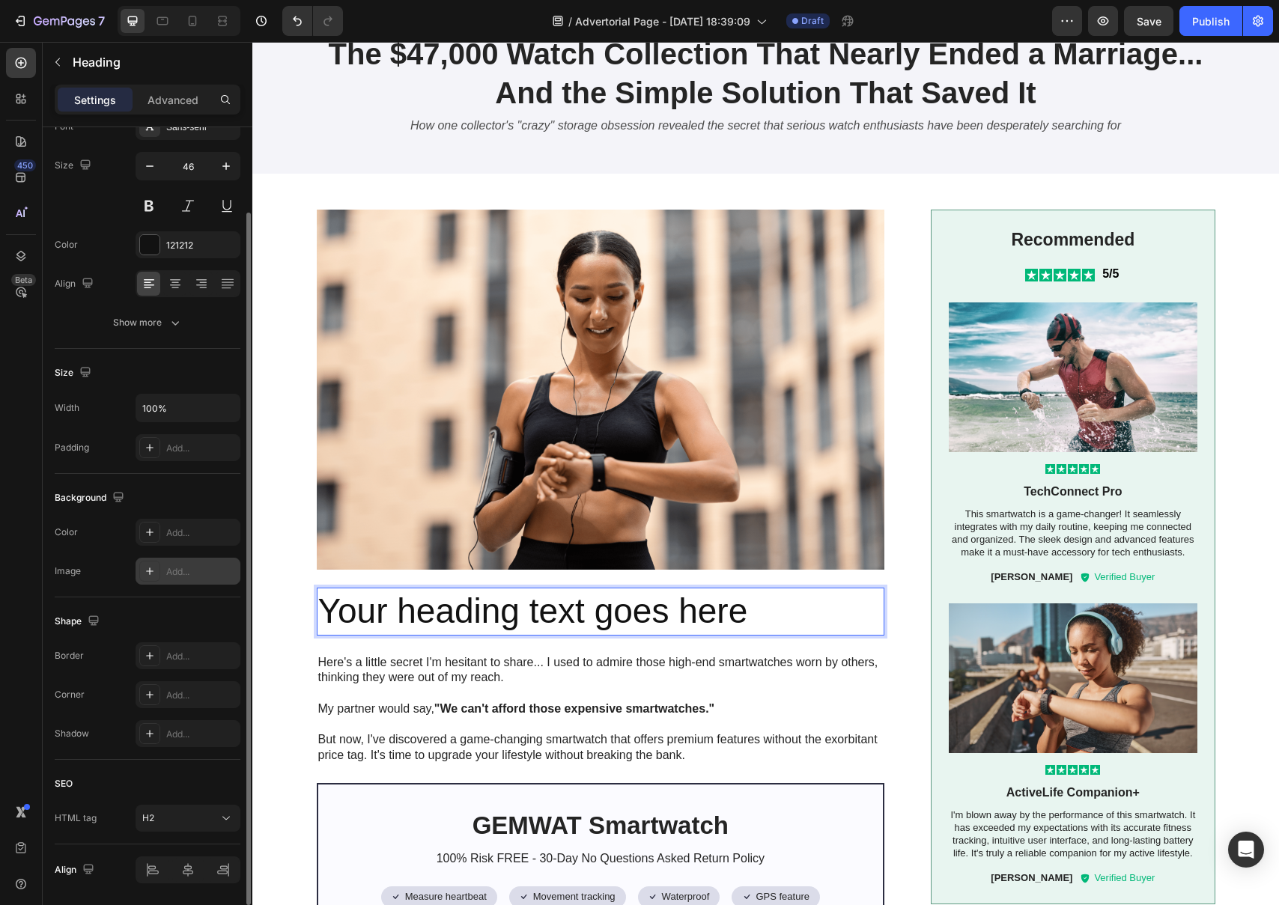
scroll to position [118, 0]
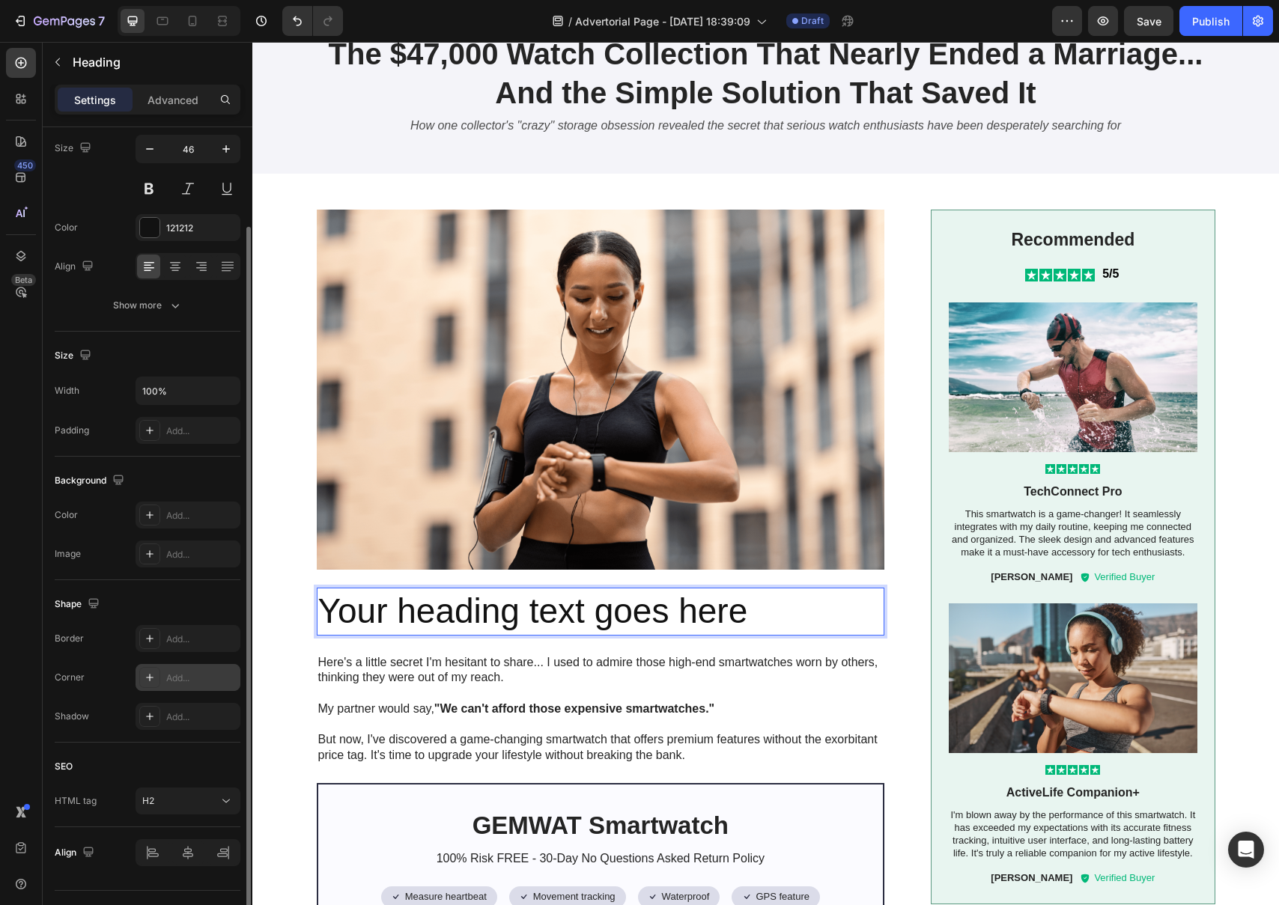
click at [163, 684] on div "Add..." at bounding box center [188, 677] width 105 height 27
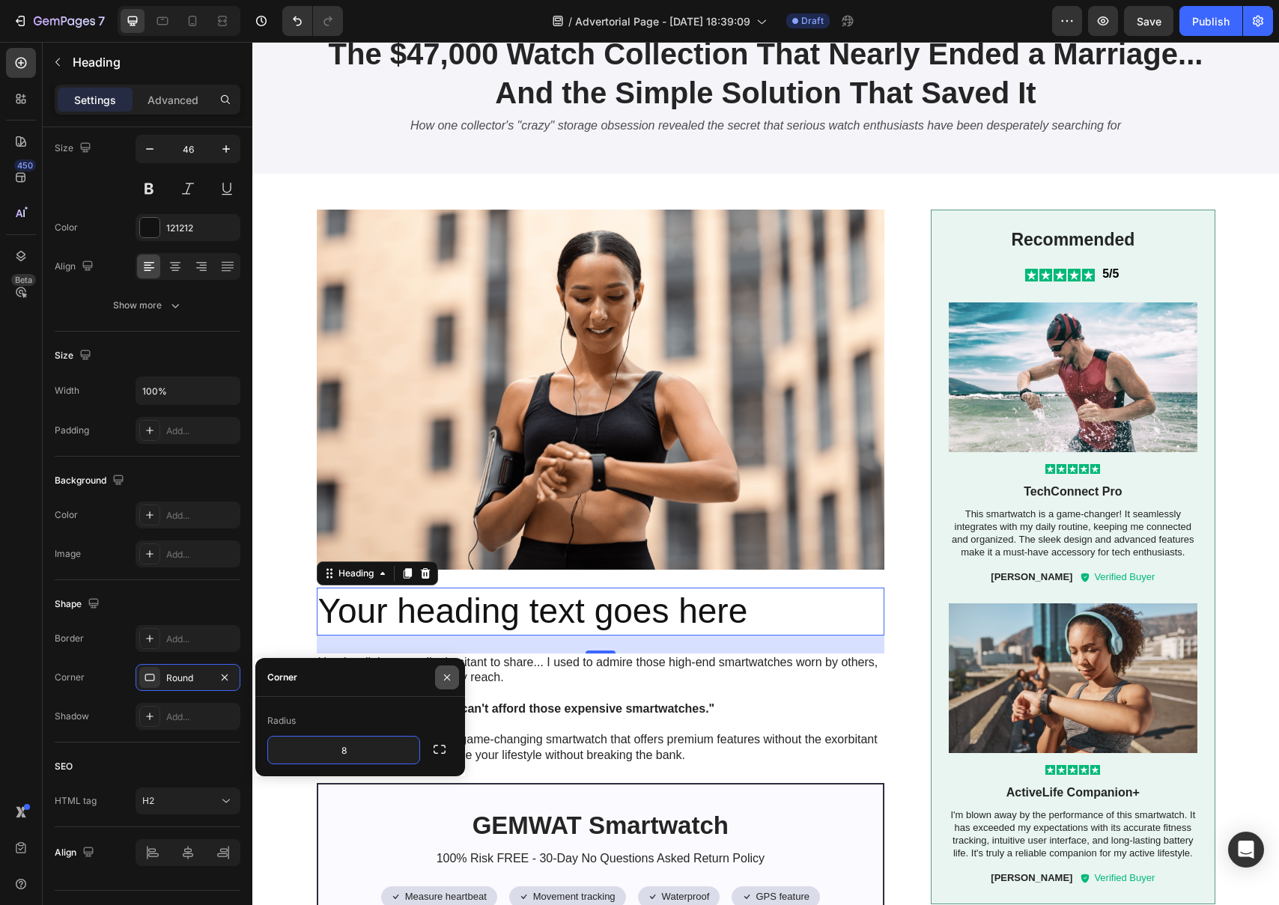
click at [446, 678] on icon "button" at bounding box center [447, 677] width 6 height 6
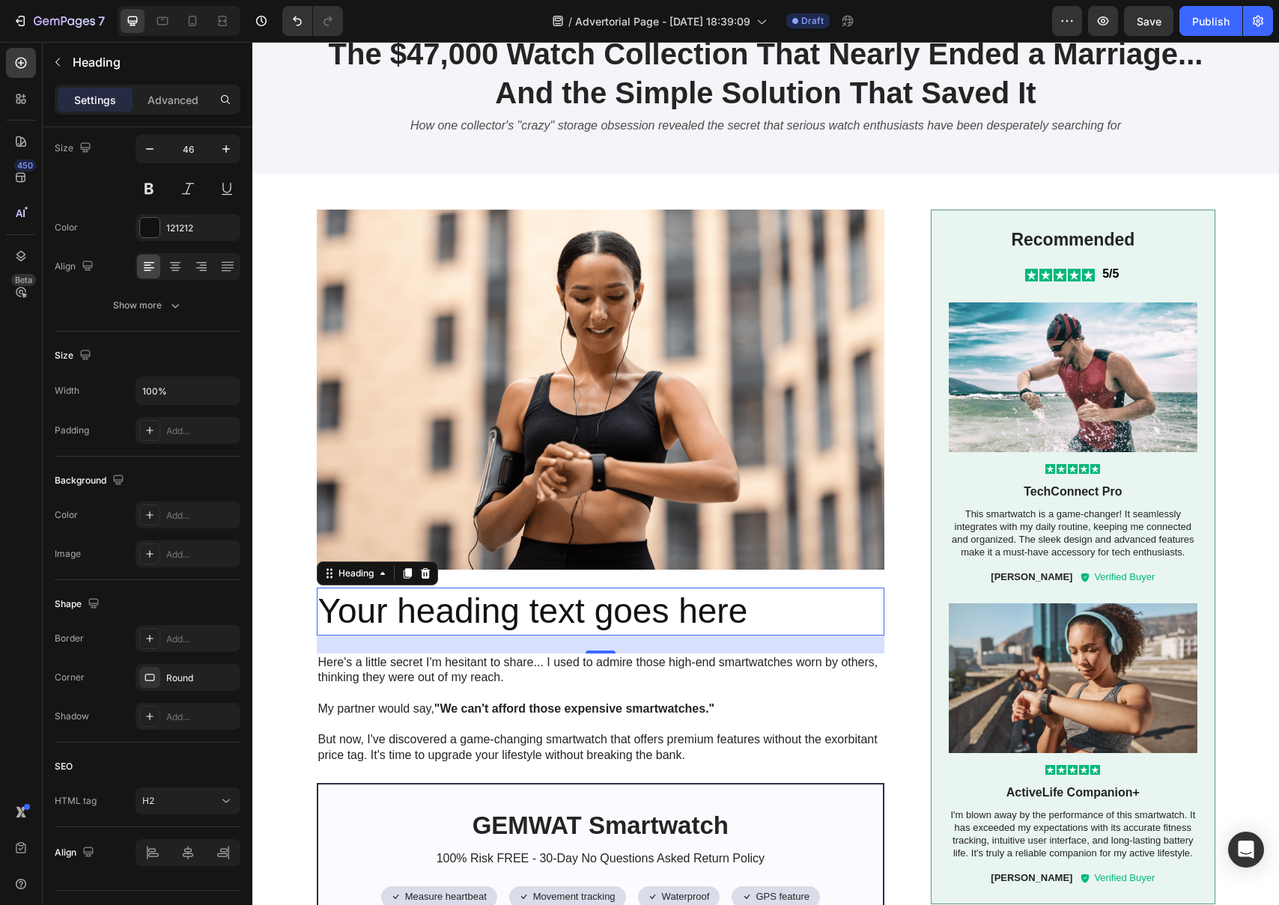
click at [557, 644] on div "24" at bounding box center [601, 645] width 568 height 18
click at [592, 649] on div at bounding box center [601, 649] width 30 height 4
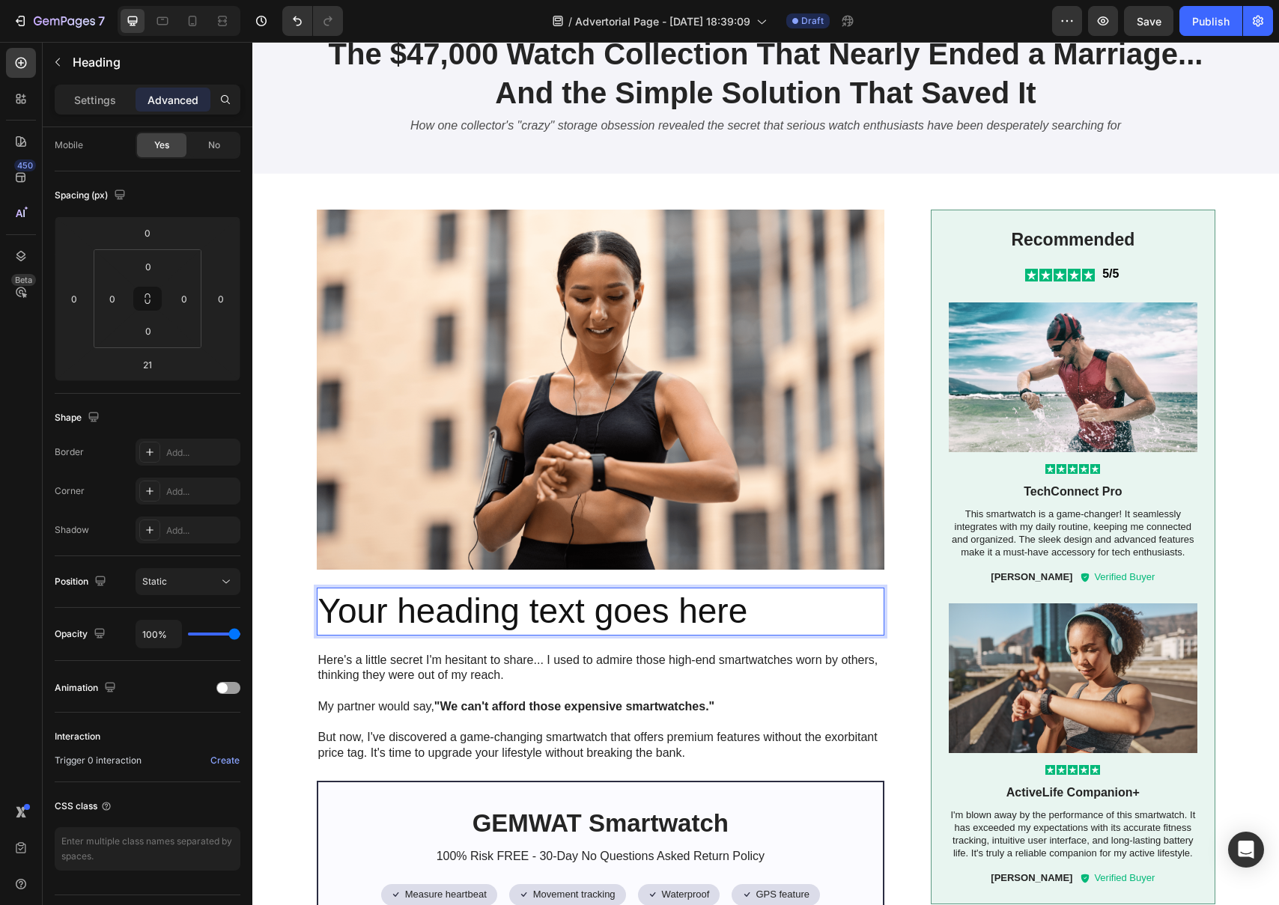
click at [474, 616] on p "Your heading text goes here" at bounding box center [600, 611] width 565 height 45
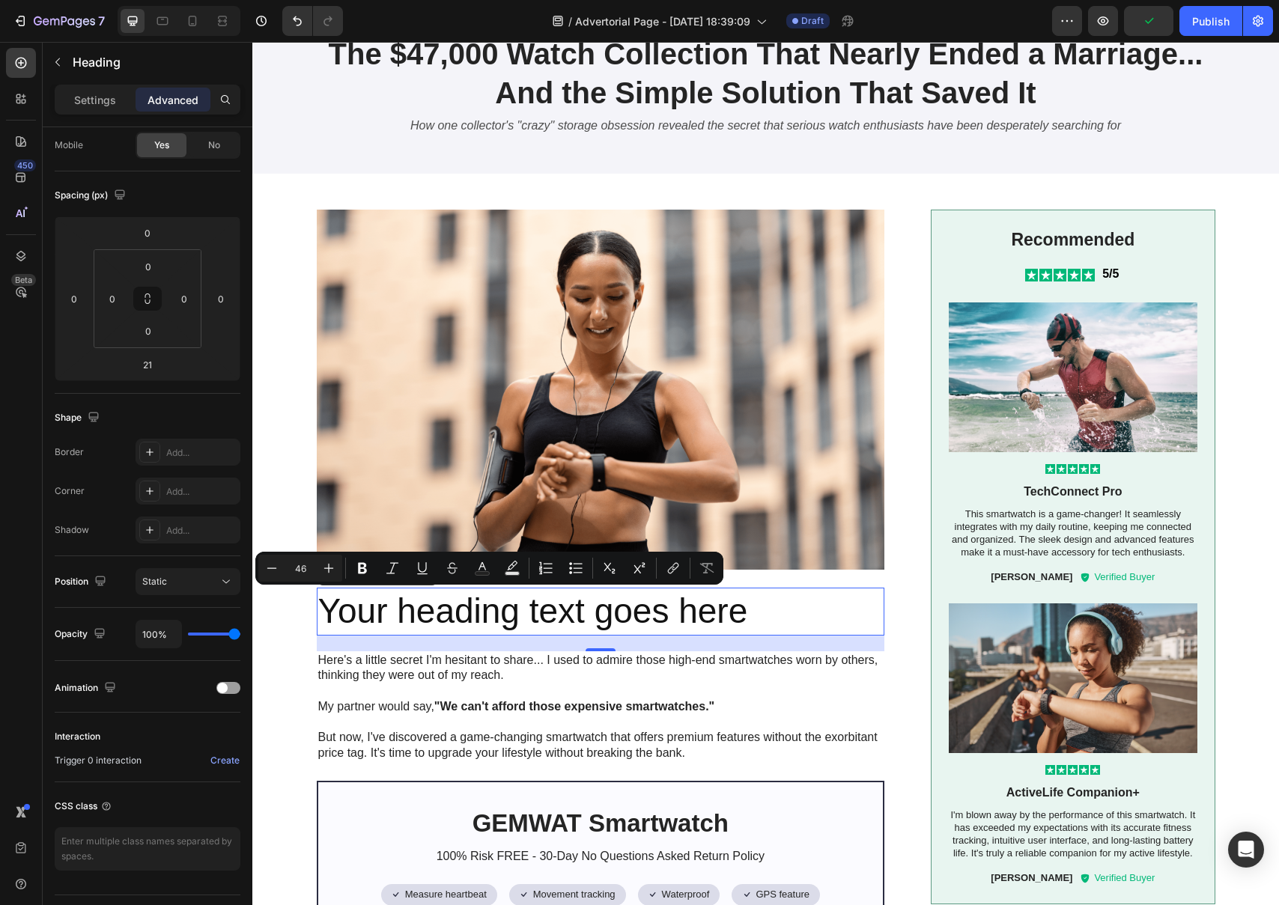
click at [351, 599] on p "Your heading text goes here" at bounding box center [600, 611] width 565 height 45
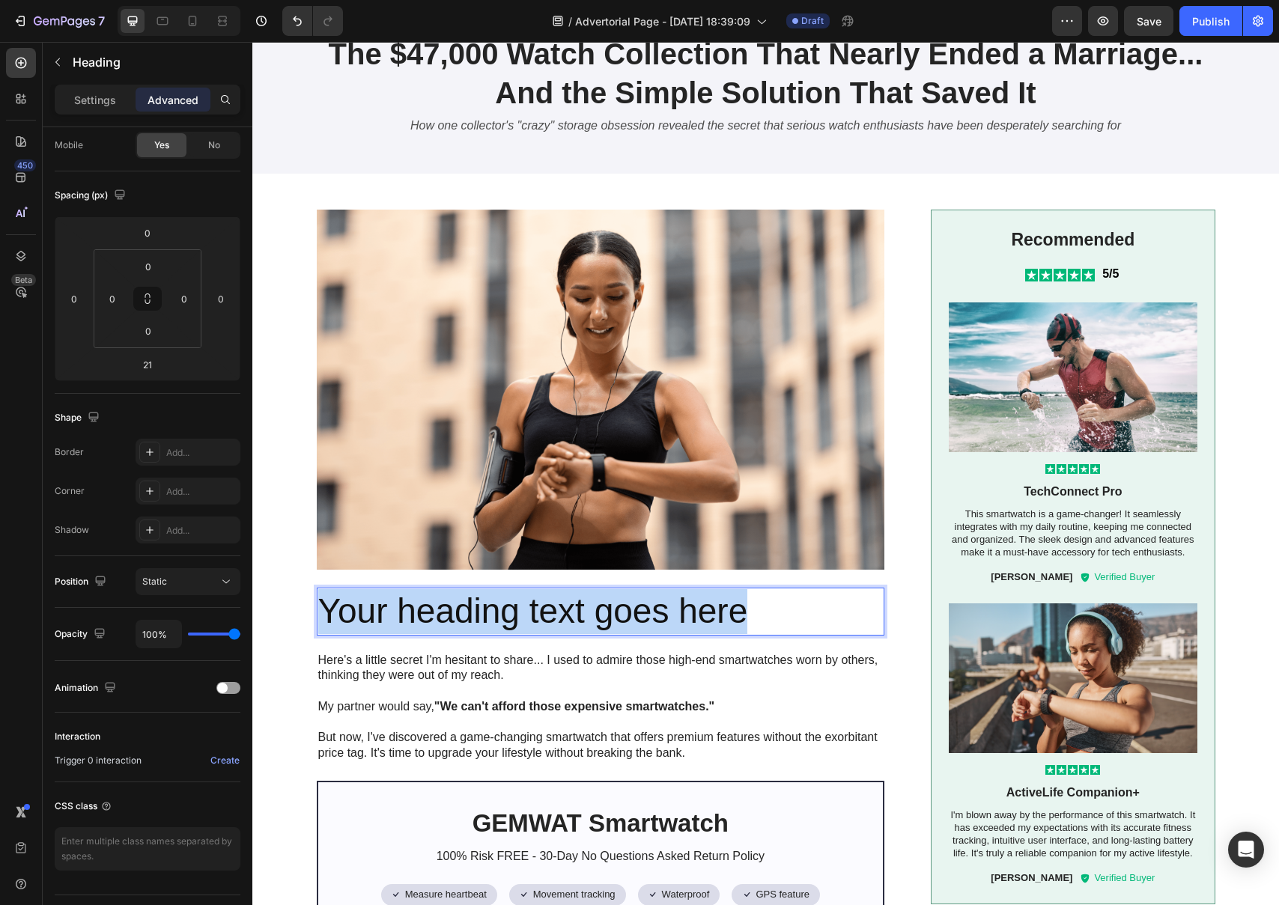
click at [351, 599] on p "Your heading text goes here" at bounding box center [600, 611] width 565 height 45
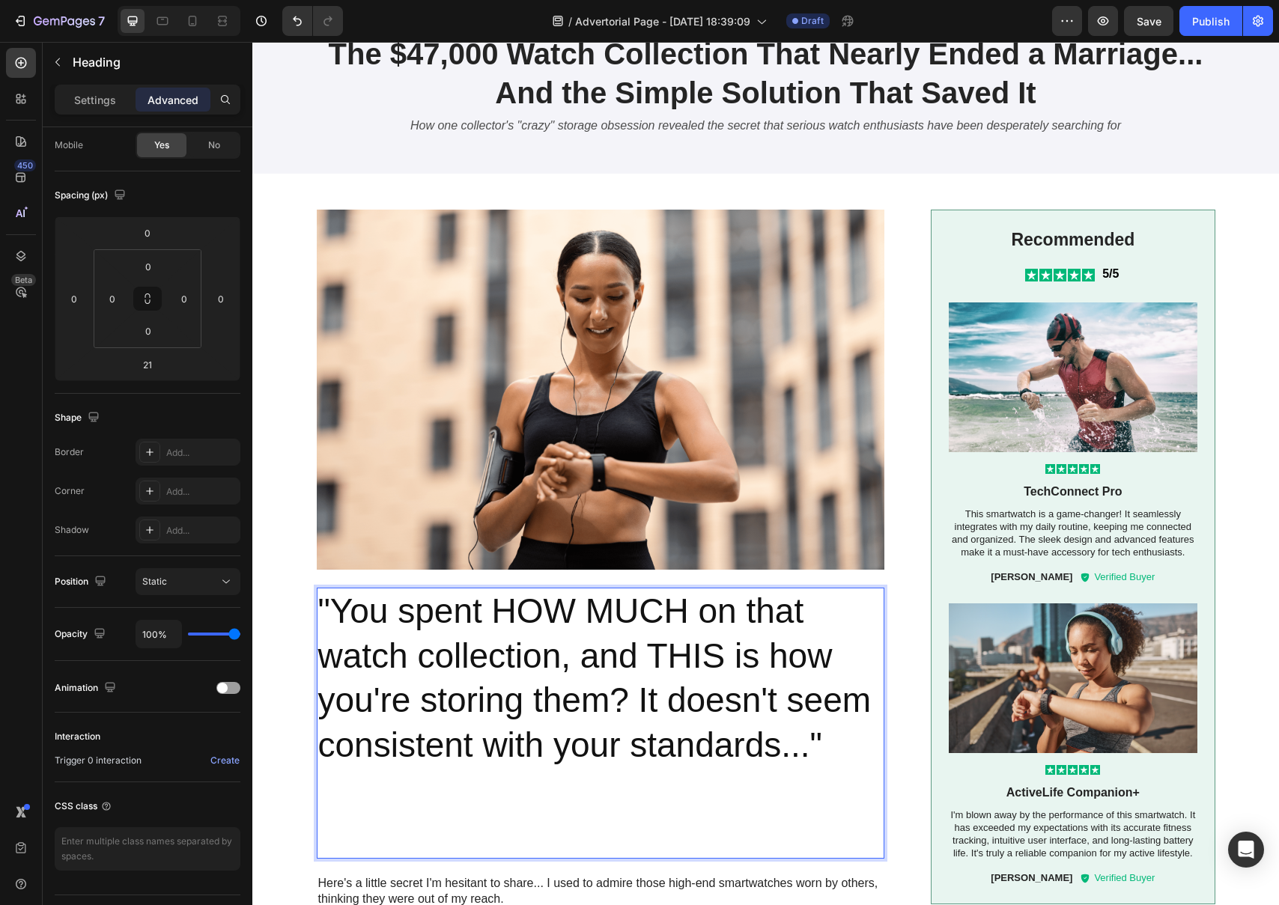
click at [762, 812] on p "Rich Text Editor. Editing area: main" at bounding box center [600, 813] width 565 height 90
click at [685, 836] on p "⁠⁠⁠⁠⁠⁠⁠" at bounding box center [600, 813] width 565 height 90
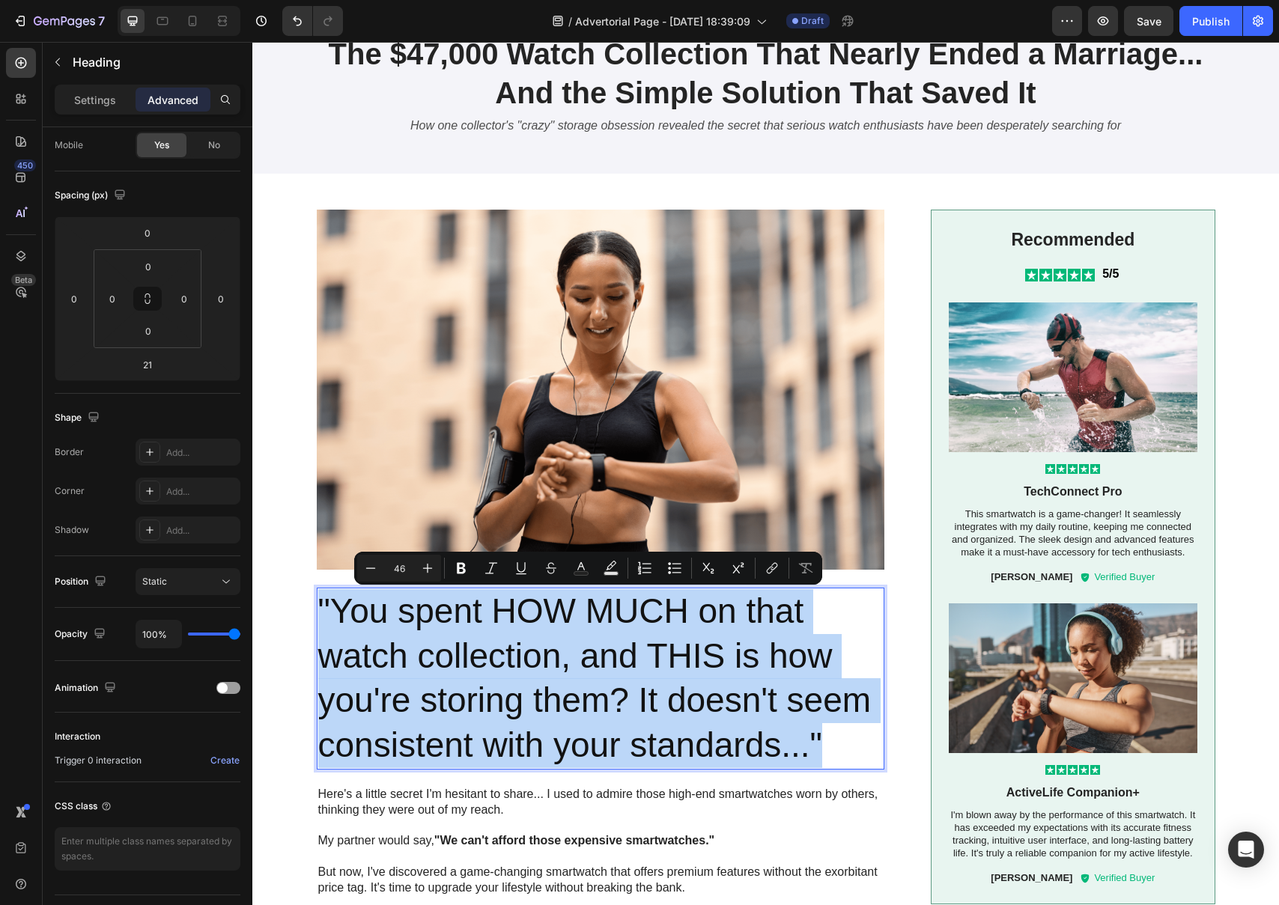
drag, startPoint x: 814, startPoint y: 753, endPoint x: 318, endPoint y: 601, distance: 519.2
click at [318, 601] on p ""You spent HOW MUCH on that watch collection, and THIS is how you're storing th…" at bounding box center [600, 678] width 565 height 179
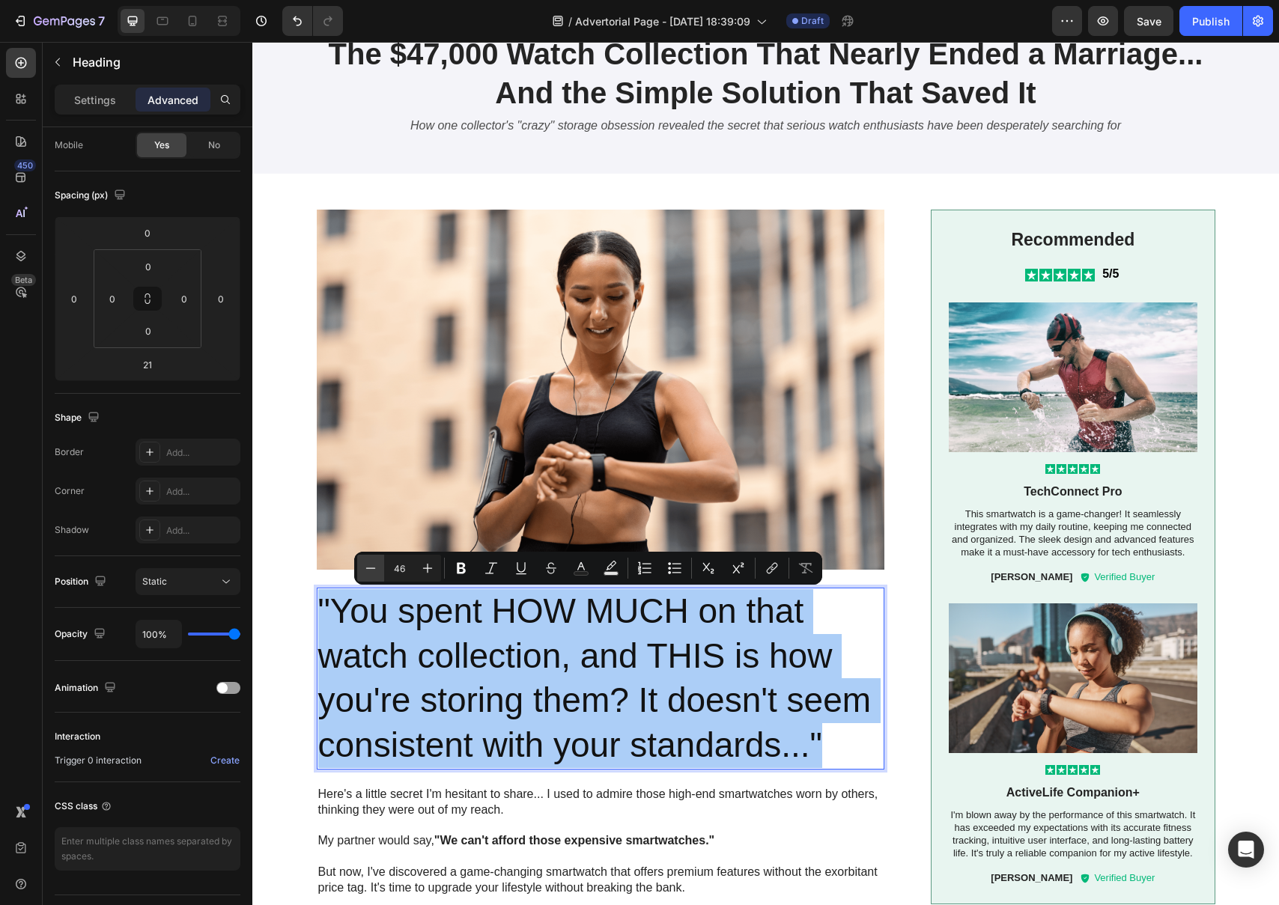
click at [373, 571] on icon "Editor contextual toolbar" at bounding box center [370, 568] width 15 height 15
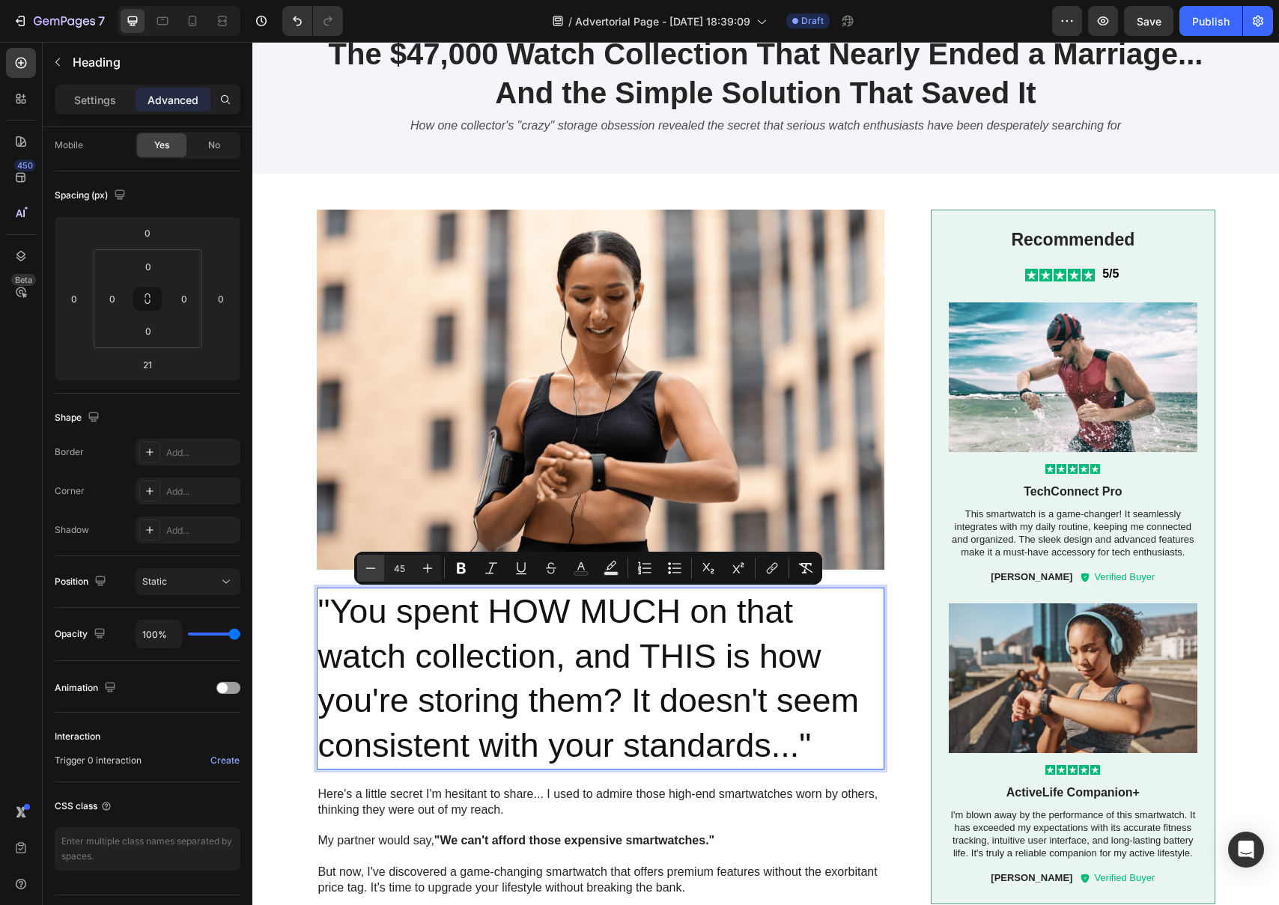
click at [373, 571] on icon "Editor contextual toolbar" at bounding box center [370, 568] width 15 height 15
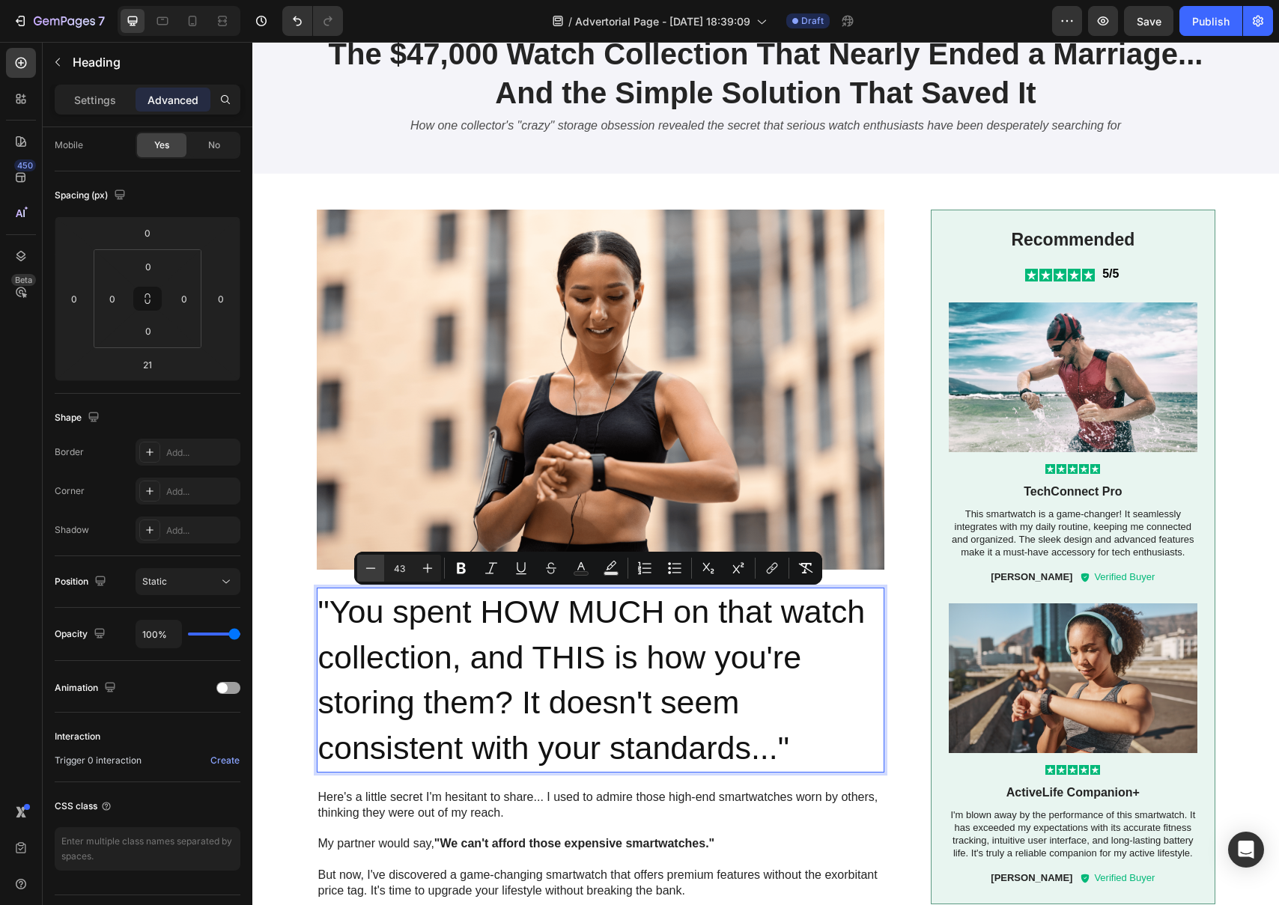
click at [373, 571] on icon "Editor contextual toolbar" at bounding box center [370, 568] width 15 height 15
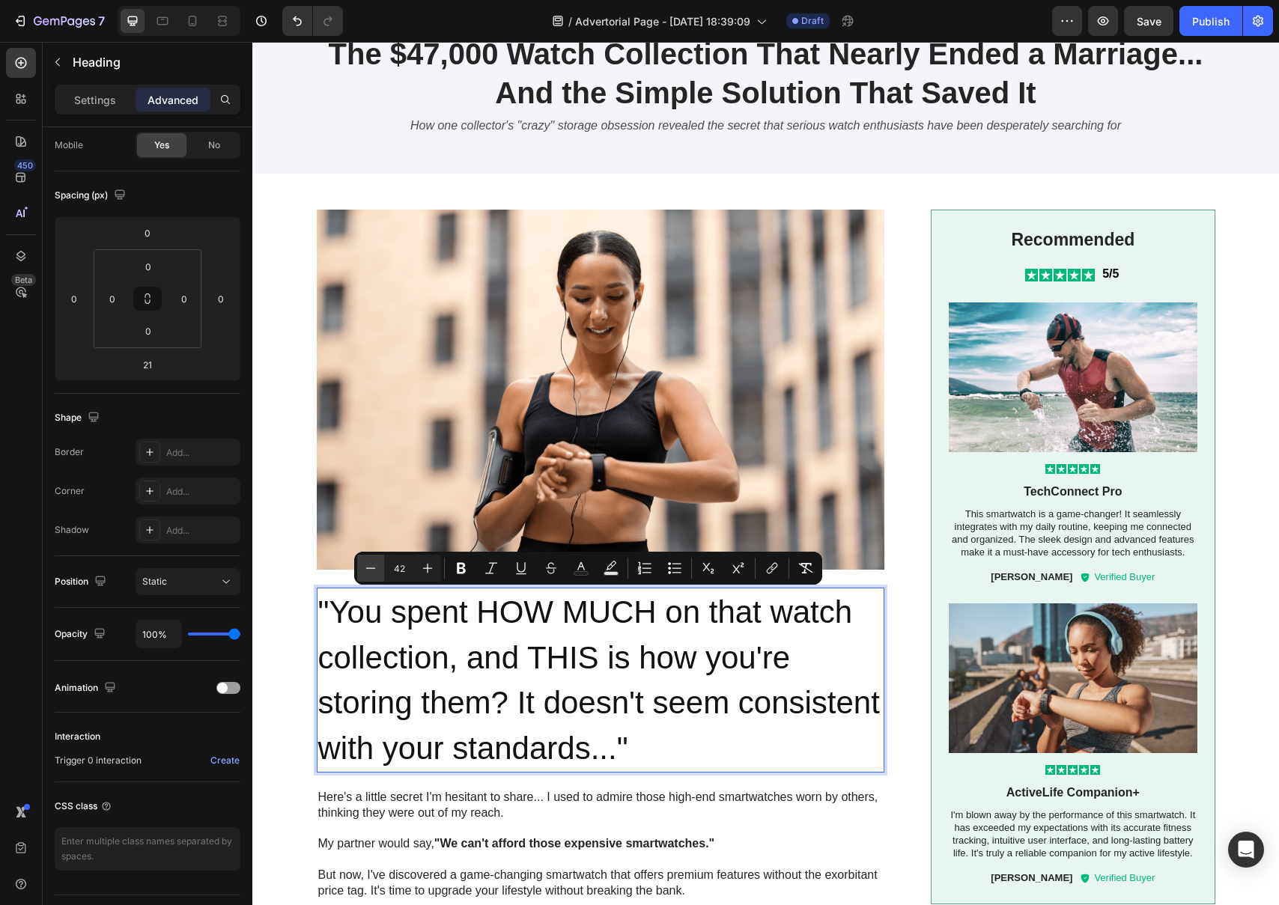
click at [373, 571] on icon "Editor contextual toolbar" at bounding box center [370, 568] width 15 height 15
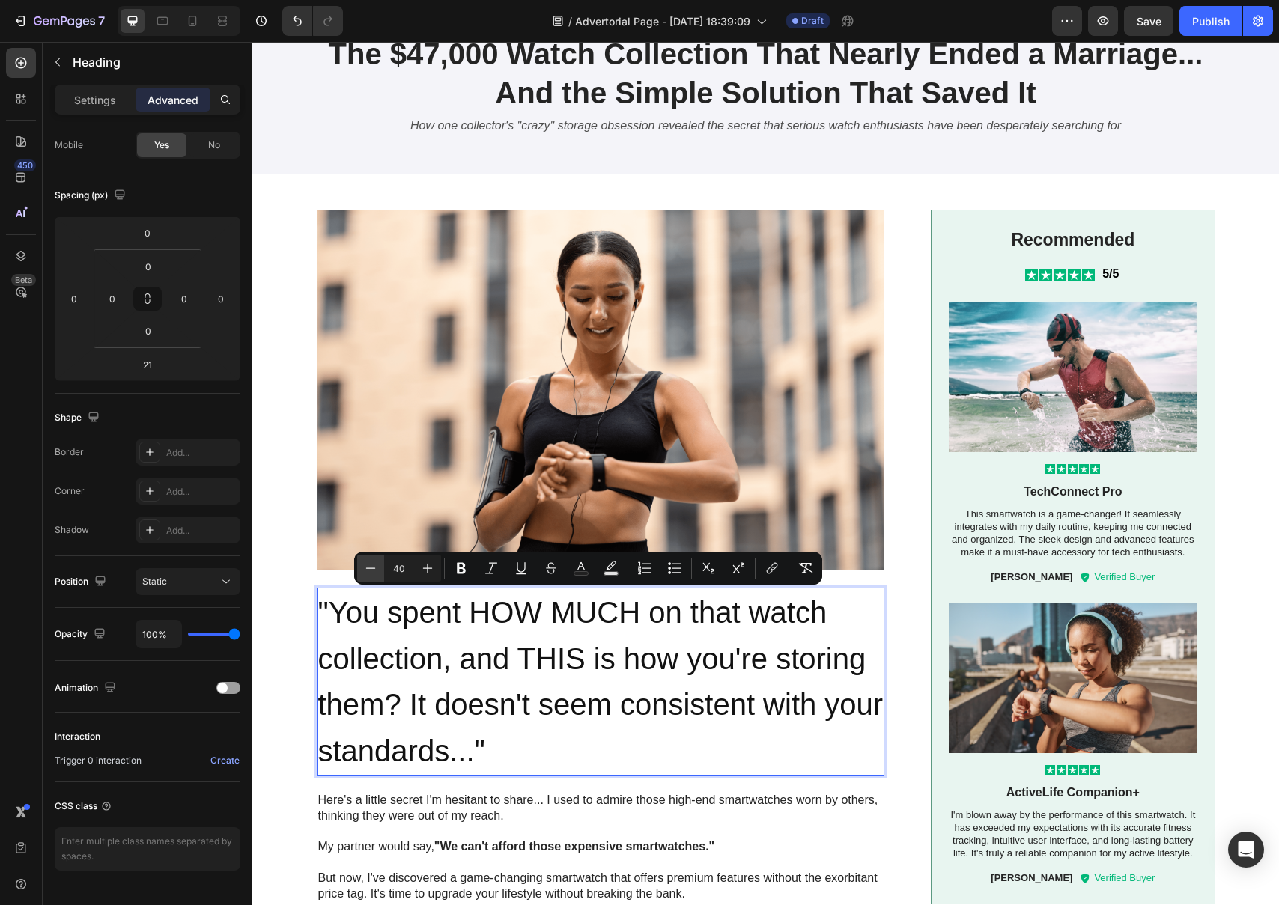
click at [373, 571] on icon "Editor contextual toolbar" at bounding box center [370, 568] width 15 height 15
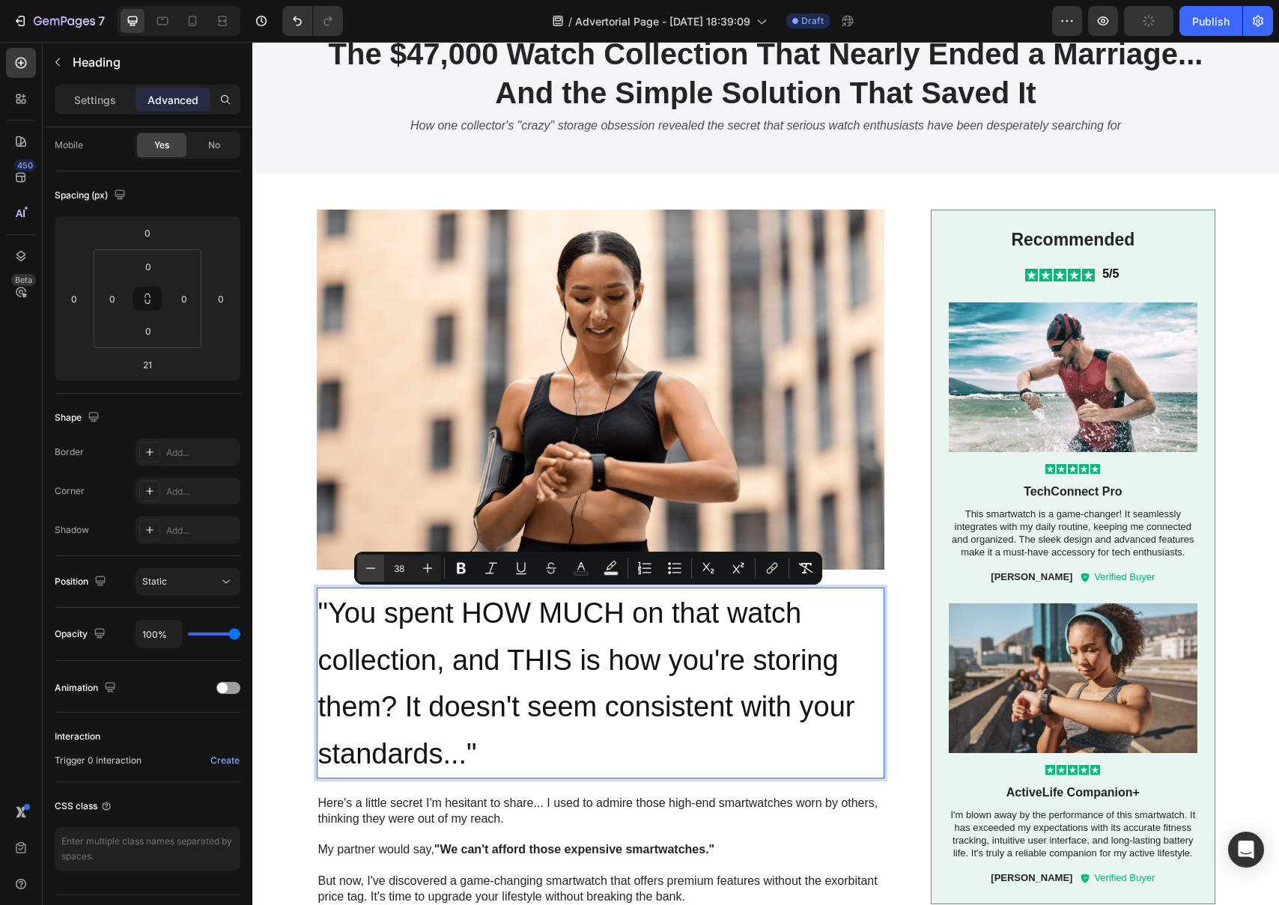
click at [373, 571] on icon "Editor contextual toolbar" at bounding box center [370, 568] width 15 height 15
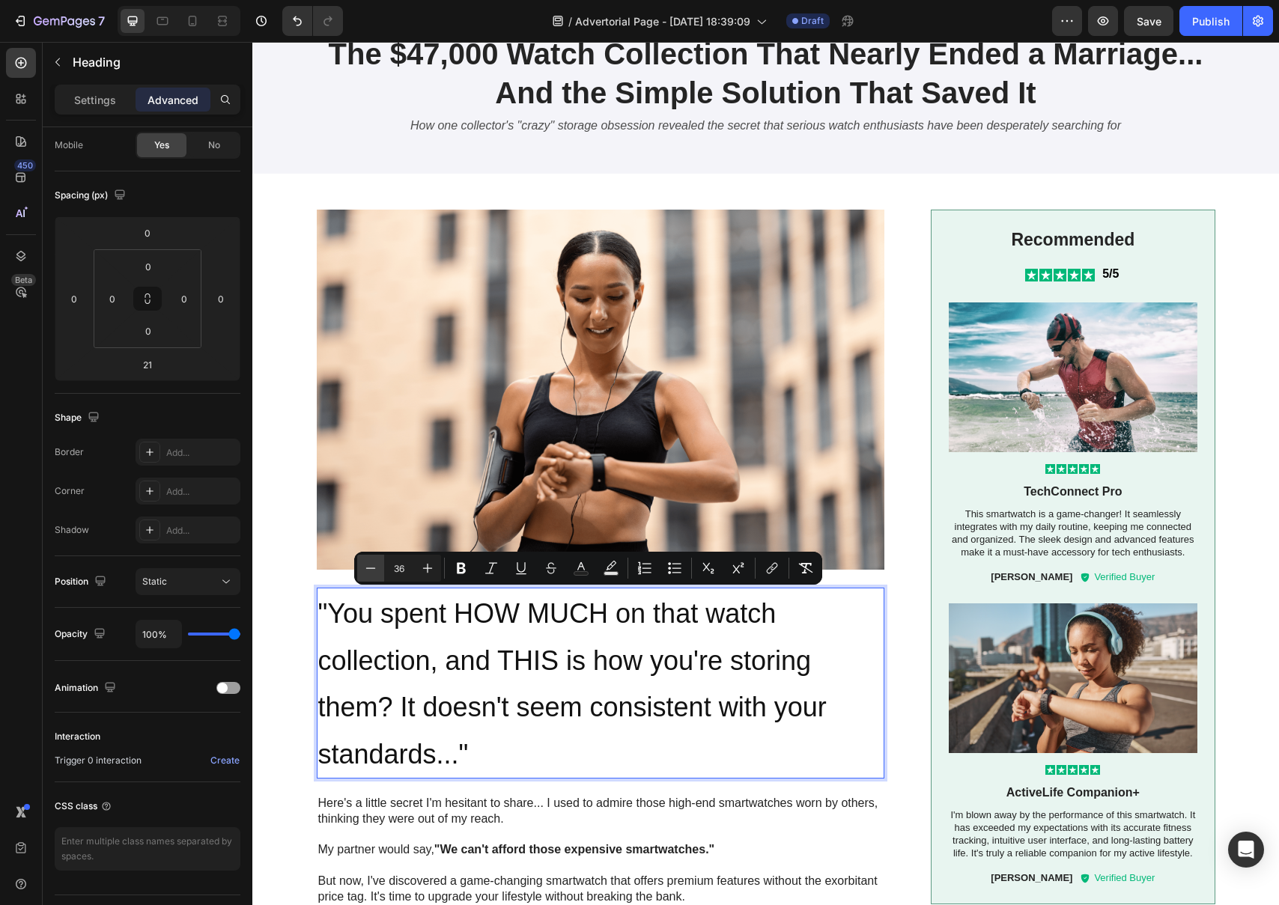
click at [373, 571] on icon "Editor contextual toolbar" at bounding box center [370, 568] width 15 height 15
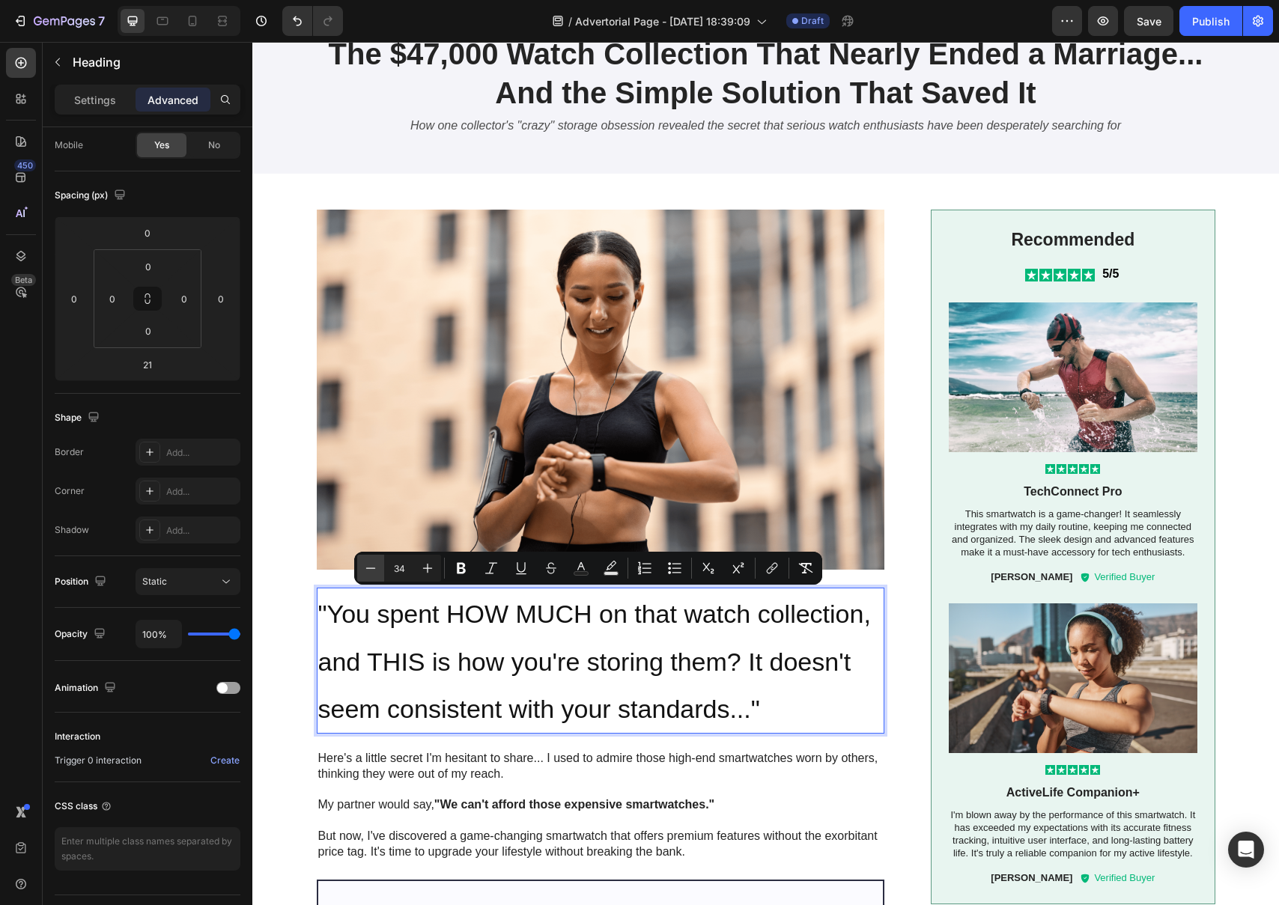
click at [373, 571] on icon "Editor contextual toolbar" at bounding box center [370, 568] width 15 height 15
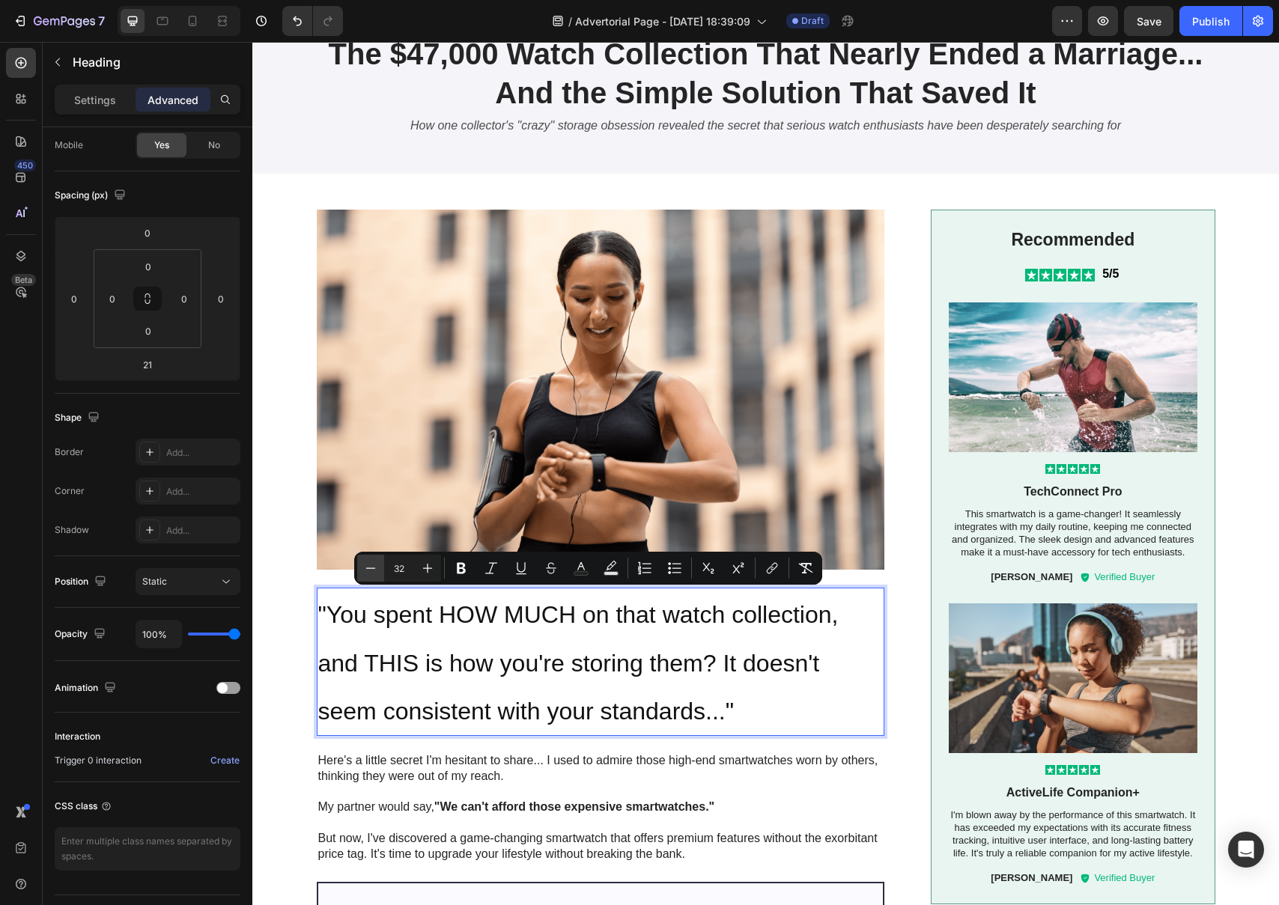
click at [373, 571] on icon "Editor contextual toolbar" at bounding box center [370, 568] width 15 height 15
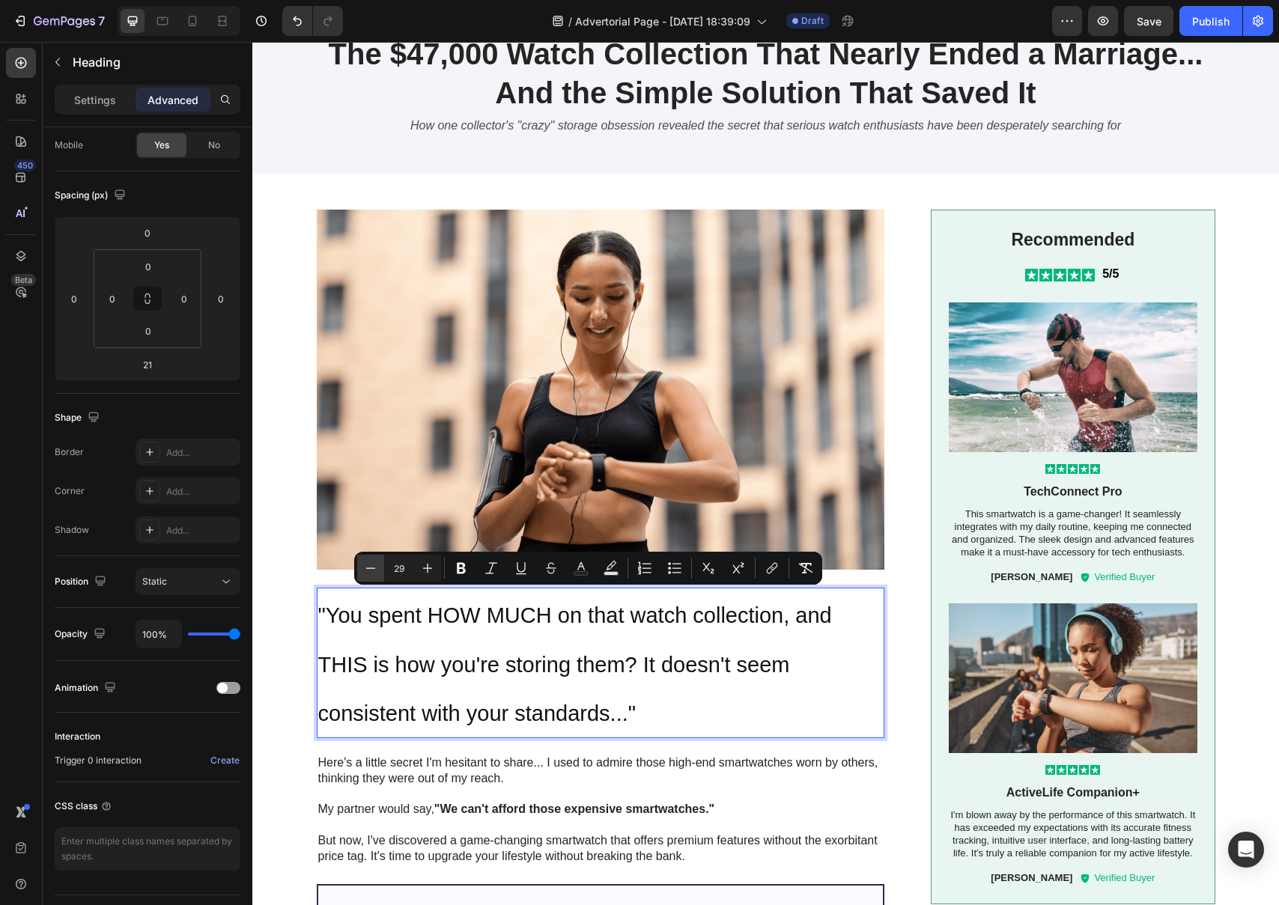
click at [373, 571] on icon "Editor contextual toolbar" at bounding box center [370, 568] width 15 height 15
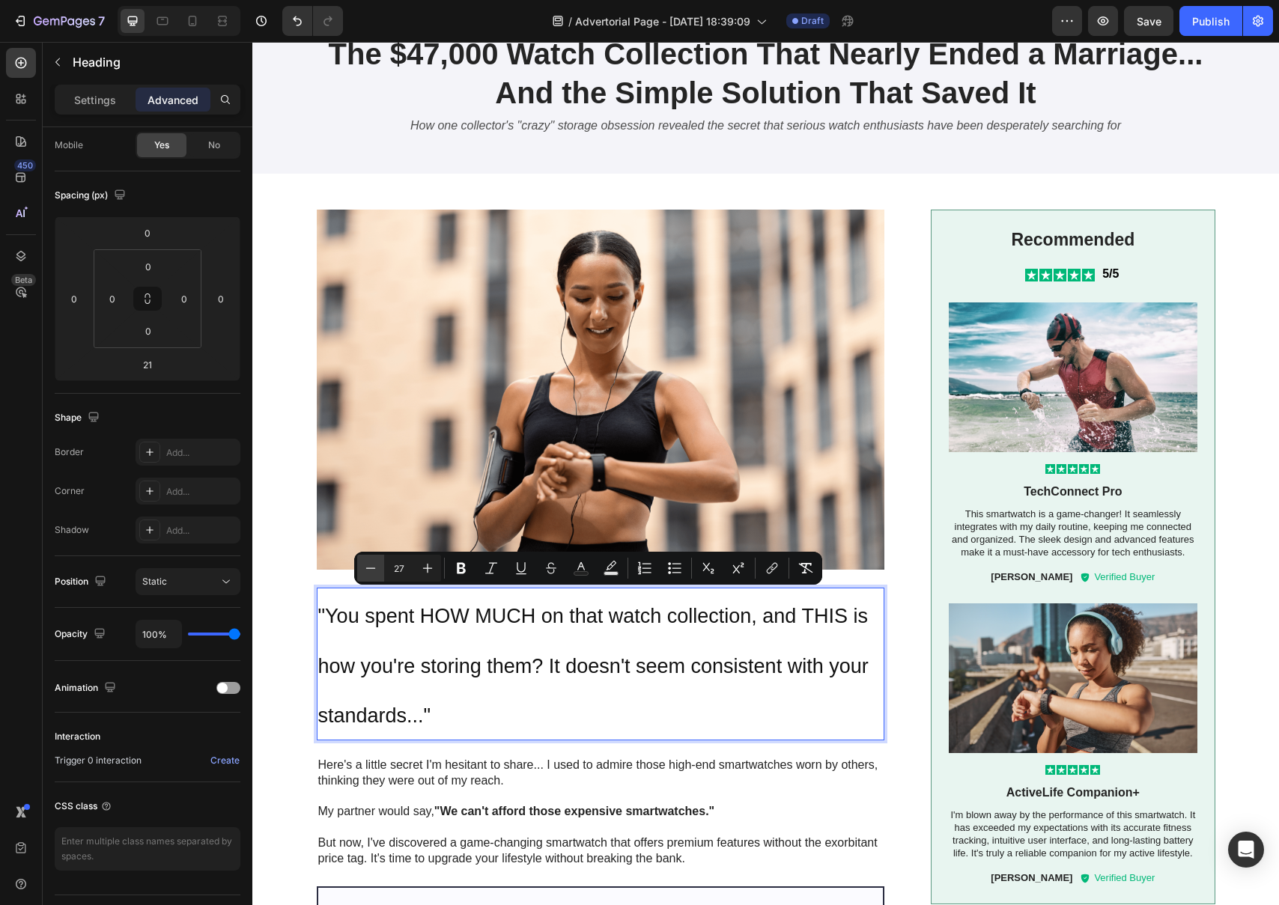
click at [373, 571] on icon "Editor contextual toolbar" at bounding box center [370, 568] width 15 height 15
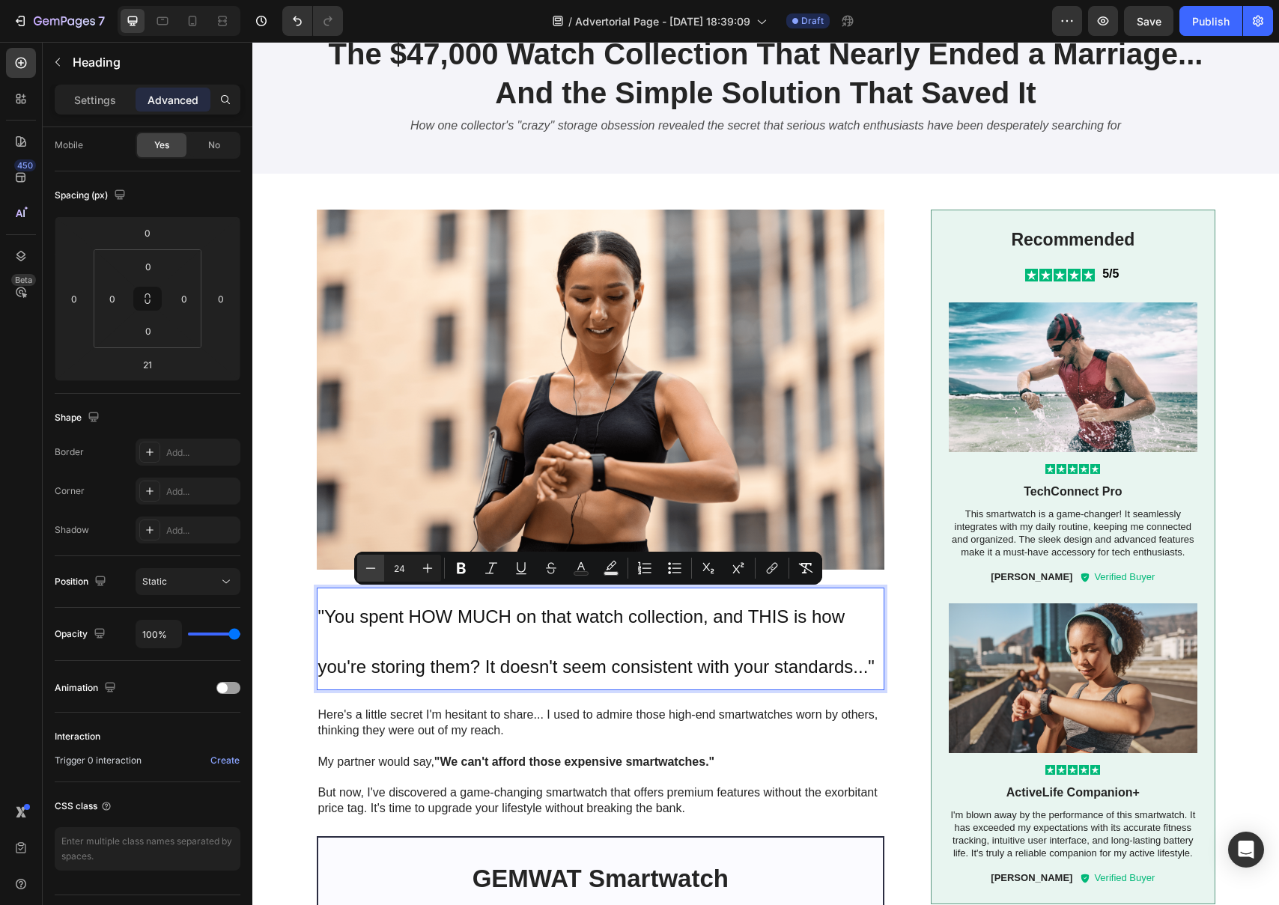
click at [373, 571] on icon "Editor contextual toolbar" at bounding box center [370, 568] width 15 height 15
type input "23"
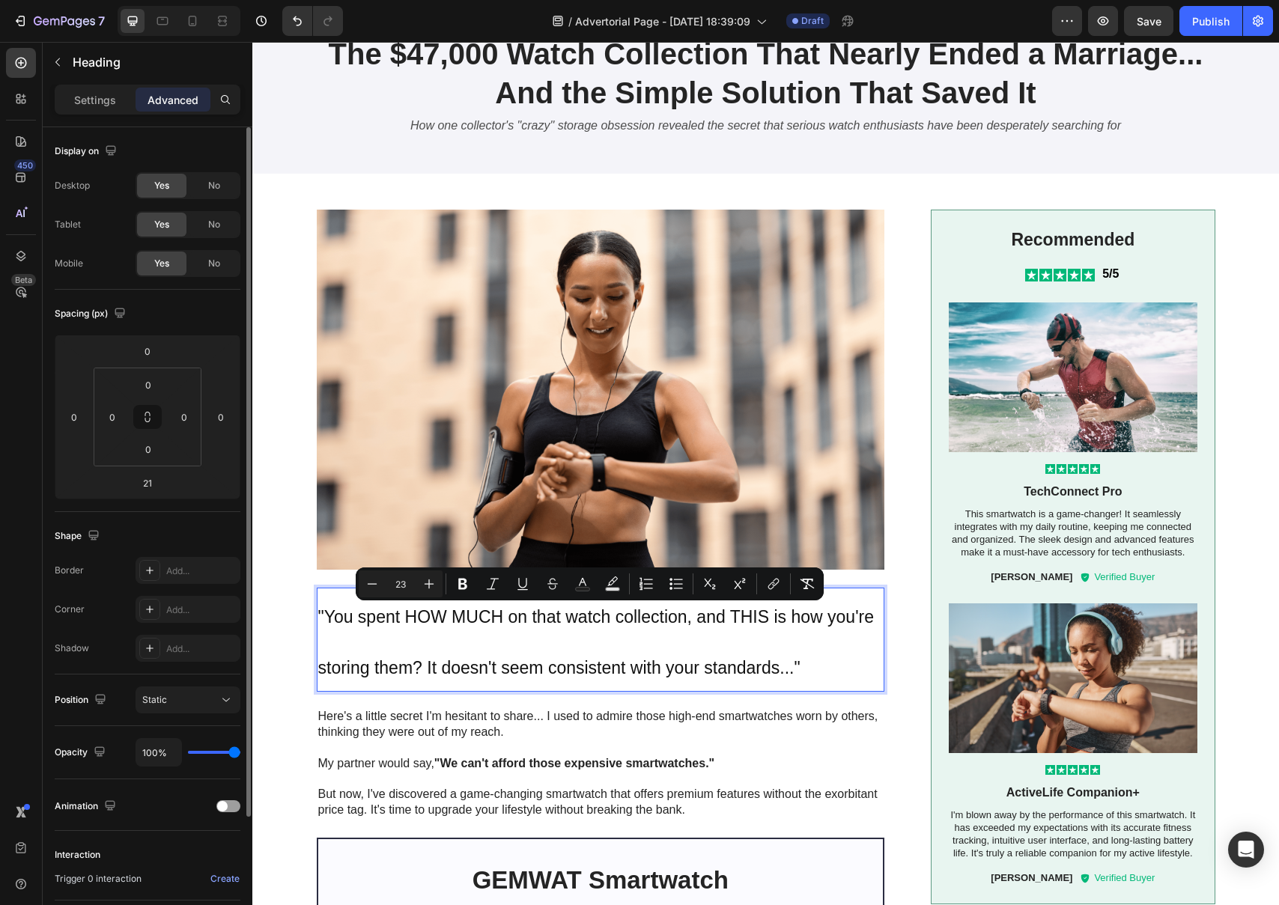
scroll to position [156, 0]
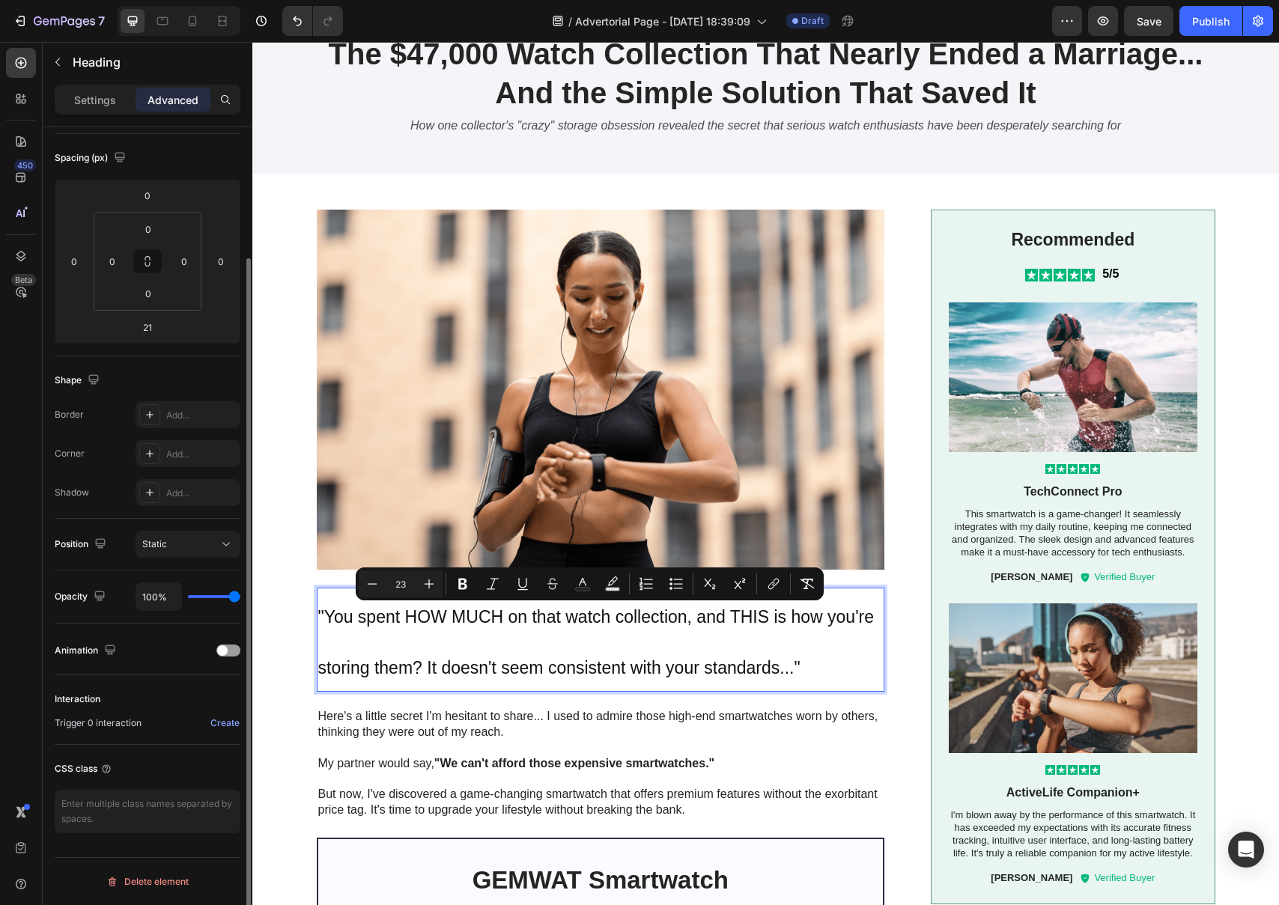
type input "98%"
type input "98"
type input "84%"
type input "84"
type input "82%"
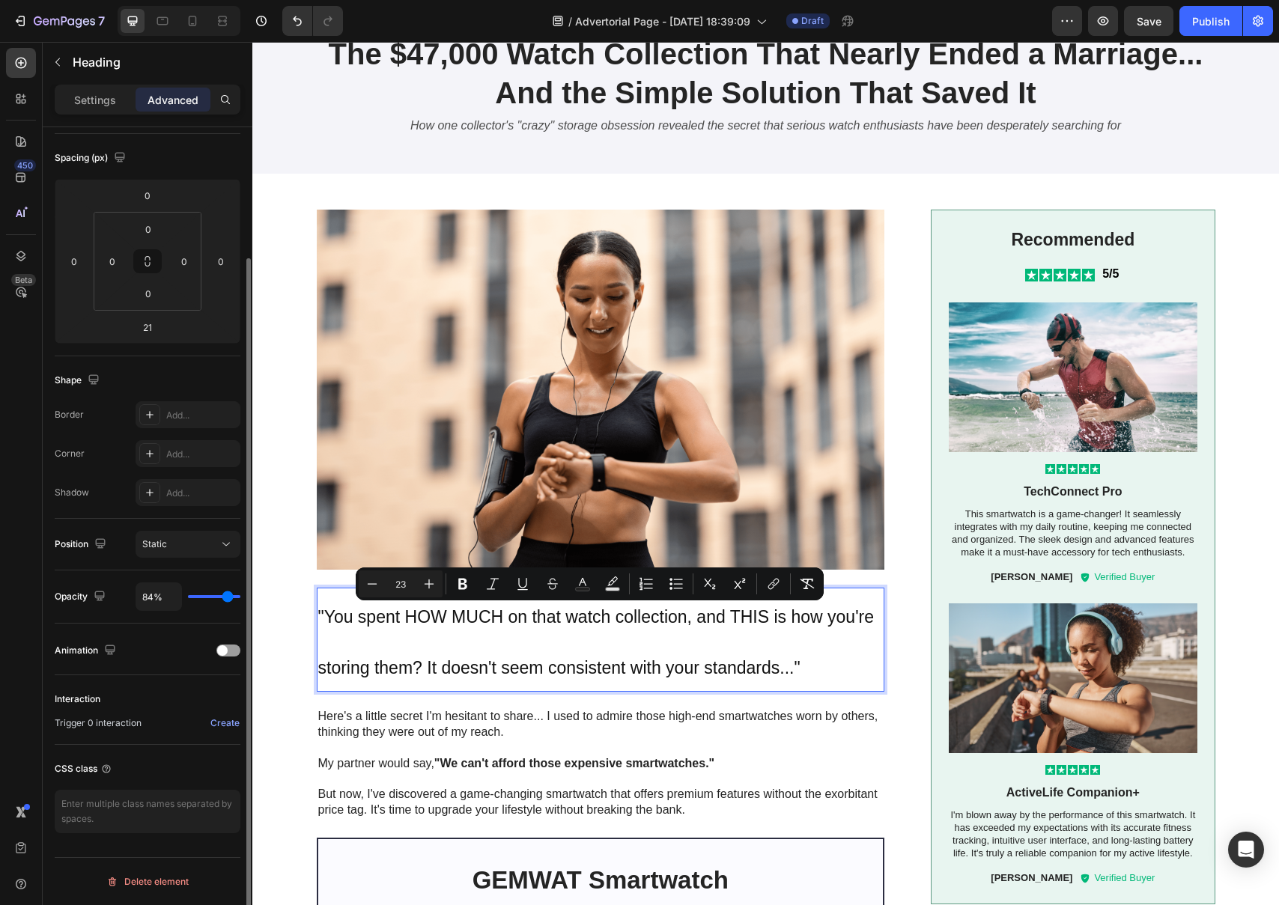
type input "82"
type input "80%"
type input "80"
type input "74%"
type input "74"
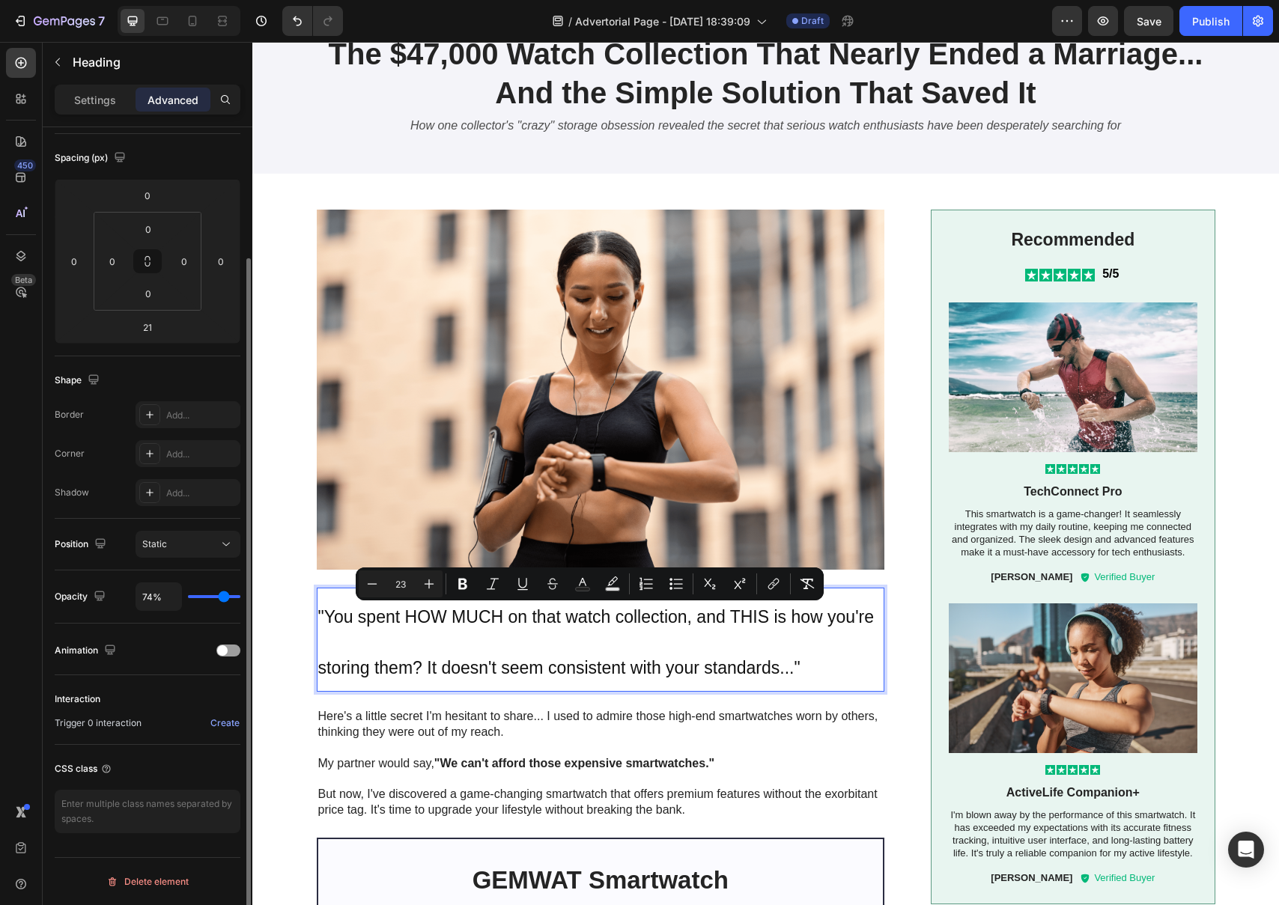
type input "73%"
type input "73"
type input "72%"
type input "72"
type input "70%"
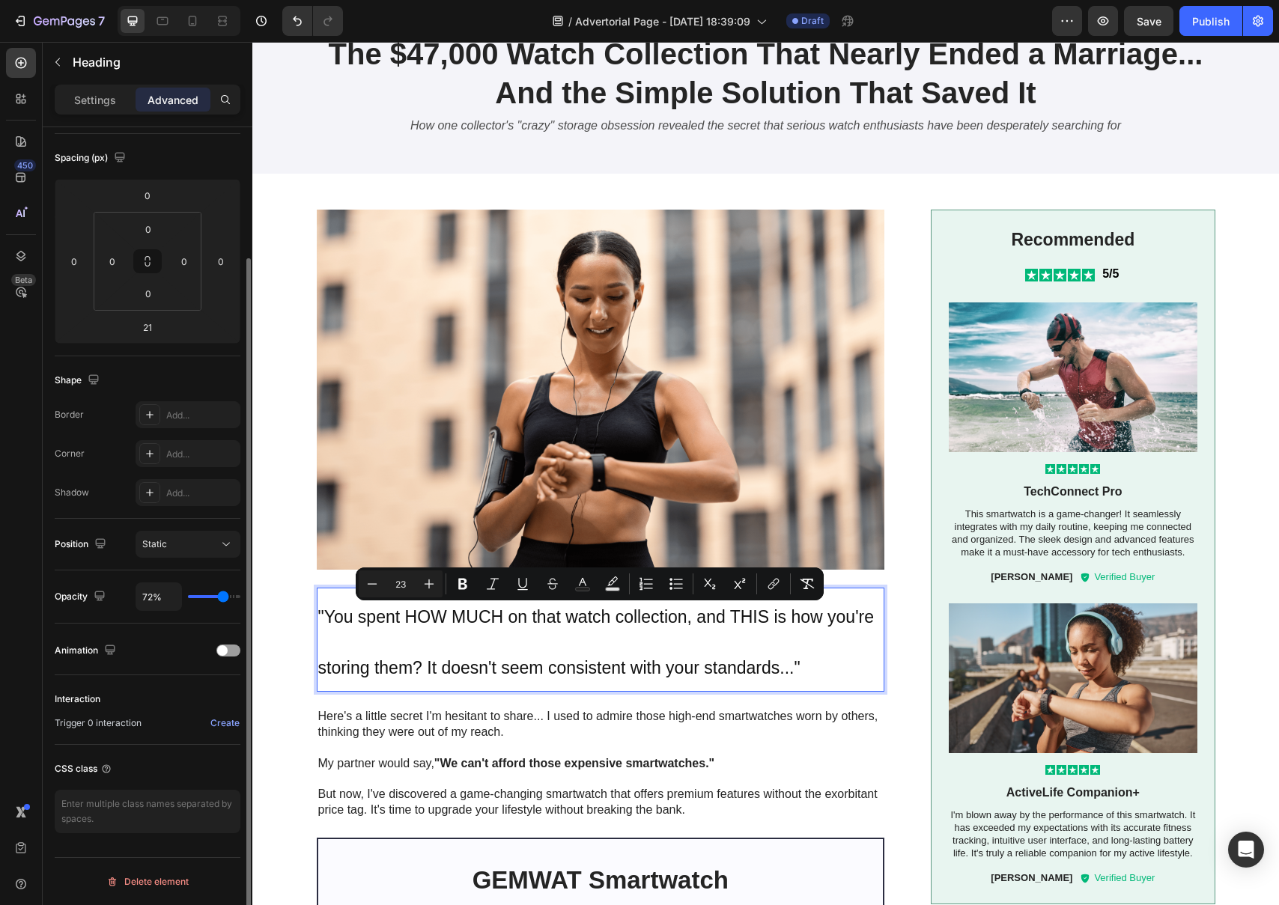
type input "70"
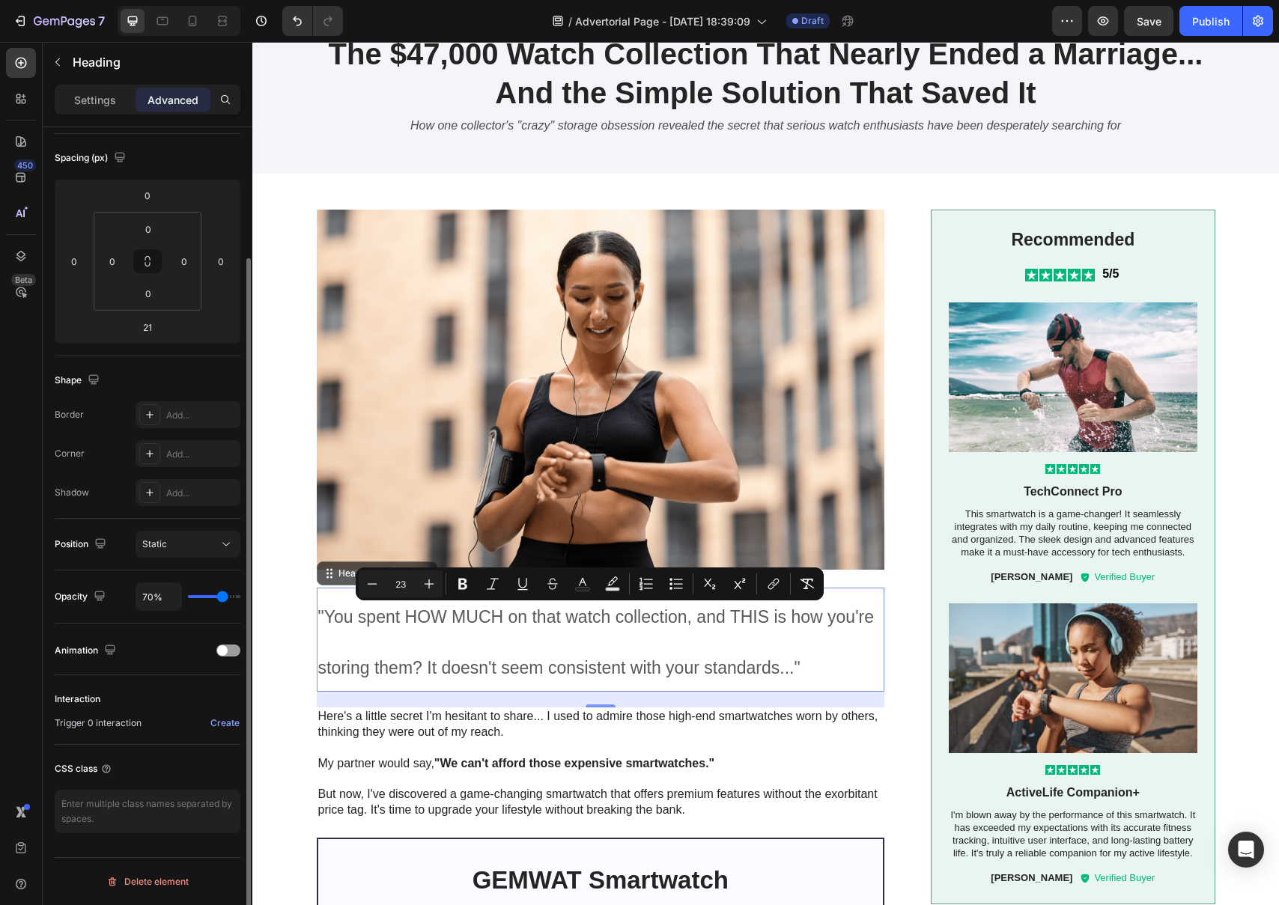
type input "69%"
type input "69"
type input "67%"
type input "67"
type input "66%"
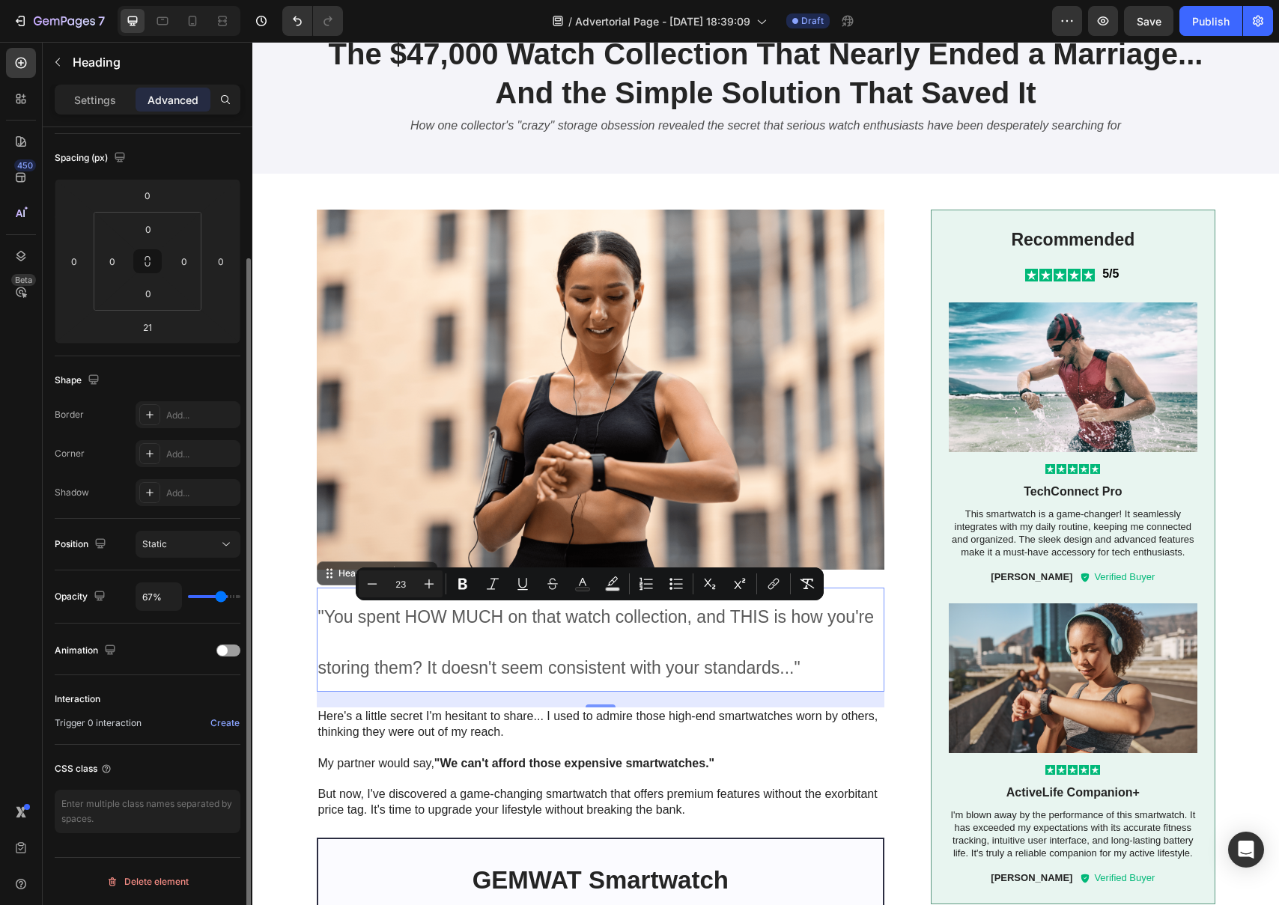
type input "66"
type input "64%"
type input "64"
type input "63%"
type input "63"
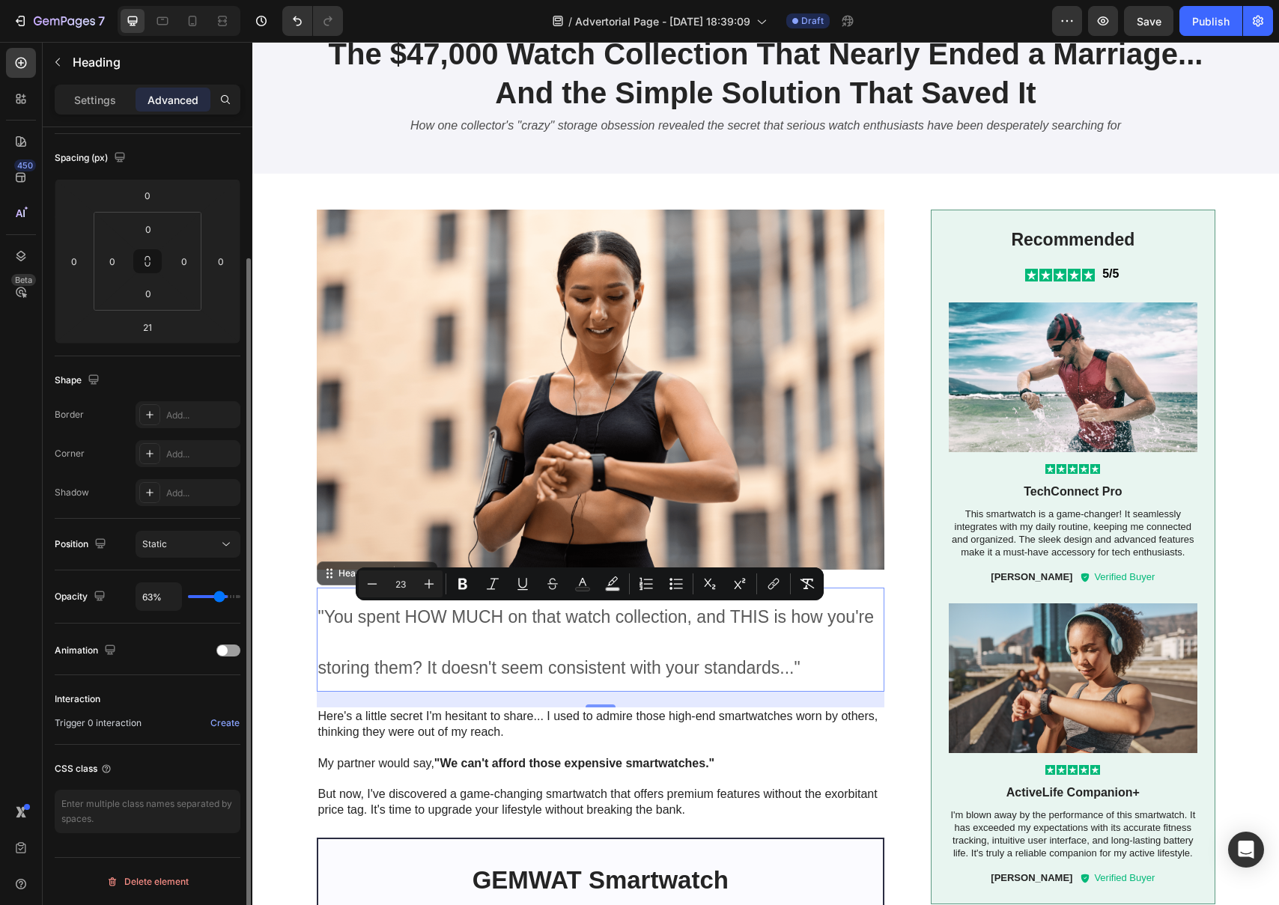
type input "62%"
type input "62"
type input "61%"
type input "61"
type input "58%"
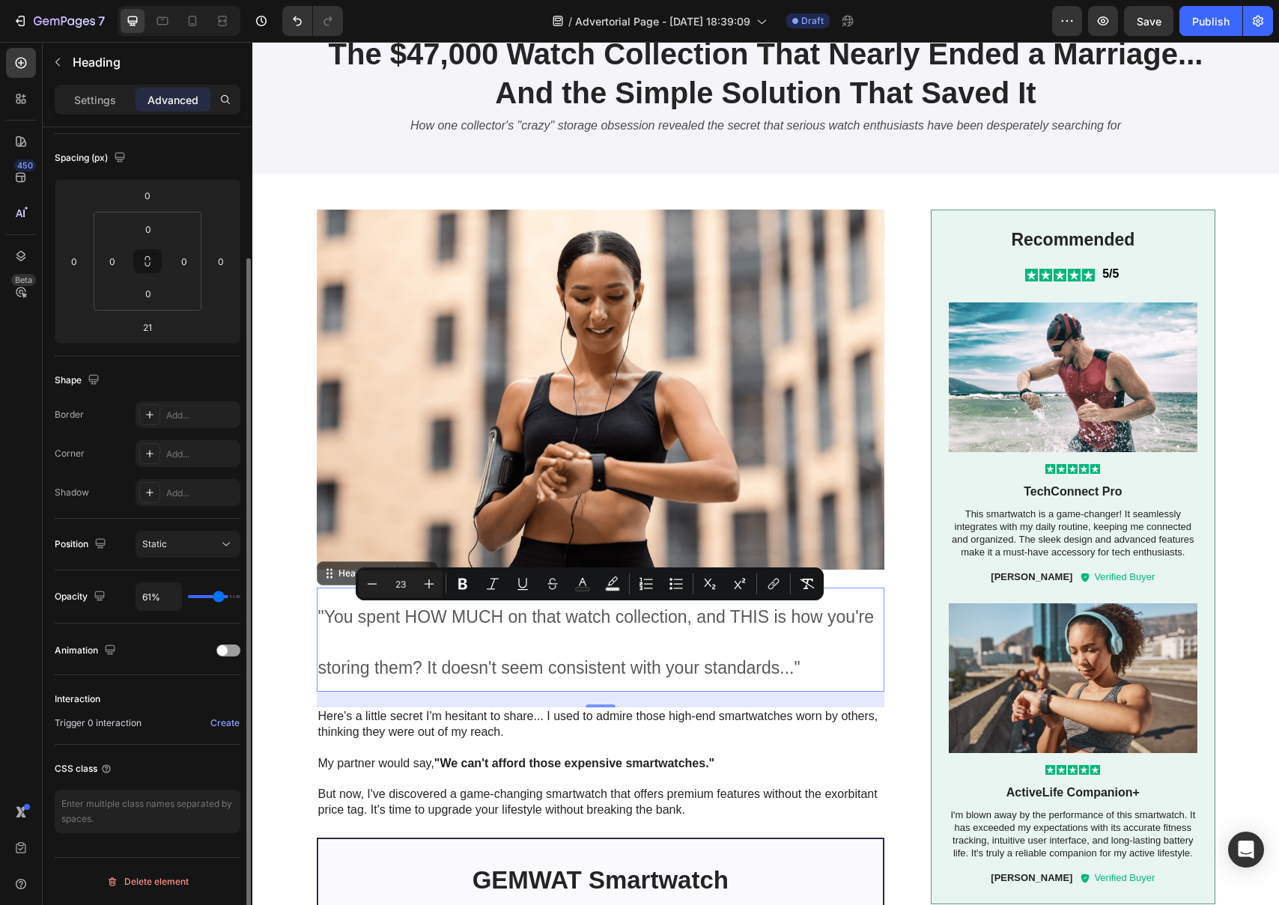
type input "58"
type input "57%"
type input "57"
type input "55%"
type input "55"
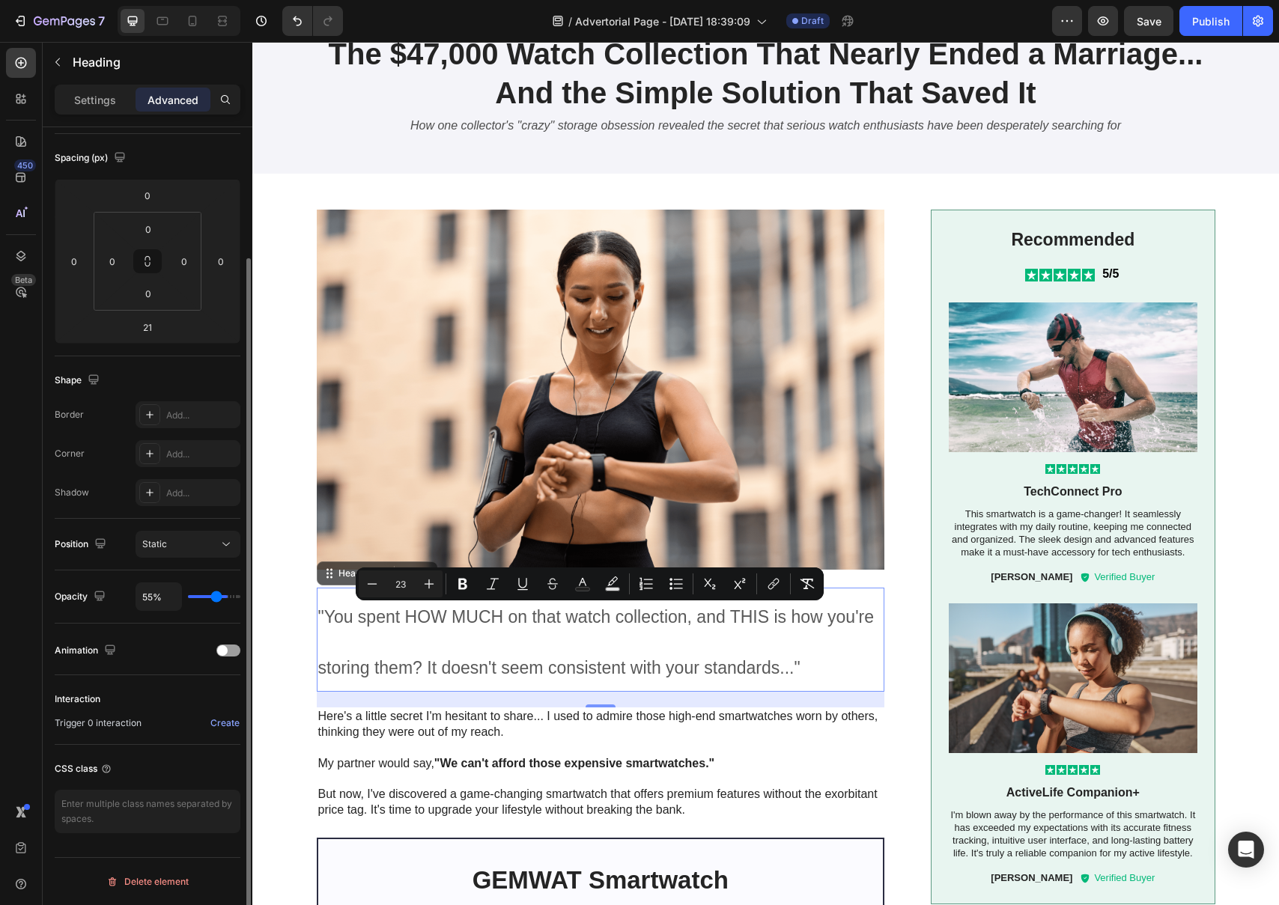
type input "54%"
type input "54"
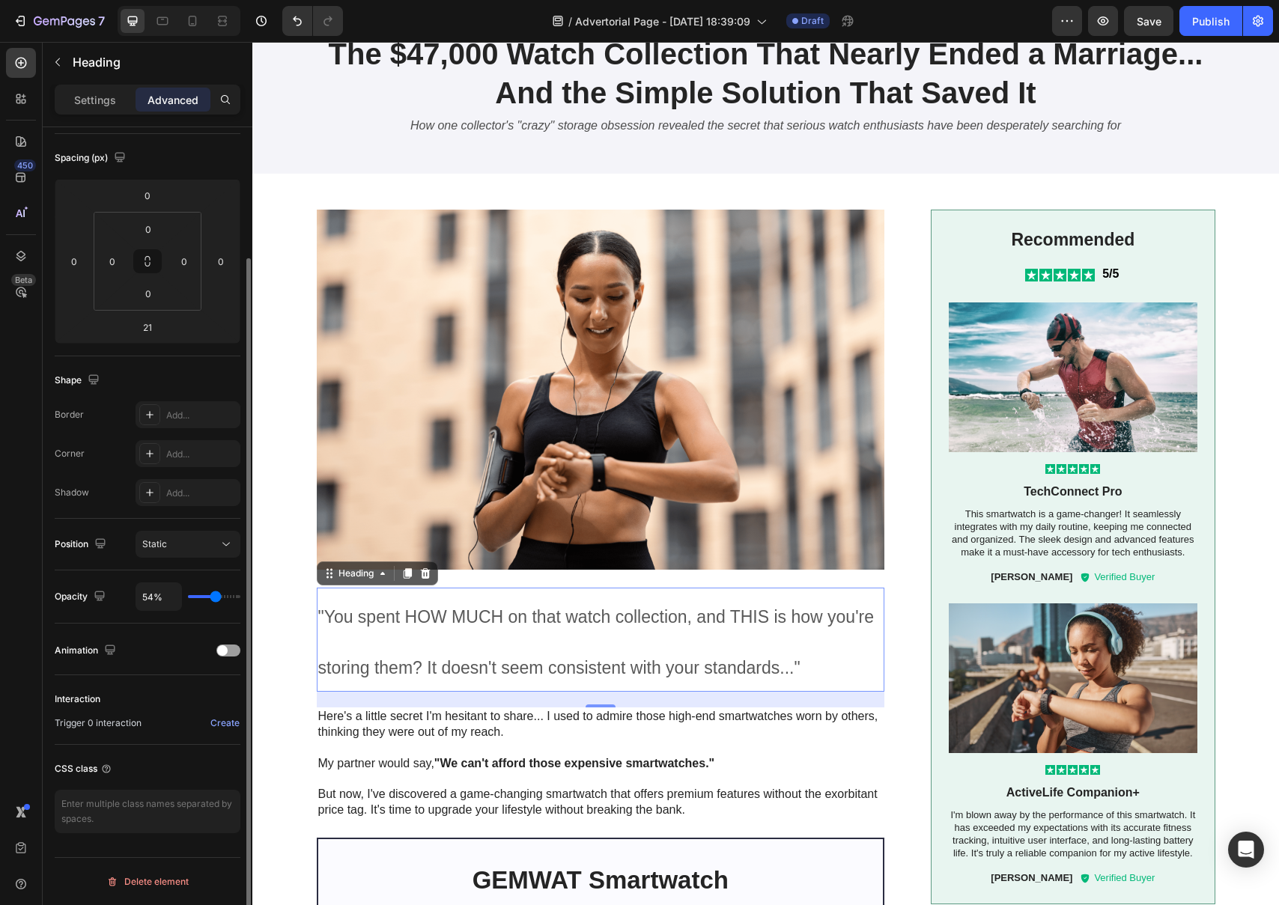
type input "53%"
type input "53"
type input "52%"
type input "52"
type input "51%"
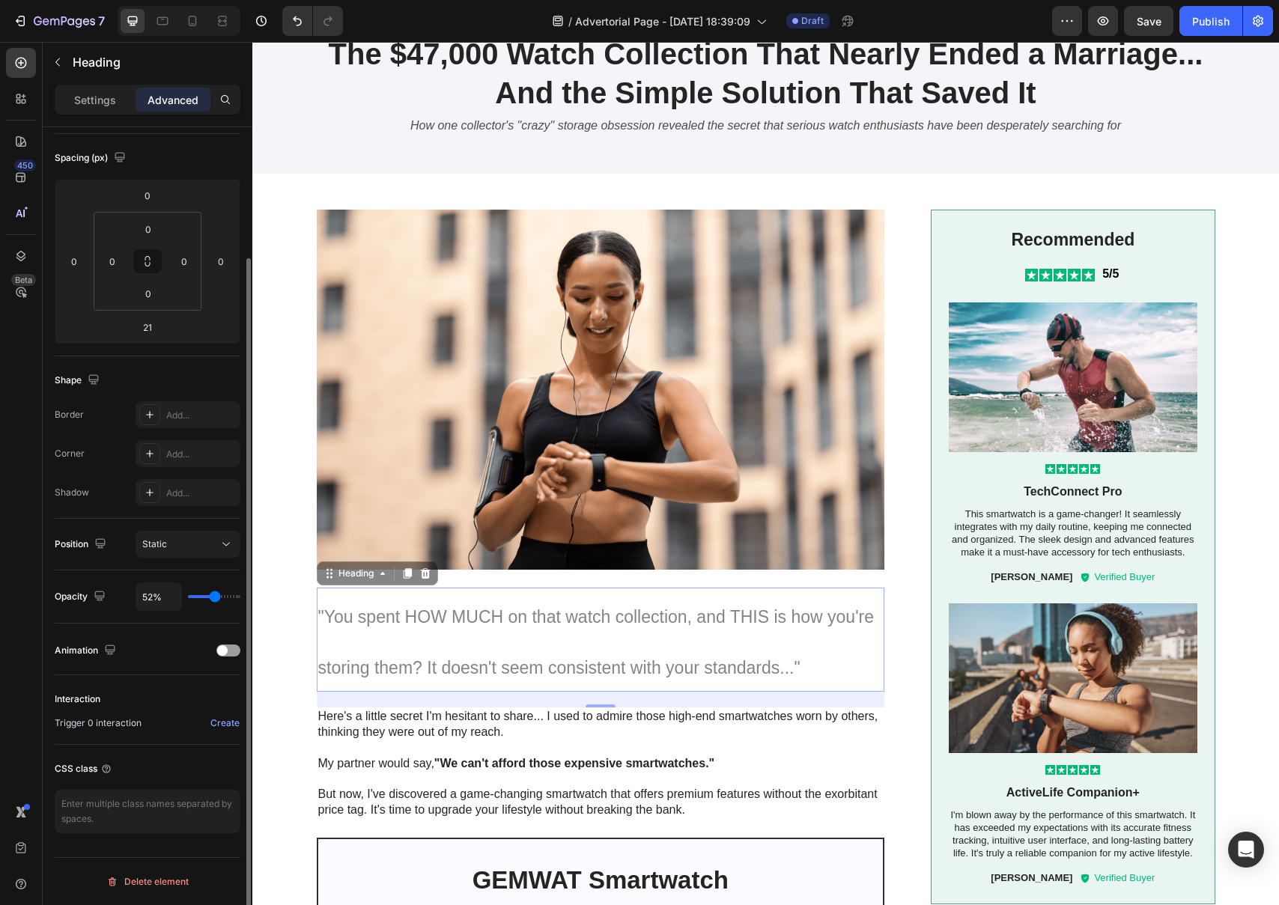
type input "51"
type input "50%"
type input "50"
type input "49%"
type input "49"
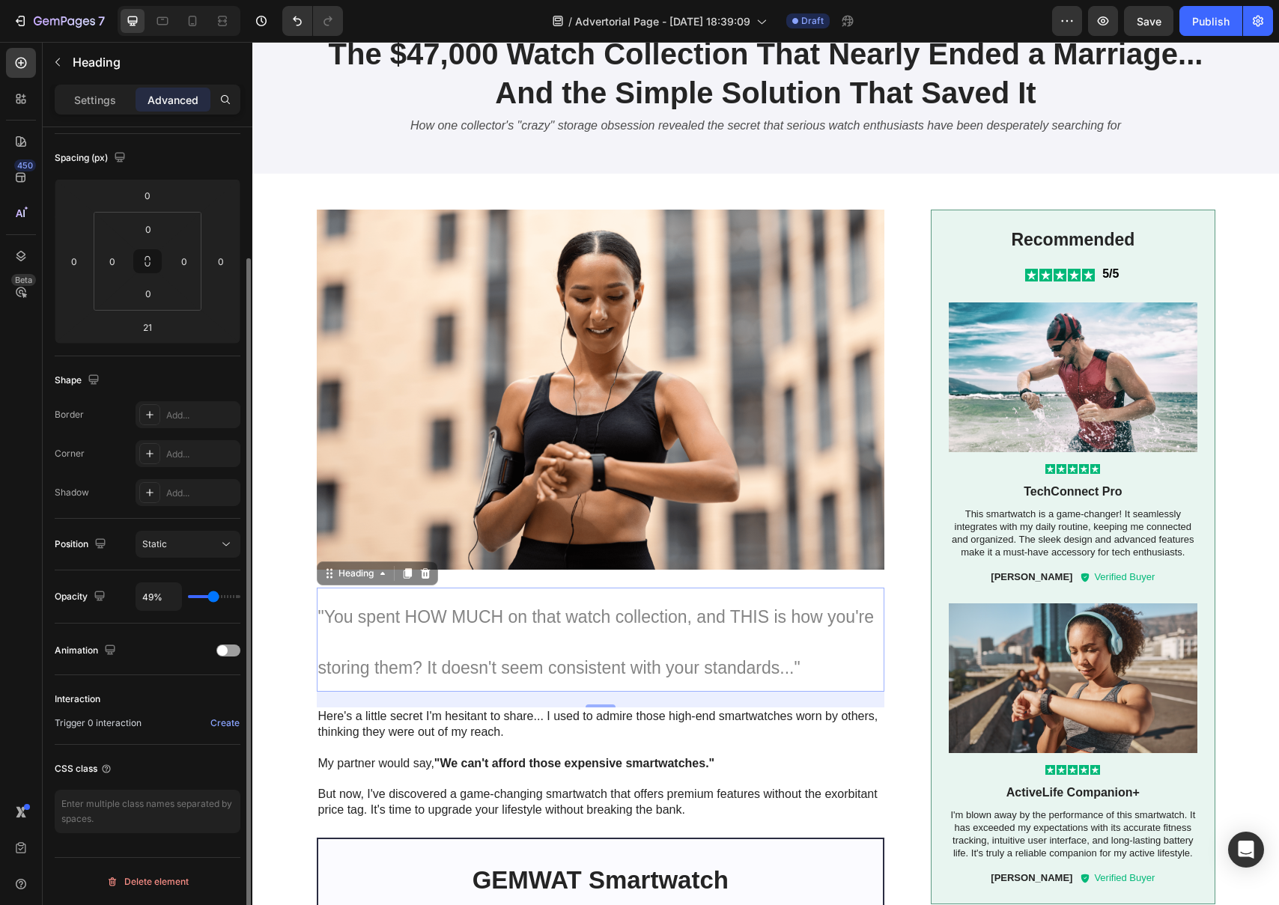
type input "48%"
type input "48"
type input "47%"
type input "47"
type input "46%"
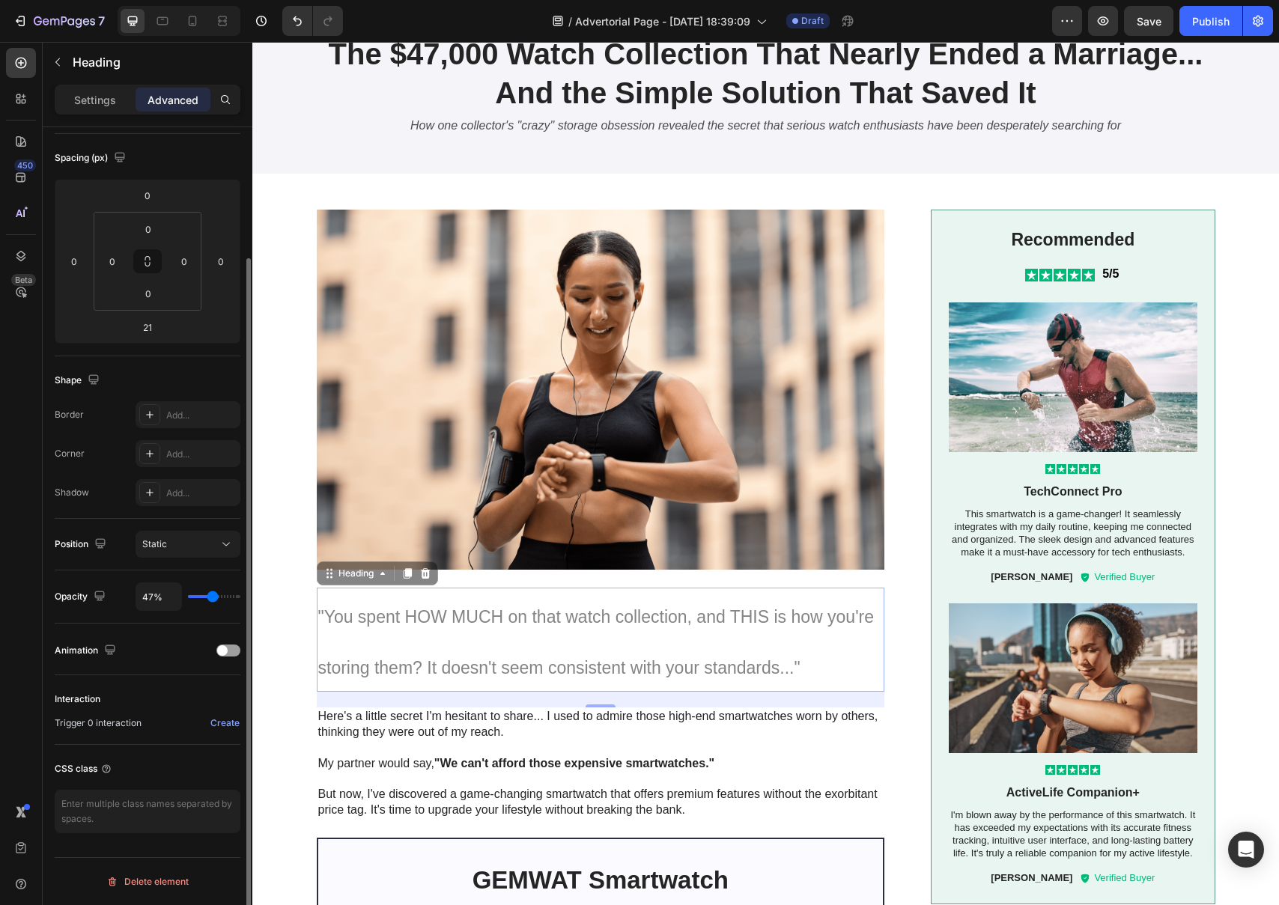
type input "46"
type input "45%"
type input "45"
type input "44%"
type input "44"
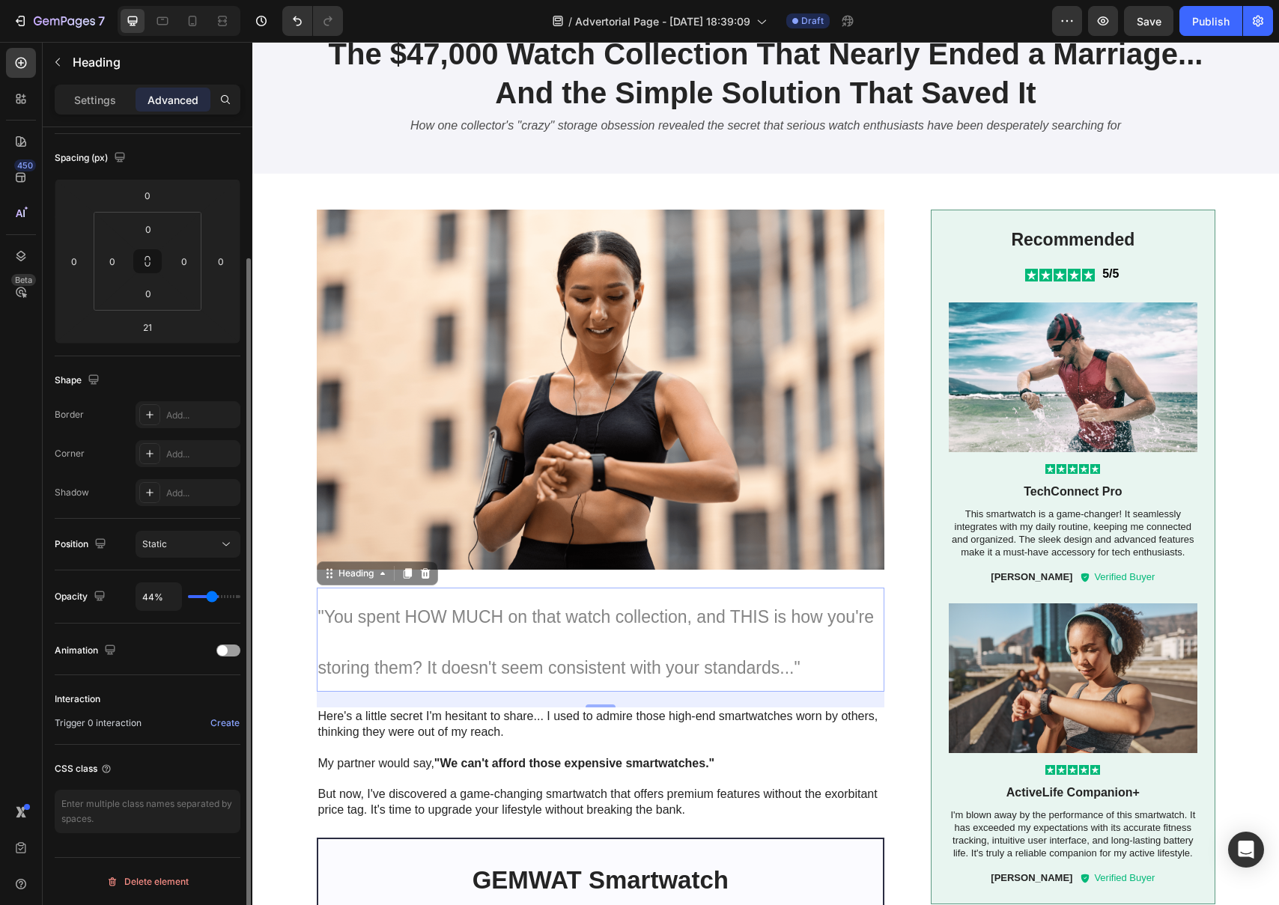
type input "43%"
type input "43"
type input "49%"
type input "49"
type input "63%"
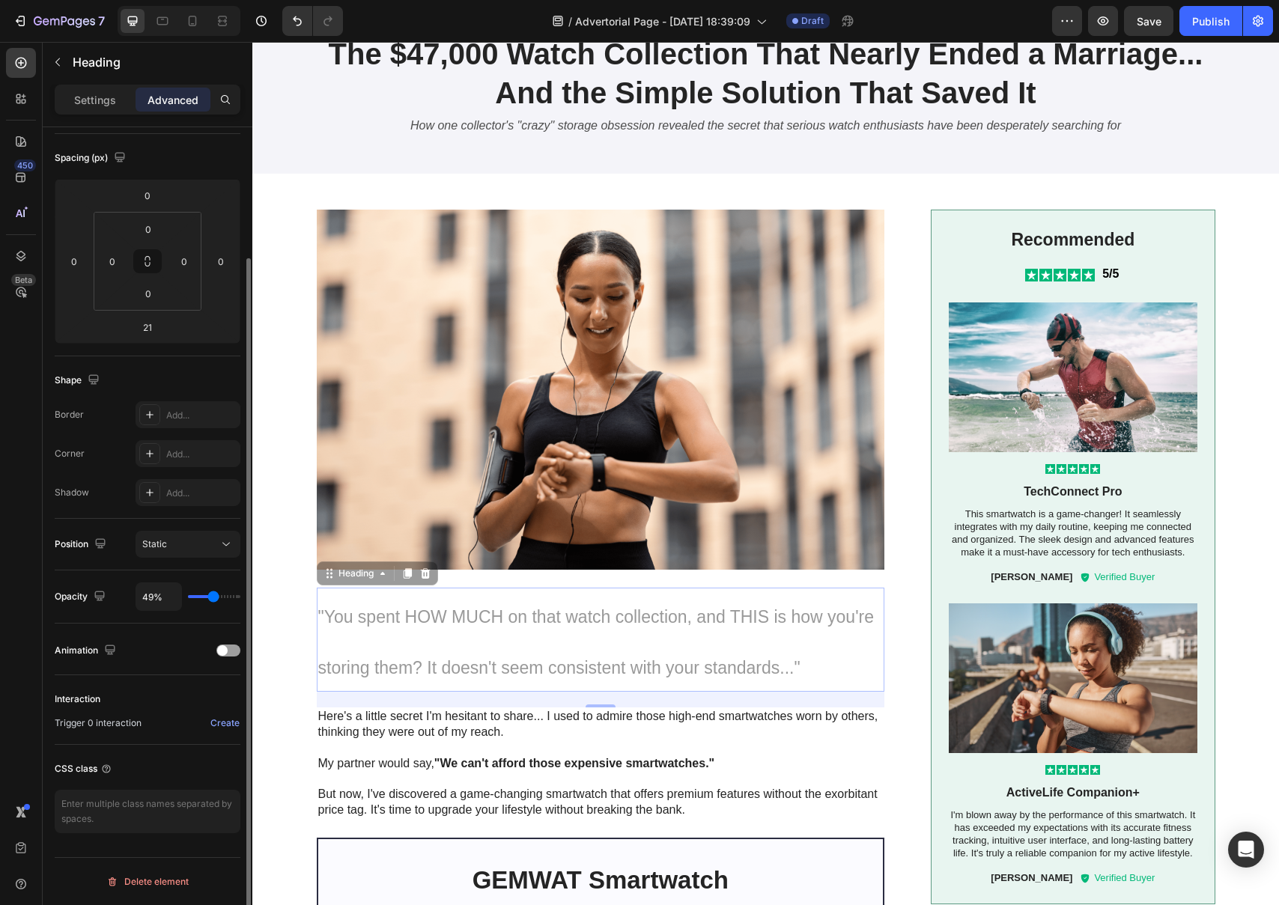
type input "63"
type input "70%"
type input "70"
type input "73%"
type input "73"
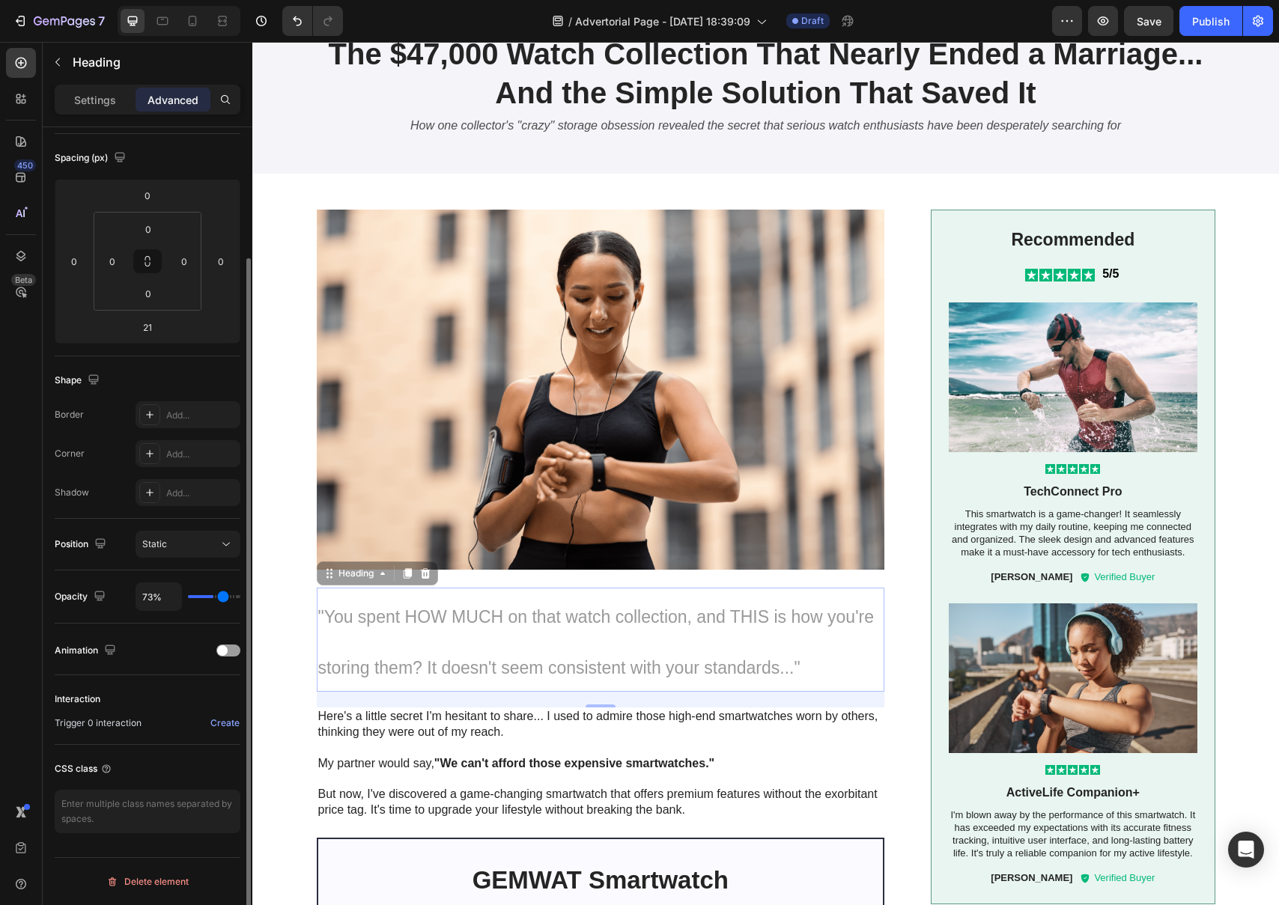
type input "76%"
type input "76"
type input "86%"
type input "86"
type input "89%"
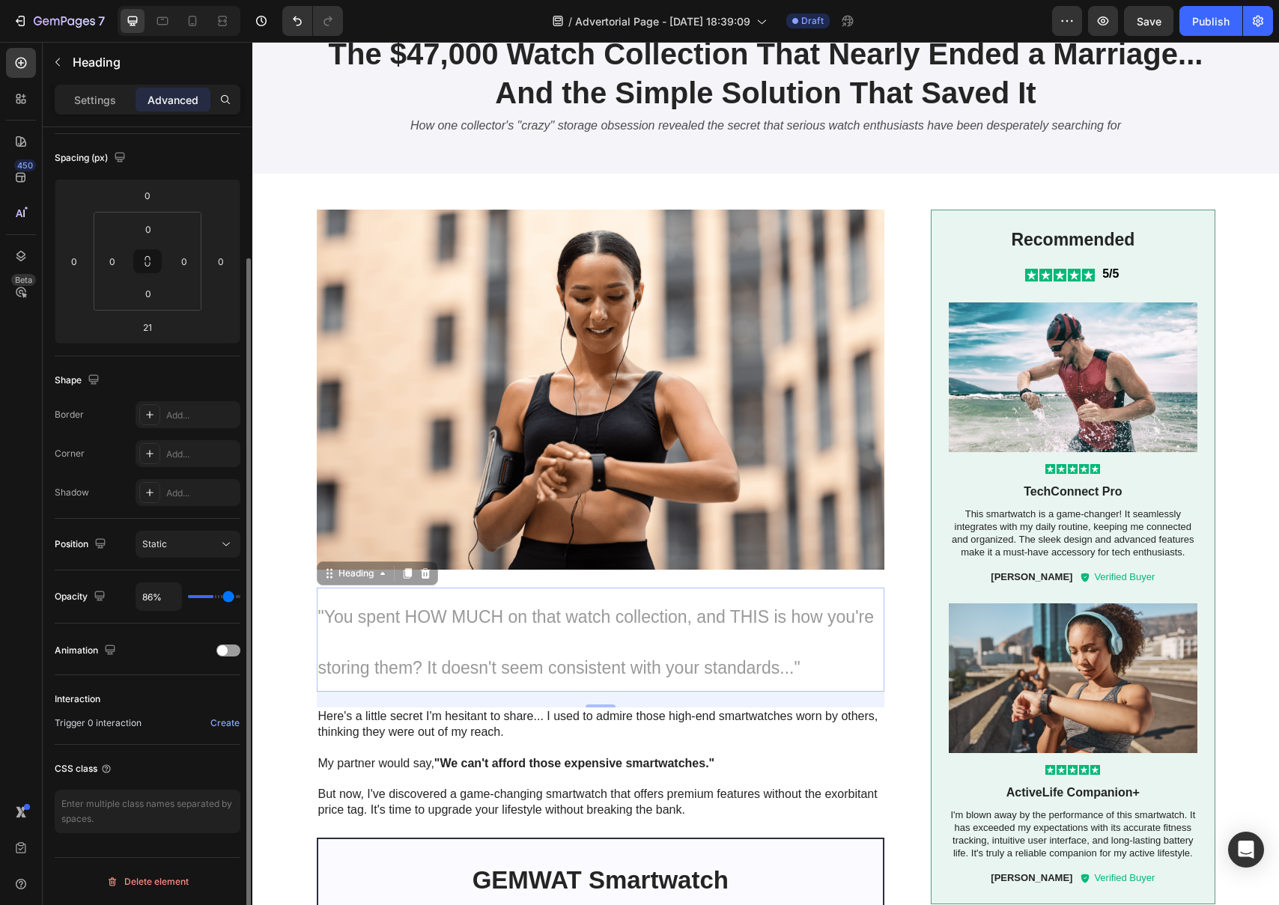
type input "89"
type input "93%"
type input "93"
type input "100%"
type input "100"
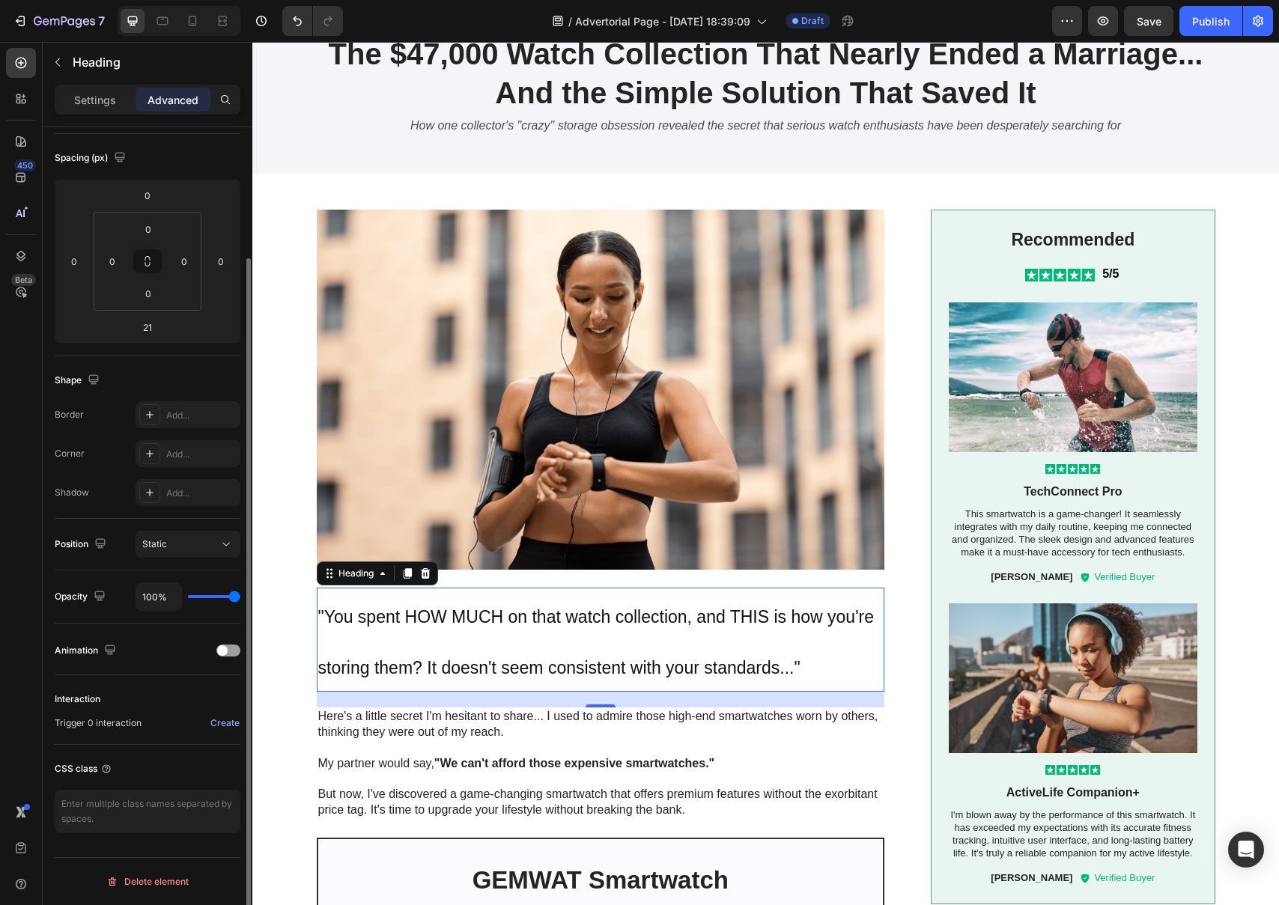
drag, startPoint x: 234, startPoint y: 601, endPoint x: 249, endPoint y: 602, distance: 14.3
click at [240, 598] on input "range" at bounding box center [214, 596] width 52 height 3
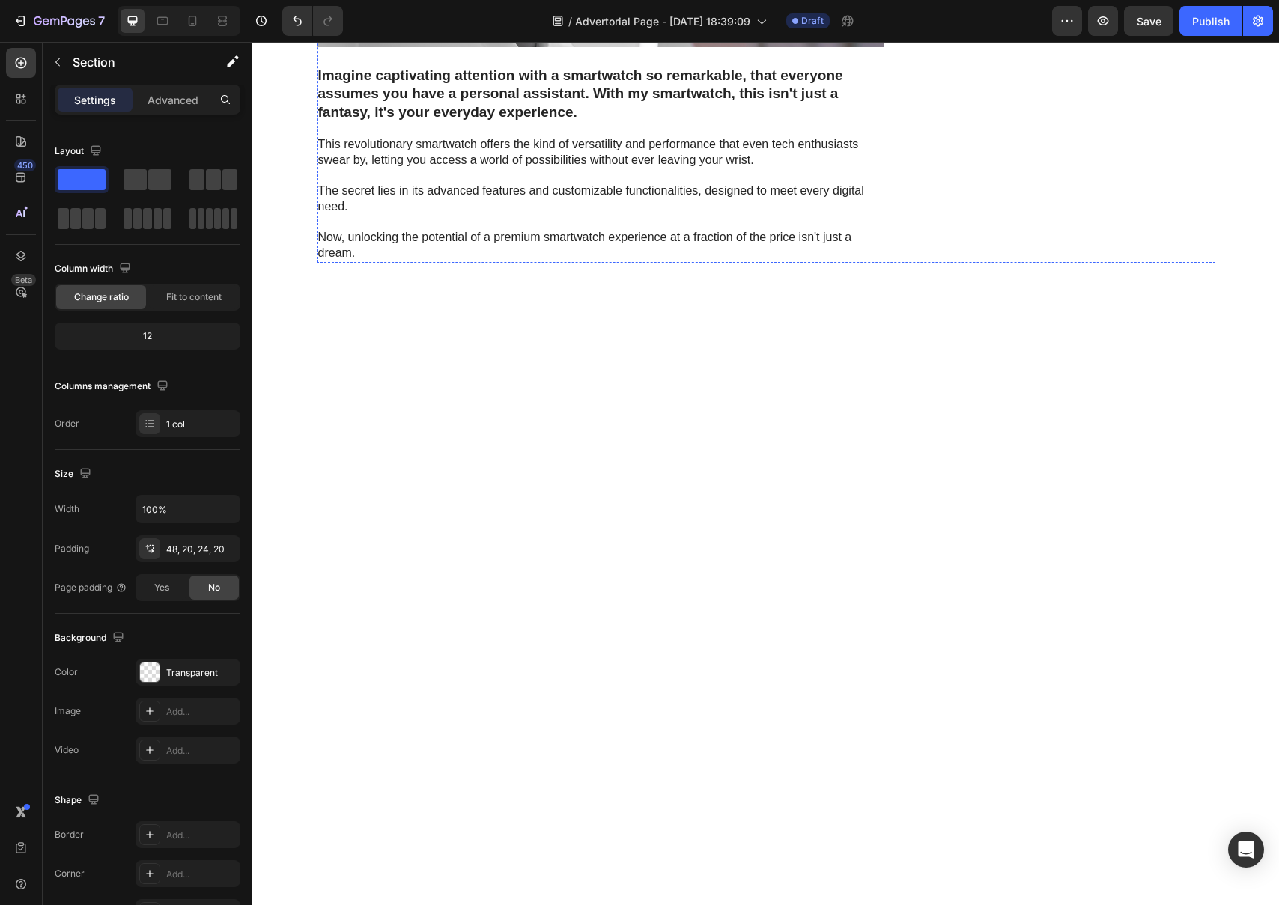
scroll to position [0, 0]
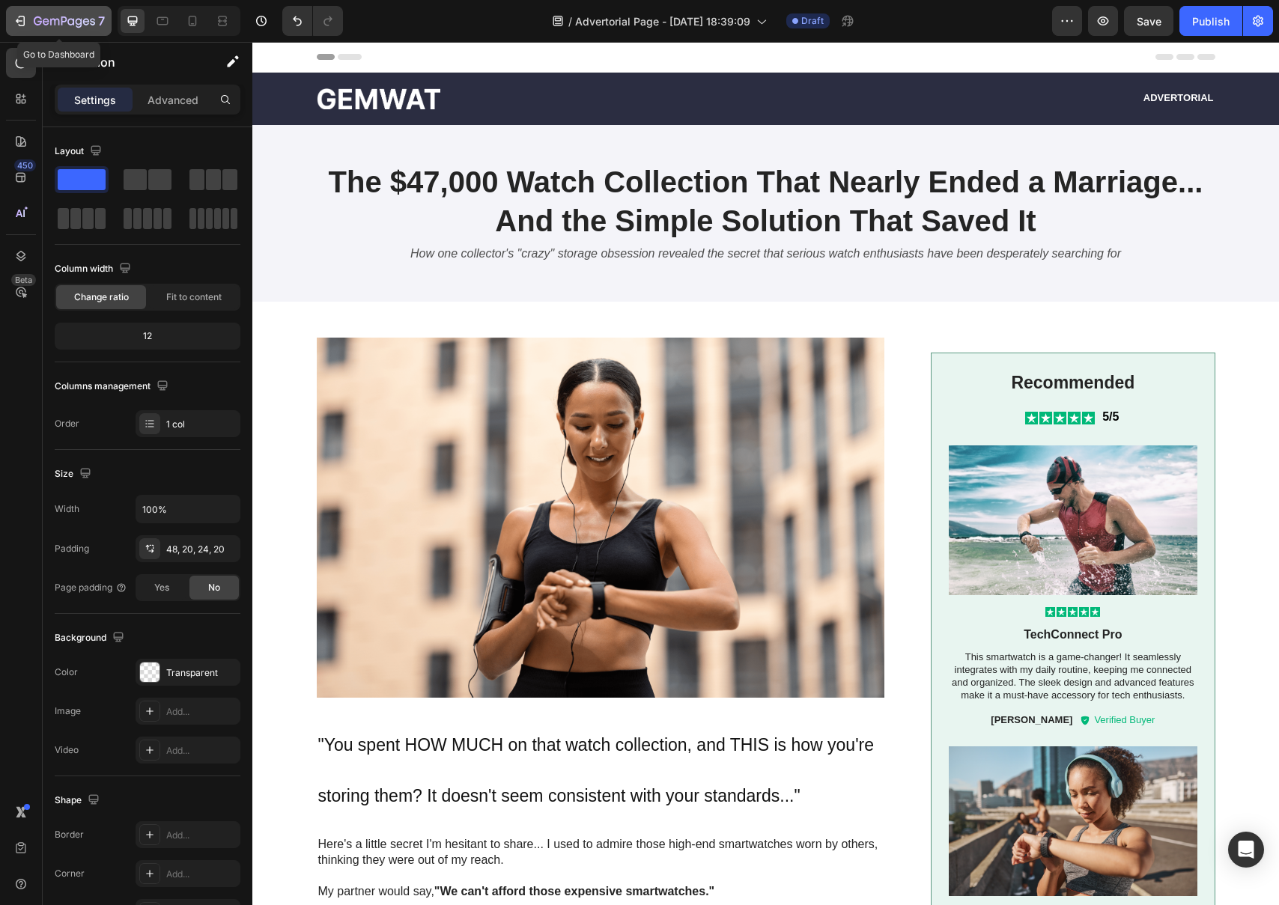
click at [14, 16] on icon "button" at bounding box center [20, 20] width 15 height 15
